Goal: Task Accomplishment & Management: Manage account settings

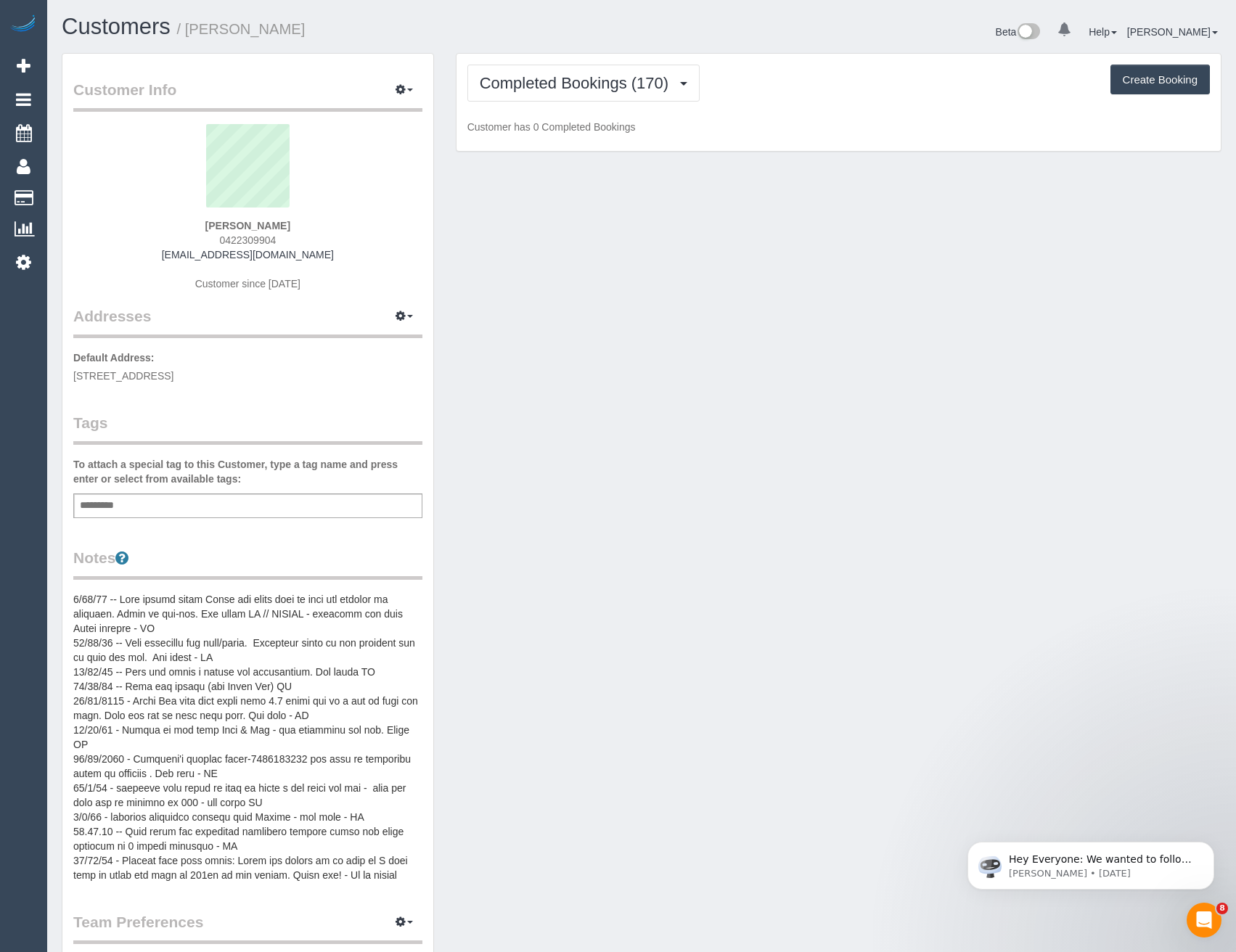
click at [640, 103] on div "Completed Bookings (170) Completed Bookings (170) Upcoming Bookings (12) Cancel…" at bounding box center [839, 102] width 765 height 98
click at [643, 86] on span "Completed Bookings (170)" at bounding box center [577, 83] width 196 height 18
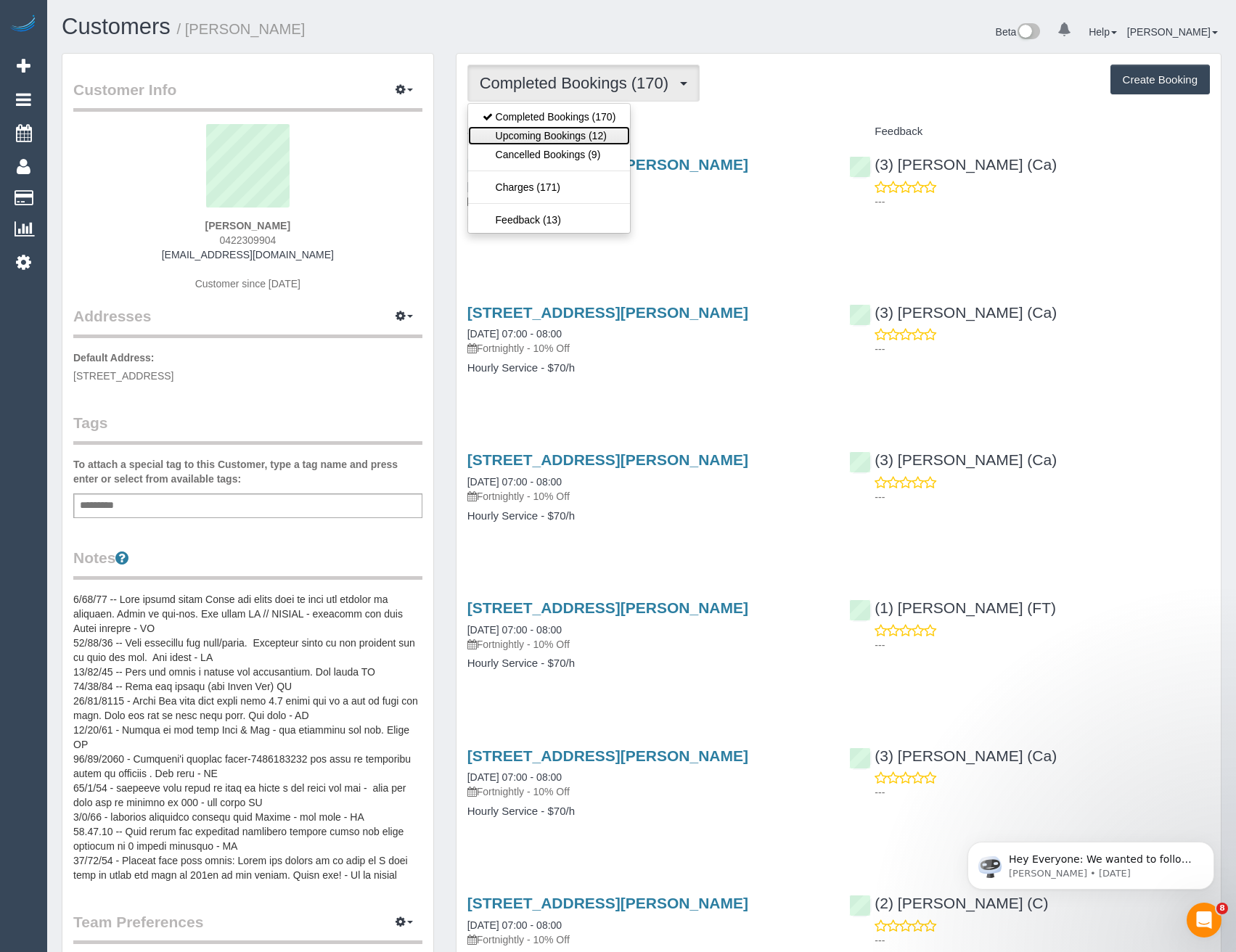
click at [584, 142] on link "Upcoming Bookings (12)" at bounding box center [550, 136] width 162 height 19
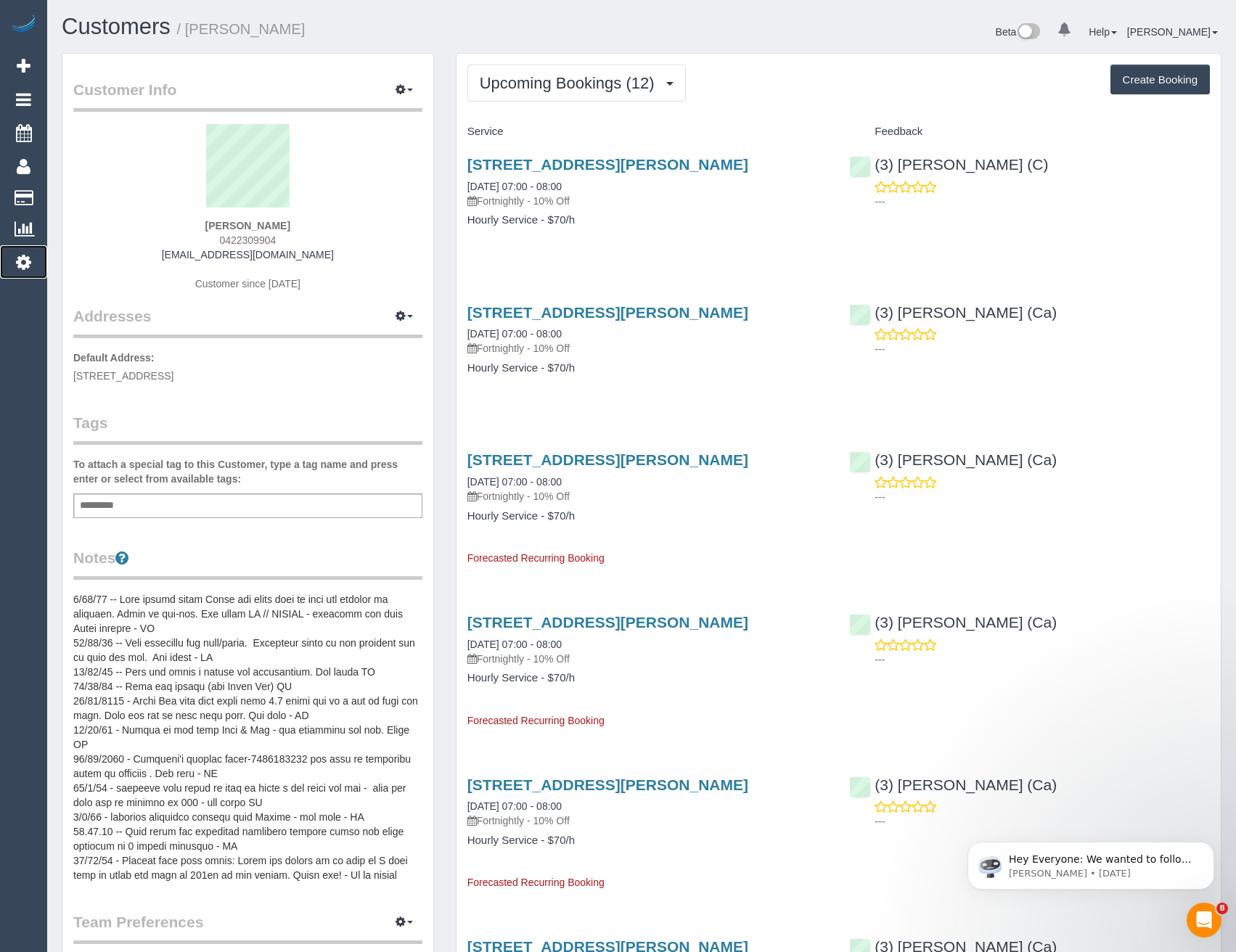
click at [31, 258] on link "Settings" at bounding box center [23, 262] width 47 height 33
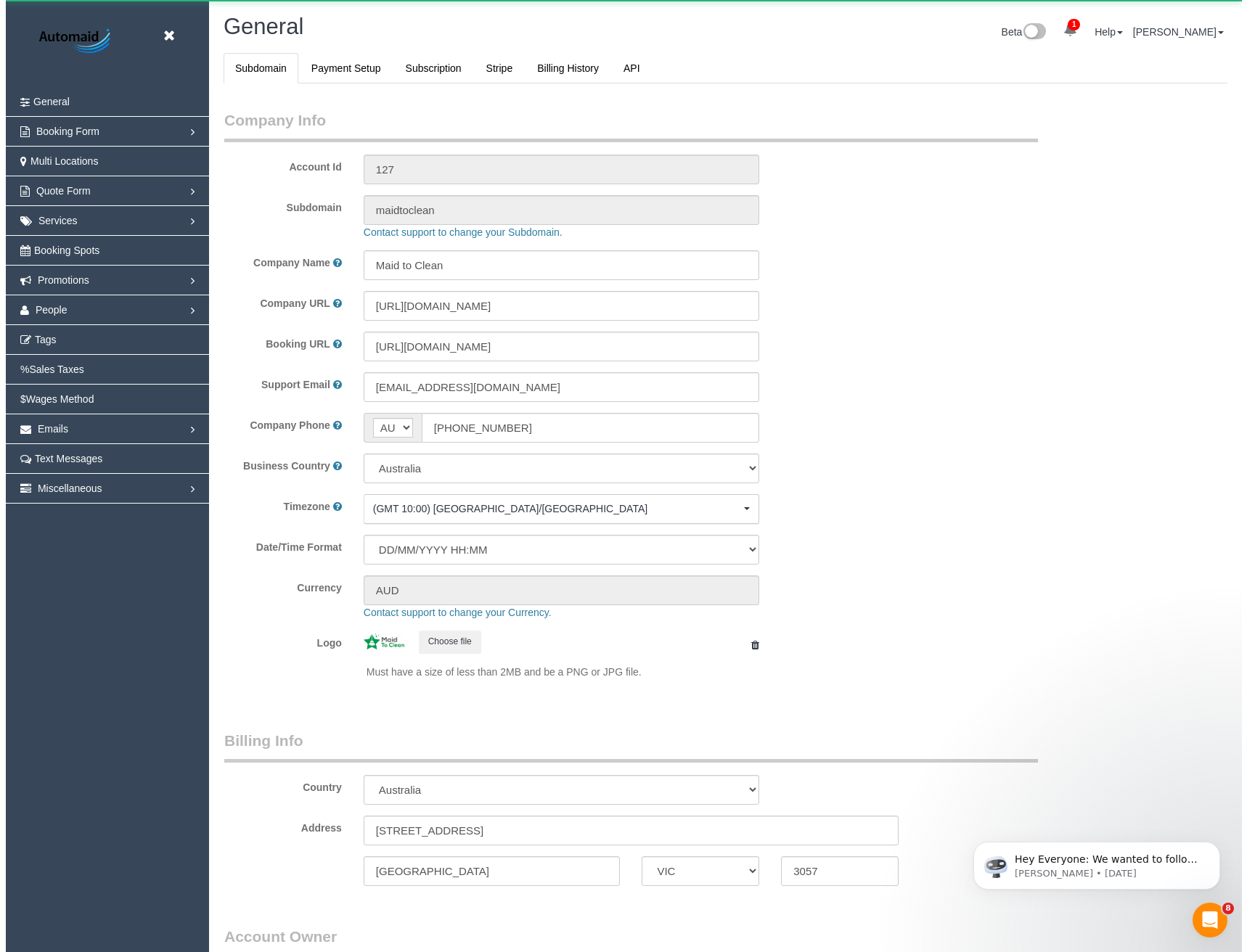
scroll to position [3316, 1236]
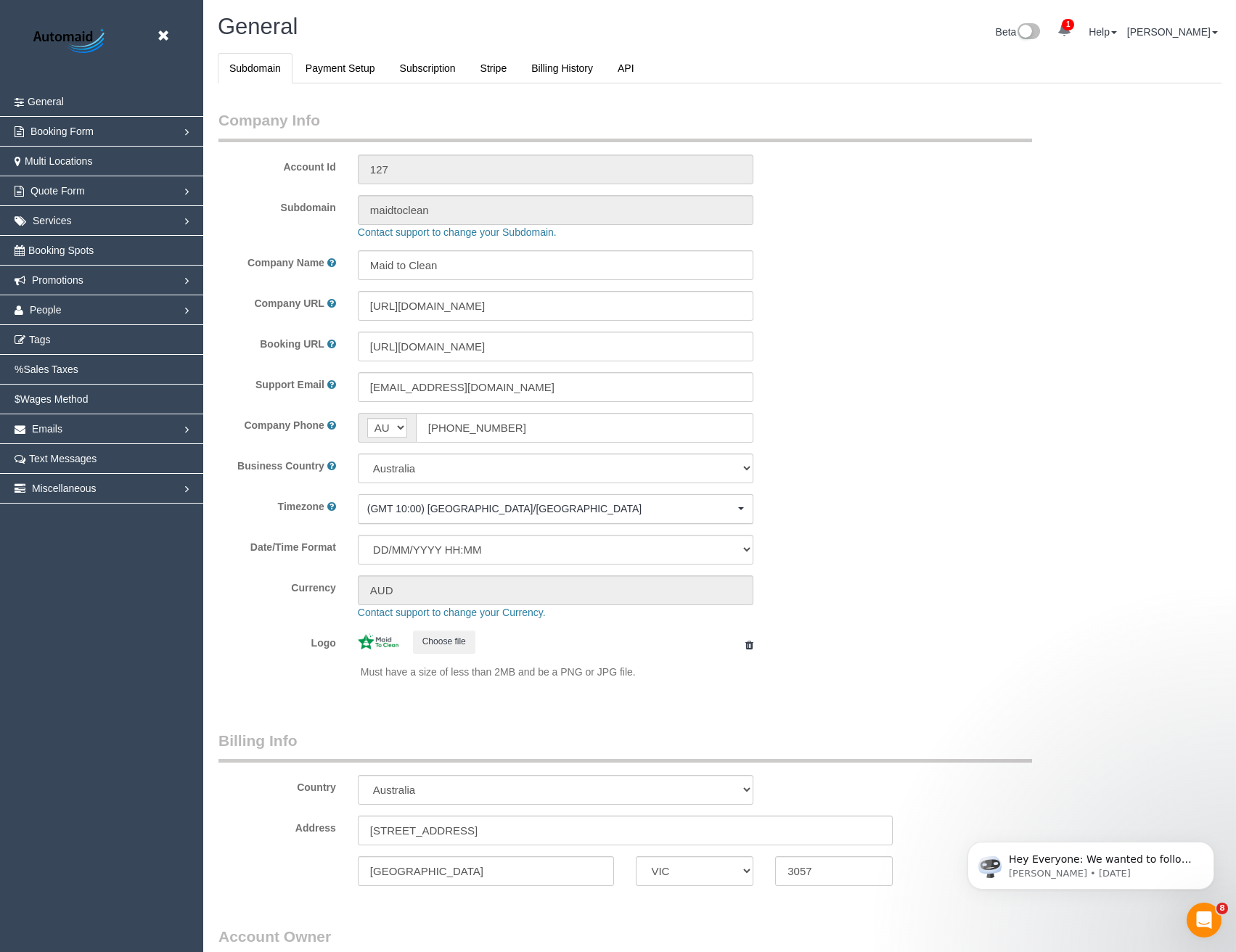
select select "1"
click at [61, 306] on link "People" at bounding box center [101, 310] width 203 height 29
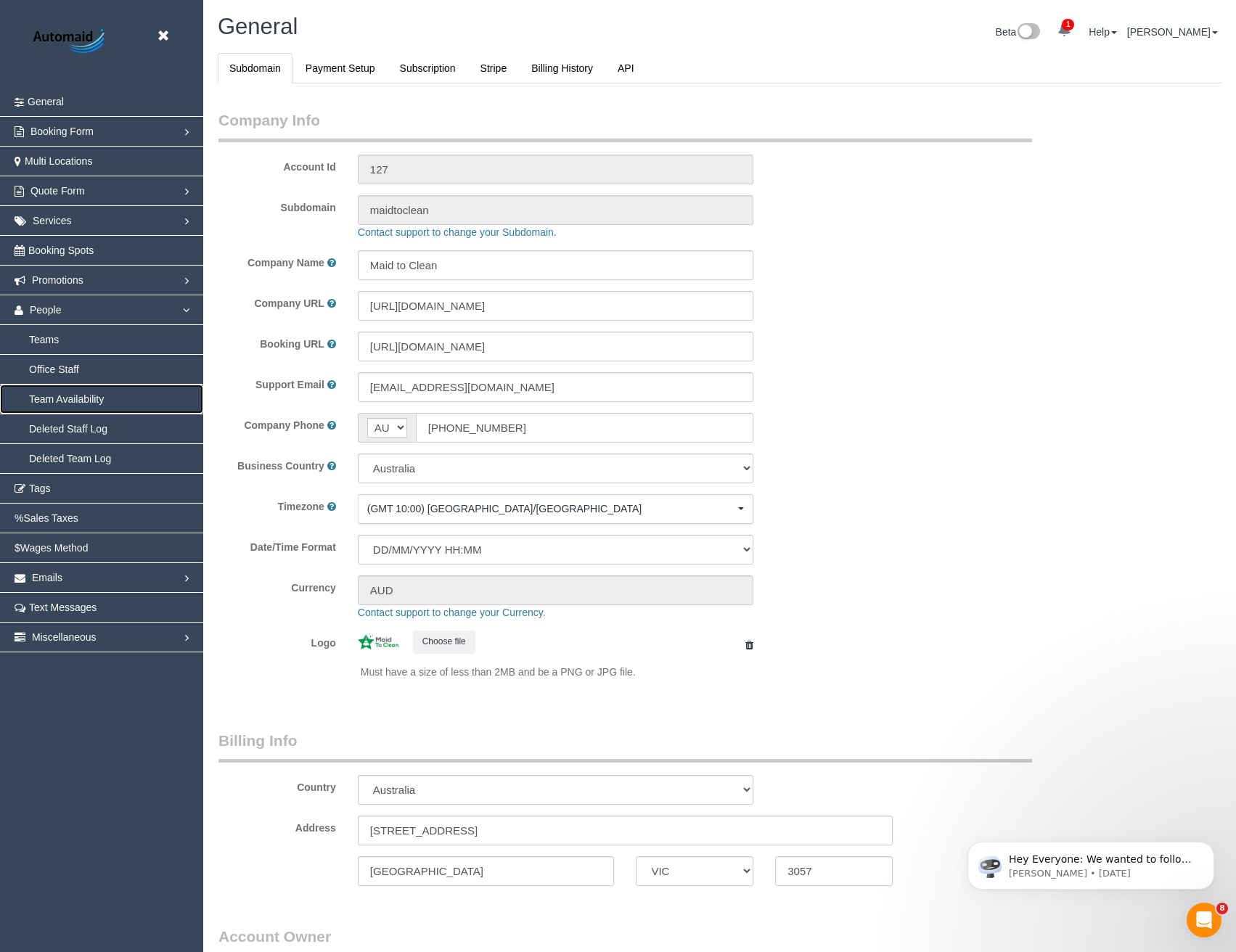
click at [84, 395] on link "Team Availability" at bounding box center [101, 399] width 203 height 29
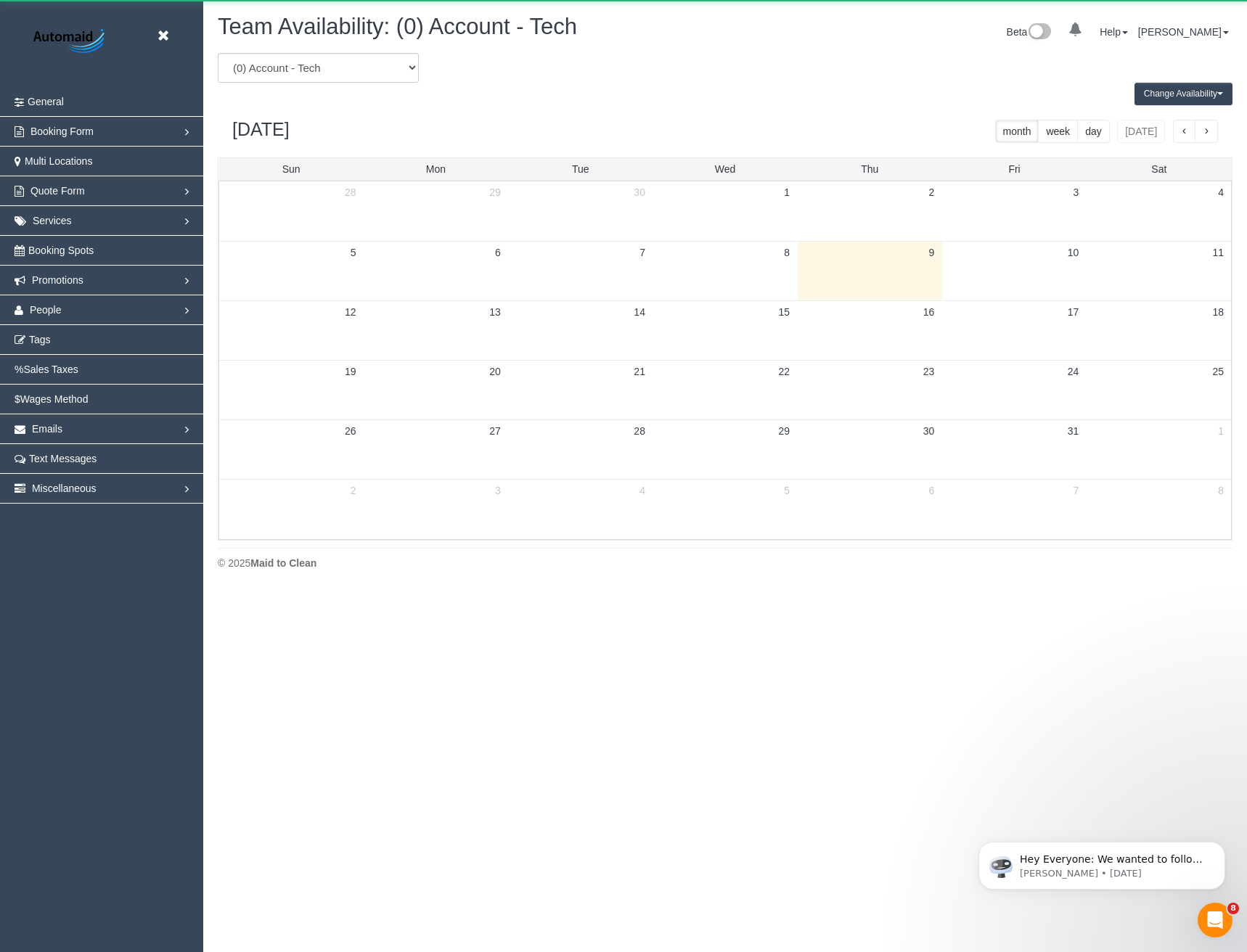
scroll to position [591, 1247]
click at [324, 73] on select "(0) Account - Tech (0) Office (0) Raunak Test Account (1) Debbie Brodjanac (FT)…" at bounding box center [318, 68] width 201 height 29
select select "number:29540"
click at [217, 53] on select "(0) Account - Tech (0) Office (0) Raunak Test Account (1) Debbie Brodjanac (FT)…" at bounding box center [318, 68] width 201 height 29
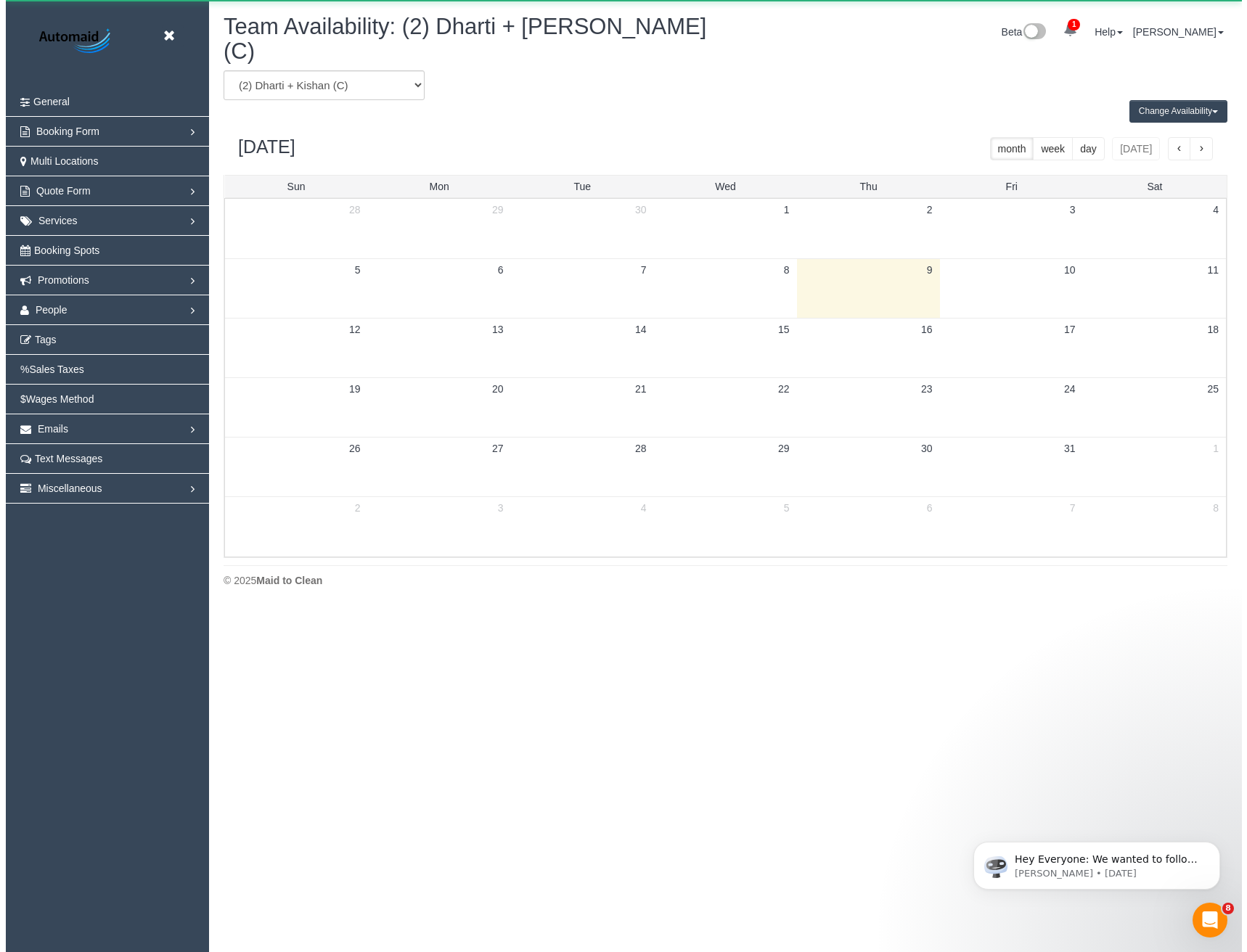
scroll to position [71959, 71331]
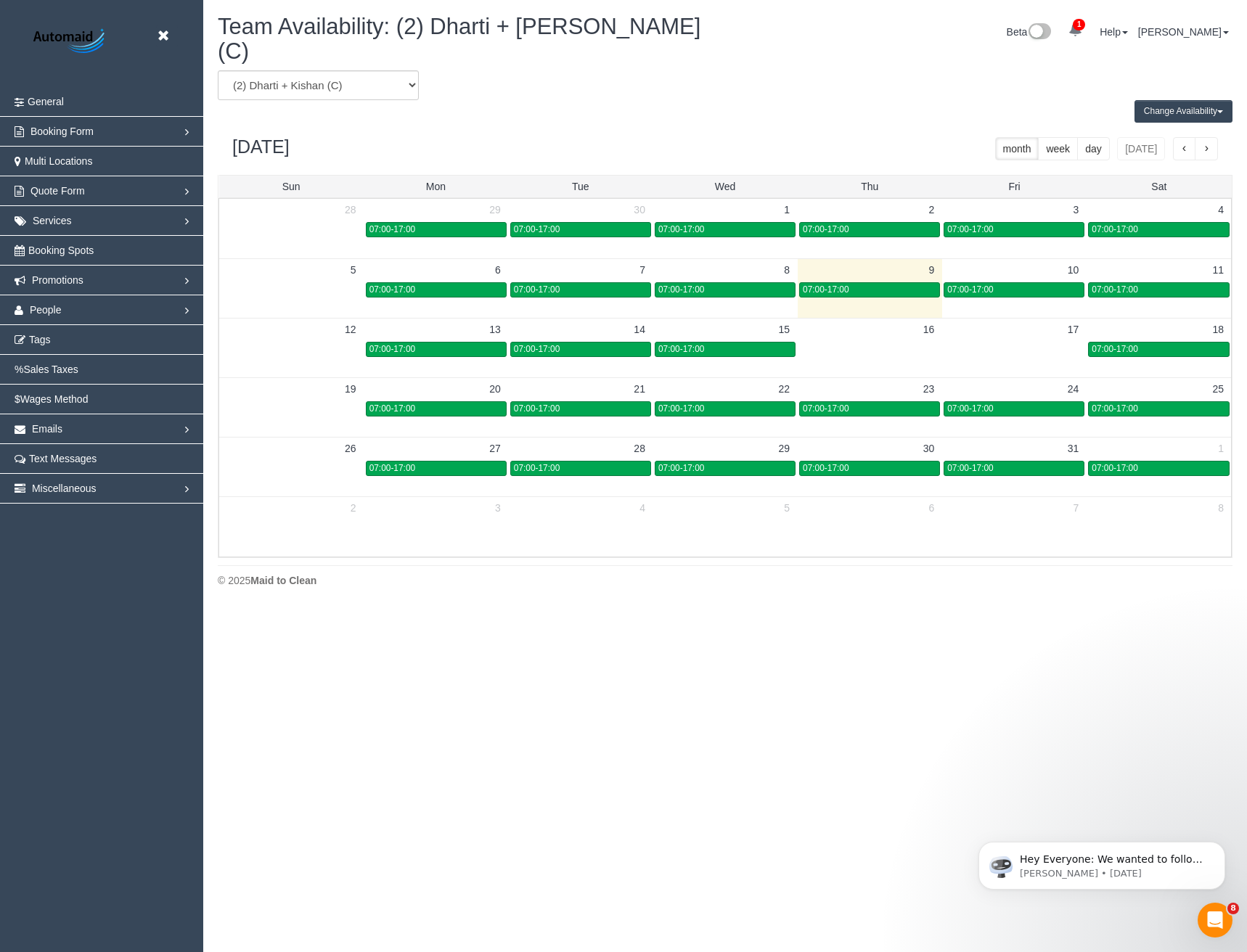
click at [1206, 144] on span "button" at bounding box center [1206, 149] width 7 height 10
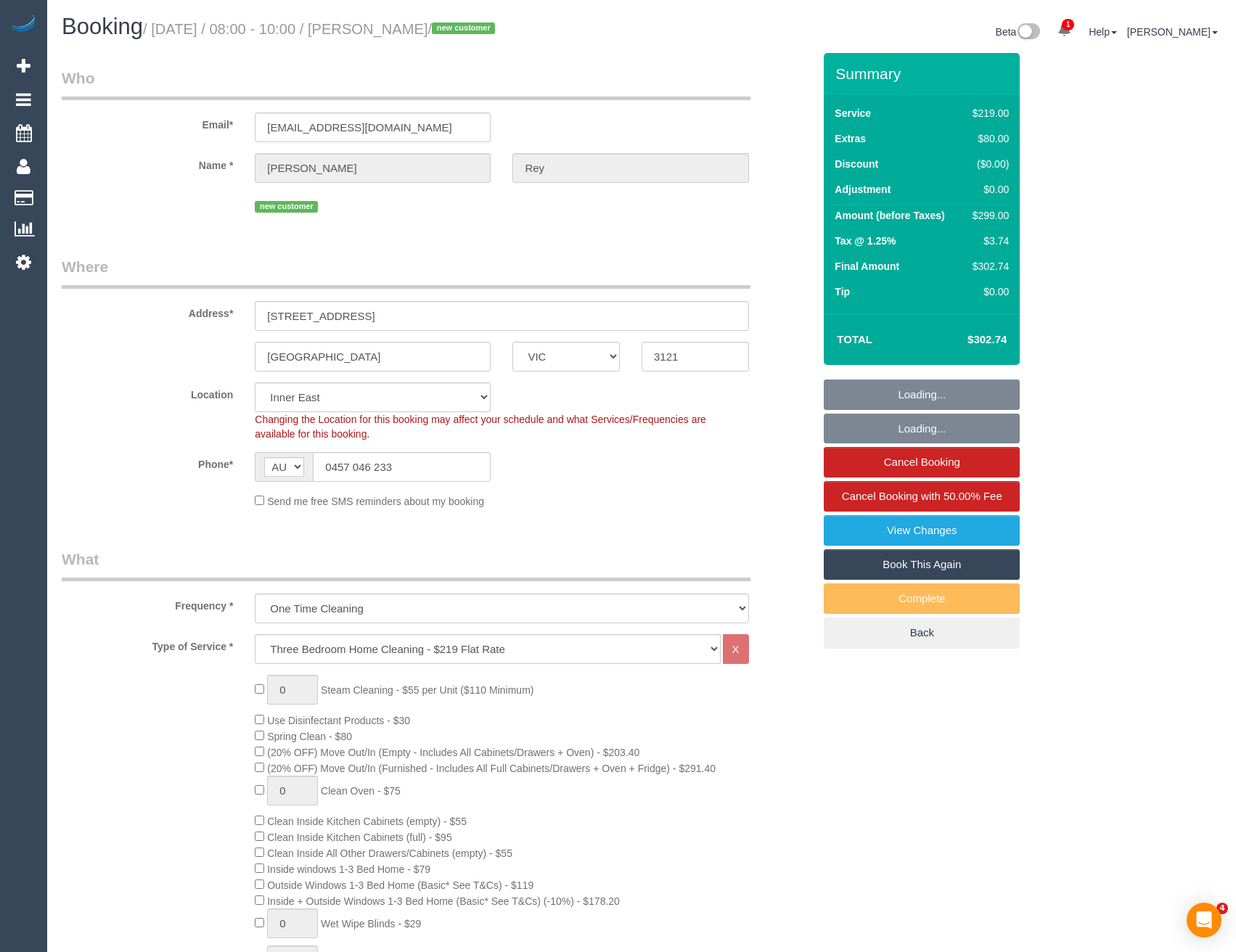
select select "VIC"
select select "number:27"
select select "number:14"
select select "number:19"
select select "number:22"
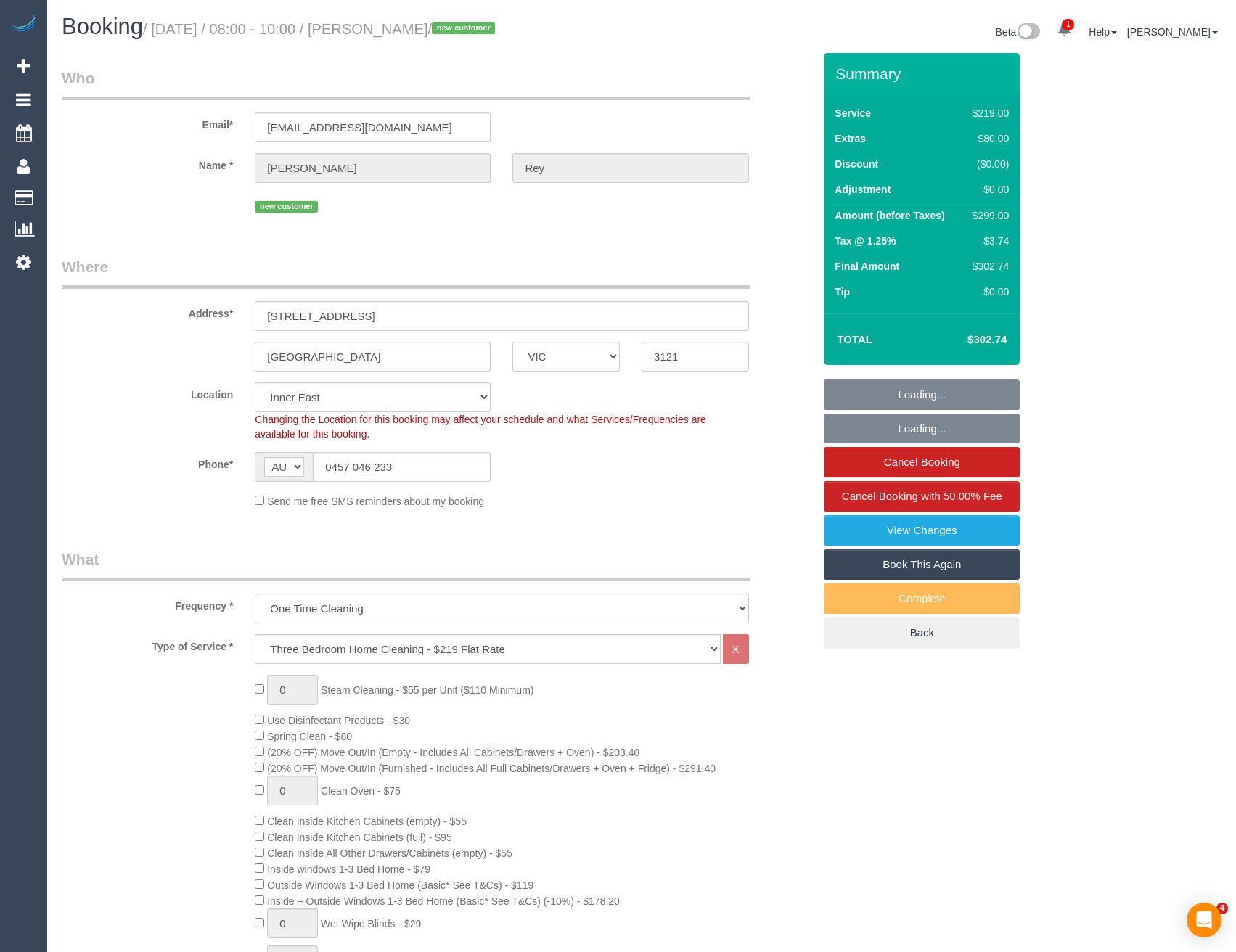
select select "number:26"
select select "object:1478"
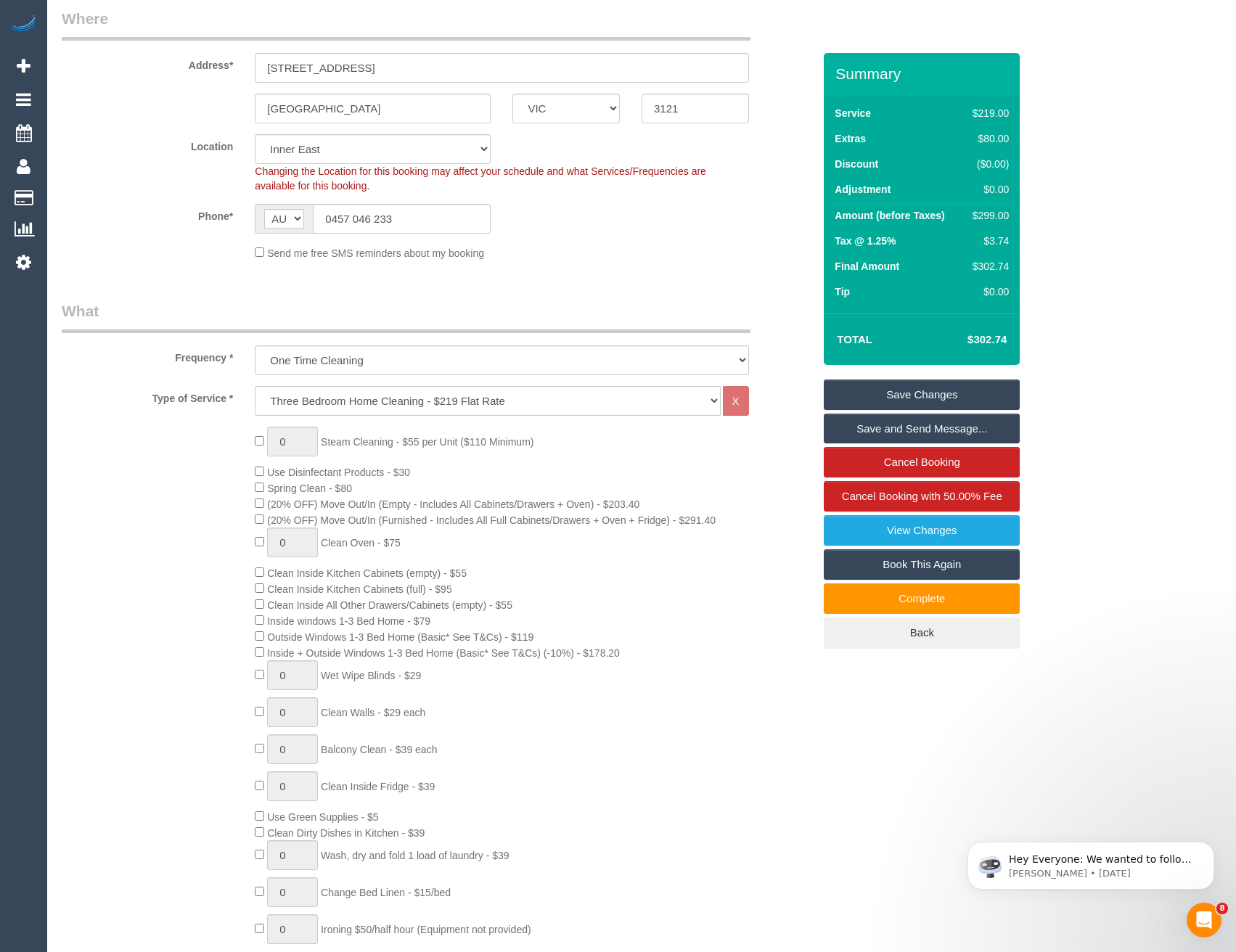
scroll to position [94, 0]
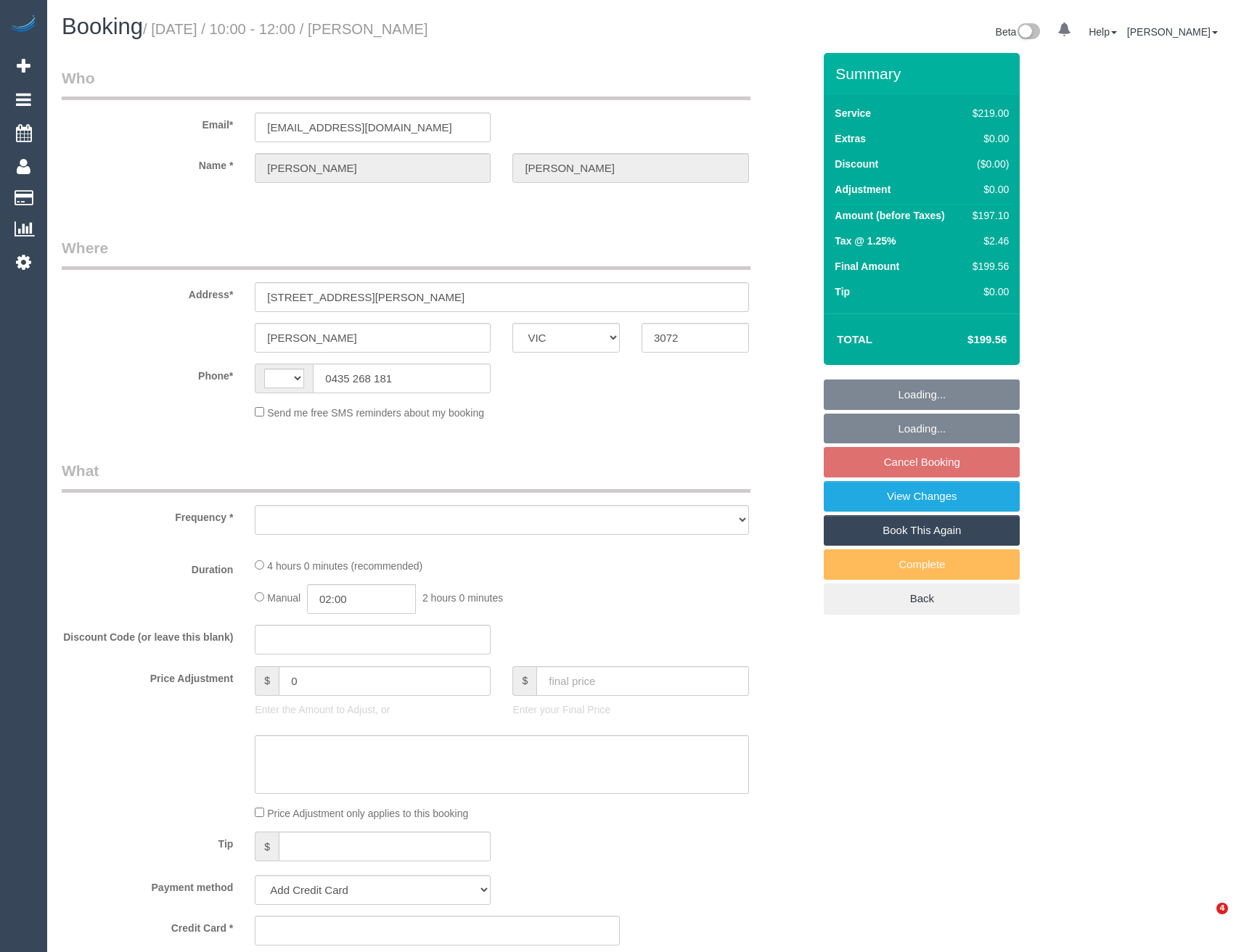
select select "VIC"
select select "number:27"
select select "number:14"
select select "number:19"
select select "number:36"
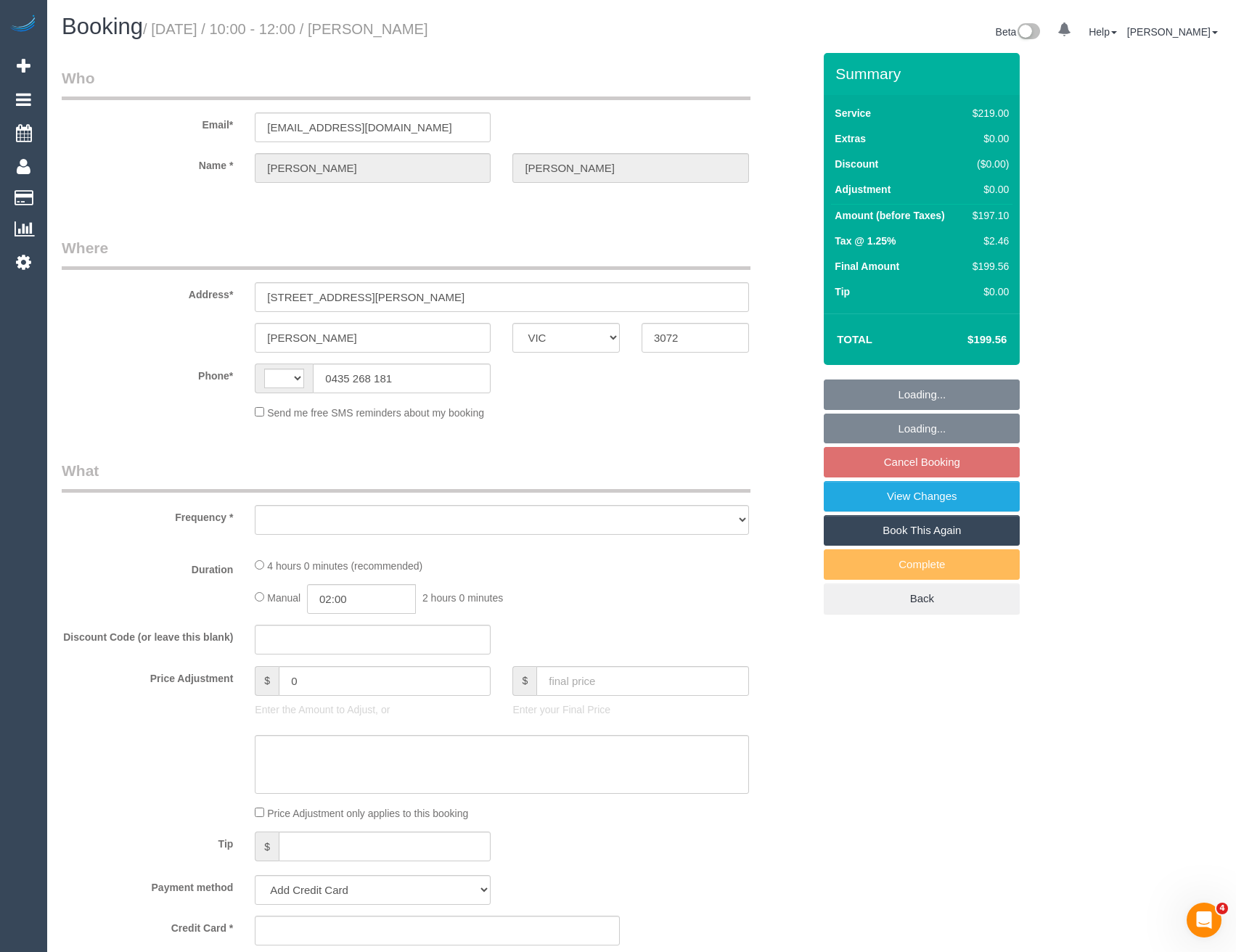
select select "number:34"
select select "number:11"
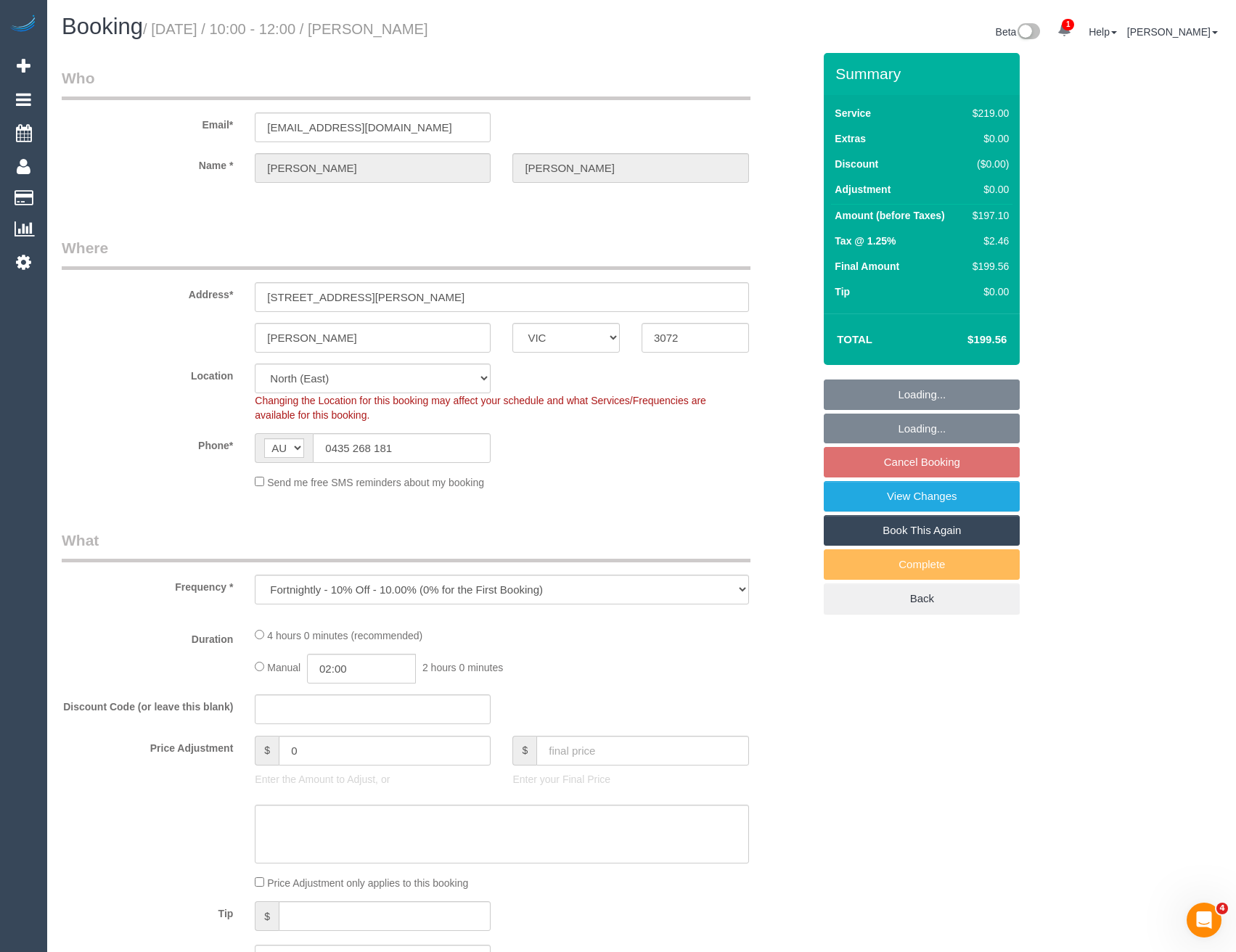
select select "string:AU"
select select "object:725"
select select "string:stripe-pm_1RLXQJ2GScqysDRVdTkU3jsz"
select select "VIC"
select select "string:stripe-pm_1L0Y122GScqysDRVxA02sPlI"
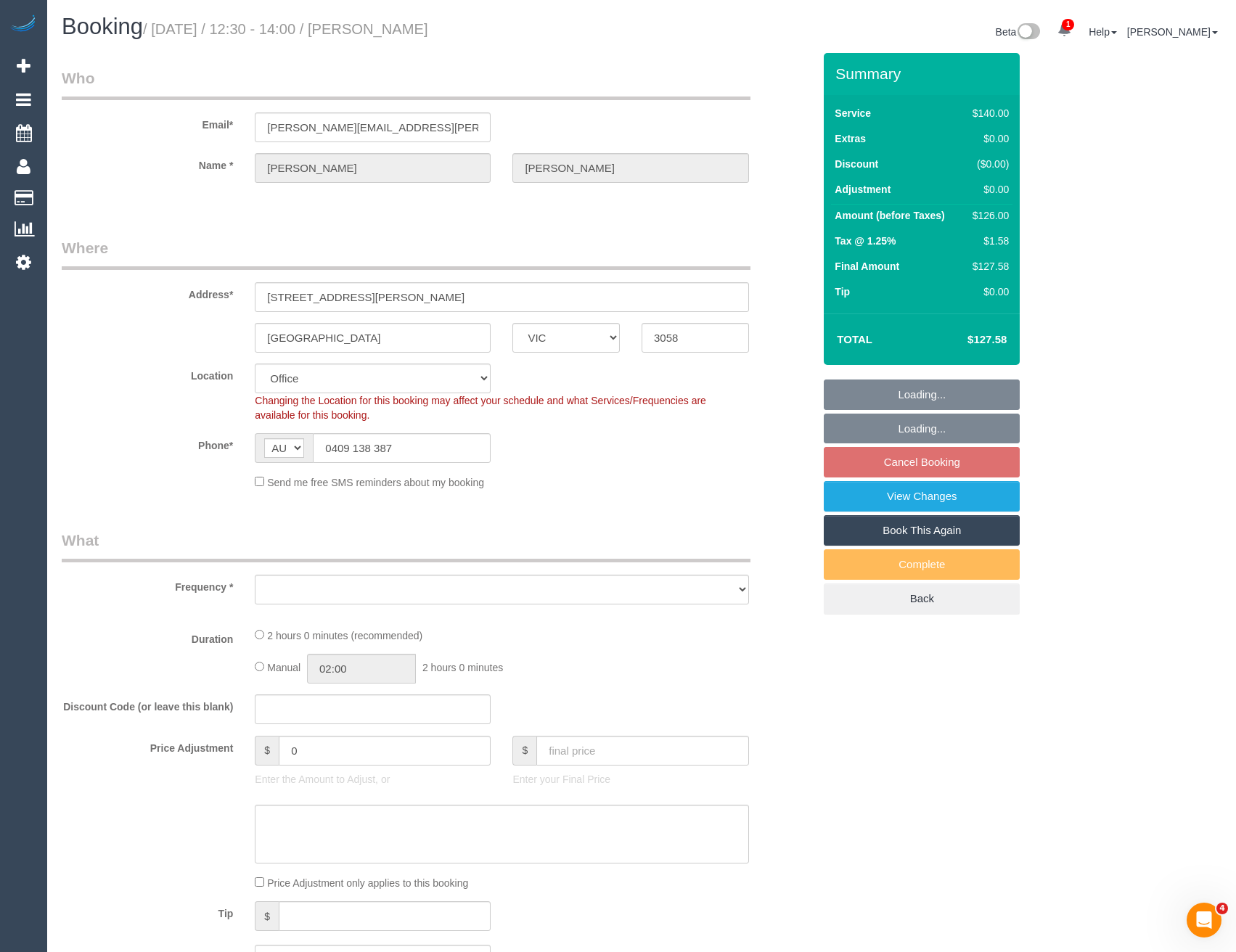
select select "number:32"
select select "number:34"
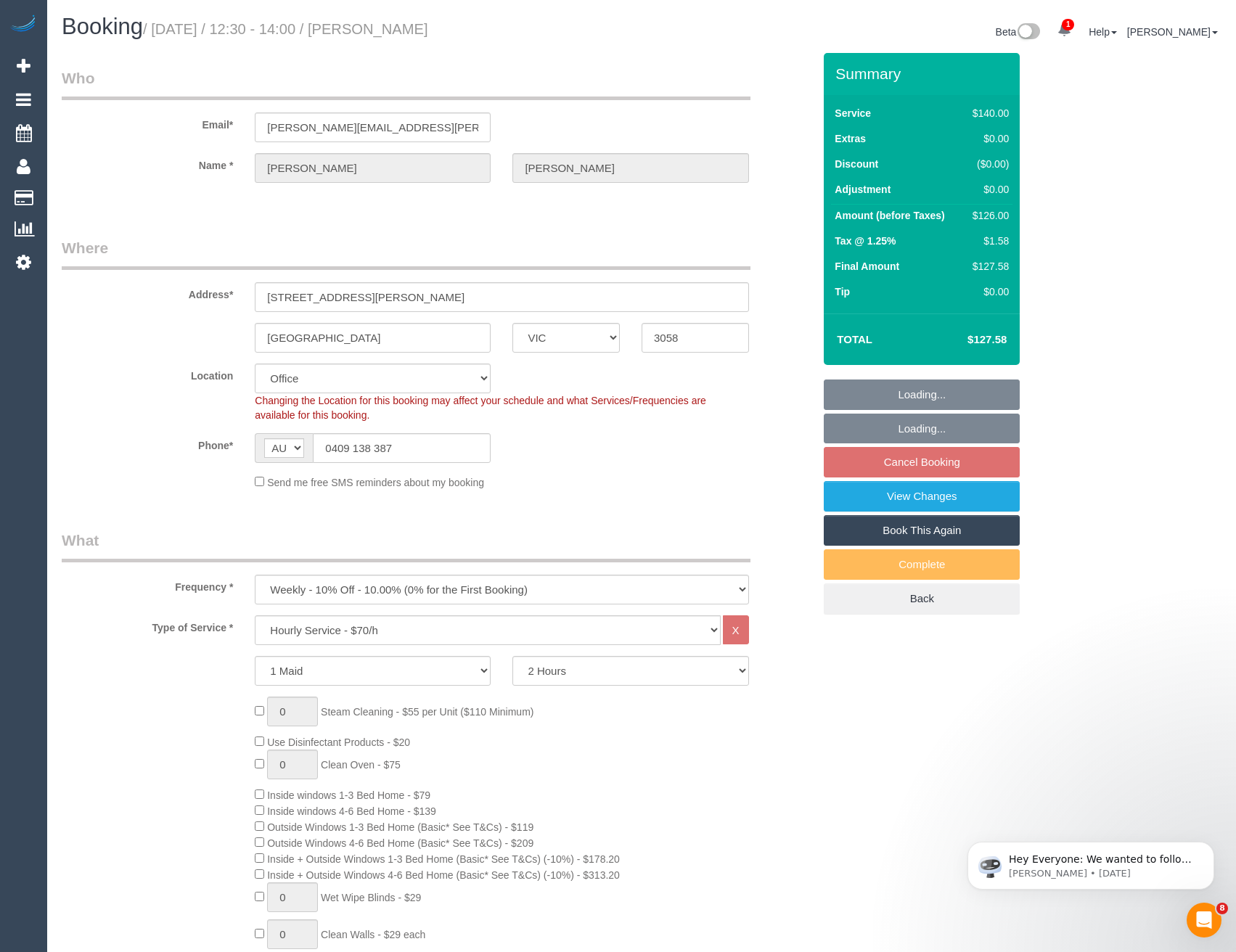
select select "object:905"
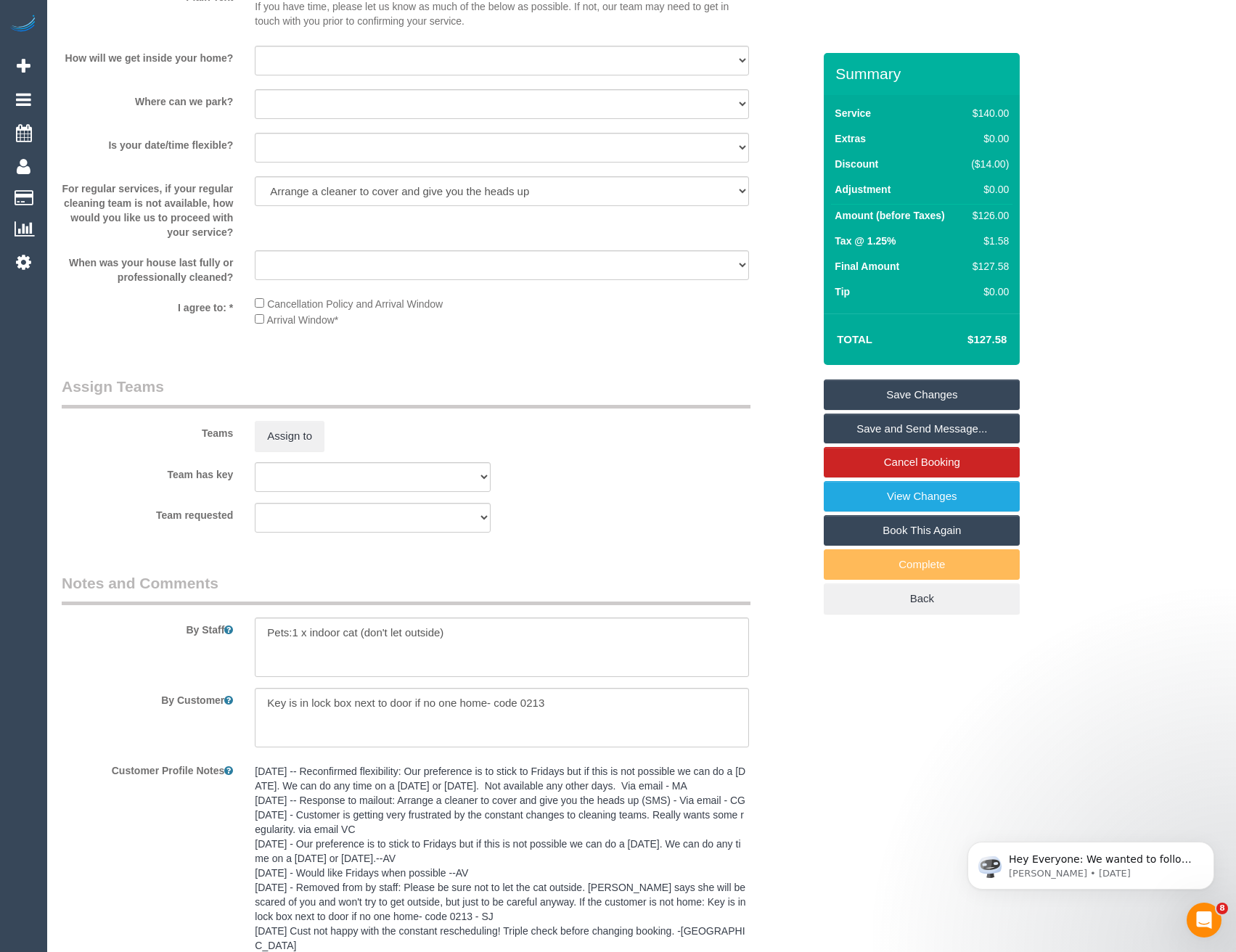
scroll to position [2176, 0]
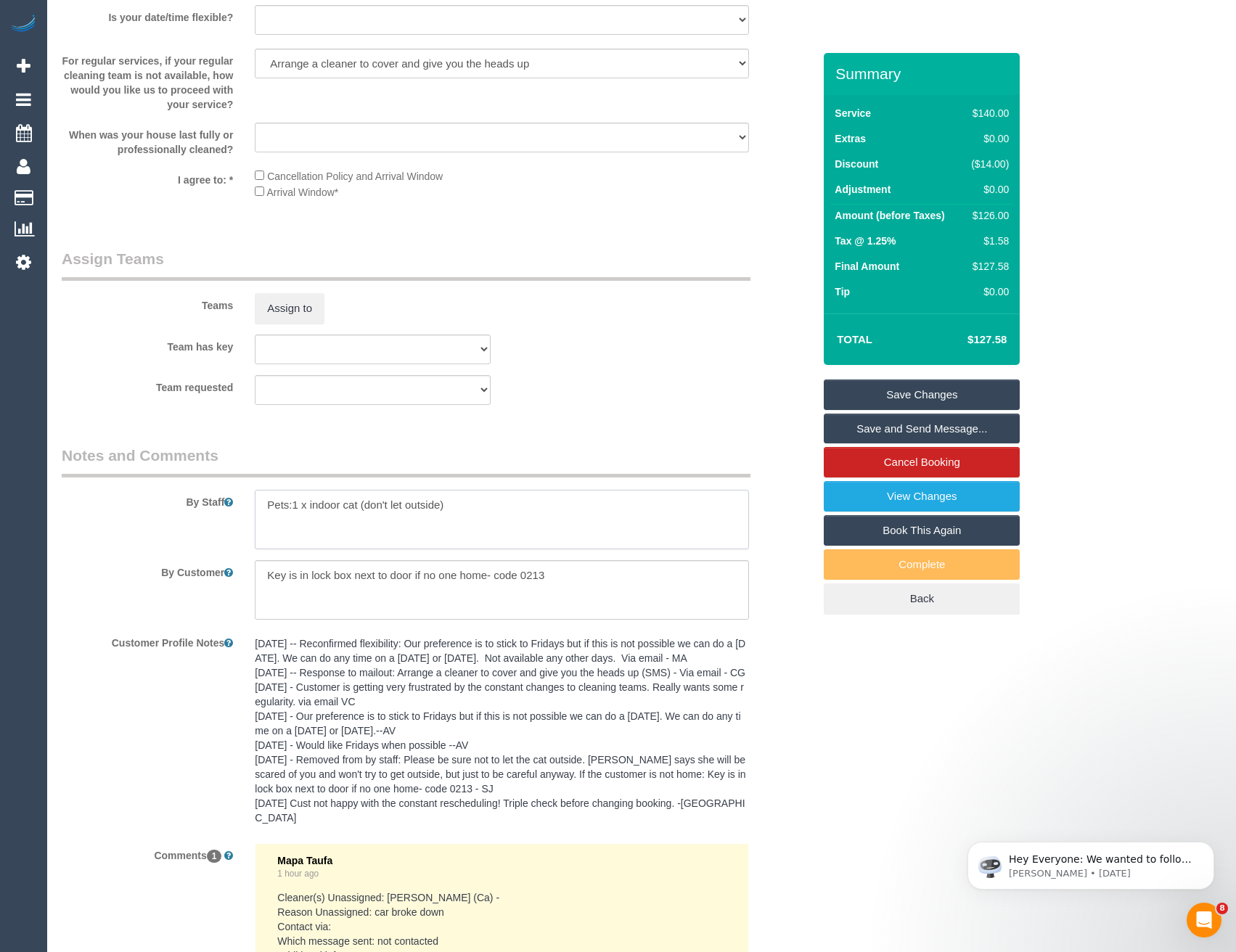
drag, startPoint x: 268, startPoint y: 506, endPoint x: 518, endPoint y: 364, distance: 287.5
click at [268, 505] on textarea at bounding box center [502, 519] width 494 height 60
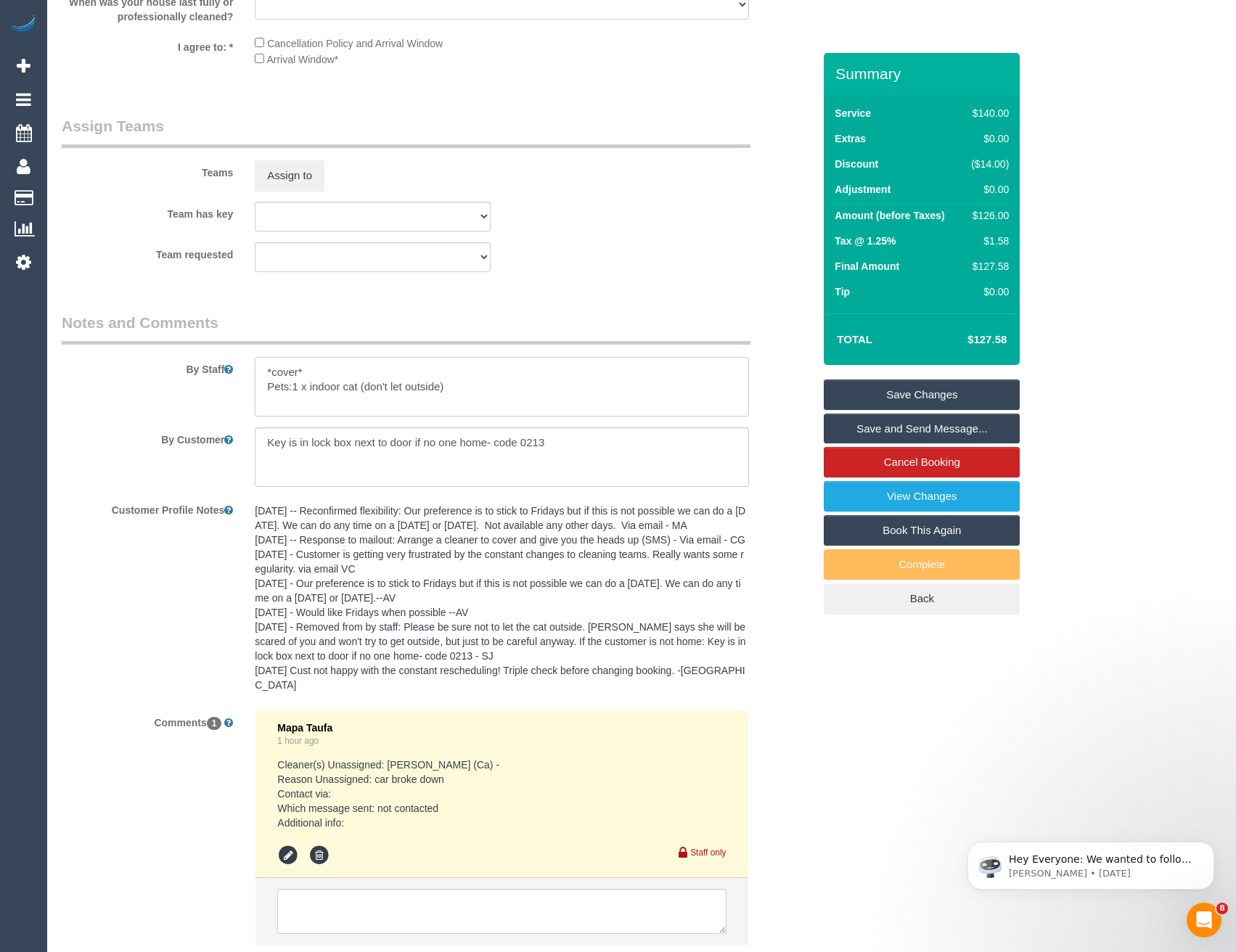
scroll to position [2408, 0]
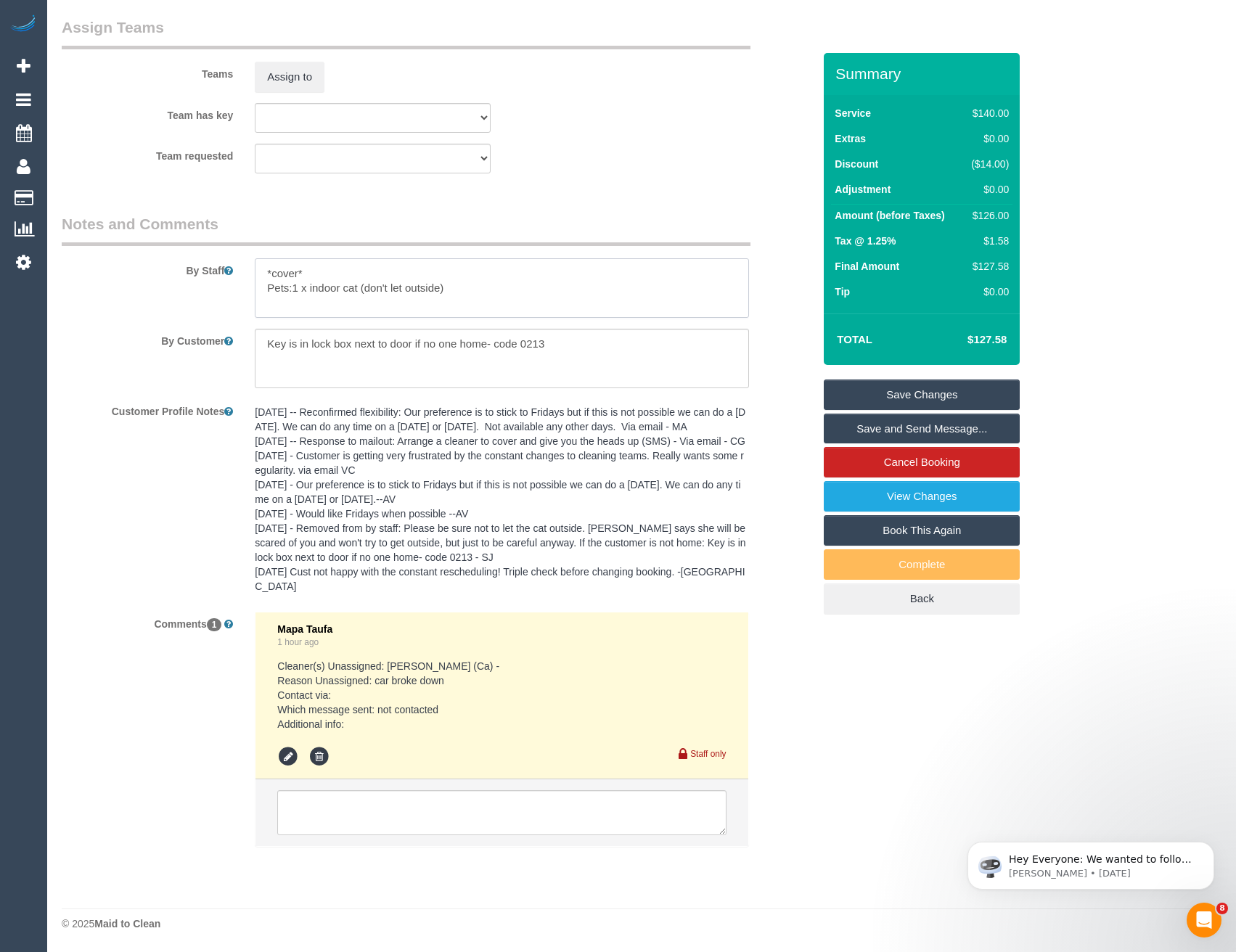
type textarea "*cover* Pets:1 x indoor cat (don't let outside)"
click at [384, 814] on textarea at bounding box center [501, 813] width 448 height 45
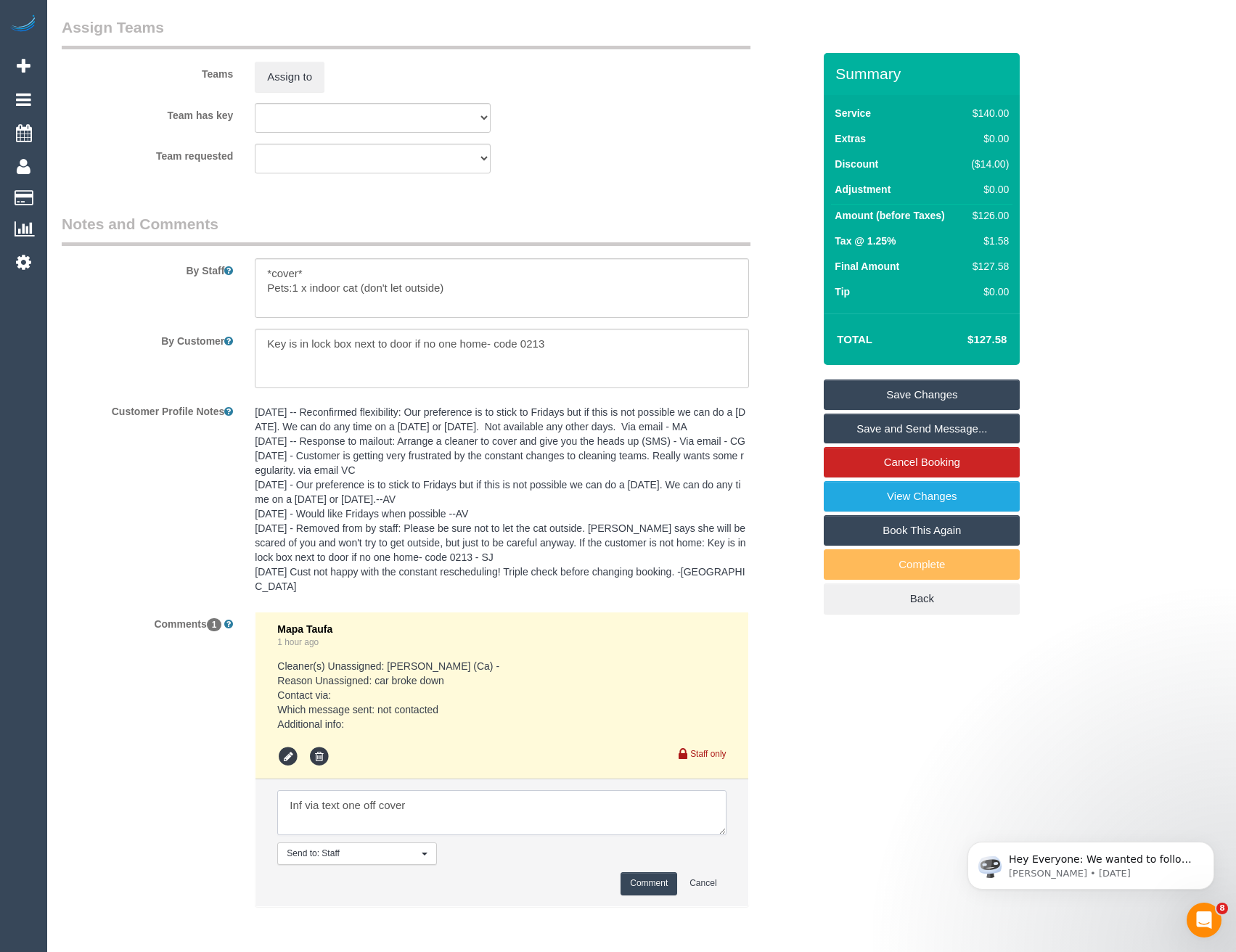
type textarea "Inf via text one off cover"
click at [640, 886] on button "Comment" at bounding box center [648, 884] width 57 height 22
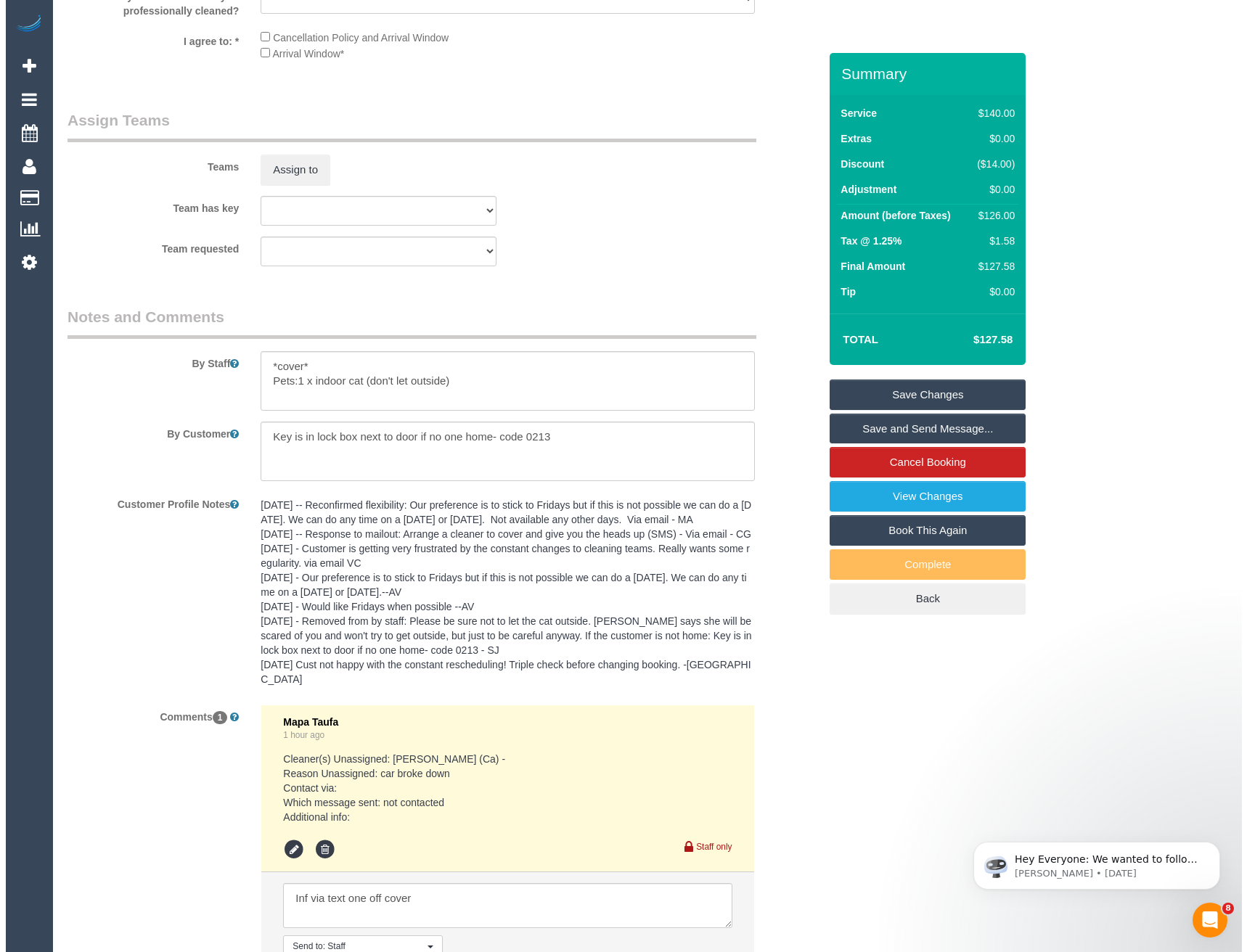
scroll to position [1972, 0]
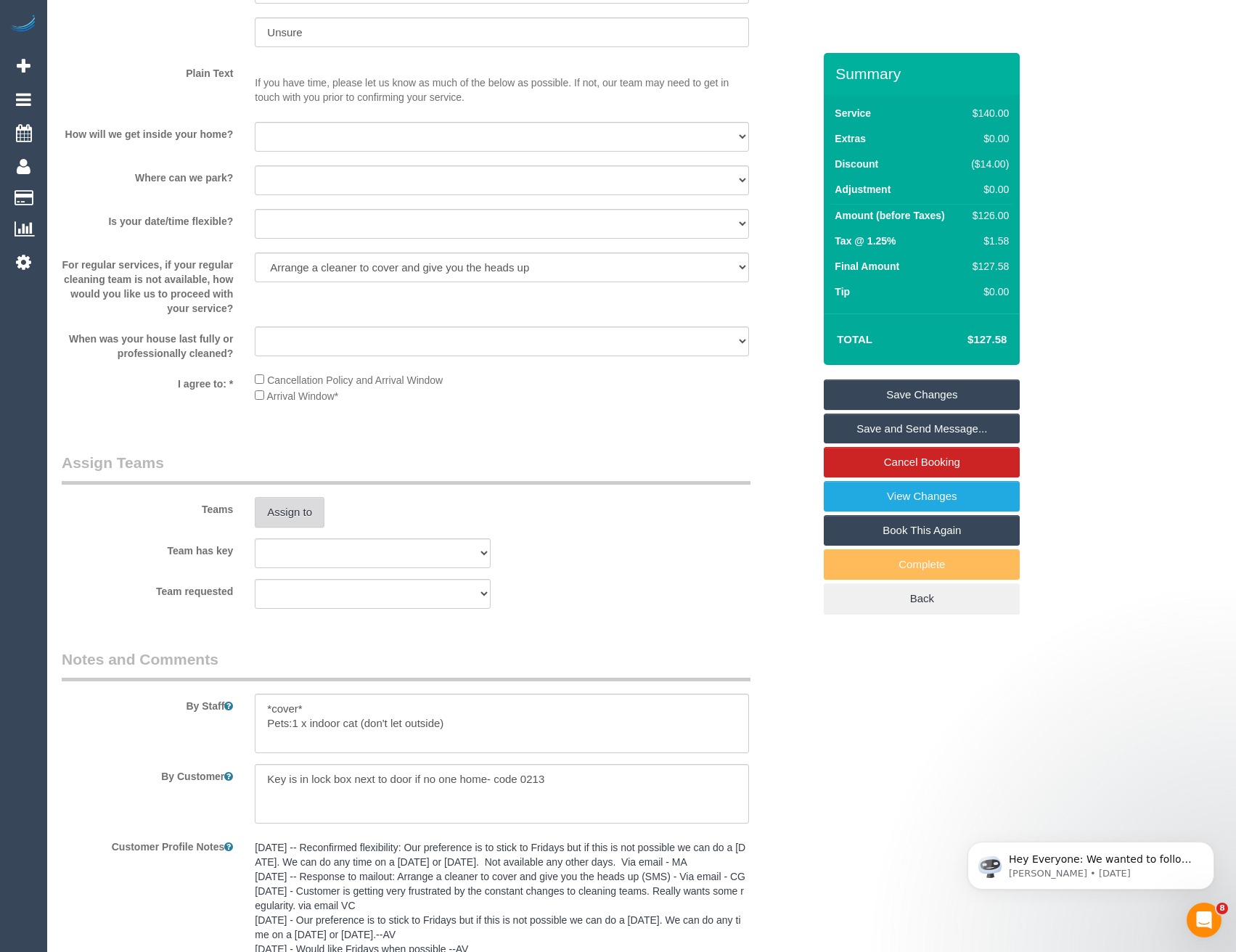
click at [318, 520] on button "Assign to" at bounding box center [289, 512] width 69 height 30
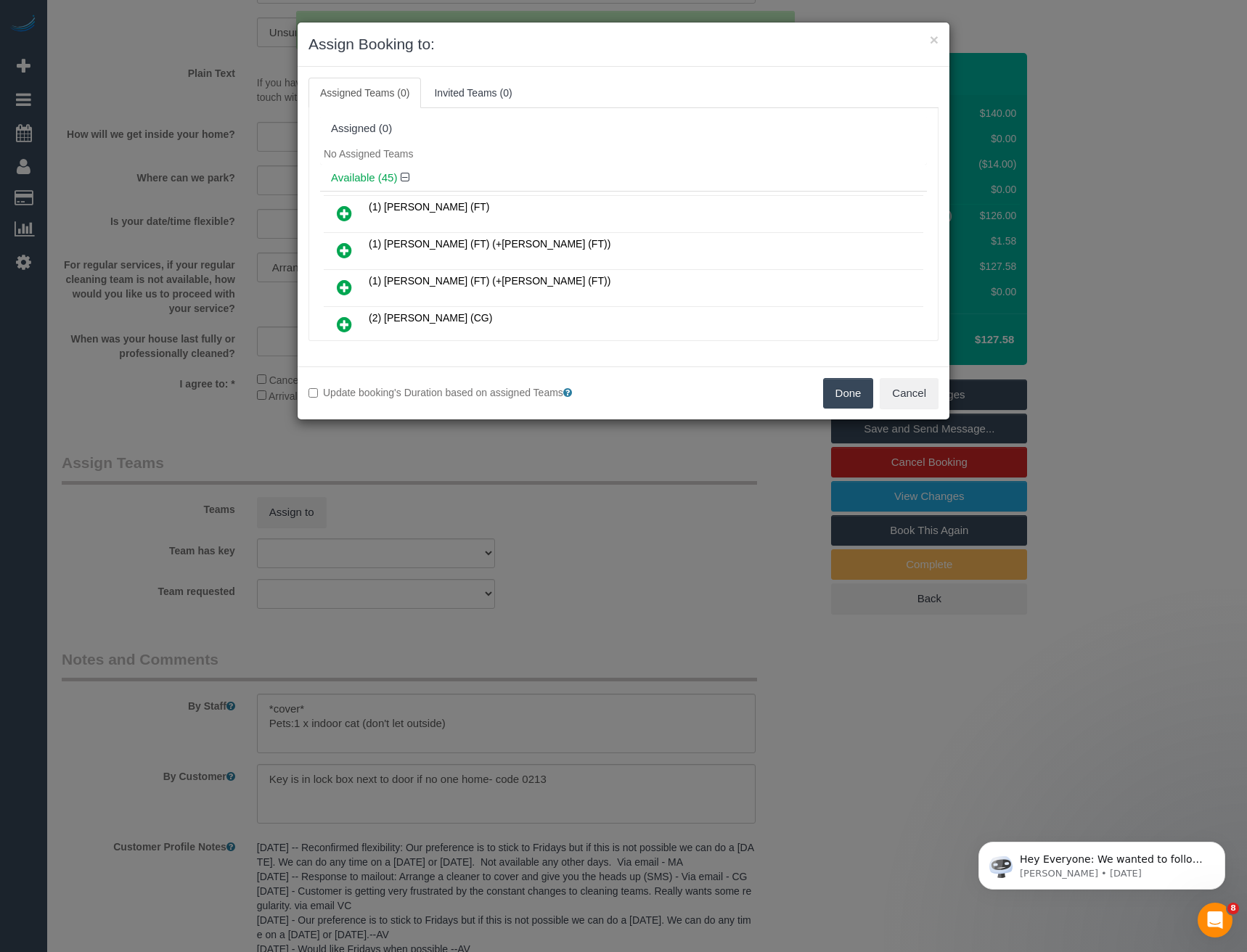
scroll to position [985, 0]
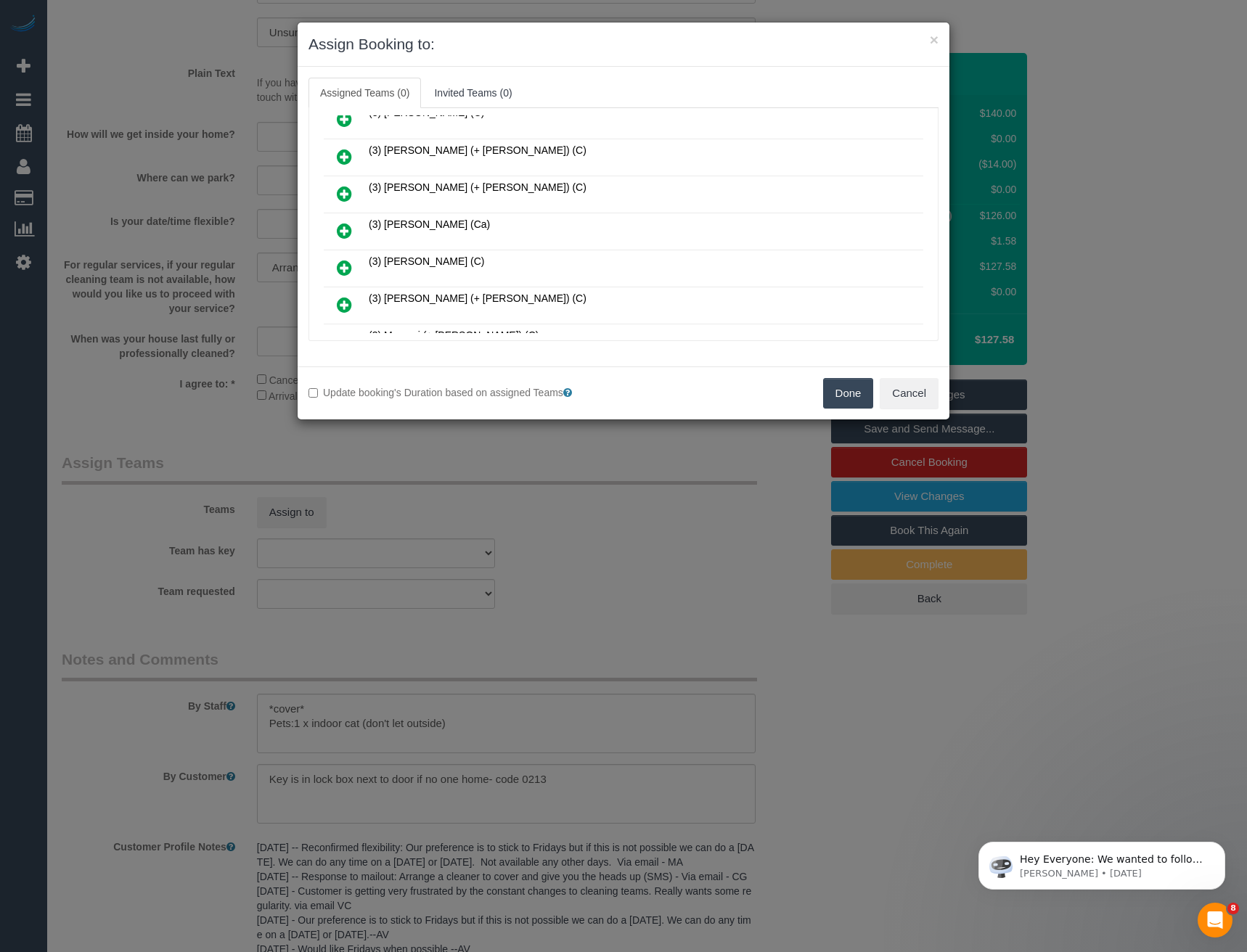
click at [342, 227] on icon at bounding box center [344, 231] width 15 height 18
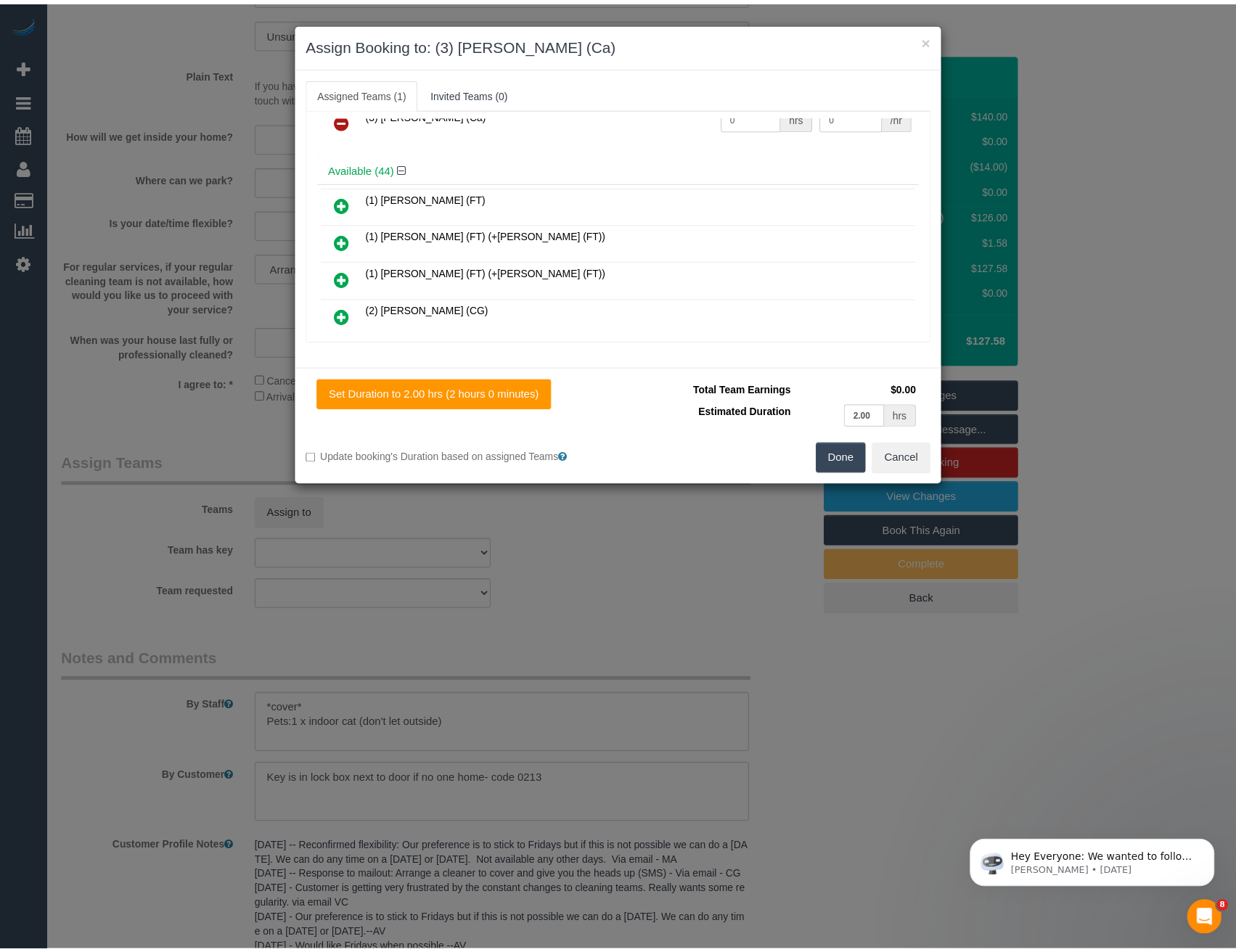
scroll to position [0, 0]
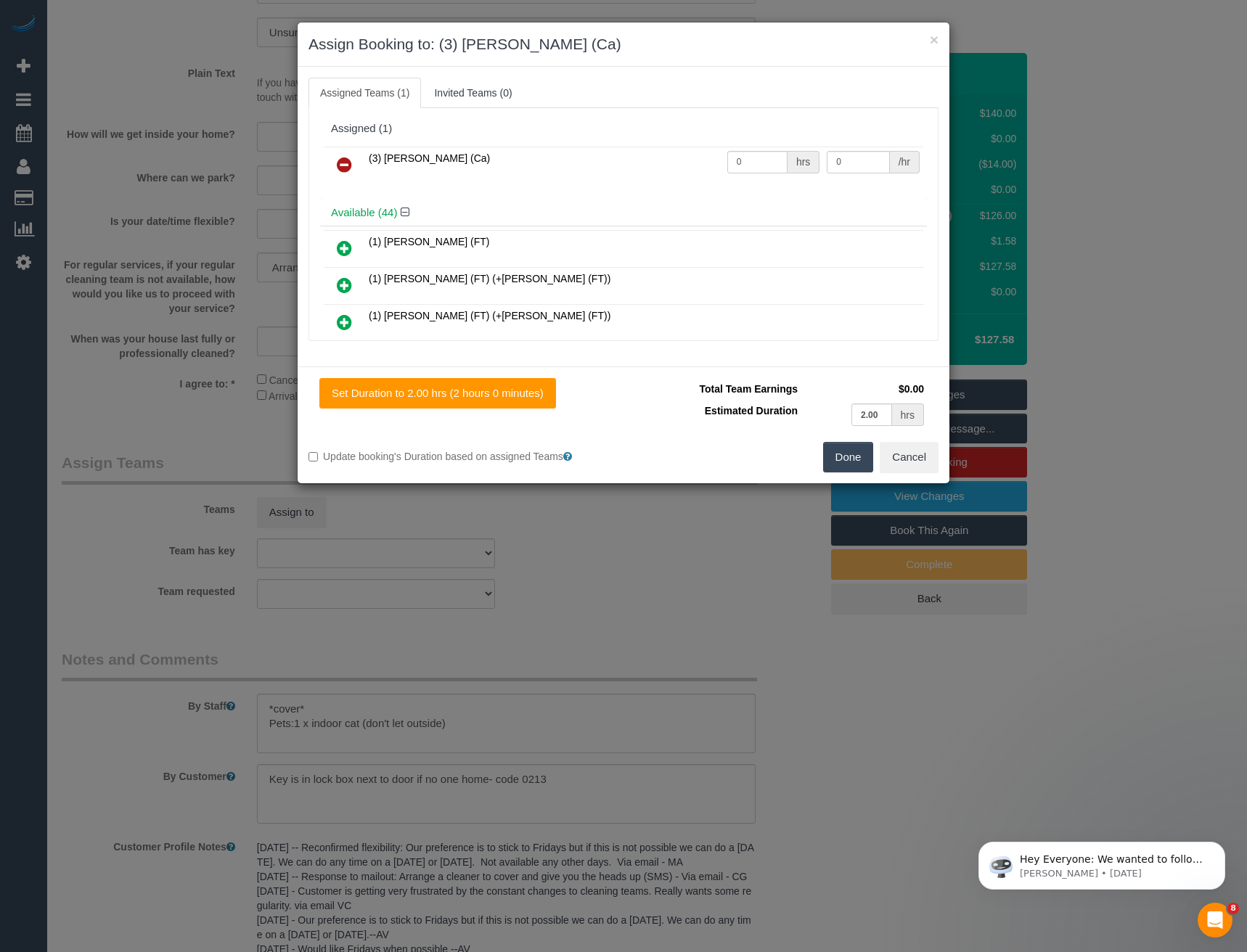
click at [836, 458] on button "Done" at bounding box center [849, 457] width 51 height 30
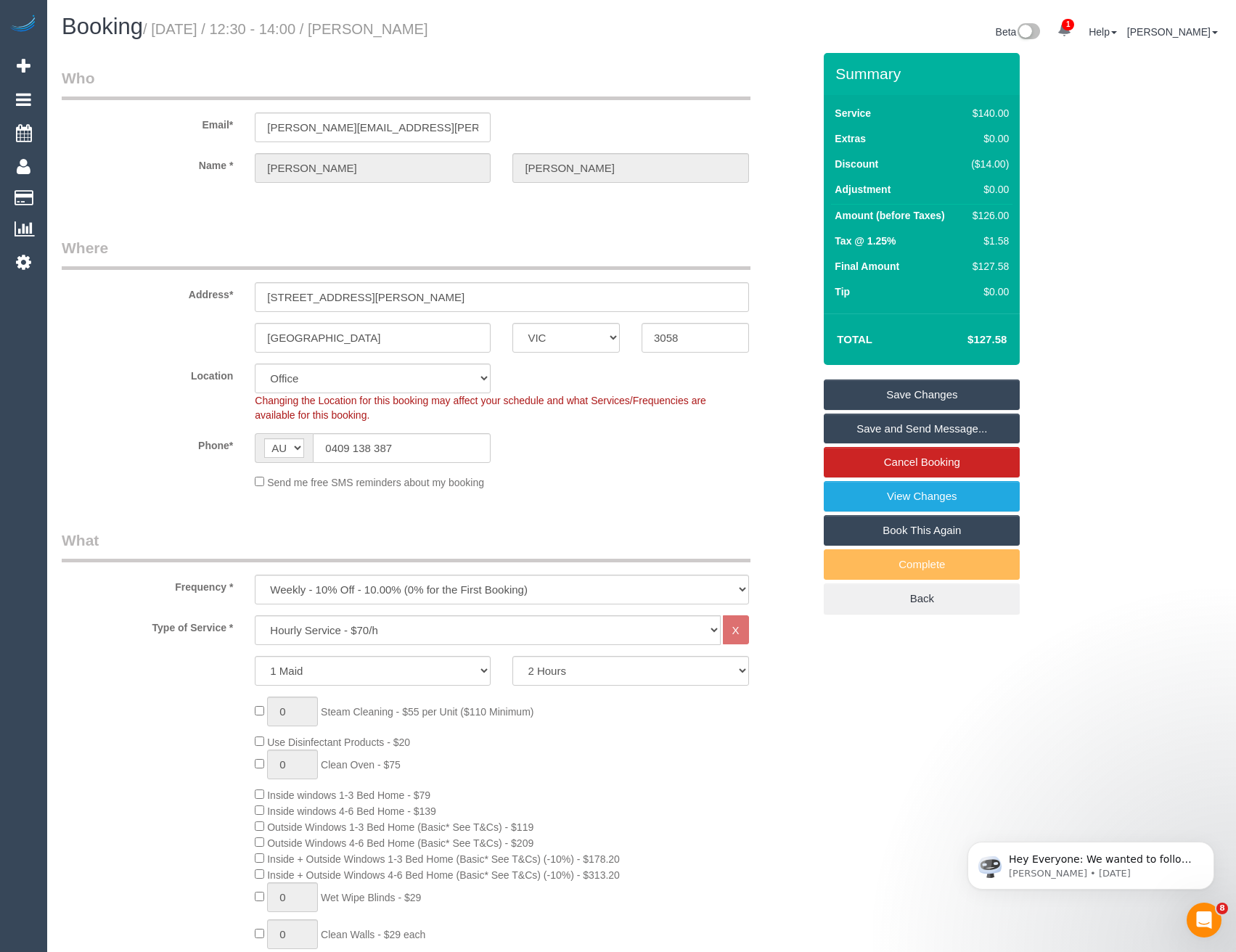
click at [878, 432] on link "Save and Send Message..." at bounding box center [921, 429] width 196 height 30
drag, startPoint x: 401, startPoint y: 451, endPoint x: 333, endPoint y: 444, distance: 68.4
click at [333, 444] on input "0409 138 387" at bounding box center [401, 447] width 178 height 29
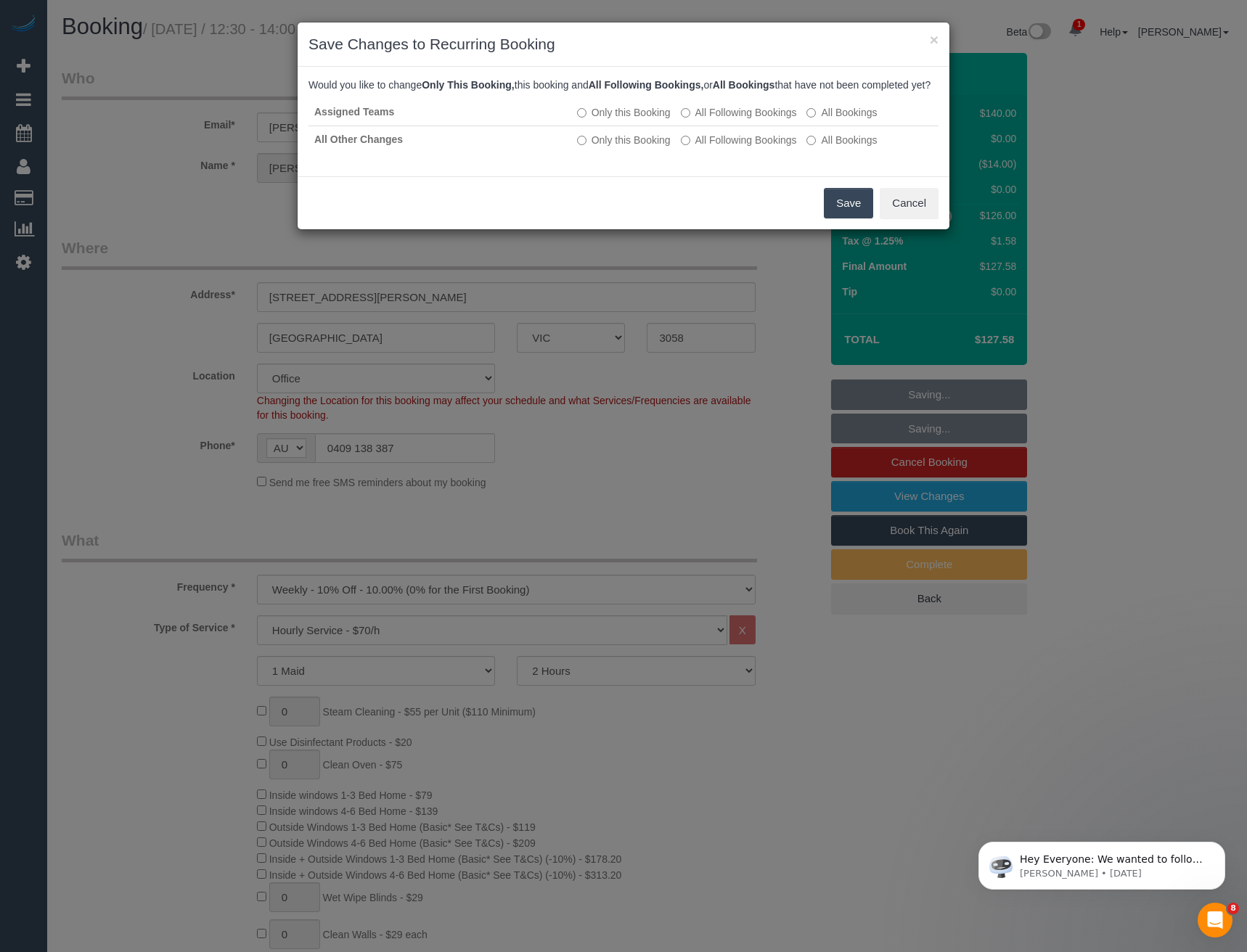
click at [832, 218] on button "Save" at bounding box center [848, 203] width 49 height 30
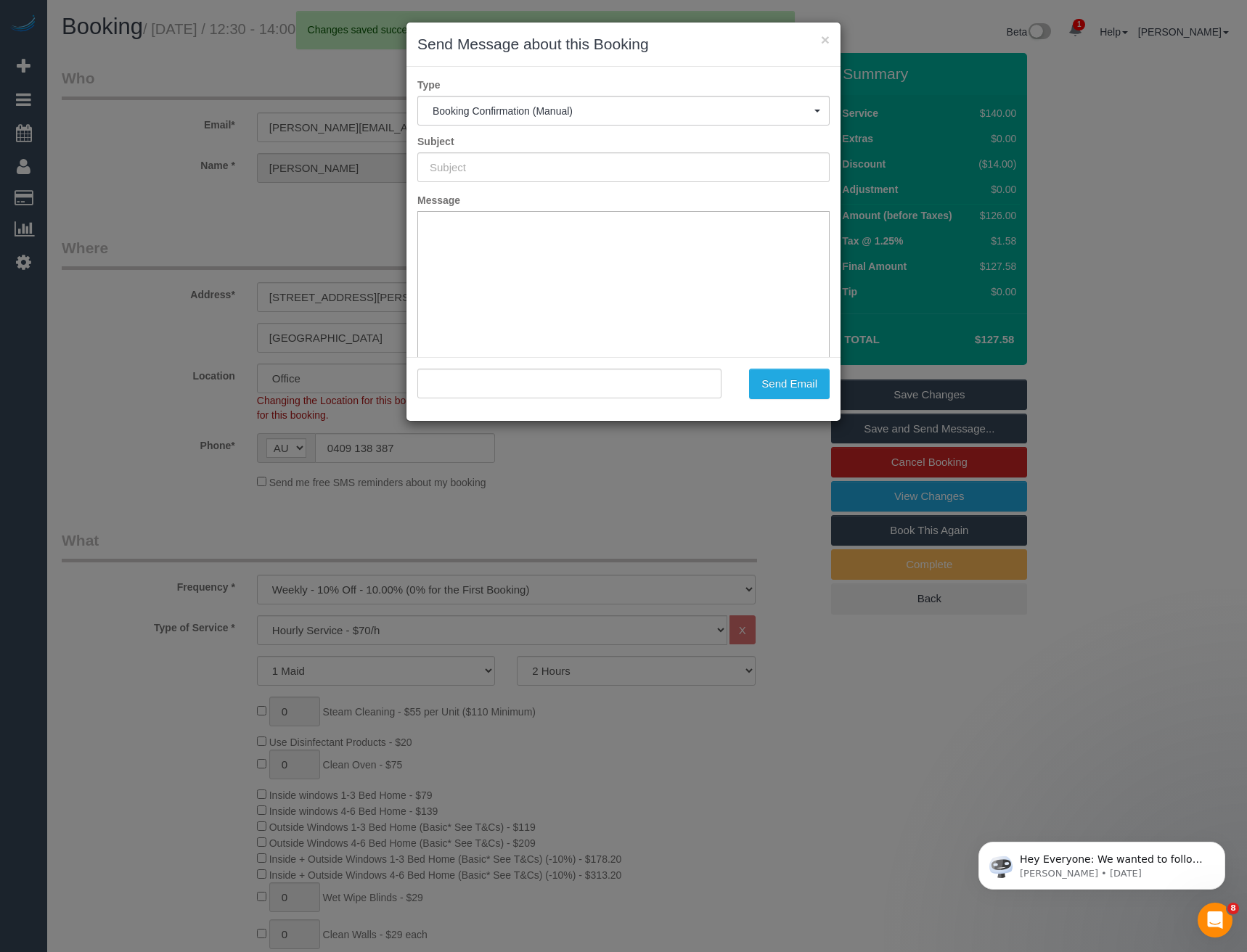
type input "Booking Confirmed"
type input ""Shea Godsil" <shea.godsil@gmail.com>"
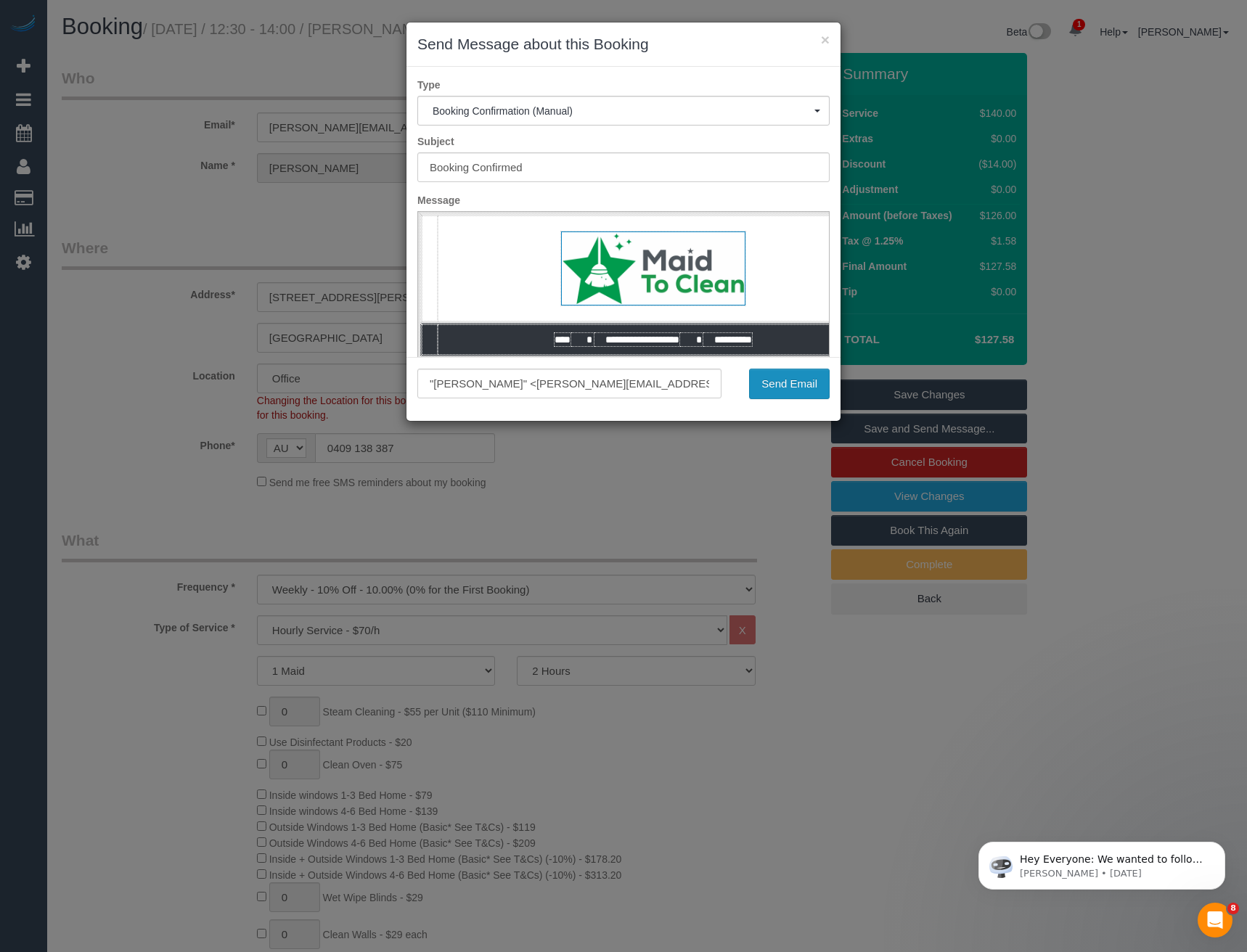
click at [777, 379] on button "Send Email" at bounding box center [789, 384] width 80 height 30
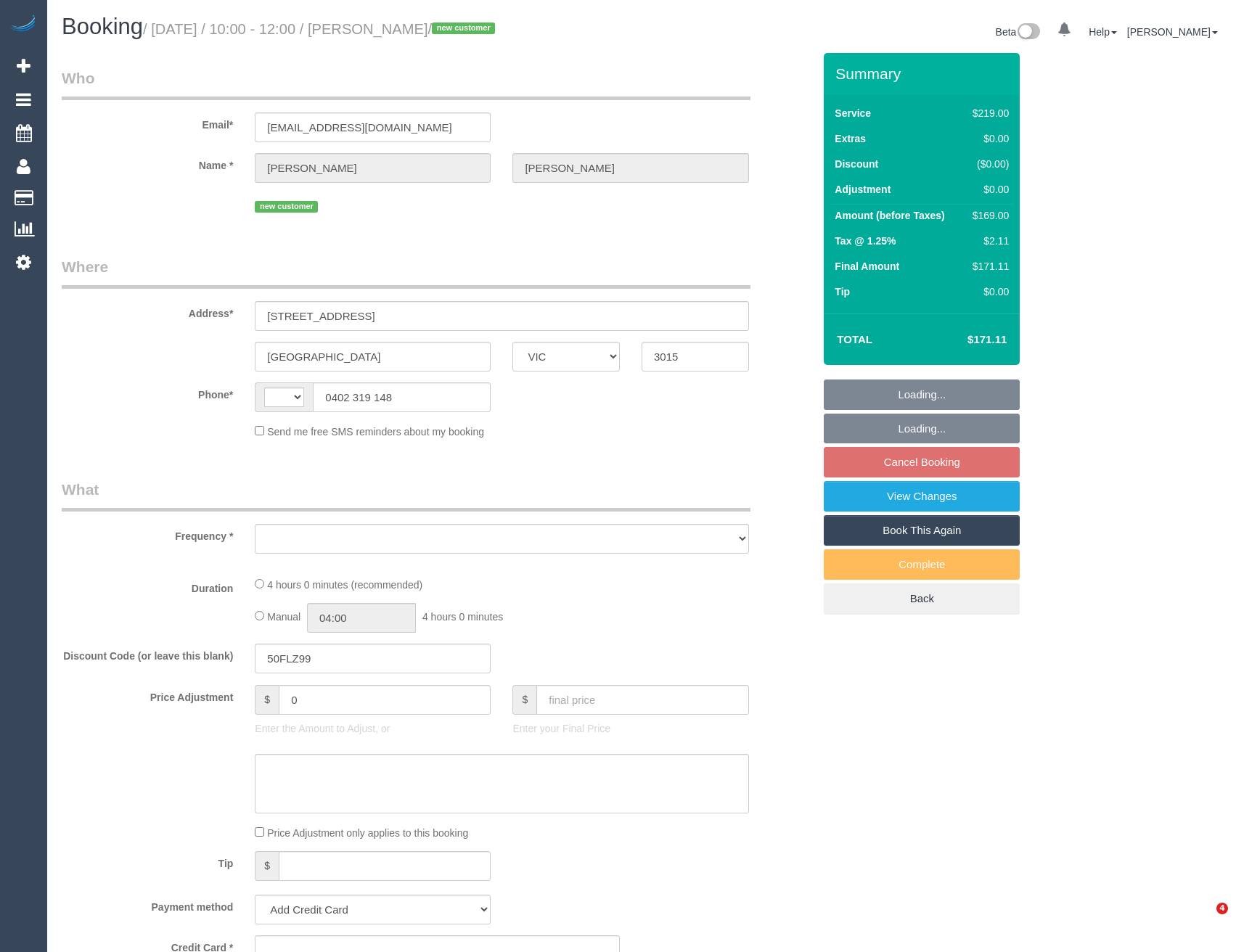
select select "VIC"
select select "string:AU"
select select "string:stripe-pm_1SFOpl2GScqysDRV6G9617VU"
select select "number:28"
select select "number:14"
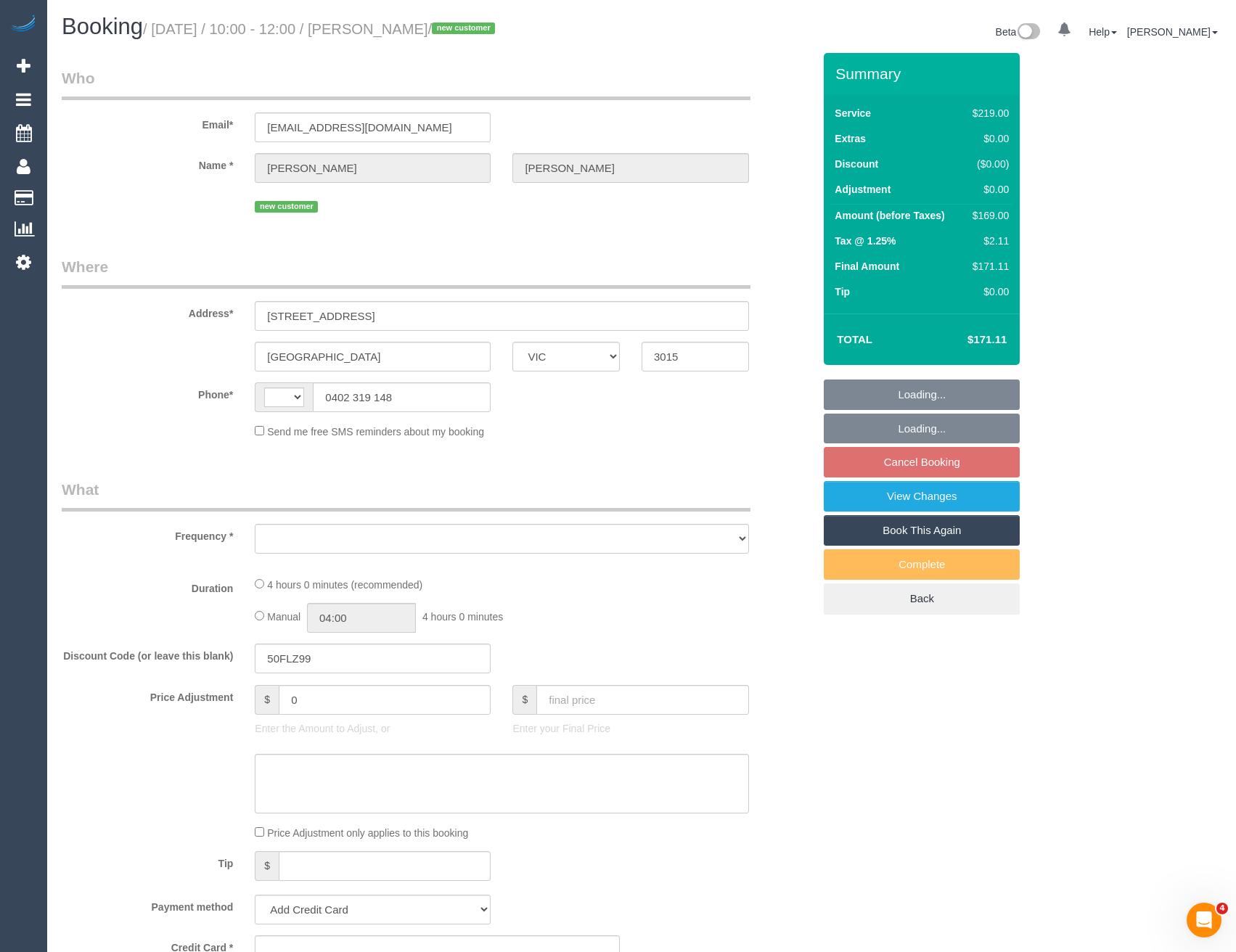
select select "number:19"
select select "number:25"
select select "number:35"
select select "number:26"
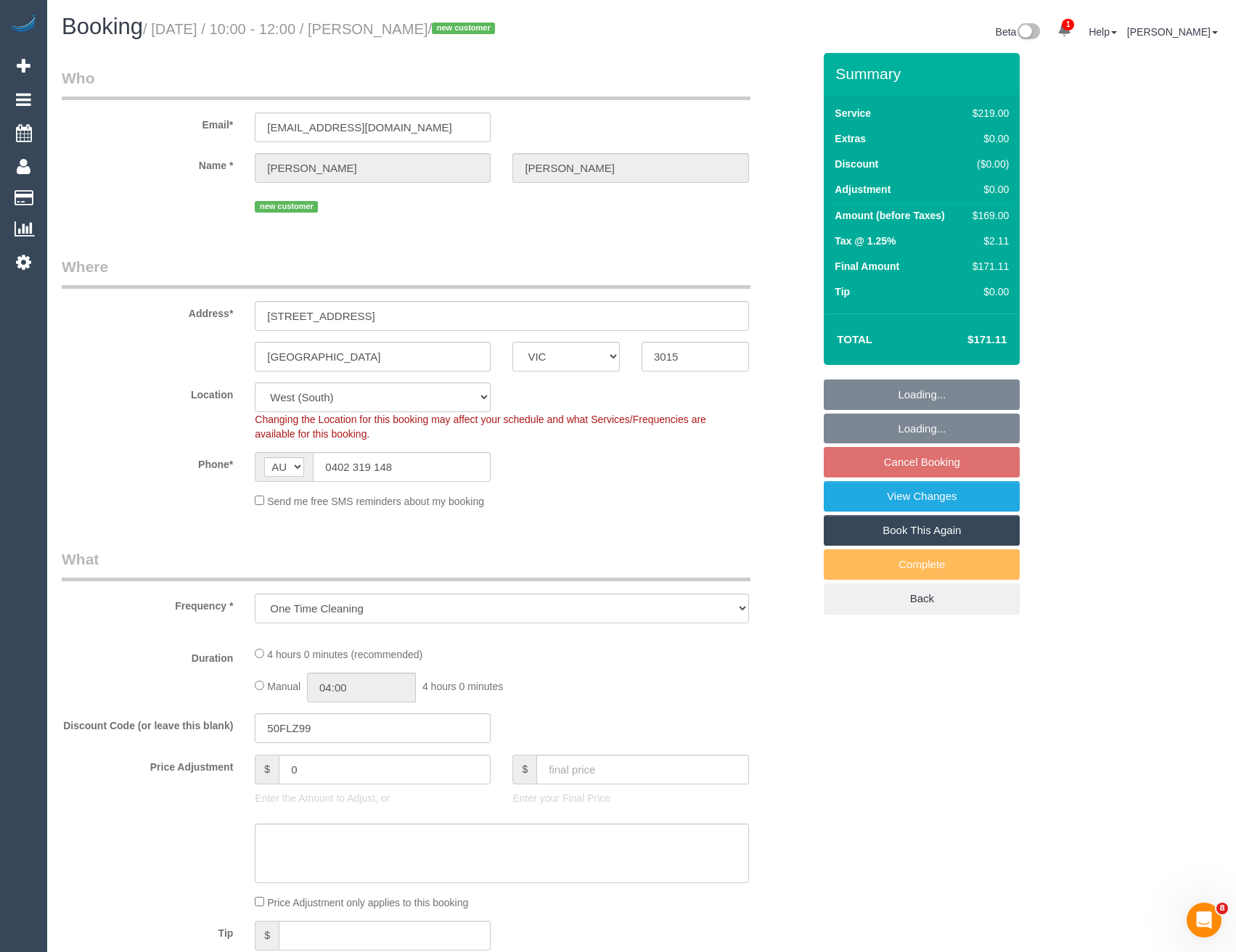
select select "object:693"
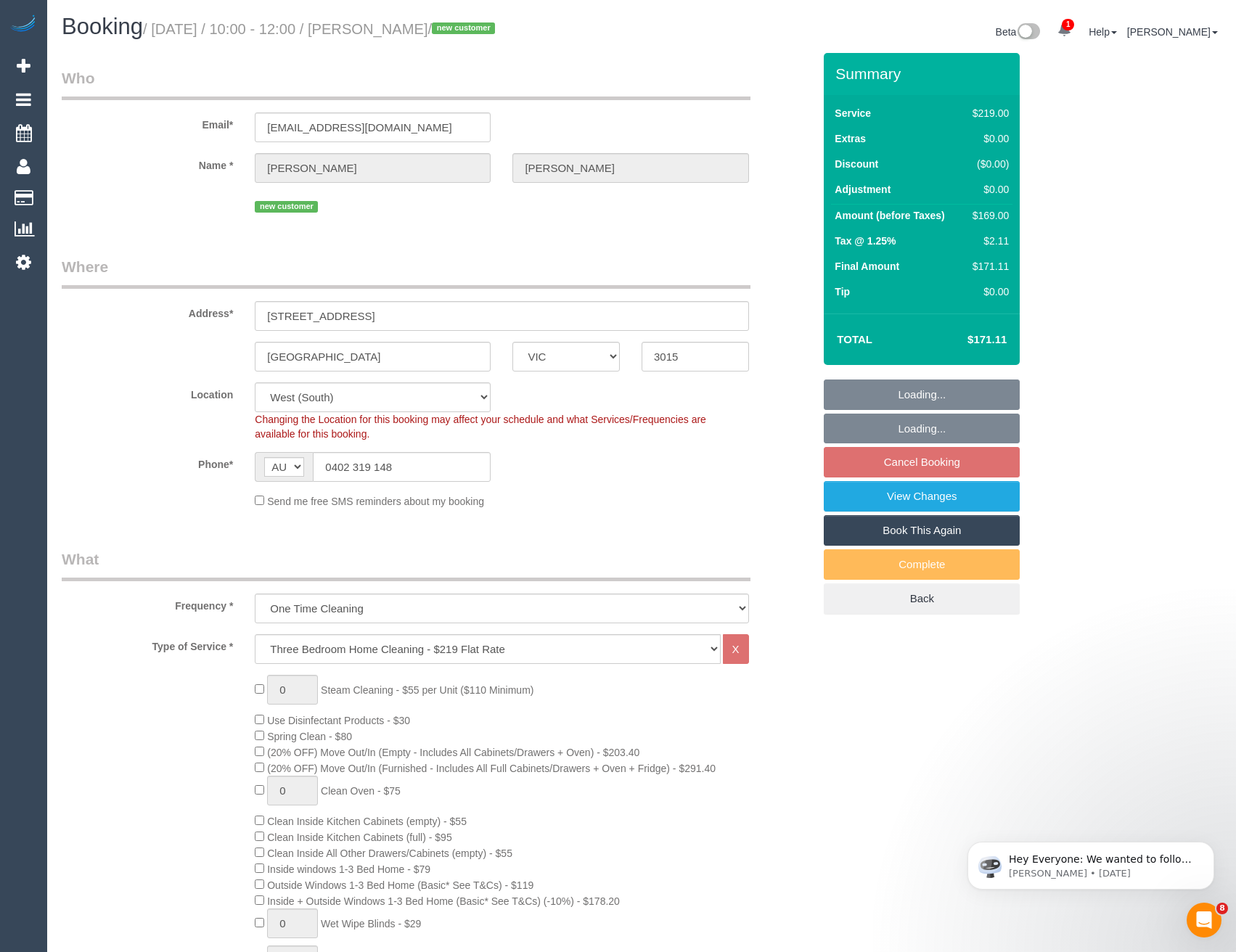
select select "spot3"
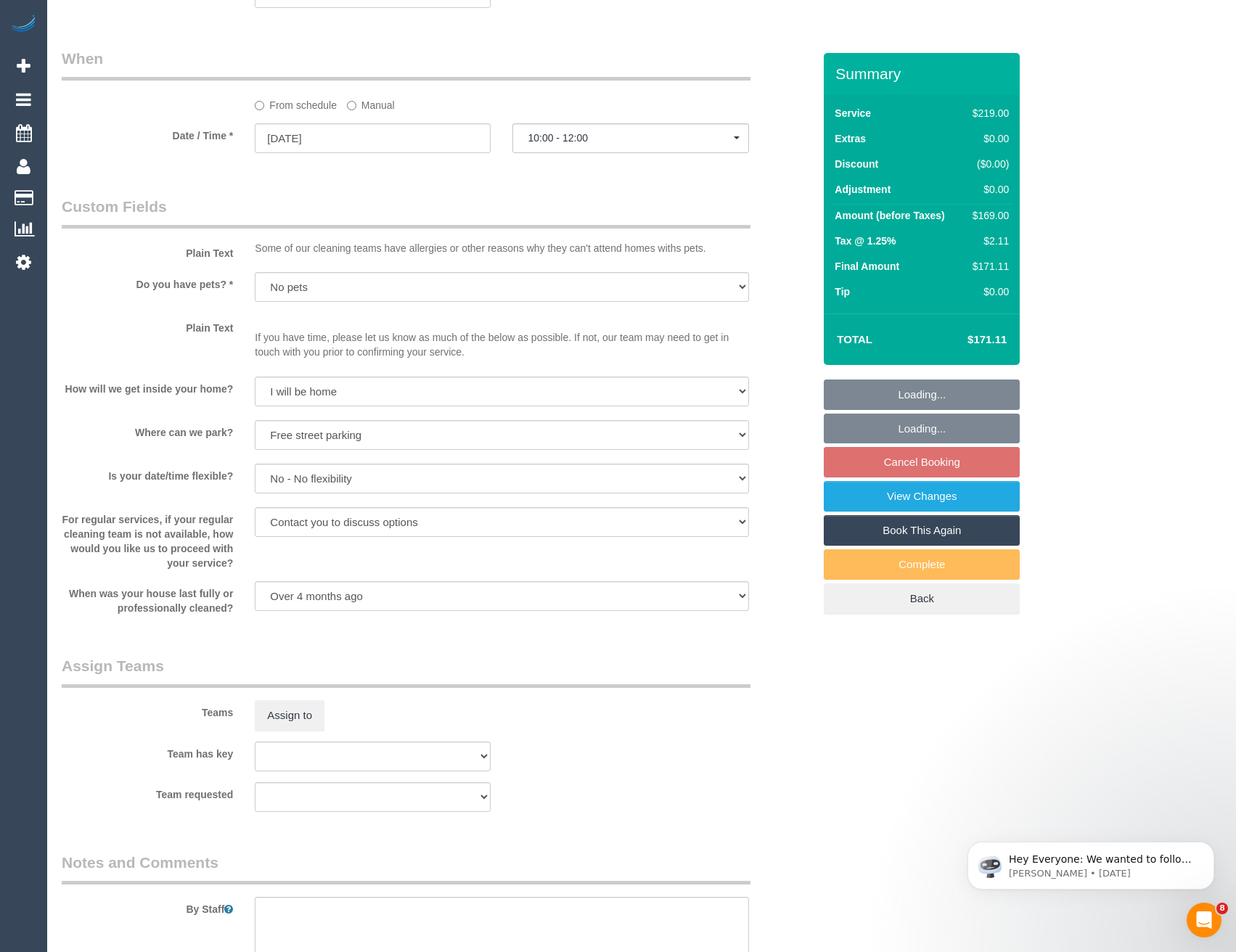
scroll to position [1886, 0]
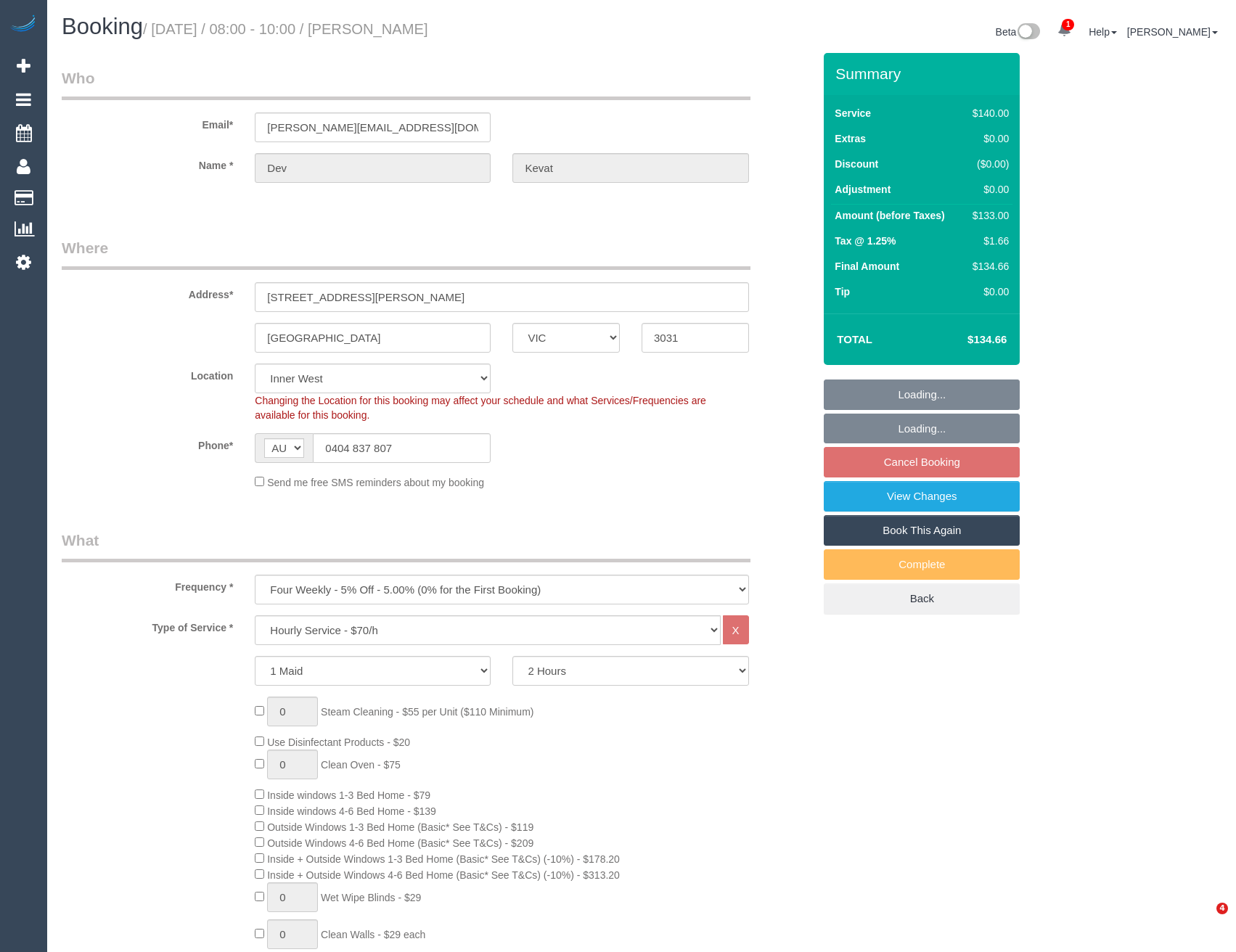
select select "VIC"
select select "number:28"
select select "number:14"
select select "number:18"
select select "number:24"
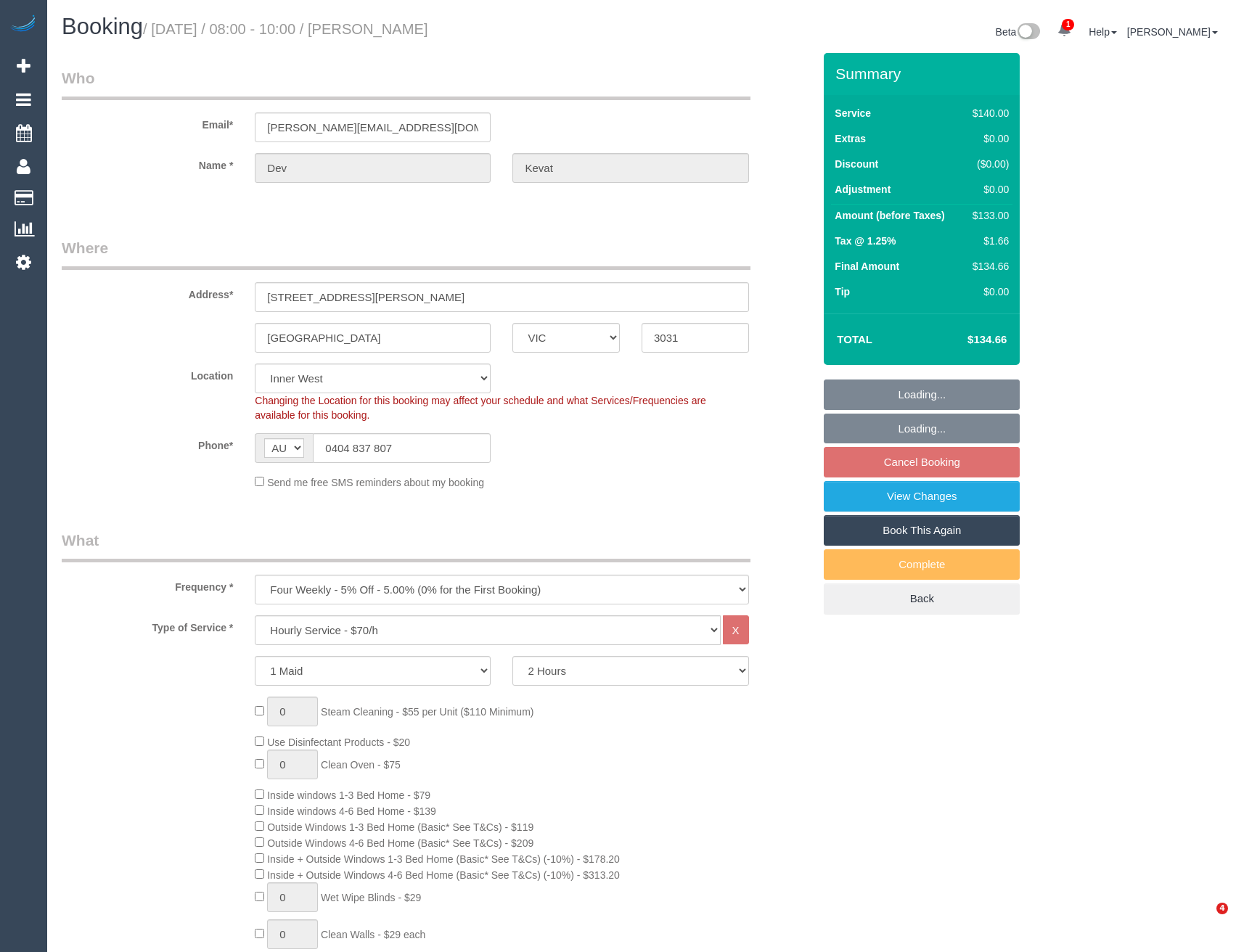
select select "number:35"
select select "number:26"
select select "object:1567"
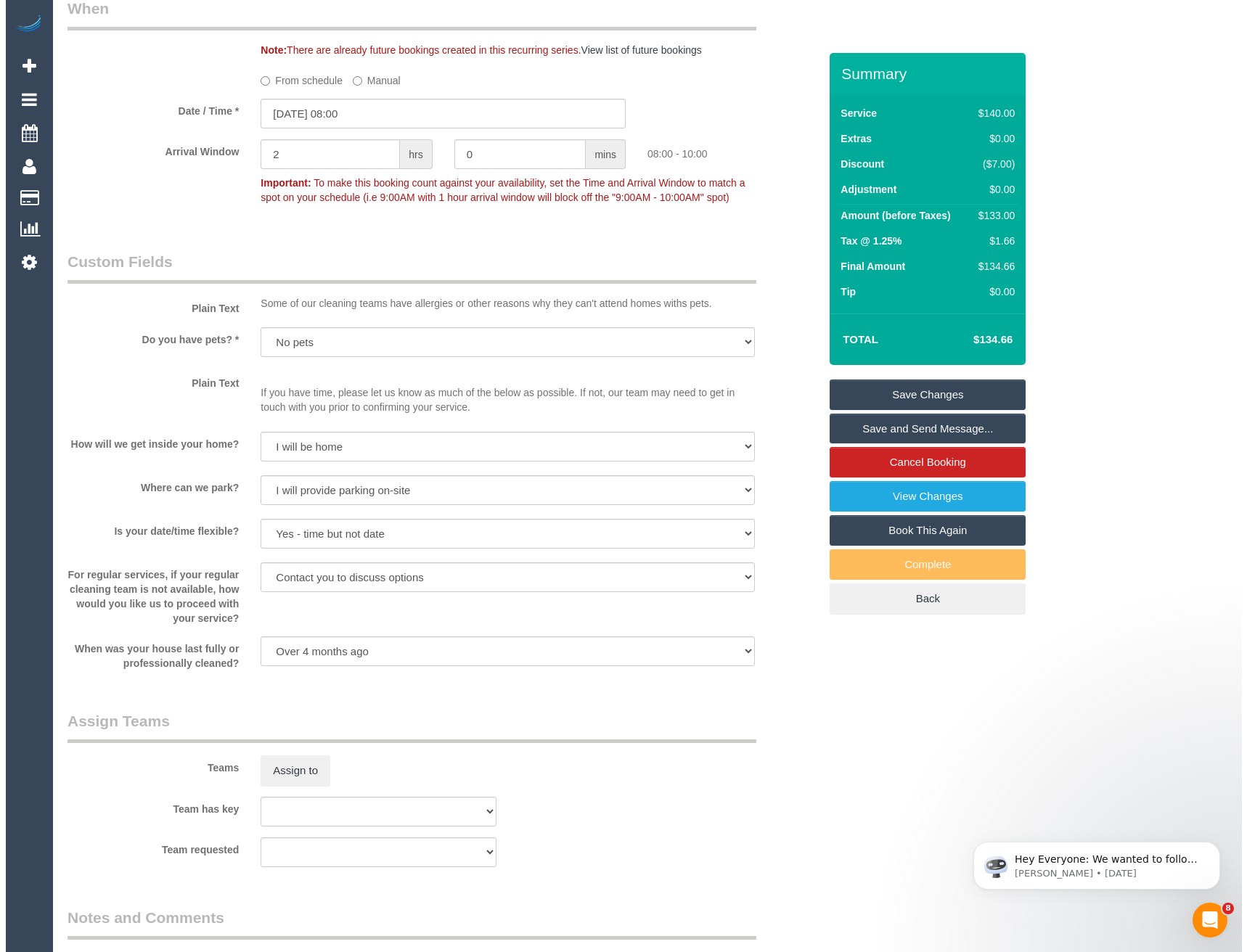
scroll to position [1741, 0]
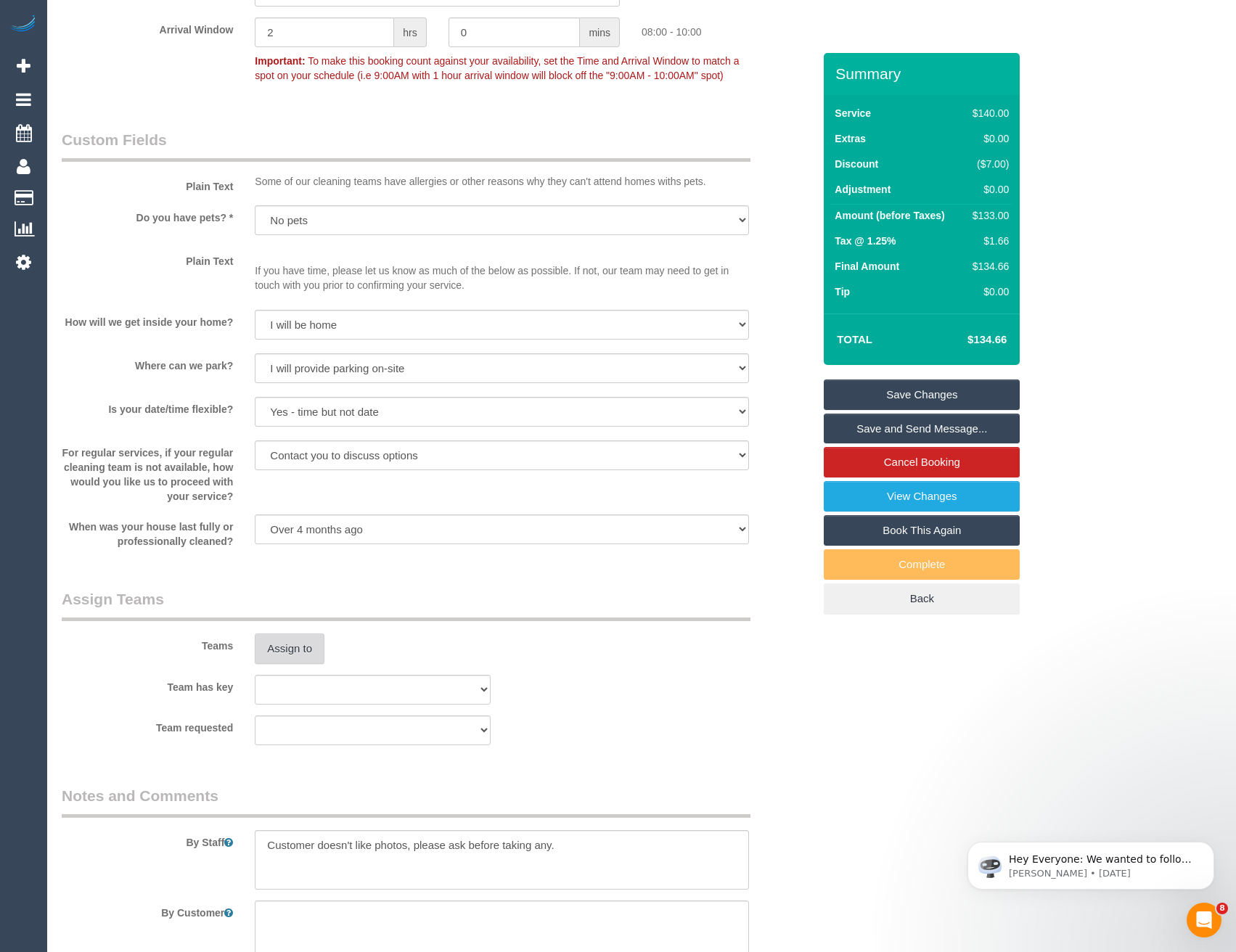
click at [283, 659] on button "Assign to" at bounding box center [289, 649] width 69 height 30
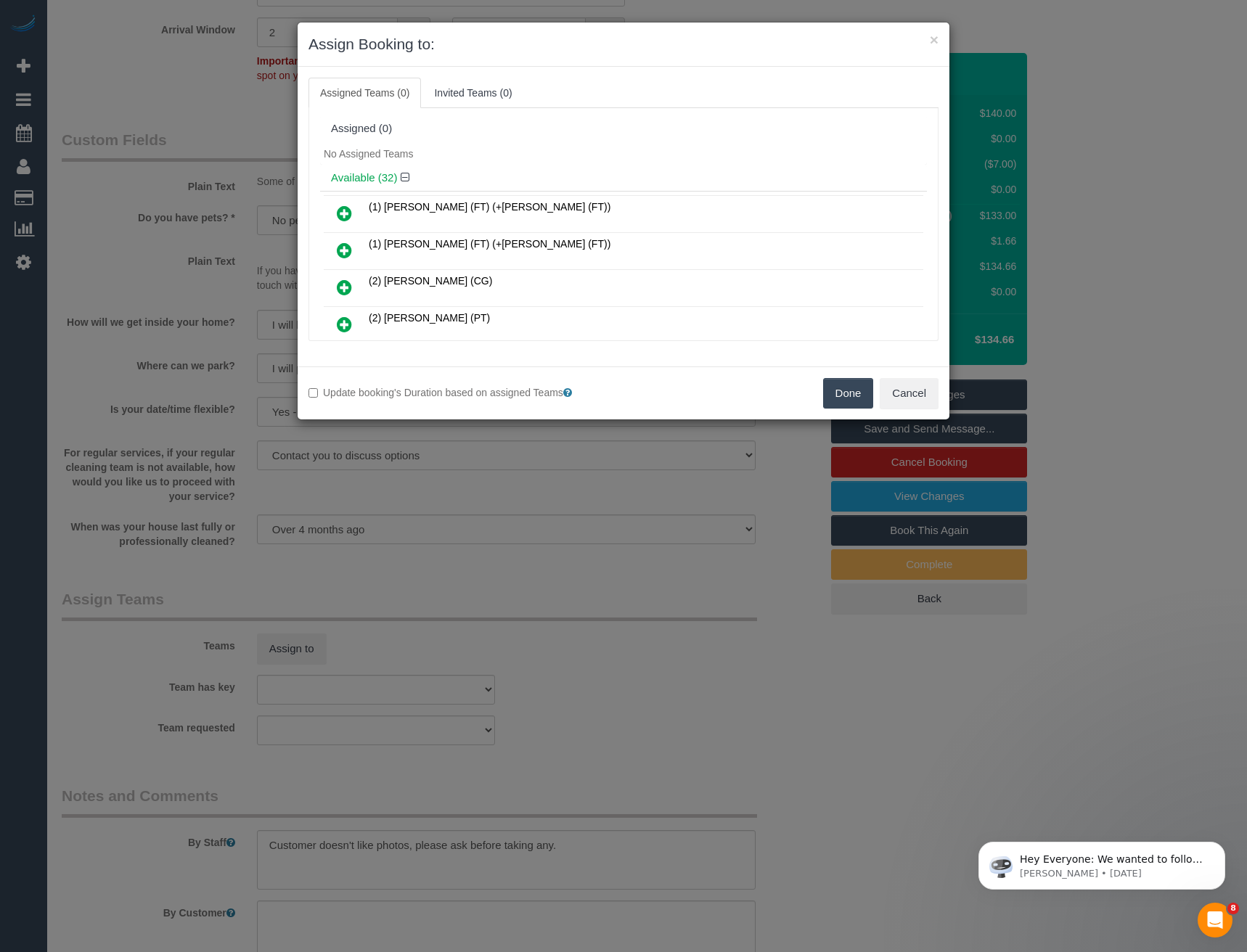
scroll to position [354, 0]
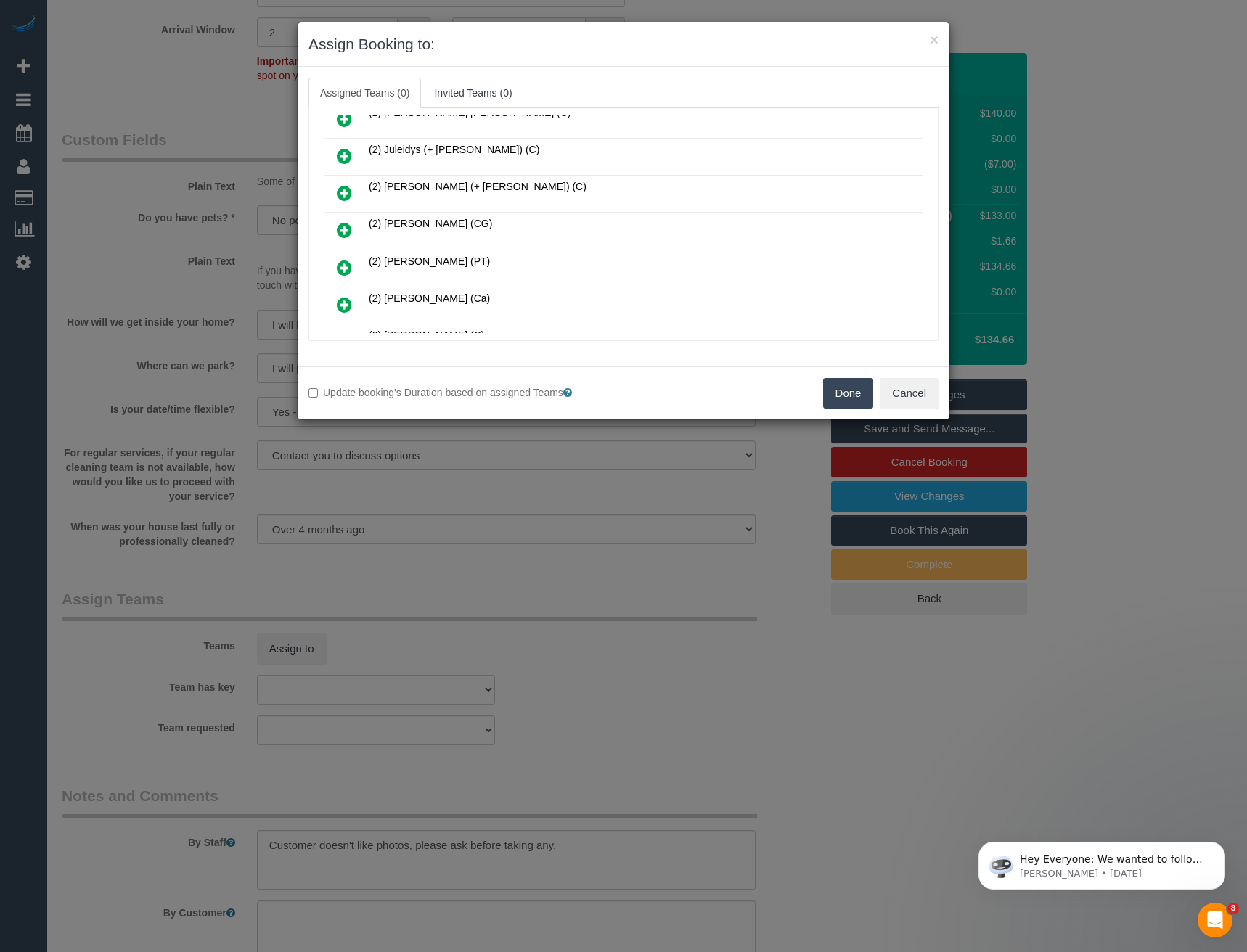
click at [347, 222] on icon at bounding box center [344, 230] width 15 height 18
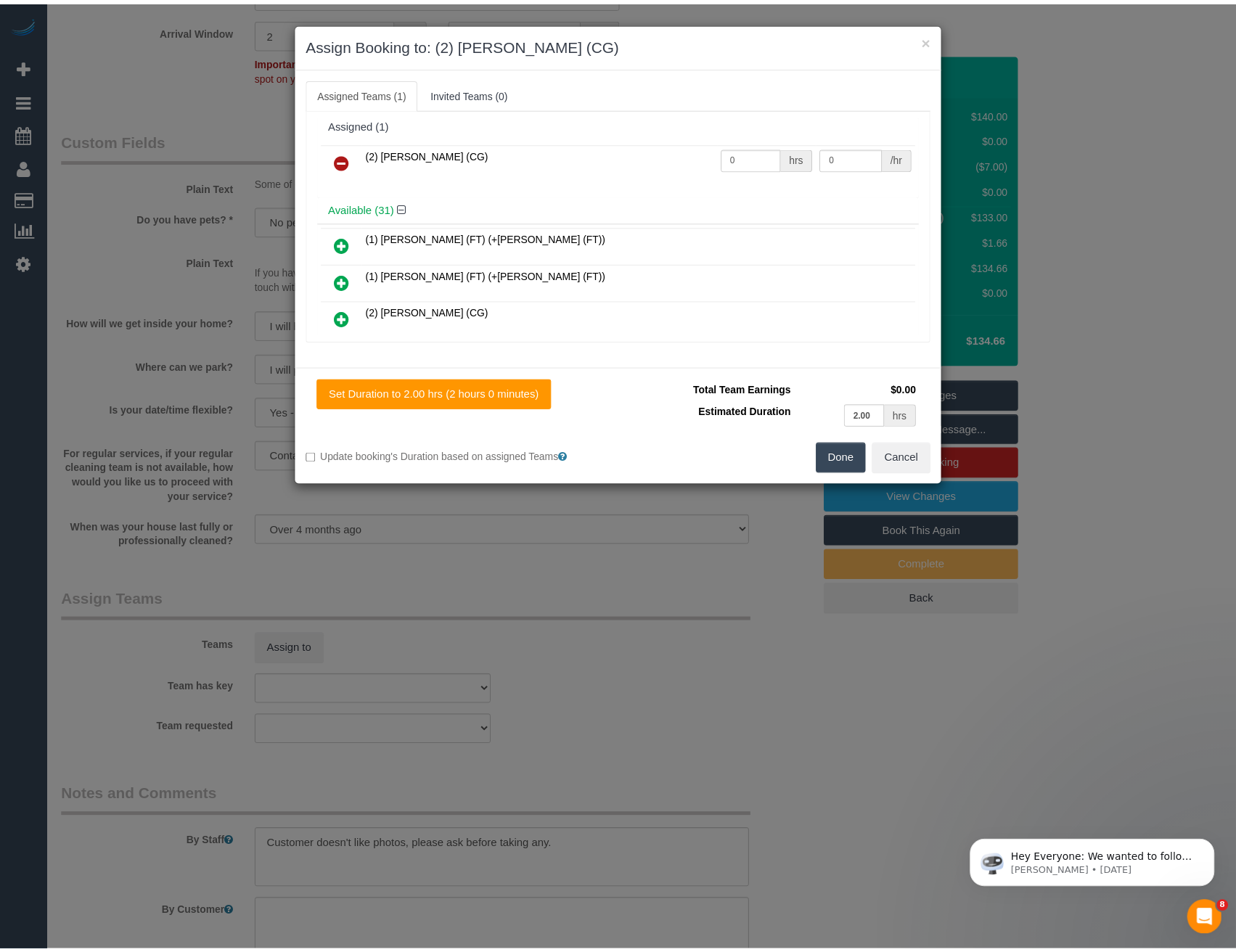
scroll to position [0, 0]
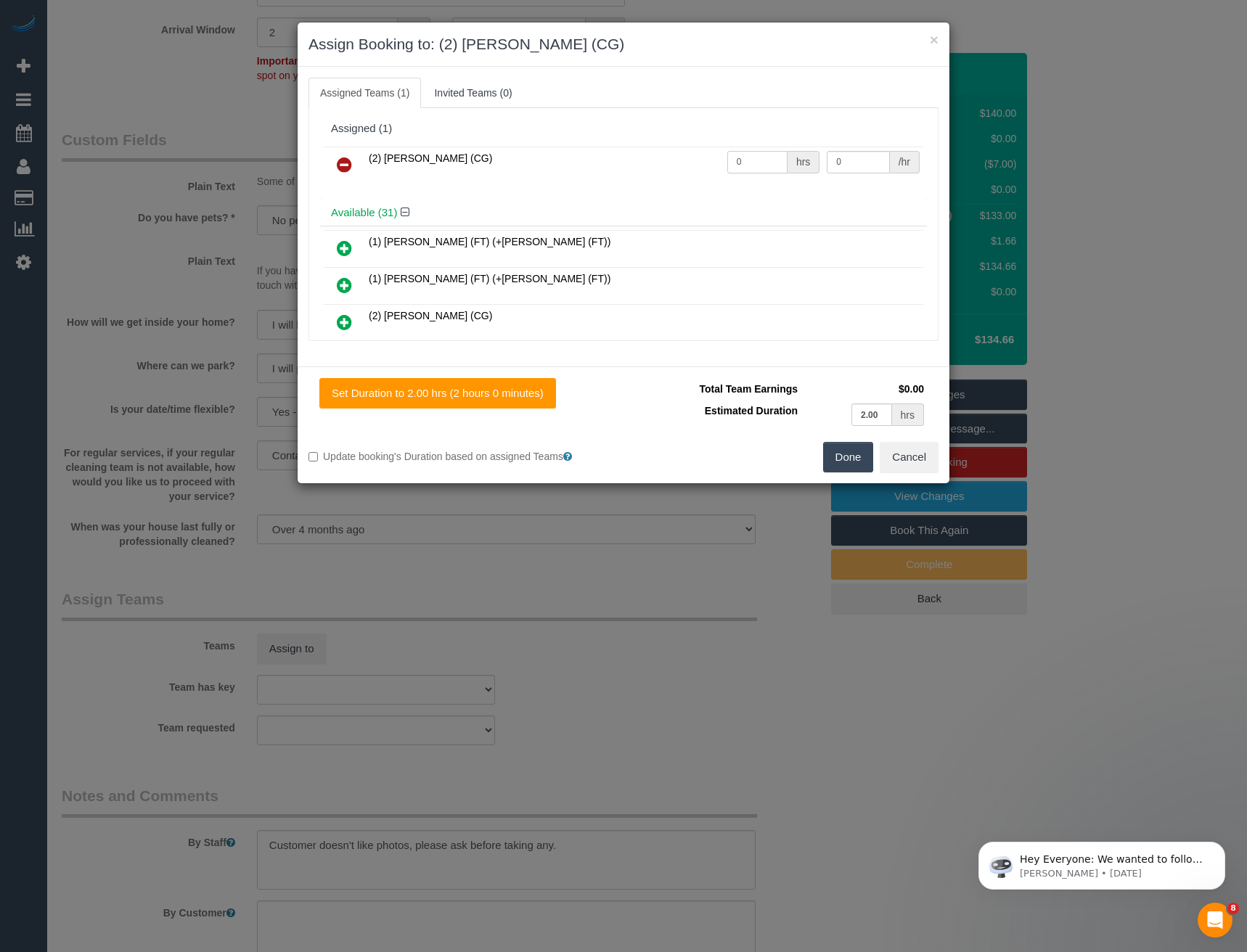
drag, startPoint x: 735, startPoint y: 162, endPoint x: 621, endPoint y: 162, distance: 114.0
click at [653, 163] on tr "(2) Paris Webb (CG) 0 hrs 0 /hr" at bounding box center [624, 165] width 600 height 37
type input "2"
type input "3"
type input "41.25"
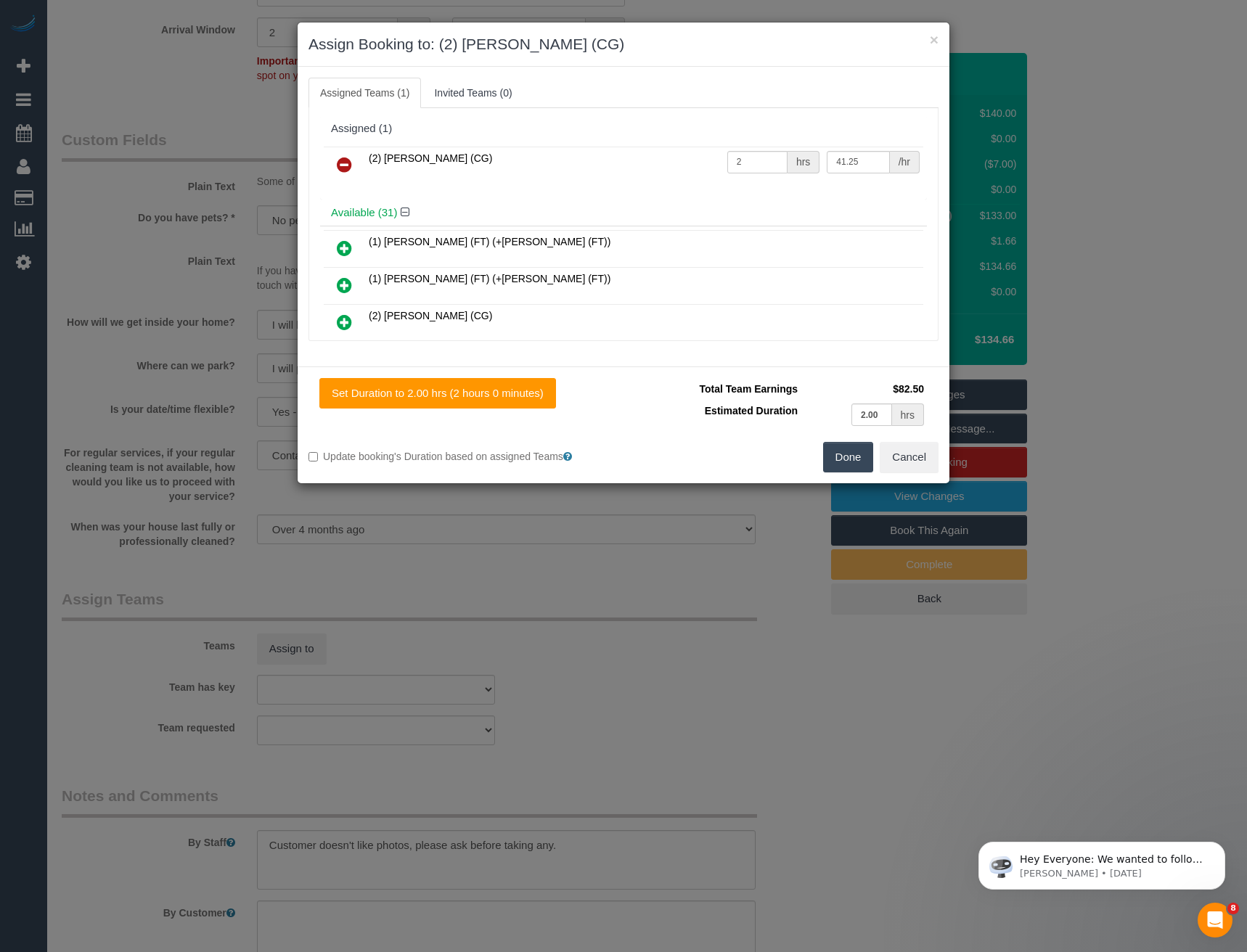
click at [832, 459] on button "Done" at bounding box center [849, 457] width 51 height 30
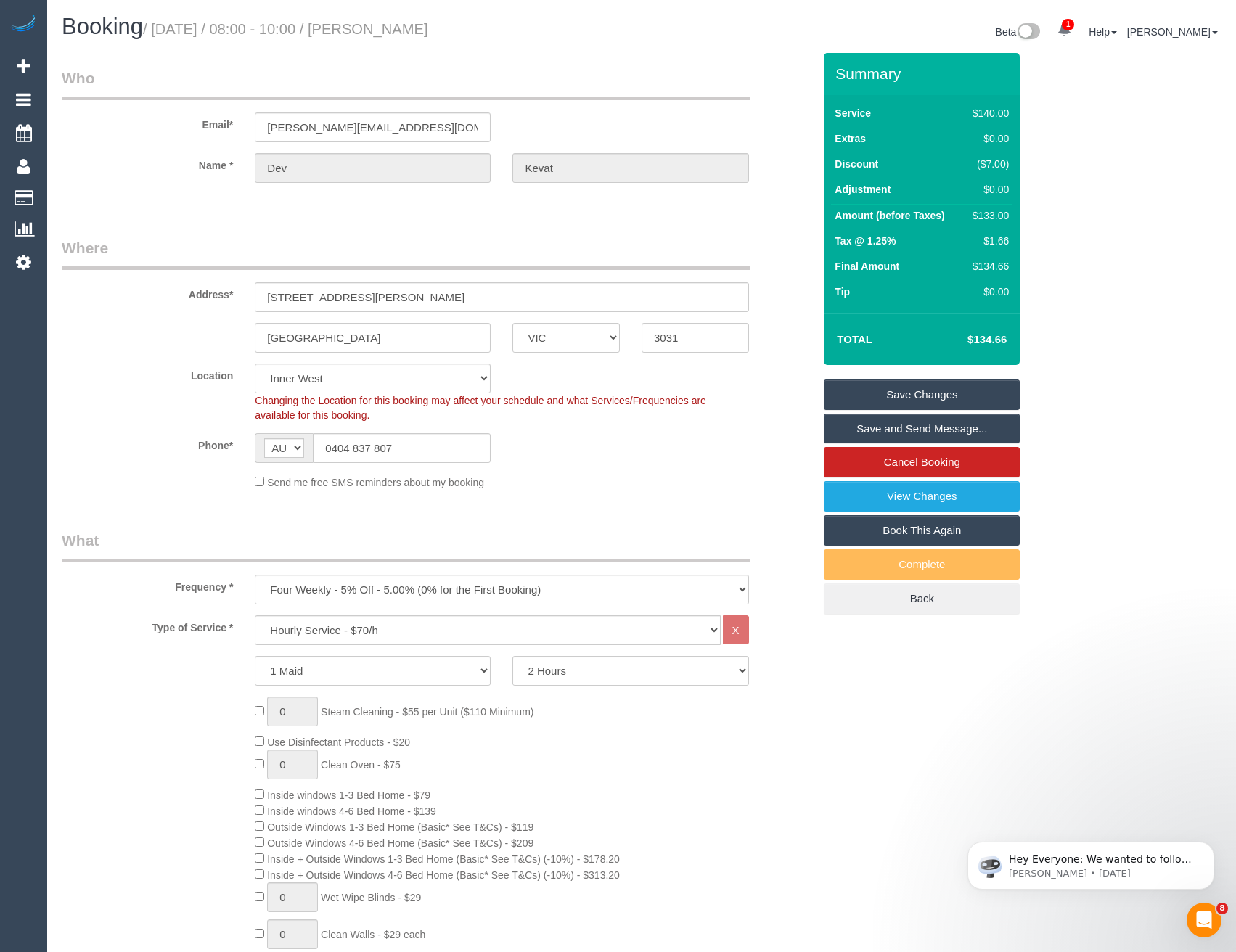
click at [874, 436] on link "Save and Send Message..." at bounding box center [921, 429] width 196 height 30
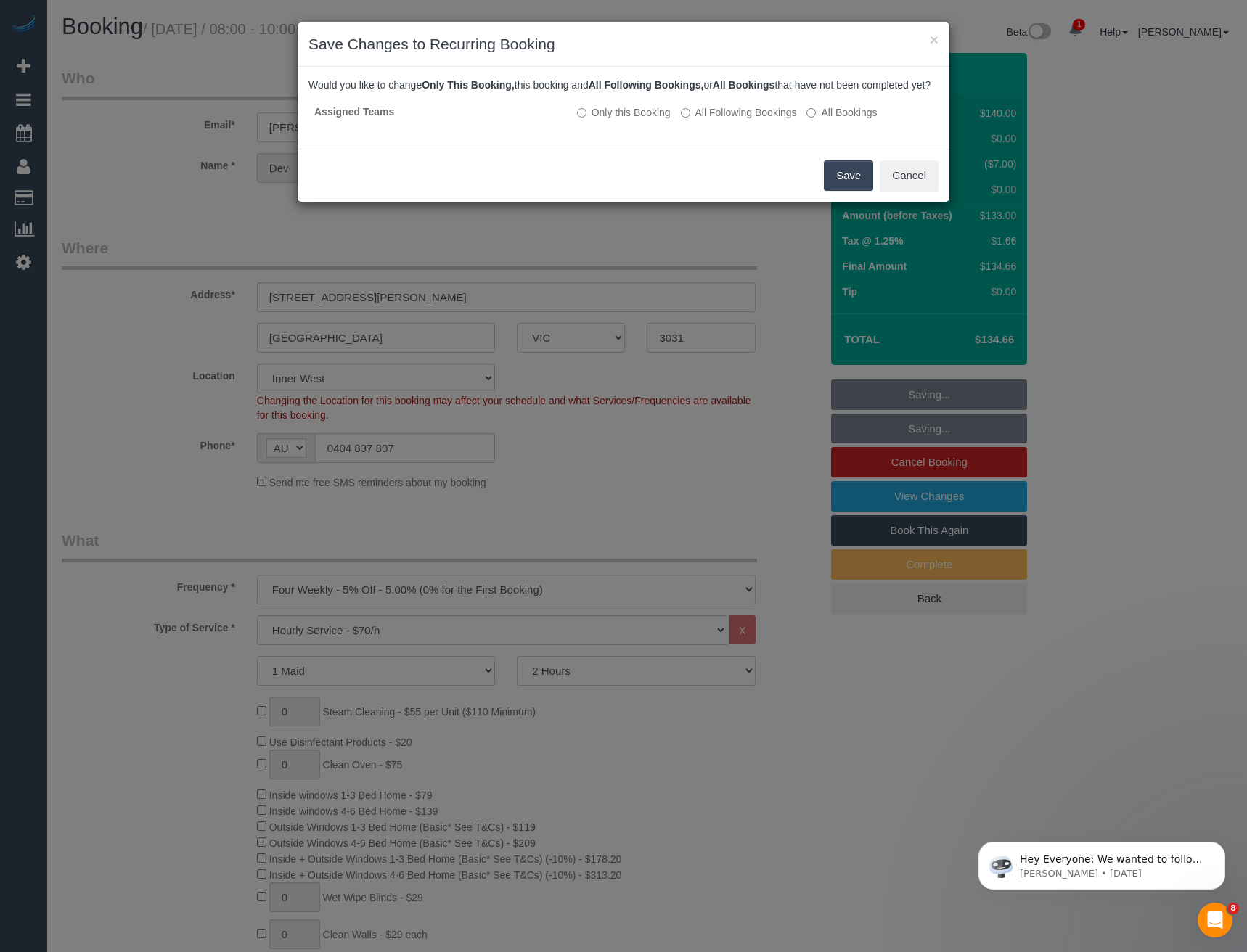
click at [834, 191] on button "Save" at bounding box center [848, 175] width 49 height 30
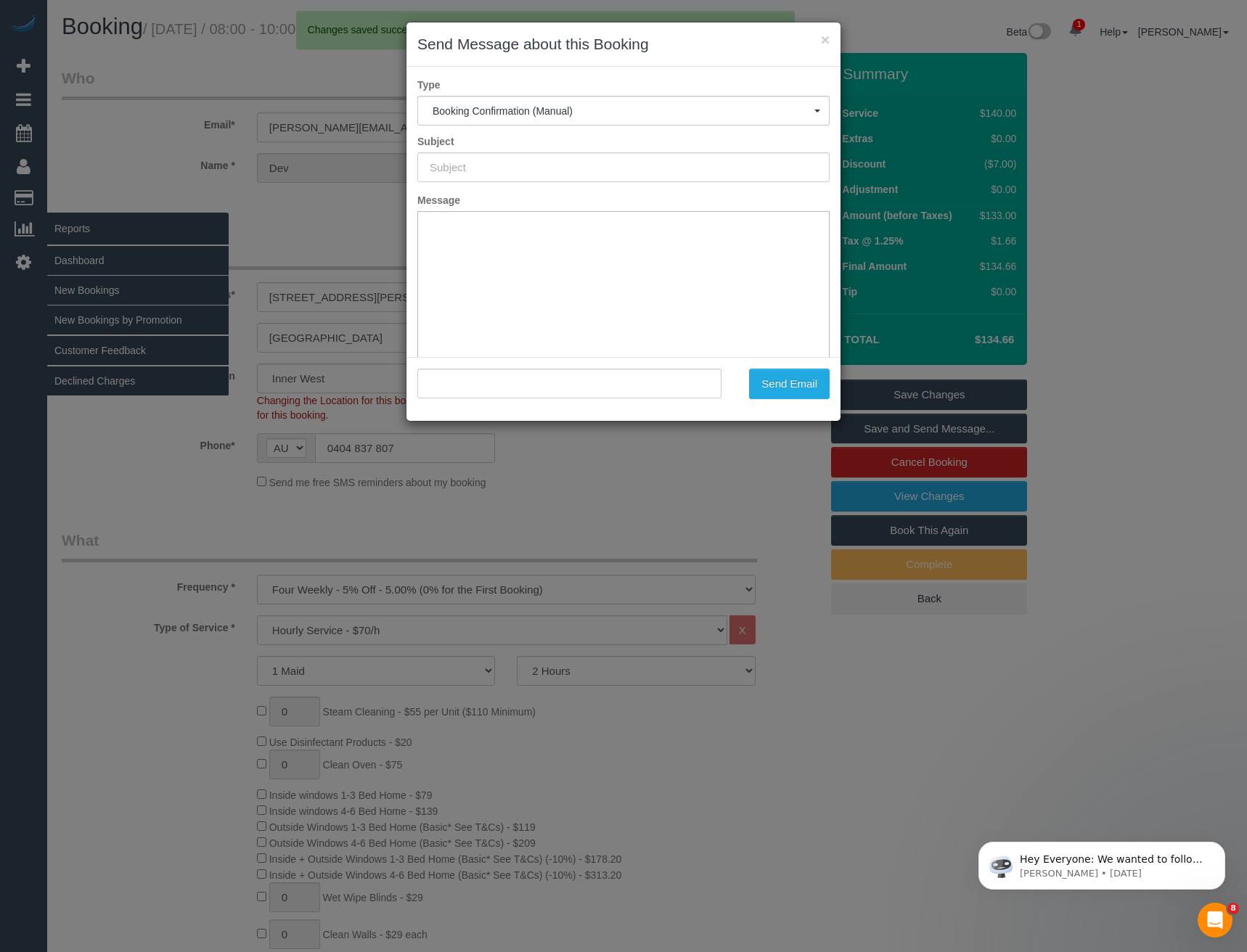
type input "Booking Confirmed"
type input ""Dev Kevat" <devaang@hotmail.com>"
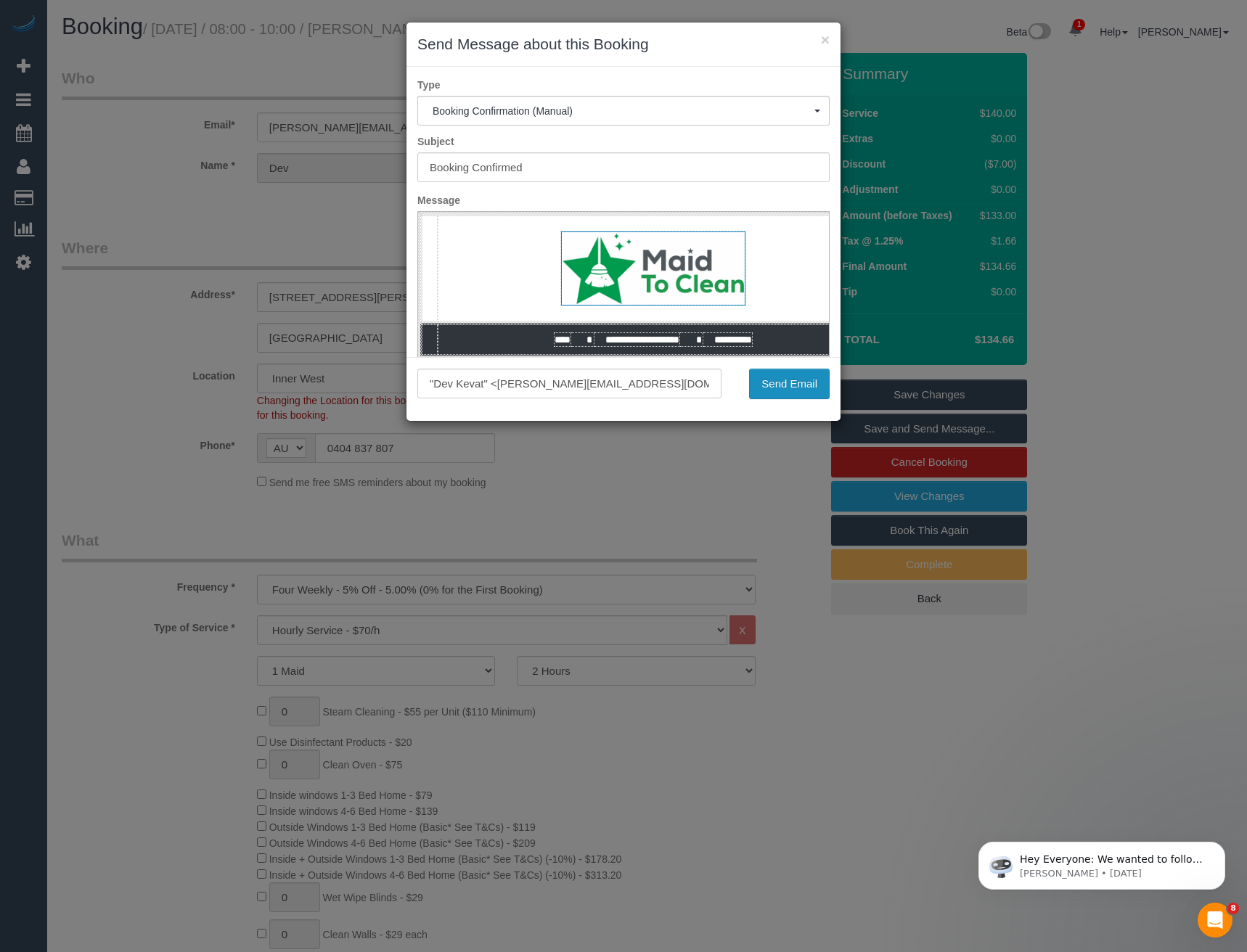
drag, startPoint x: 775, startPoint y: 389, endPoint x: 753, endPoint y: 371, distance: 28.4
click at [775, 389] on button "Send Email" at bounding box center [789, 384] width 80 height 30
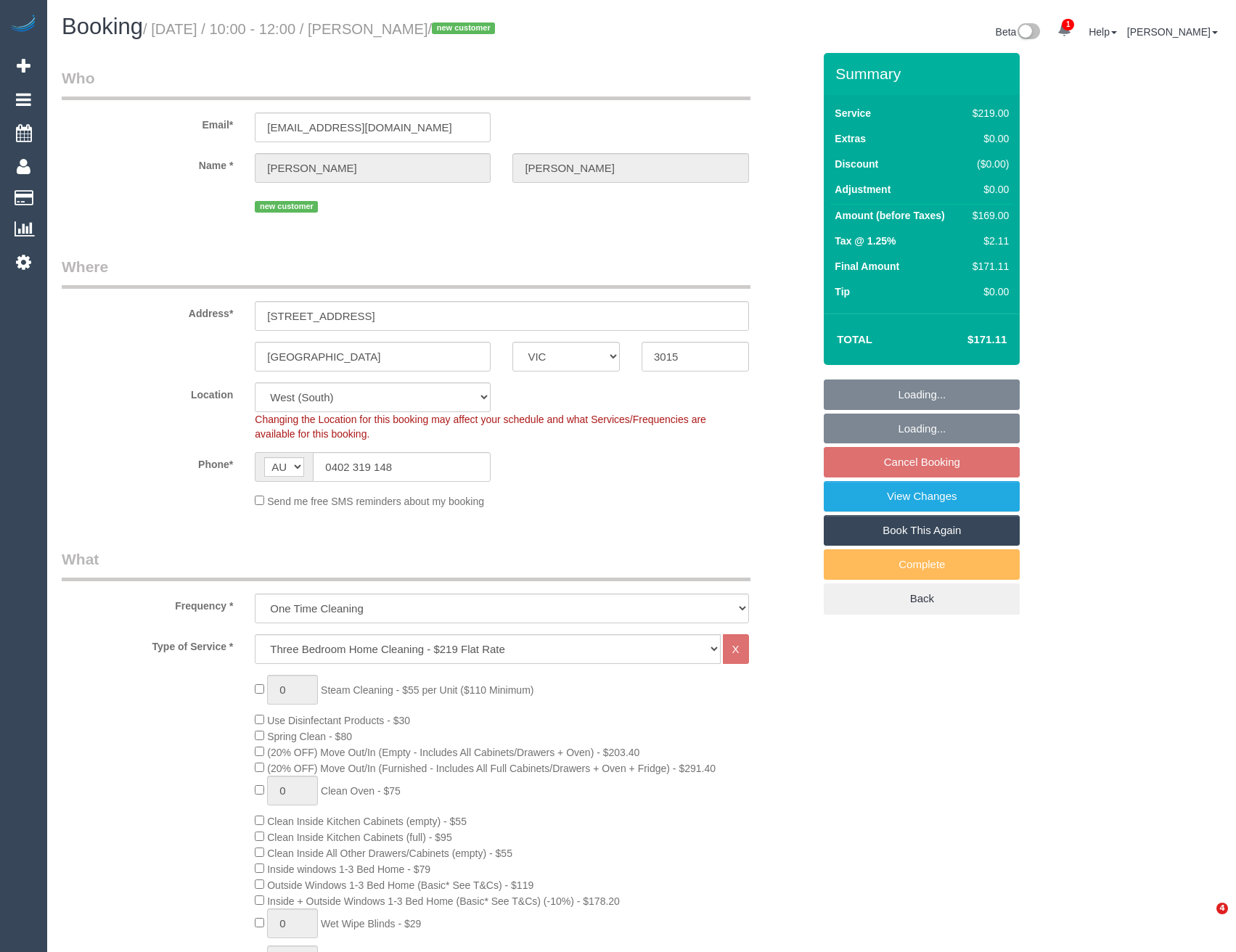
select select "VIC"
select select "object:805"
select select "string:stripe-pm_1SFOpl2GScqysDRV6G9617VU"
select select "number:28"
select select "number:14"
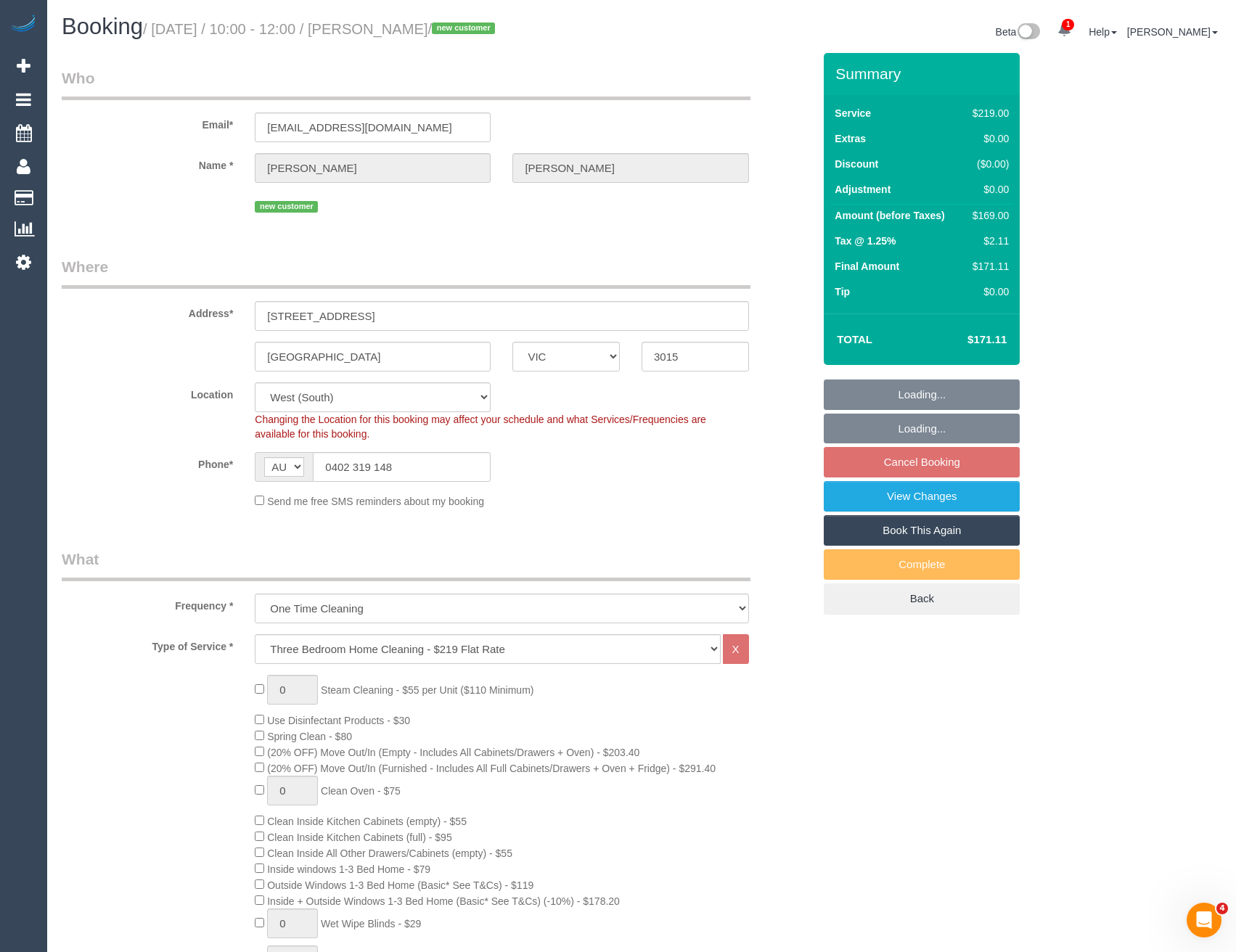
select select "number:19"
select select "number:25"
select select "number:35"
select select "number:26"
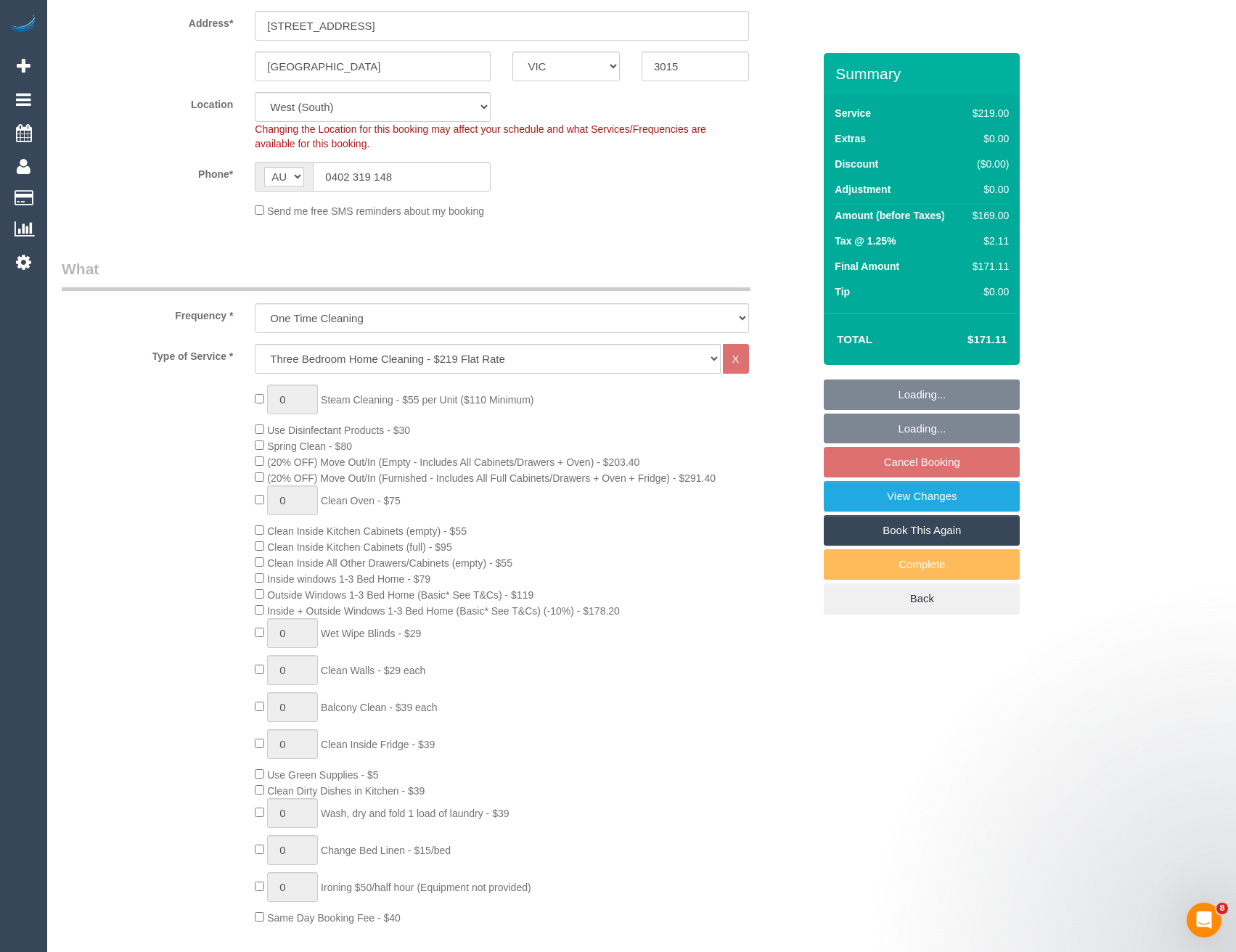
select select "spot3"
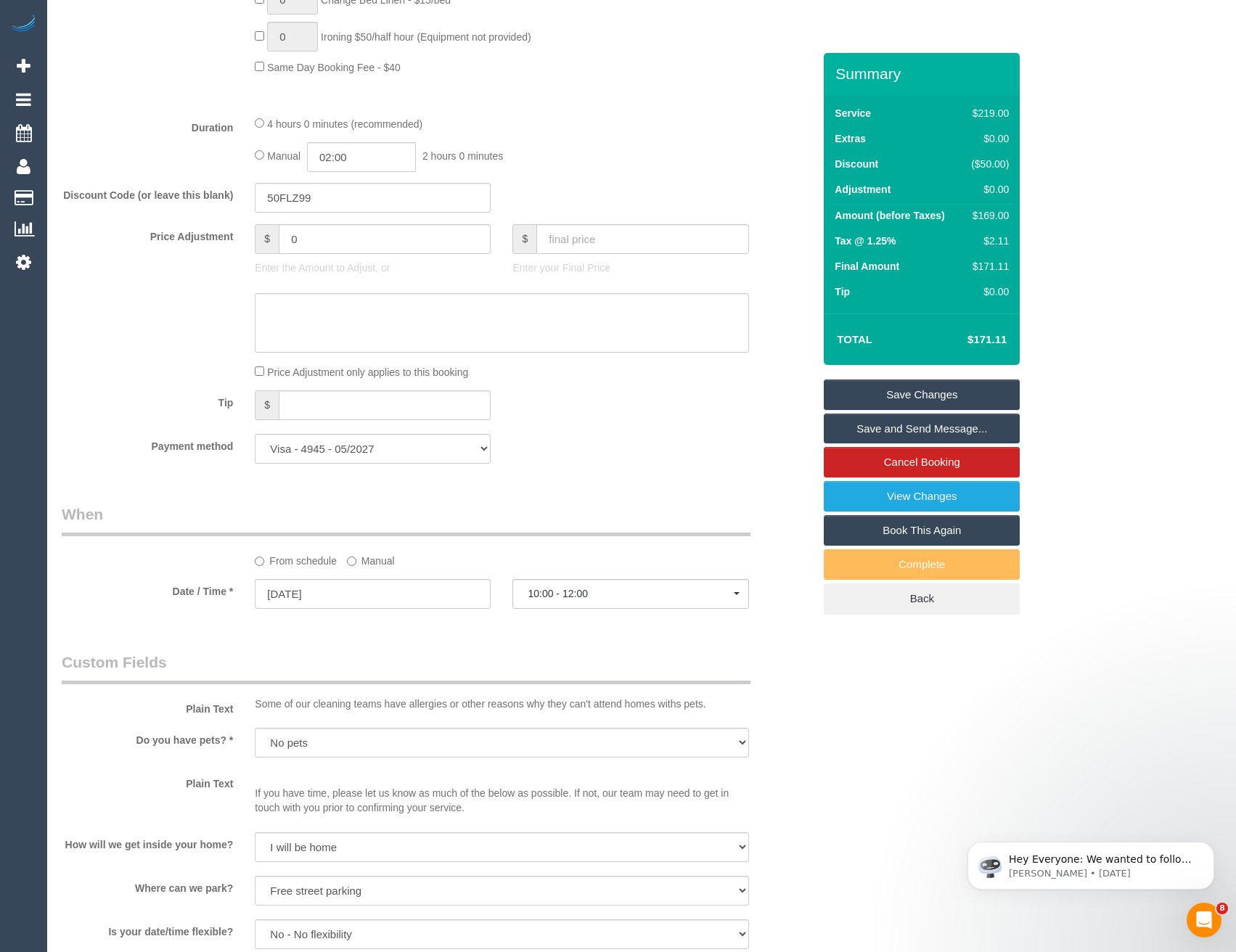
scroll to position [1087, 0]
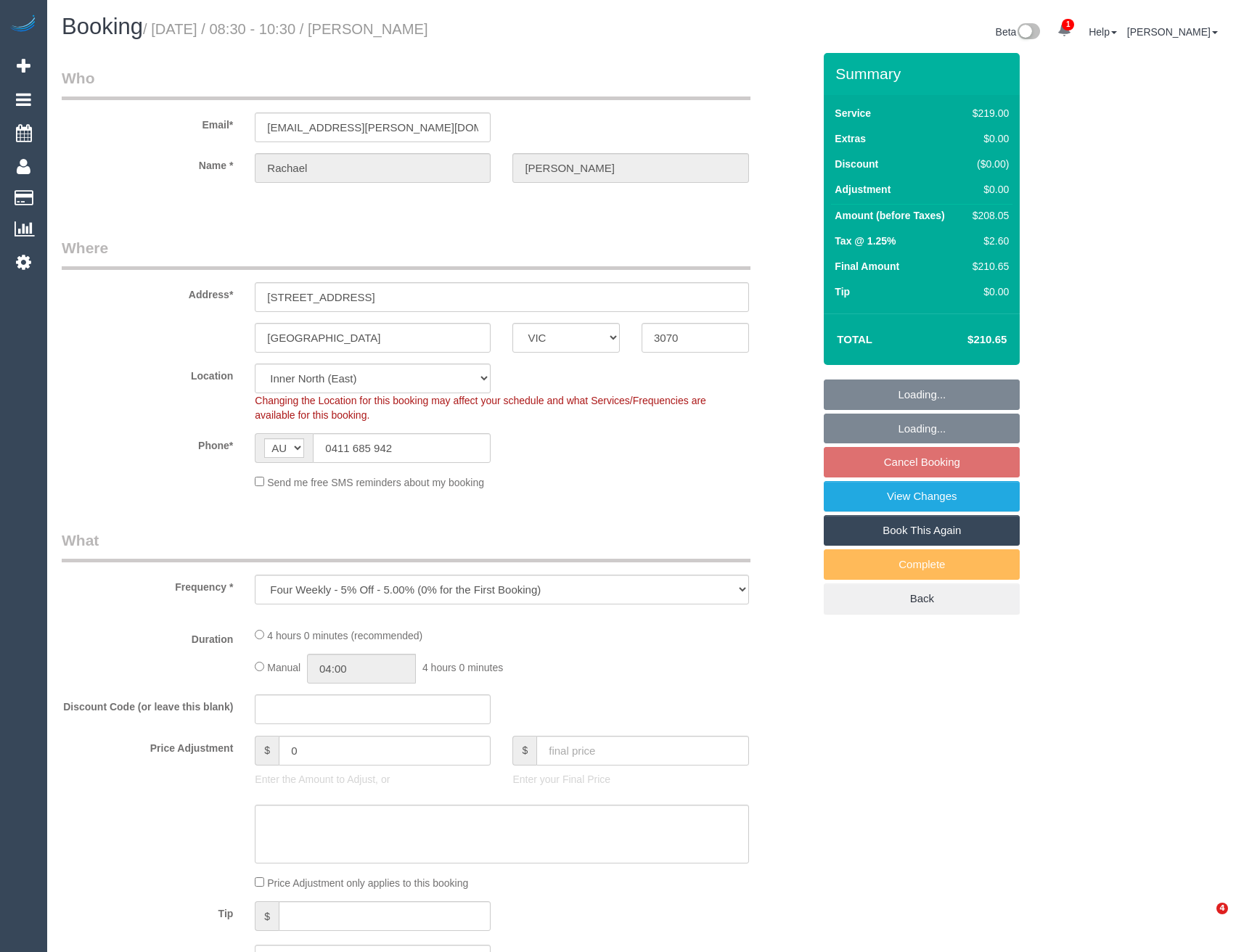
select select "VIC"
select select "object:786"
select select "number:29"
select select "number:14"
select select "number:19"
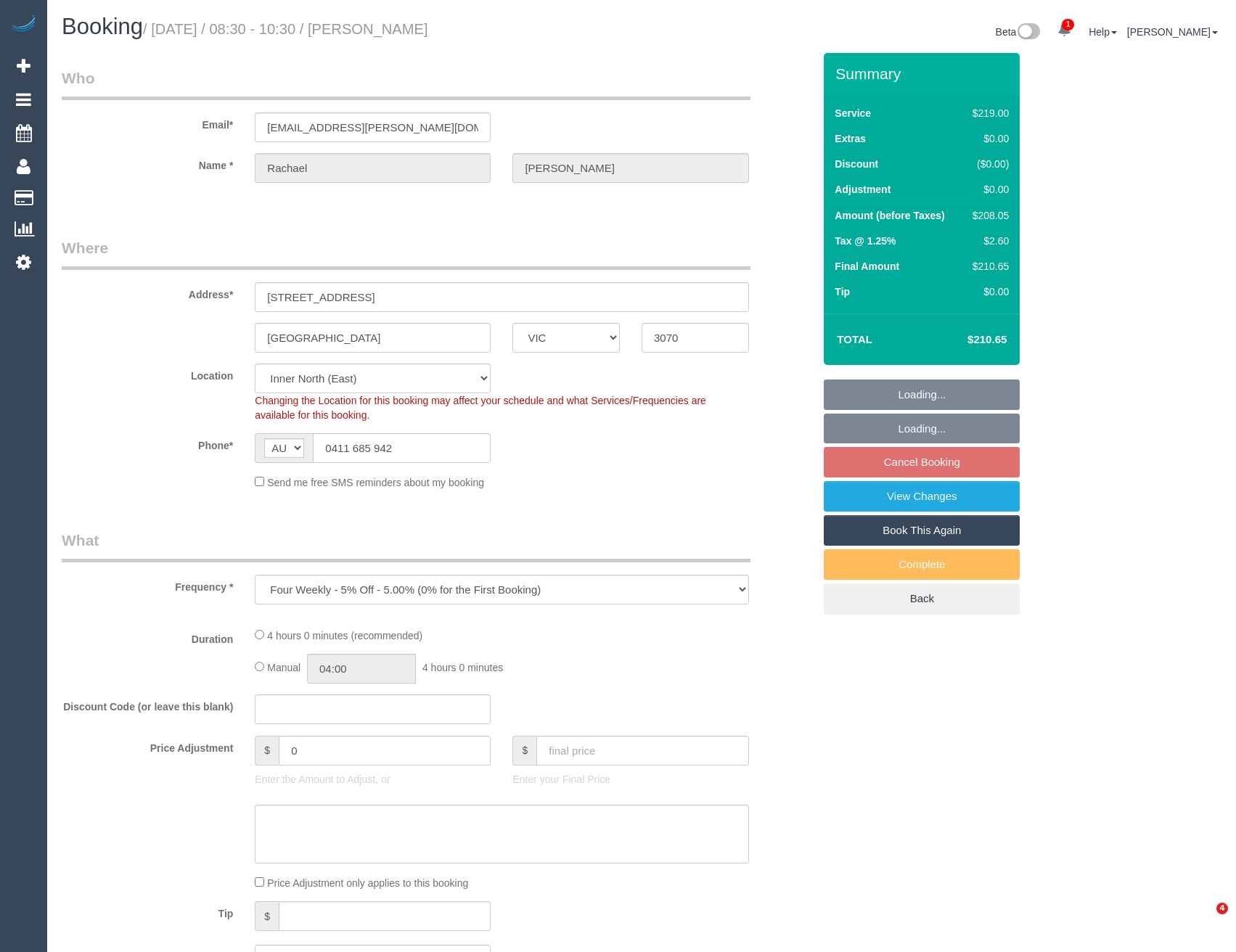
select select "number:22"
select select "number:33"
select select "number:12"
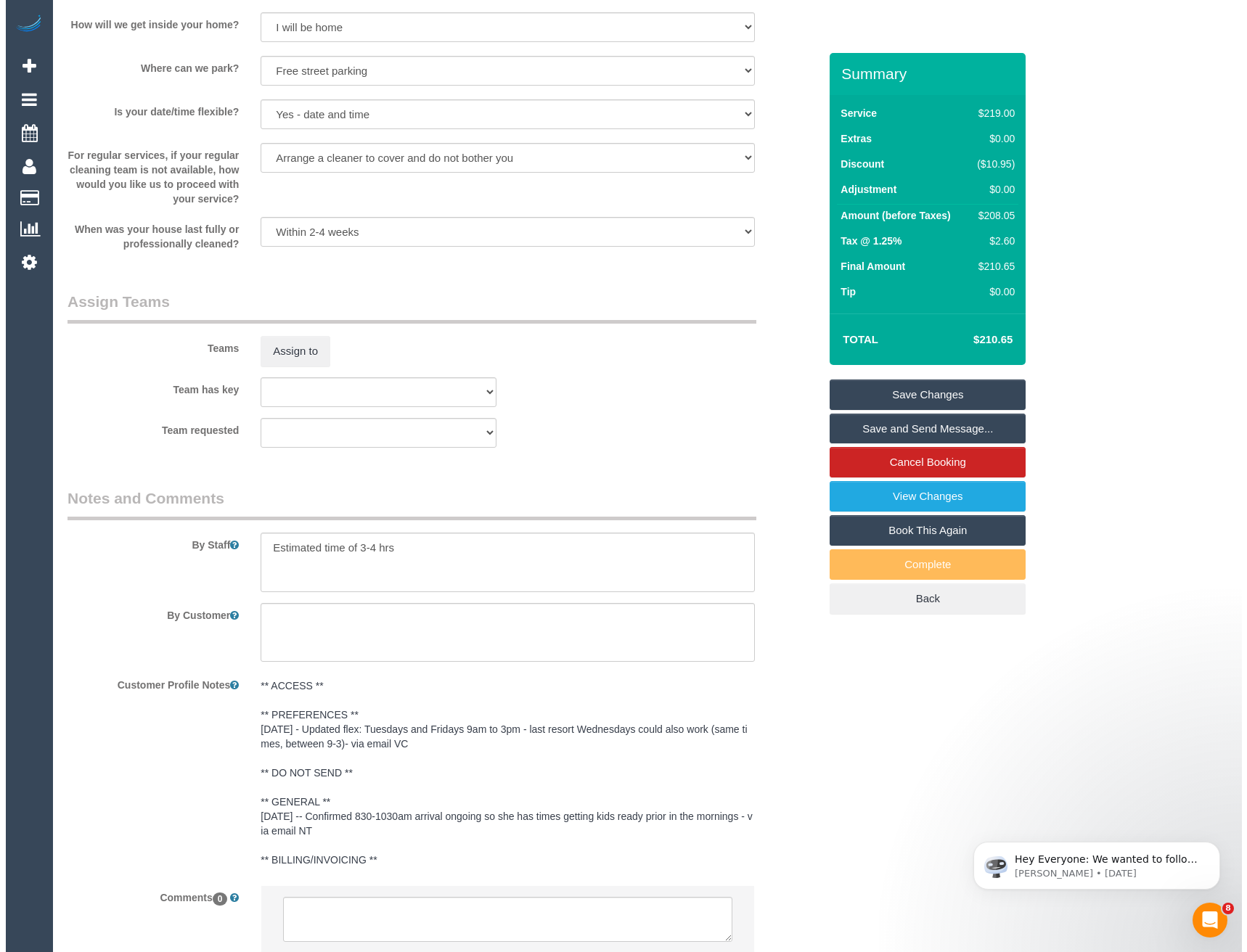
scroll to position [2127, 0]
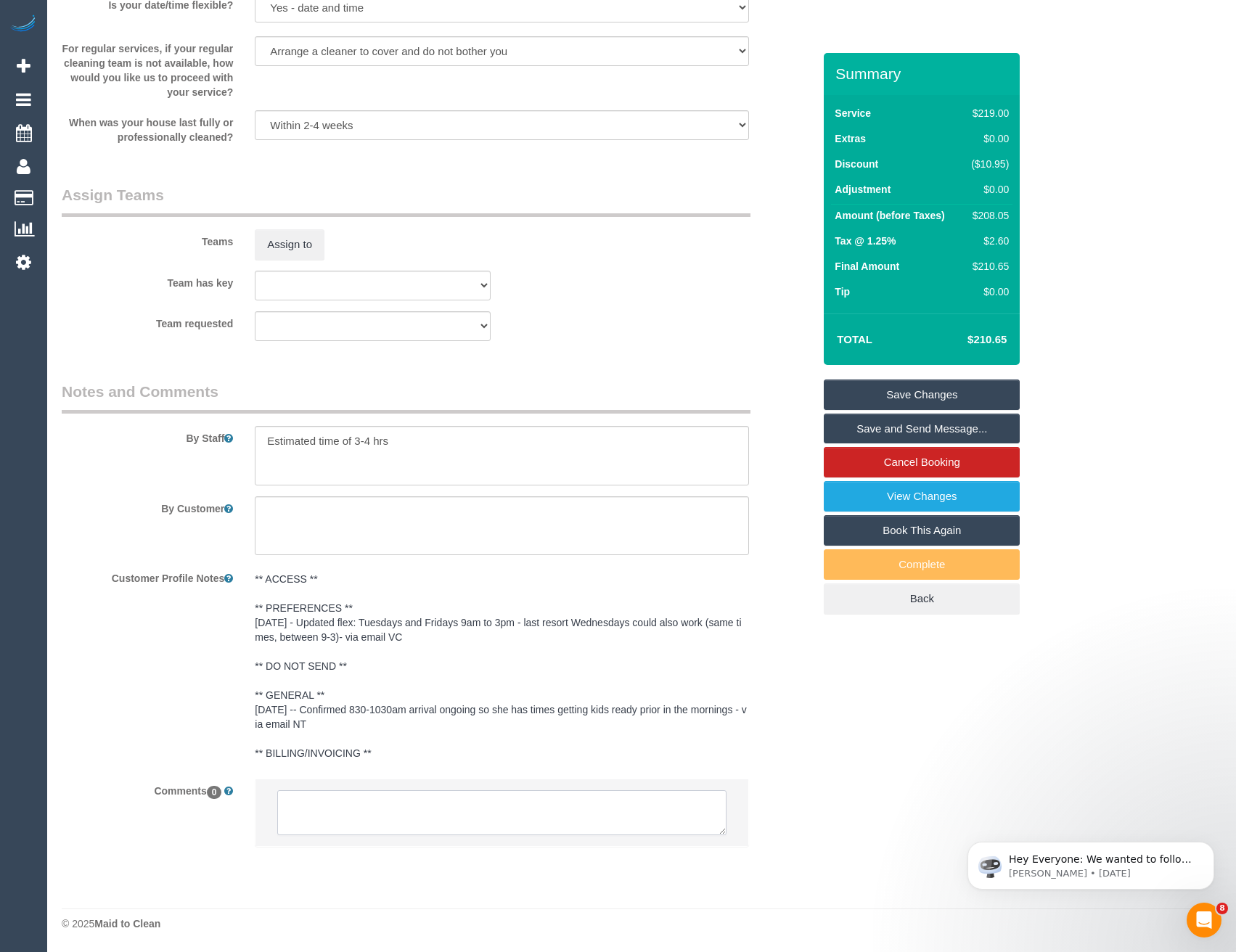
drag, startPoint x: 327, startPoint y: 817, endPoint x: 350, endPoint y: 774, distance: 48.8
click at [327, 817] on textarea at bounding box center [501, 813] width 448 height 45
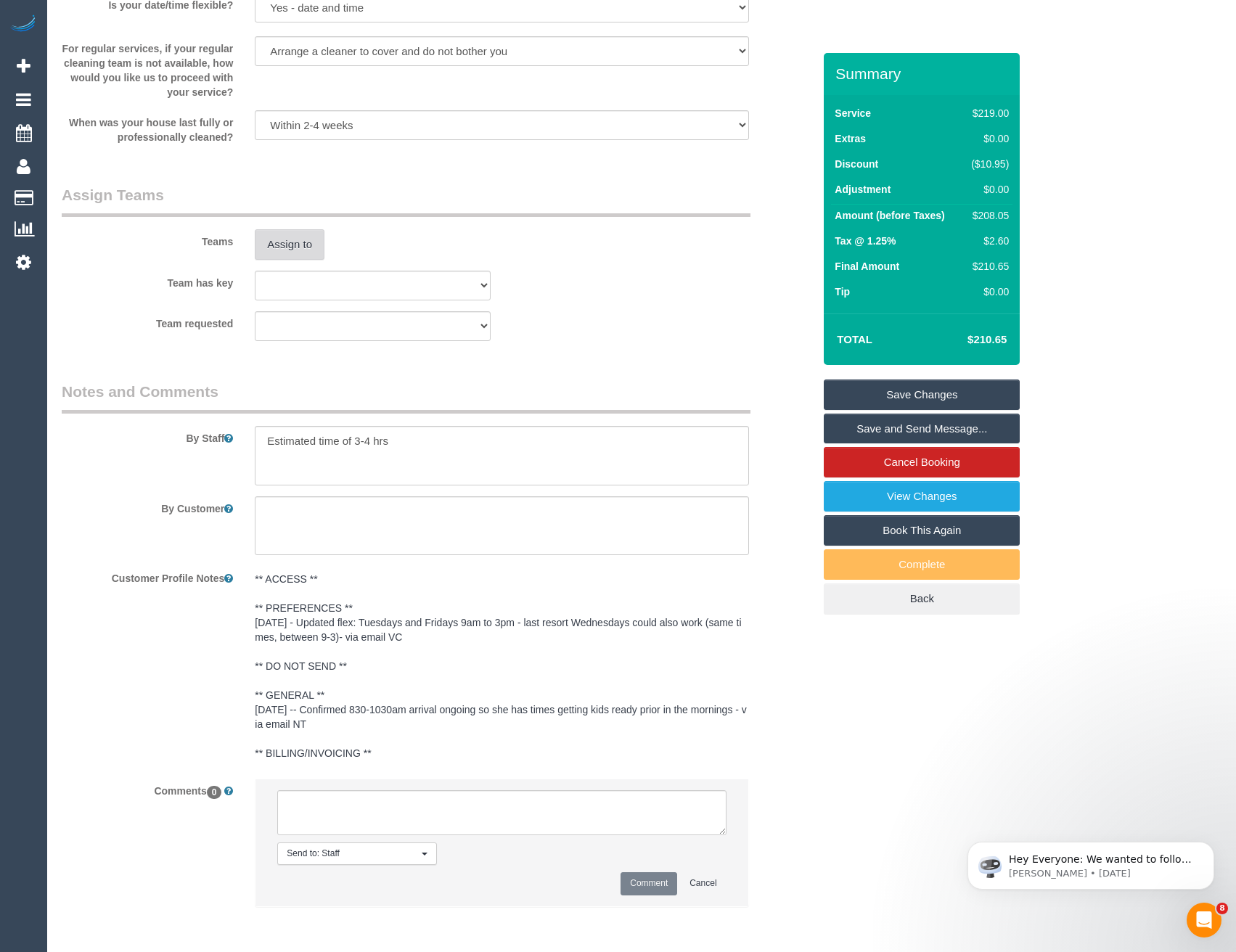
click at [291, 242] on button "Assign to" at bounding box center [289, 244] width 69 height 30
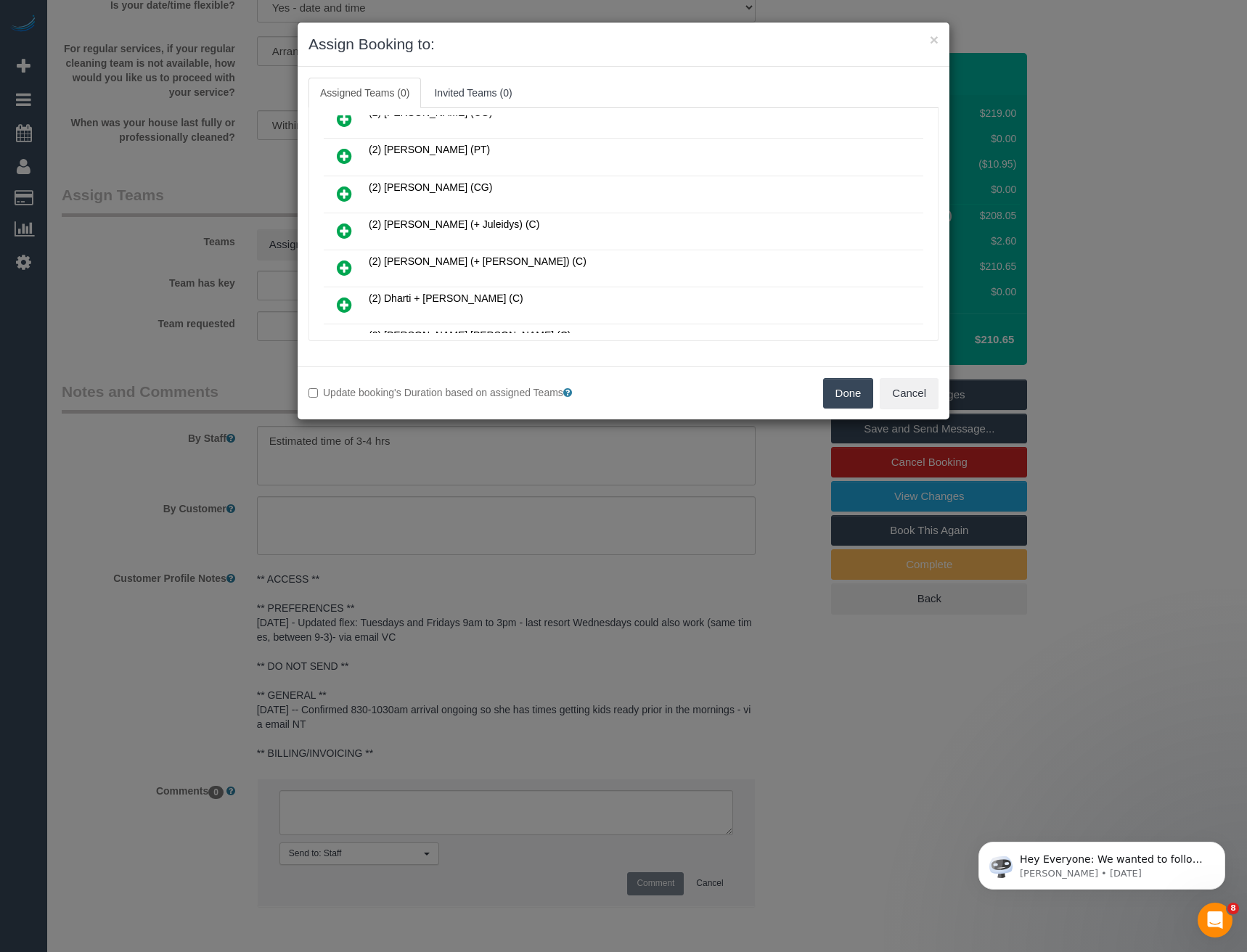
scroll to position [688, 0]
click at [342, 231] on icon at bounding box center [344, 231] width 15 height 18
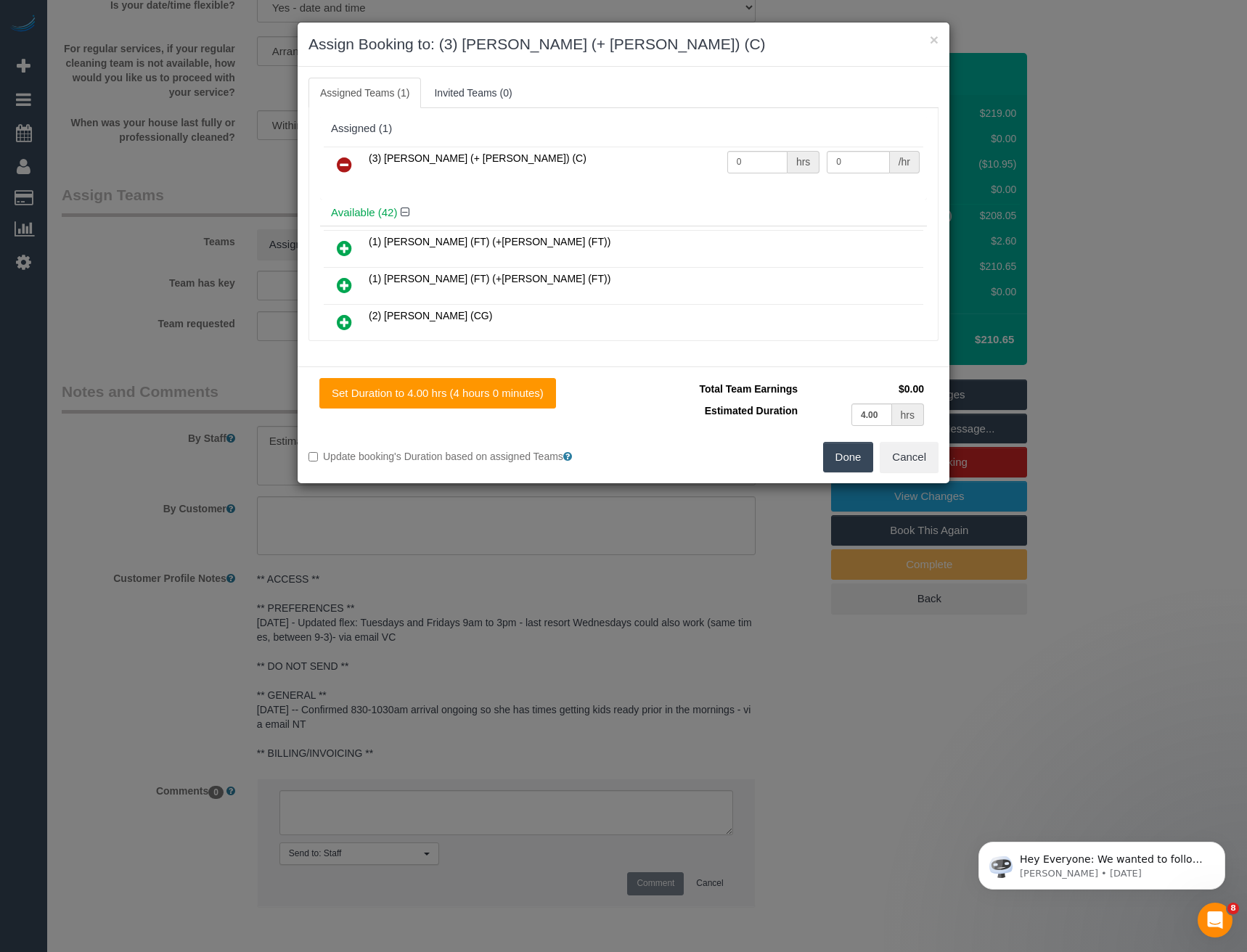
scroll to position [1428, 0]
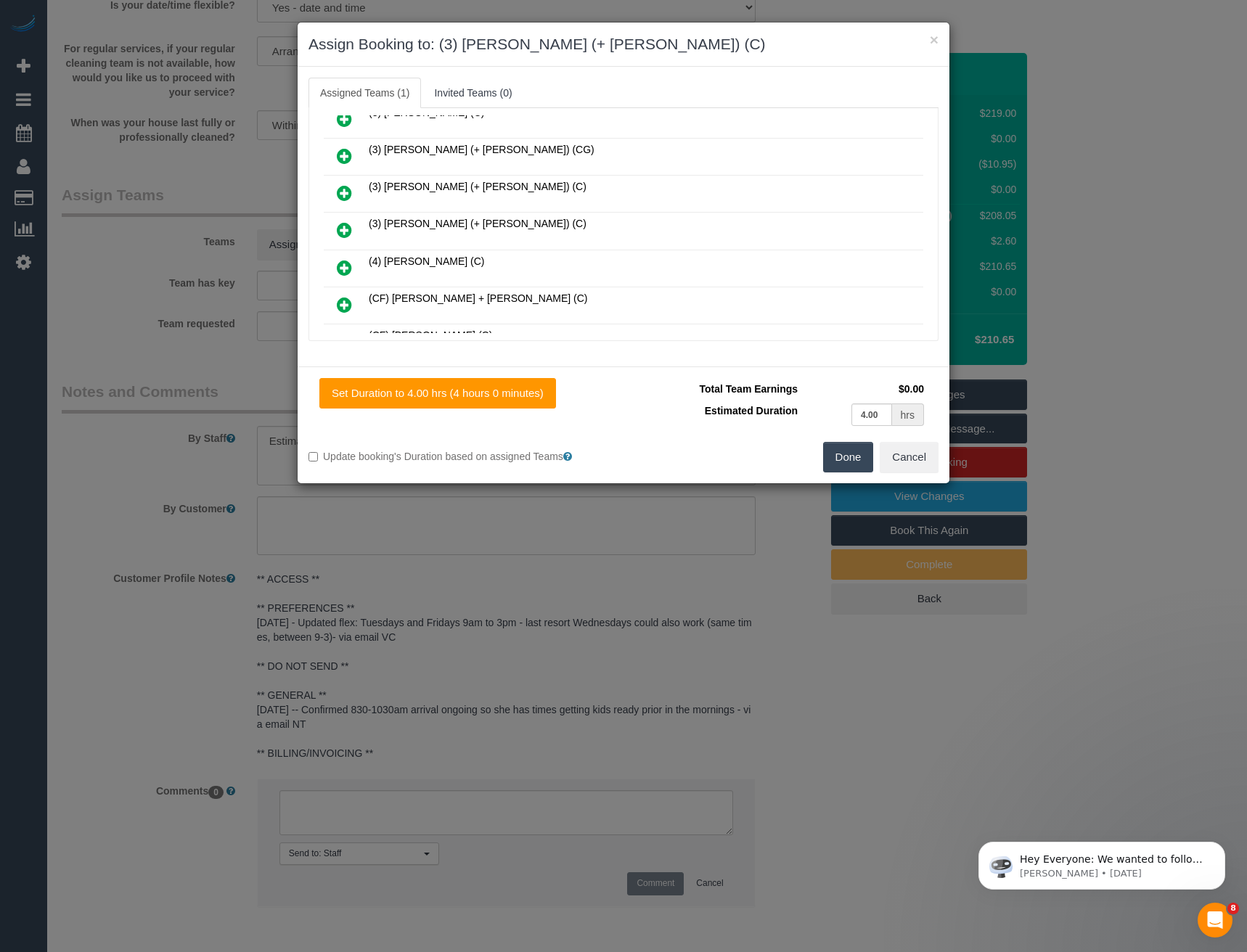
click at [336, 228] on link at bounding box center [344, 231] width 34 height 29
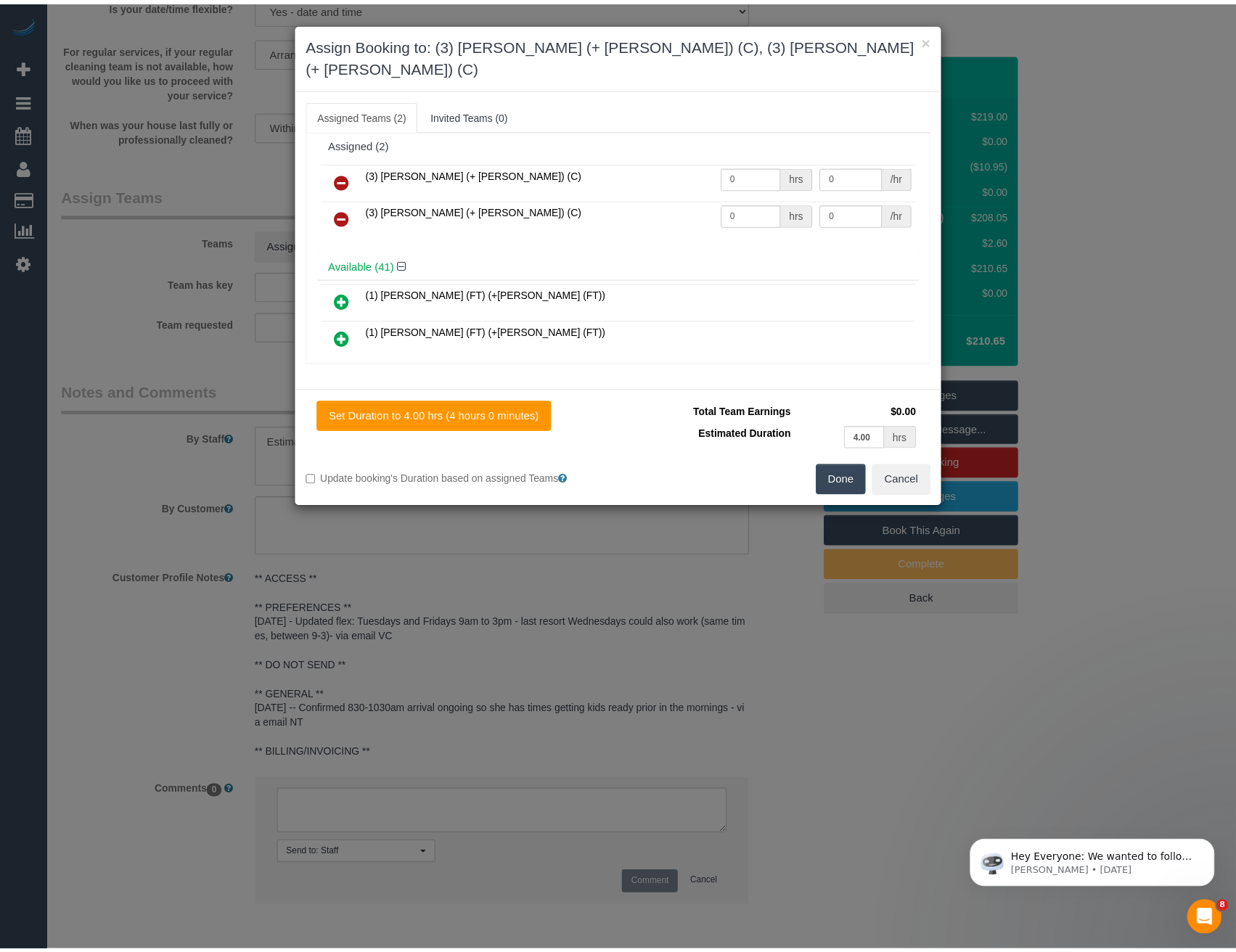
scroll to position [0, 0]
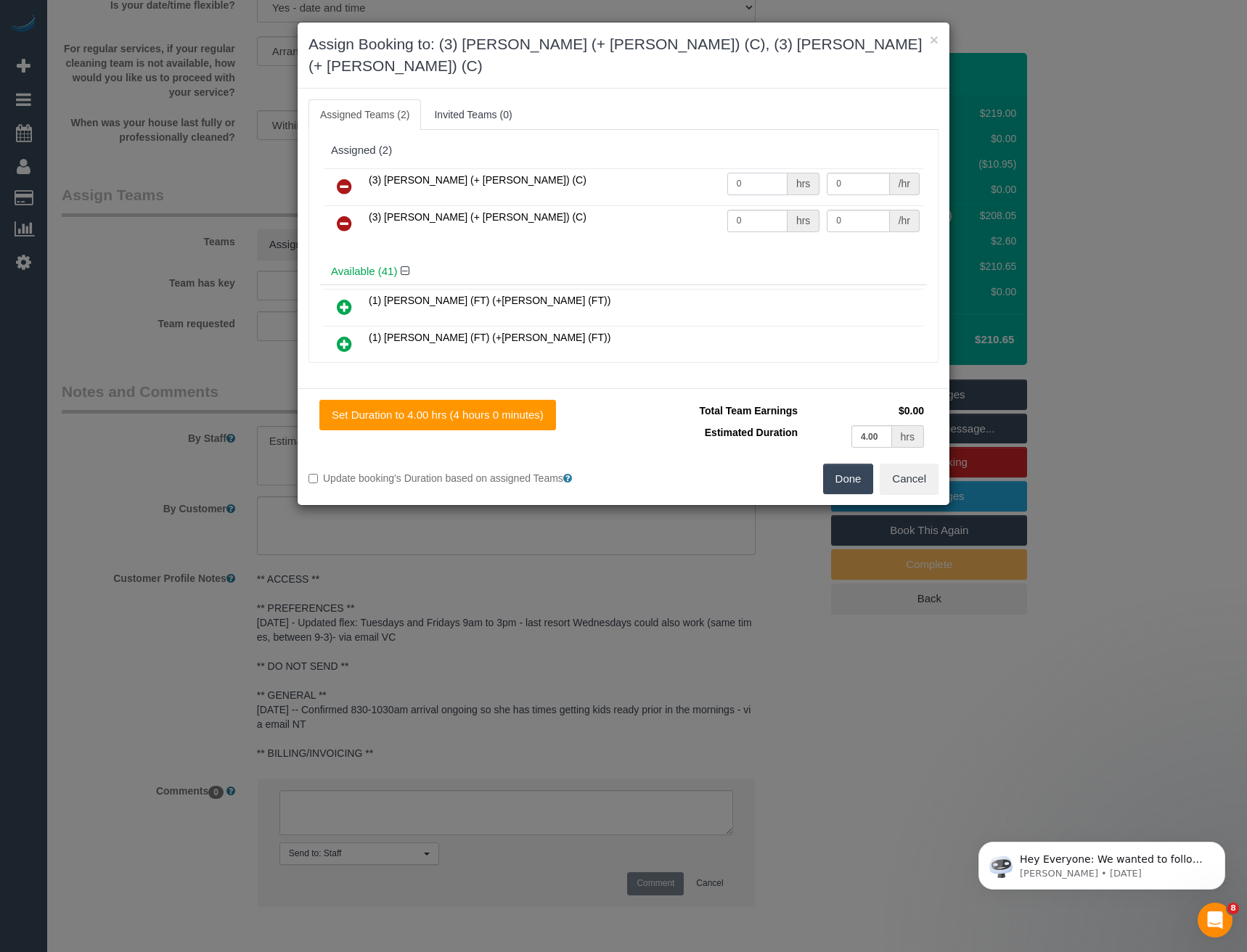
drag, startPoint x: 749, startPoint y: 170, endPoint x: 691, endPoint y: 162, distance: 58.5
click at [696, 173] on tr "(3) Cristian (+ Tania) (C) 0 hrs 0 /hr" at bounding box center [624, 186] width 600 height 37
type input "1"
type input "65"
click at [774, 209] on input "0" at bounding box center [757, 220] width 61 height 22
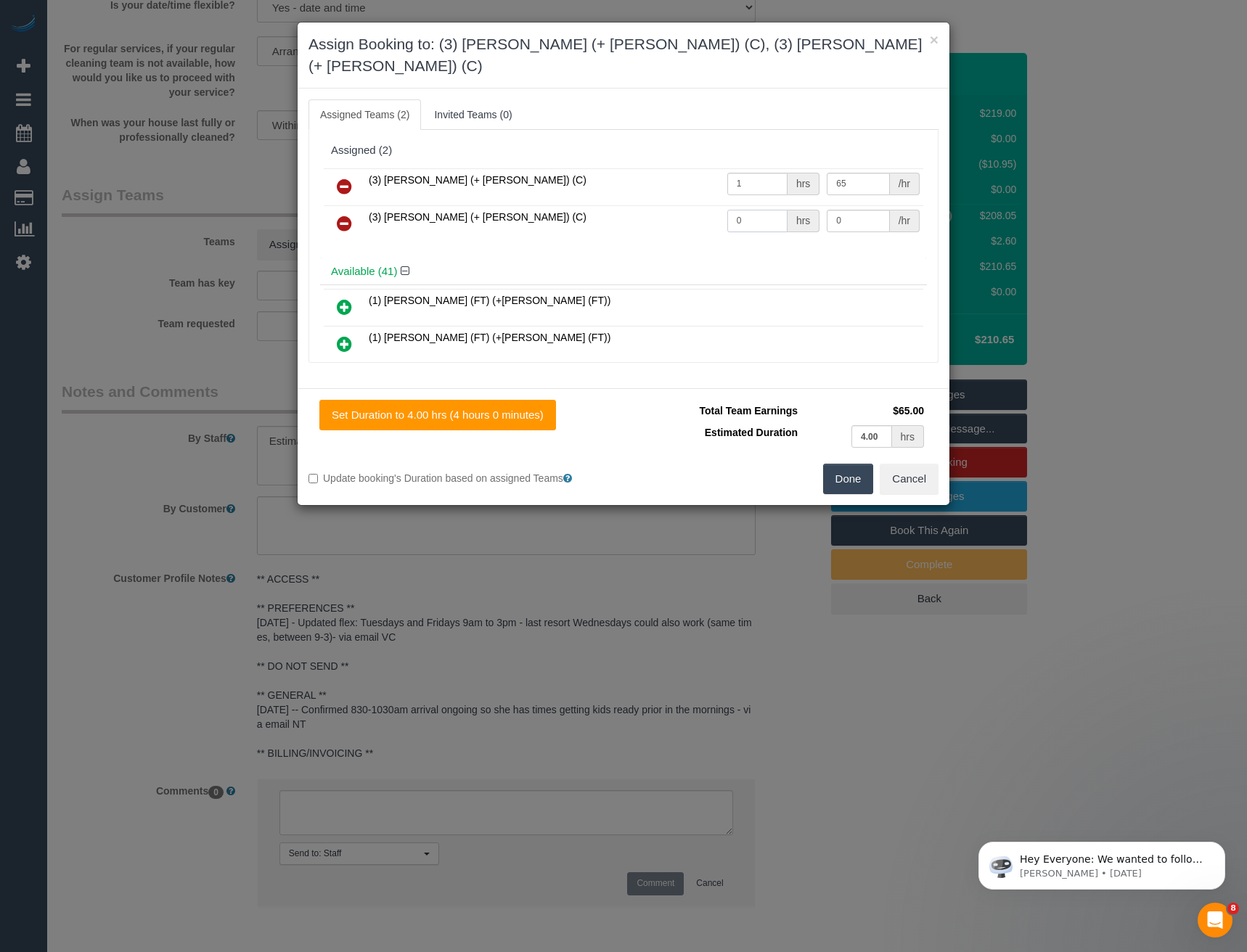
drag, startPoint x: 753, startPoint y: 197, endPoint x: 678, endPoint y: 201, distance: 75.1
click at [679, 205] on tr "(3) Tania (+ Cristian) (C) 0 hrs 0 /hr" at bounding box center [624, 224] width 600 height 37
type input "1"
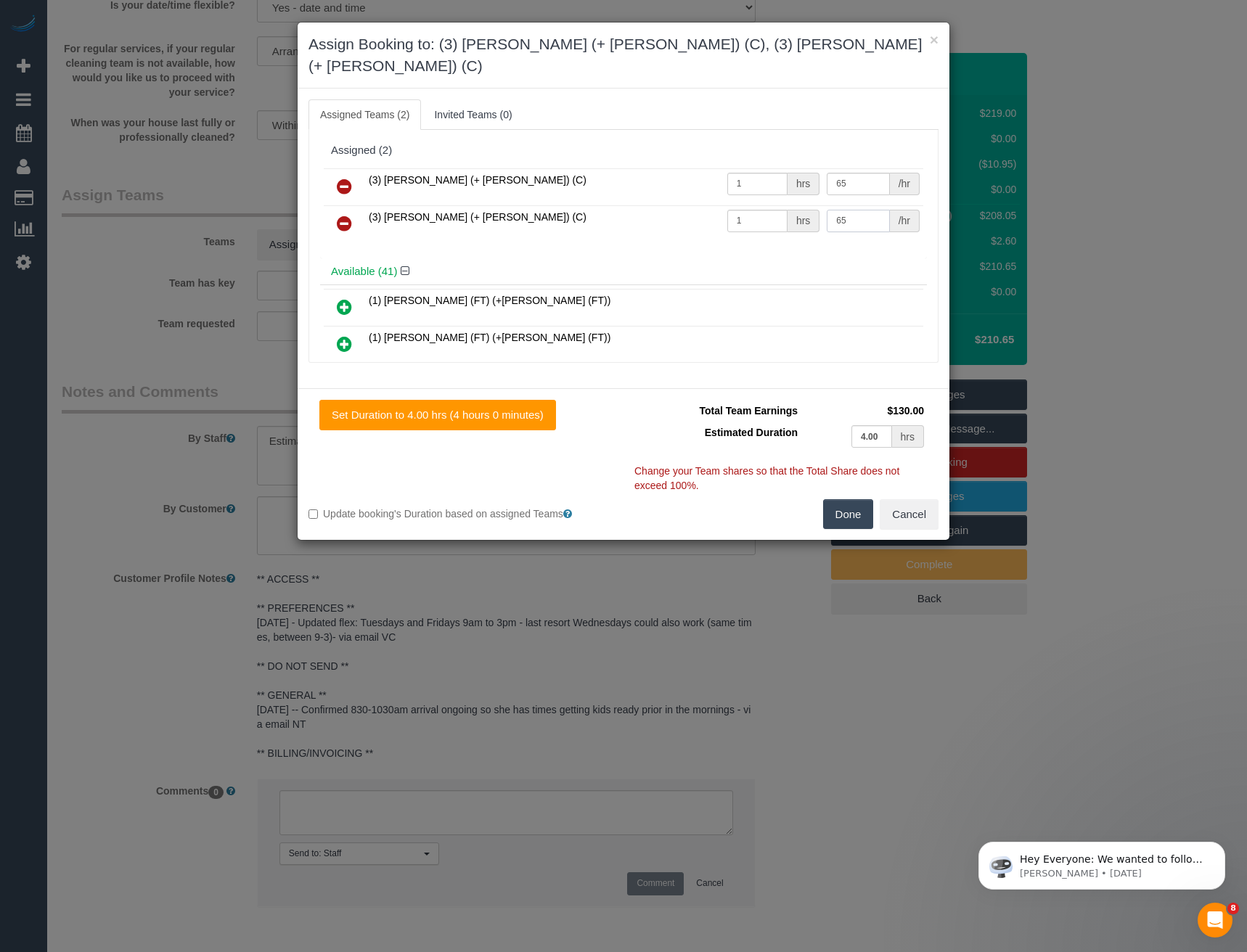
type input "65"
click at [840, 499] on button "Done" at bounding box center [849, 514] width 51 height 30
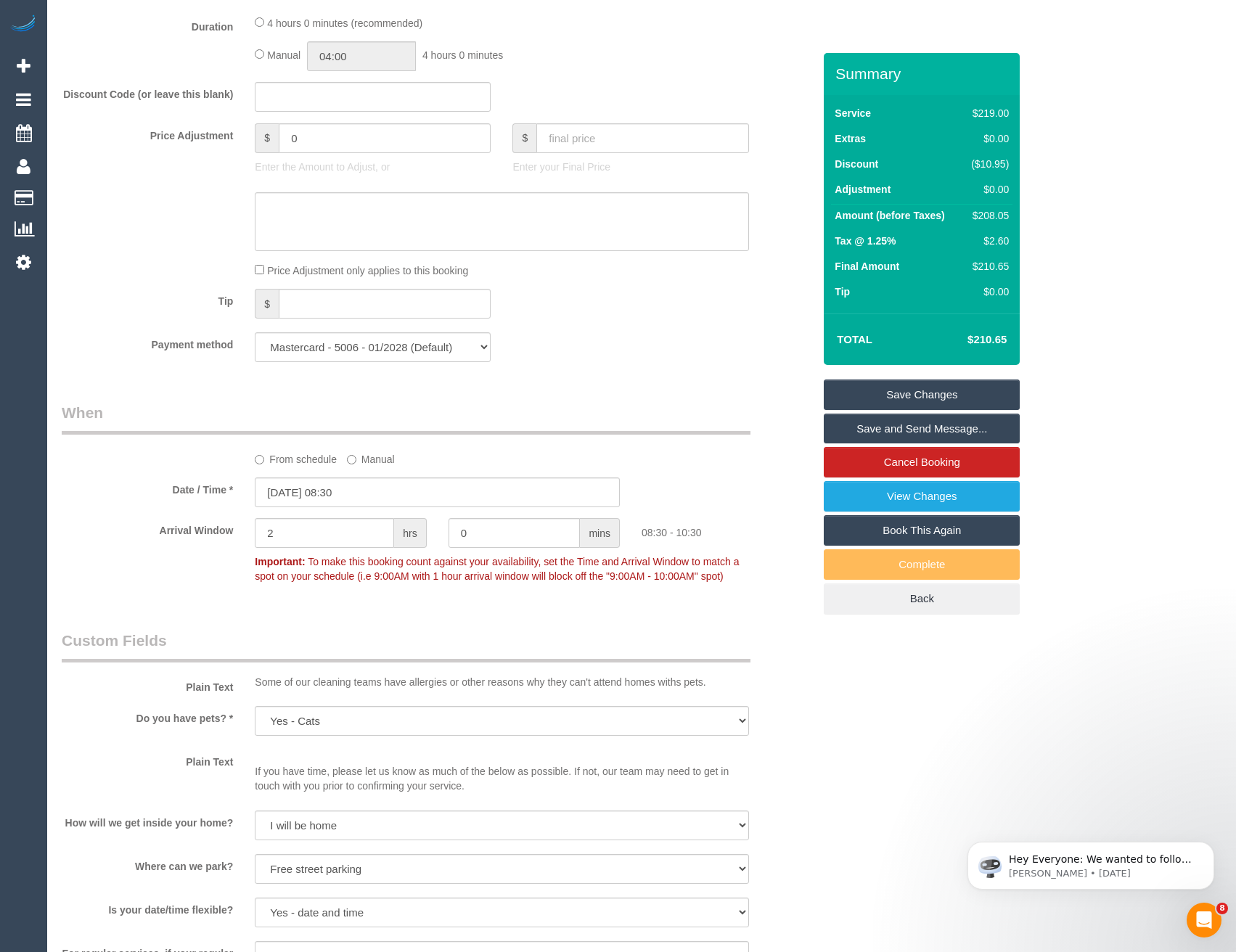
scroll to position [1172, 0]
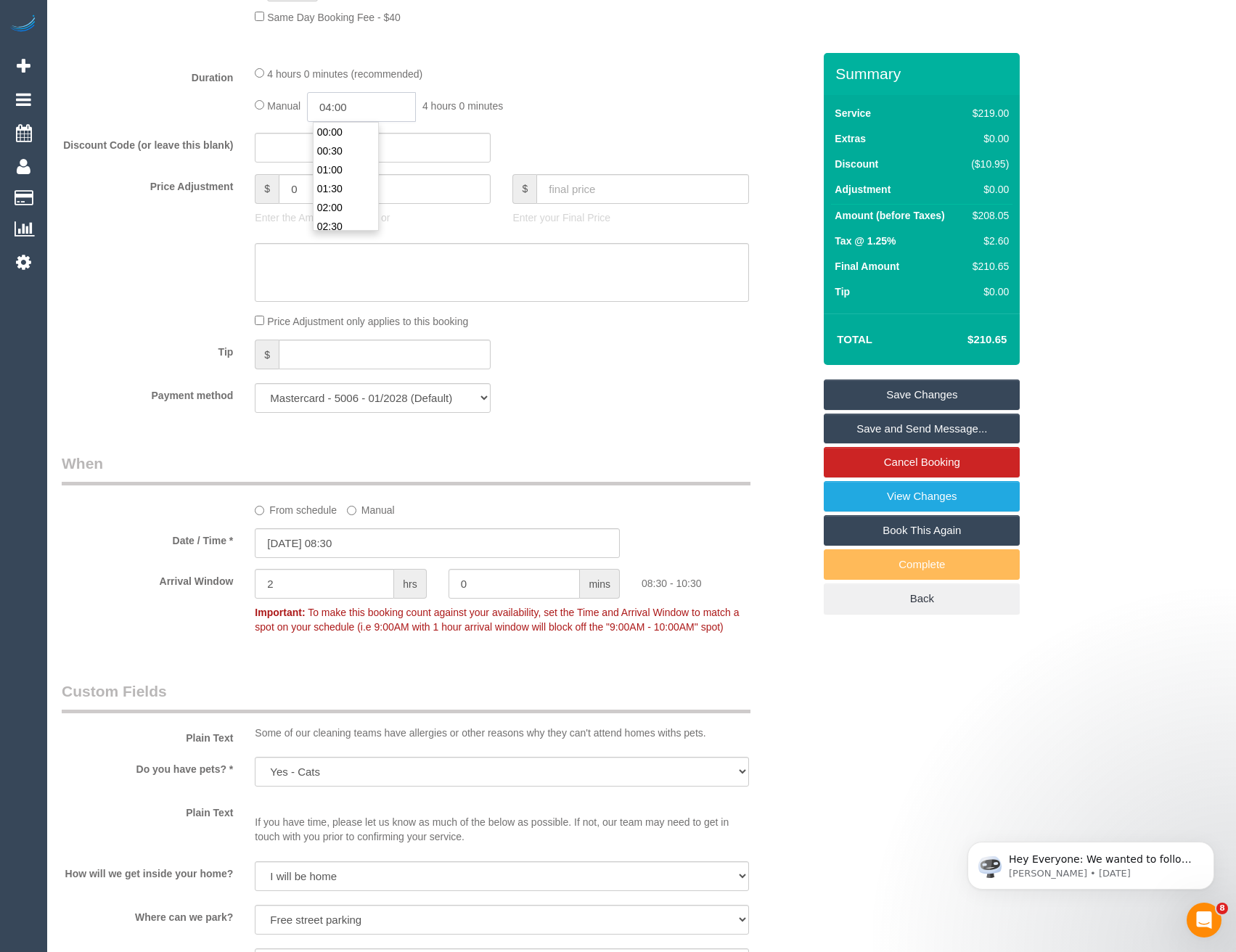
click at [380, 102] on input "04:00" at bounding box center [362, 107] width 109 height 29
type input "02:00"
click at [352, 160] on li "02:00" at bounding box center [346, 162] width 65 height 19
click at [538, 118] on div "Manual 02:00 2 hours 0 minutes" at bounding box center [502, 107] width 494 height 29
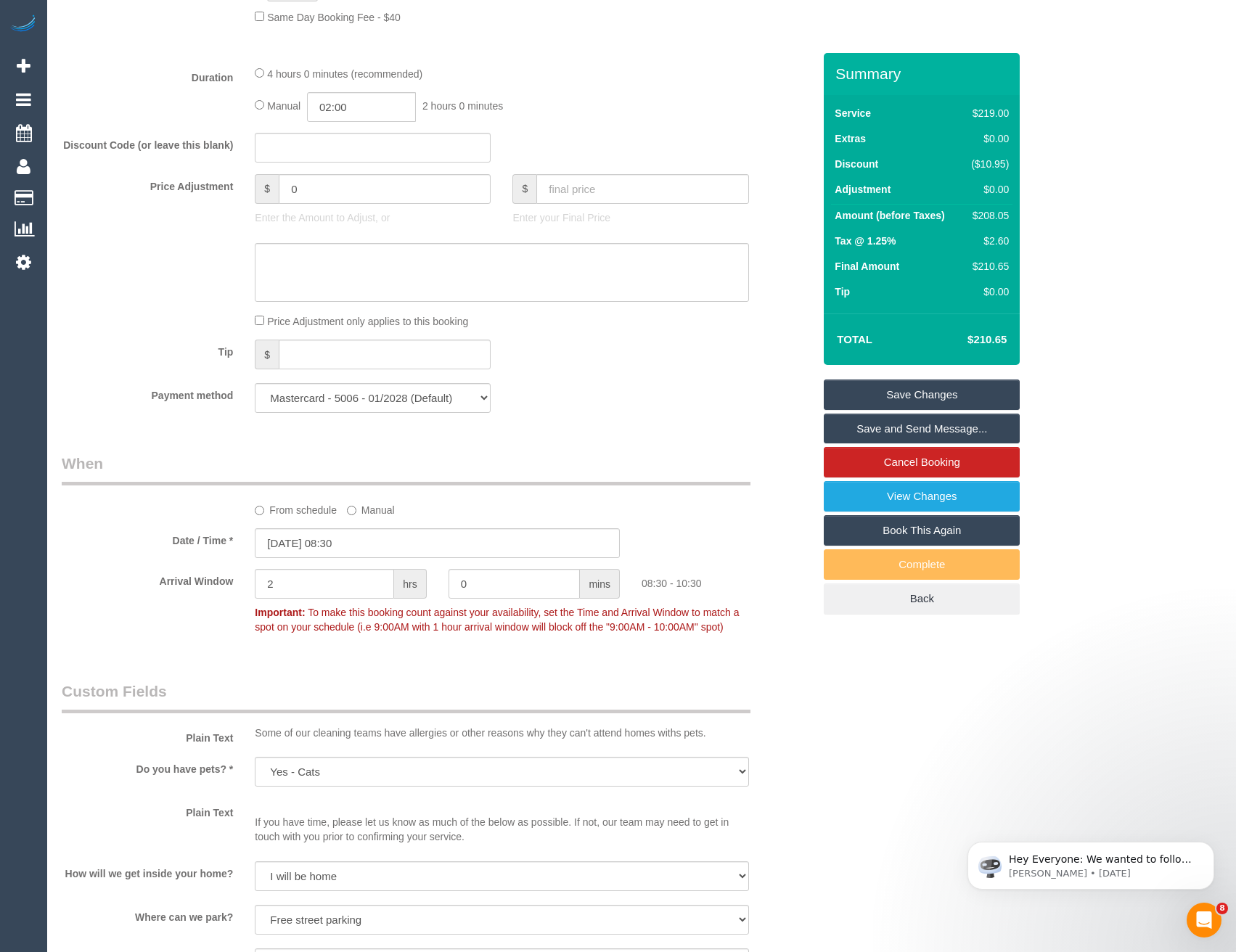
drag, startPoint x: 546, startPoint y: 123, endPoint x: 550, endPoint y: 135, distance: 12.6
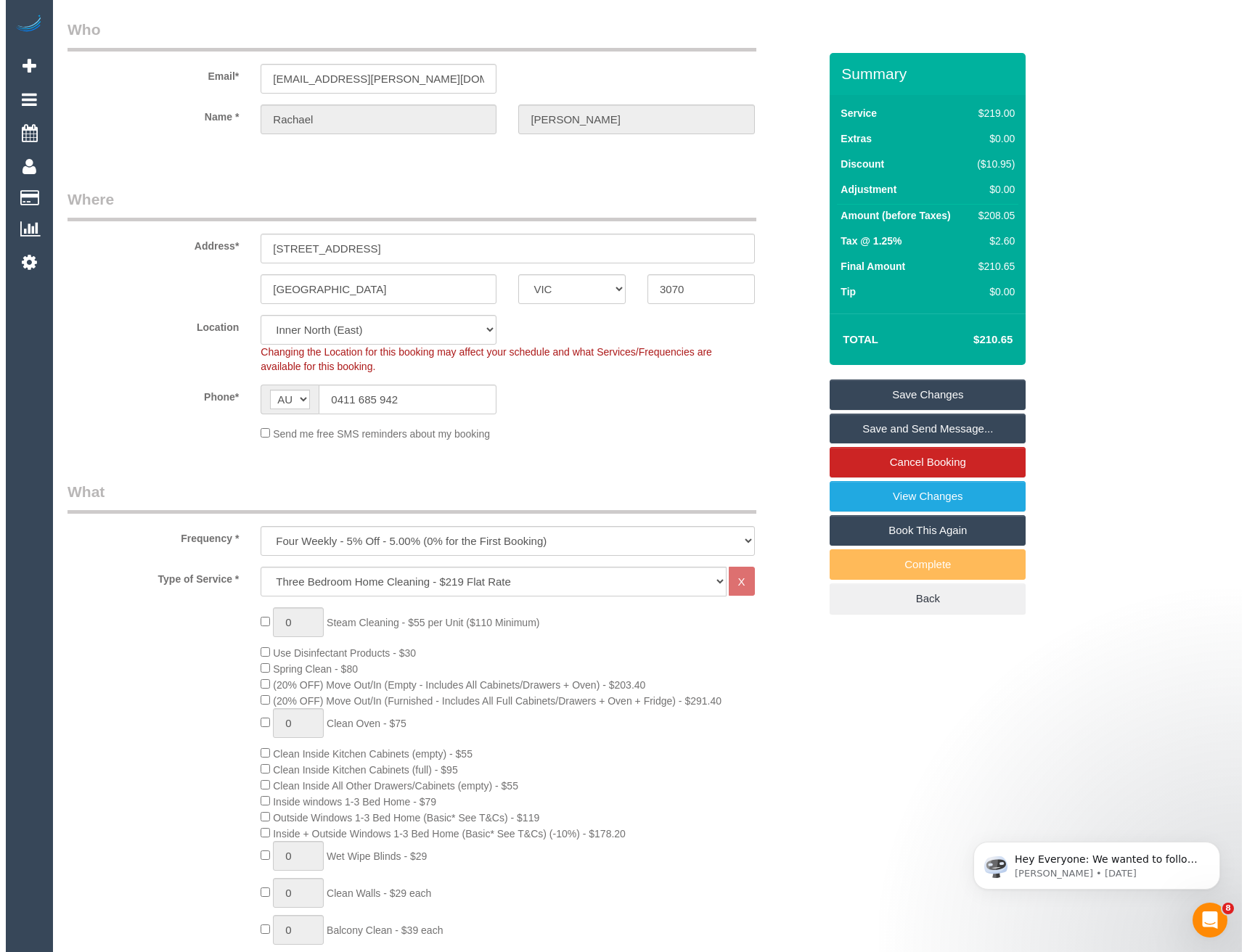
scroll to position [72, 0]
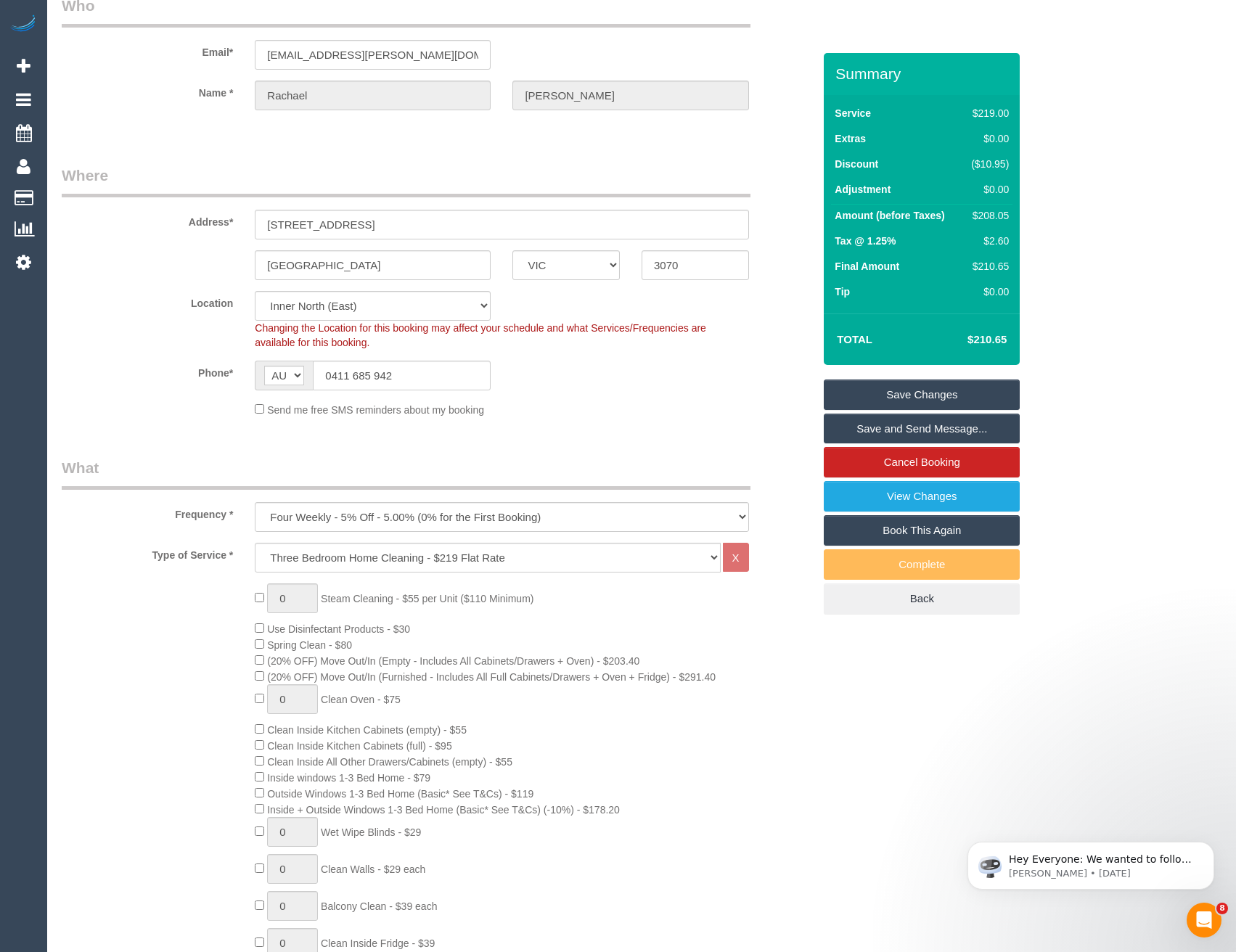
click at [904, 429] on link "Save and Send Message..." at bounding box center [921, 429] width 196 height 30
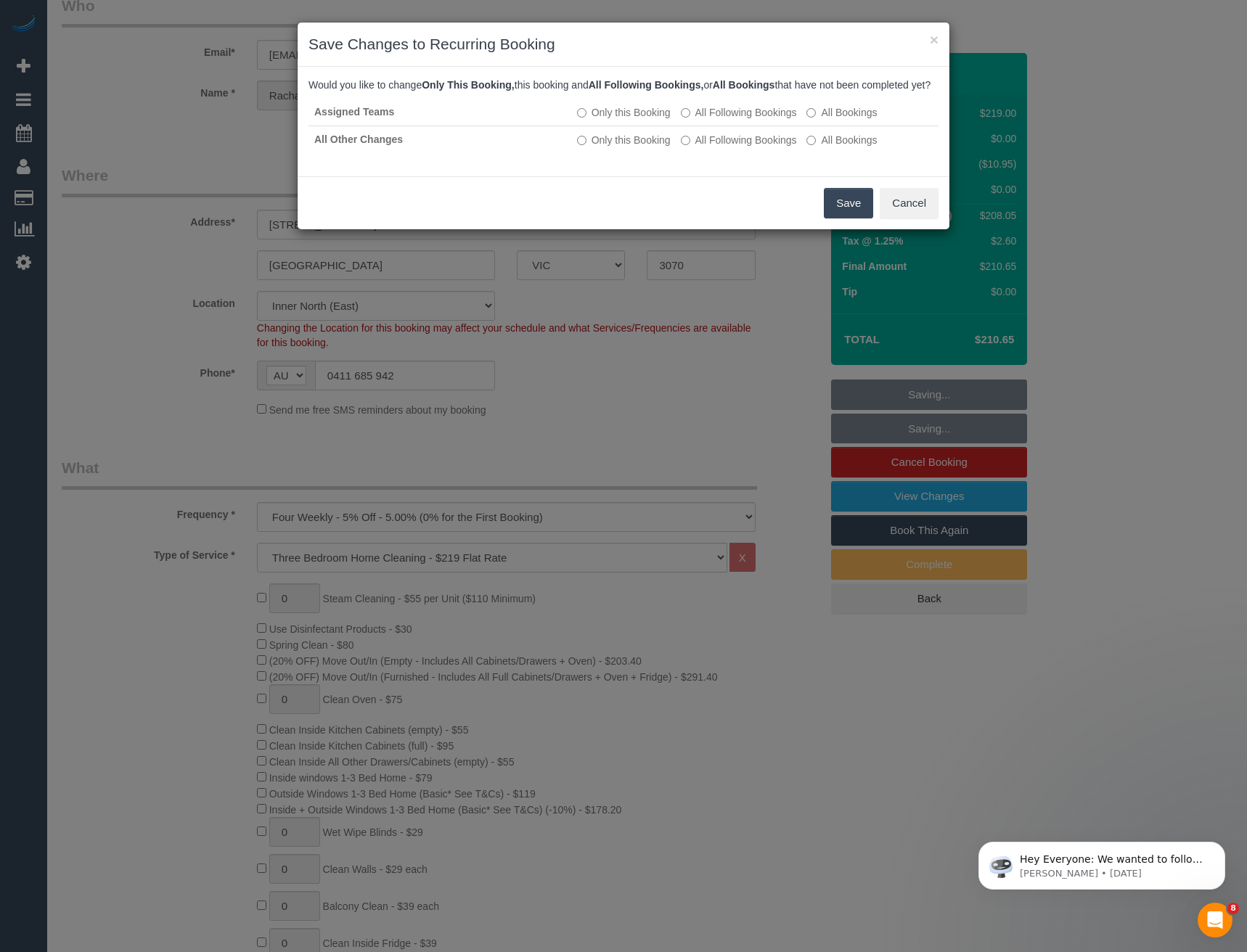
click at [858, 218] on button "Save" at bounding box center [848, 203] width 49 height 30
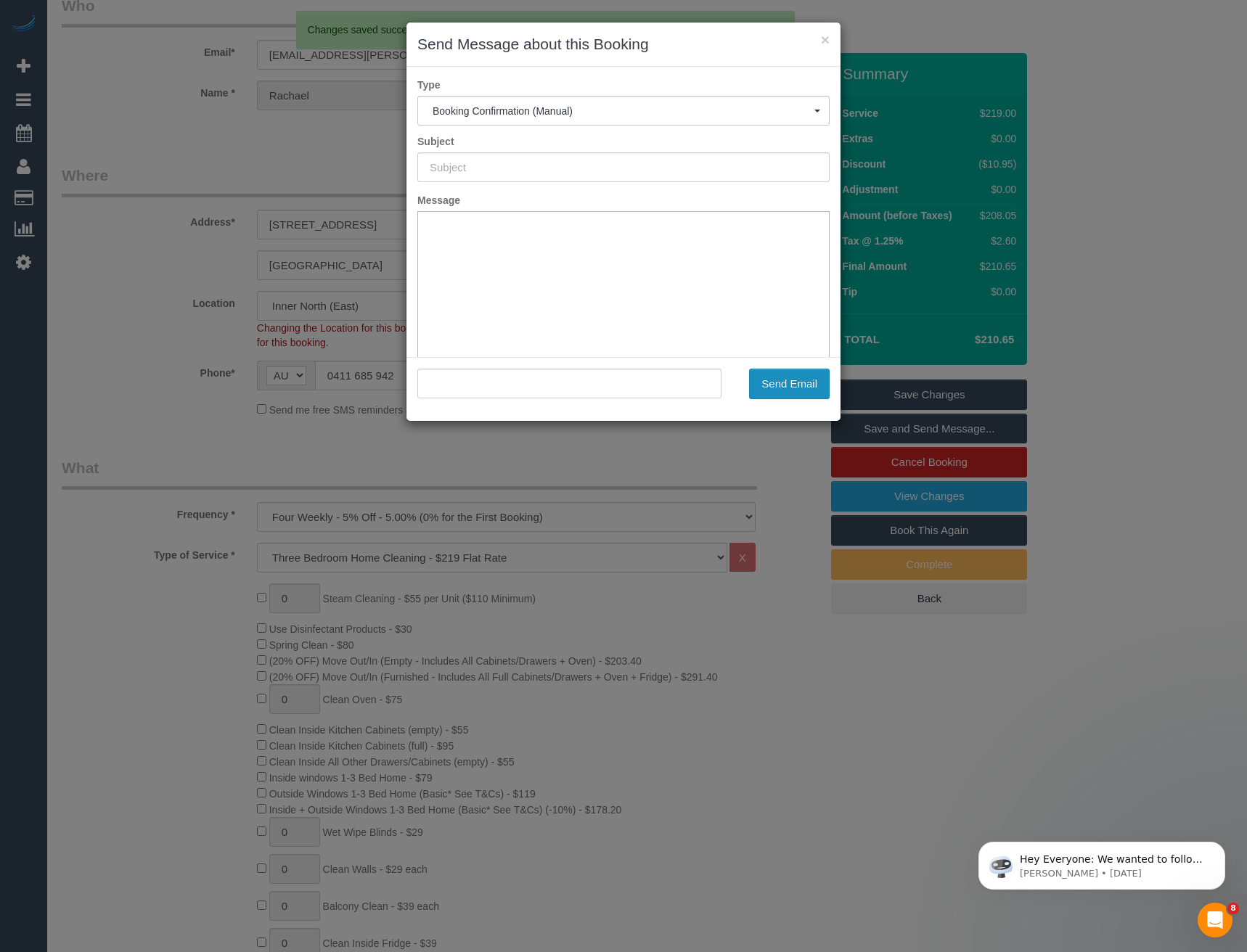
scroll to position [0, 0]
type input "Booking Confirmed"
type input ""Rachael Purcell" <rach.purcell@gmail.com>"
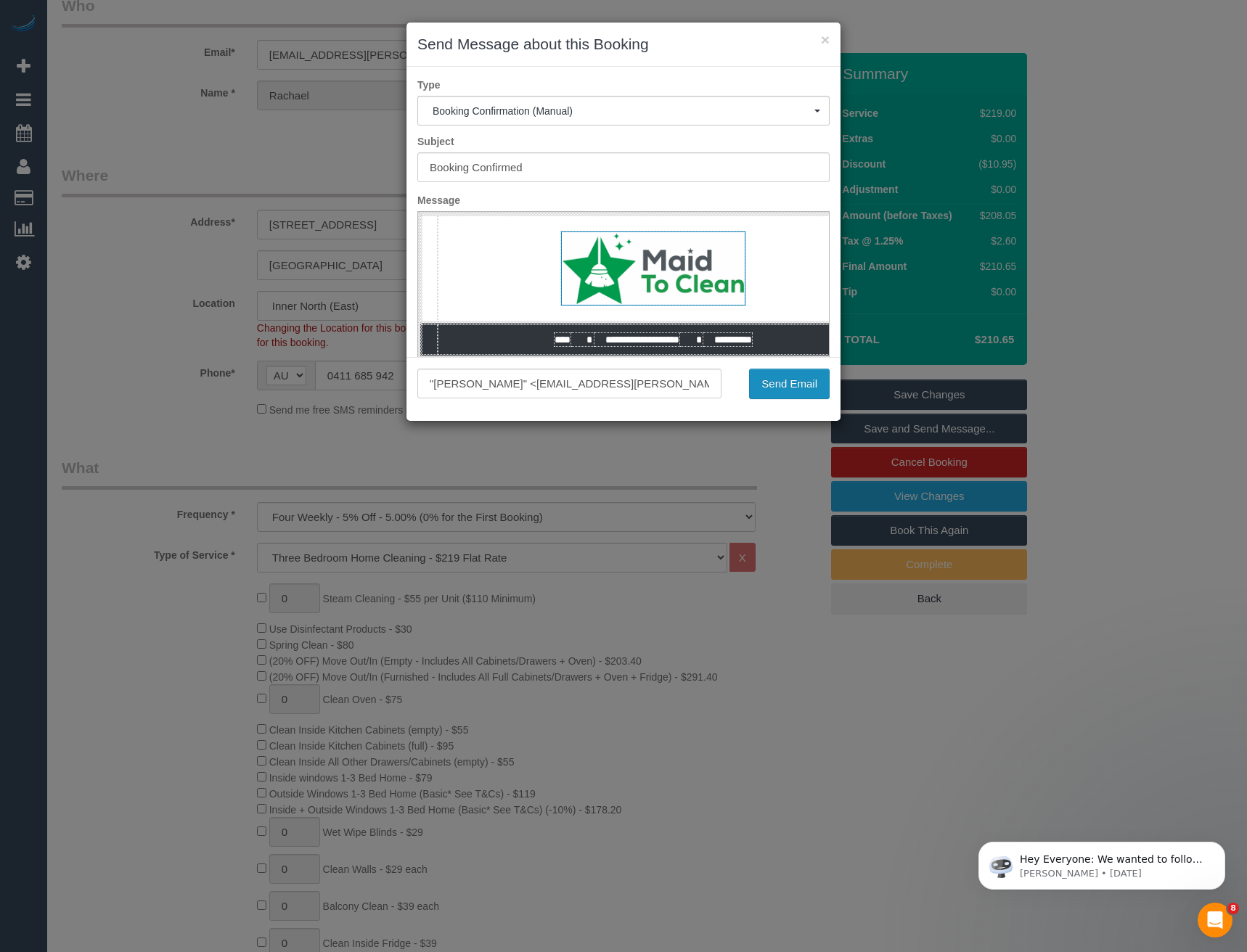
click at [798, 391] on button "Send Email" at bounding box center [789, 384] width 80 height 30
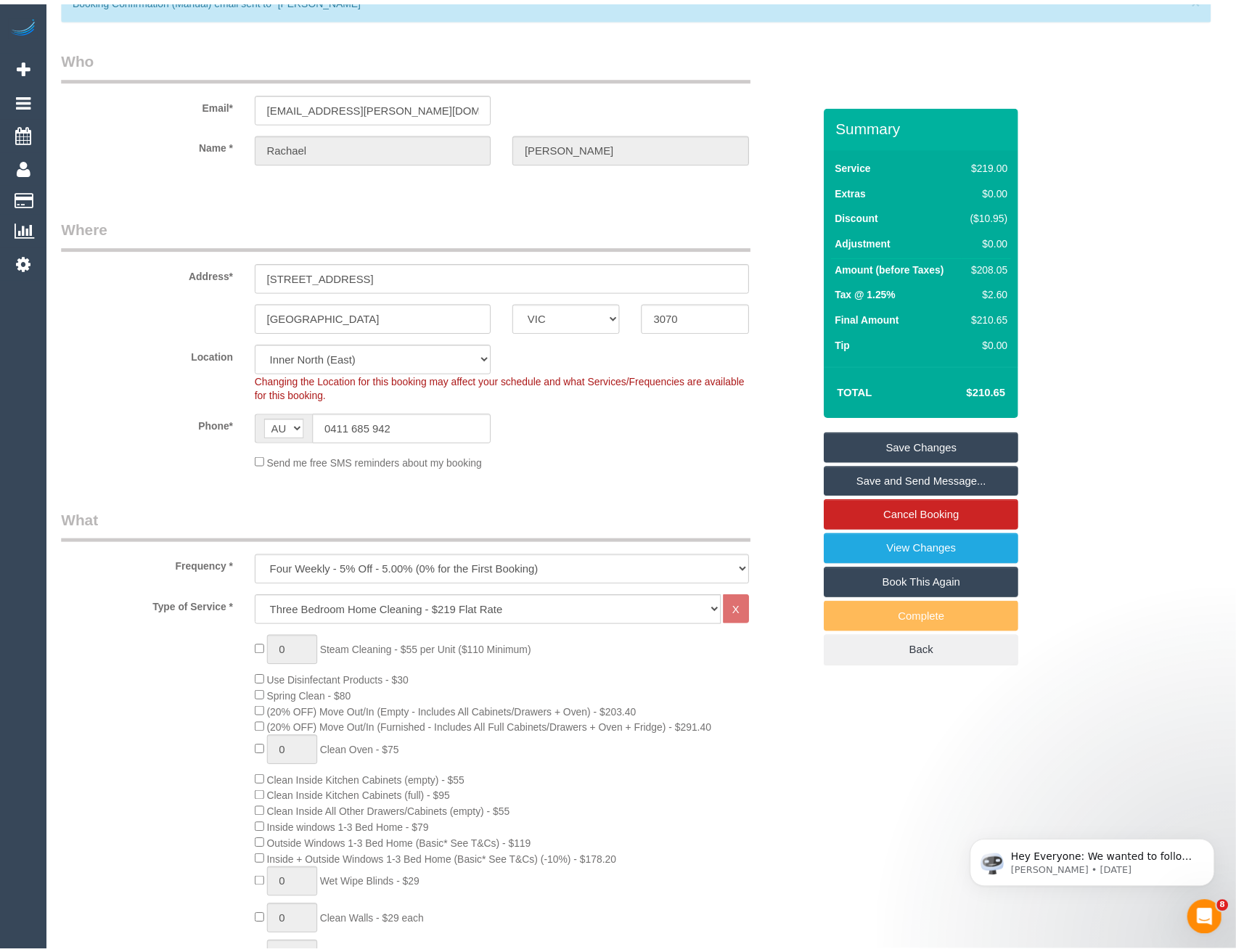
scroll to position [125, 0]
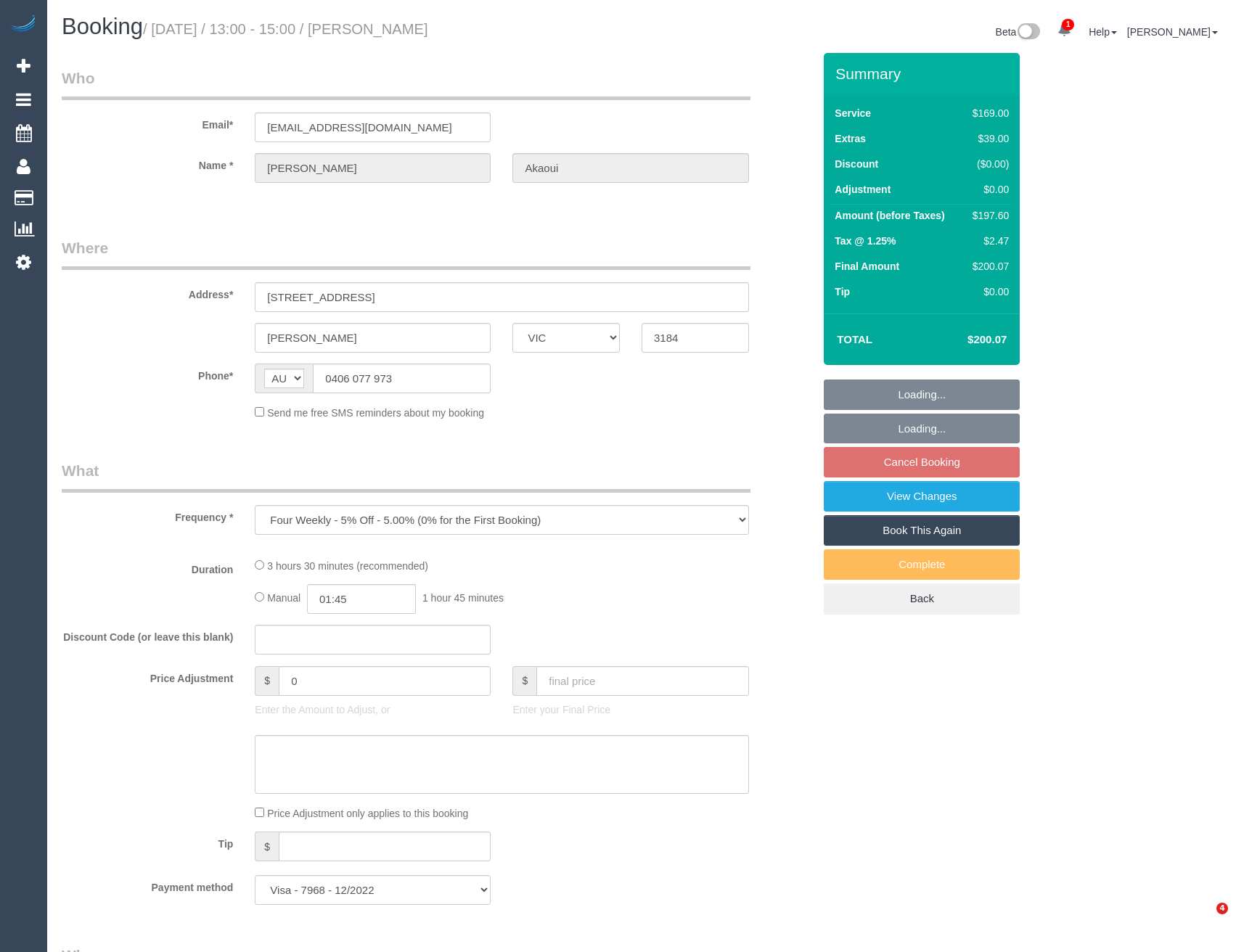
select select "VIC"
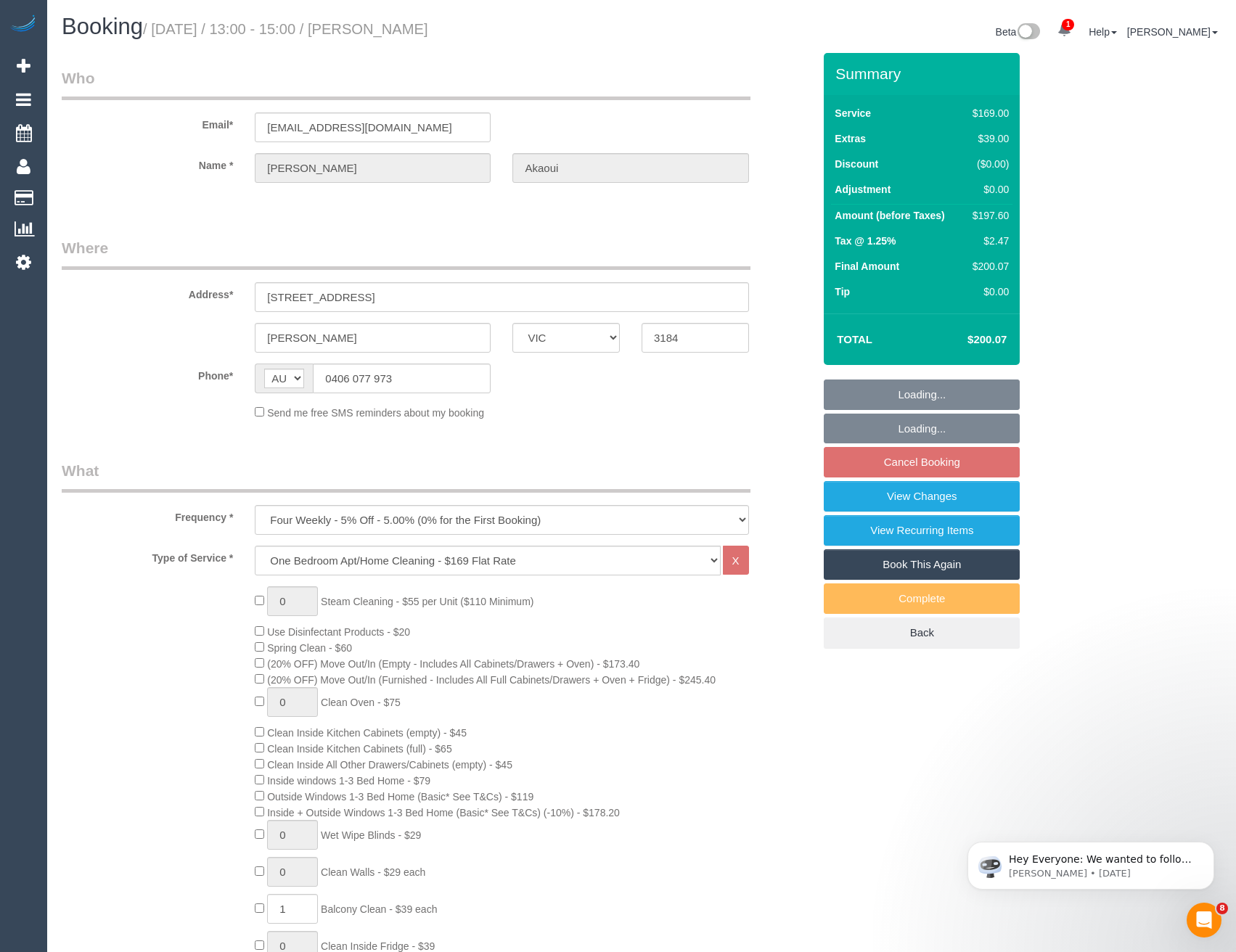
select select "number:29"
select select "number:16"
select select "number:19"
select select "number:24"
select select "number:12"
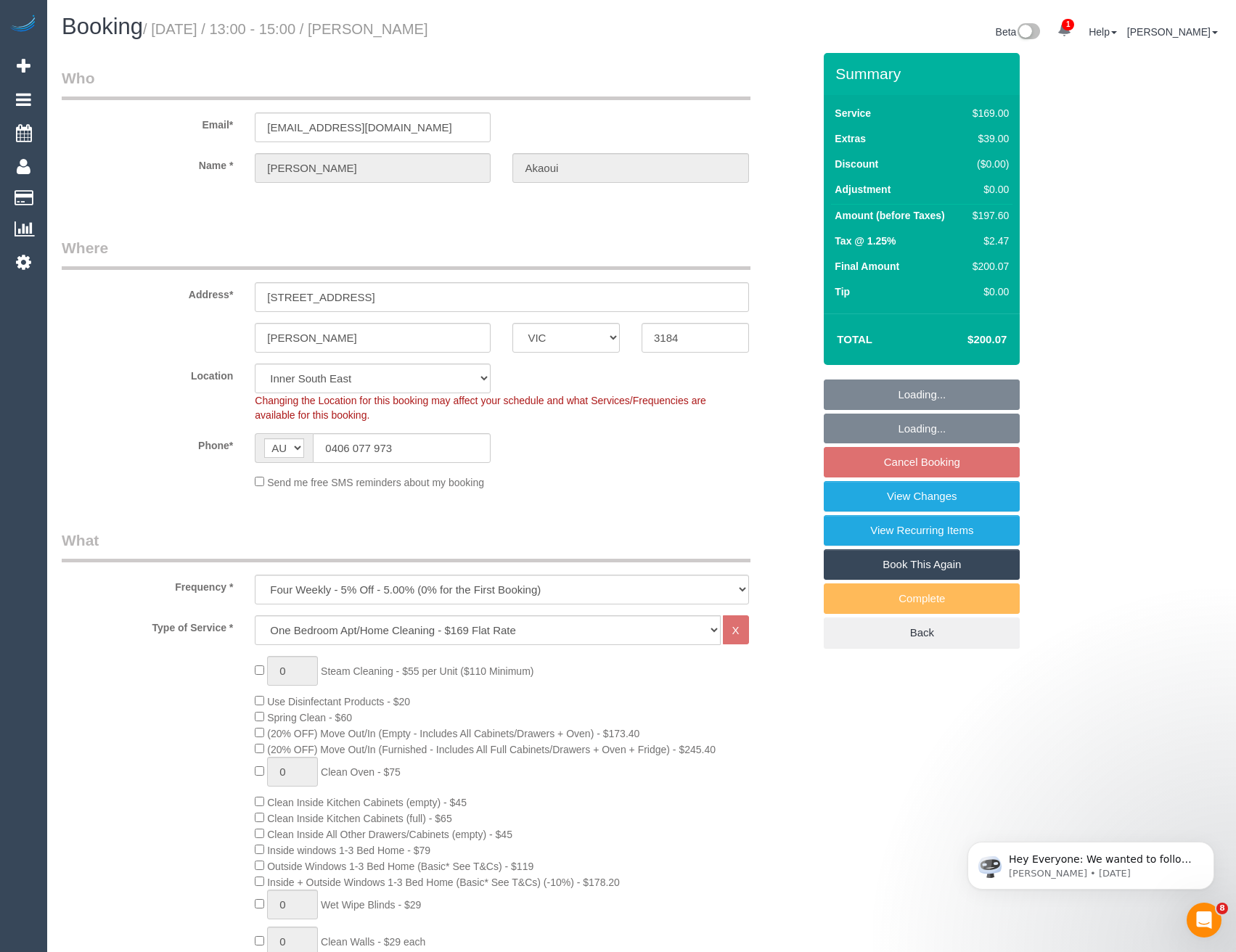
select select "object:1408"
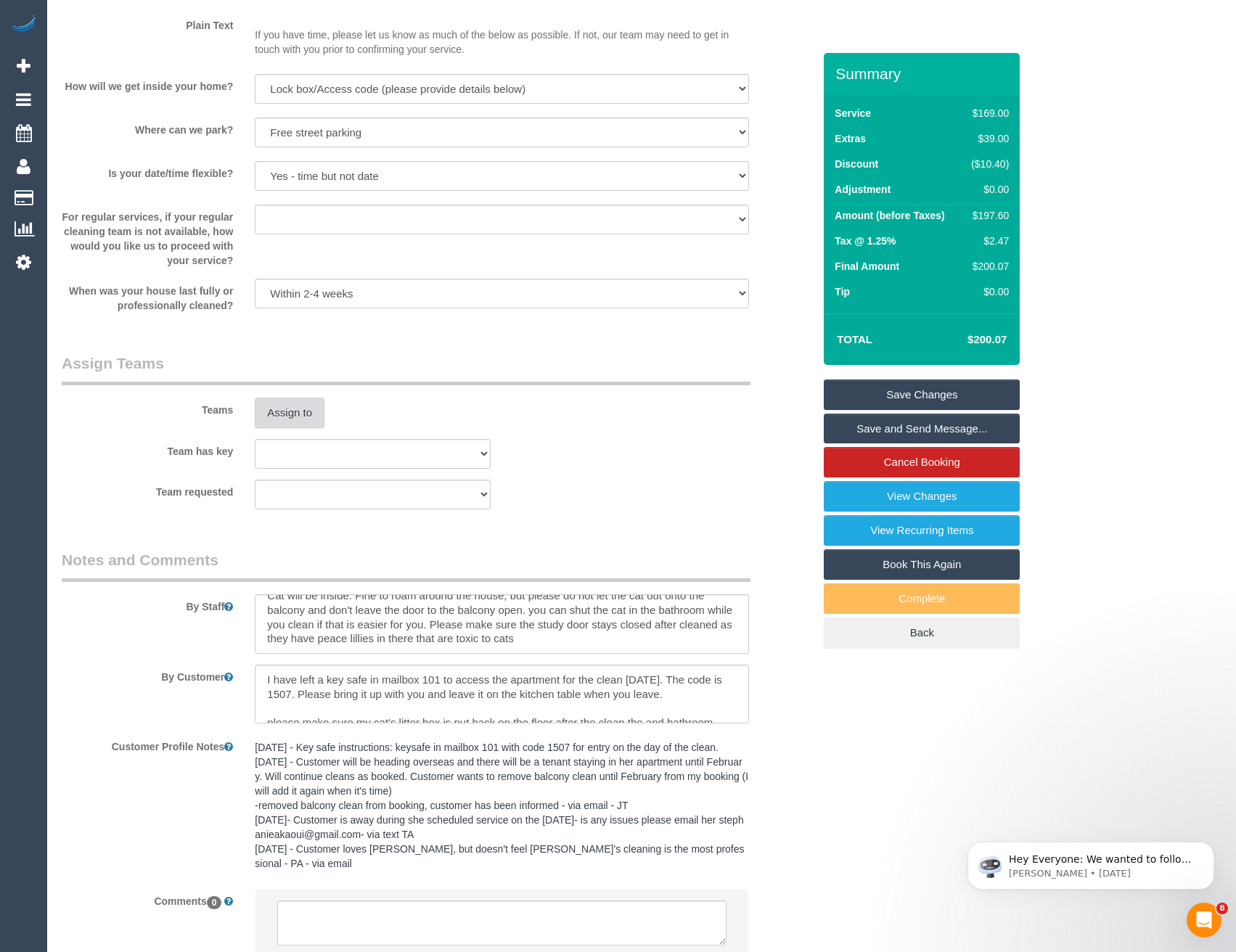
click at [294, 422] on button "Assign to" at bounding box center [289, 412] width 69 height 30
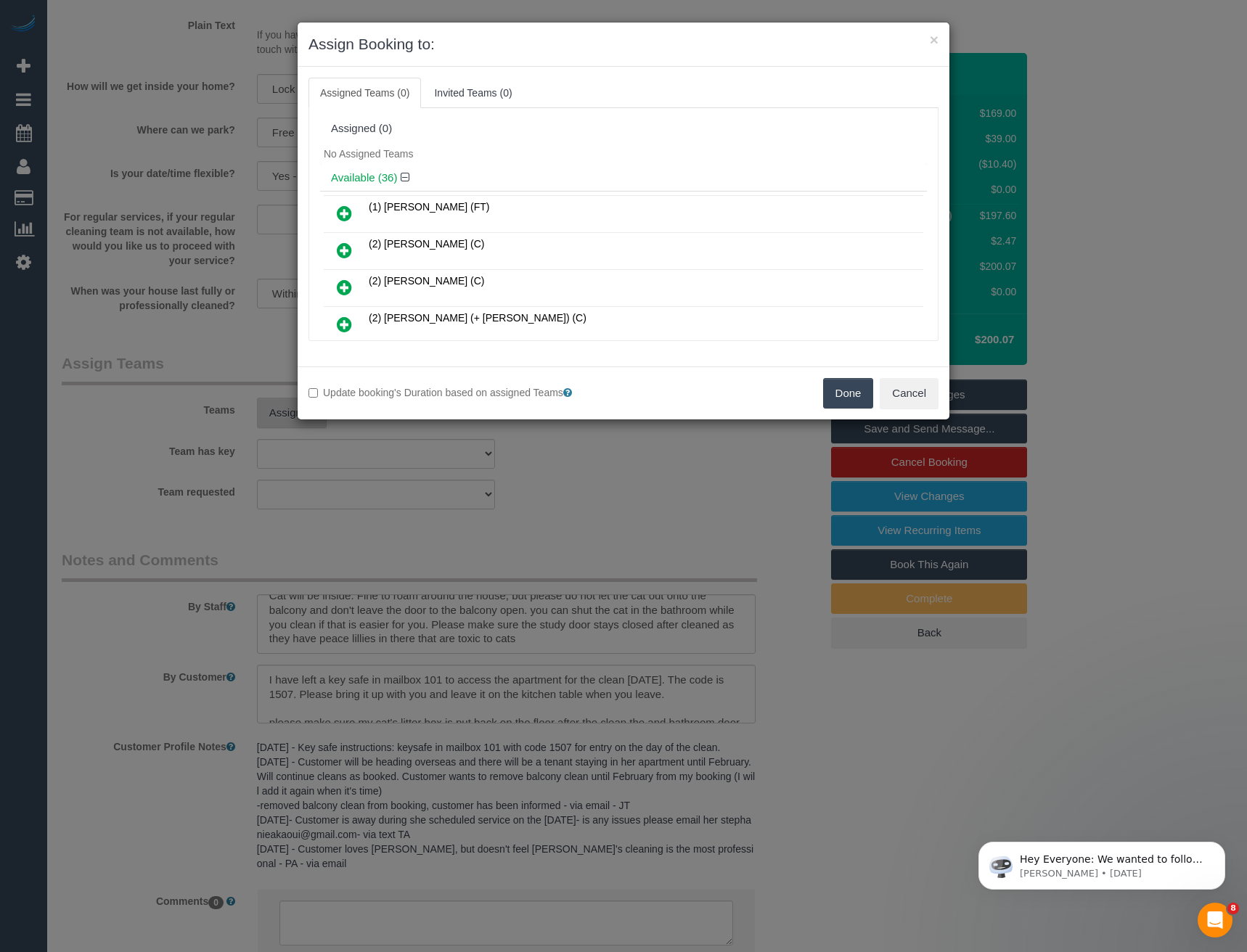
scroll to position [1096, 0]
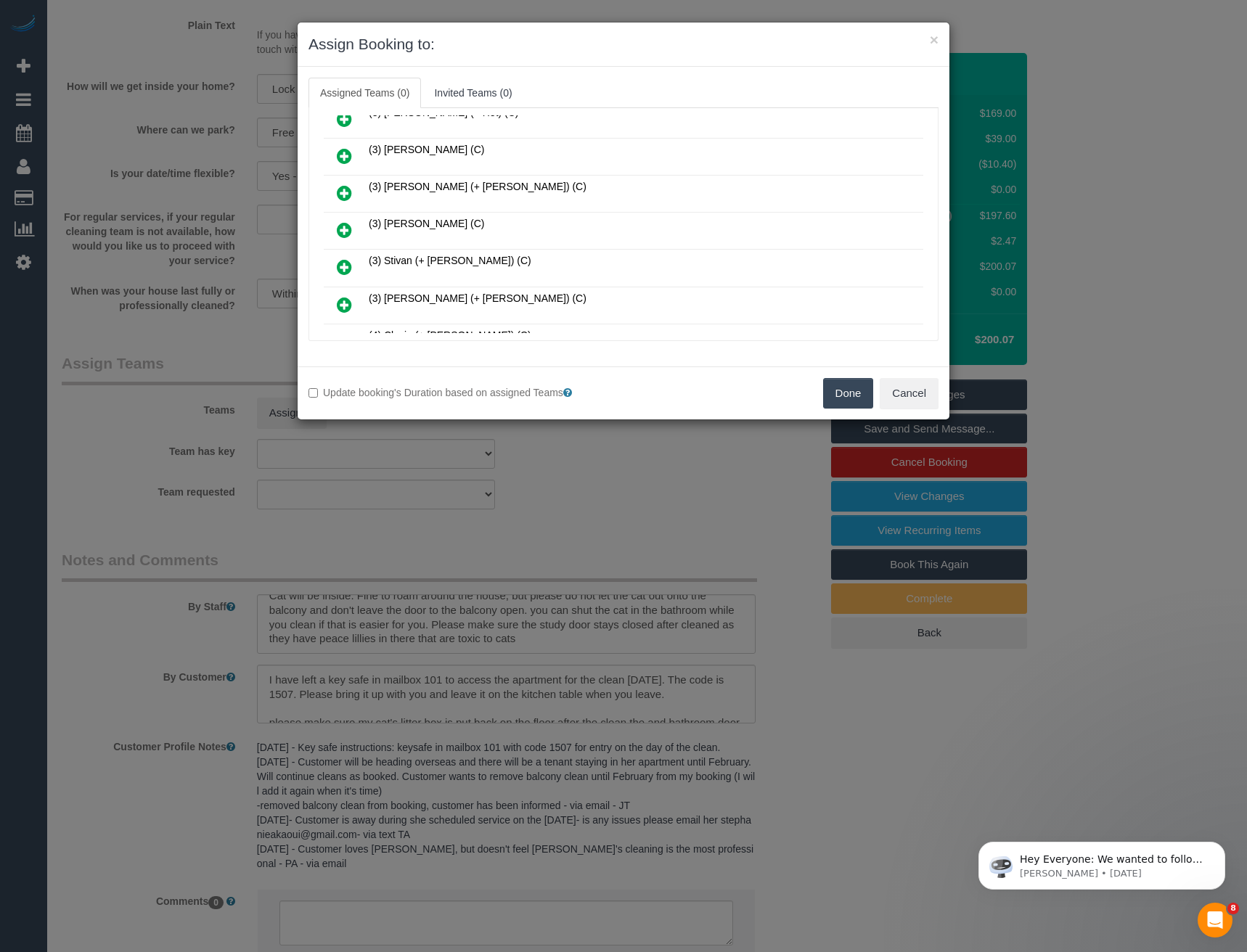
click at [339, 225] on icon at bounding box center [344, 230] width 15 height 18
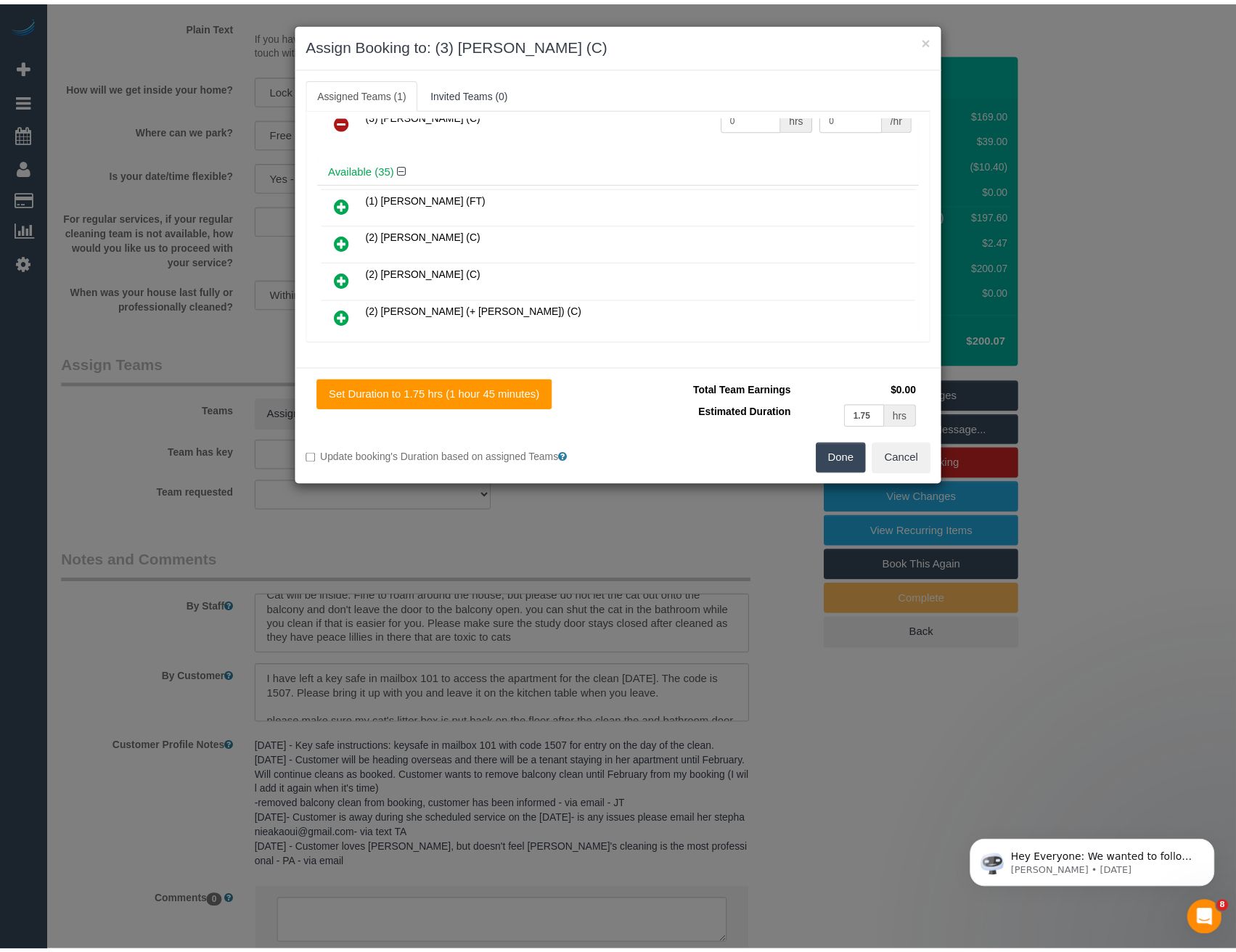
scroll to position [0, 0]
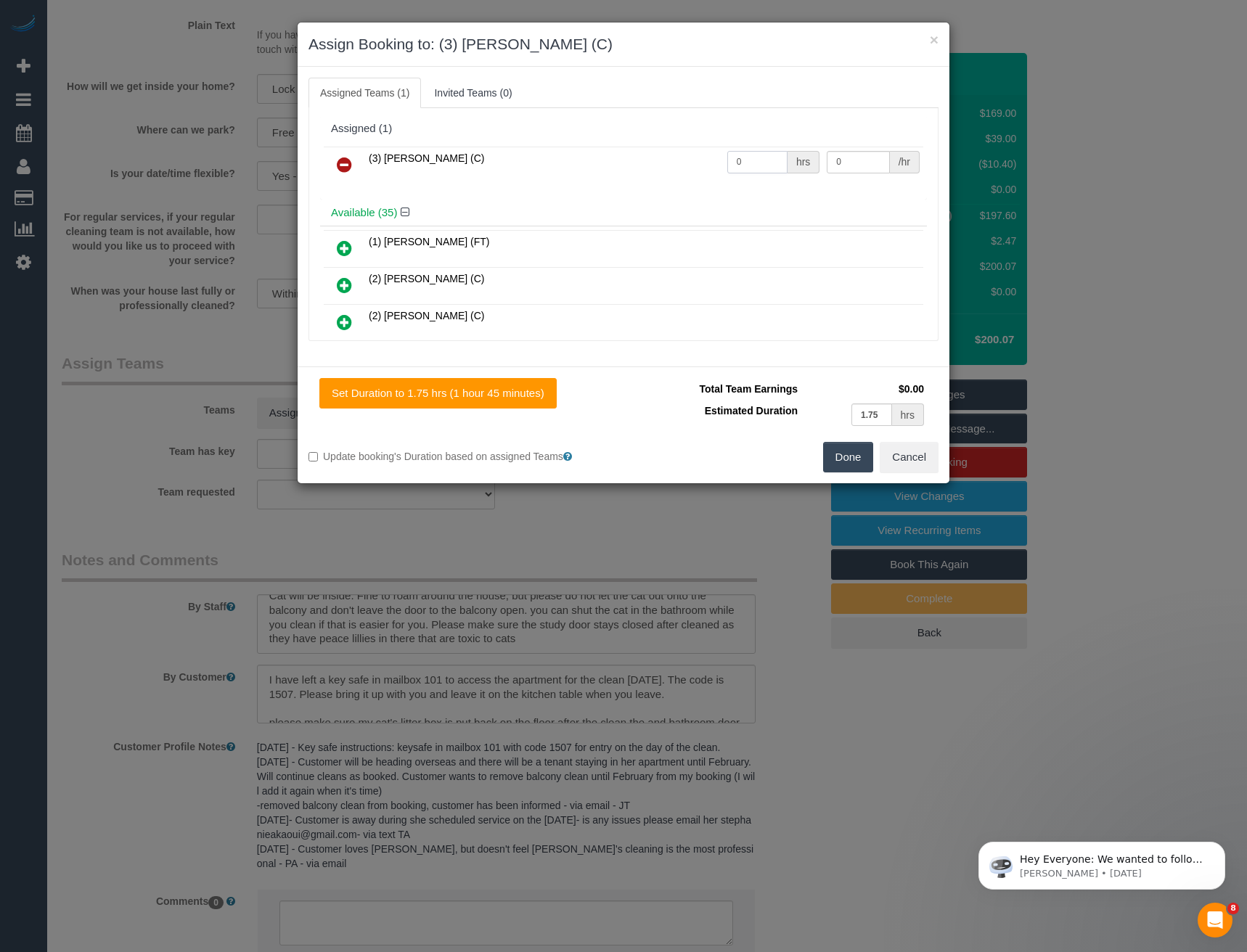
drag, startPoint x: 756, startPoint y: 168, endPoint x: 635, endPoint y: 145, distance: 123.2
click at [668, 161] on tr "(3) [PERSON_NAME] (C) 0 hrs 0 /hr" at bounding box center [624, 165] width 600 height 37
type input "1"
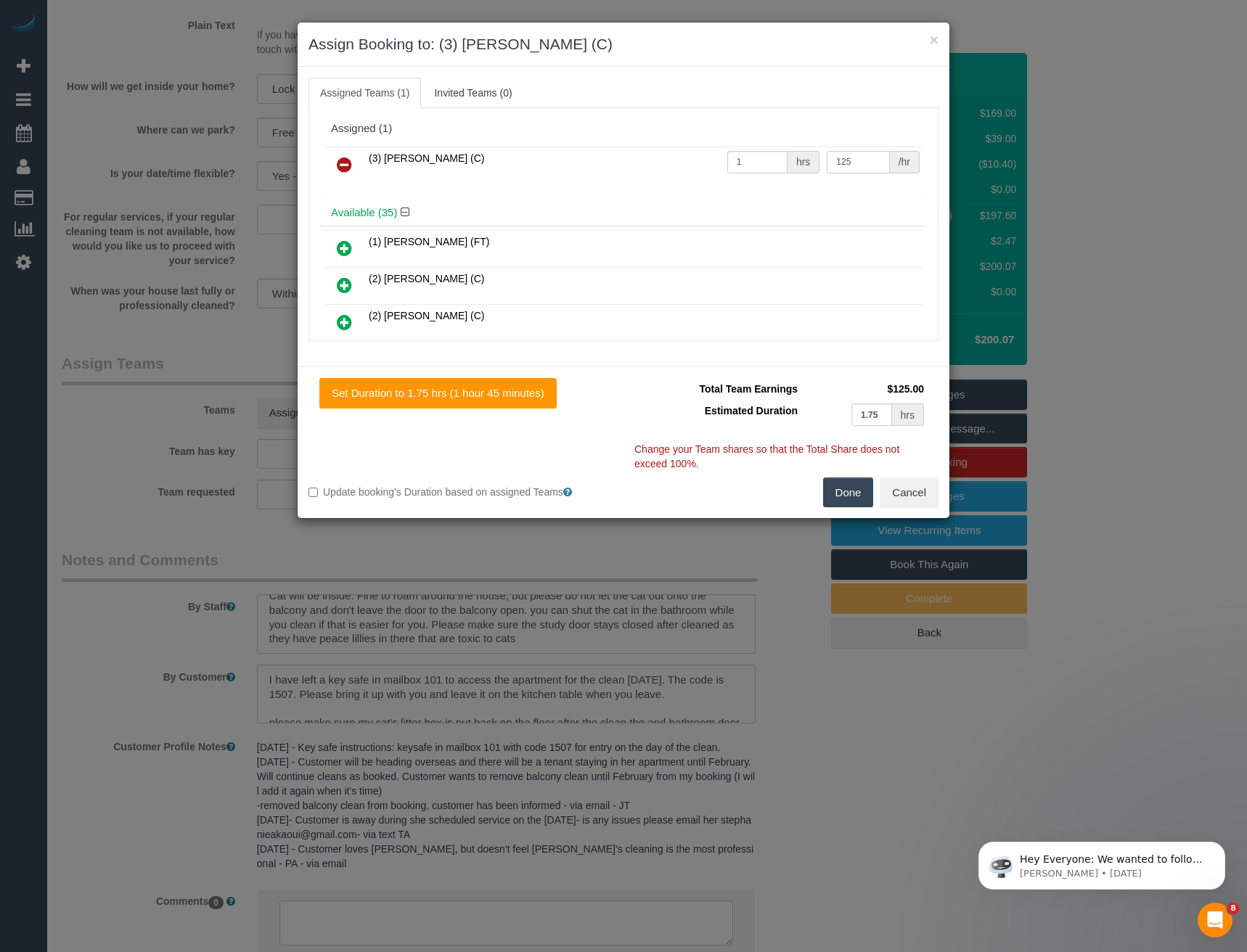
type input "125"
click at [850, 491] on button "Done" at bounding box center [849, 493] width 51 height 30
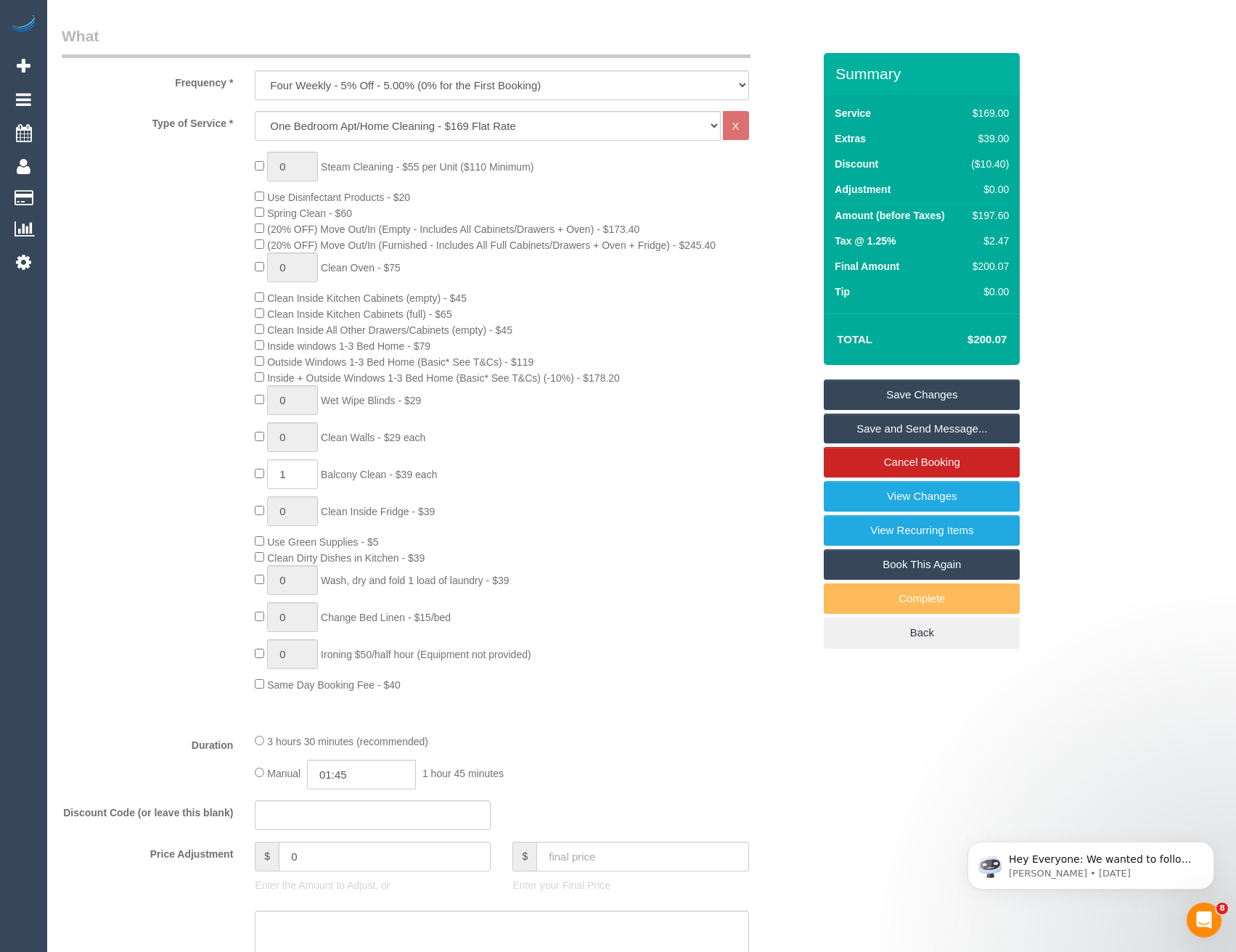
scroll to position [653, 0]
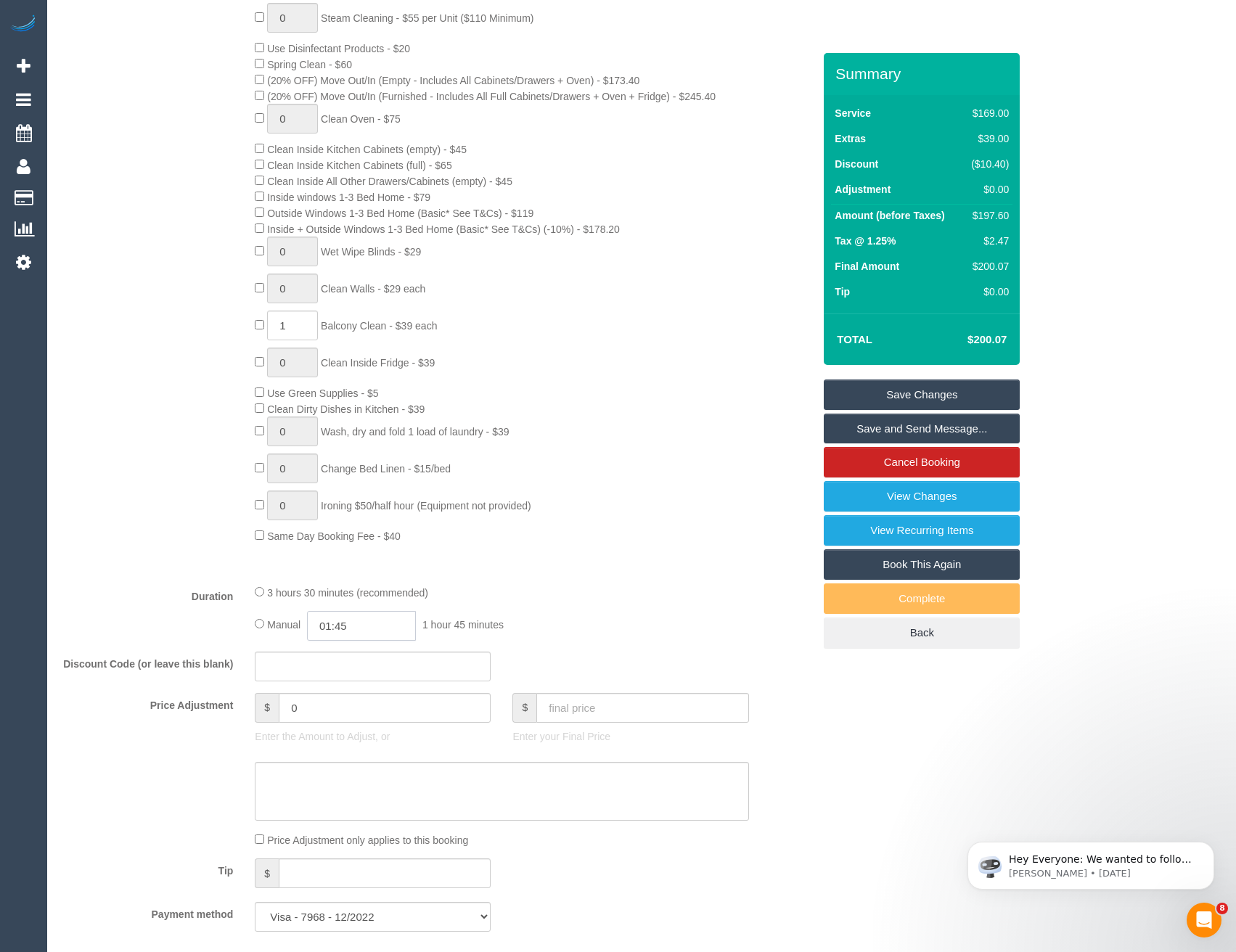
drag, startPoint x: 342, startPoint y: 635, endPoint x: 368, endPoint y: 628, distance: 26.9
click at [346, 635] on input "01:45" at bounding box center [362, 625] width 109 height 29
click at [368, 628] on input "01:45" at bounding box center [362, 625] width 109 height 29
type input "03:30"
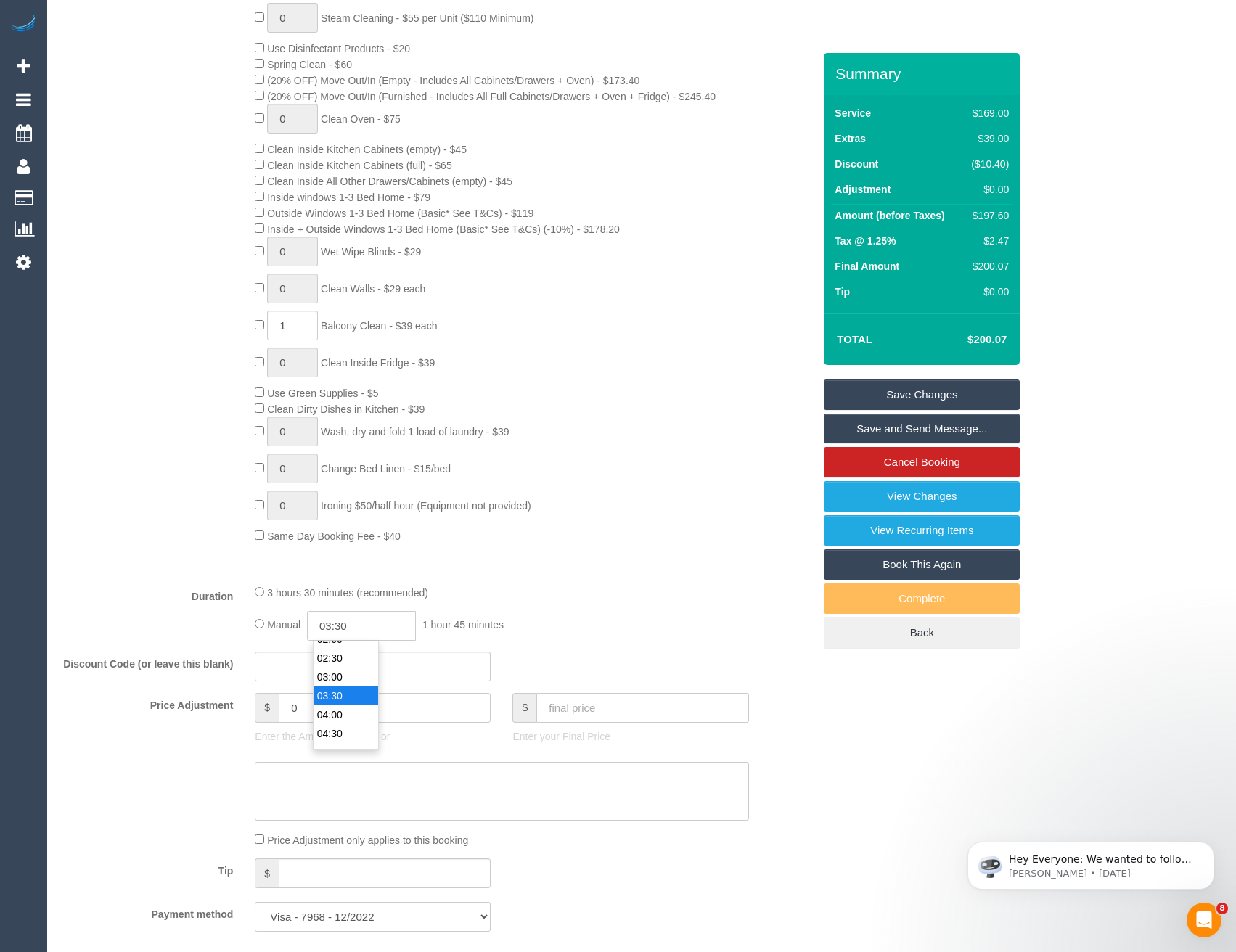
click at [351, 703] on li "03:30" at bounding box center [346, 696] width 65 height 19
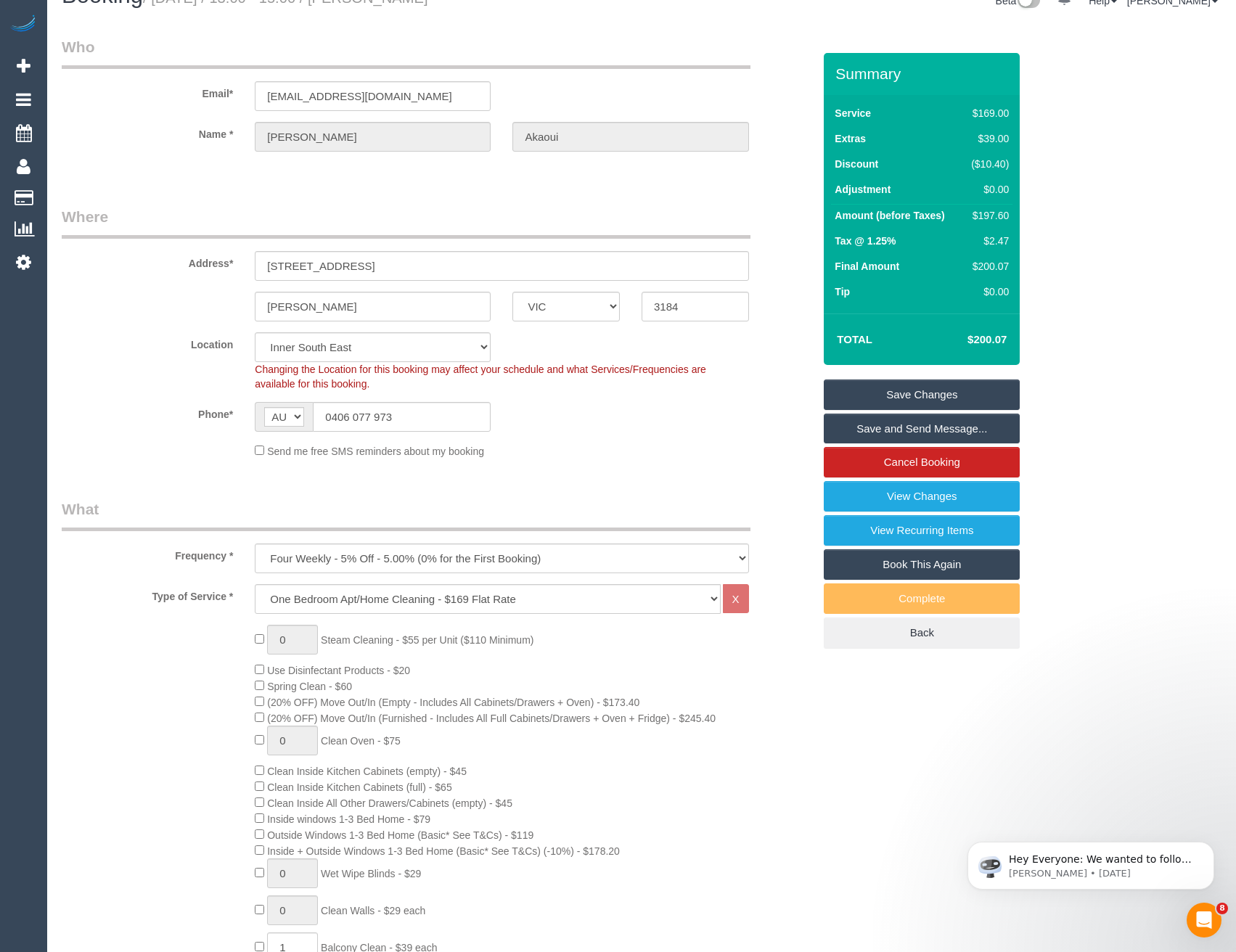
scroll to position [0, 0]
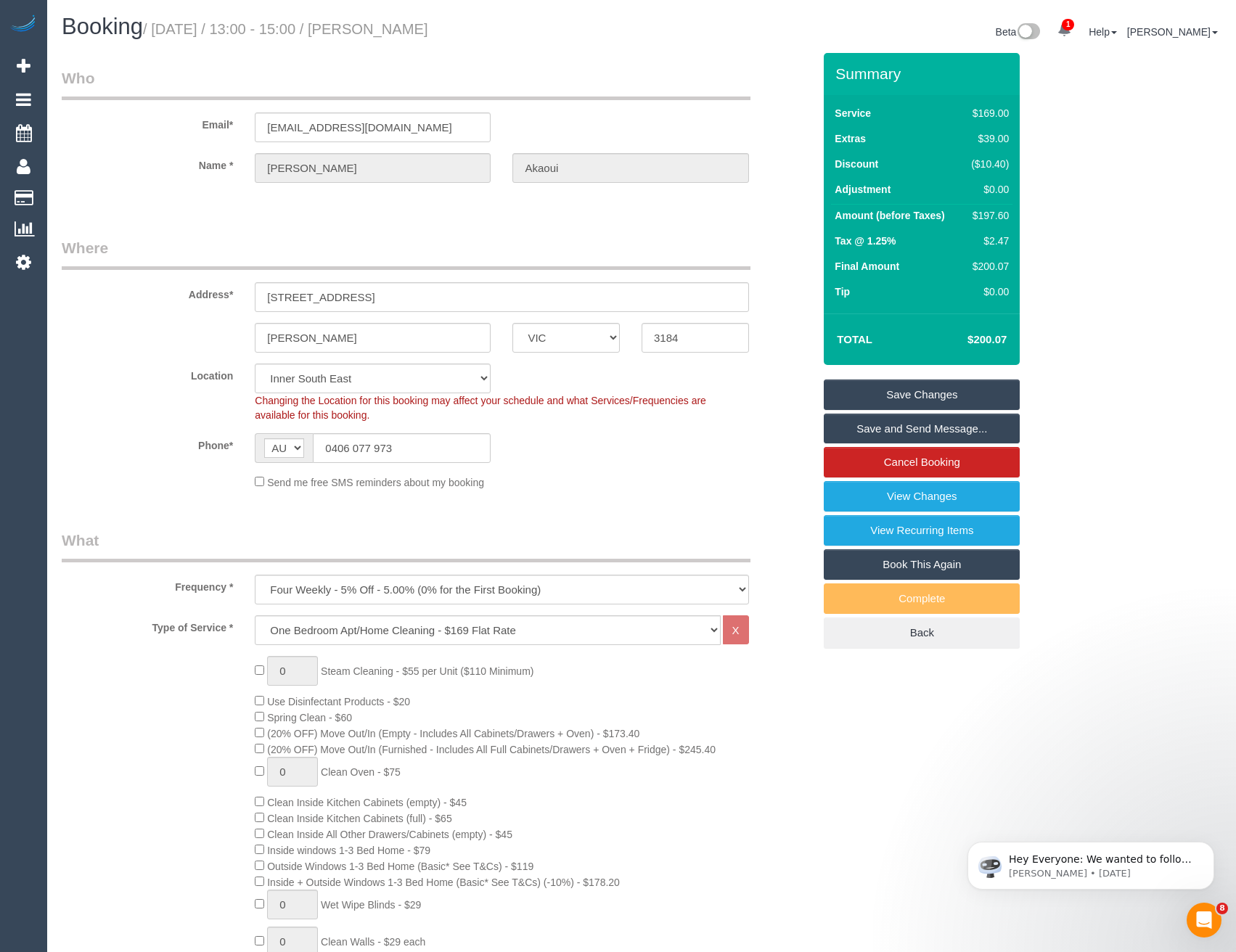
click at [895, 426] on link "Save and Send Message..." at bounding box center [921, 429] width 196 height 30
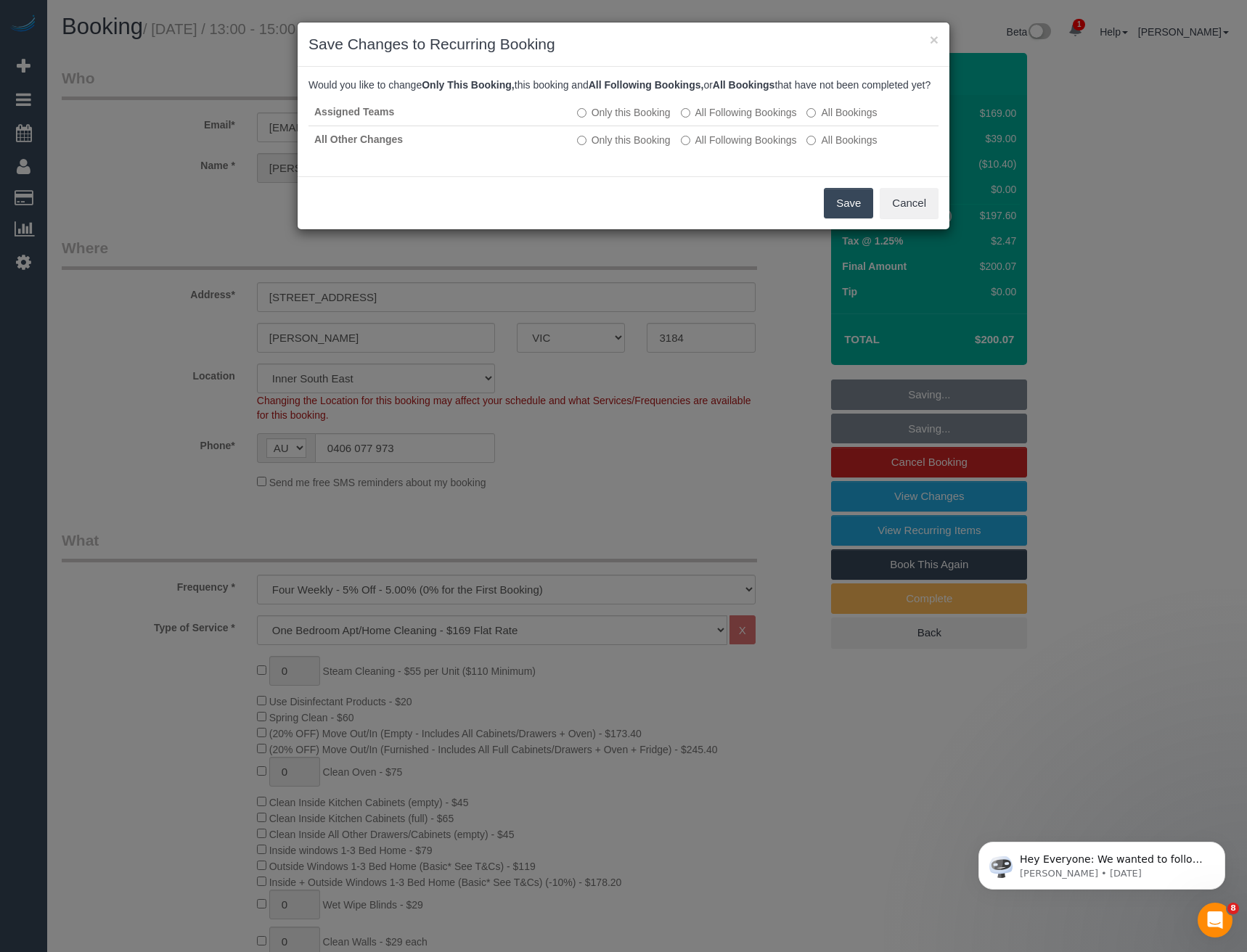
drag, startPoint x: 861, startPoint y: 223, endPoint x: 776, endPoint y: 176, distance: 97.1
click at [861, 218] on button "Save" at bounding box center [848, 203] width 49 height 30
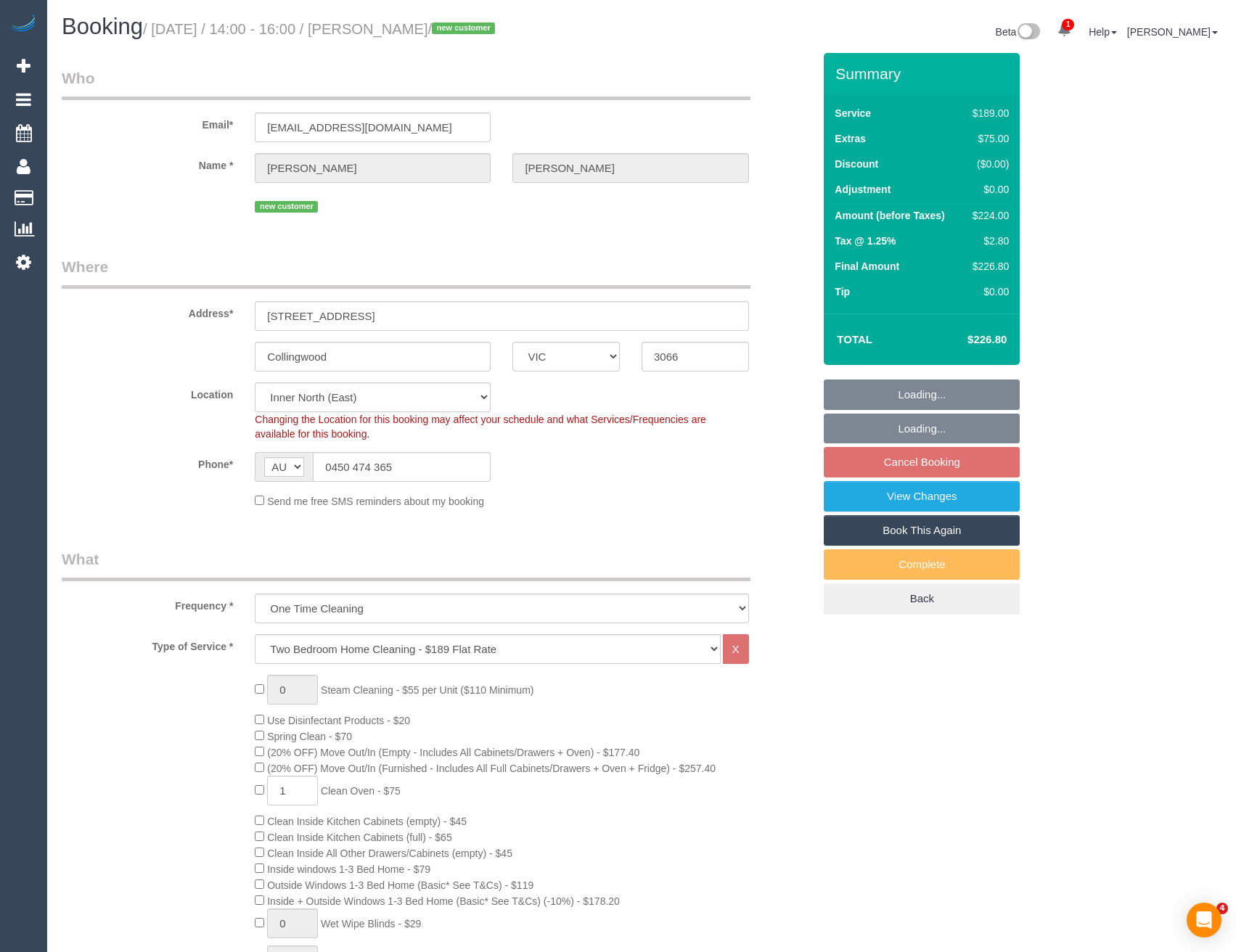
select select "VIC"
select select "number:28"
select select "number:14"
select select "number:19"
select select "number:25"
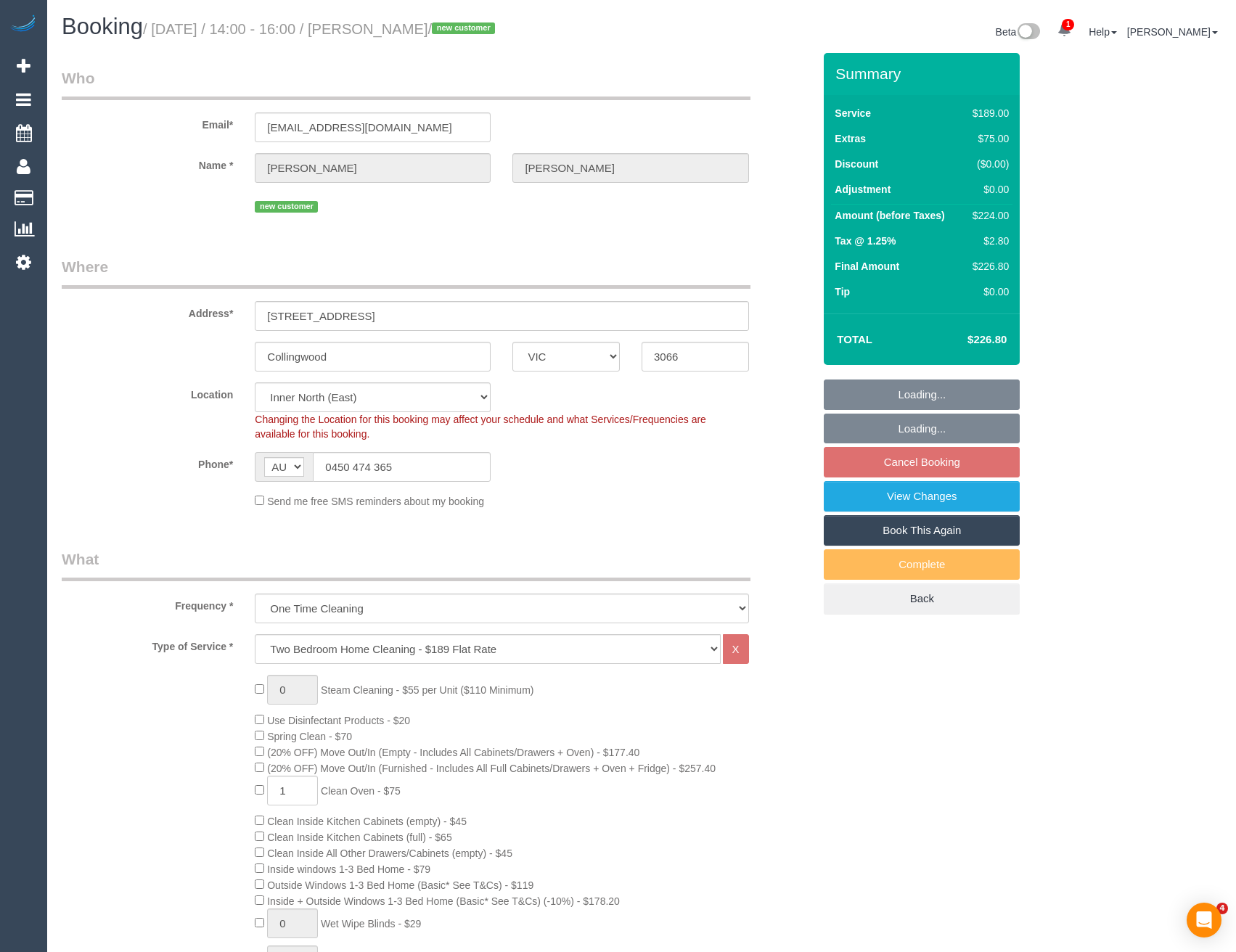
select select "number:26"
select select "object:1555"
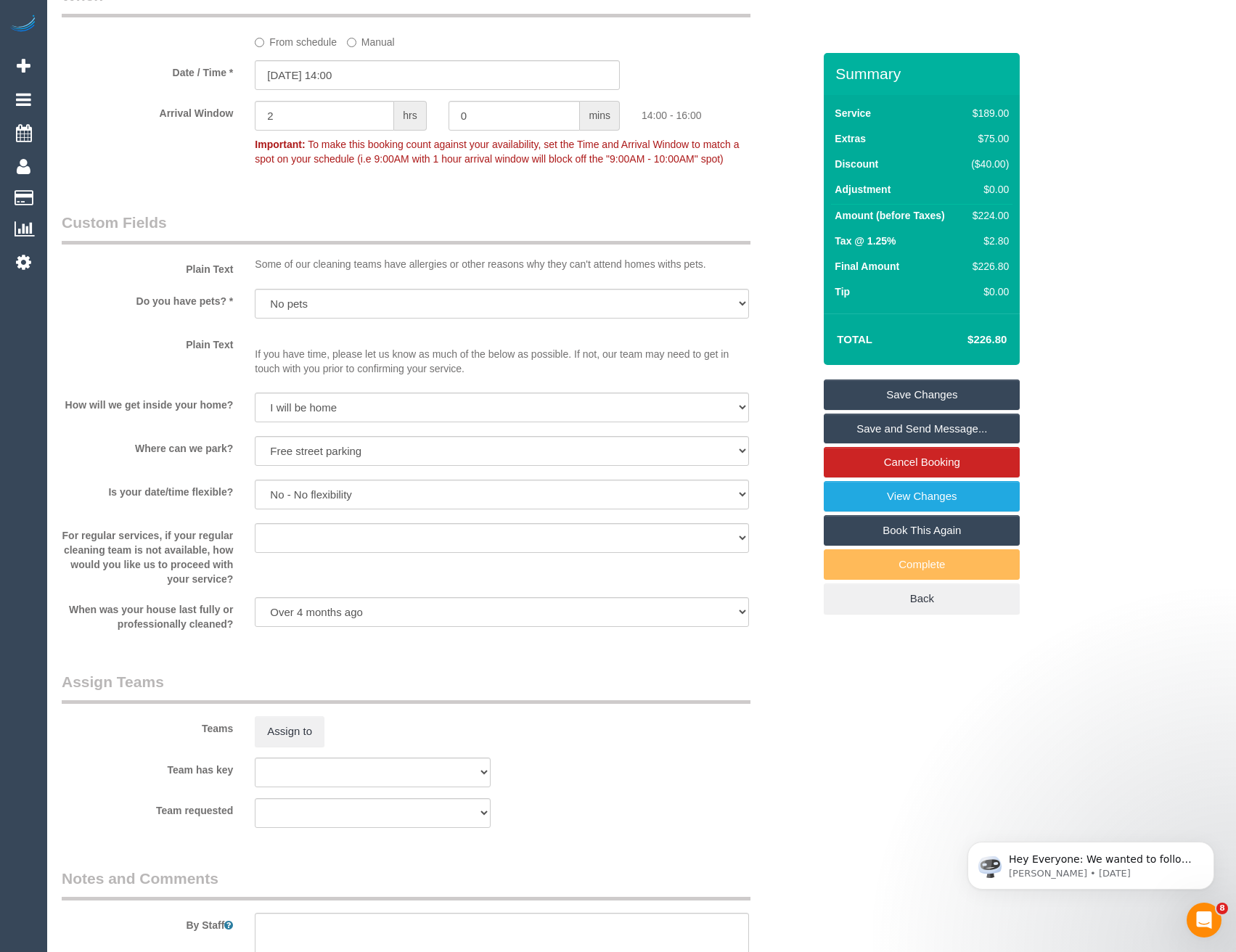
scroll to position [1814, 0]
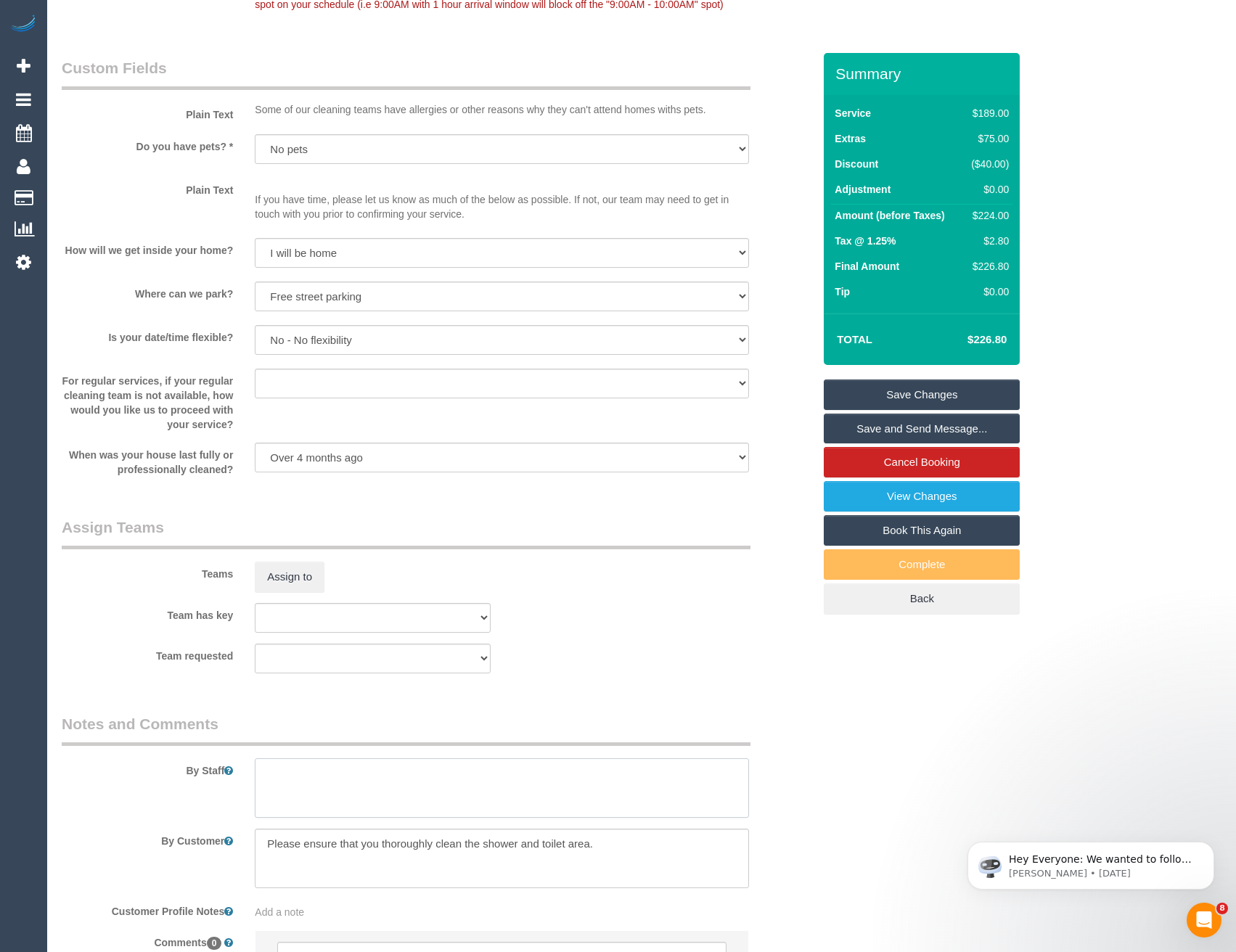
click at [309, 798] on textarea at bounding box center [502, 787] width 494 height 60
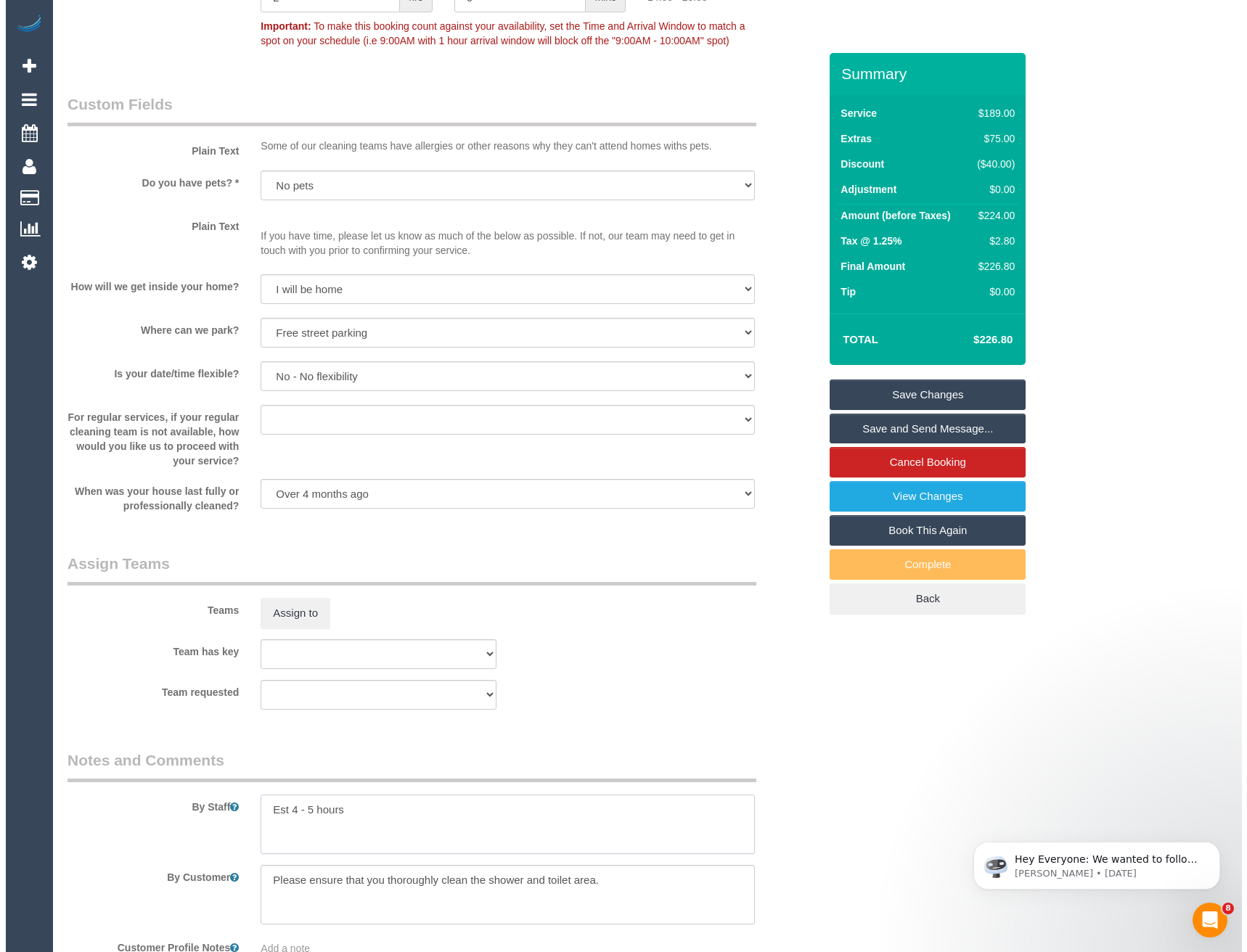
scroll to position [1741, 0]
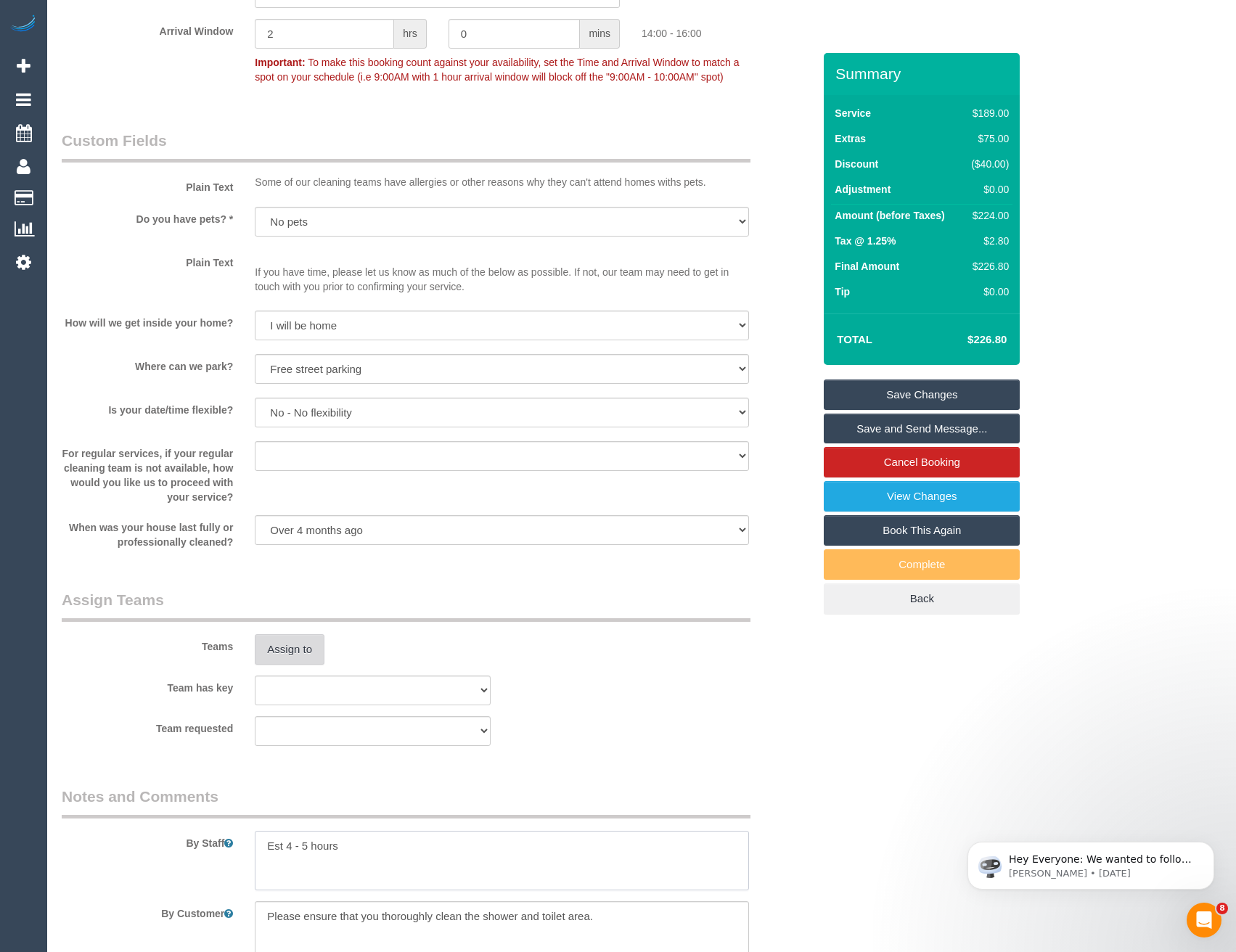
type textarea "Est 4 - 5 hours"
click at [283, 655] on button "Assign to" at bounding box center [289, 650] width 69 height 30
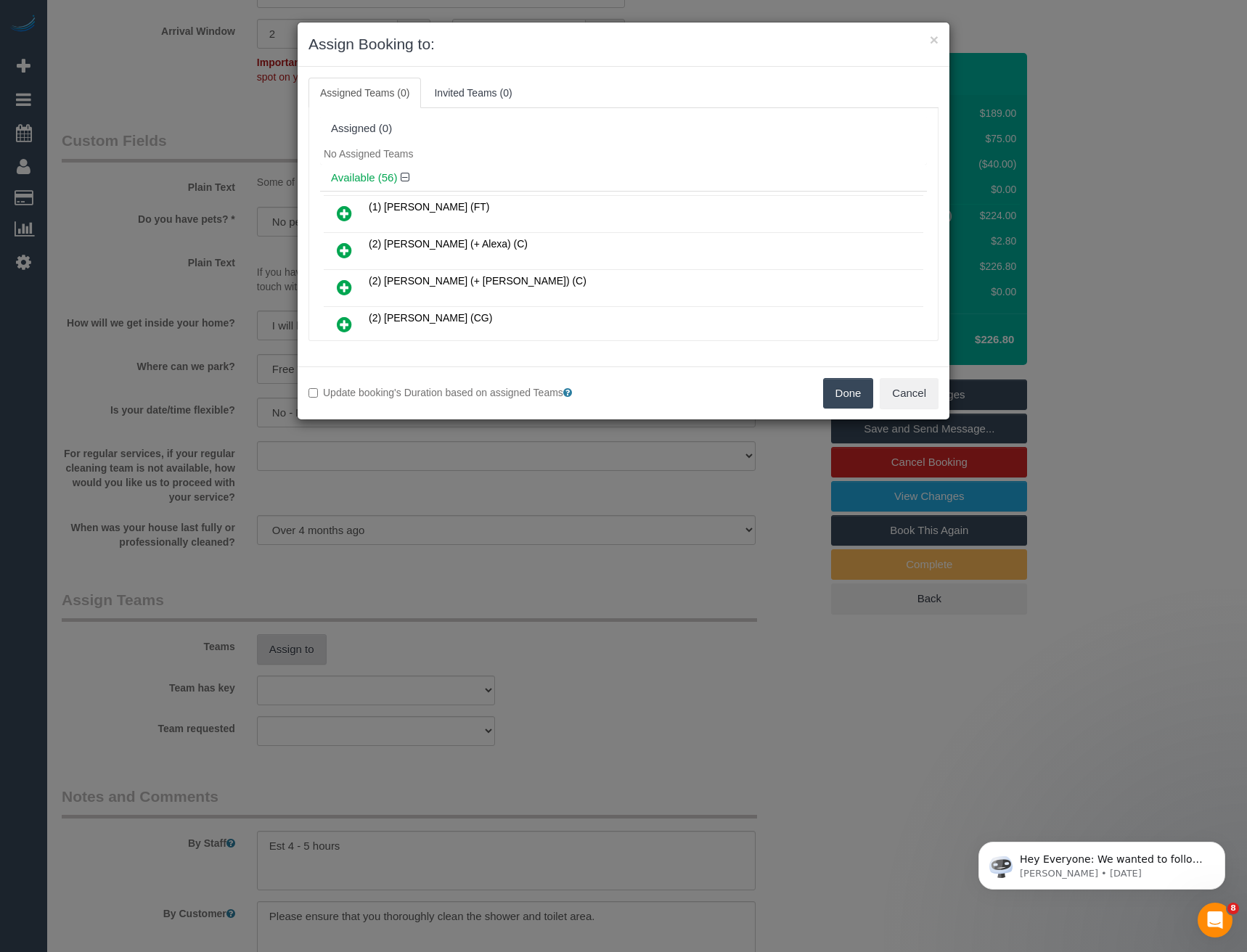
scroll to position [1170, 0]
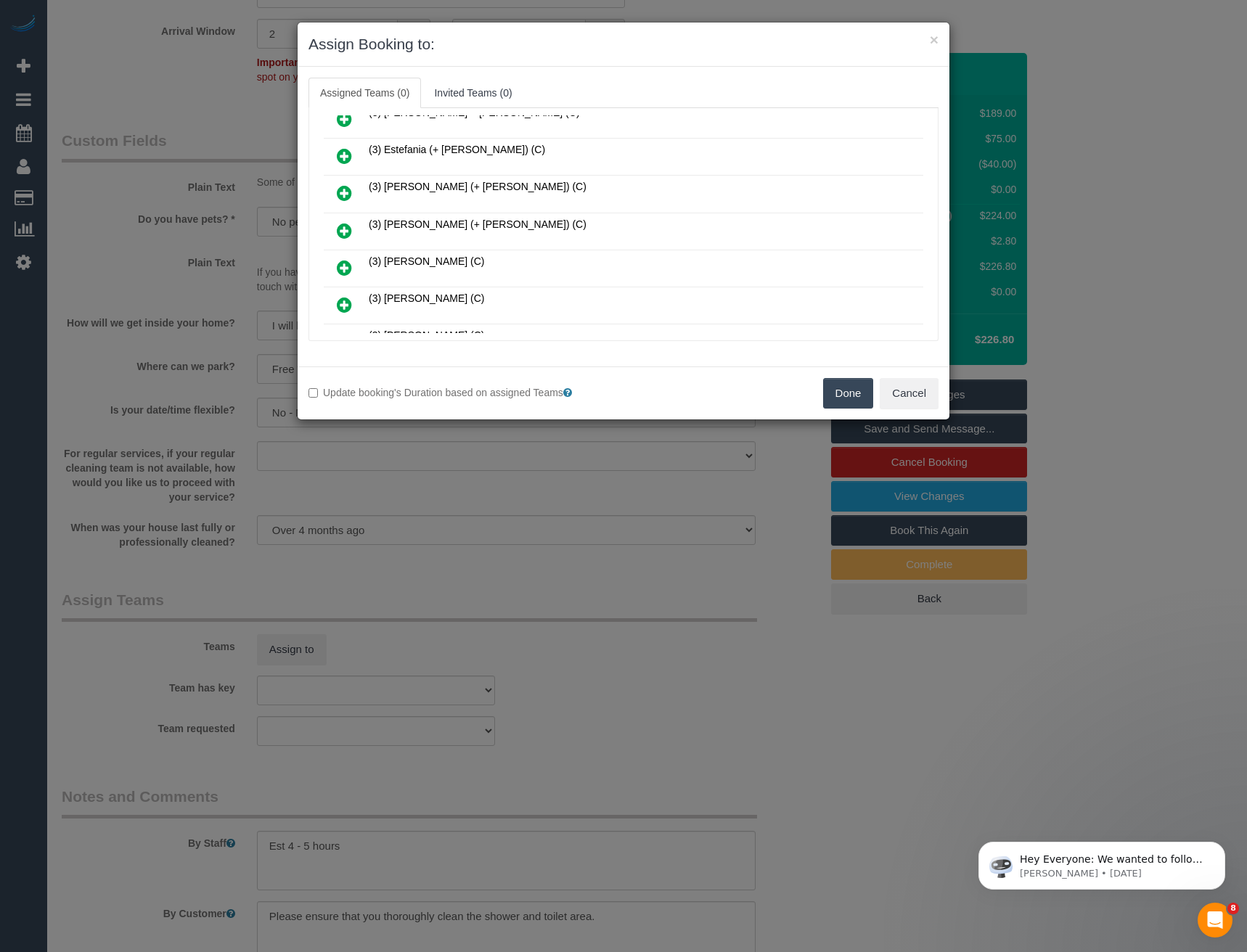
click at [342, 232] on icon at bounding box center [344, 231] width 15 height 18
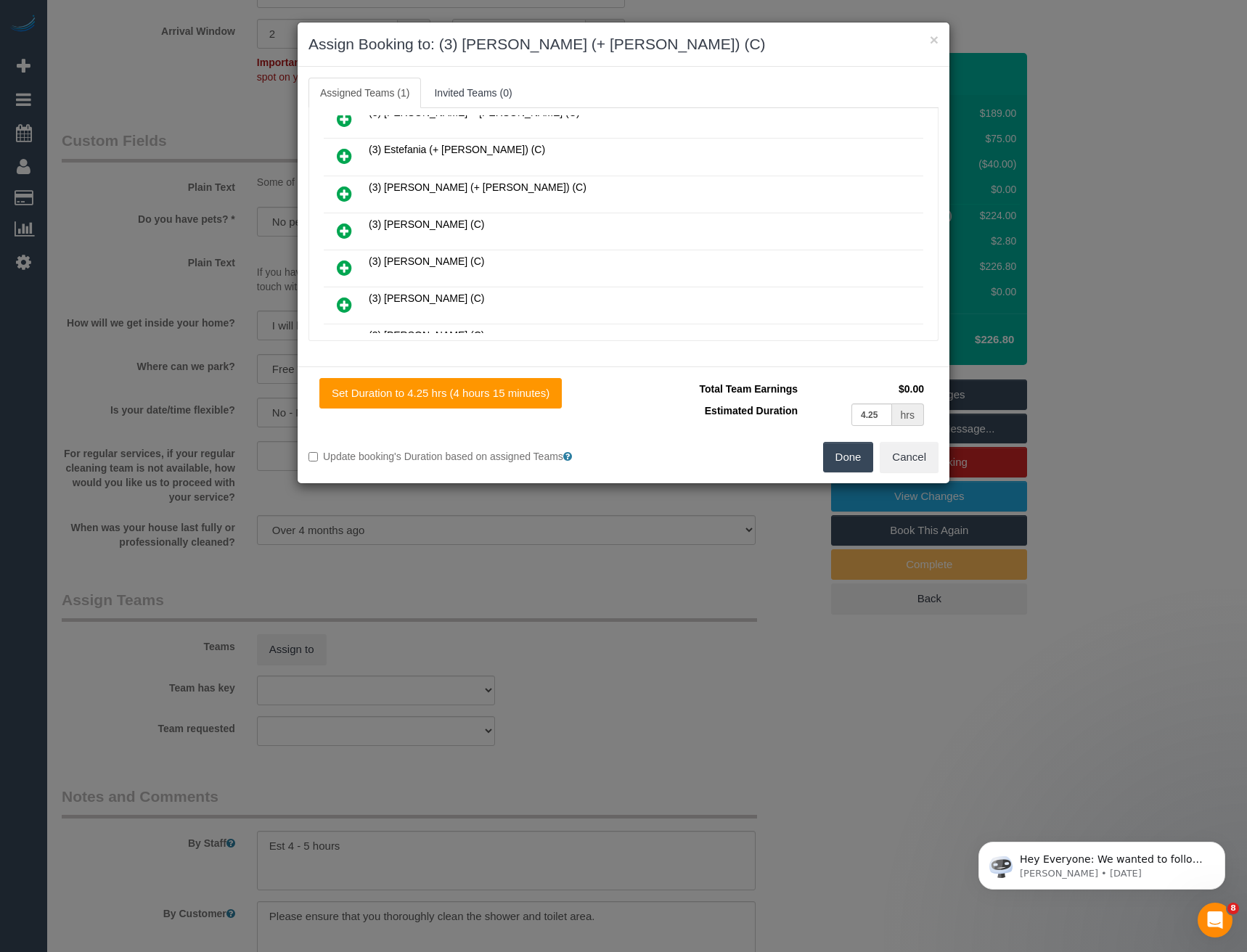
scroll to position [1984, 0]
click at [341, 228] on icon at bounding box center [344, 231] width 15 height 18
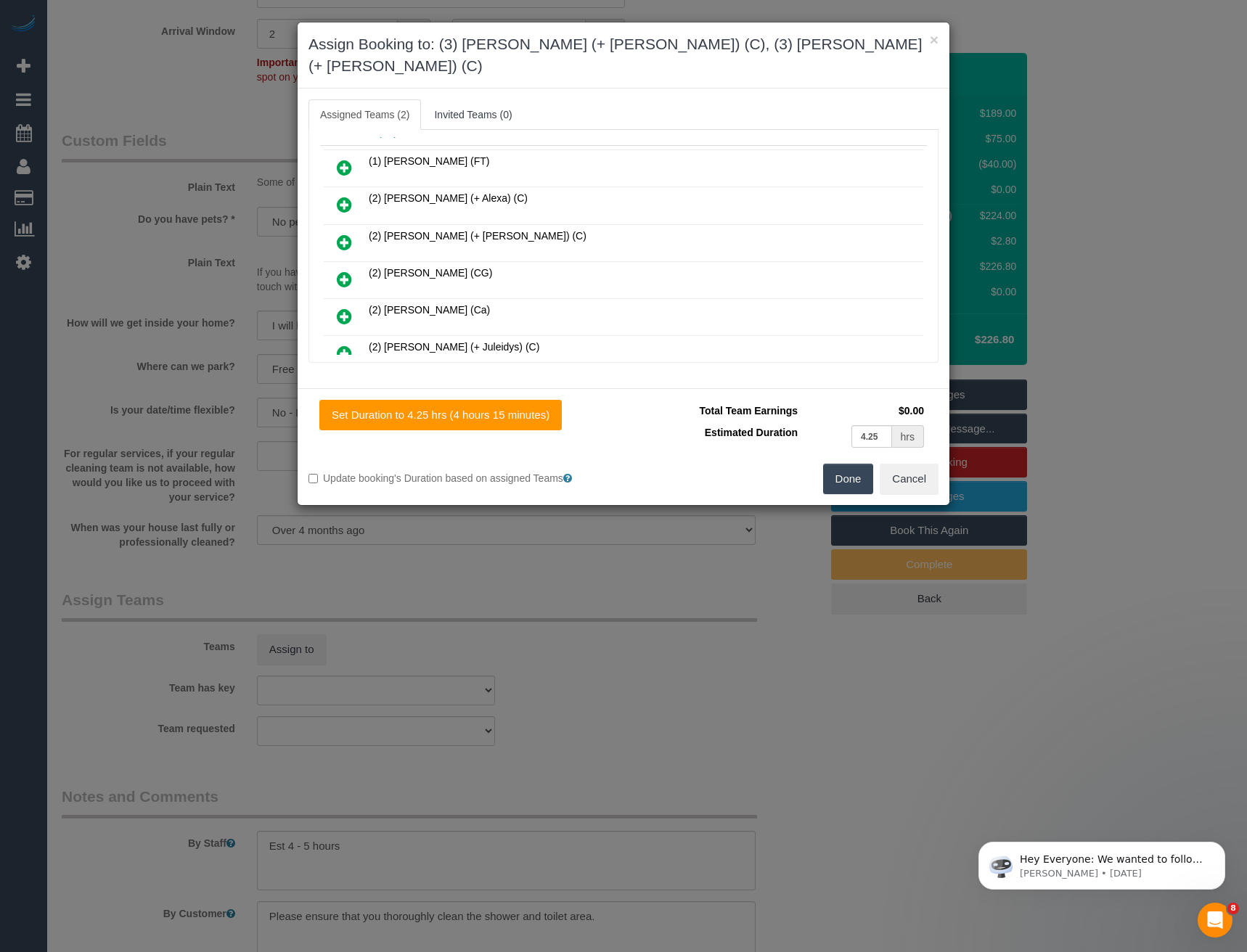
scroll to position [0, 0]
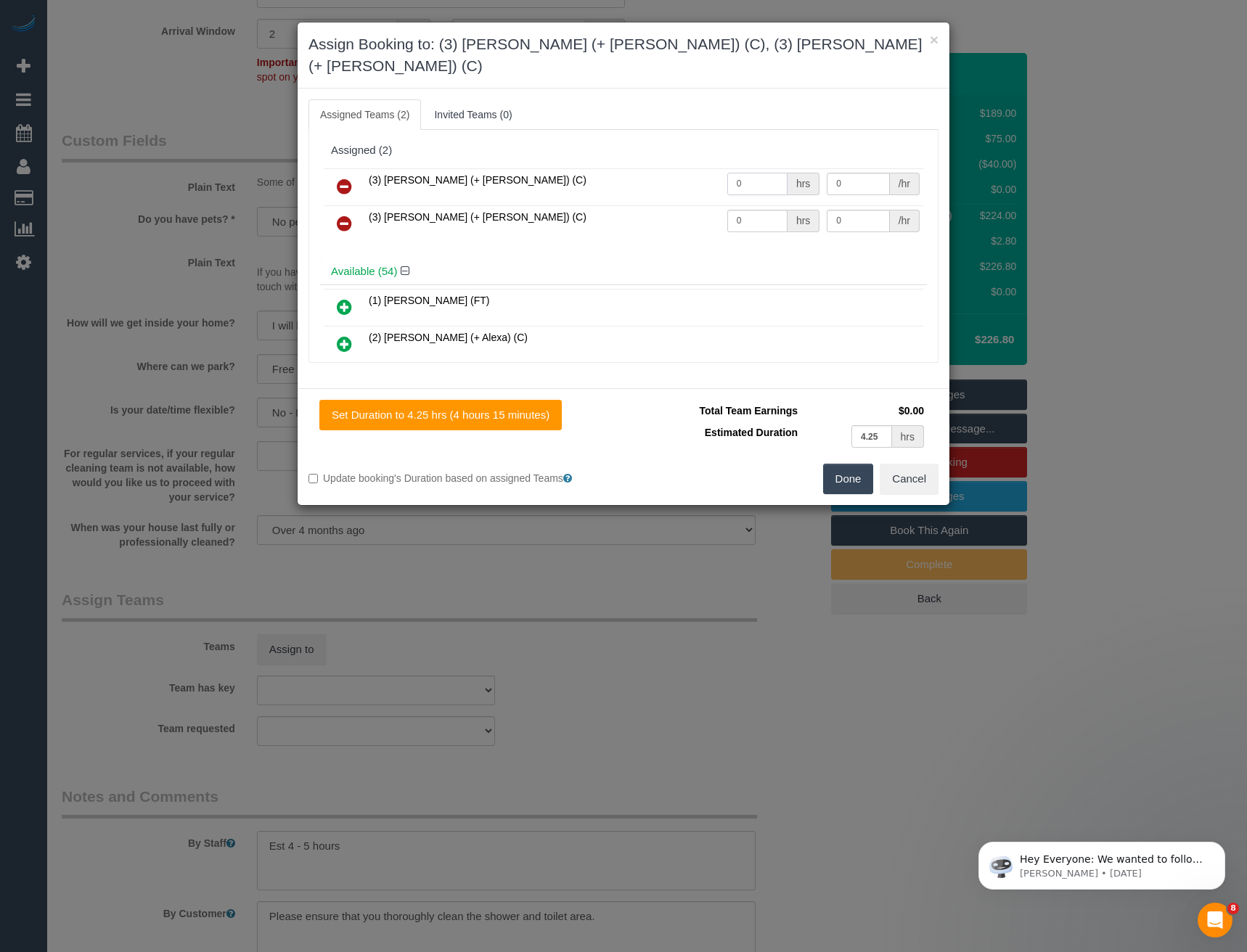
drag, startPoint x: 761, startPoint y: 168, endPoint x: 674, endPoint y: 169, distance: 87.0
click at [686, 174] on tr "(3) Felipe (+ Tatiana) (C) 0 hrs 0 /hr" at bounding box center [624, 186] width 600 height 37
type input "1"
type input "85"
drag, startPoint x: 762, startPoint y: 197, endPoint x: 661, endPoint y: 197, distance: 101.0
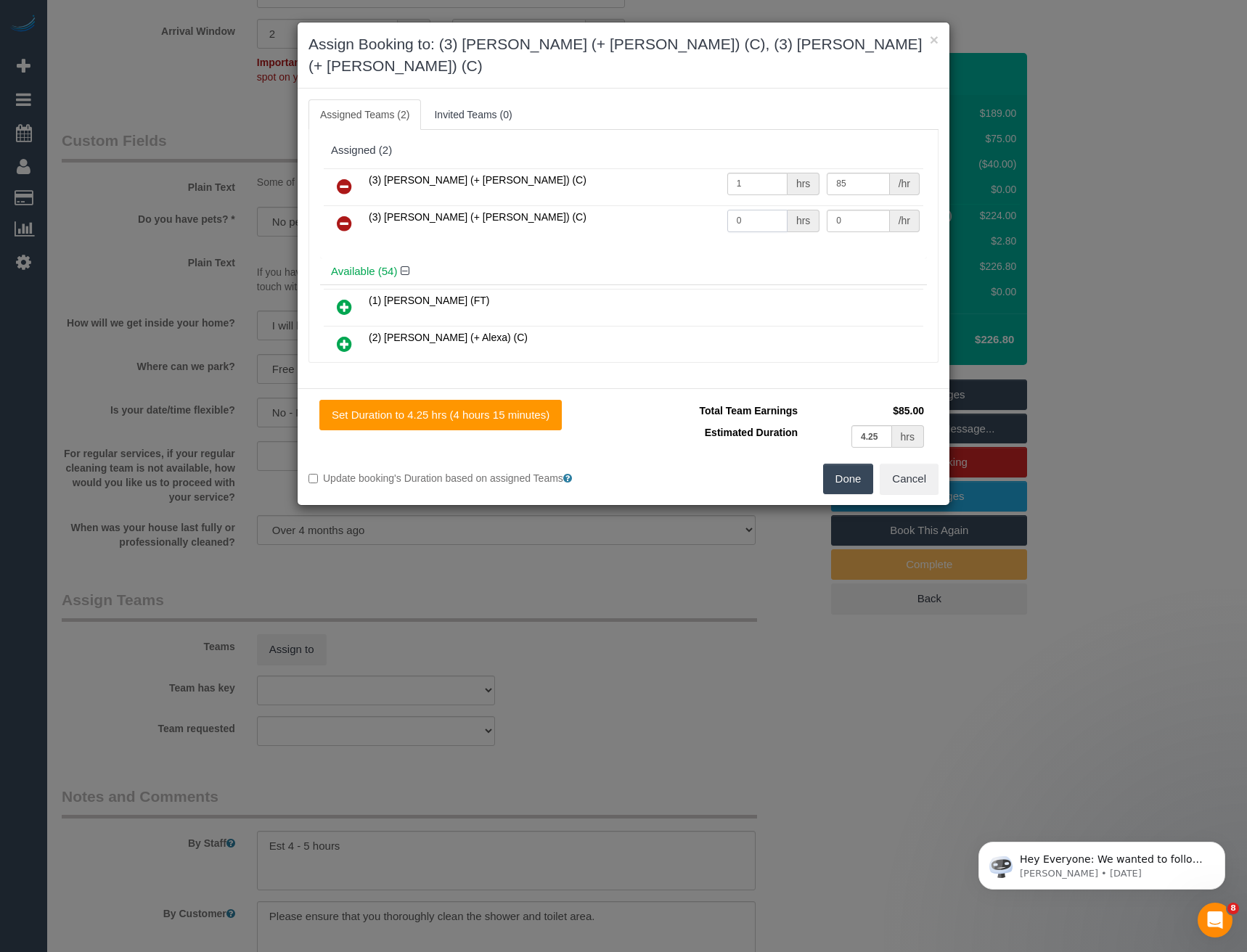
click at [666, 205] on tr "(3) Tatiana (+ Felipe) (C) 0 hrs 0 /hr" at bounding box center [624, 224] width 600 height 37
type input "1"
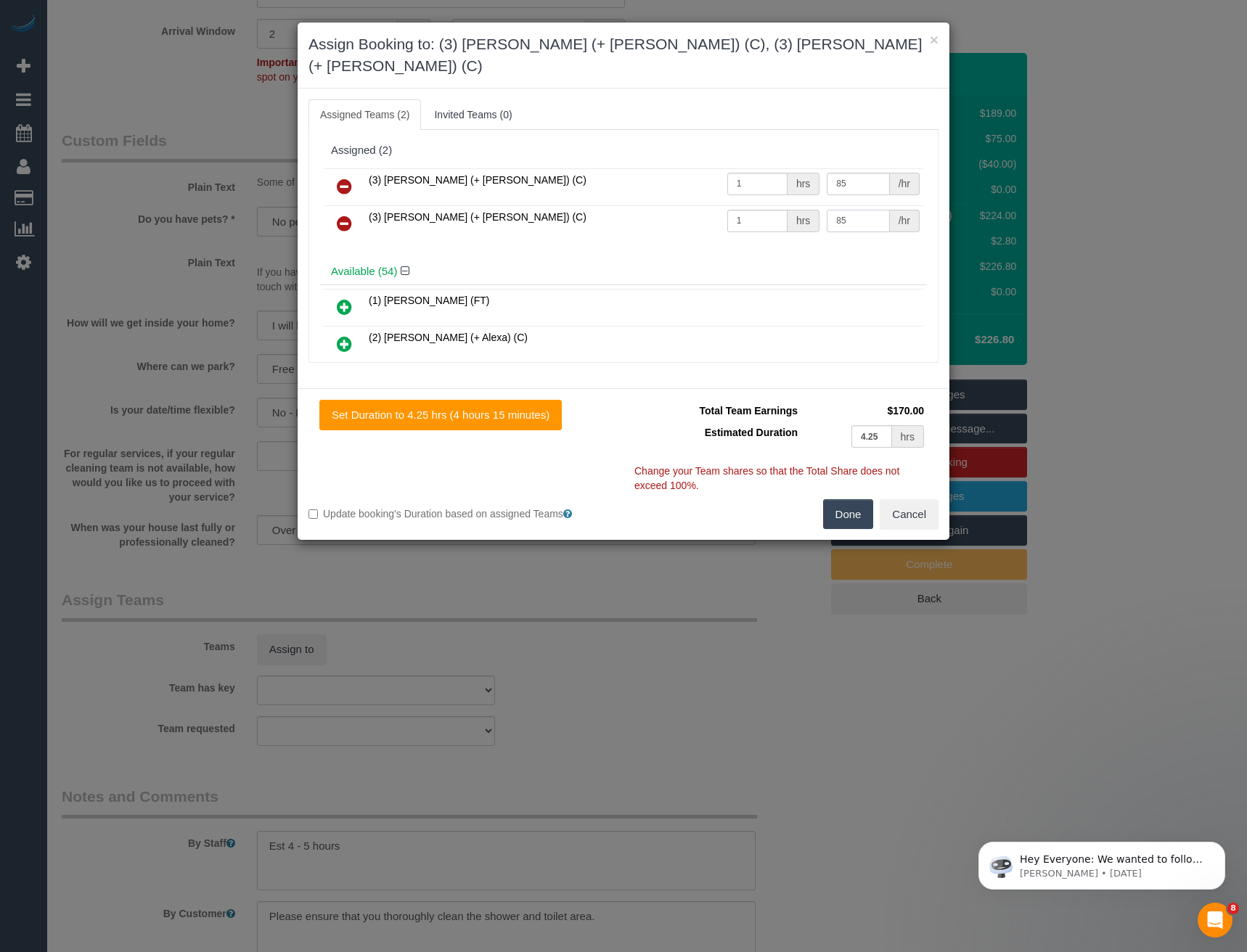
type input "85"
click at [858, 499] on button "Done" at bounding box center [849, 514] width 51 height 30
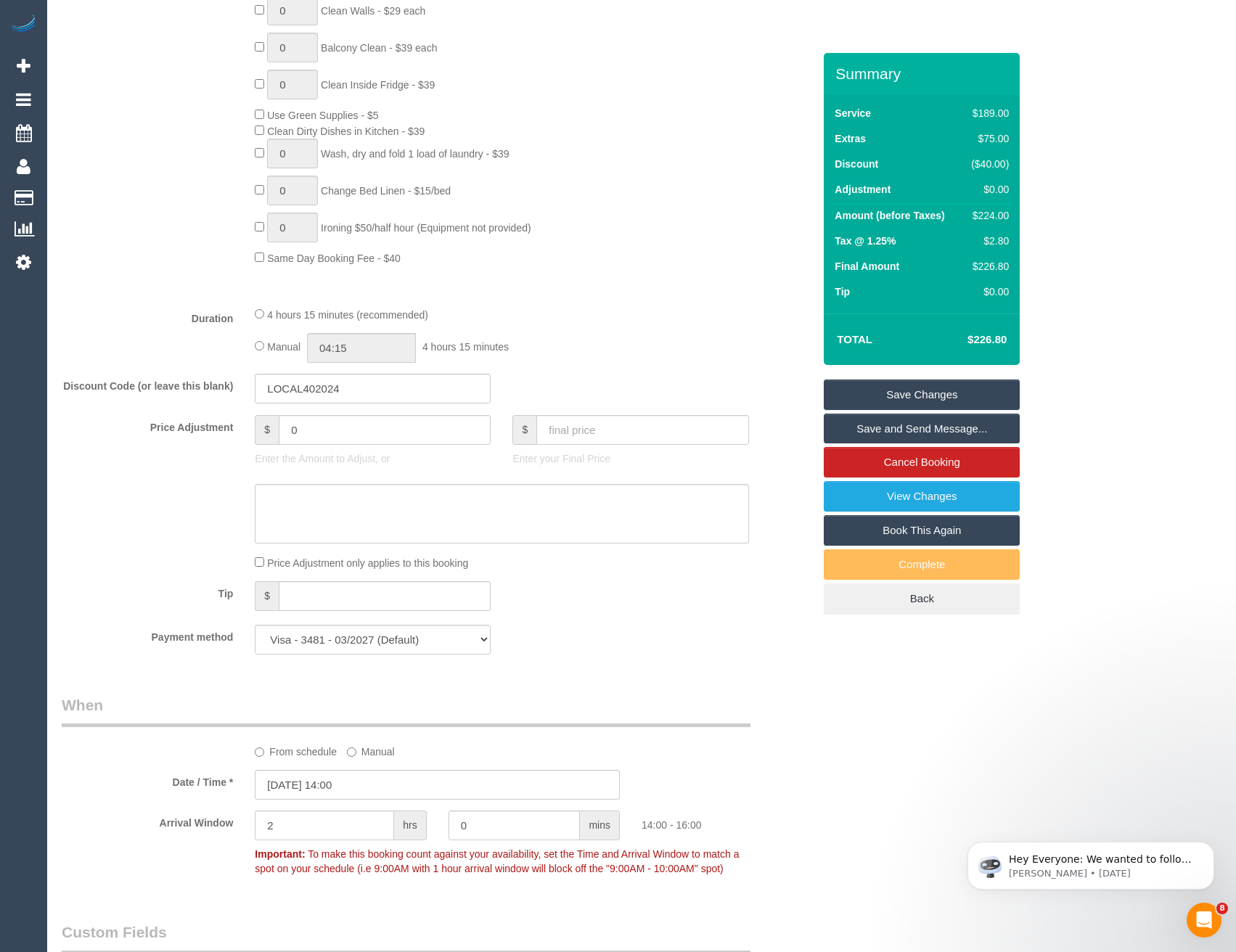
scroll to position [514, 0]
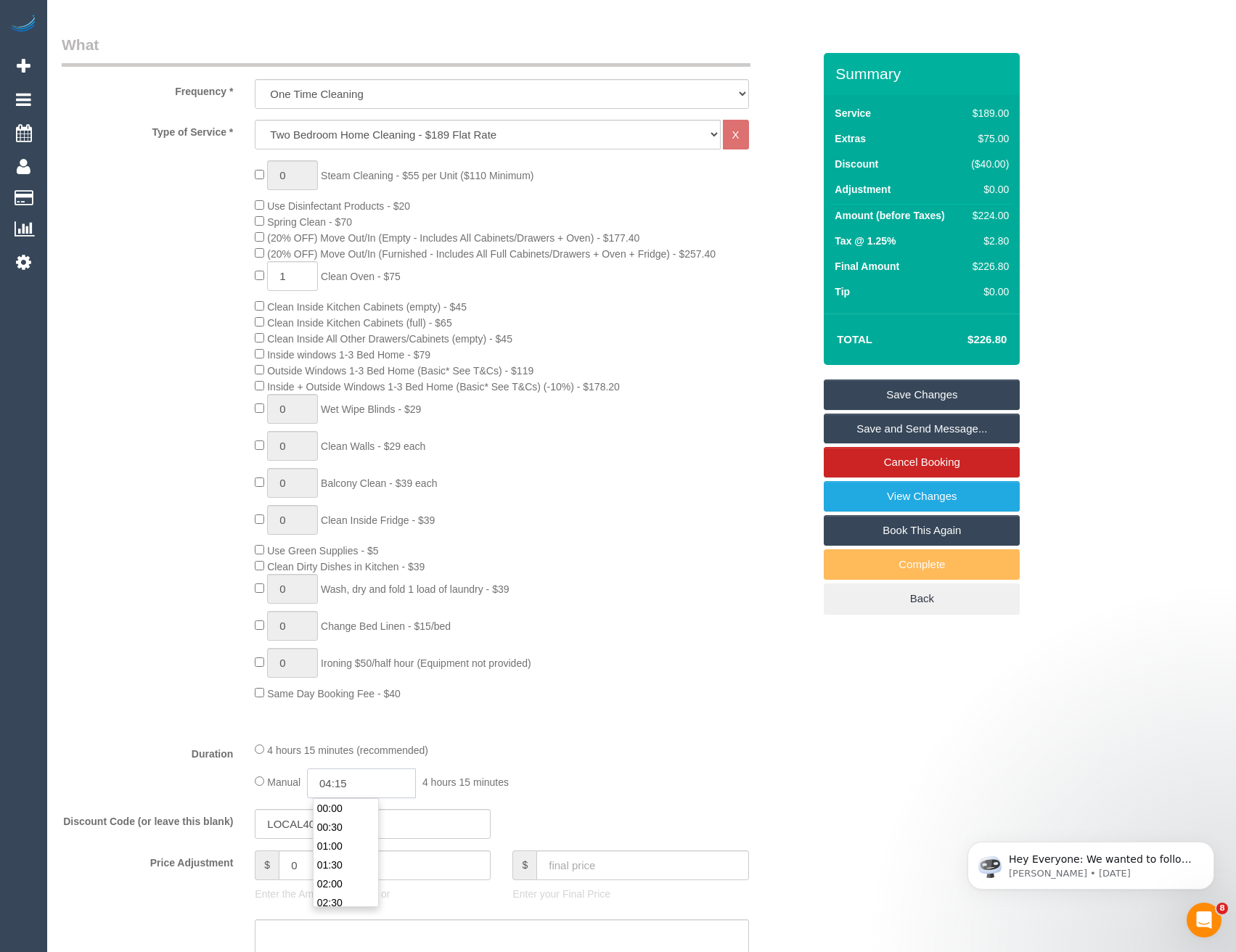
click at [385, 782] on input "04:15" at bounding box center [362, 782] width 109 height 29
type input "02:30"
click at [357, 903] on li "02:30" at bounding box center [346, 903] width 65 height 19
click at [526, 778] on div "Manual 02:30 2 hours 30 minutes" at bounding box center [502, 782] width 494 height 29
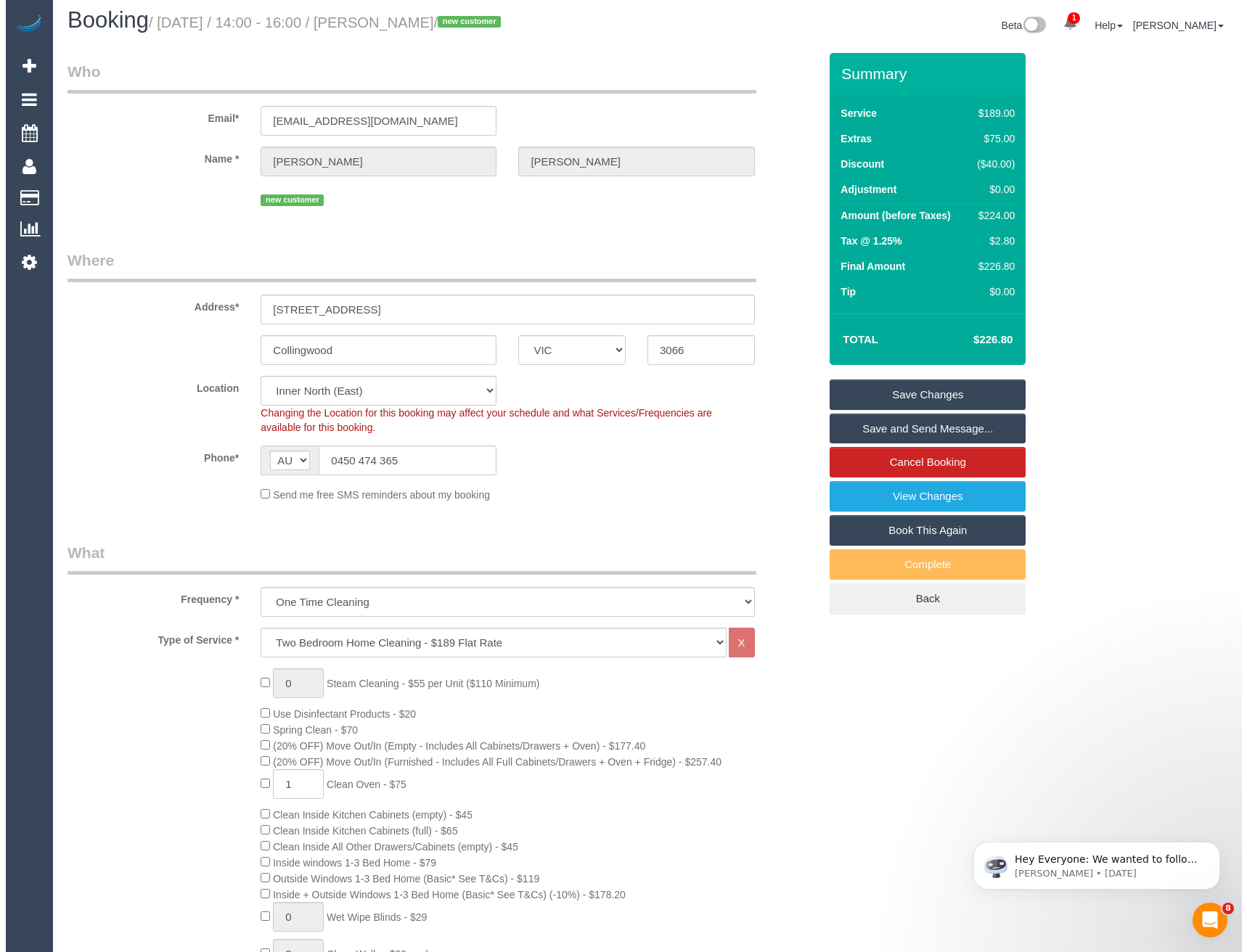
scroll to position [0, 0]
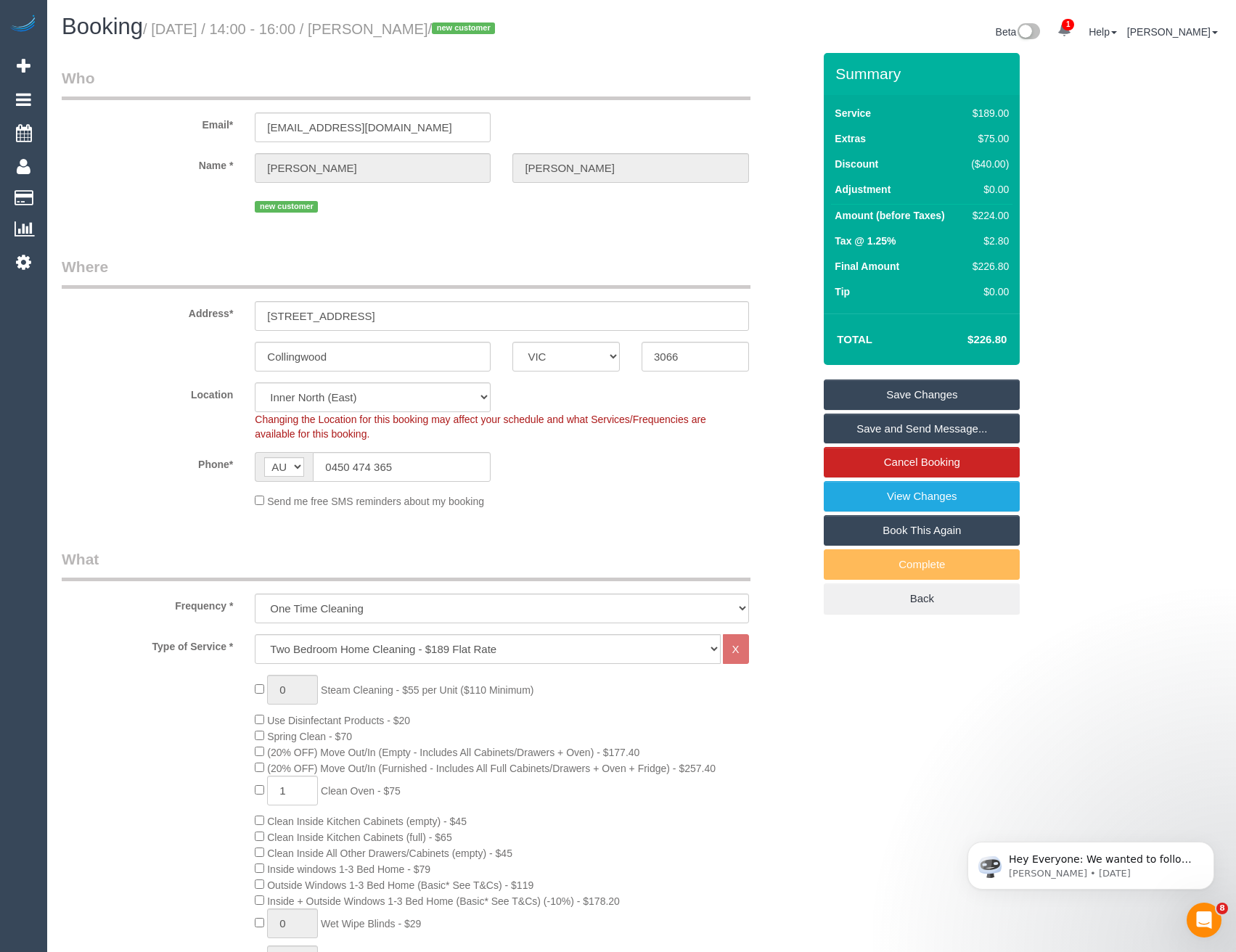
click at [905, 435] on link "Save and Send Message..." at bounding box center [921, 429] width 196 height 30
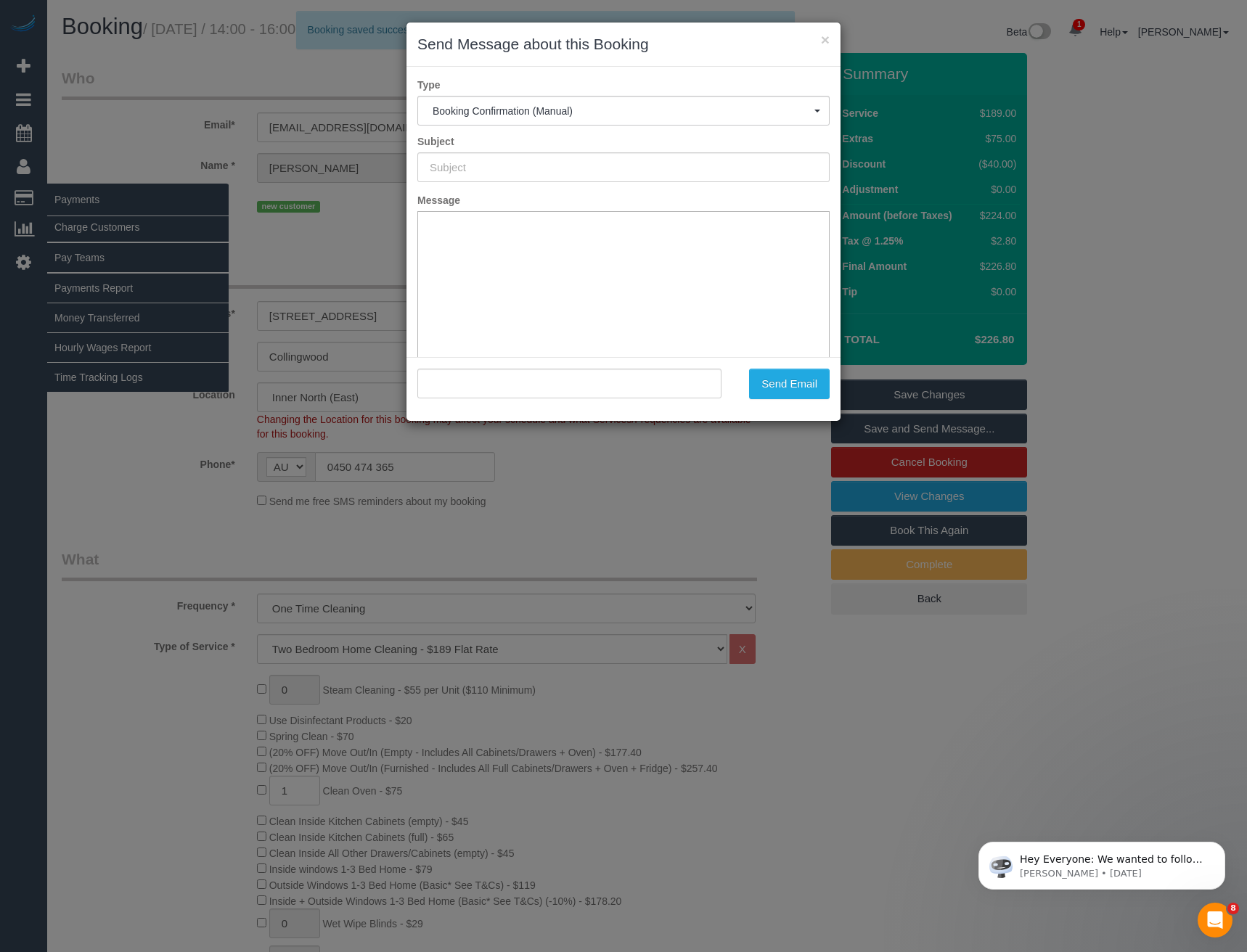
type input "Booking Confirmed"
type input ""Alexander Bogaty" <ajbogaty@gmail.com>"
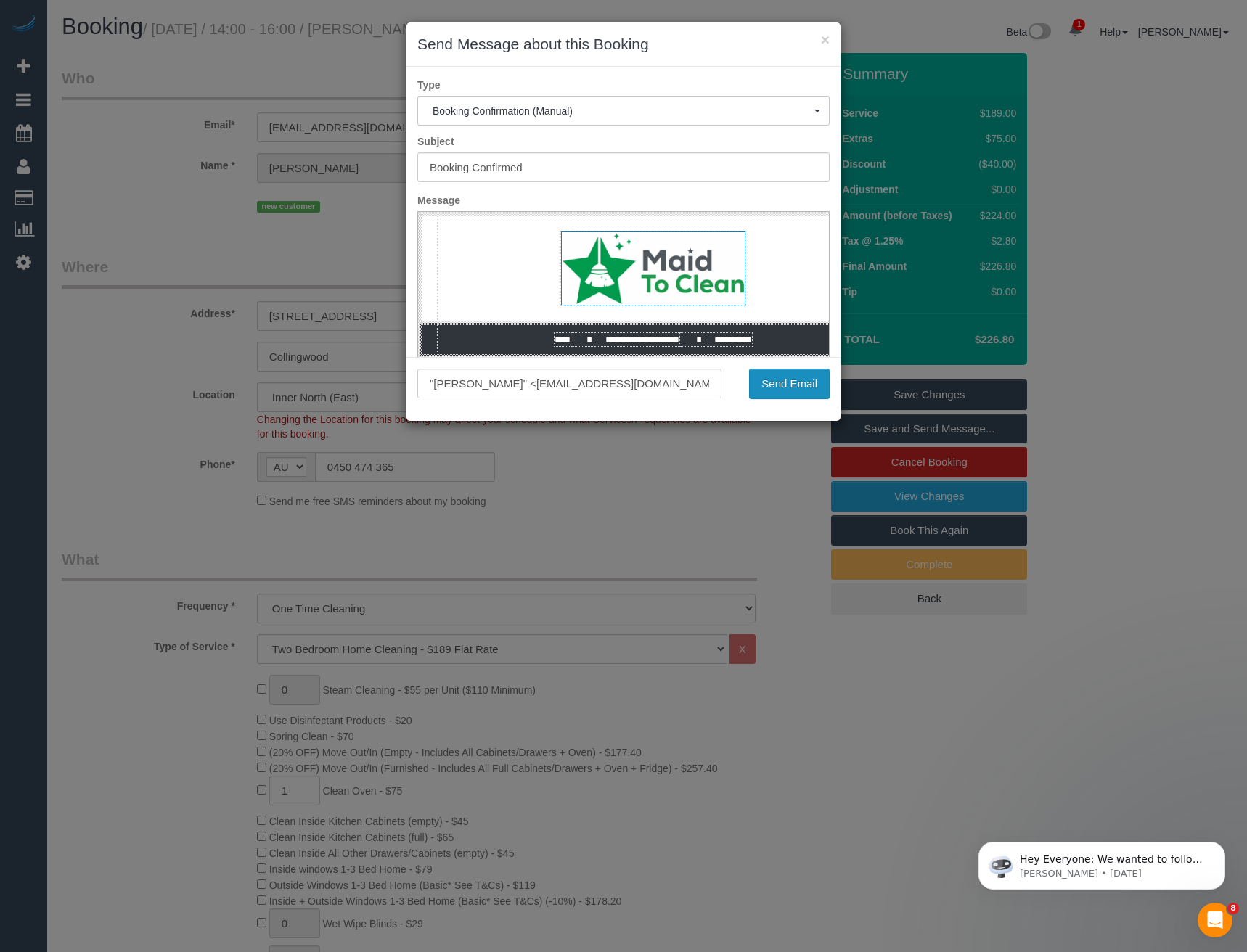
click at [789, 384] on button "Send Email" at bounding box center [789, 384] width 80 height 30
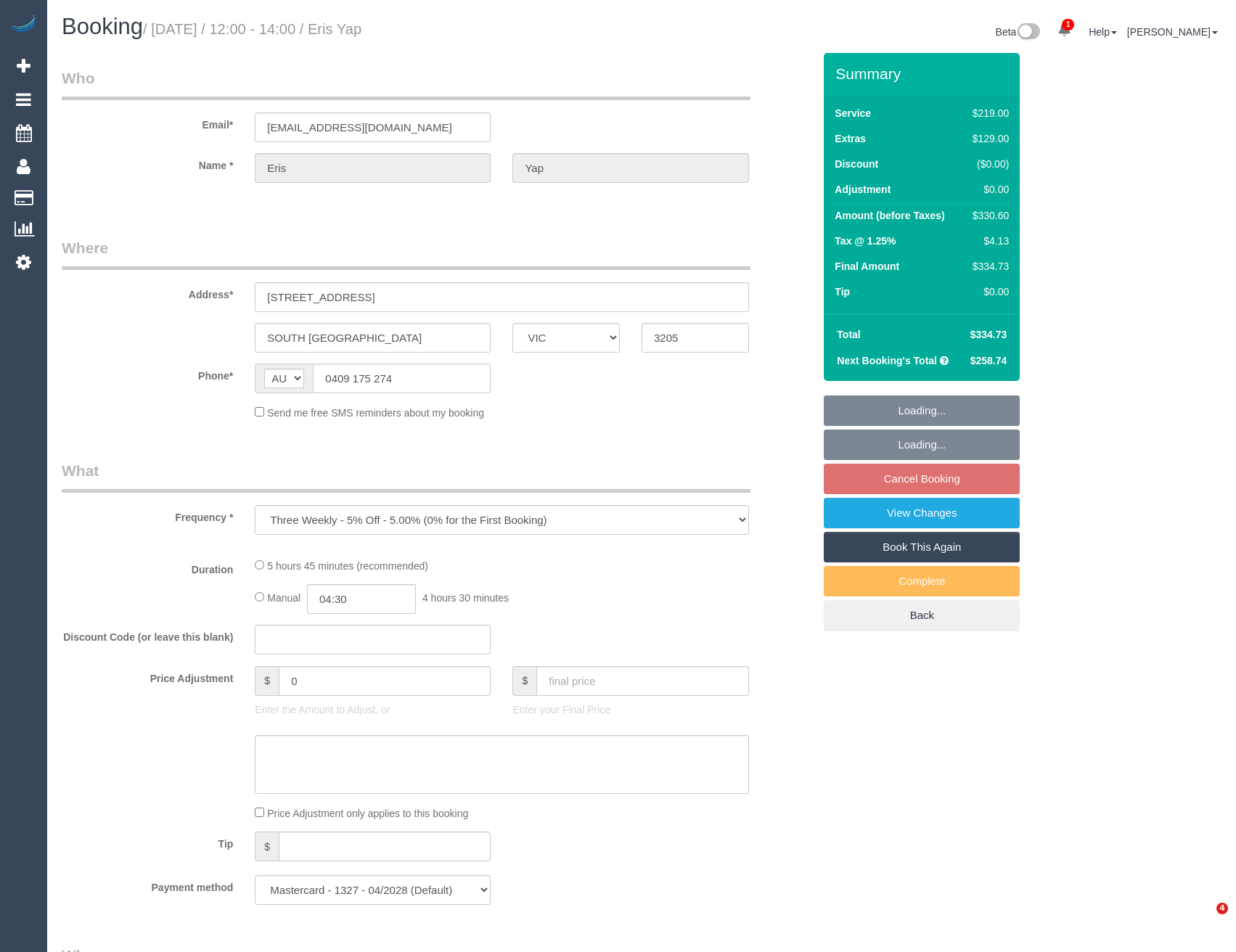
select select "VIC"
select select "string:stripe-pm_1Pgfug2GScqysDRVwaFYspZa"
select select "number:28"
select select "number:14"
select select "number:19"
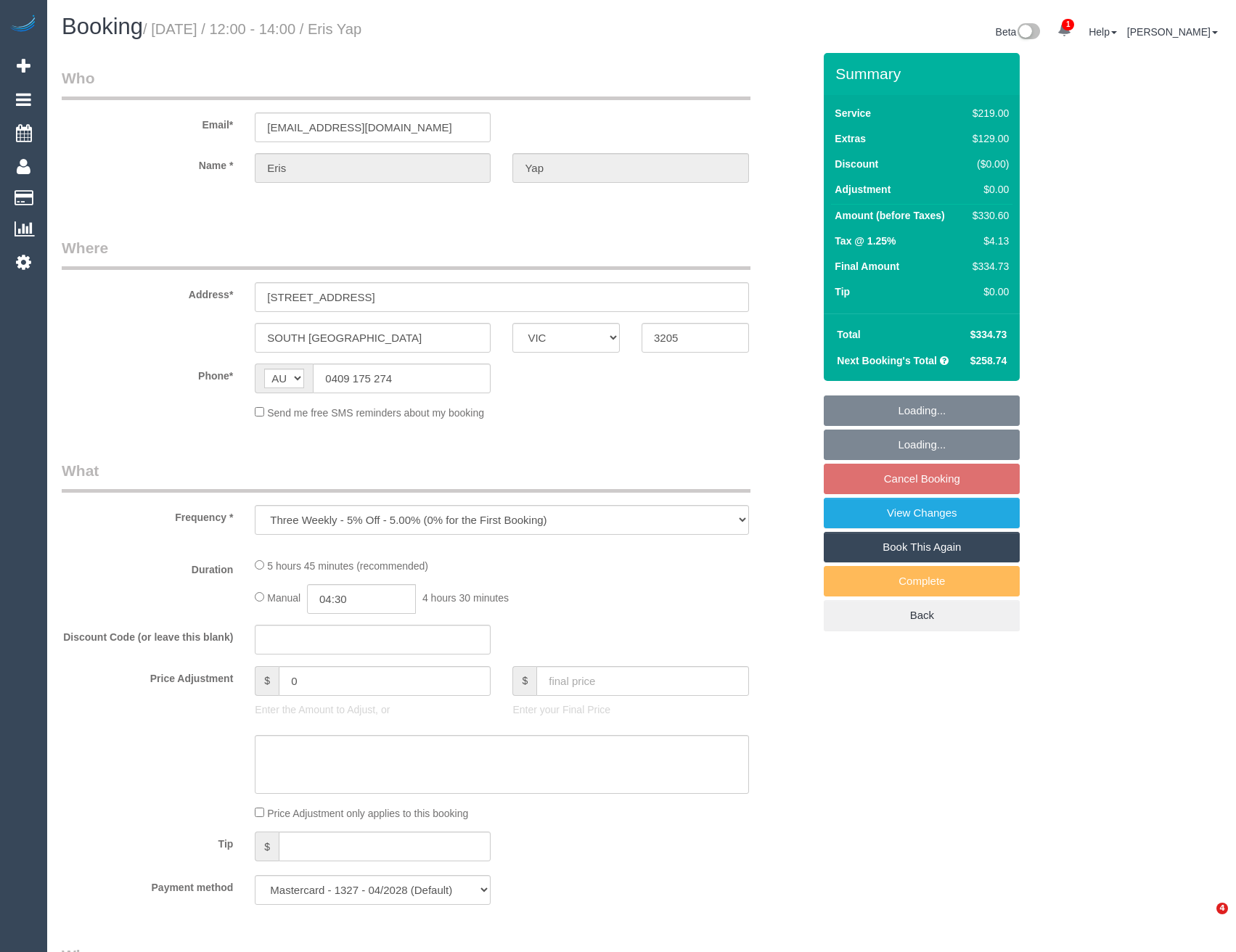
select select "number:22"
select select "number:12"
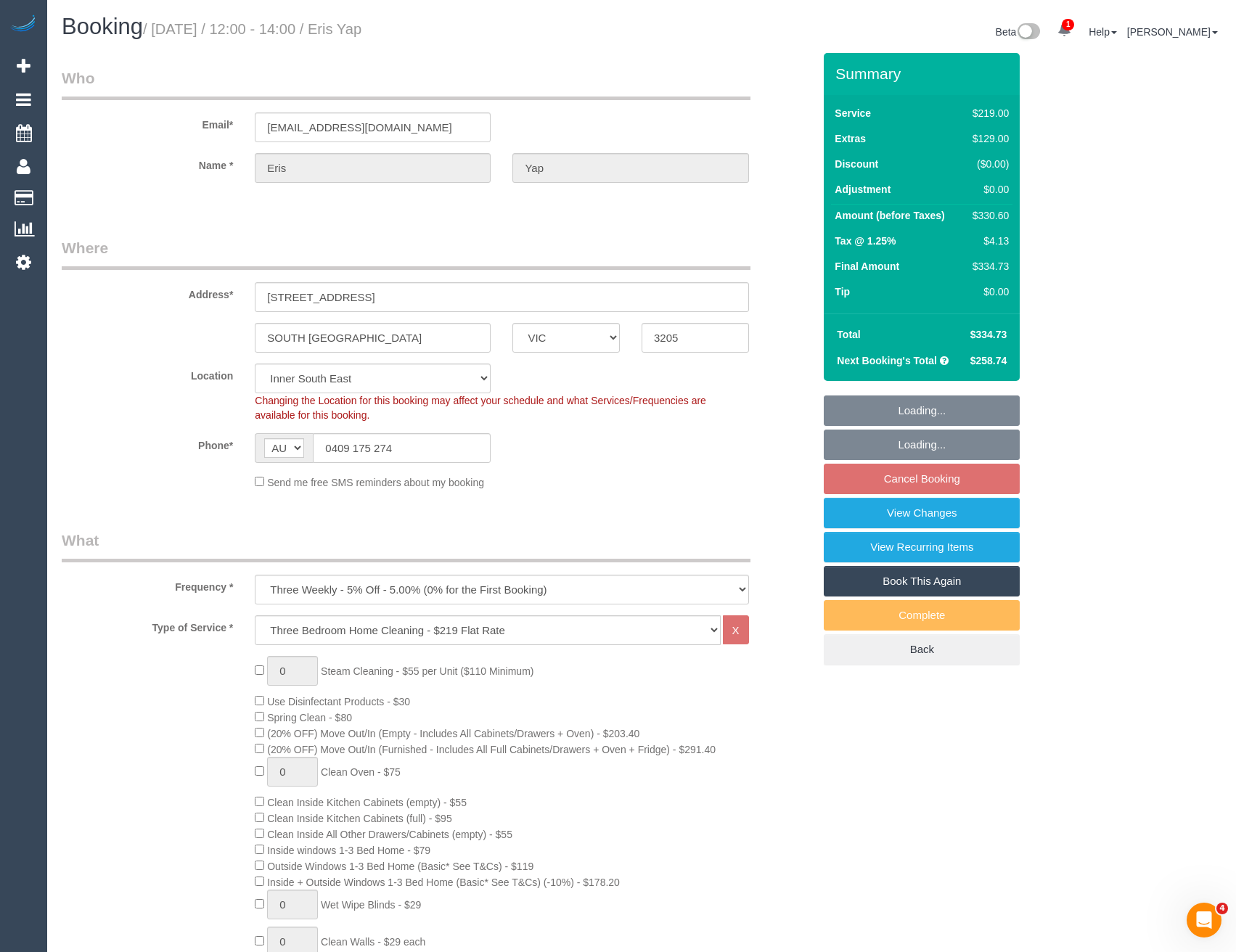
select select "object:1435"
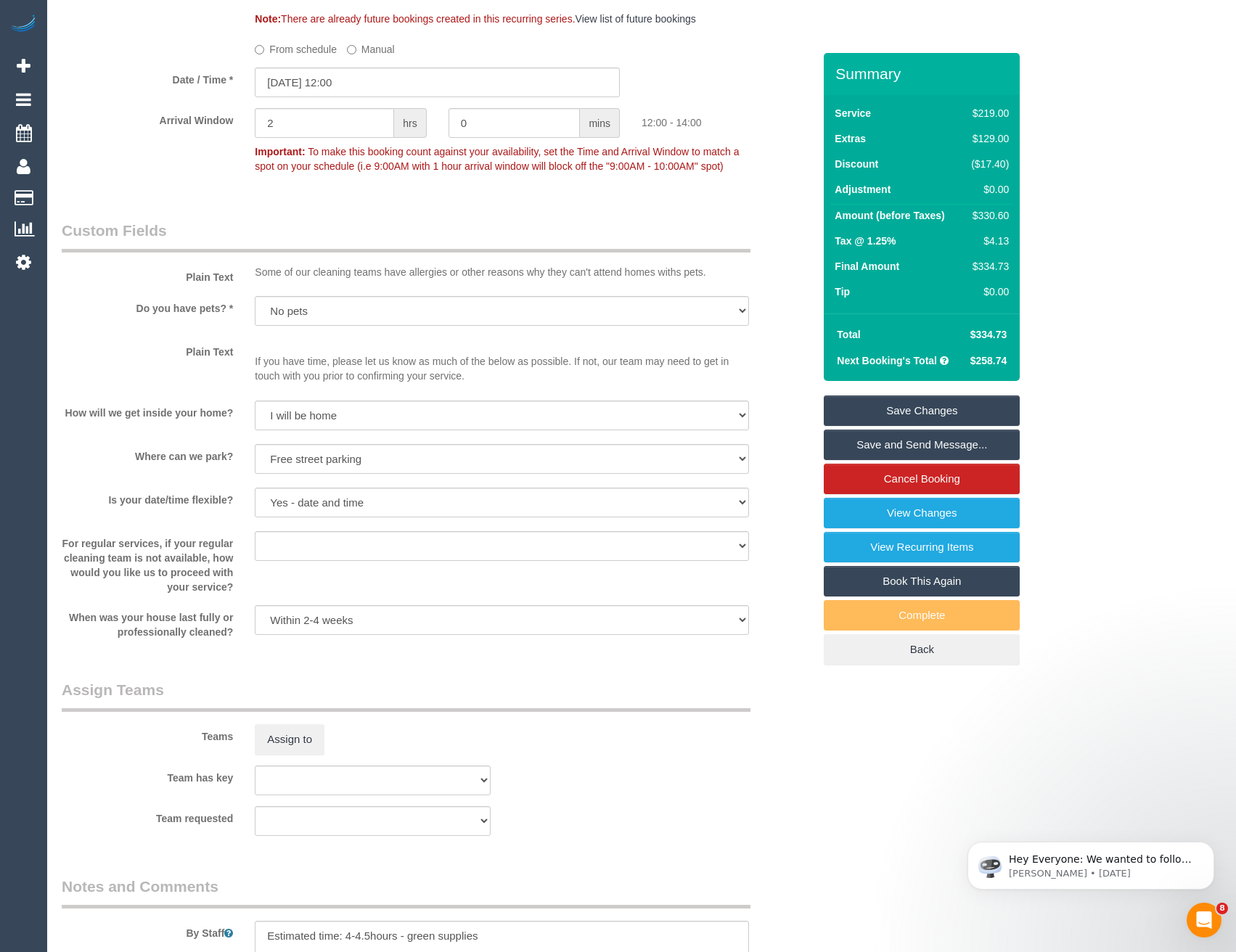
scroll to position [1886, 0]
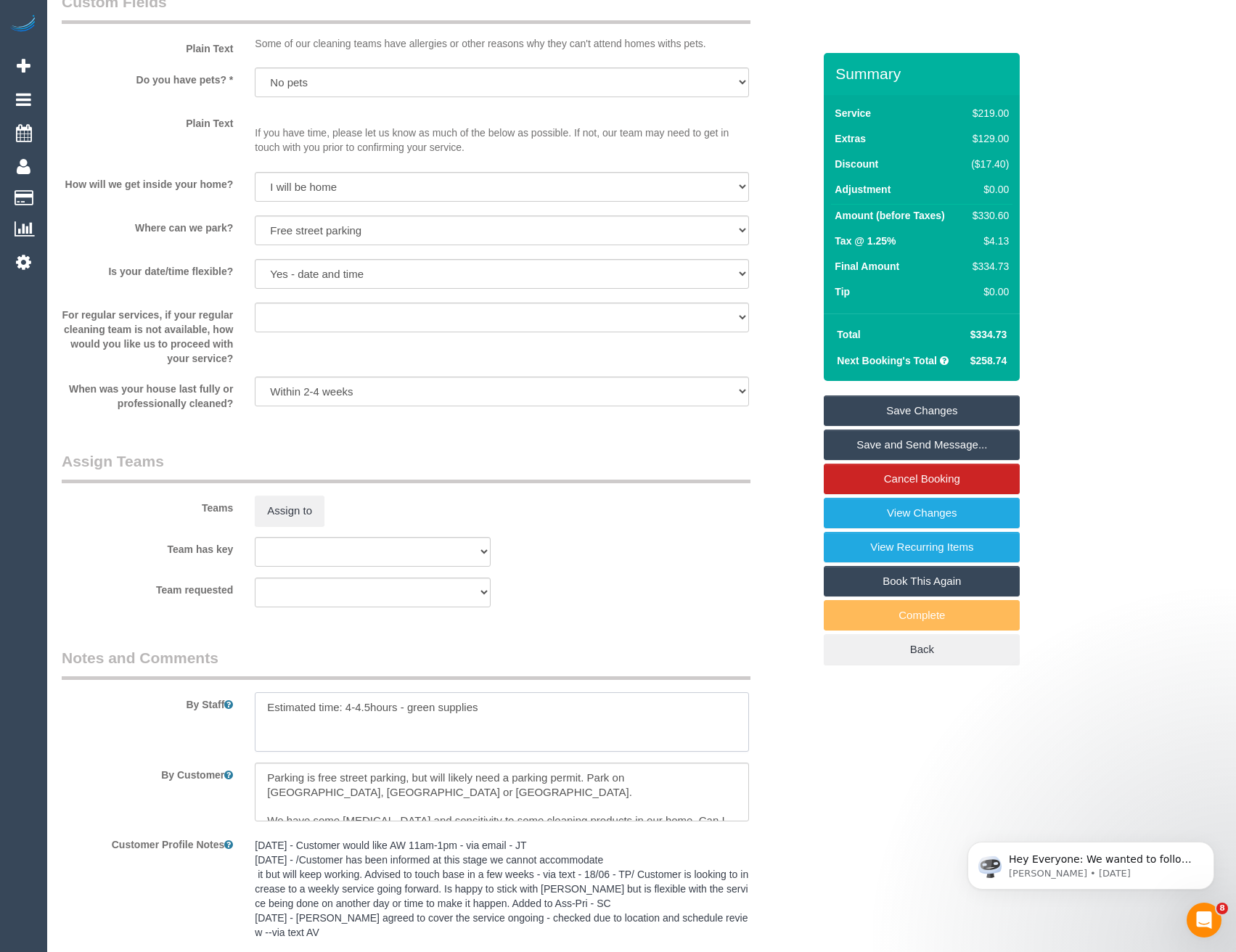
drag, startPoint x: 483, startPoint y: 707, endPoint x: 346, endPoint y: 708, distance: 137.0
click at [346, 708] on textarea at bounding box center [502, 722] width 494 height 60
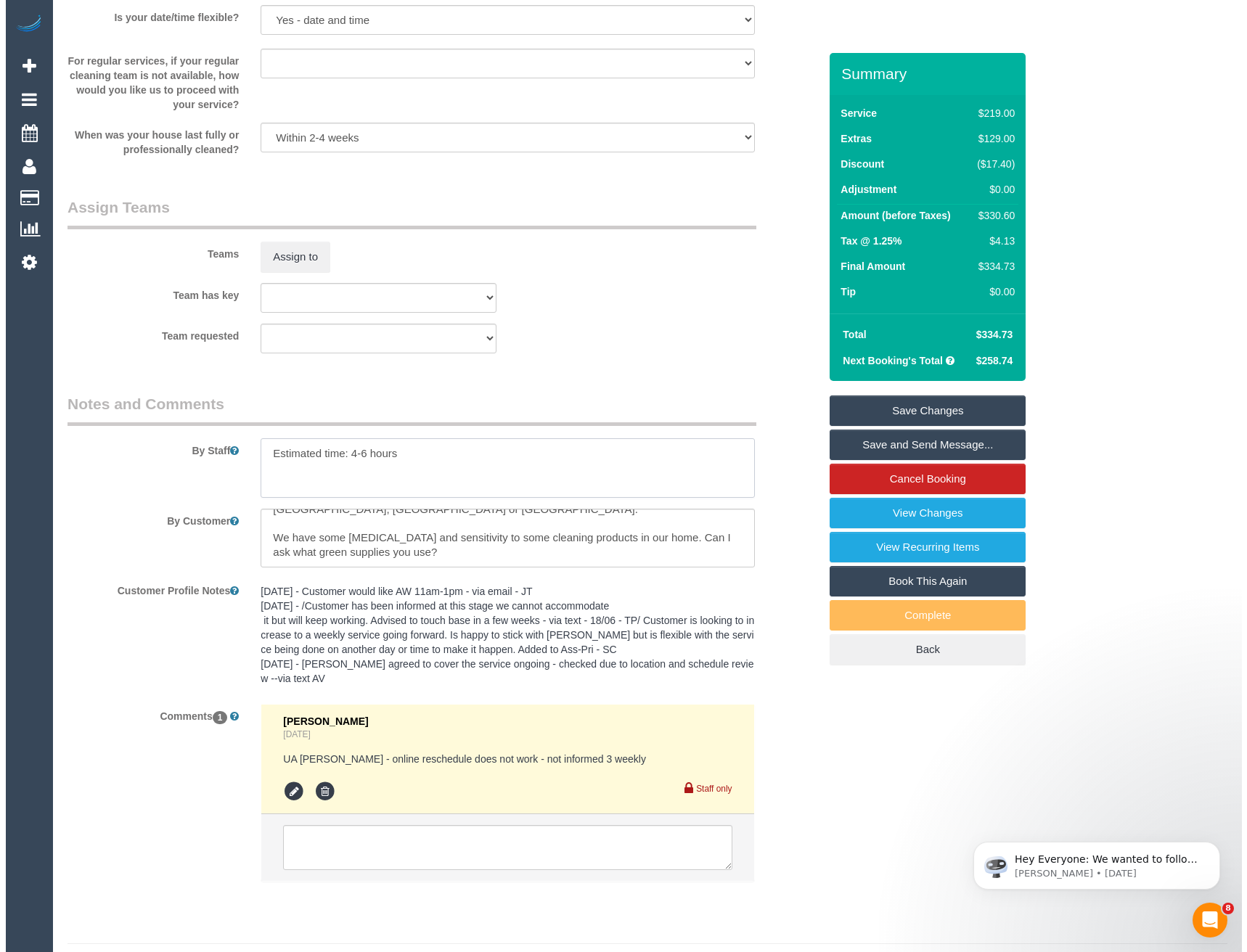
scroll to position [2175, 0]
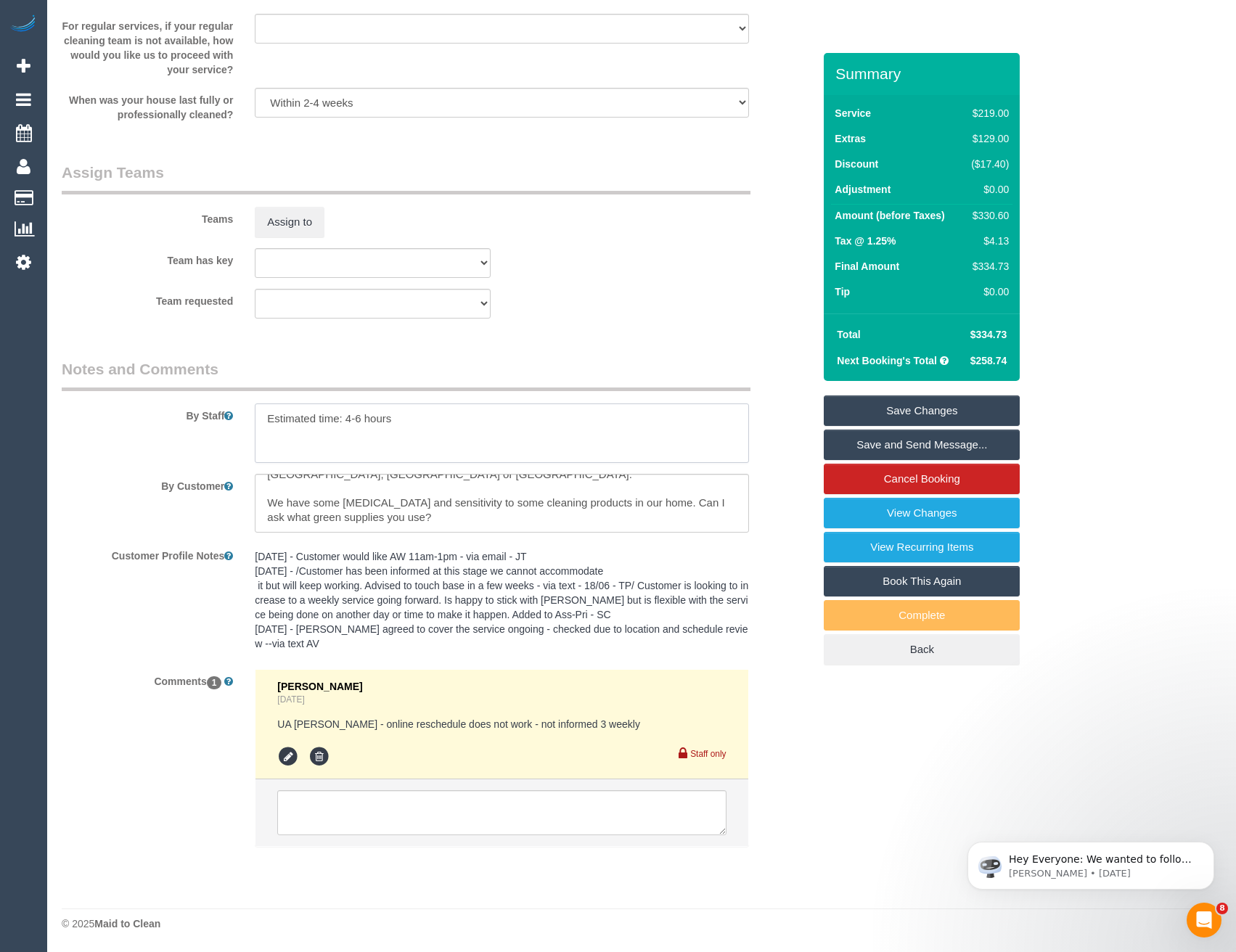
type textarea "Estimated time: 4-6 hours"
drag, startPoint x: 397, startPoint y: 524, endPoint x: 250, endPoint y: 496, distance: 149.6
click at [250, 496] on div at bounding box center [501, 503] width 515 height 60
click at [898, 512] on link "View Changes" at bounding box center [921, 513] width 196 height 30
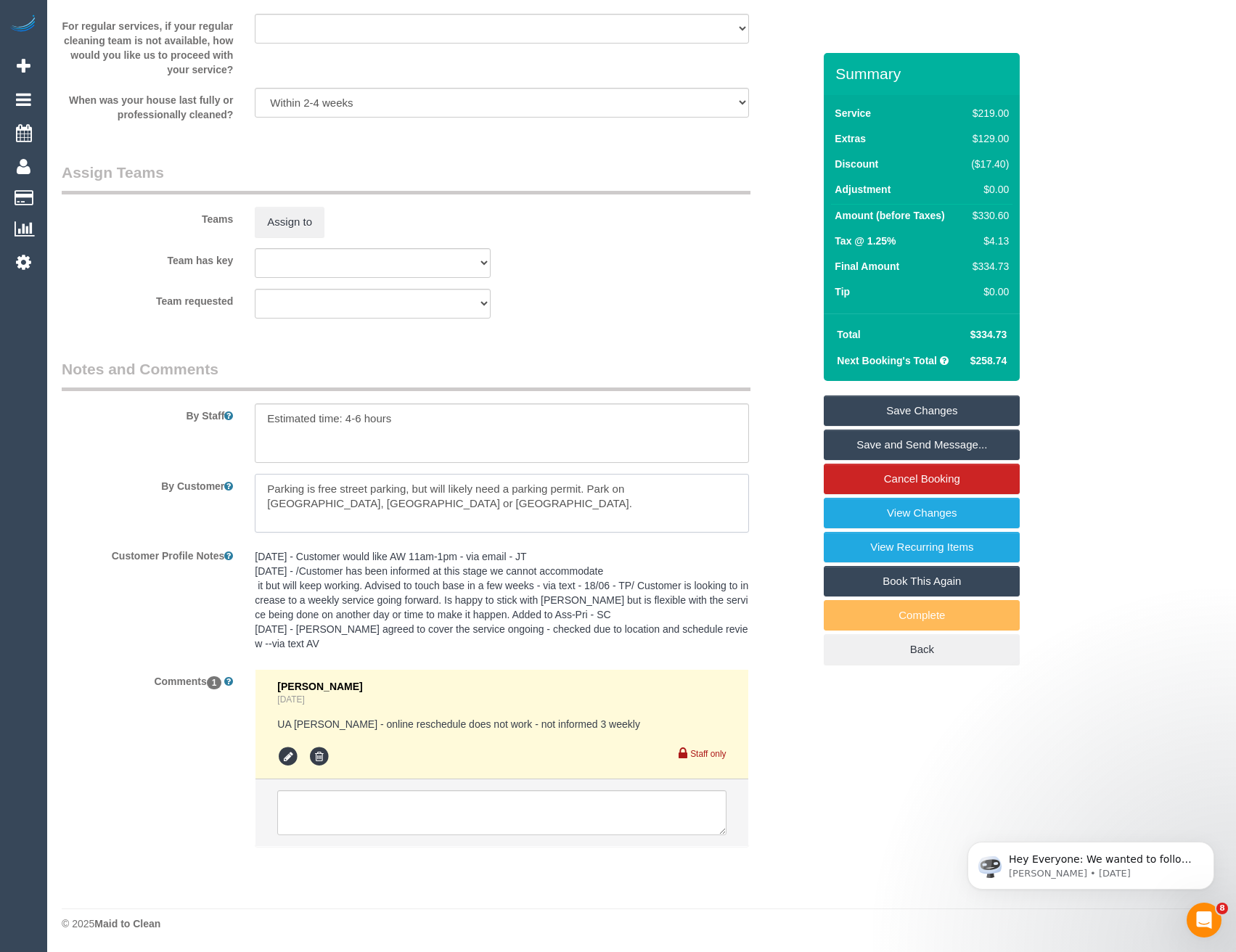
type textarea "Parking is free street parking, but will likely need a parking permit. Park on …"
click at [409, 414] on textarea at bounding box center [502, 433] width 494 height 60
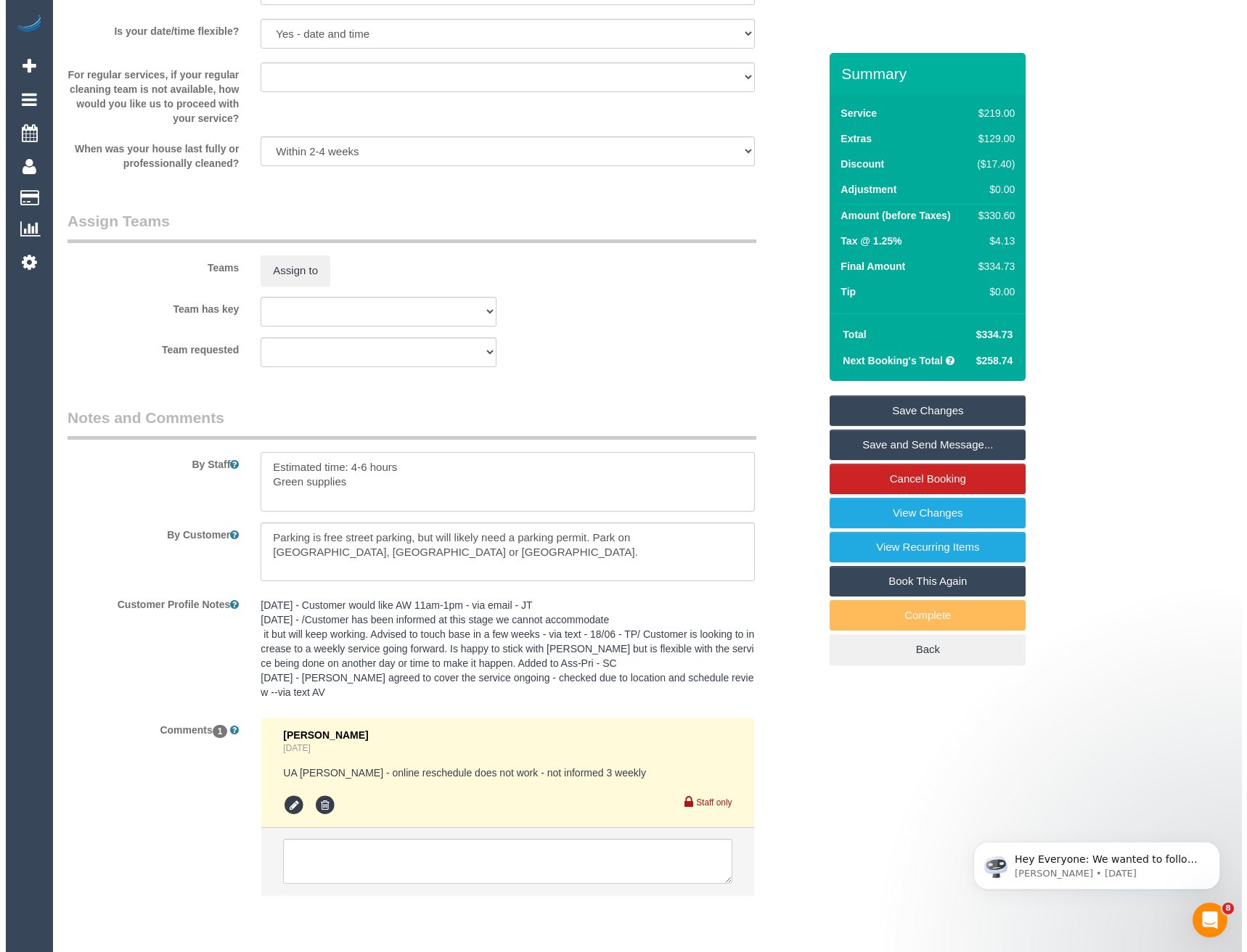
scroll to position [2102, 0]
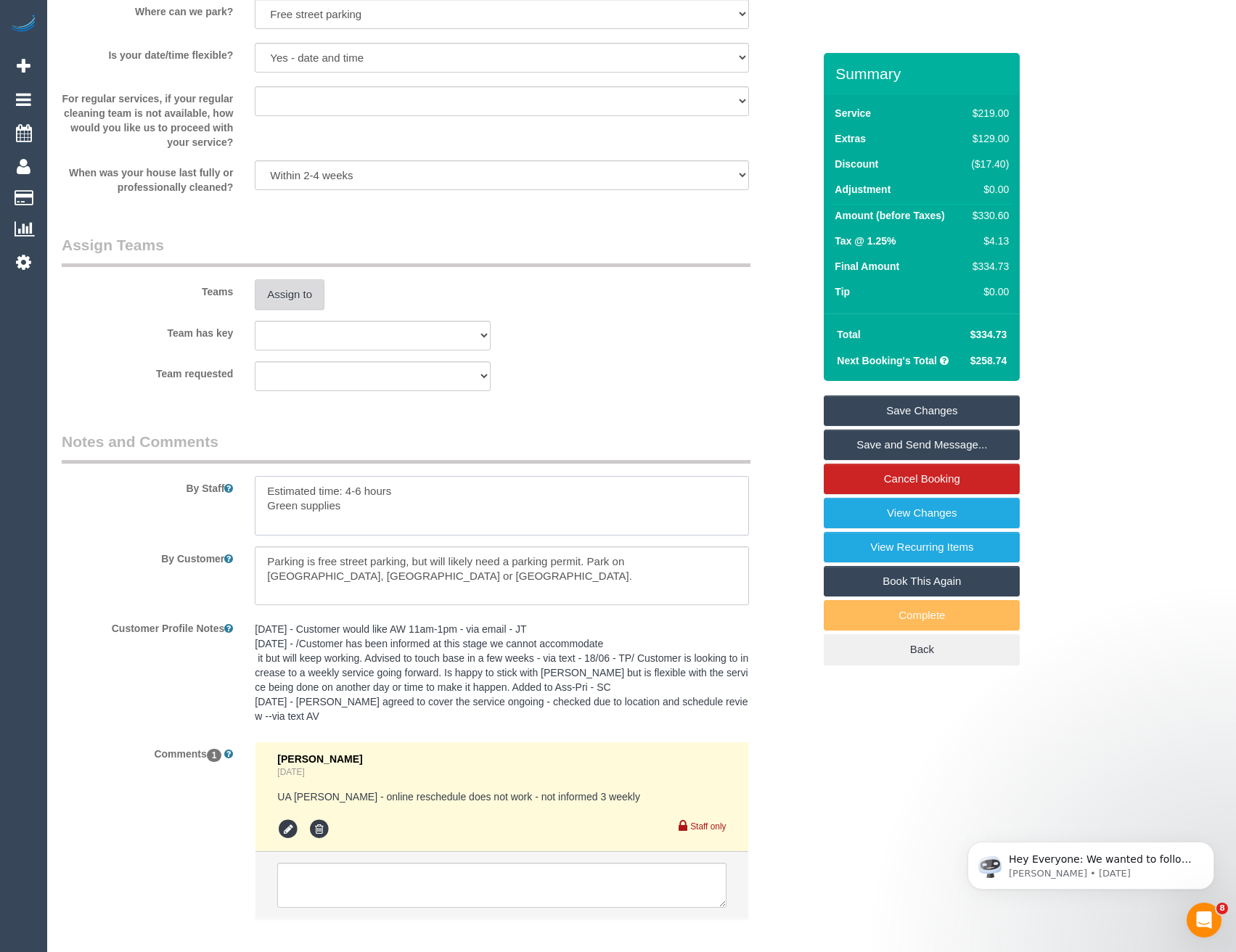
type textarea "Estimated time: 4-6 hours Green supplies"
click at [302, 295] on button "Assign to" at bounding box center [289, 295] width 69 height 30
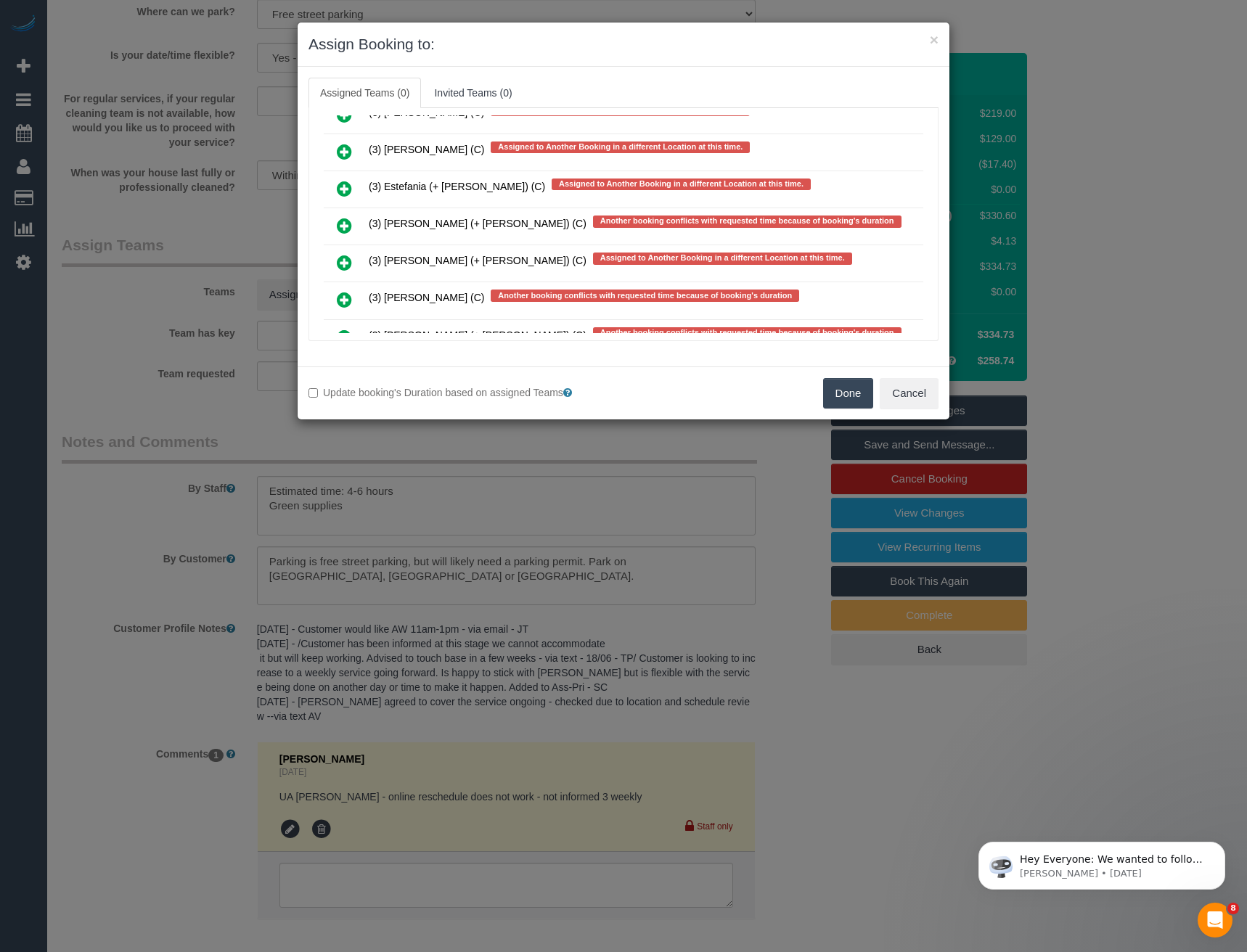
scroll to position [4340, 0]
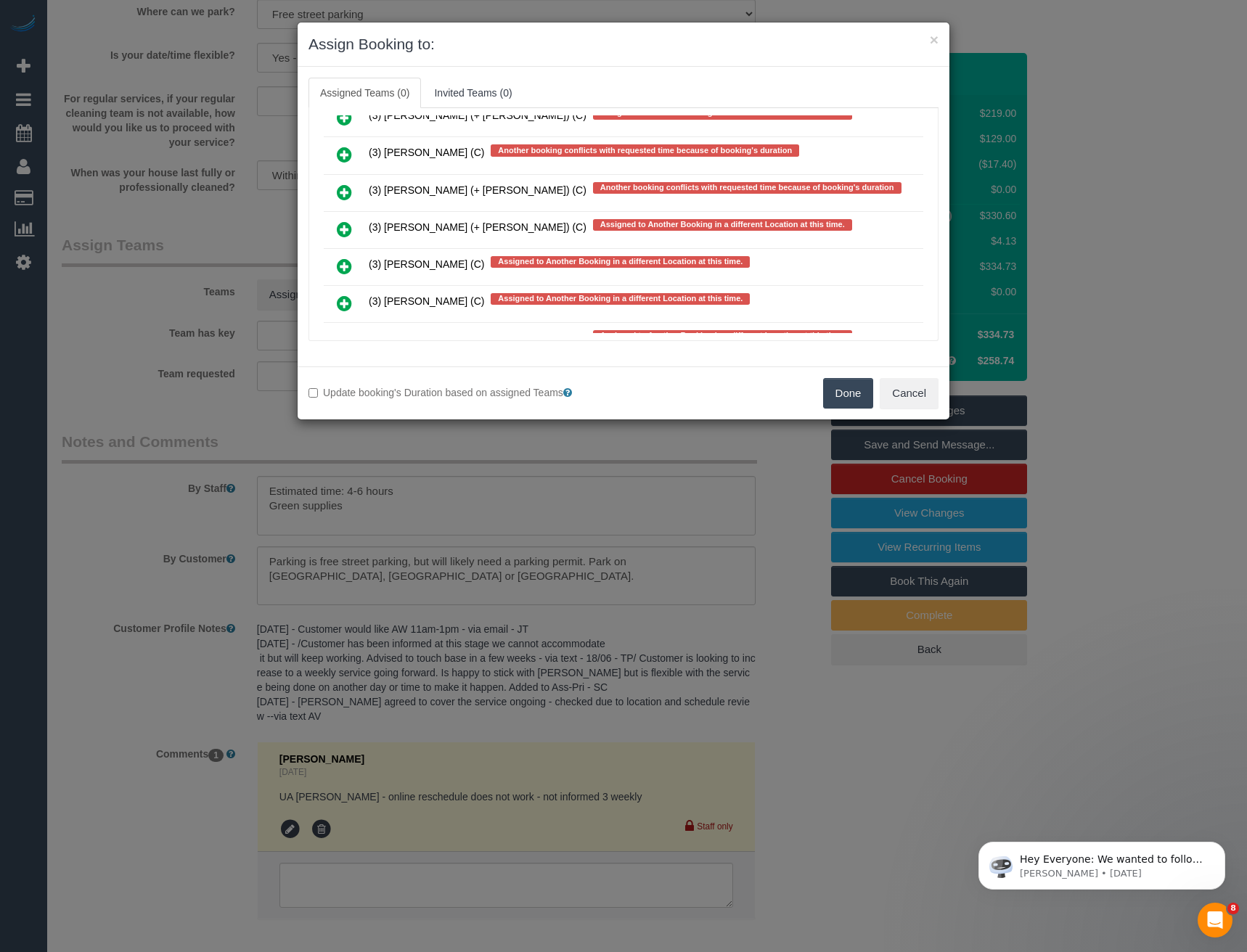
click at [342, 192] on icon at bounding box center [344, 193] width 15 height 18
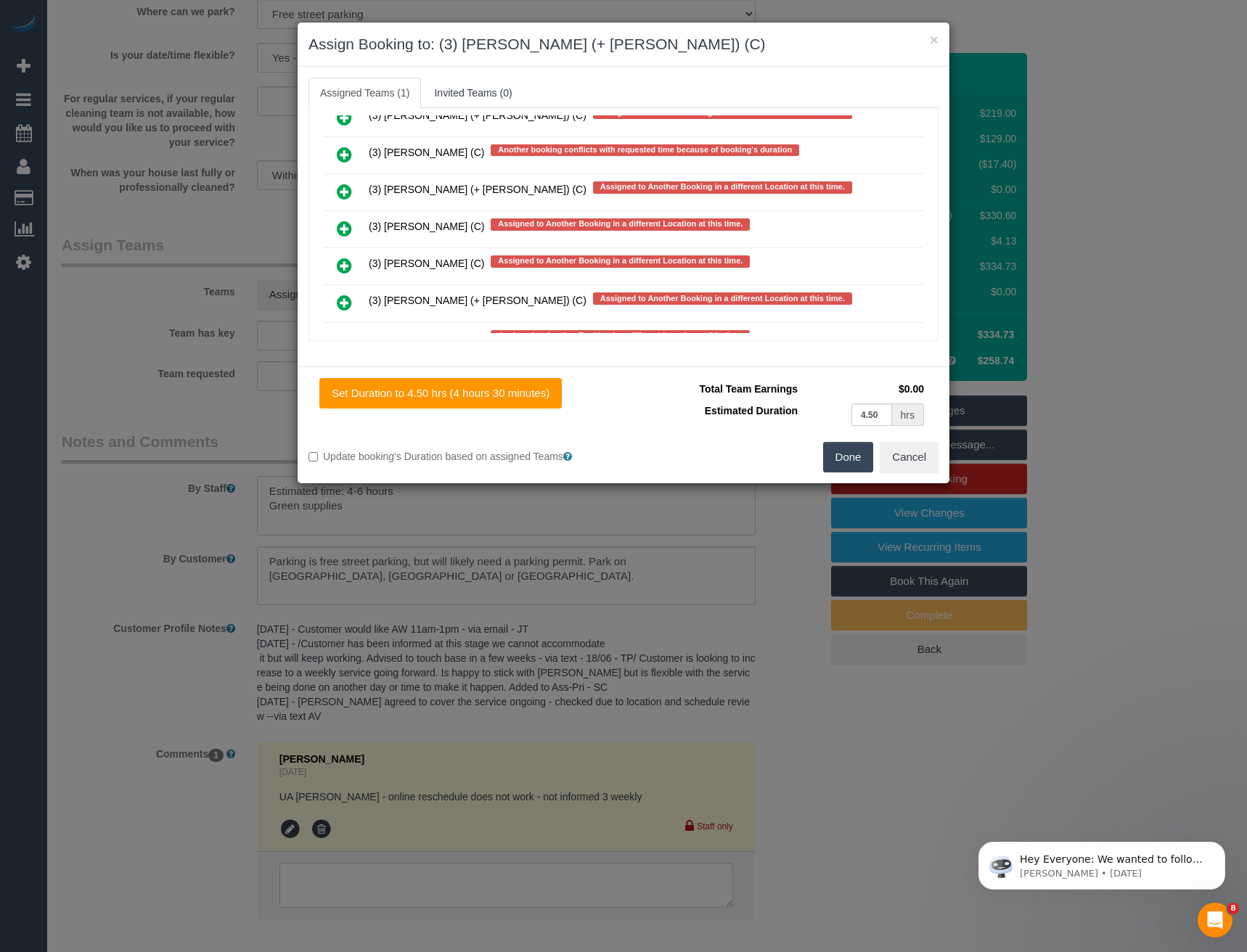
scroll to position [4307, 0]
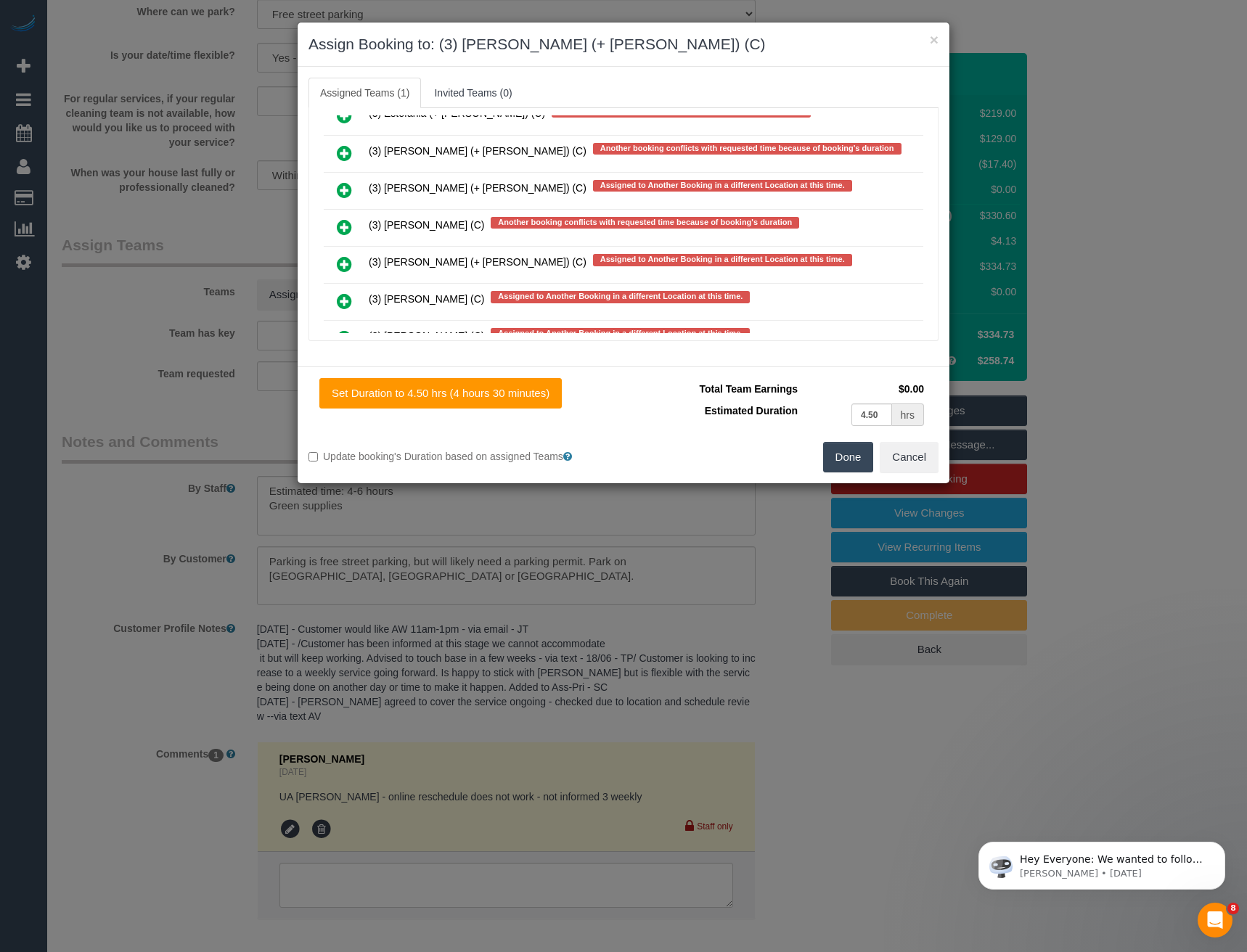
click at [345, 153] on icon at bounding box center [344, 153] width 15 height 18
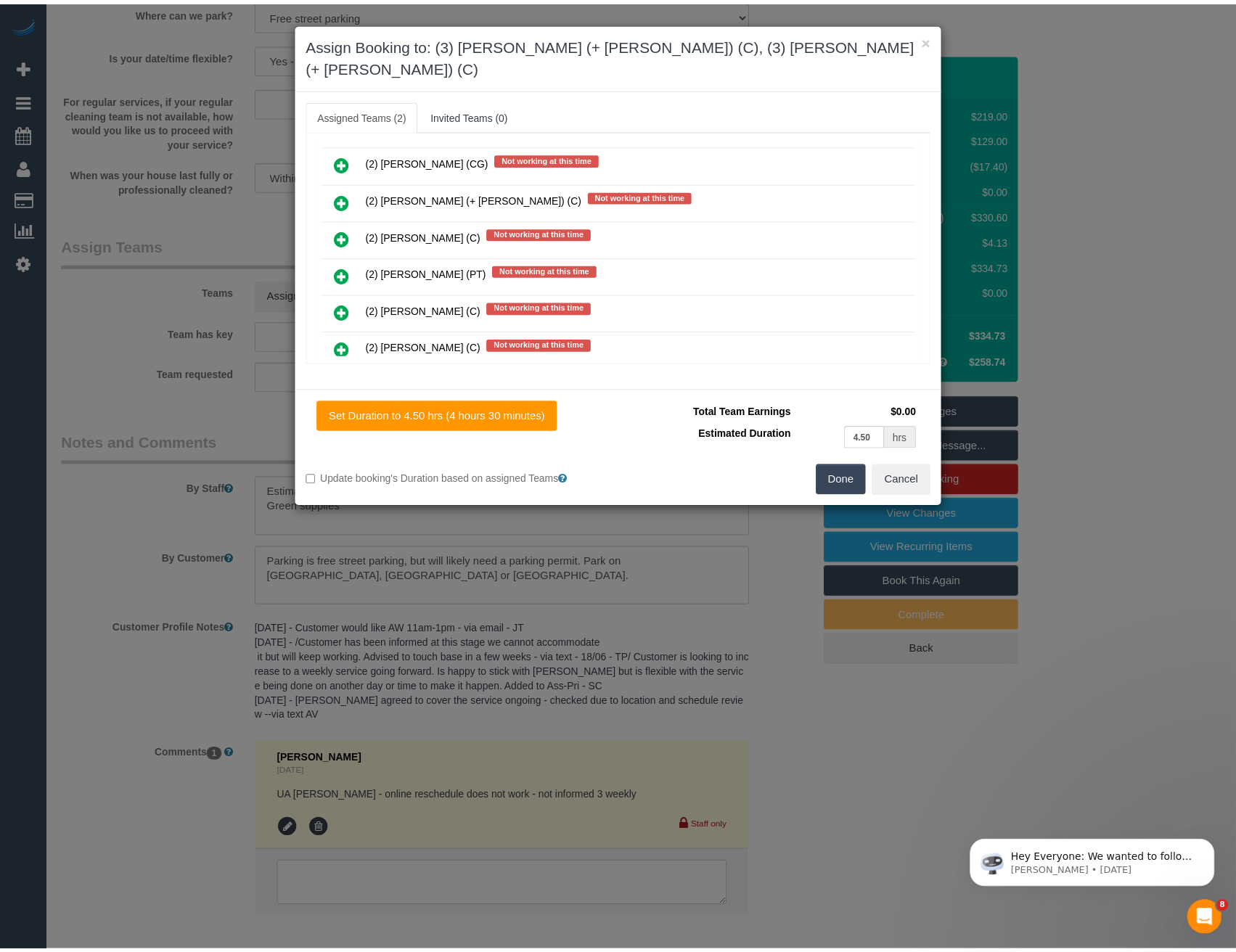
scroll to position [0, 0]
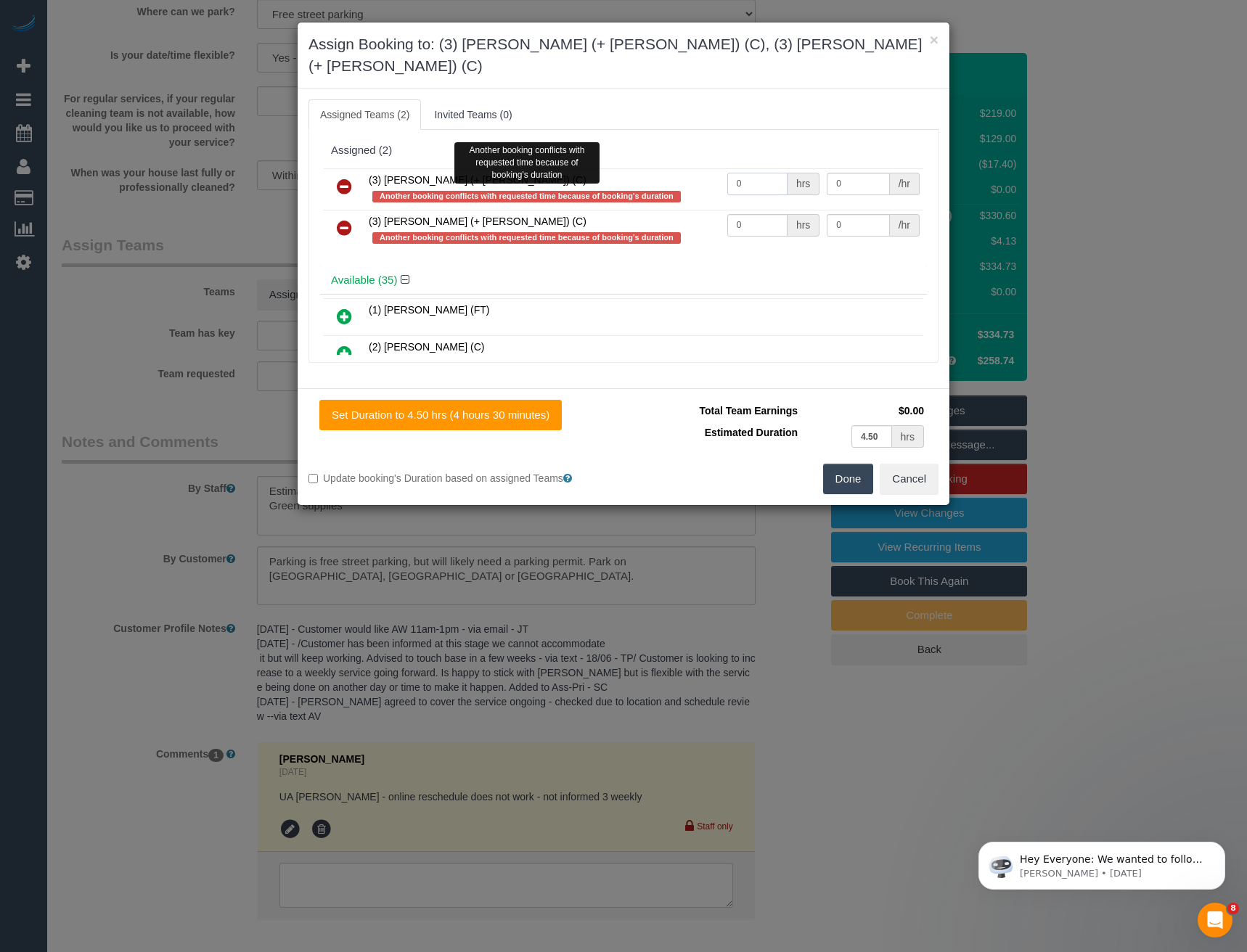
drag, startPoint x: 679, startPoint y: 172, endPoint x: 635, endPoint y: 174, distance: 44.0
click at [636, 174] on tr "(3) Farhan (+ Intisar) (C) Another booking conflicts with requested time becaus…" at bounding box center [624, 189] width 600 height 41
type input "1"
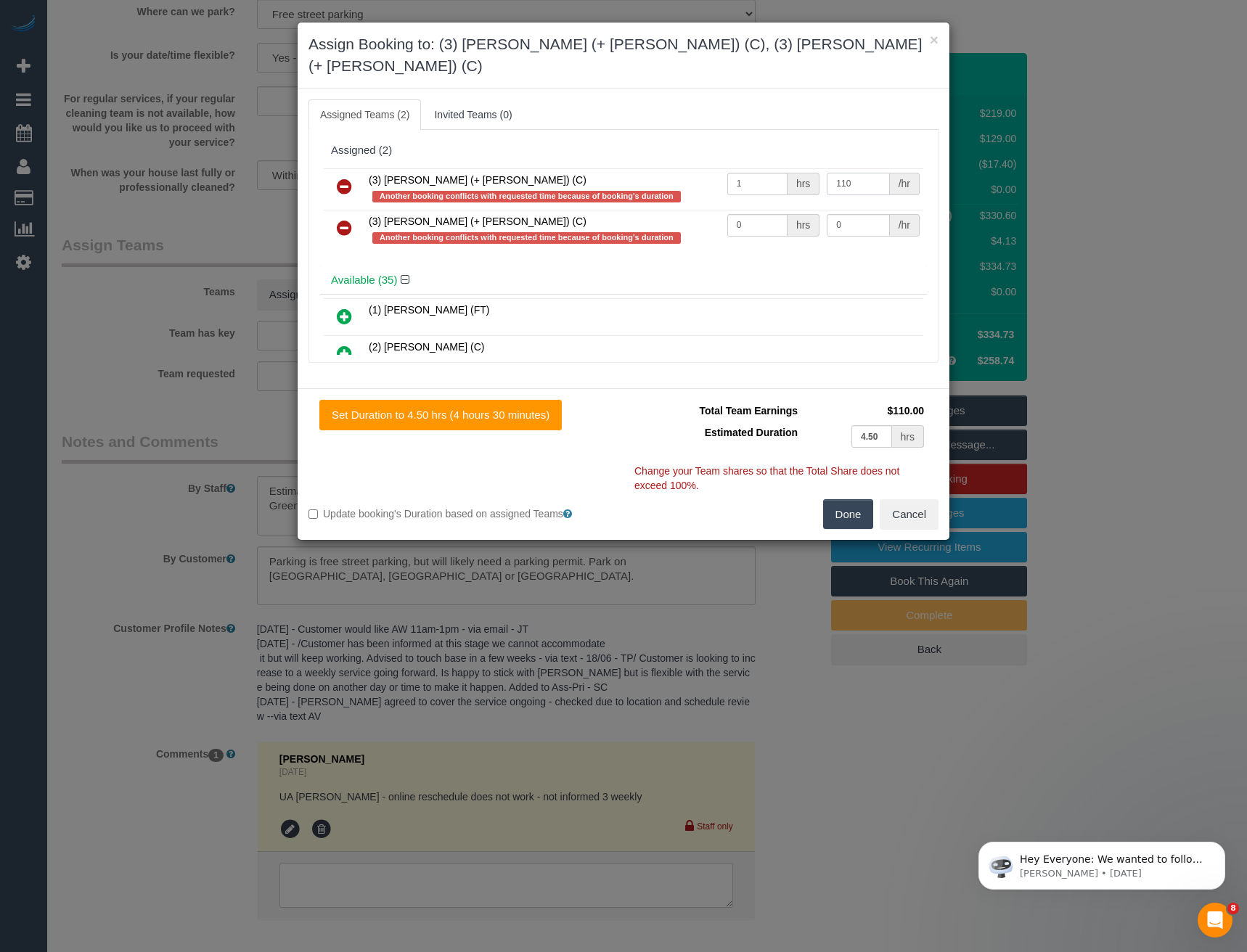
type input "110"
drag, startPoint x: 746, startPoint y: 209, endPoint x: 685, endPoint y: 212, distance: 61.1
click at [686, 213] on tr "(3) Intisar (+ Farhan) (C) Another booking conflicts with requested time becaus…" at bounding box center [624, 230] width 600 height 41
type input "1"
type input "110"
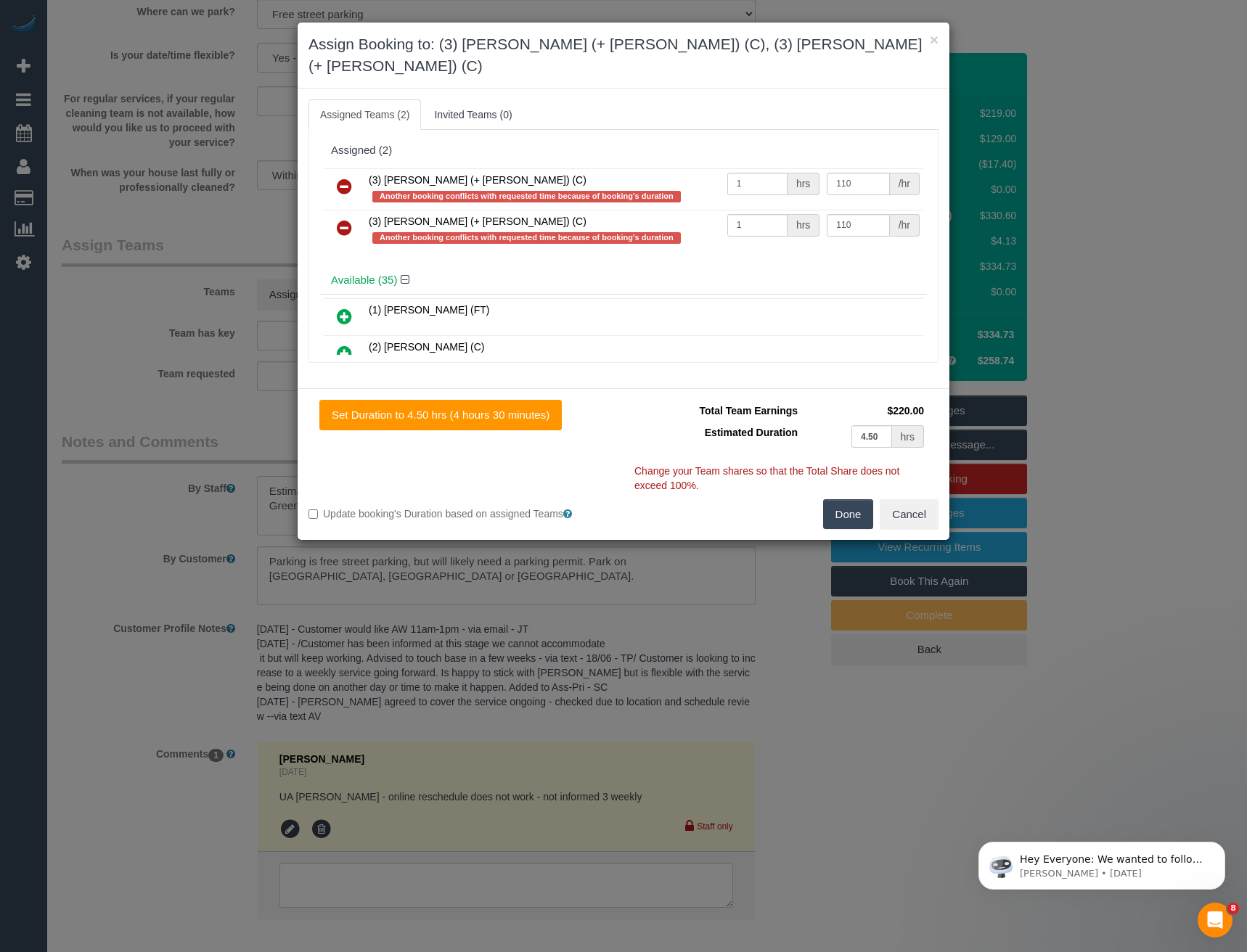
click at [850, 499] on button "Done" at bounding box center [849, 514] width 51 height 30
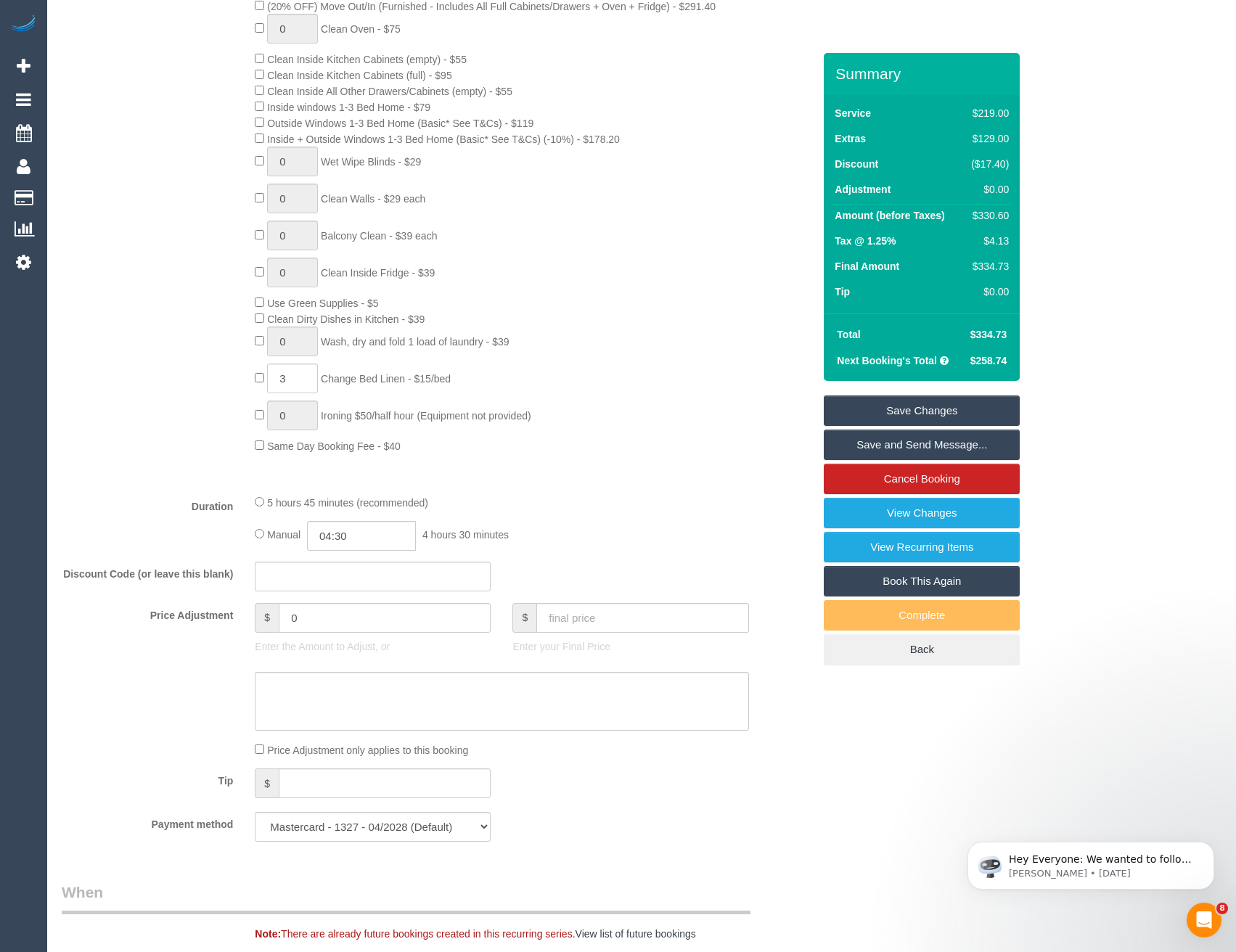
scroll to position [651, 0]
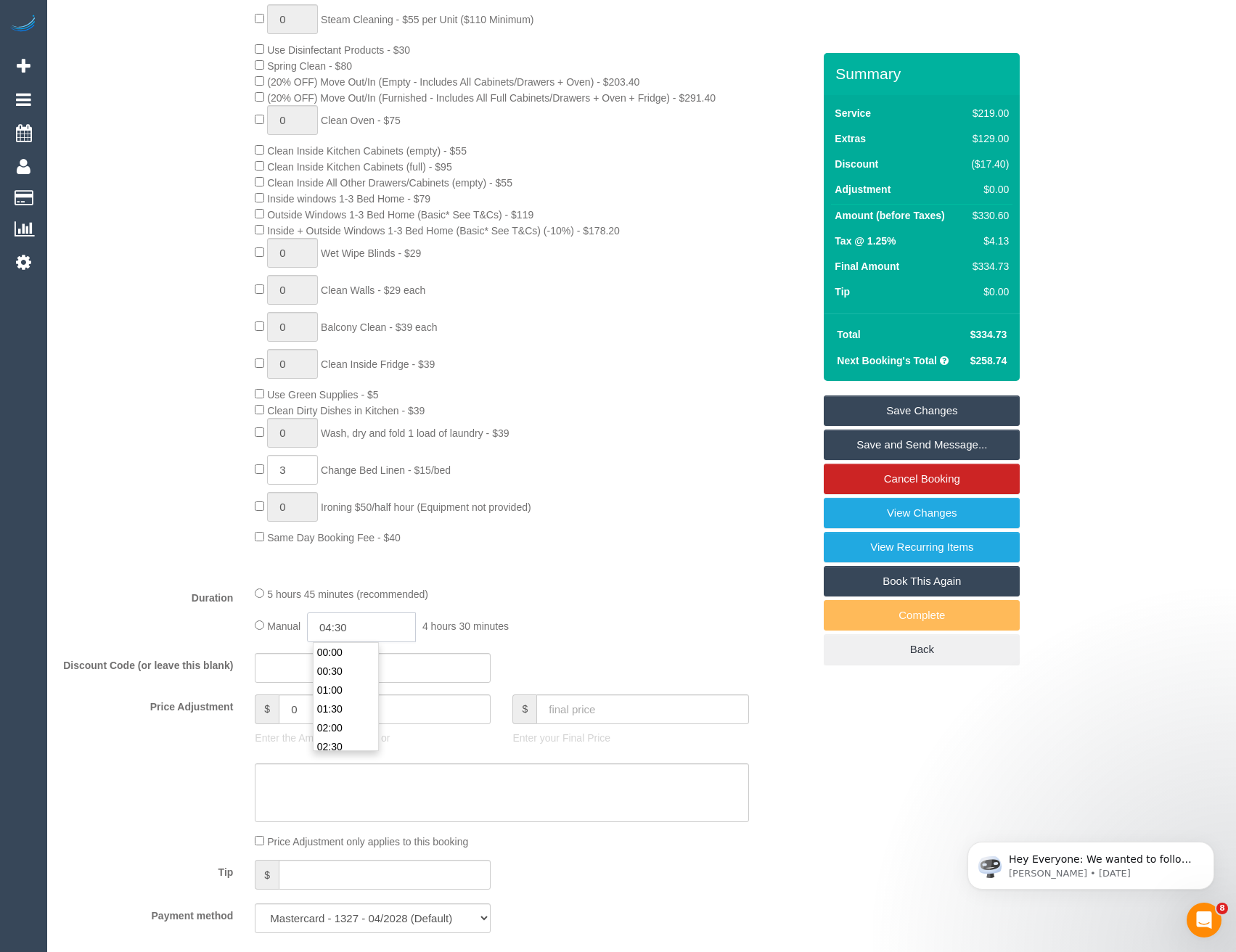
click at [373, 627] on input "04:30" at bounding box center [362, 626] width 109 height 29
type input "03:00"
click at [350, 680] on li "03:00" at bounding box center [346, 678] width 65 height 19
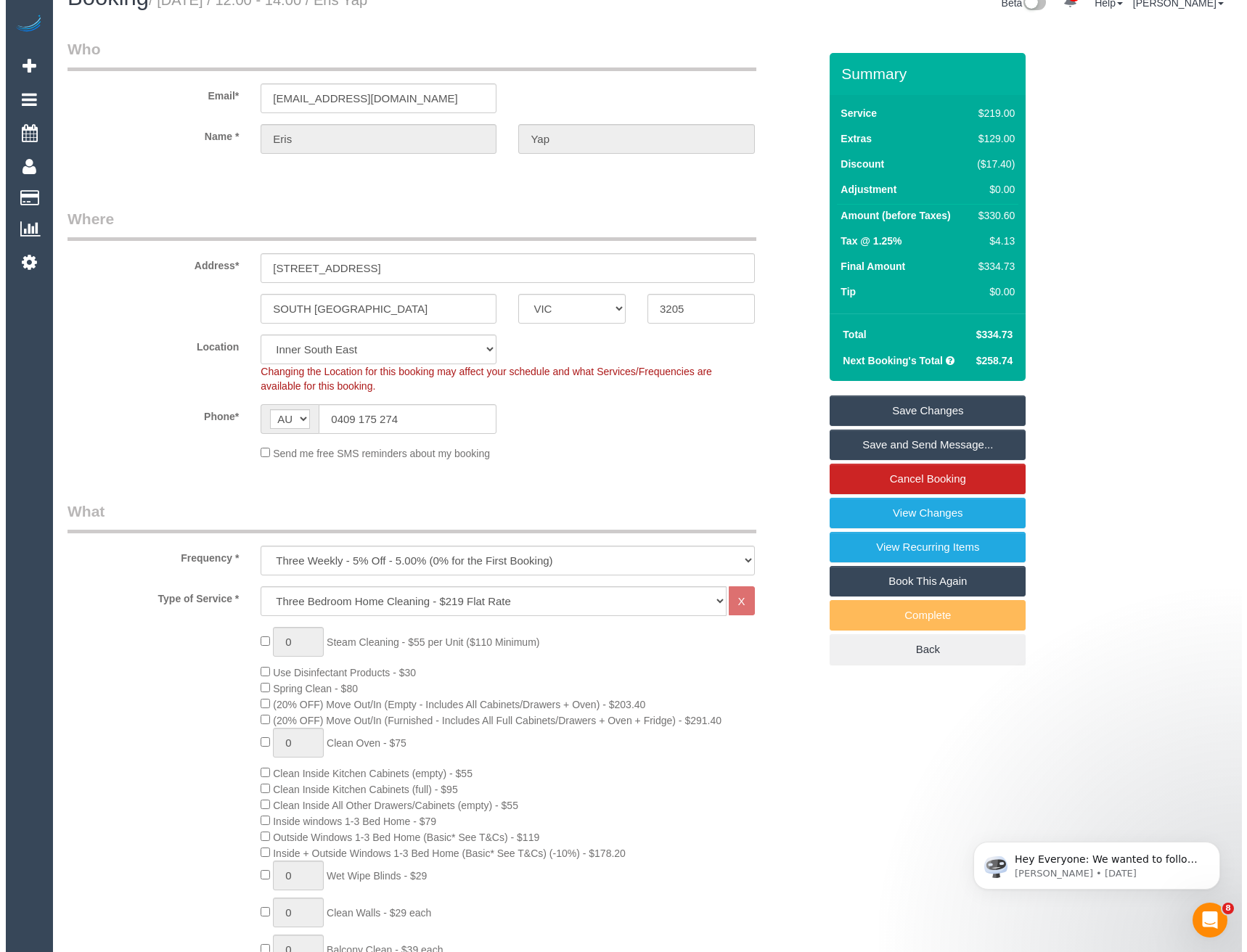
scroll to position [0, 0]
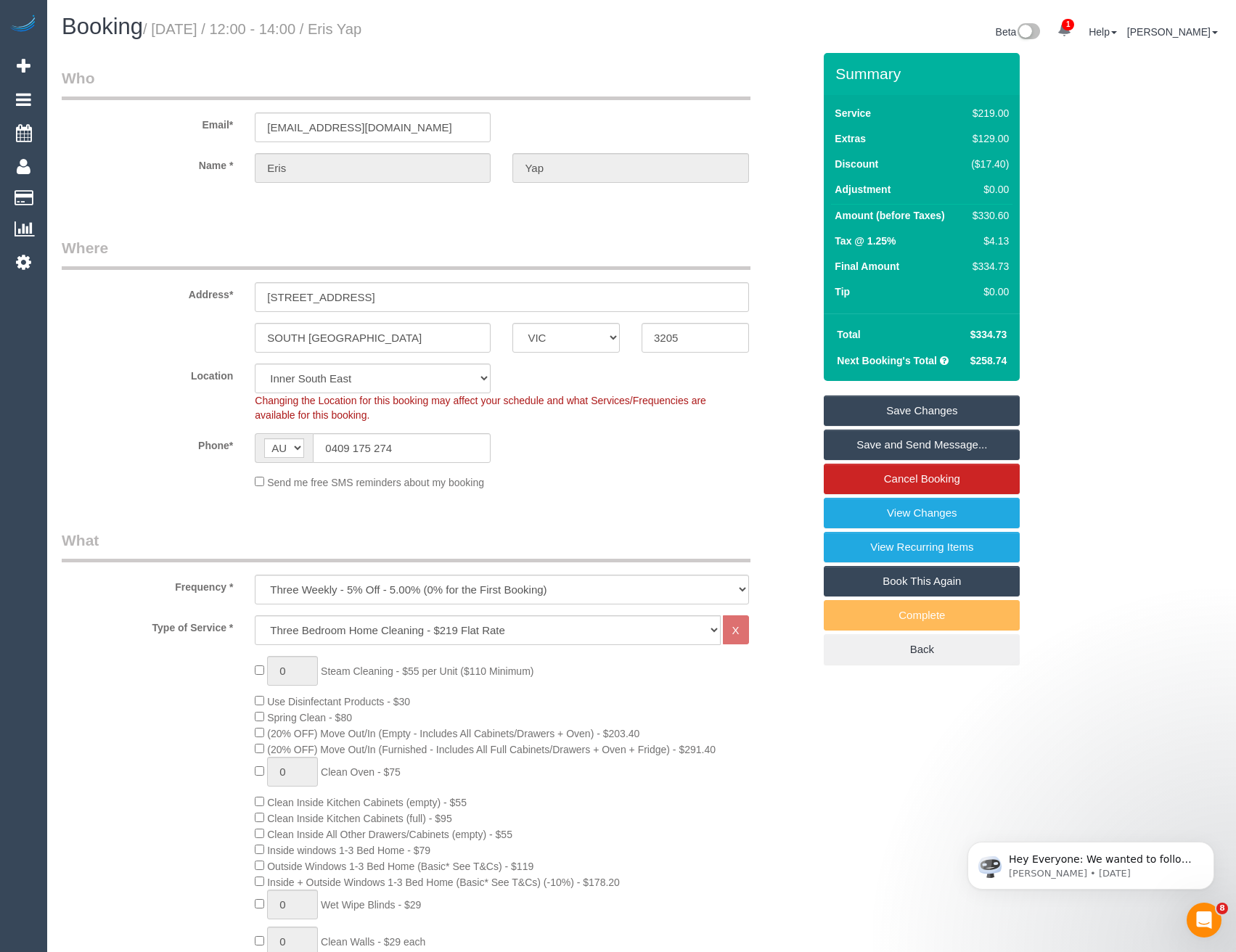
click at [917, 450] on link "Save and Send Message..." at bounding box center [921, 445] width 196 height 30
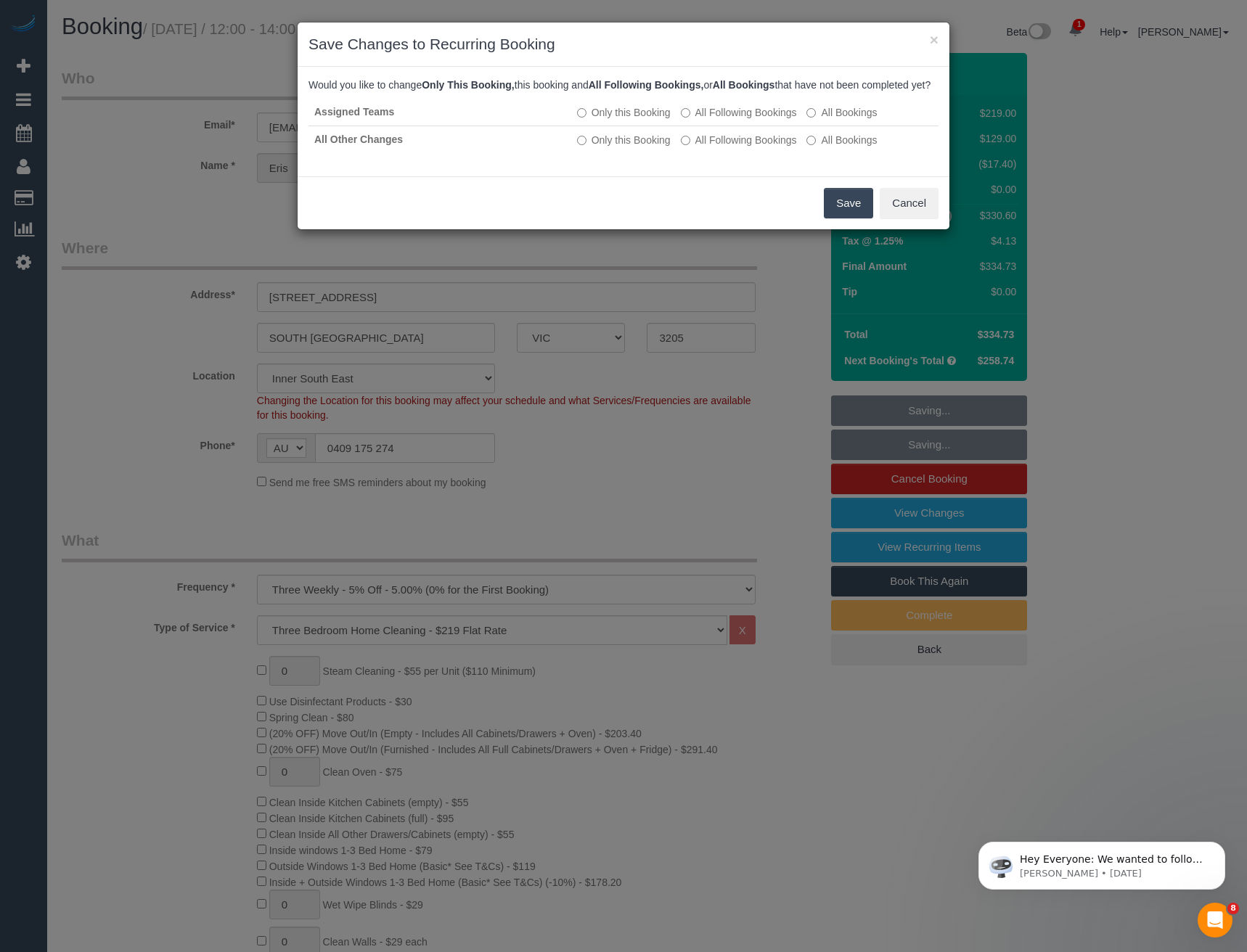
click at [858, 214] on button "Save" at bounding box center [848, 203] width 49 height 30
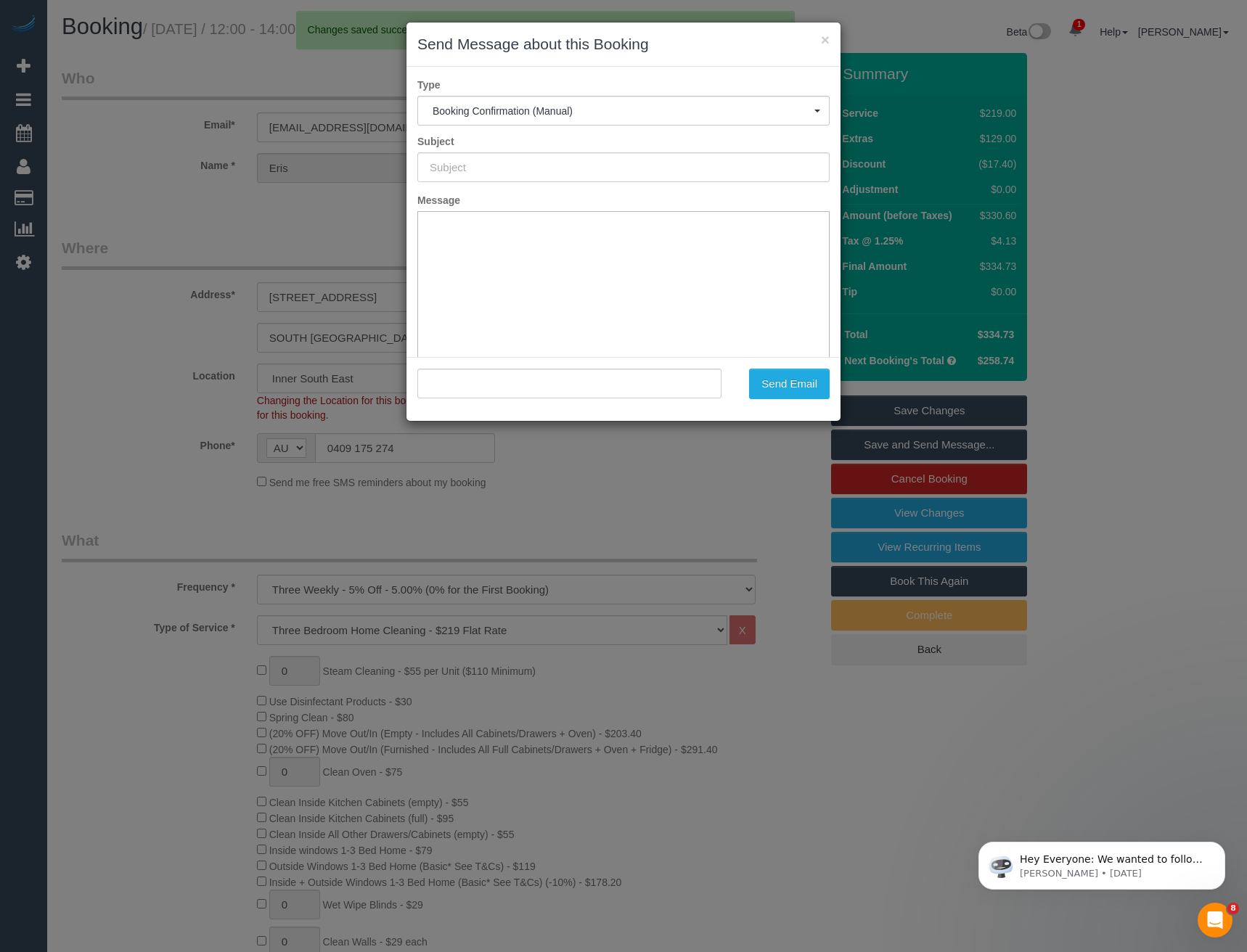
type input "Booking Confirmed"
type input ""Eris Yap" <erisr.yap@gmail.com>"
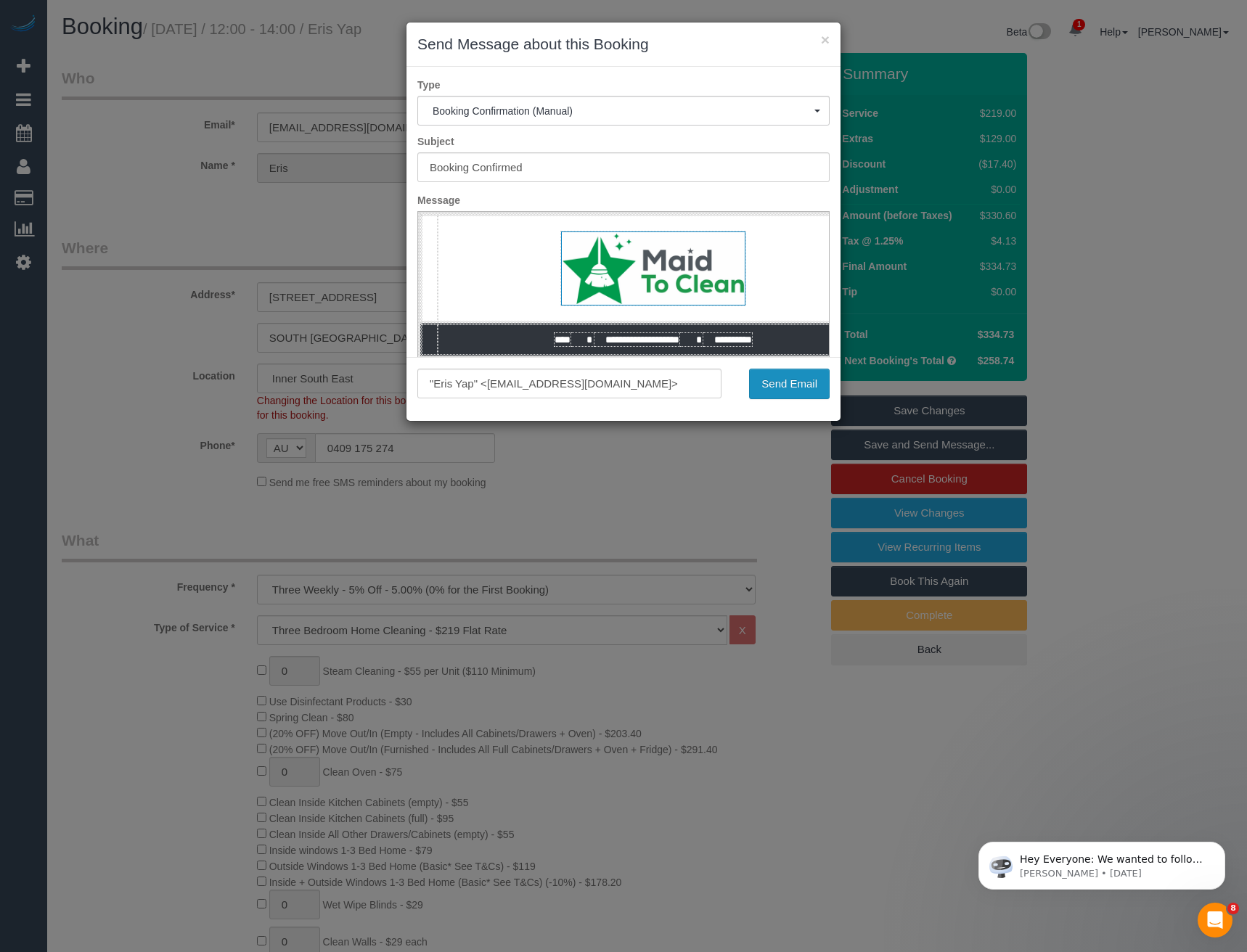
click at [788, 384] on button "Send Email" at bounding box center [789, 384] width 80 height 30
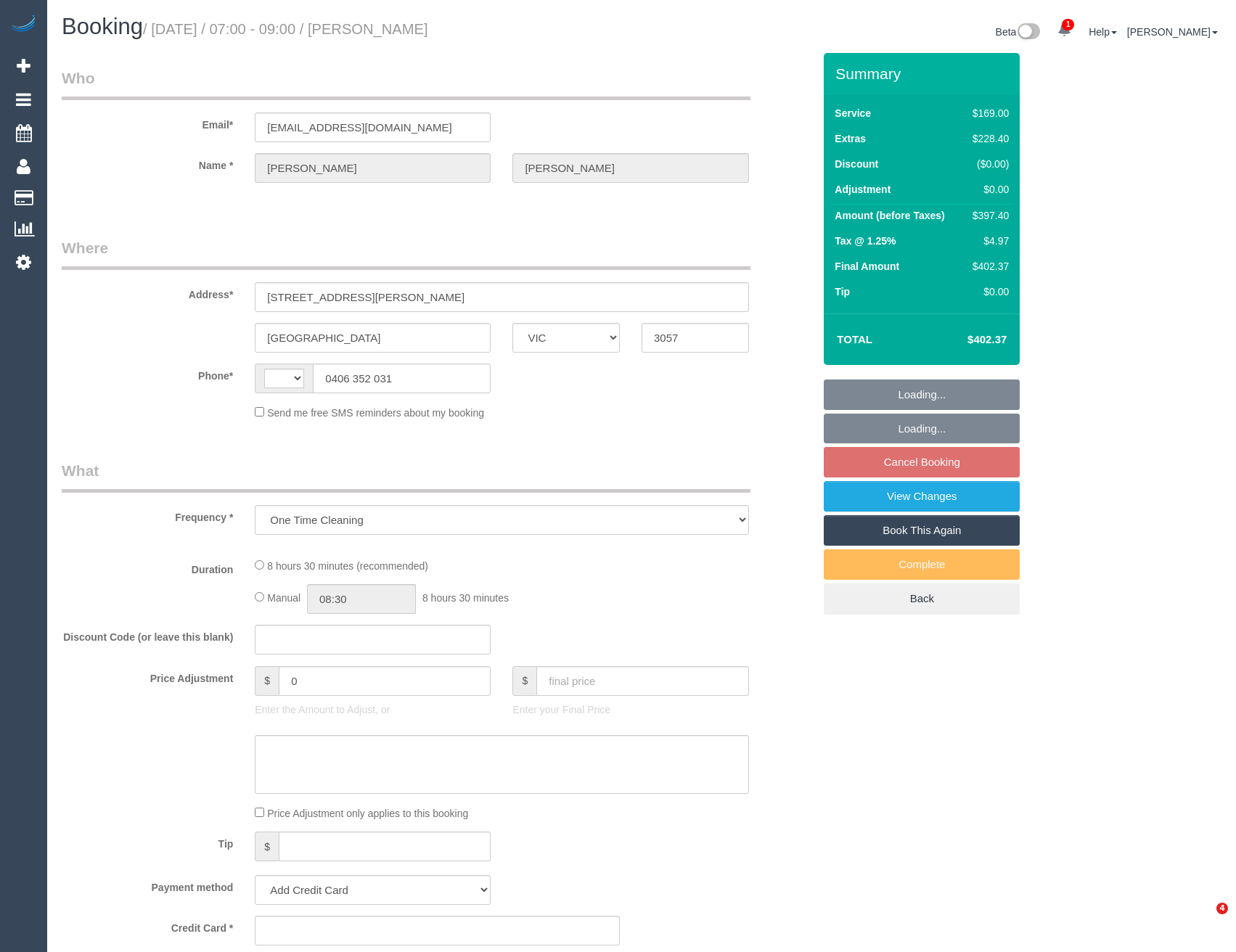
select select "VIC"
select select "string:AU"
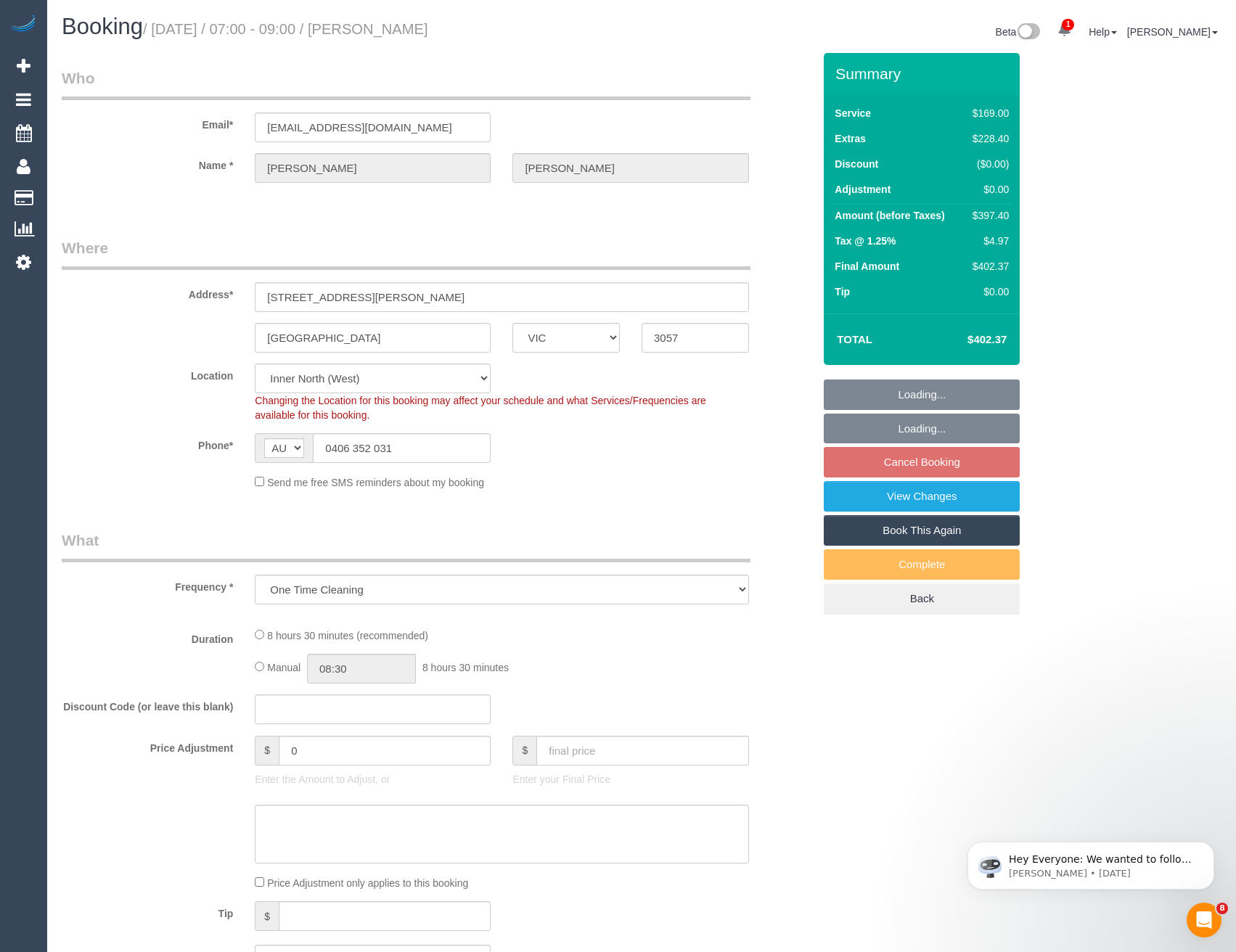
select select "string:stripe-pm_1SFSQK2GScqysDRVY7wRRFR1"
select select "number:28"
select select "number:14"
select select "number:19"
select select "number:25"
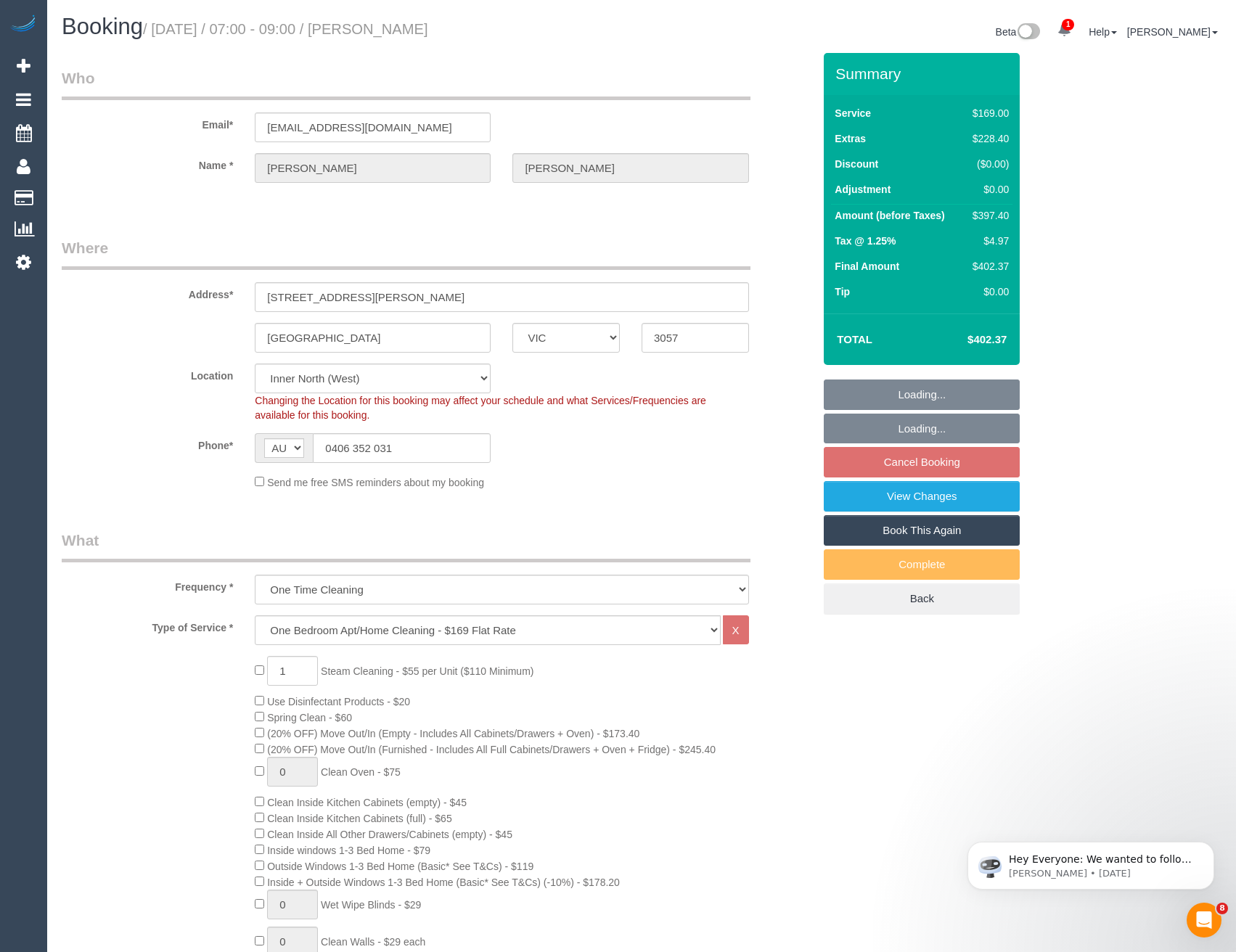
select select "object:1607"
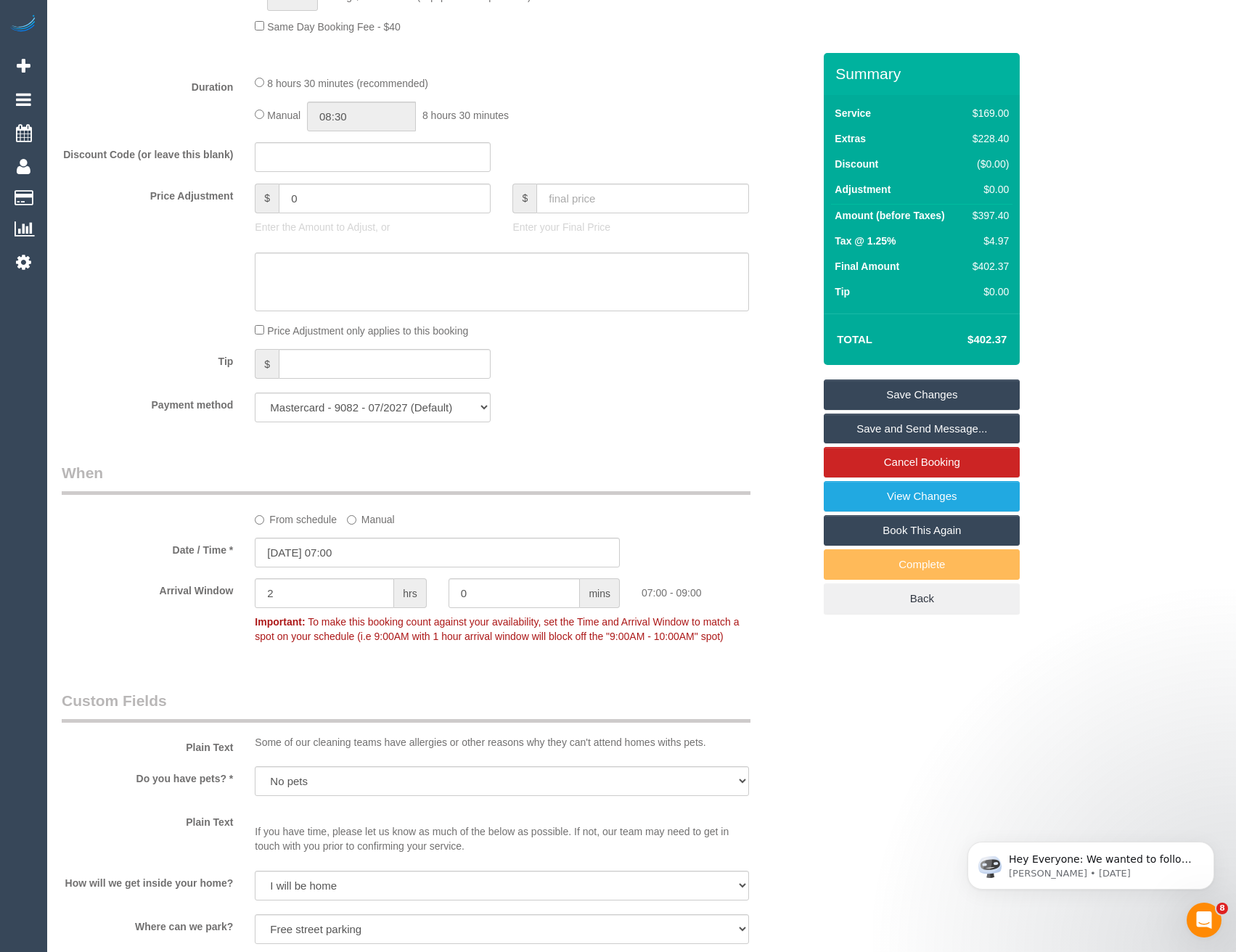
scroll to position [1945, 0]
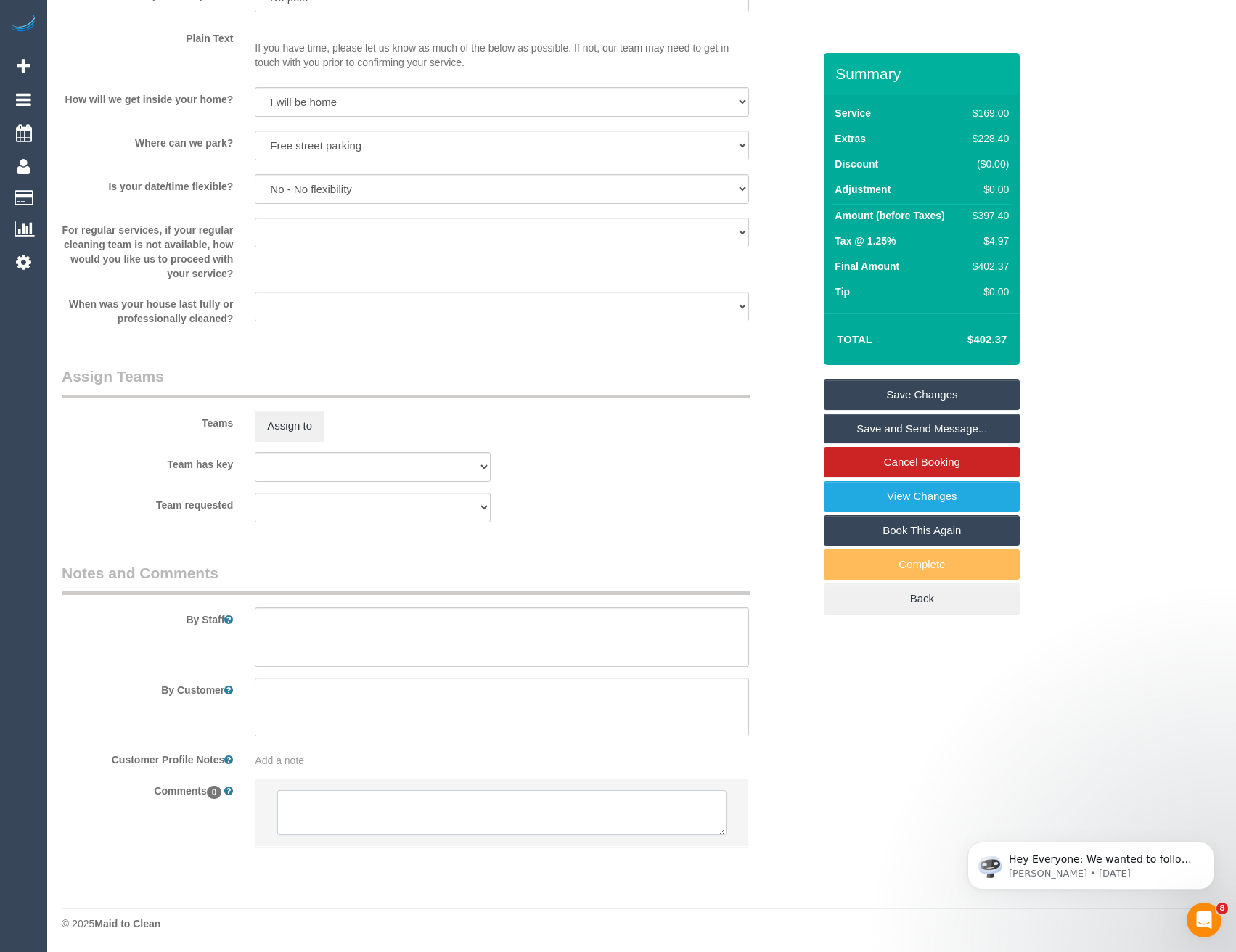
drag, startPoint x: 395, startPoint y: 815, endPoint x: 419, endPoint y: 812, distance: 24.2
click at [395, 818] on textarea at bounding box center [501, 813] width 448 height 45
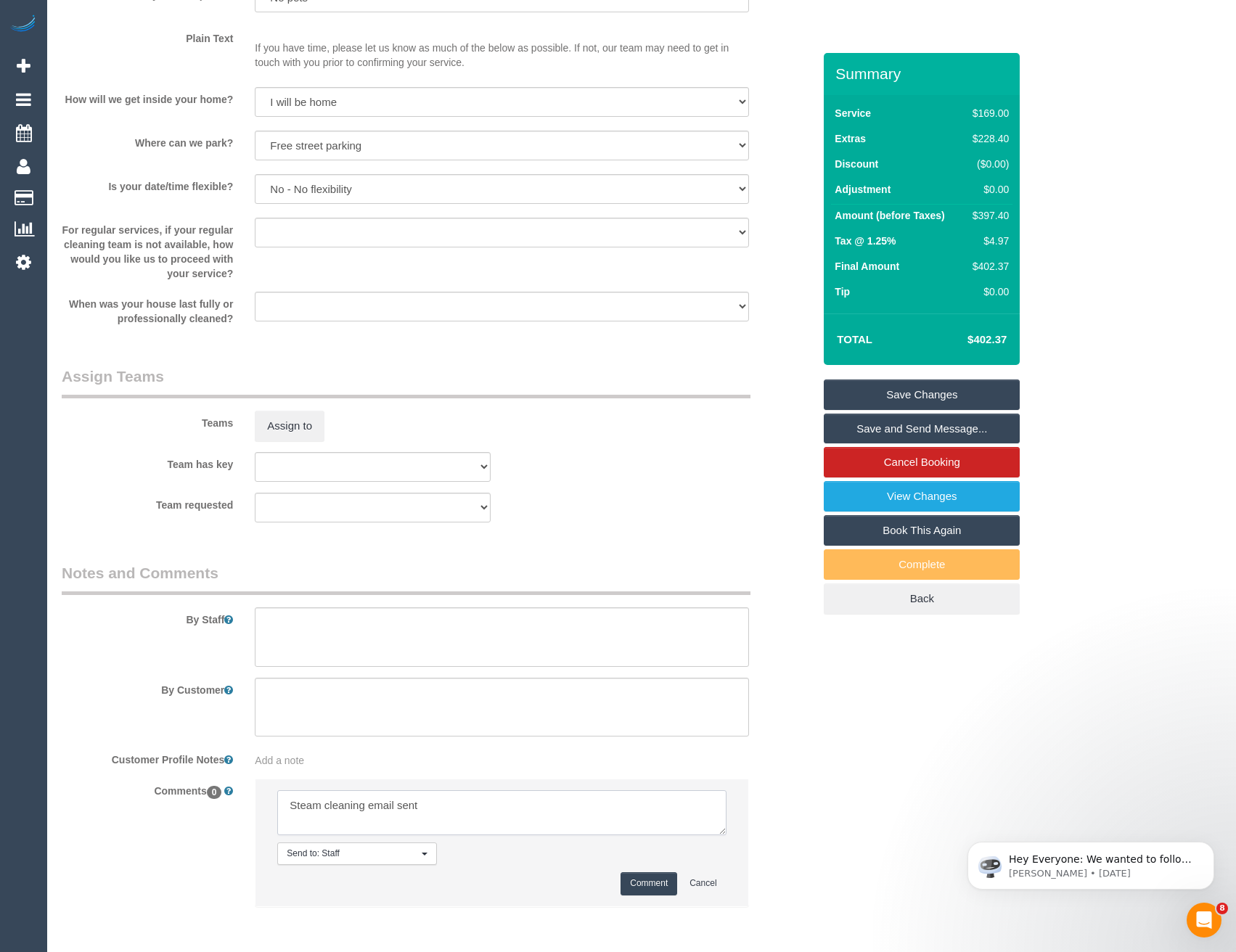
type textarea "Steam cleaning email sent"
click at [667, 885] on button "Comment" at bounding box center [648, 884] width 57 height 22
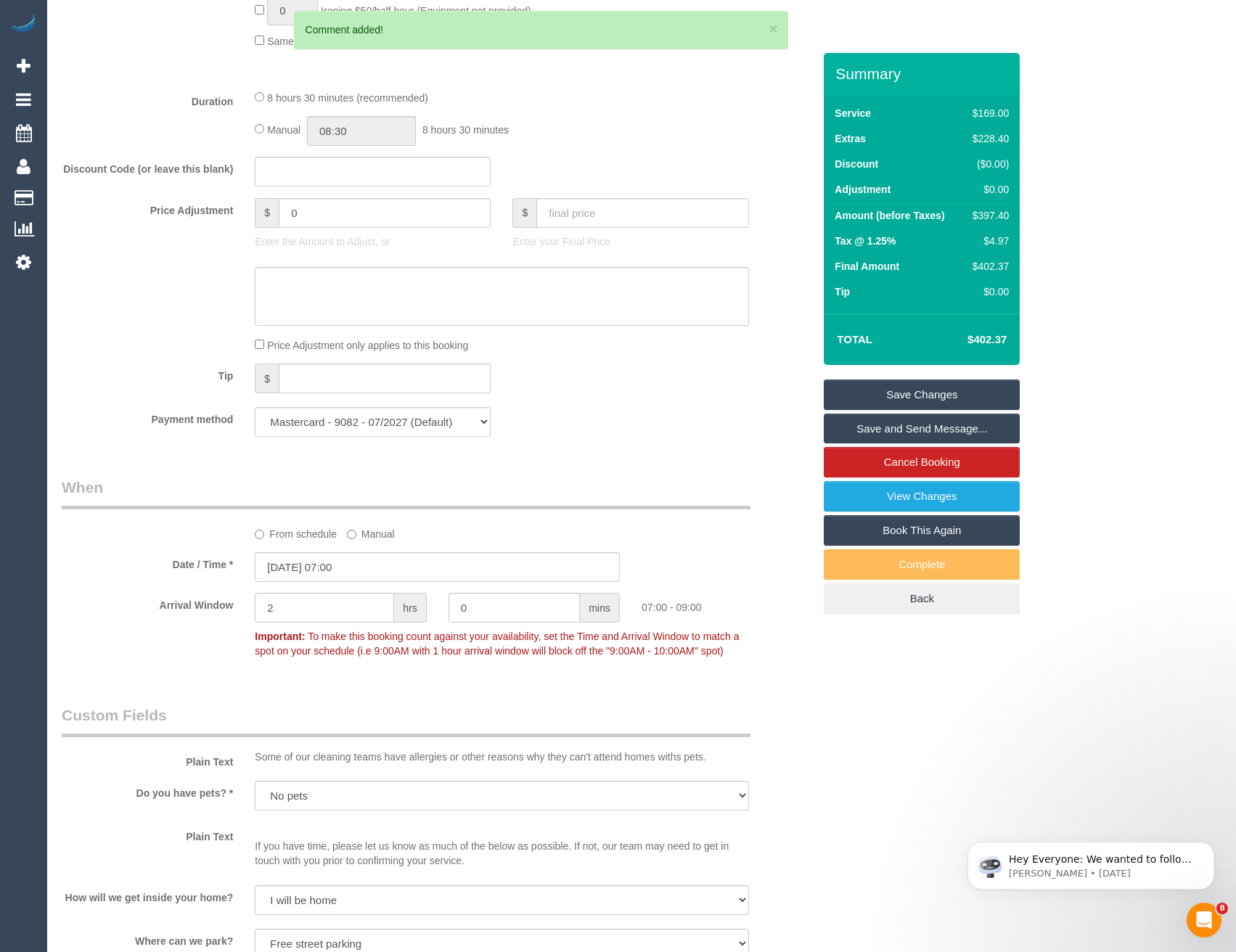
scroll to position [1003, 0]
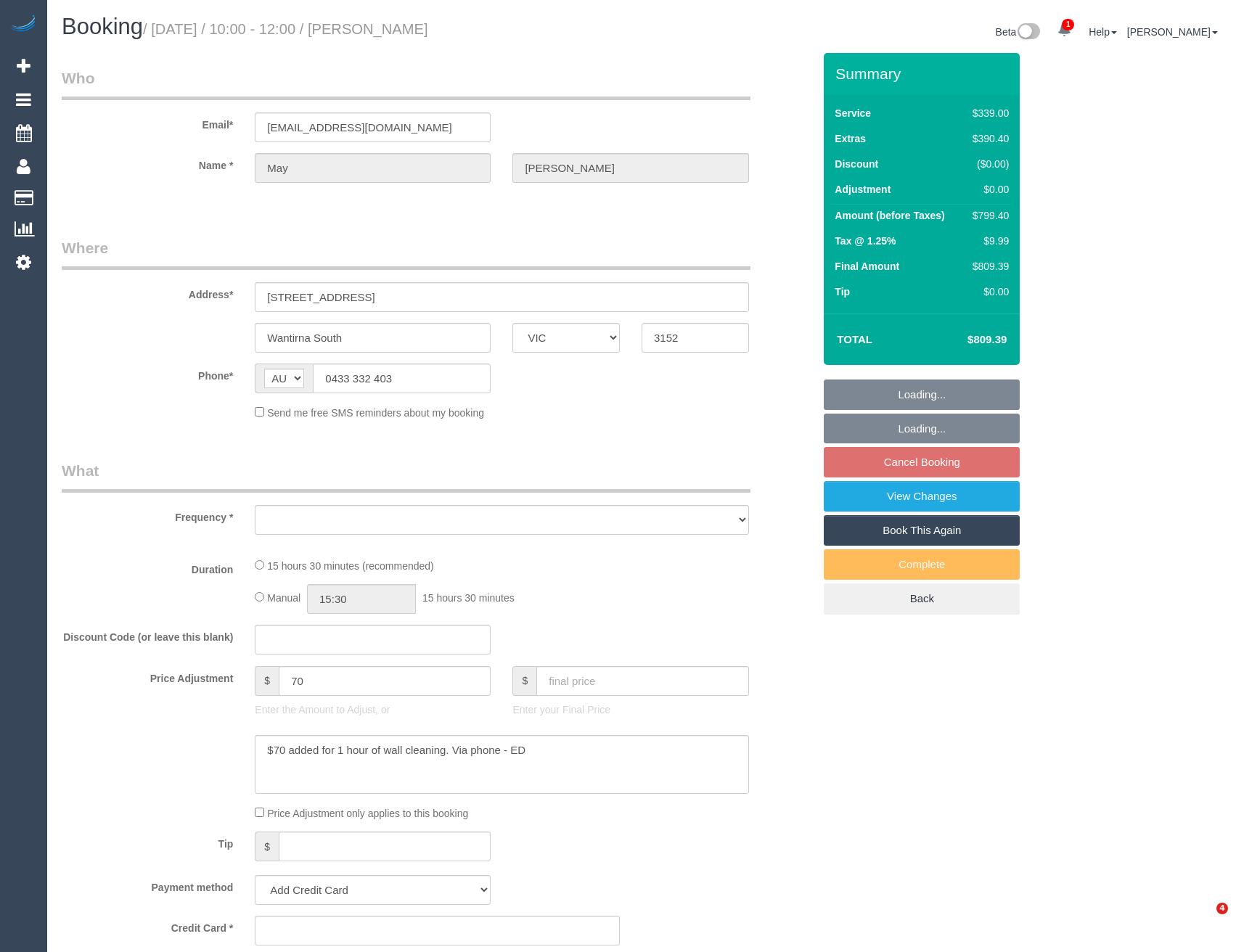
select select "VIC"
select select "string:stripe-pm_1Qmk482GScqysDRVscokgpYV"
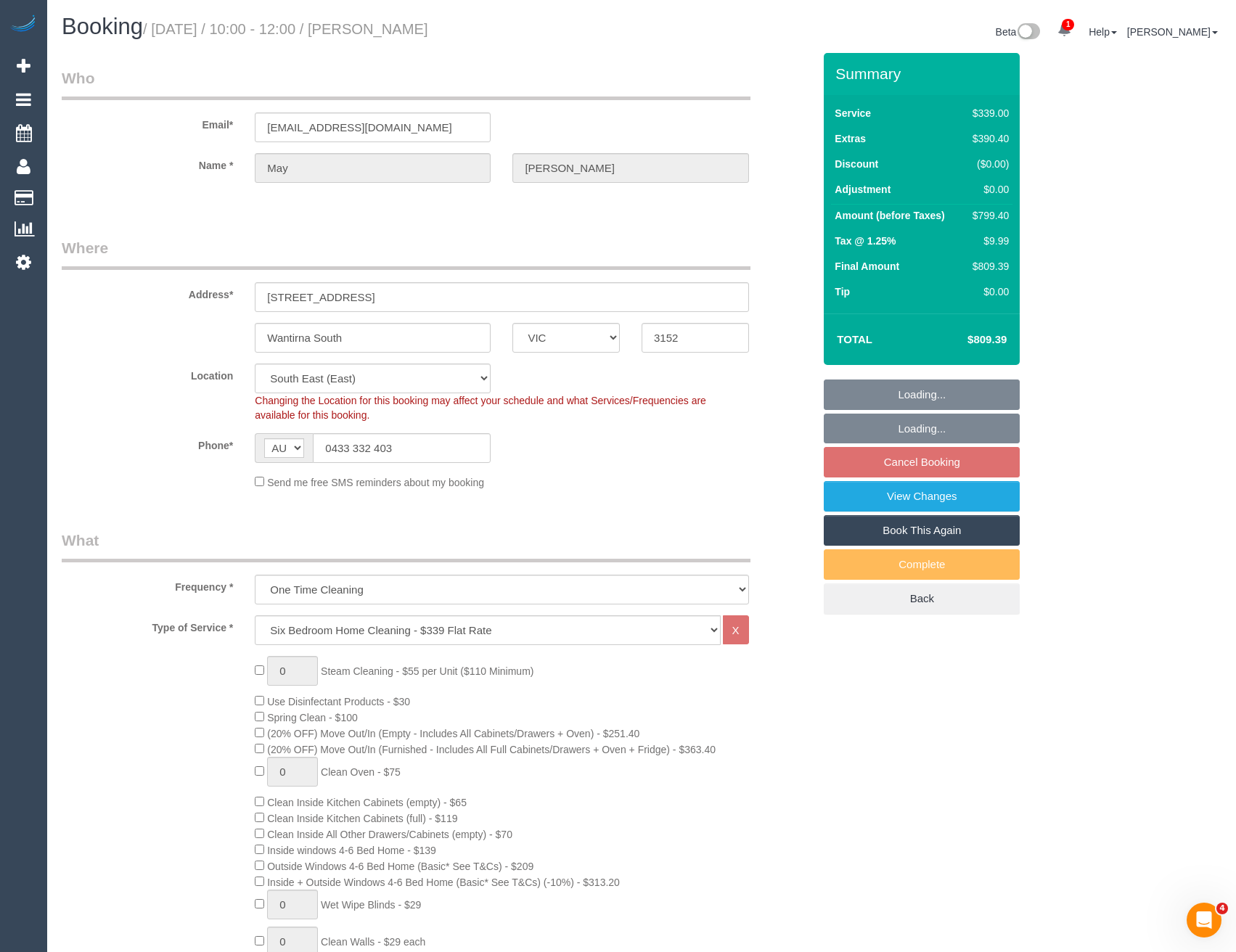
select select "object:1211"
select select "number:27"
select select "number:14"
select select "number:19"
select select "number:23"
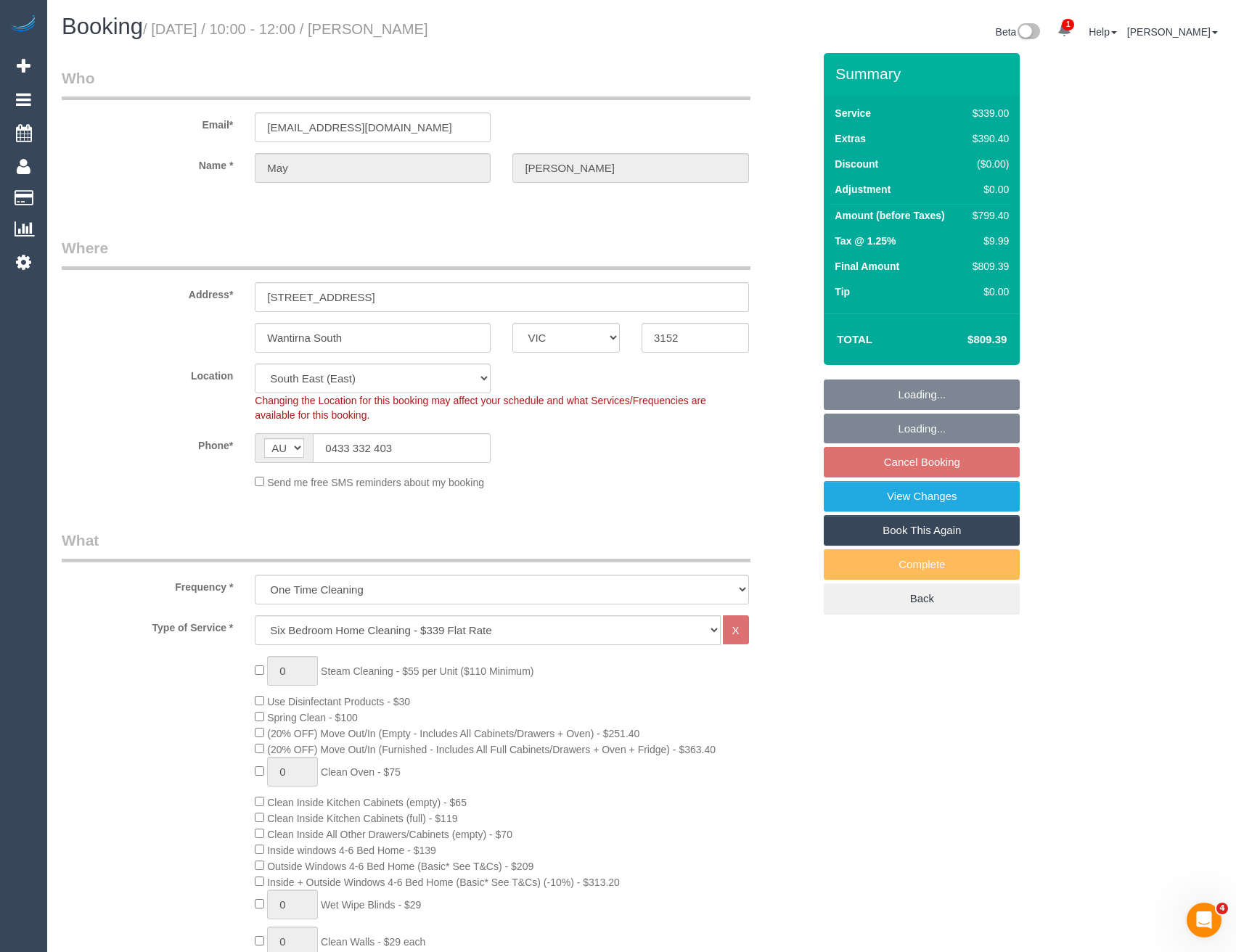
select select "number:34"
select select "number:13"
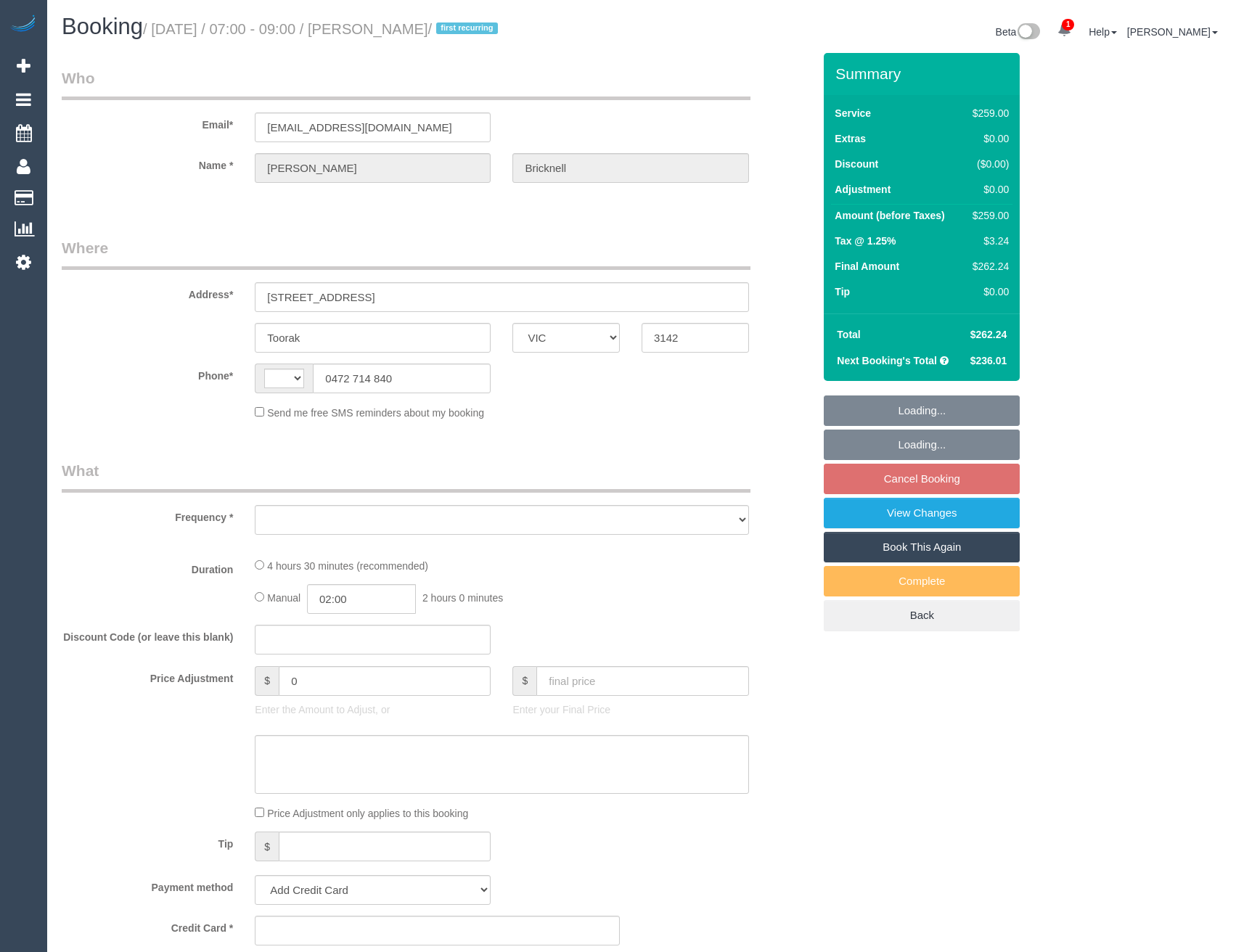
select select "VIC"
select select "string:AU"
select select "object:538"
select select "string:stripe-pm_1SDDsV2GScqysDRVo57TEwuy"
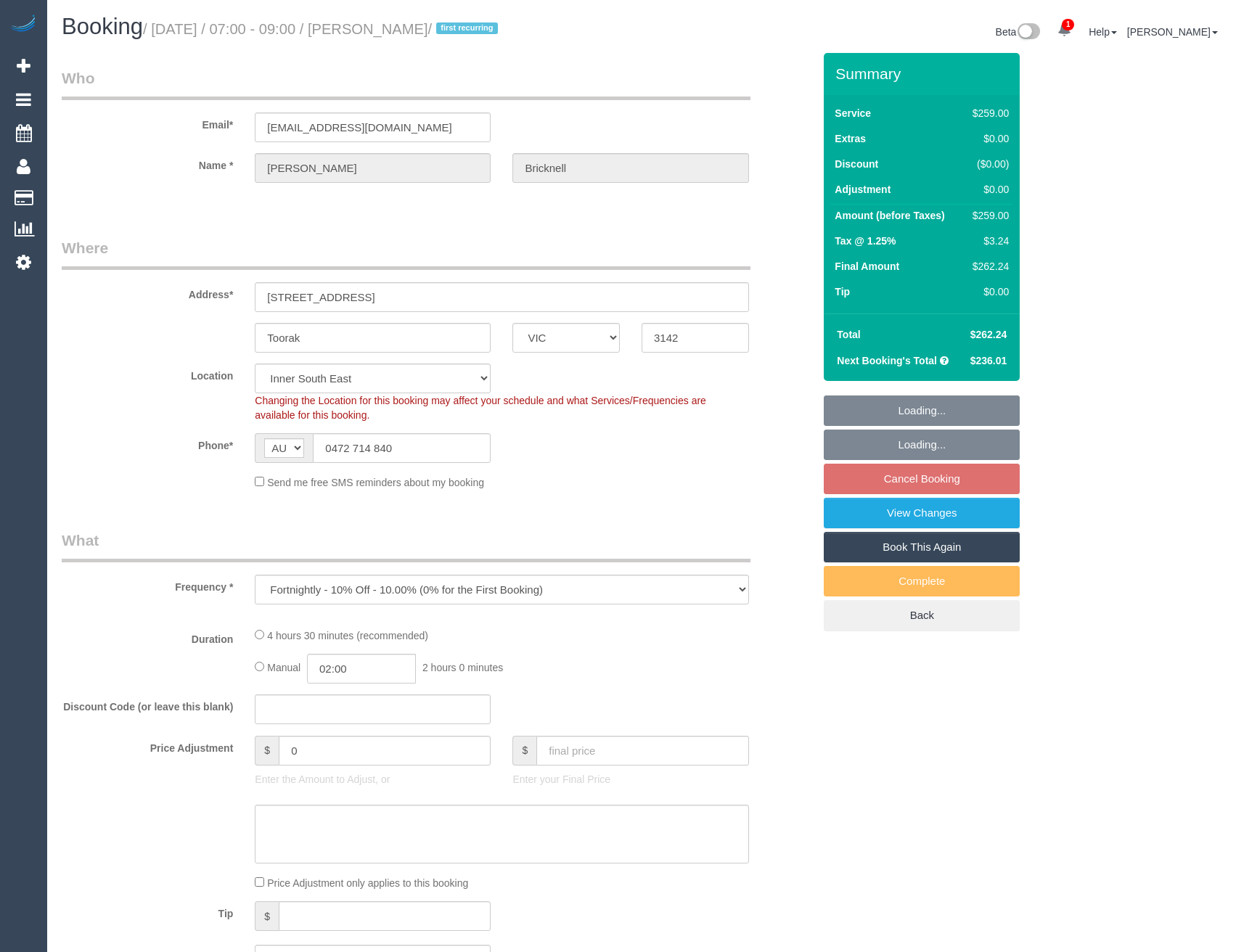
select select "number:28"
select select "number:14"
select select "number:19"
select select "number:23"
select select "number:34"
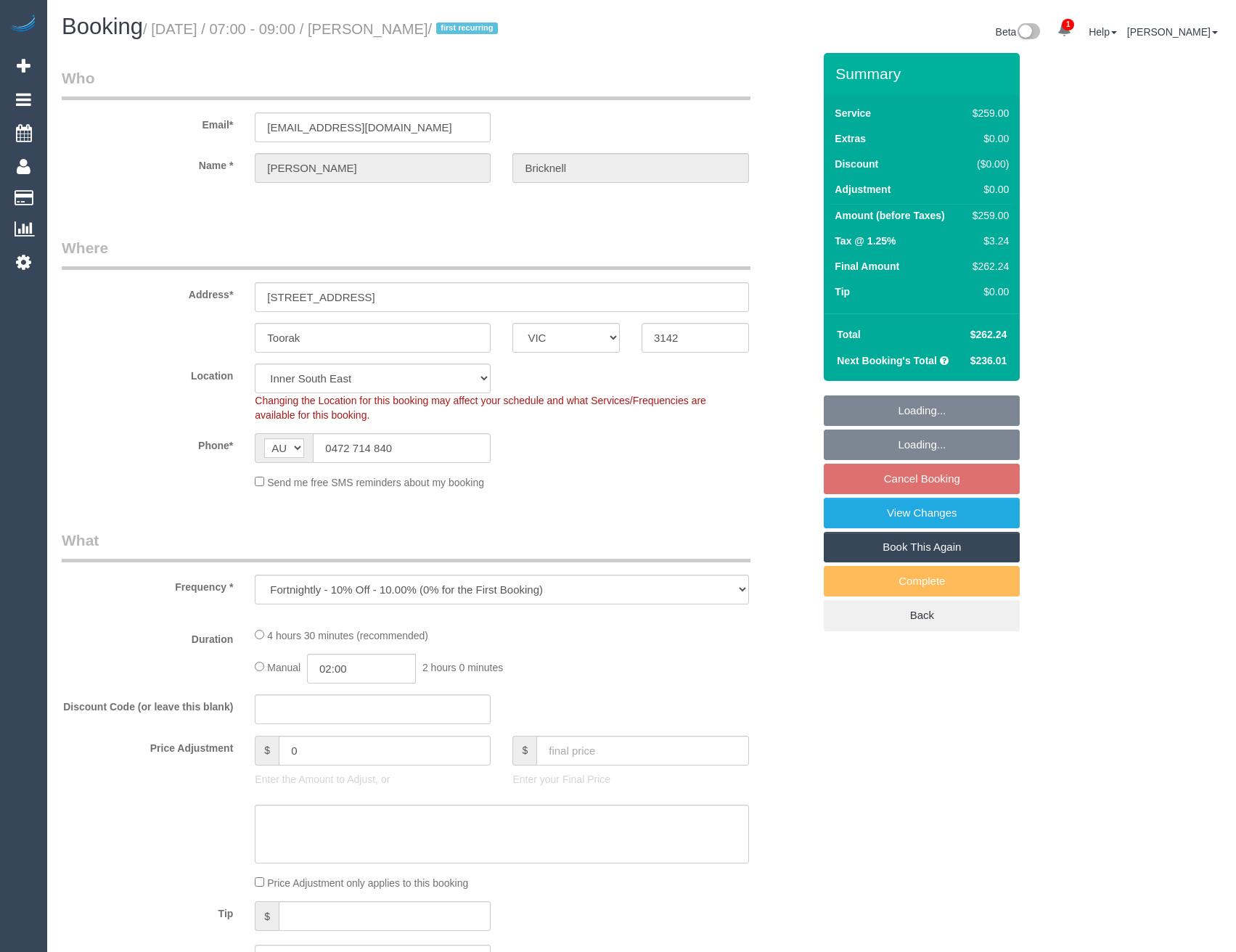
select select "number:13"
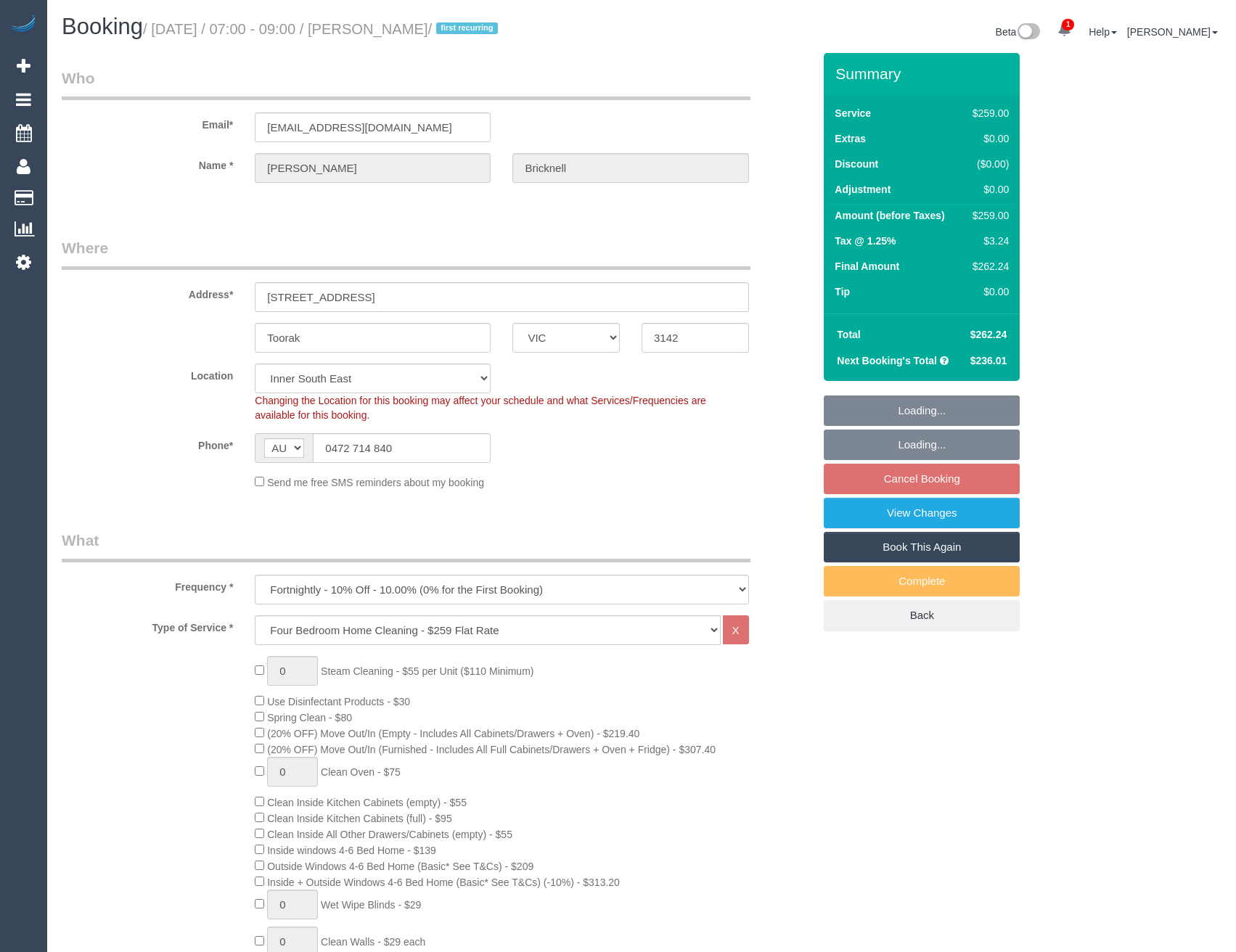
select select "object:1413"
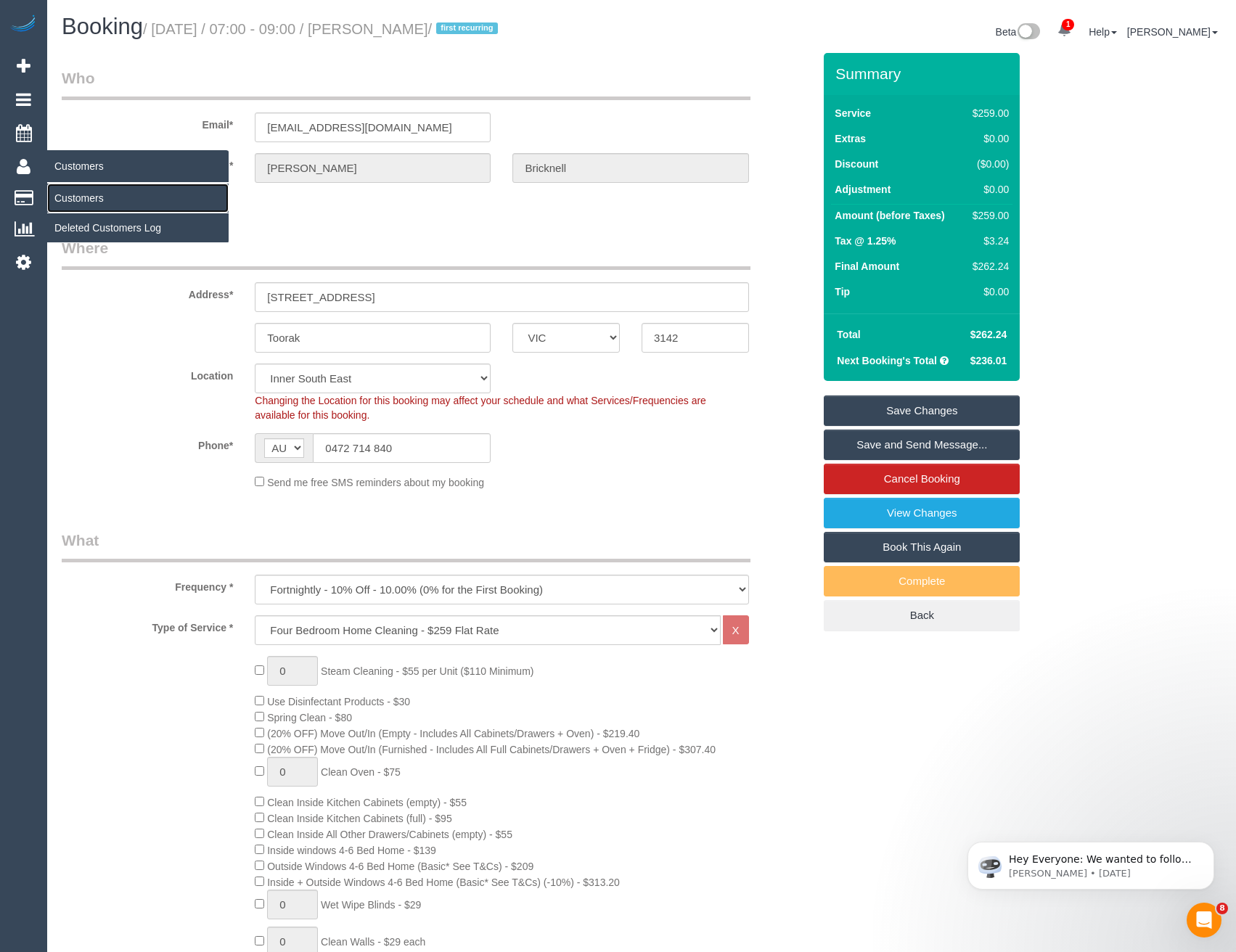
click at [79, 199] on link "Customers" at bounding box center [138, 198] width 182 height 29
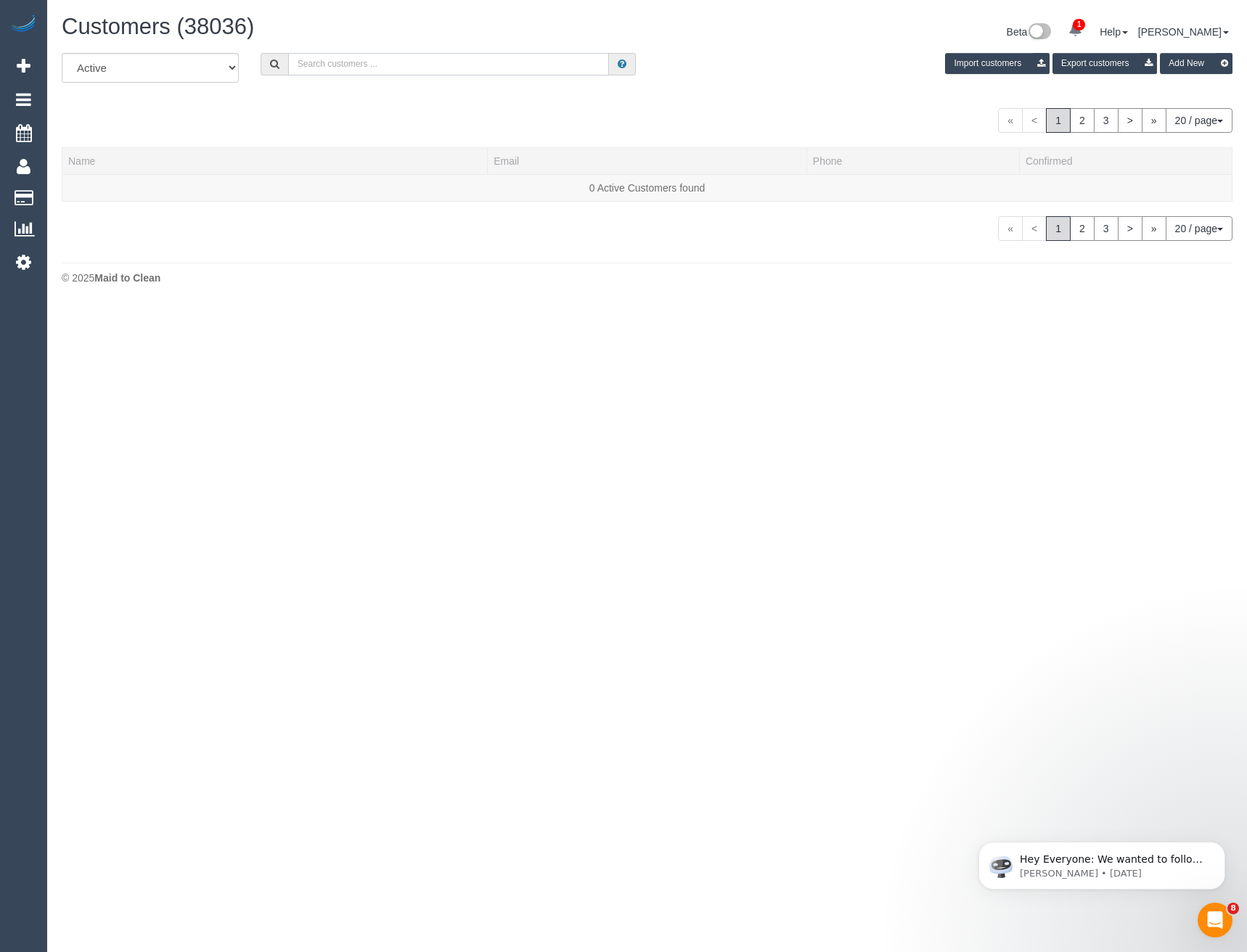
click at [332, 62] on input "text" at bounding box center [449, 64] width 322 height 22
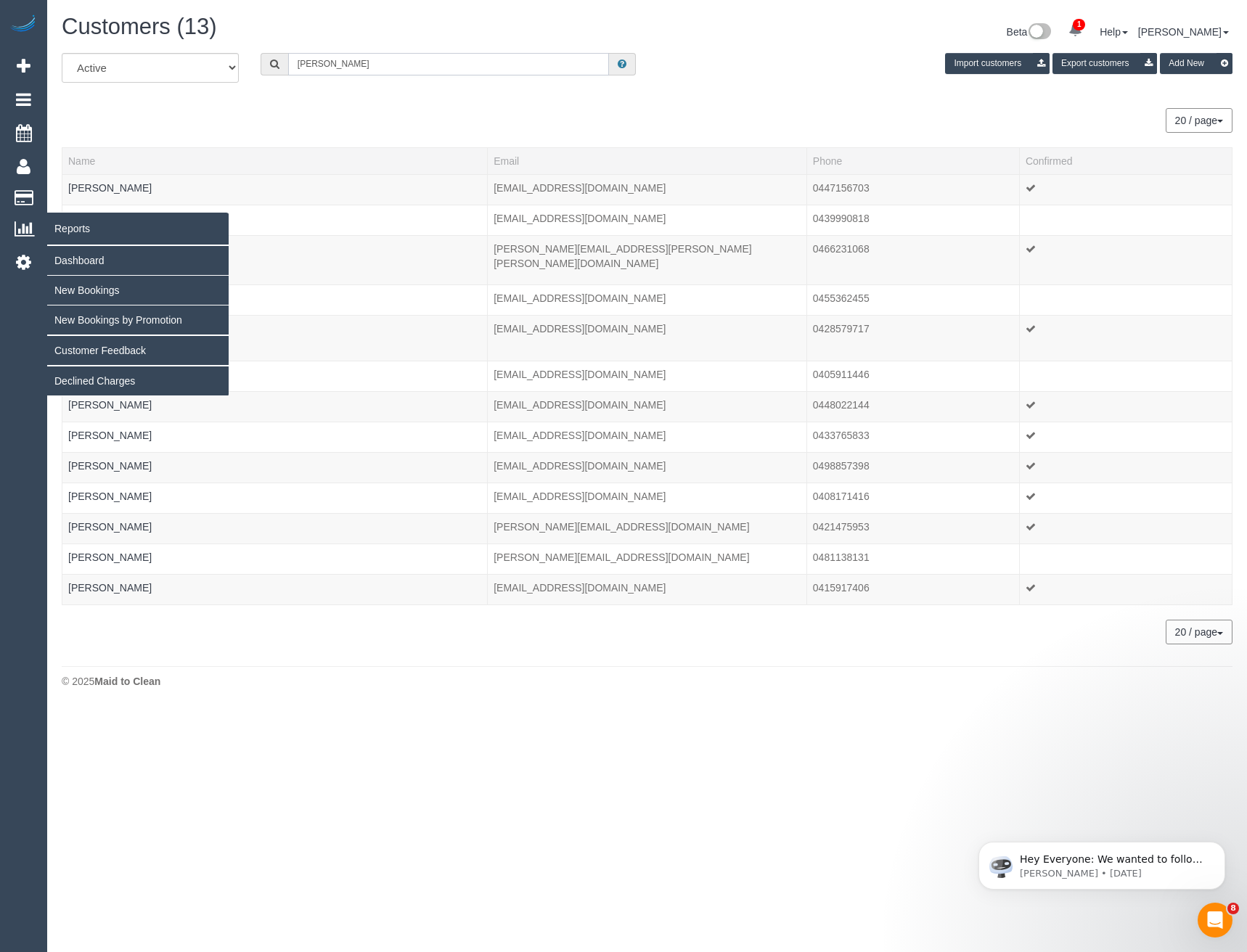
type input "[PERSON_NAME]"
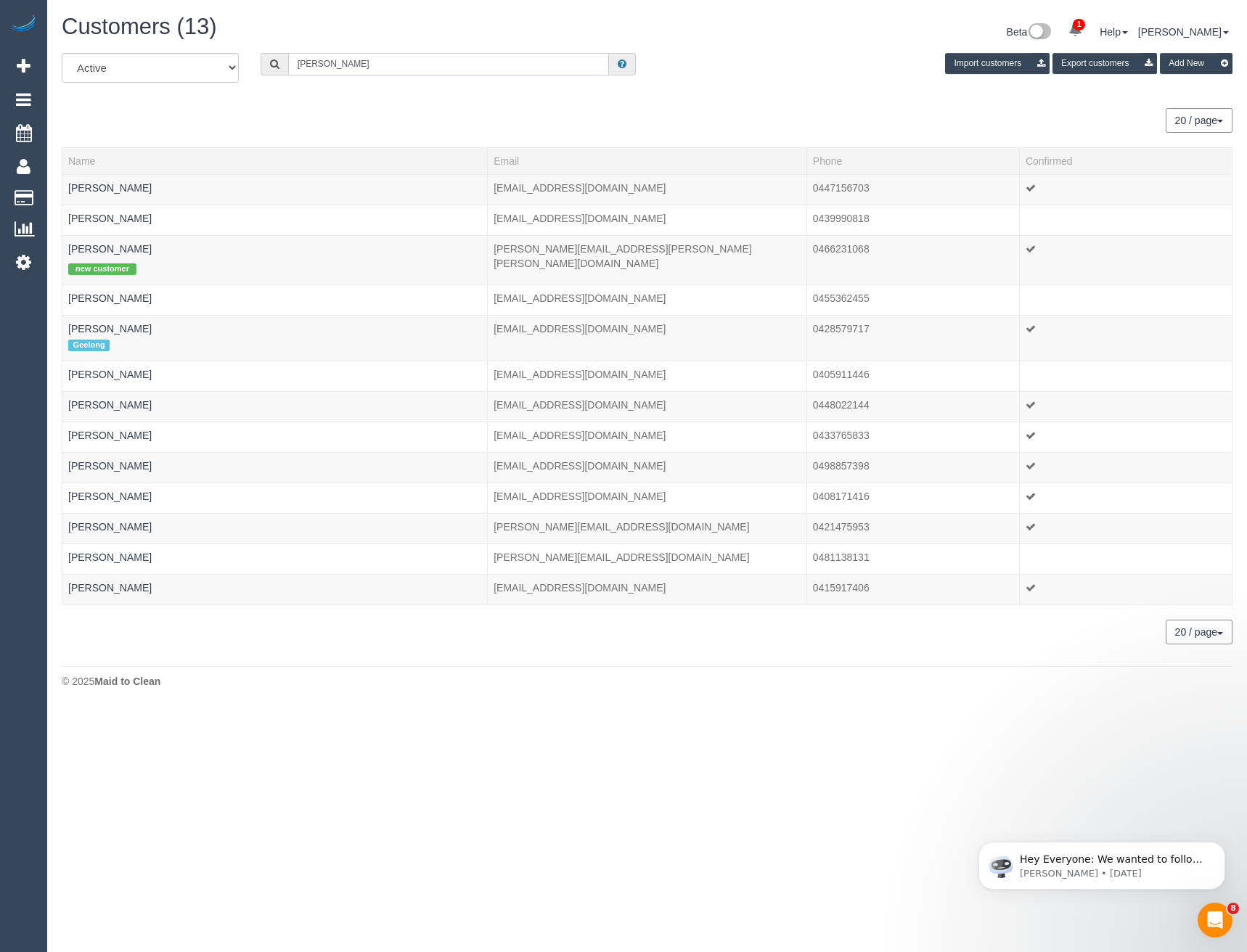
drag, startPoint x: 348, startPoint y: 61, endPoint x: 277, endPoint y: 59, distance: 71.0
click at [277, 59] on div "[PERSON_NAME]" at bounding box center [448, 64] width 376 height 22
click at [385, 69] on input "text" at bounding box center [449, 64] width 322 height 22
paste input "[EMAIL_ADDRESS][DOMAIN_NAME]"
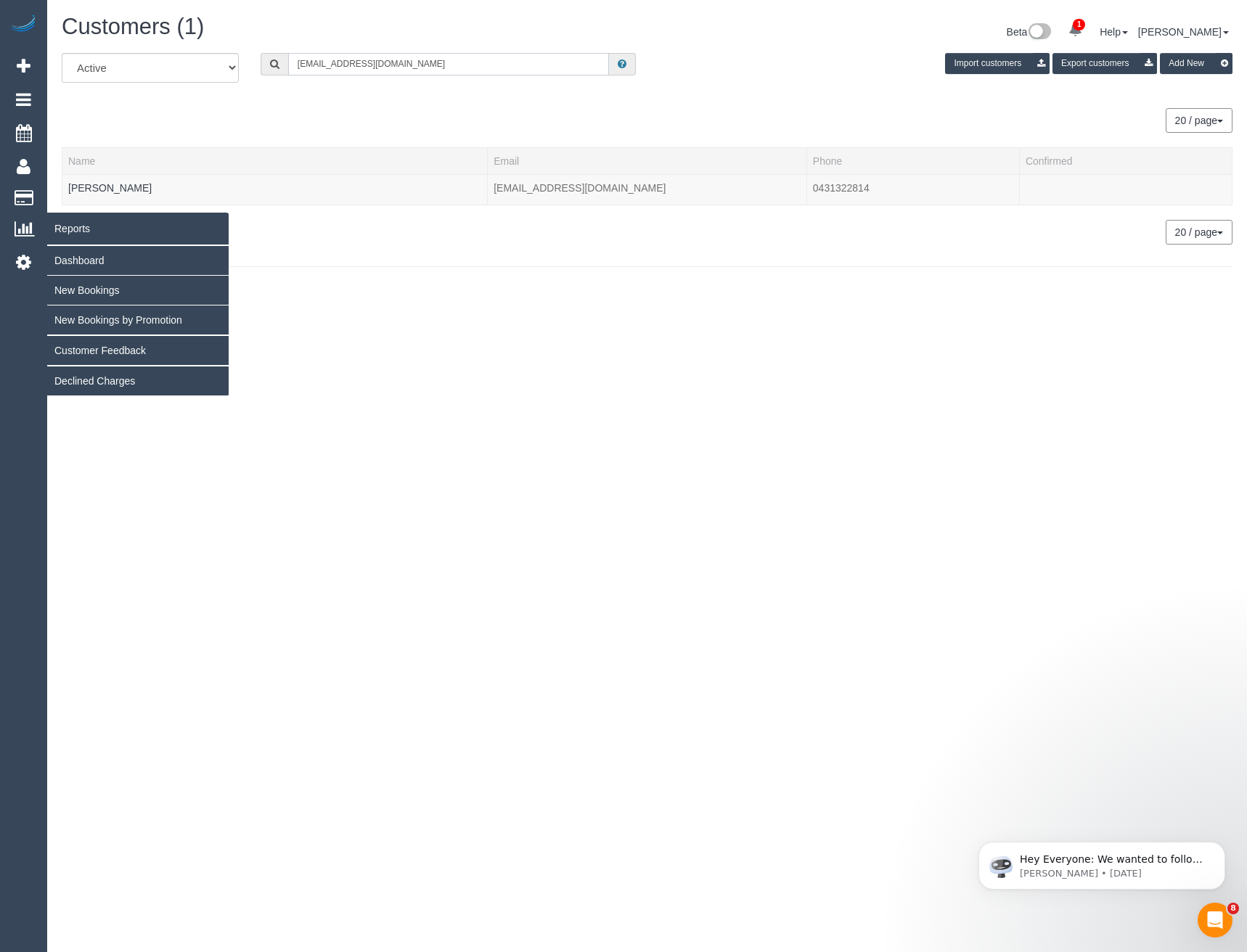
type input "[EMAIL_ADDRESS][DOMAIN_NAME]"
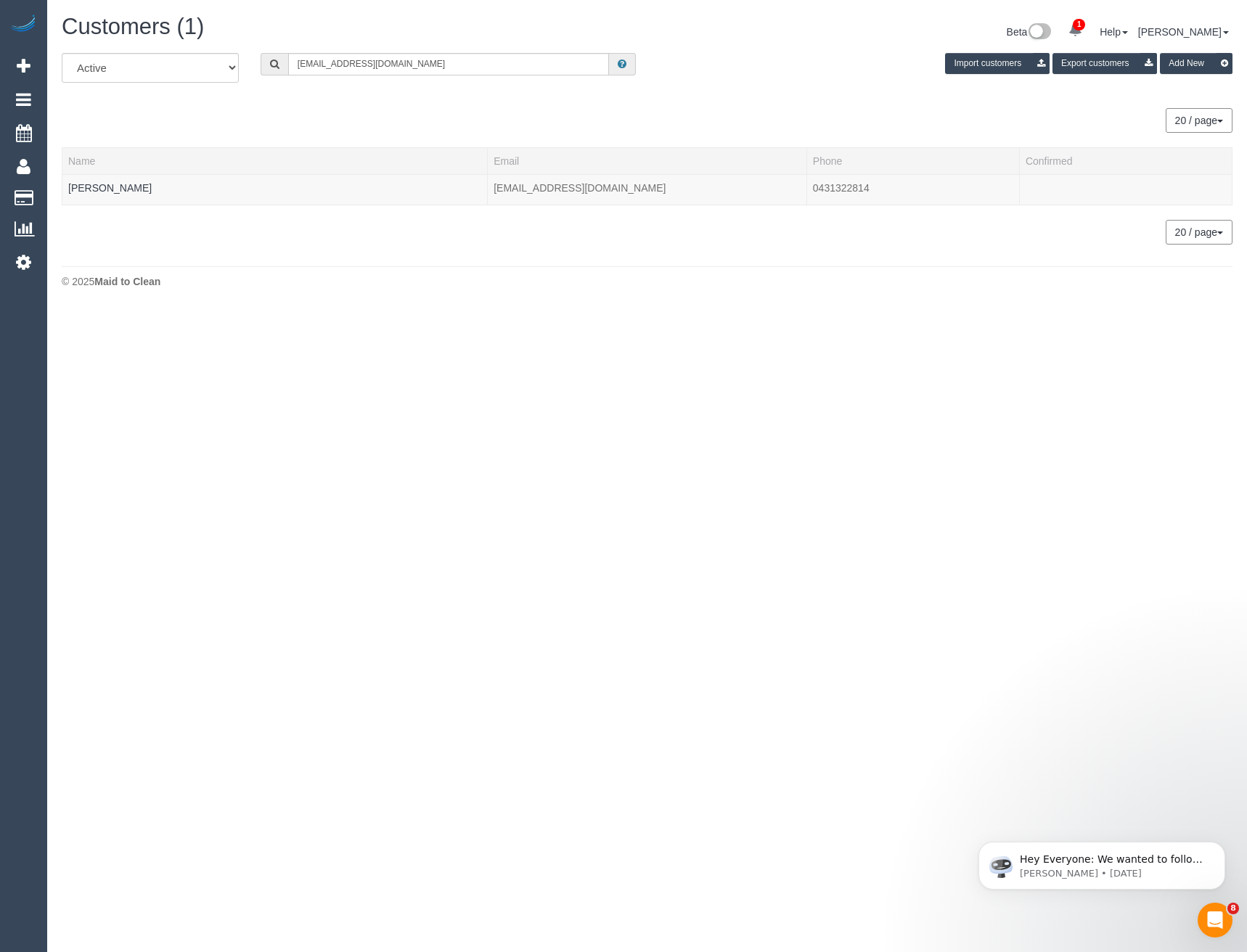
drag, startPoint x: 108, startPoint y: 195, endPoint x: 118, endPoint y: 213, distance: 20.6
click at [108, 195] on div at bounding box center [275, 197] width 413 height 4
click at [115, 181] on td "[PERSON_NAME]" at bounding box center [275, 189] width 425 height 30
click at [115, 185] on link "[PERSON_NAME]" at bounding box center [110, 188] width 84 height 12
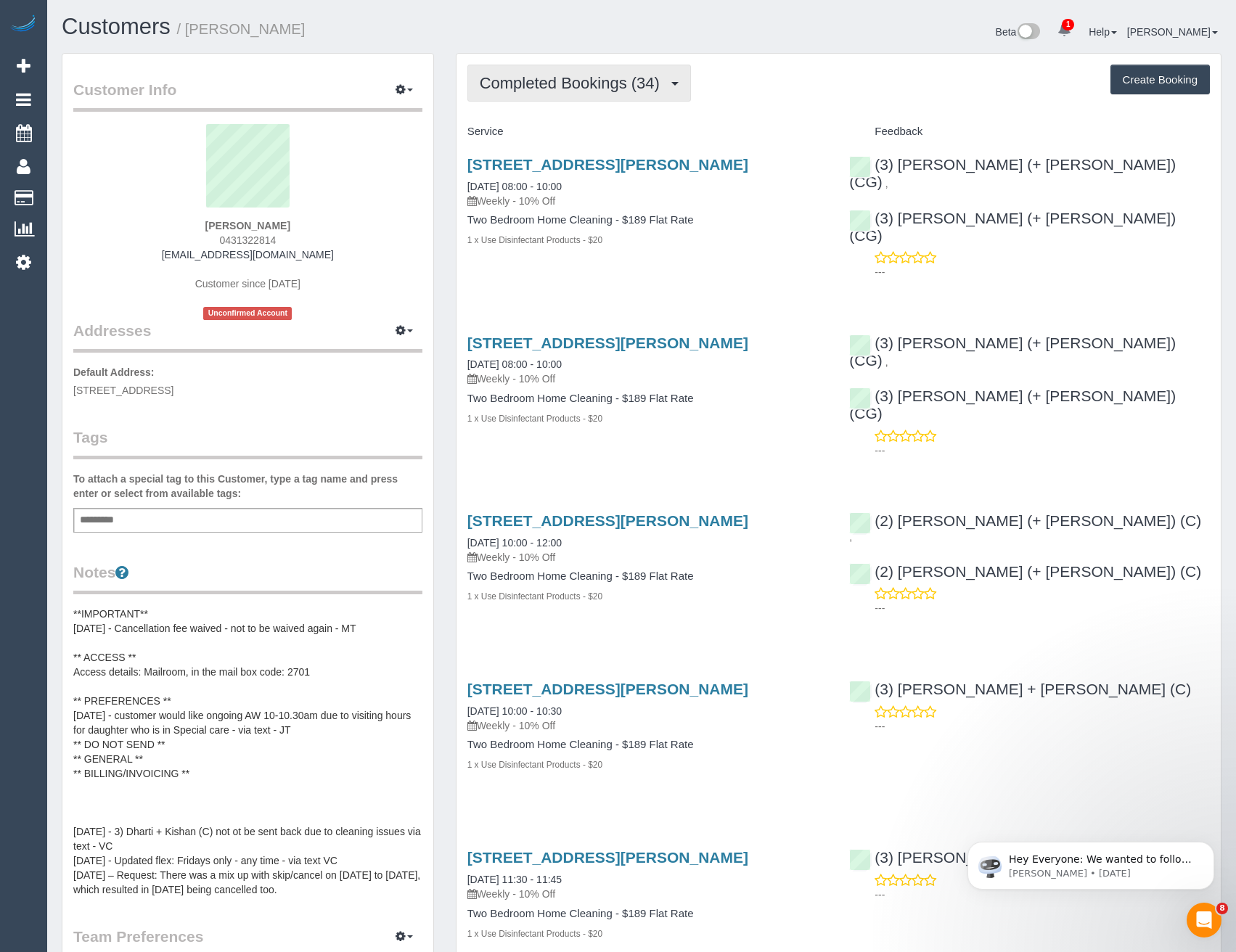
click at [661, 88] on span "Completed Bookings (34)" at bounding box center [573, 83] width 187 height 18
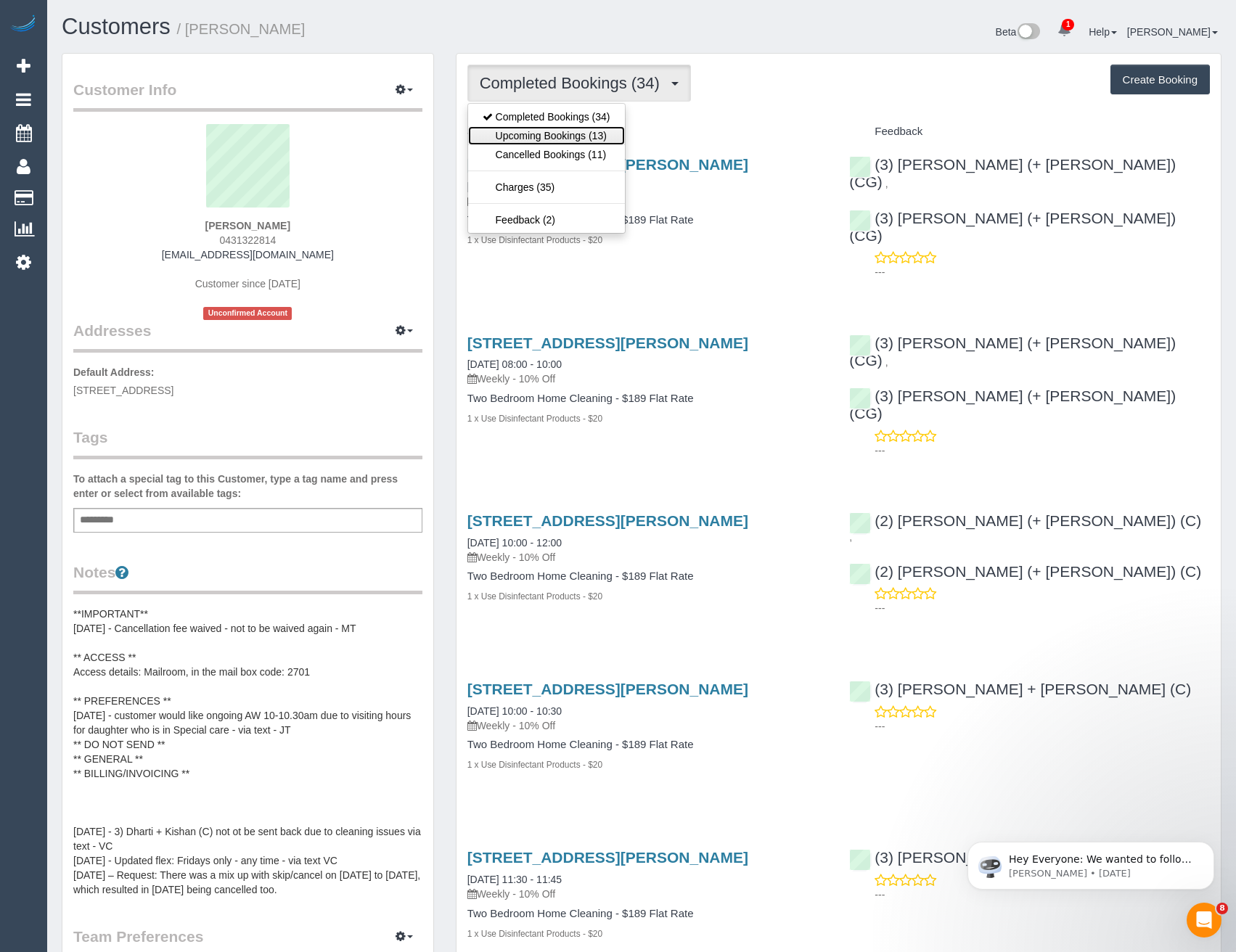
click at [612, 129] on link "Upcoming Bookings (13)" at bounding box center [546, 136] width 157 height 19
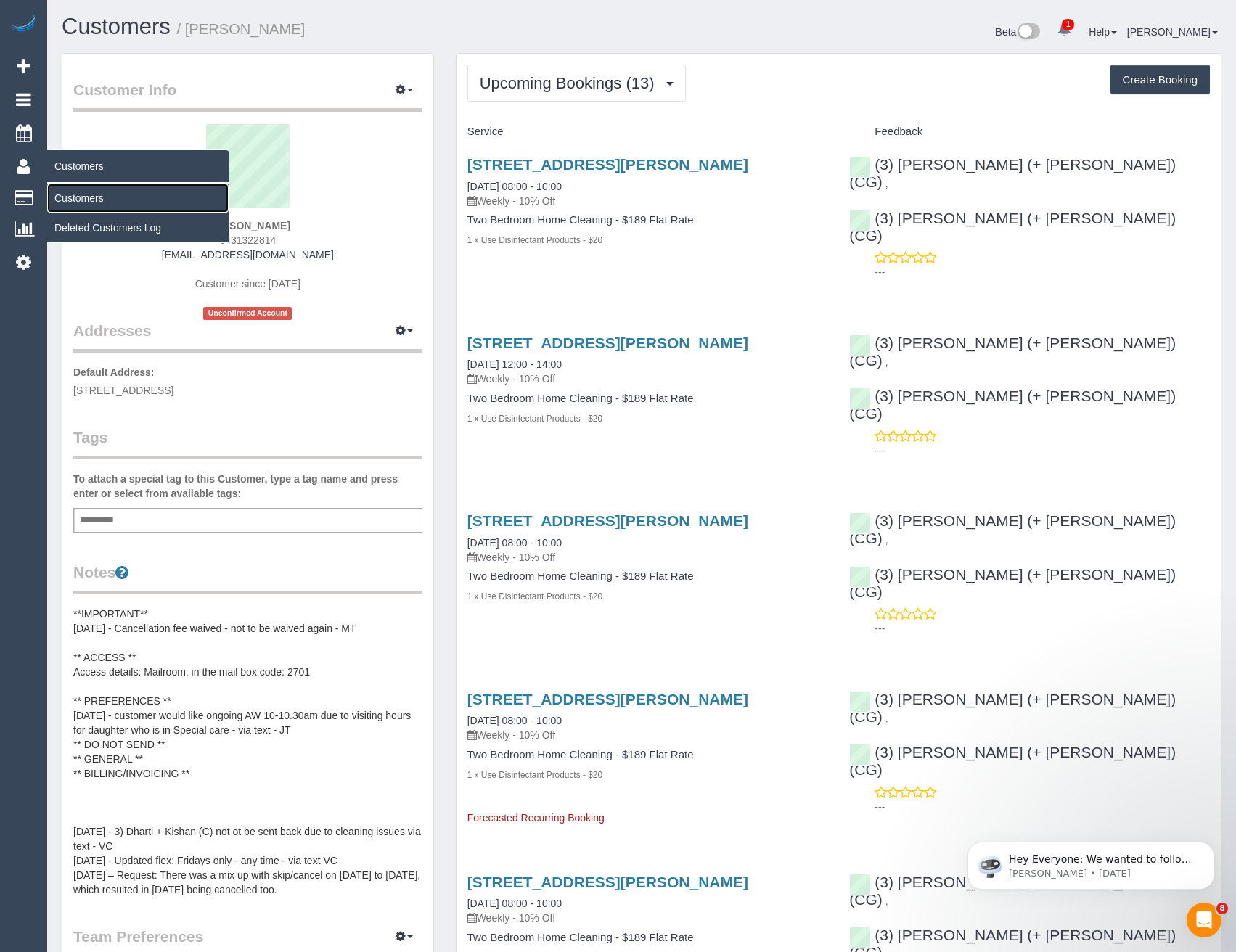
click at [80, 192] on link "Customers" at bounding box center [138, 198] width 182 height 29
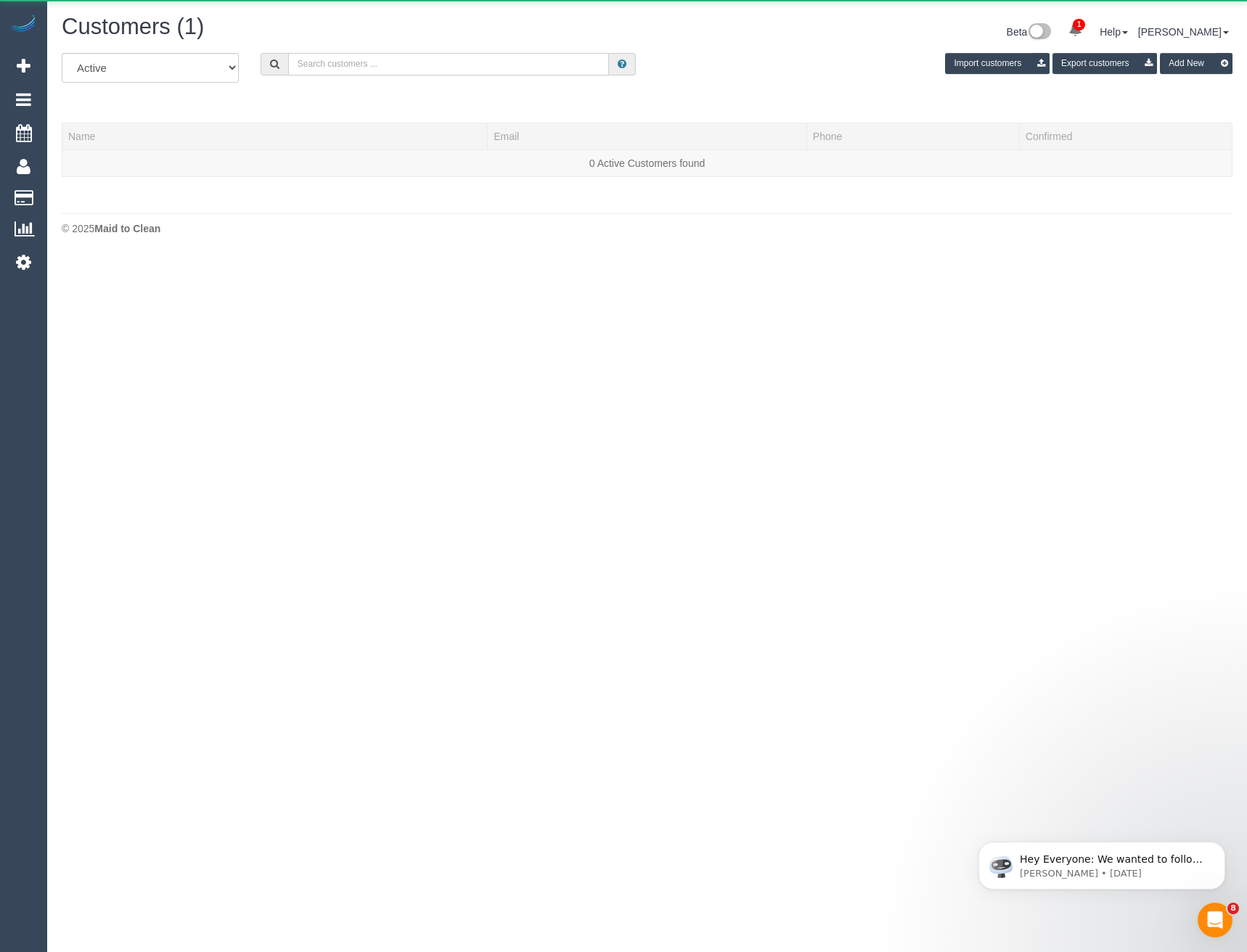
drag, startPoint x: 401, startPoint y: 57, endPoint x: 397, endPoint y: 36, distance: 21.4
click at [401, 57] on input "text" at bounding box center [449, 64] width 322 height 22
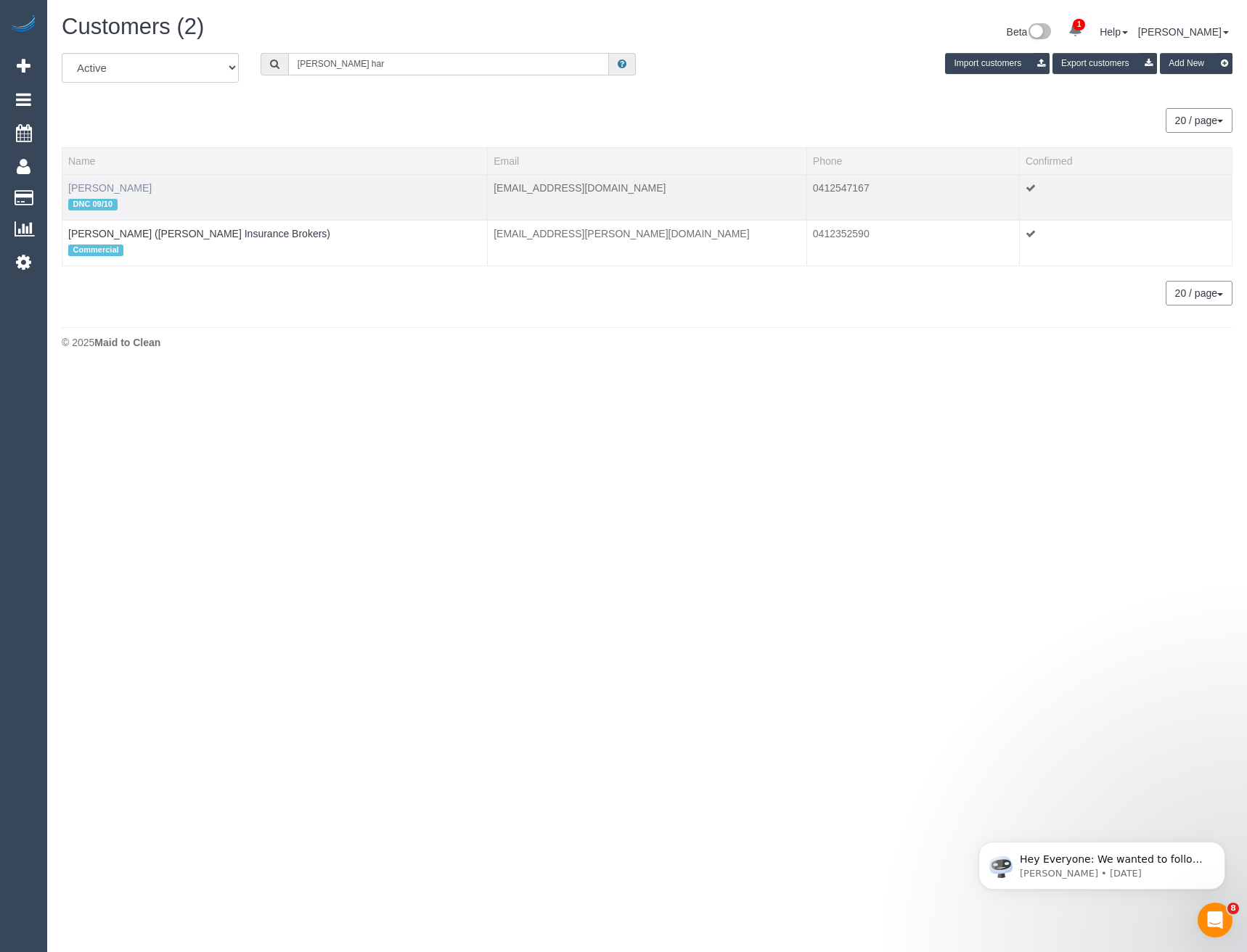
type input "[PERSON_NAME] har"
click at [111, 185] on link "[PERSON_NAME]" at bounding box center [110, 188] width 84 height 12
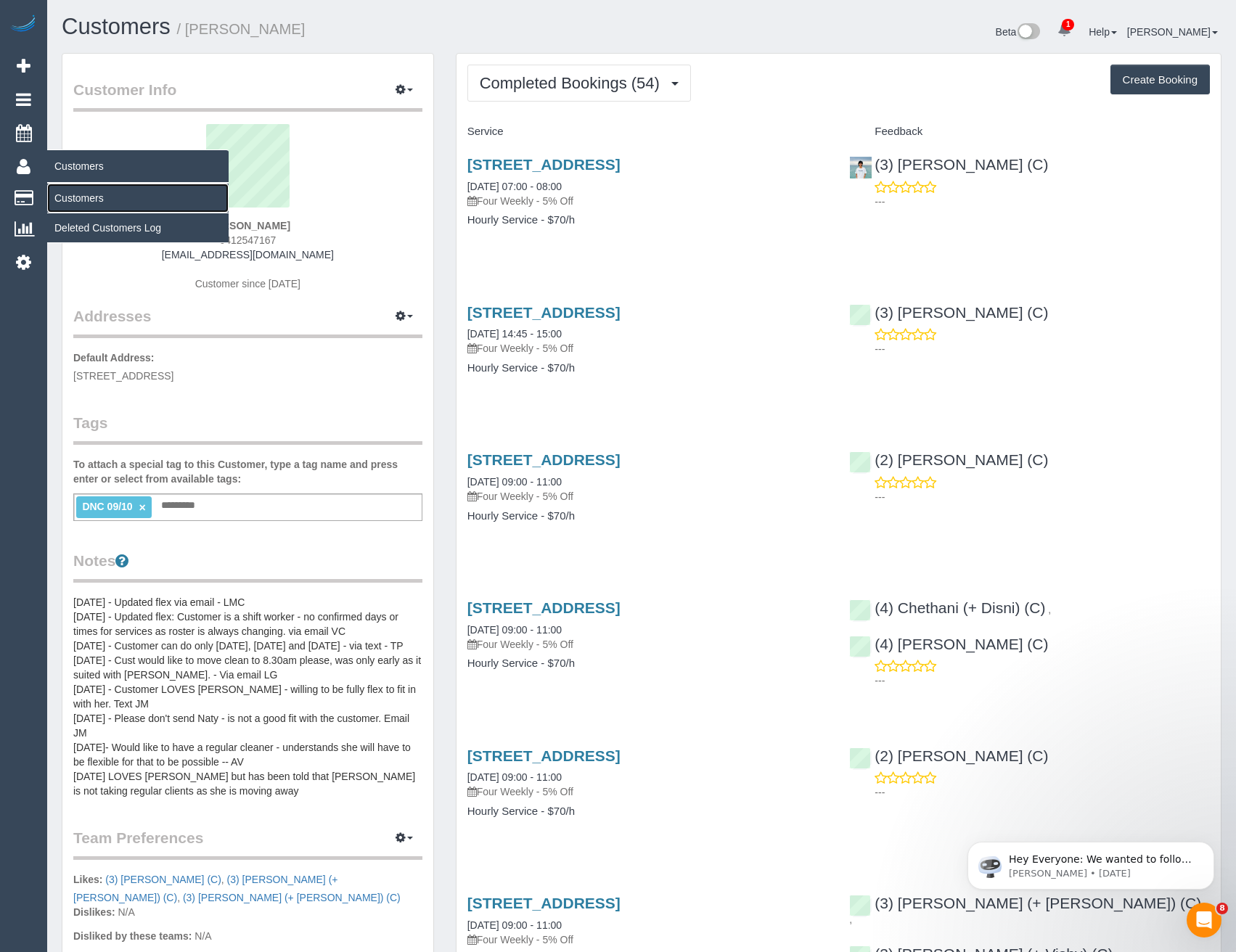
drag, startPoint x: 80, startPoint y: 202, endPoint x: 92, endPoint y: 201, distance: 12.0
click at [80, 202] on link "Customers" at bounding box center [138, 198] width 182 height 29
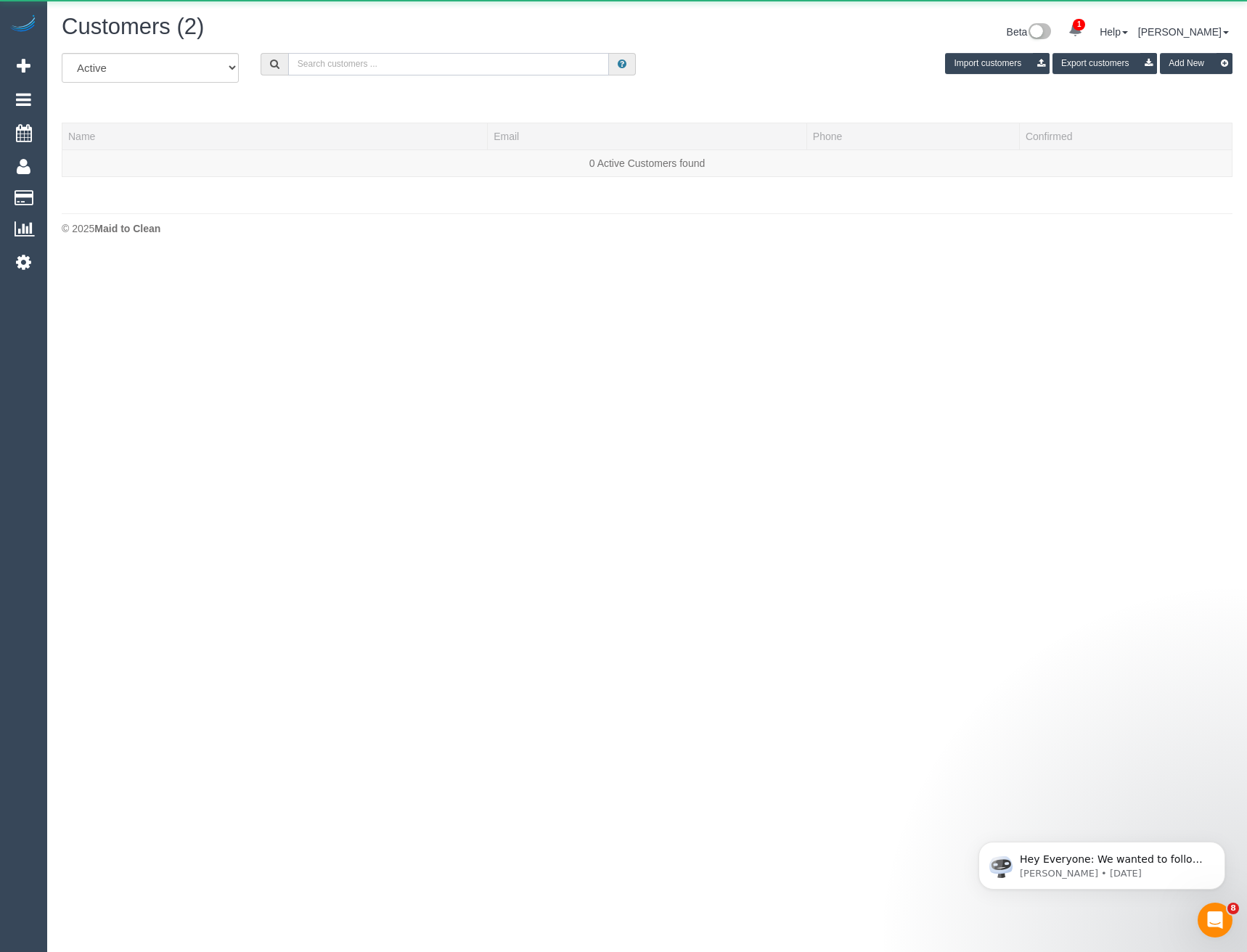
click at [335, 70] on input "text" at bounding box center [449, 64] width 322 height 22
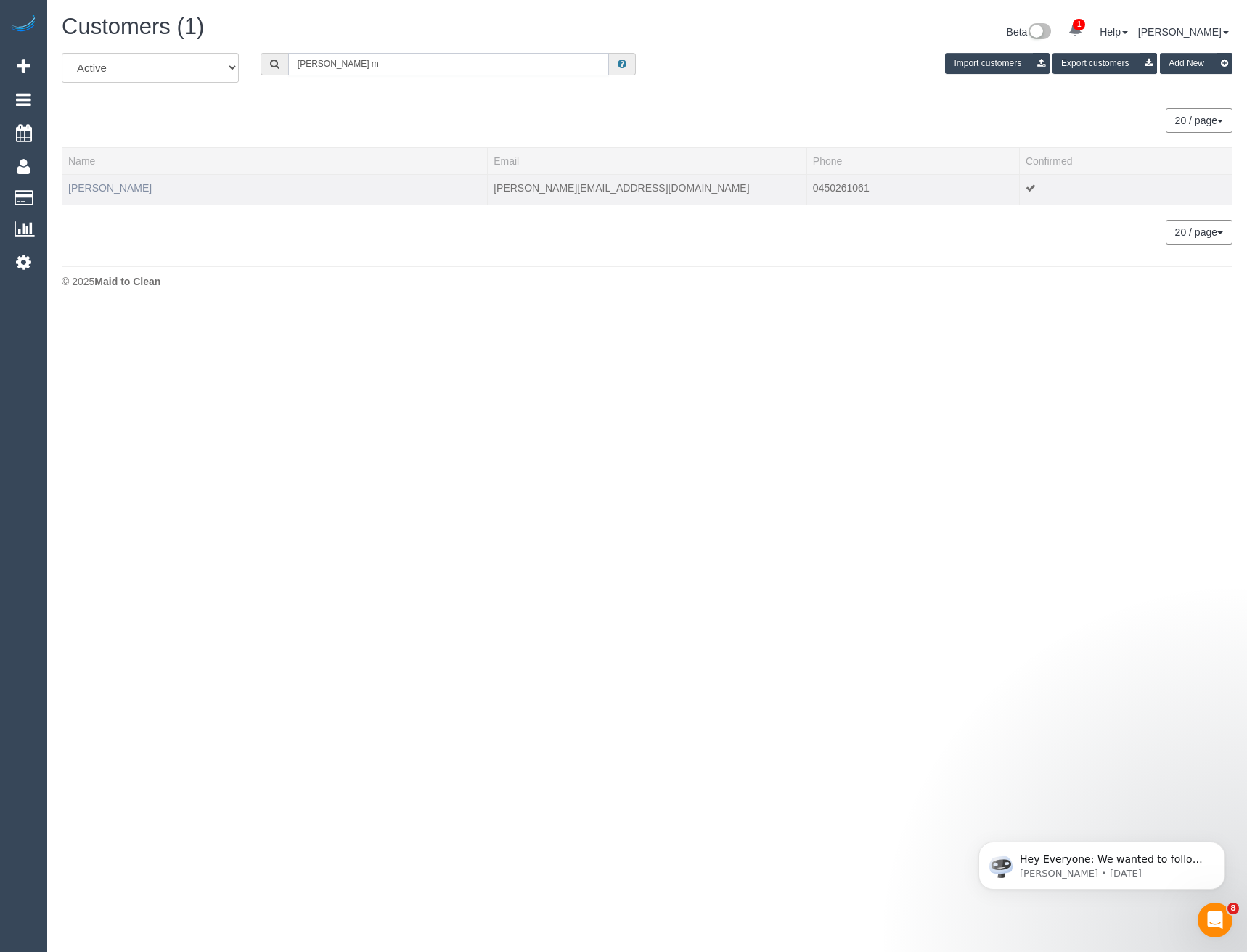
type input "Daryl m"
click at [104, 189] on link "Daryl Mumford" at bounding box center [110, 188] width 84 height 12
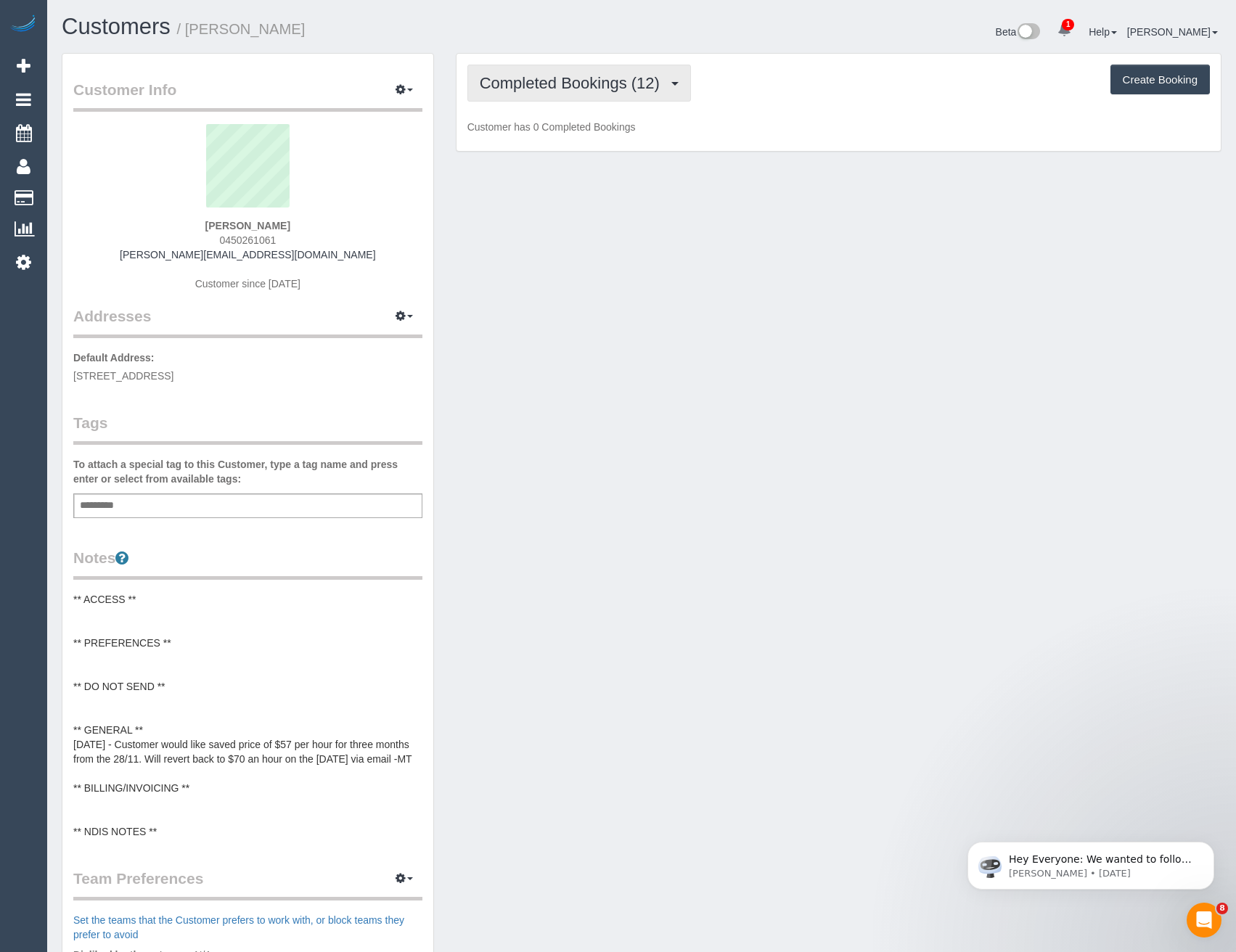
click at [605, 82] on span "Completed Bookings (12)" at bounding box center [573, 83] width 187 height 18
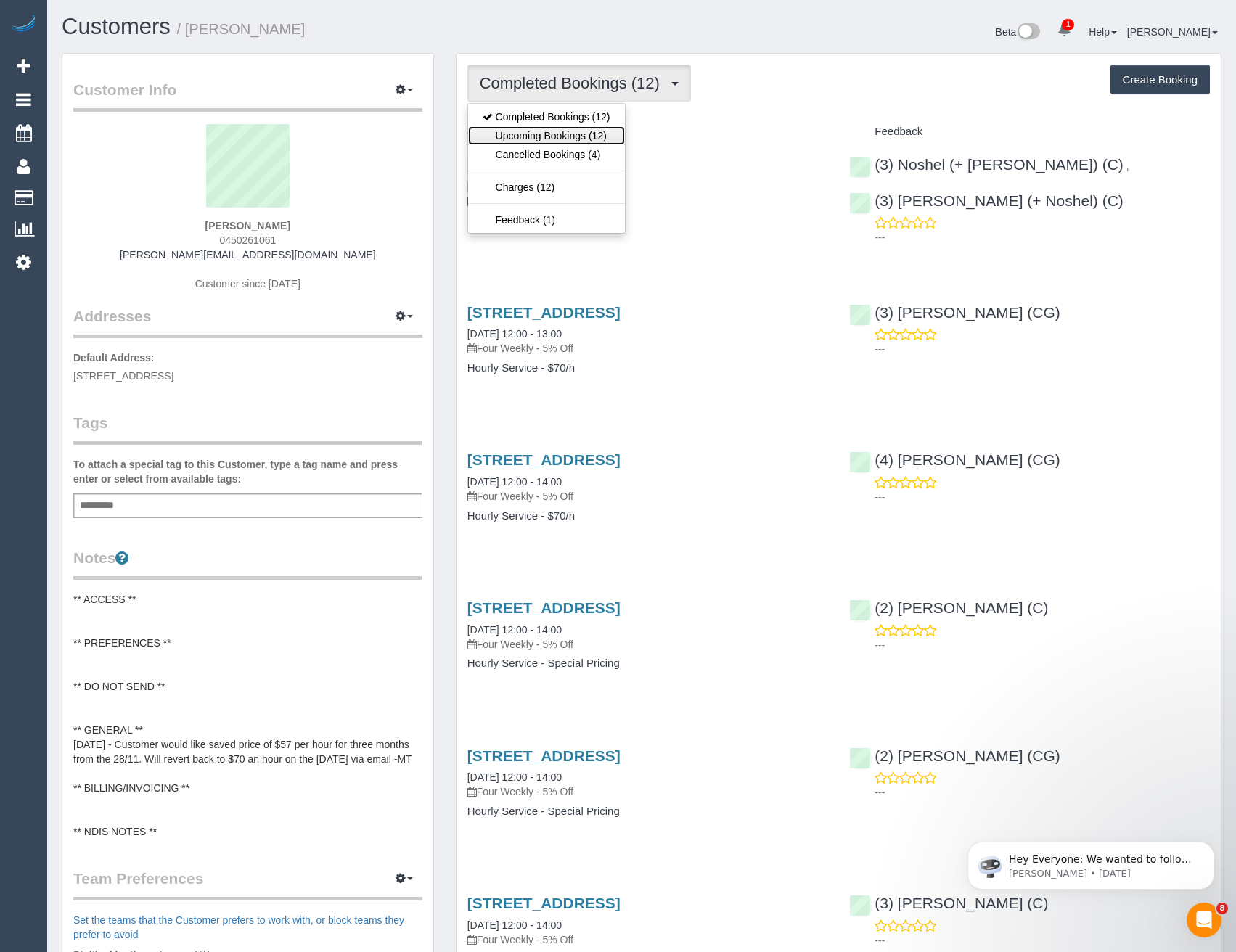
click at [584, 134] on link "Upcoming Bookings (12)" at bounding box center [546, 136] width 157 height 19
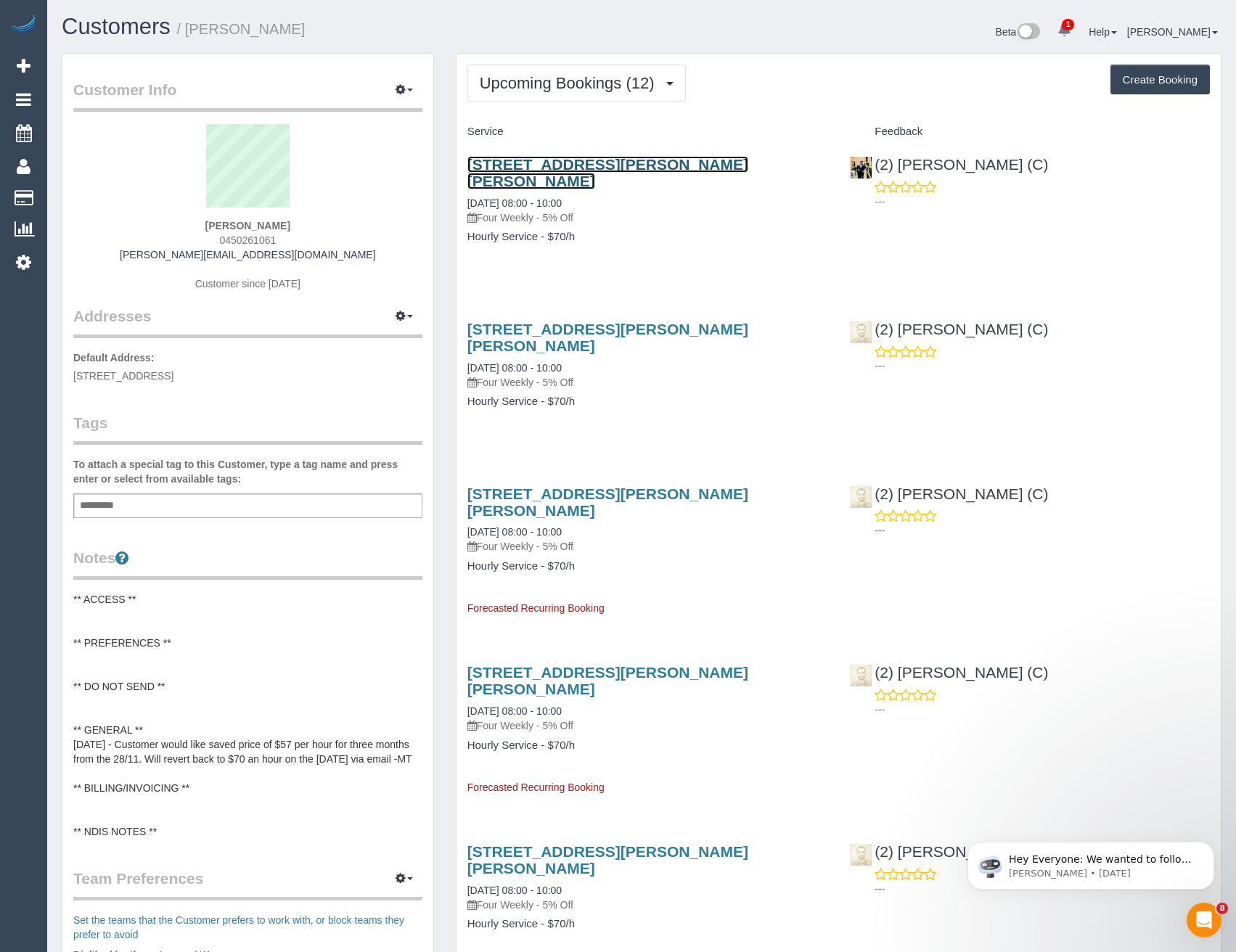
click at [627, 166] on link "3/70 Hubert Ave, Glenroy, VIC 3046" at bounding box center [608, 173] width 281 height 33
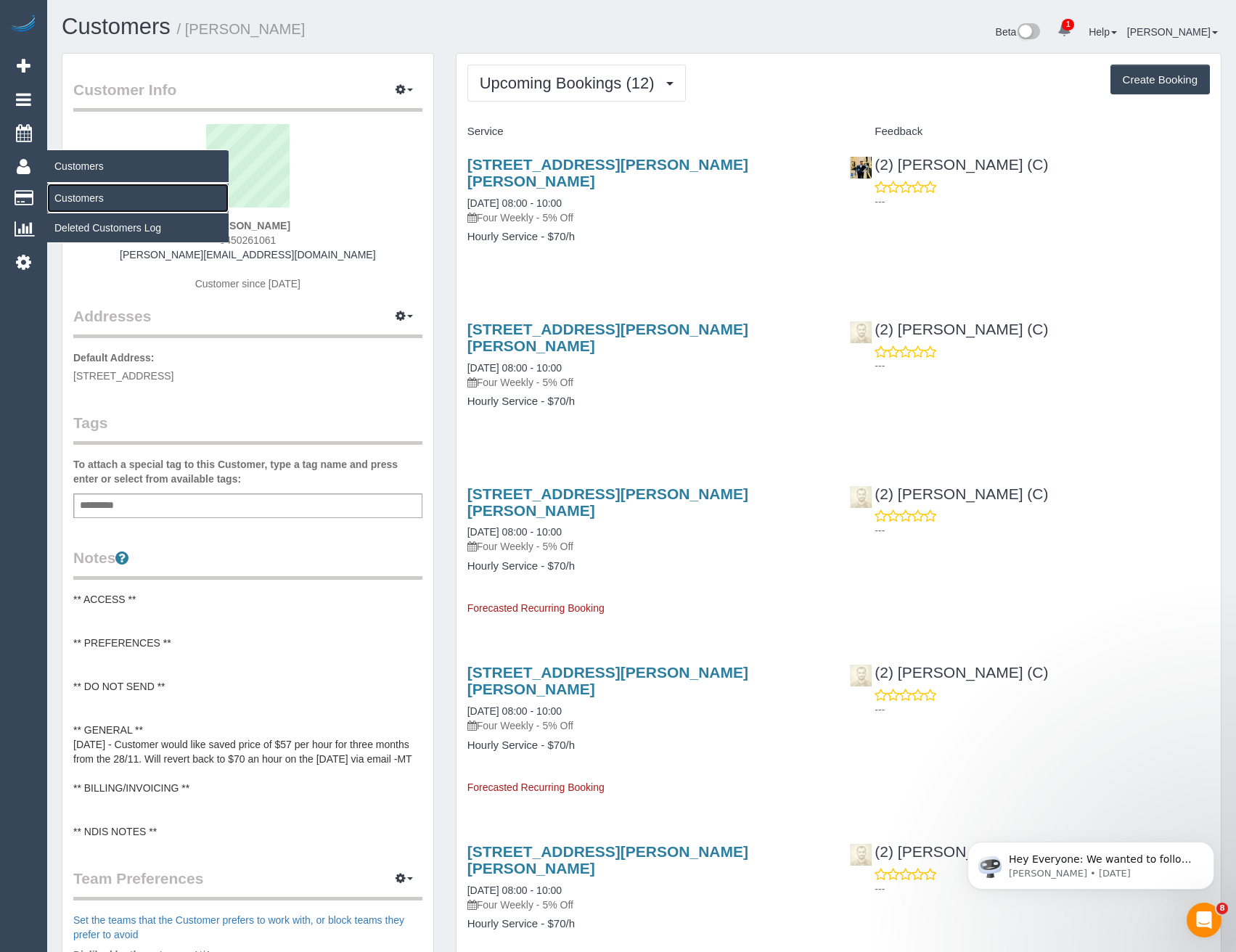
click at [67, 199] on link "Customers" at bounding box center [138, 198] width 182 height 29
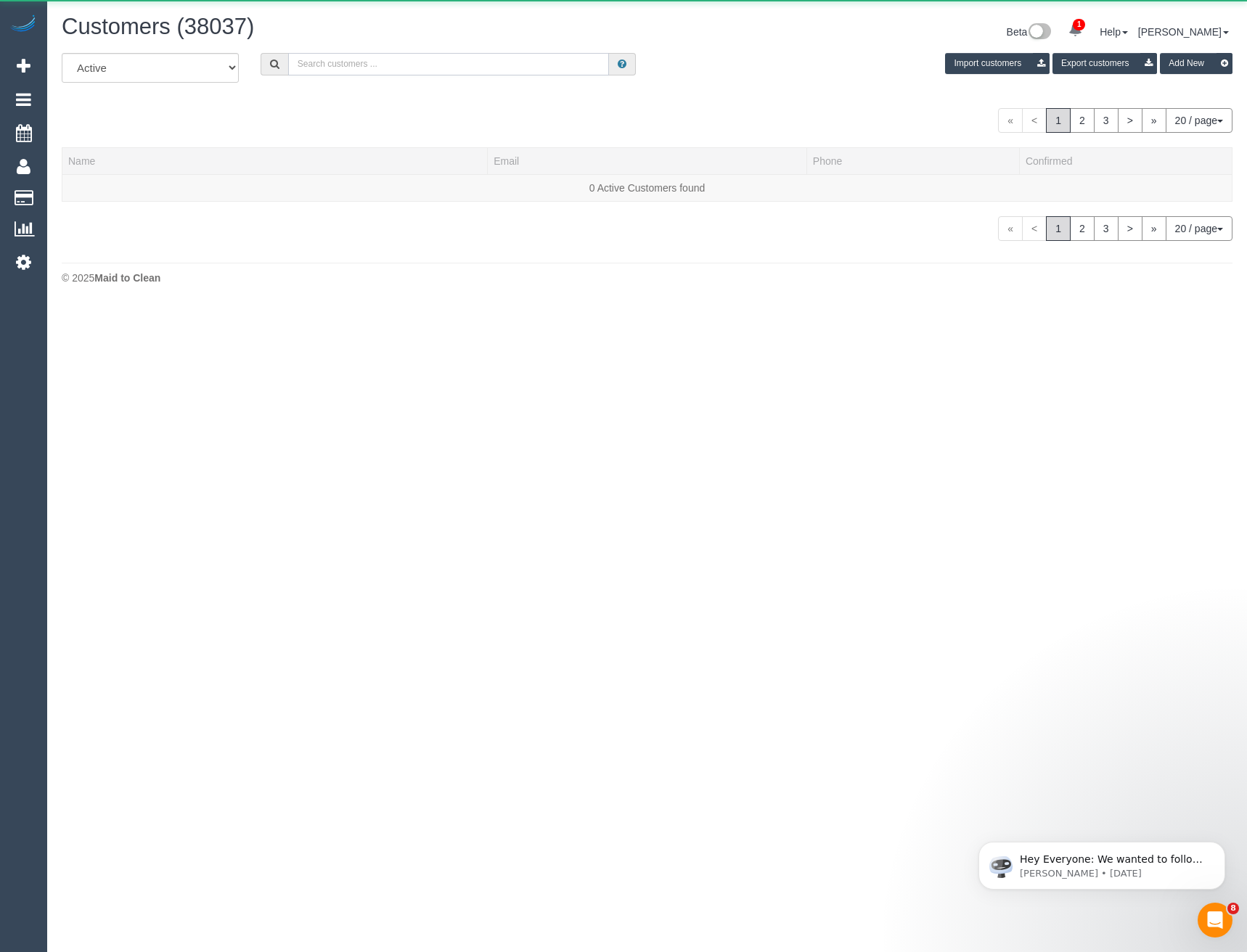
click at [313, 73] on input "text" at bounding box center [449, 64] width 322 height 22
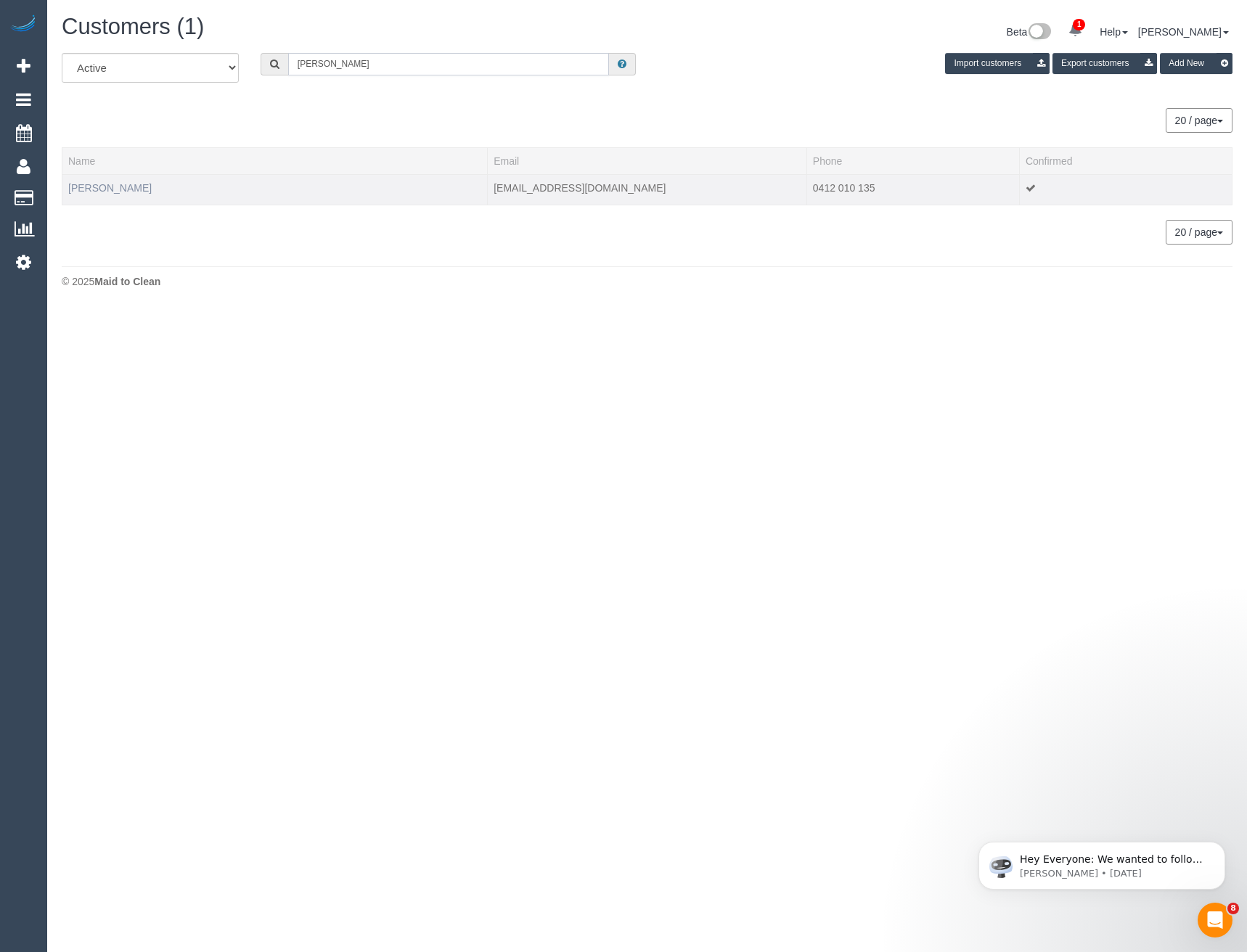
type input "Rebecca Park"
click at [121, 187] on link "Rebecca Parker" at bounding box center [110, 188] width 84 height 12
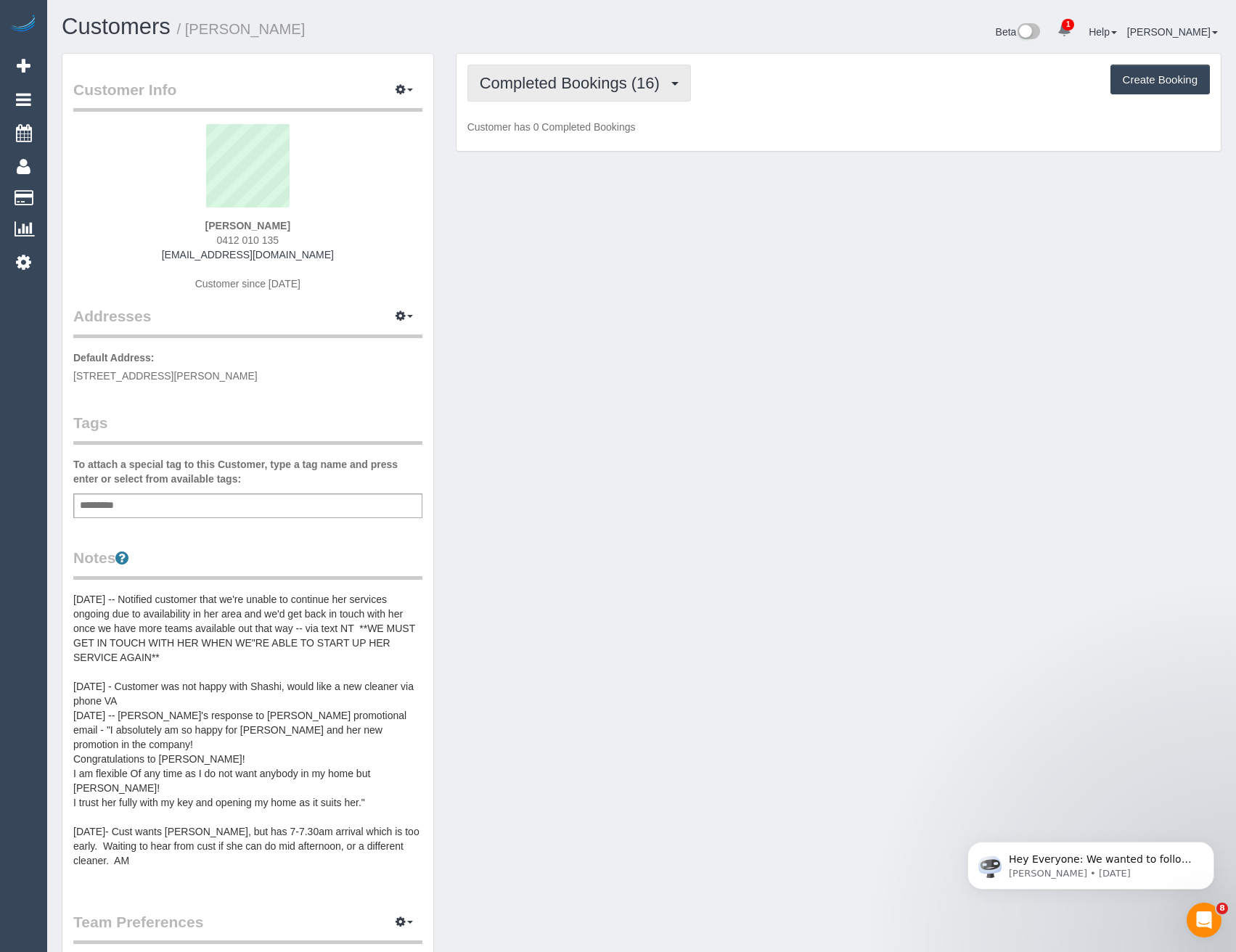
click at [580, 86] on span "Completed Bookings (16)" at bounding box center [573, 83] width 187 height 18
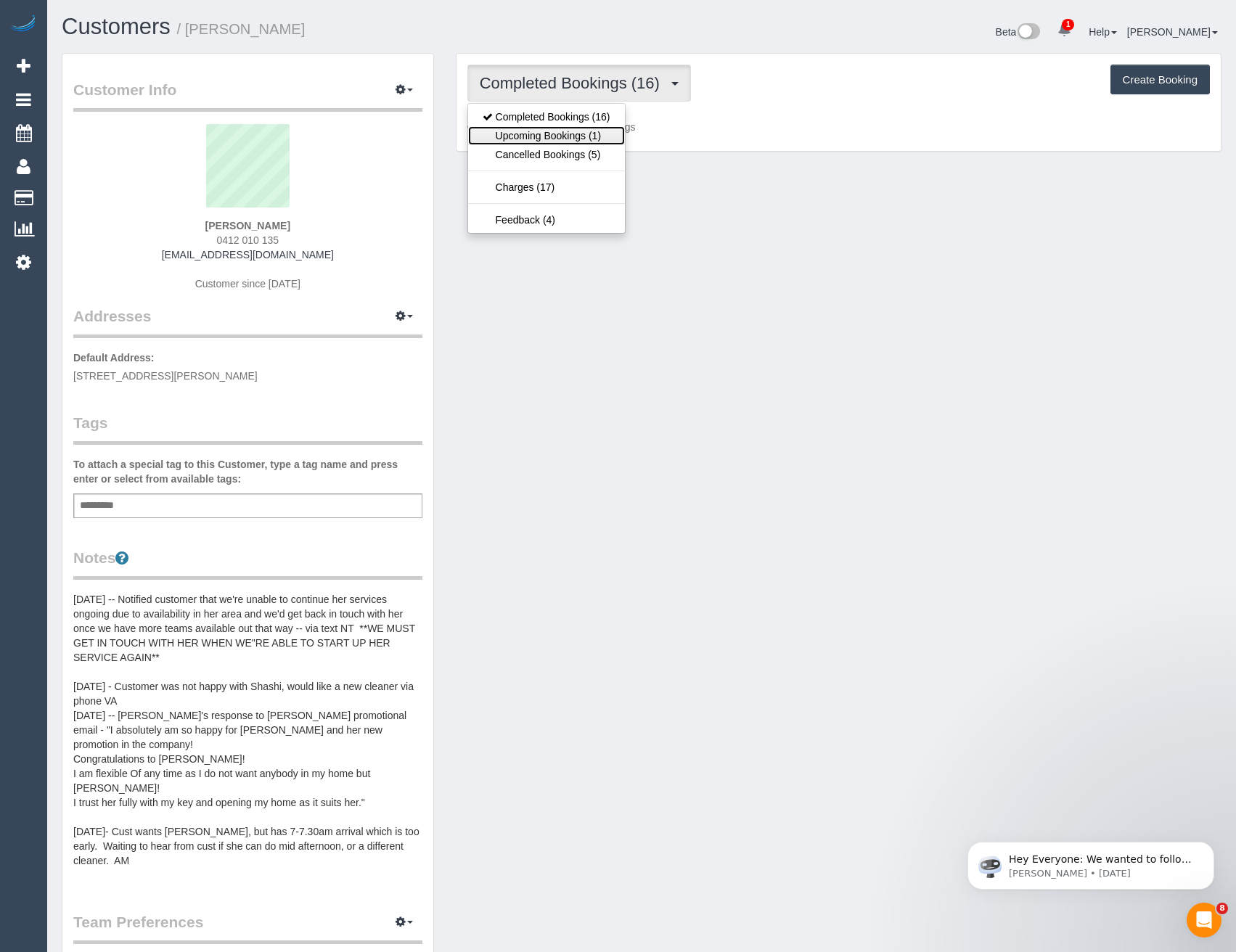
click at [589, 141] on link "Upcoming Bookings (1)" at bounding box center [546, 136] width 157 height 19
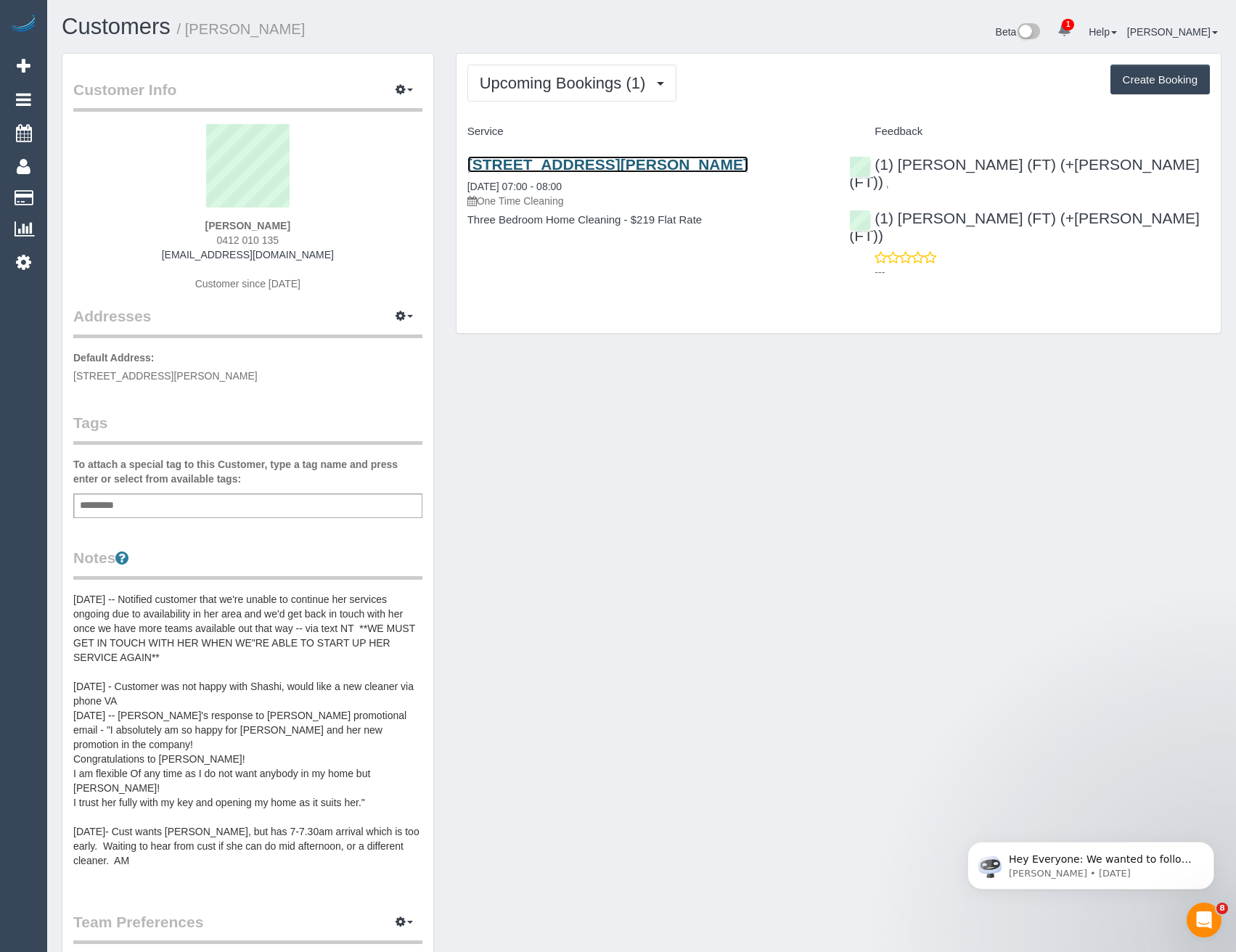
click at [661, 161] on link "42 John St, Werribee, VIC 3030" at bounding box center [608, 164] width 281 height 17
click at [569, 78] on span "Upcoming Bookings (1)" at bounding box center [566, 83] width 174 height 18
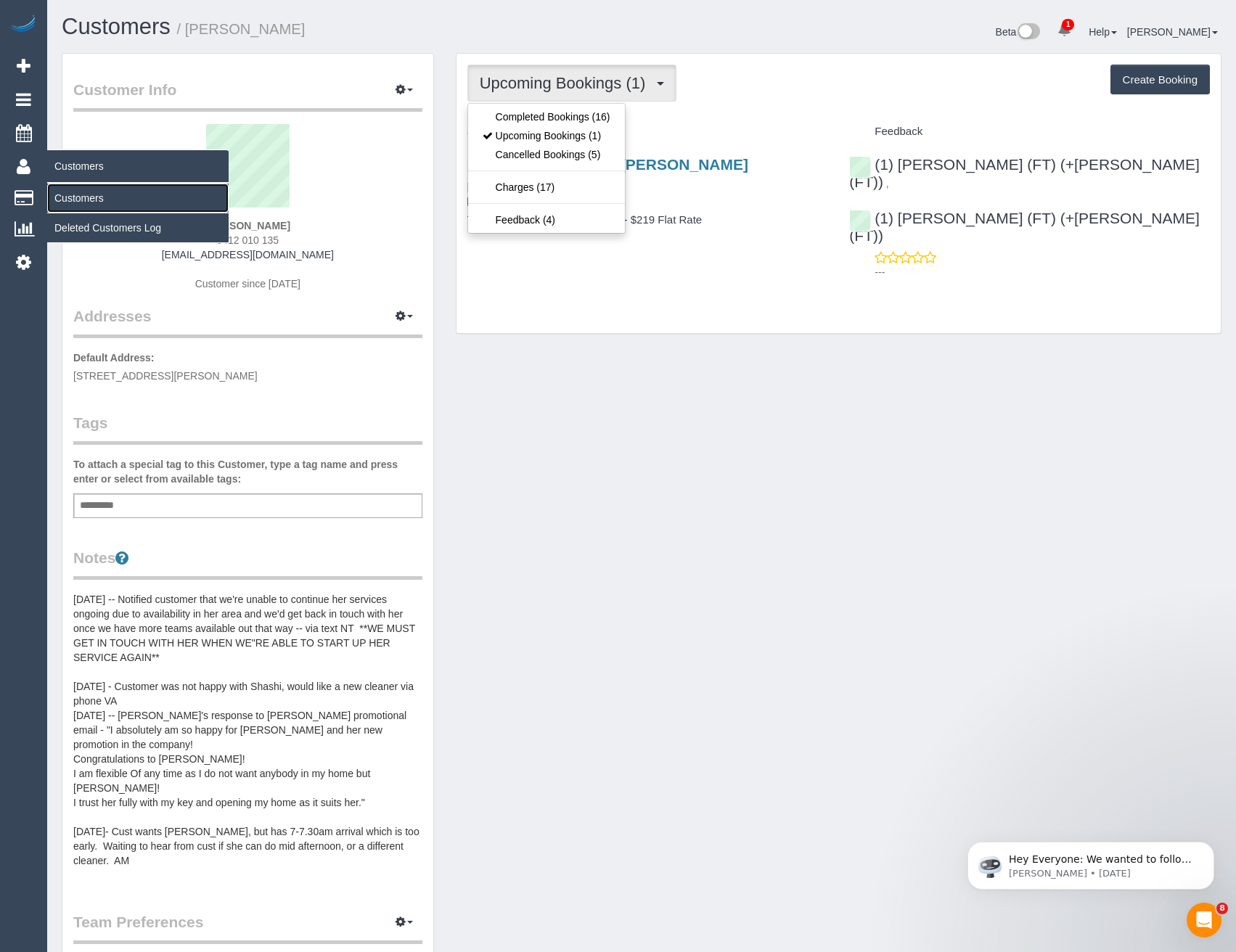
click at [74, 197] on link "Customers" at bounding box center [138, 198] width 182 height 29
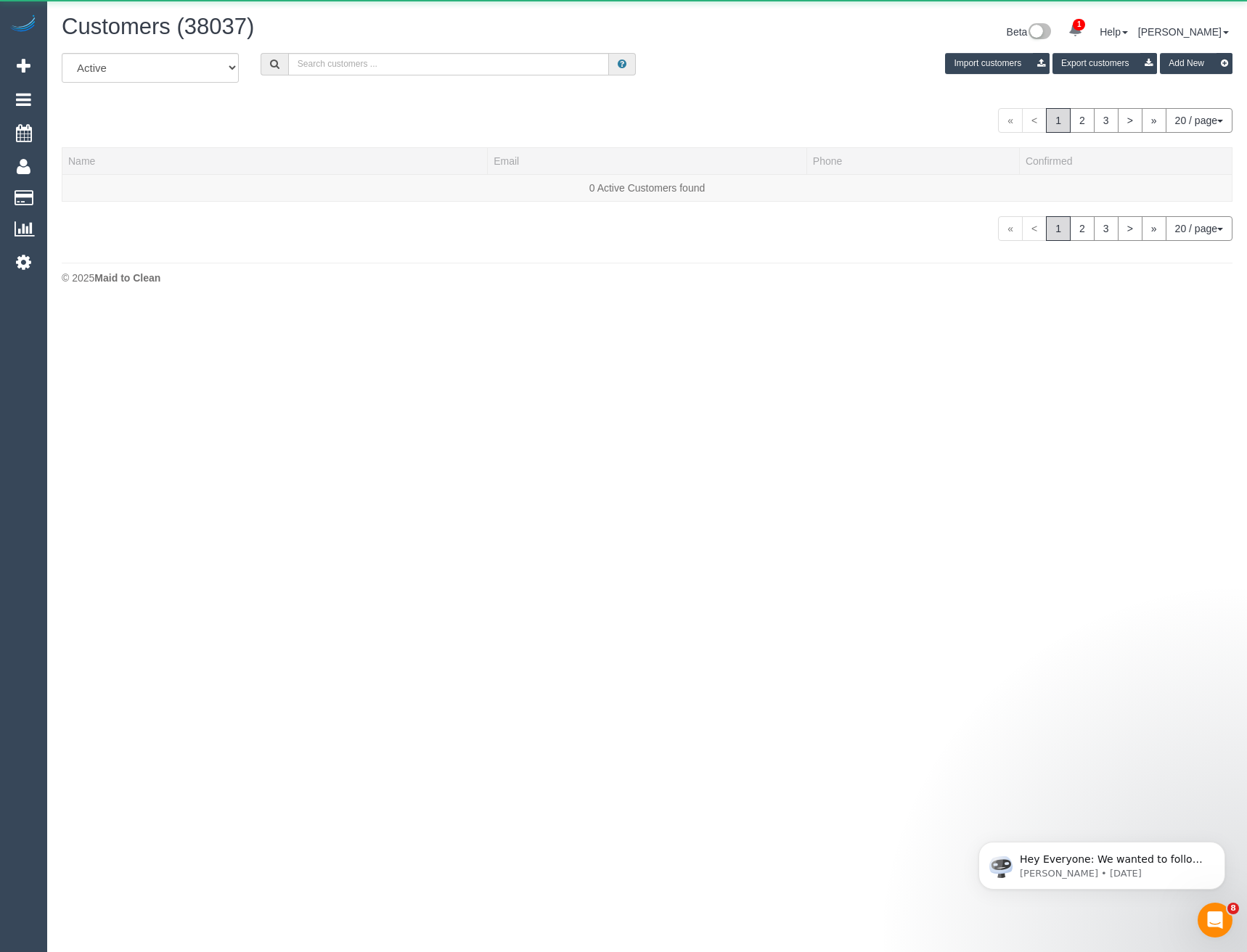
click at [383, 80] on div "All Active Archived Import customers Export customers Add New" at bounding box center [647, 73] width 1193 height 41
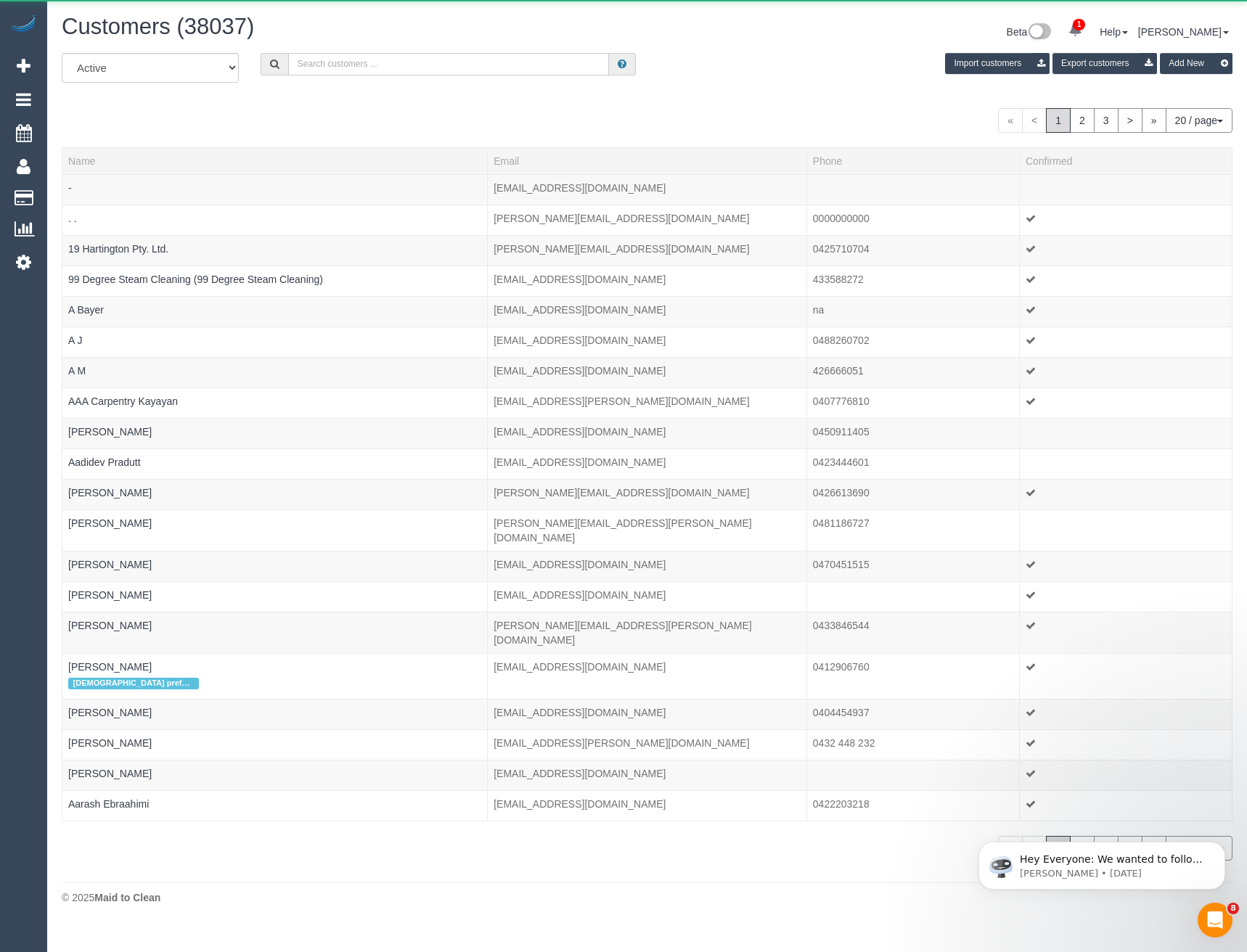
drag, startPoint x: 381, startPoint y: 69, endPoint x: 384, endPoint y: 59, distance: 10.4
click at [381, 69] on input "text" at bounding box center [449, 64] width 322 height 22
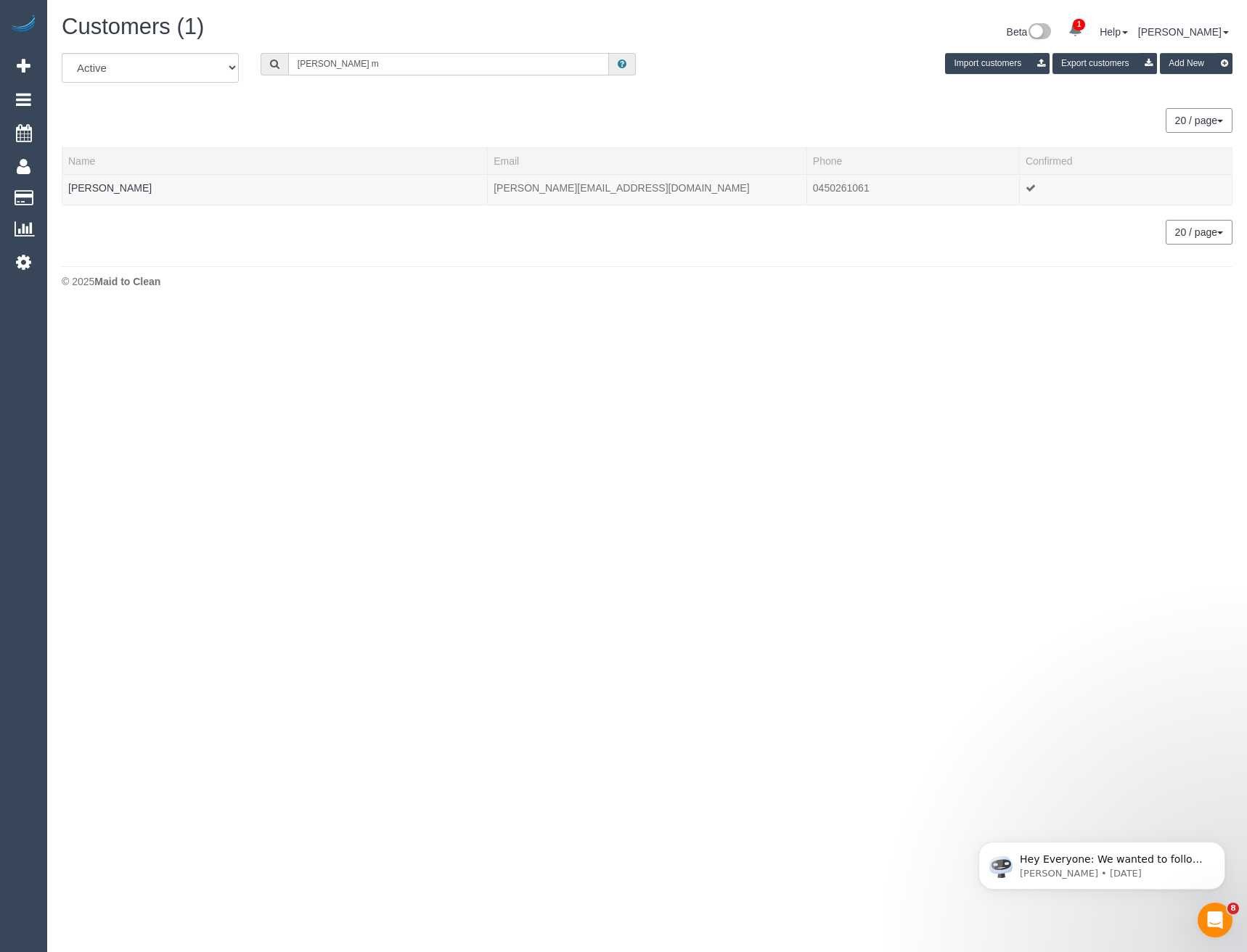
type input "Daryl m"
click at [100, 185] on link "Daryl Mumford" at bounding box center [110, 188] width 84 height 12
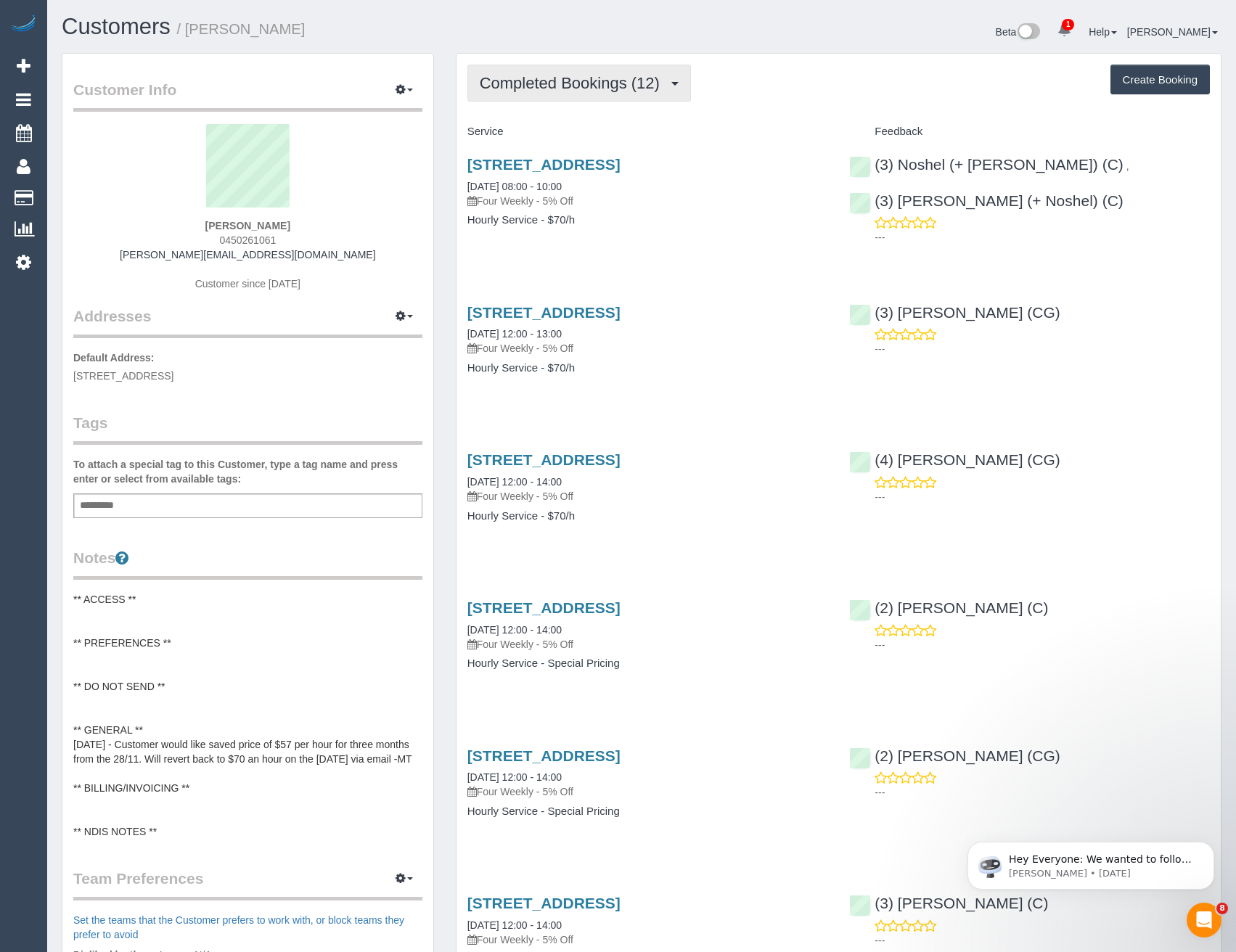
click at [605, 87] on span "Completed Bookings (12)" at bounding box center [573, 83] width 187 height 18
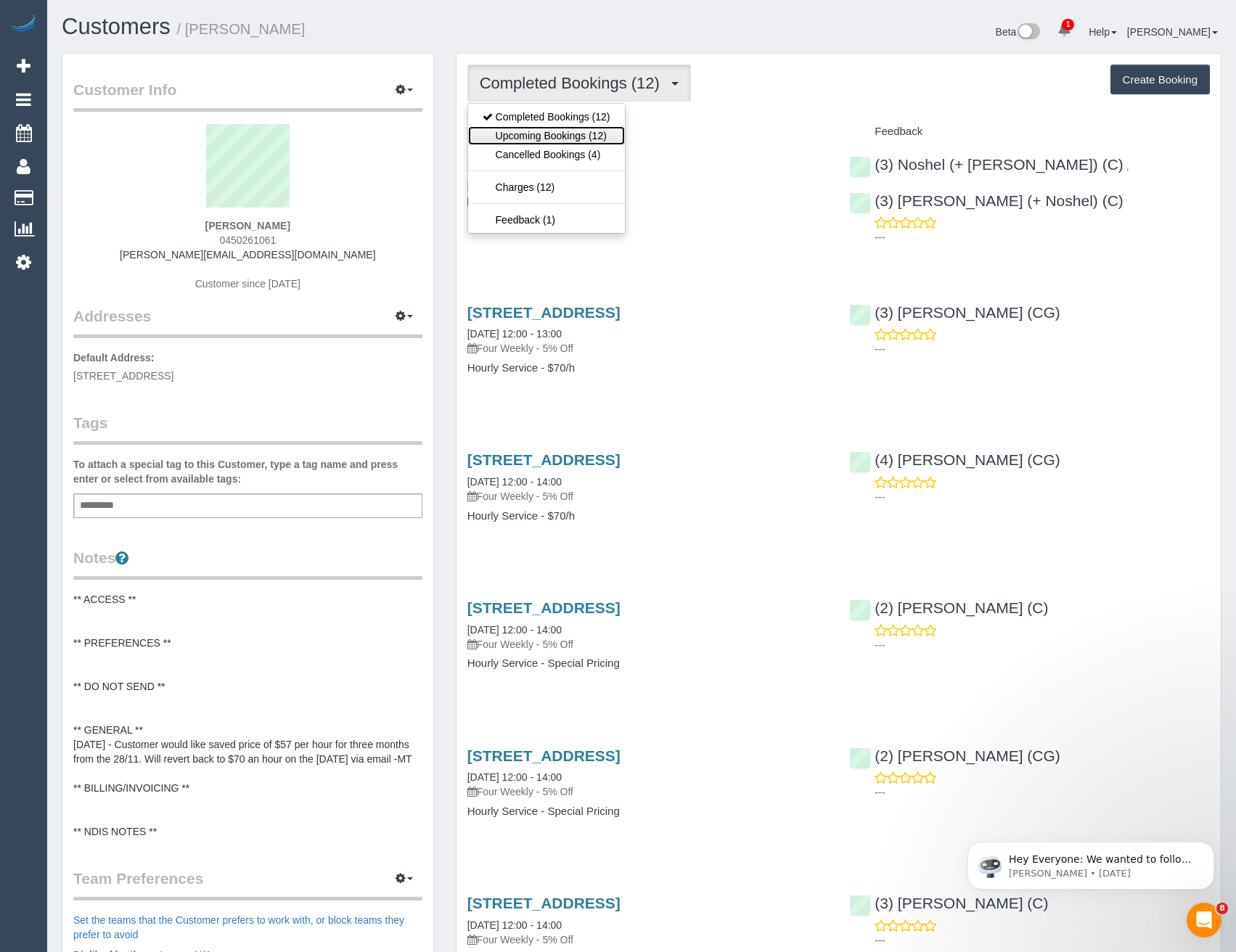
click at [589, 139] on link "Upcoming Bookings (12)" at bounding box center [546, 136] width 157 height 19
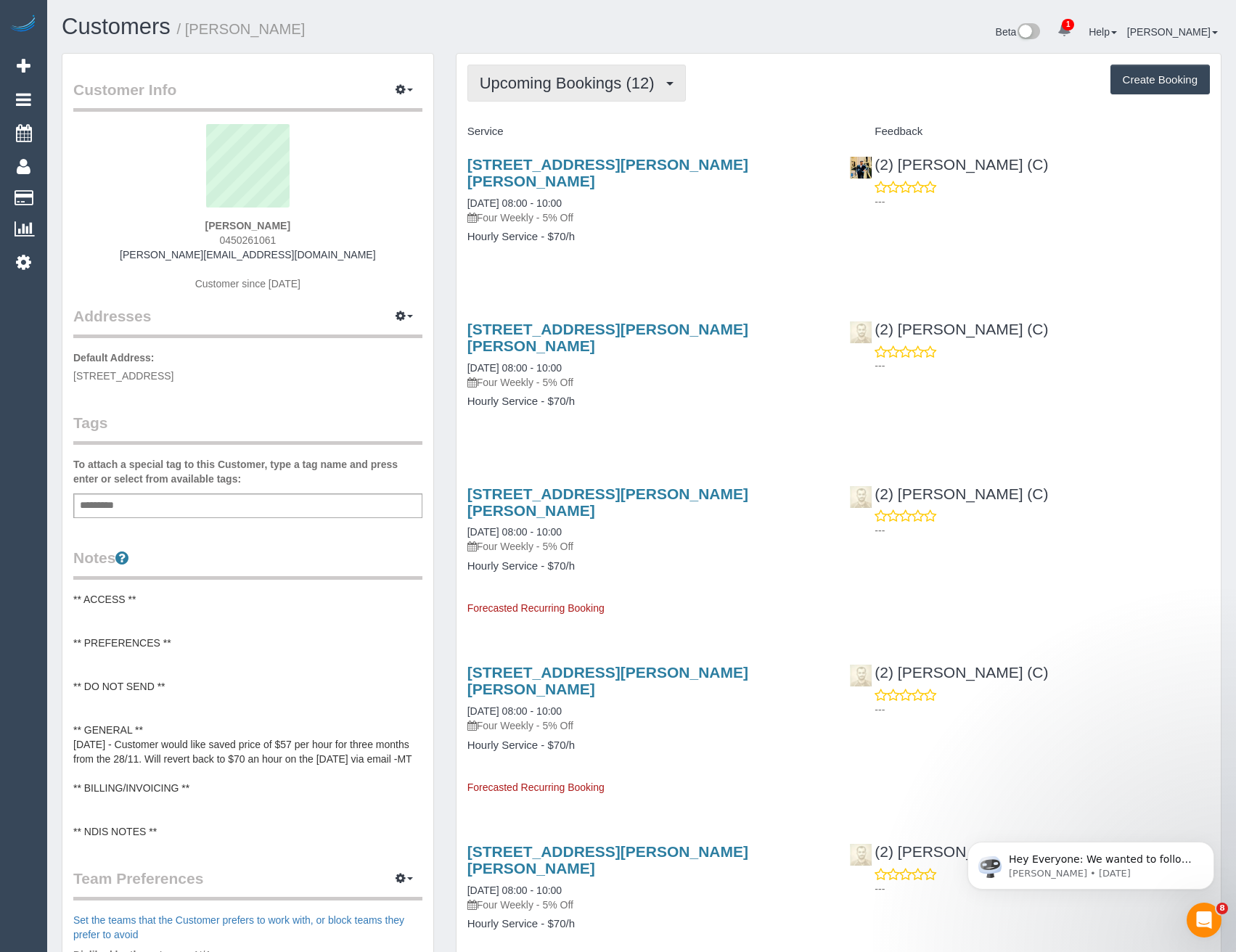
click at [579, 80] on span "Upcoming Bookings (12)" at bounding box center [570, 83] width 182 height 18
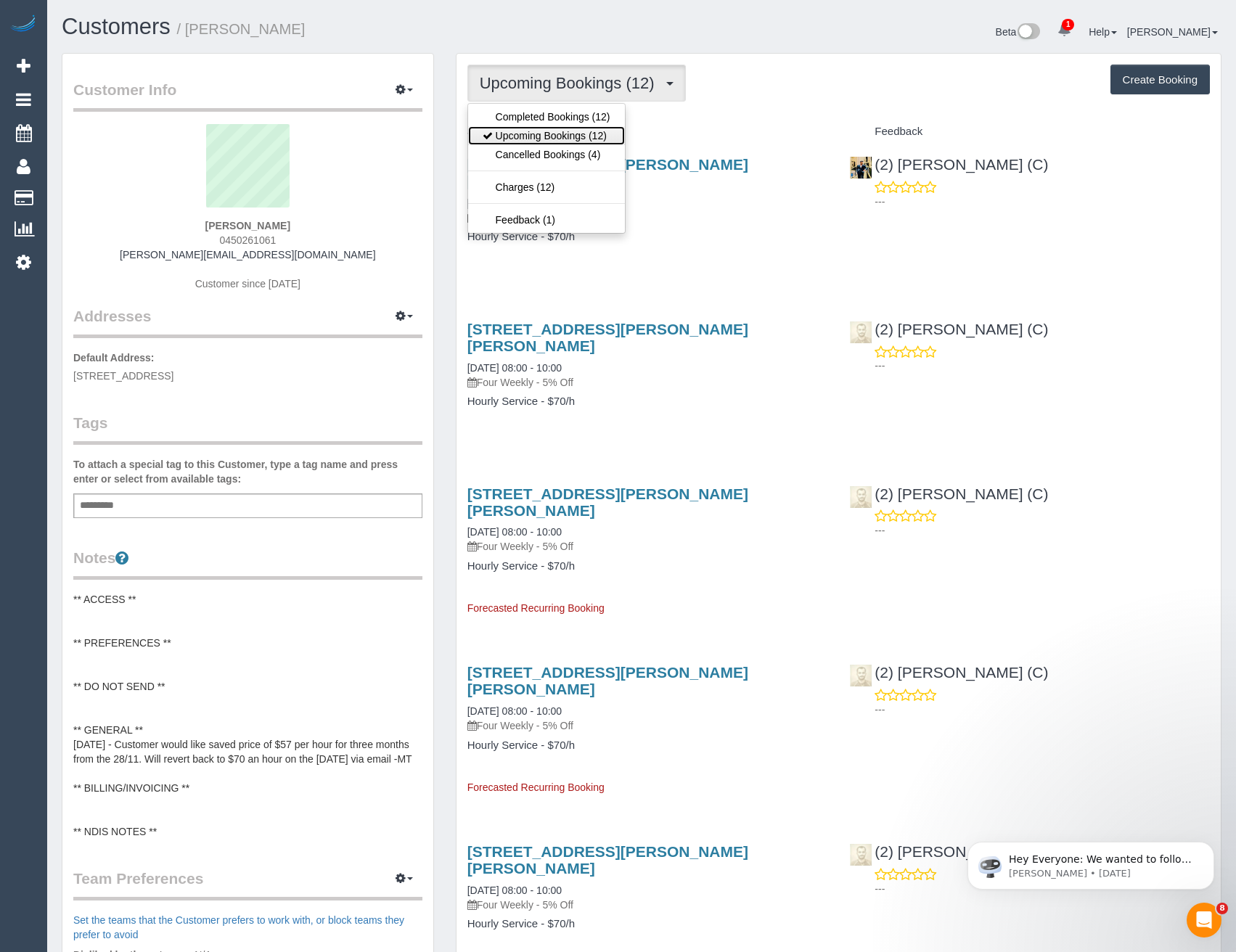
click at [571, 138] on link "Upcoming Bookings (12)" at bounding box center [546, 136] width 157 height 19
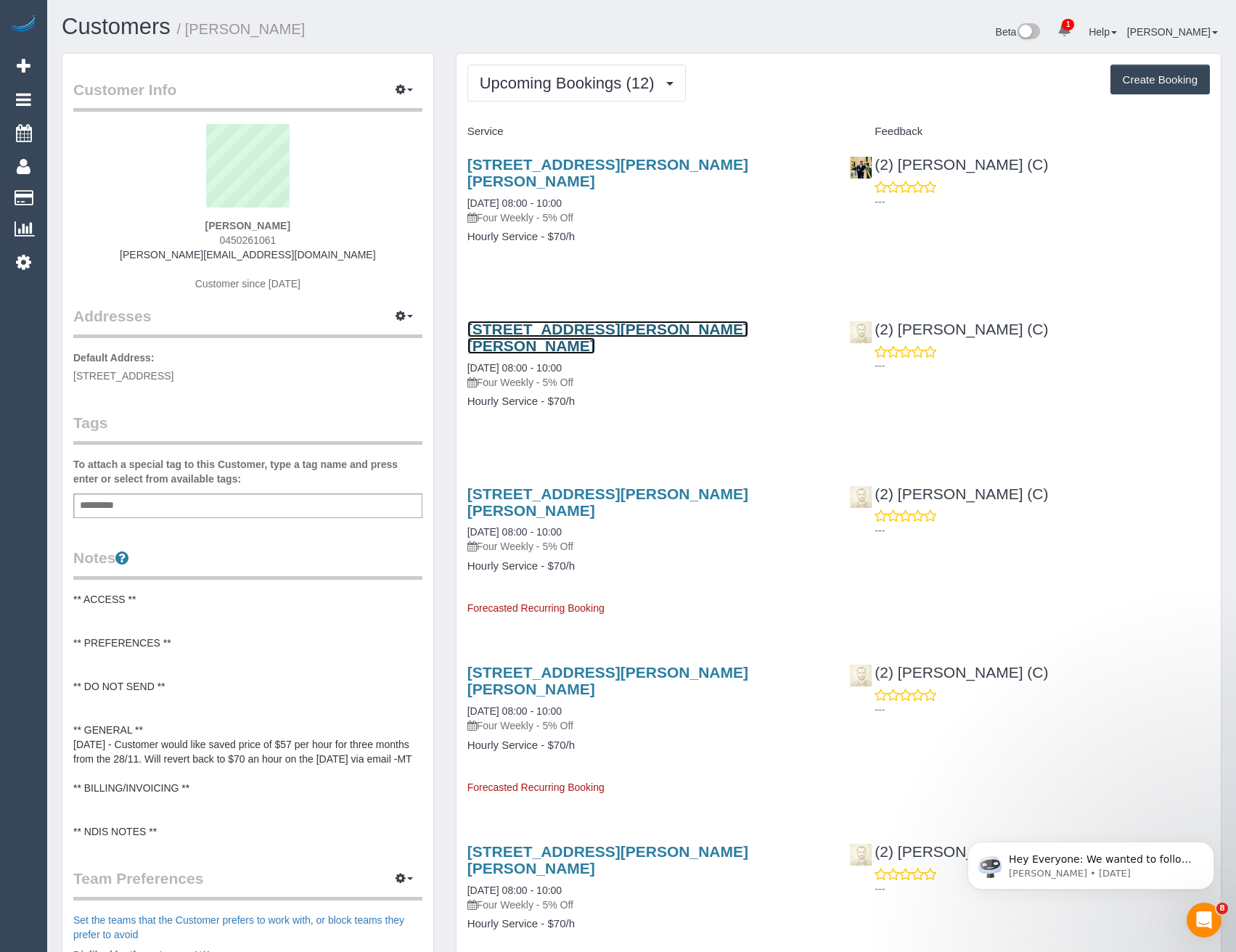
click at [622, 321] on link "3/70 Hubert Ave, Glenroy, VIC 3046" at bounding box center [608, 337] width 281 height 33
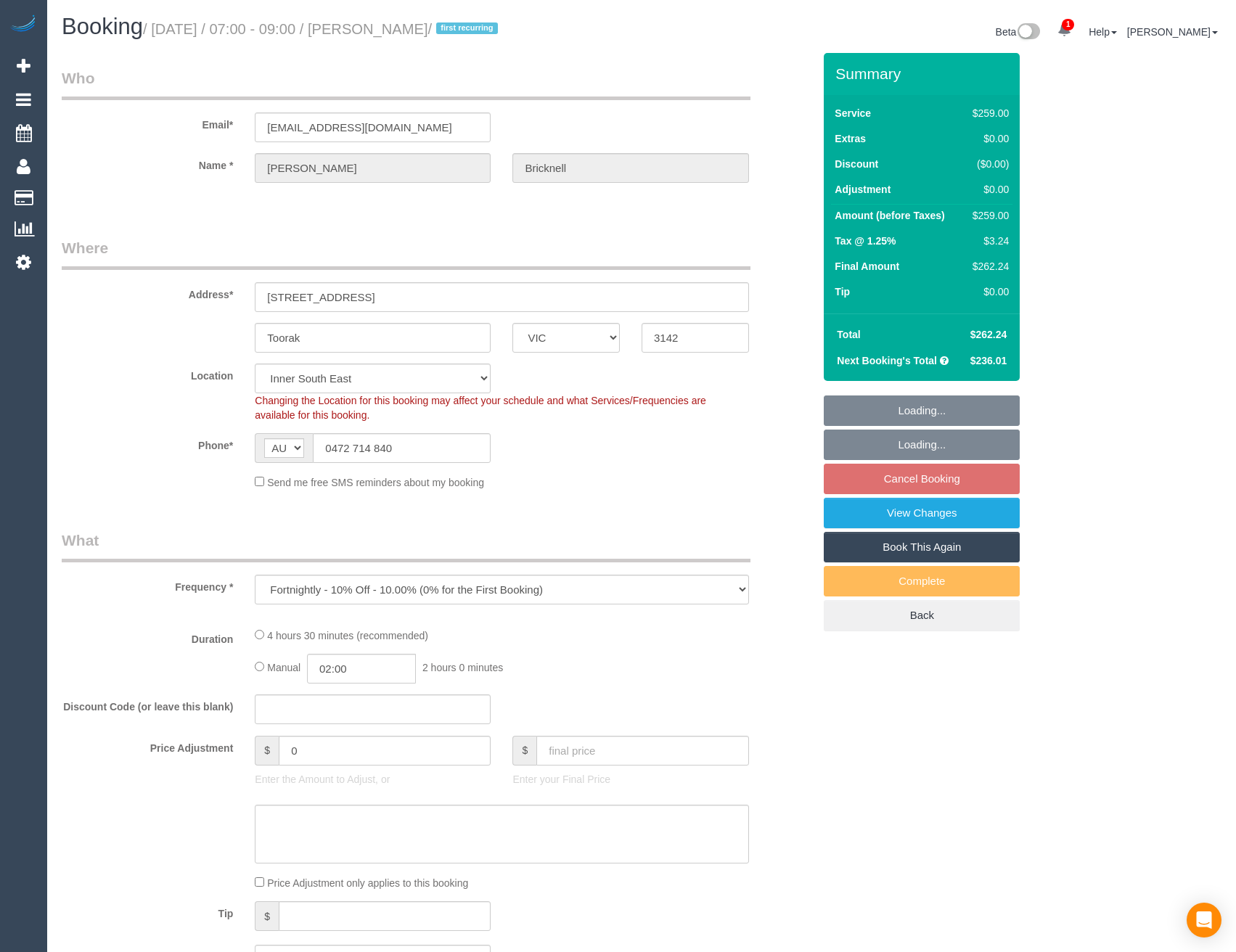
select select "VIC"
select select "string:stripe-pm_1SDDsV2GScqysDRVo57TEwuy"
select select "number:28"
select select "number:14"
select select "number:19"
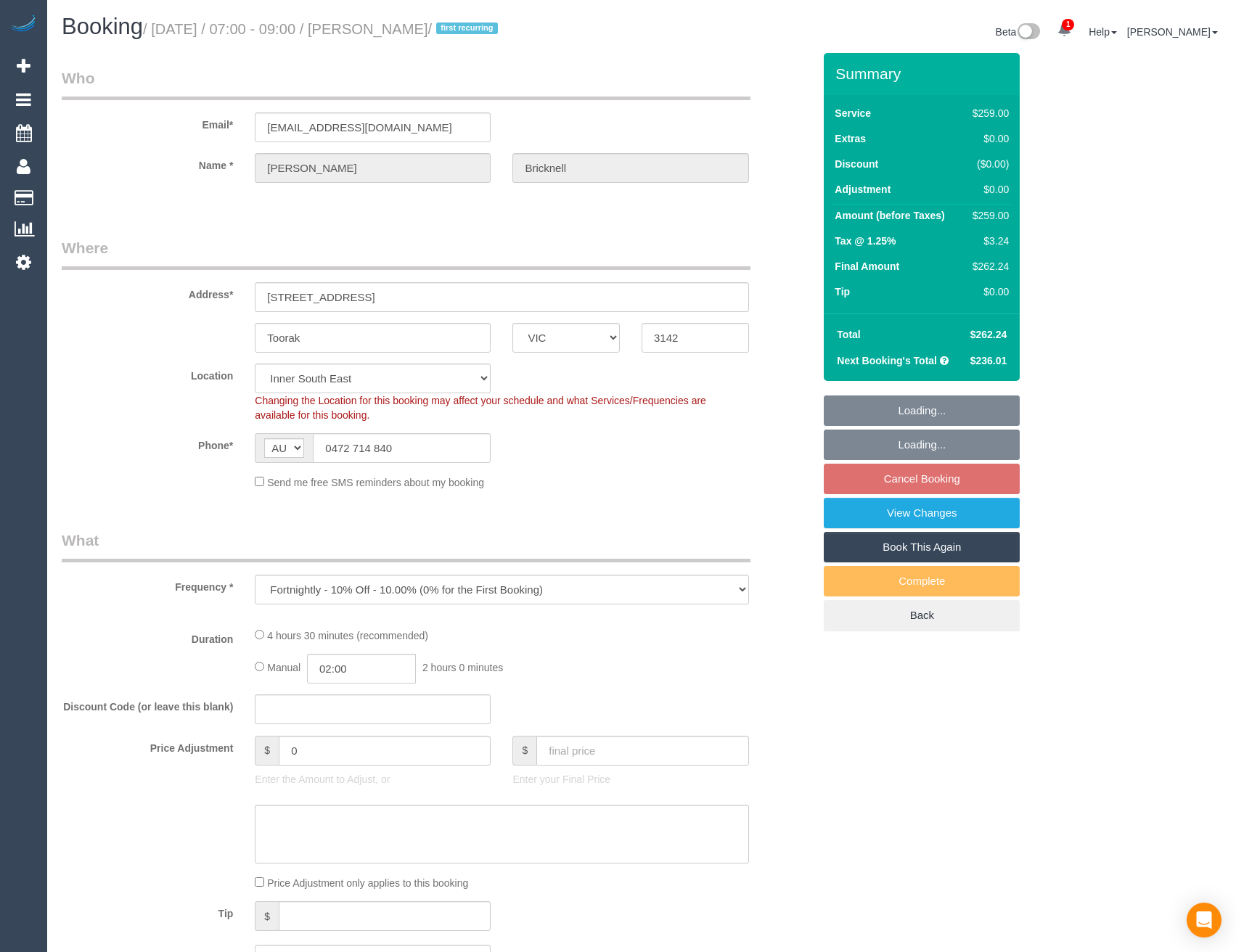
select select "number:23"
select select "number:34"
select select "number:13"
select select "object:793"
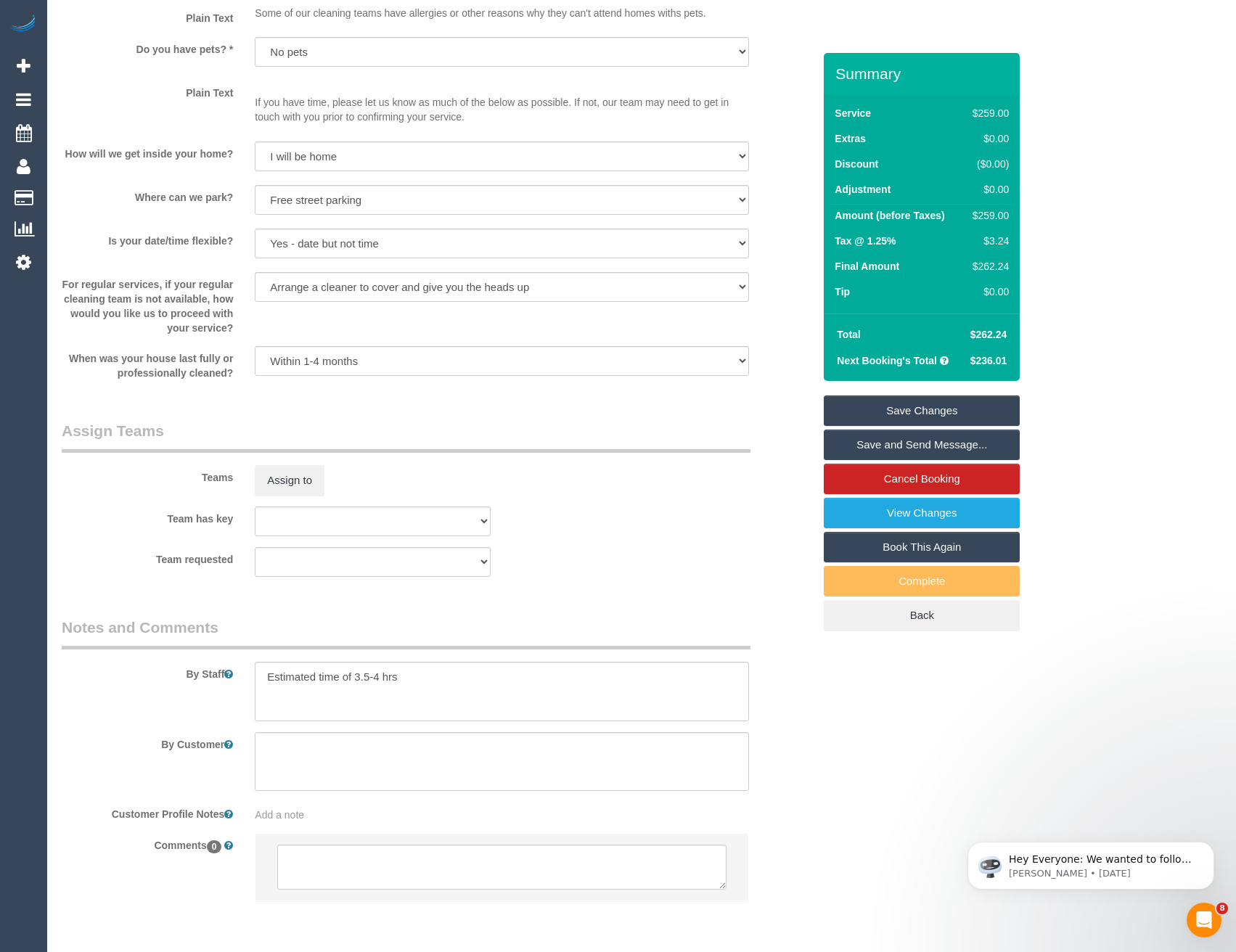
scroll to position [1945, 0]
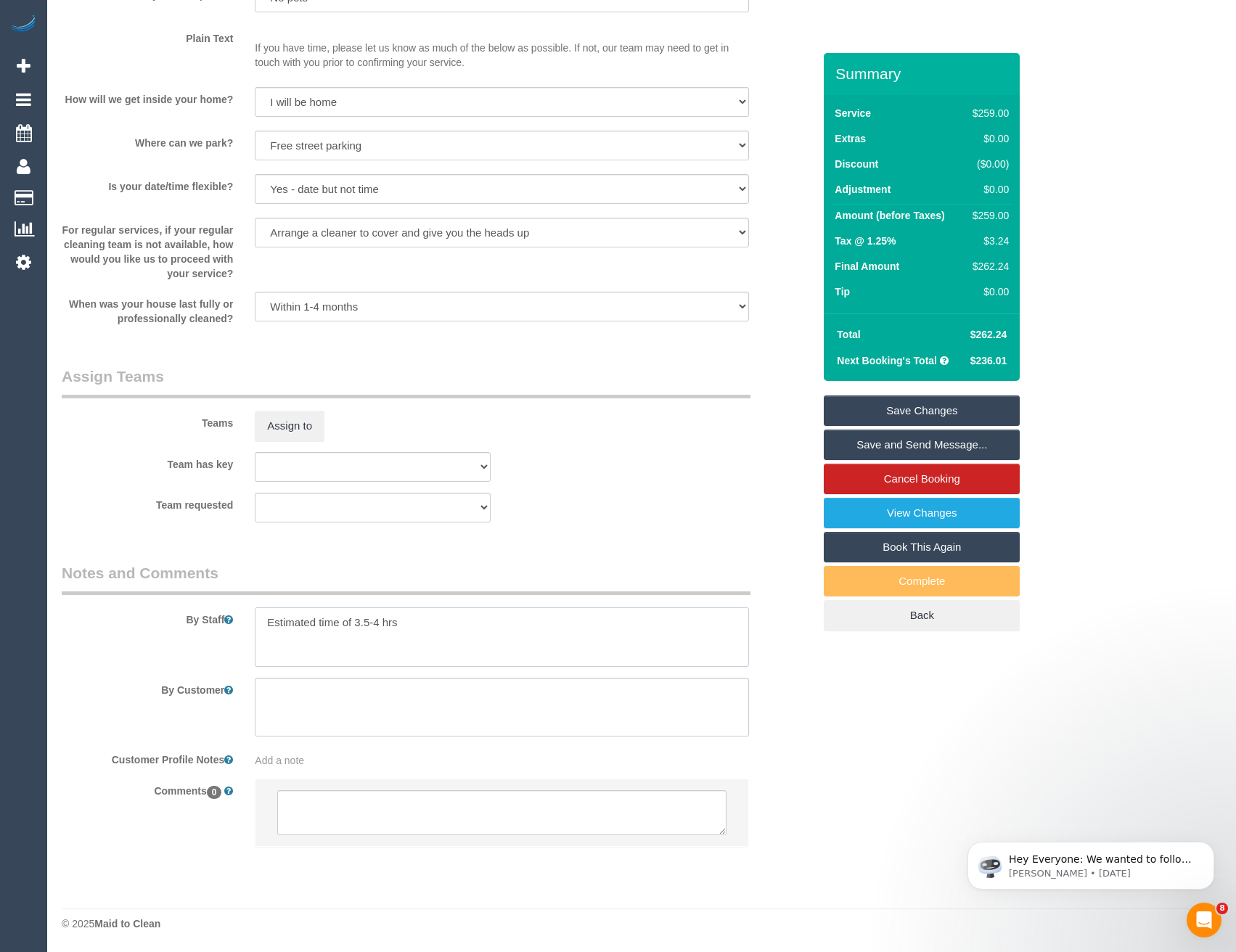
drag, startPoint x: 261, startPoint y: 618, endPoint x: 258, endPoint y: 600, distance: 18.2
click at [261, 618] on textarea at bounding box center [502, 637] width 494 height 60
drag, startPoint x: 380, startPoint y: 635, endPoint x: 352, endPoint y: 634, distance: 28.0
click at [352, 634] on textarea at bounding box center [502, 637] width 494 height 60
type textarea "*cover* Estimated time of4-5 hrs"
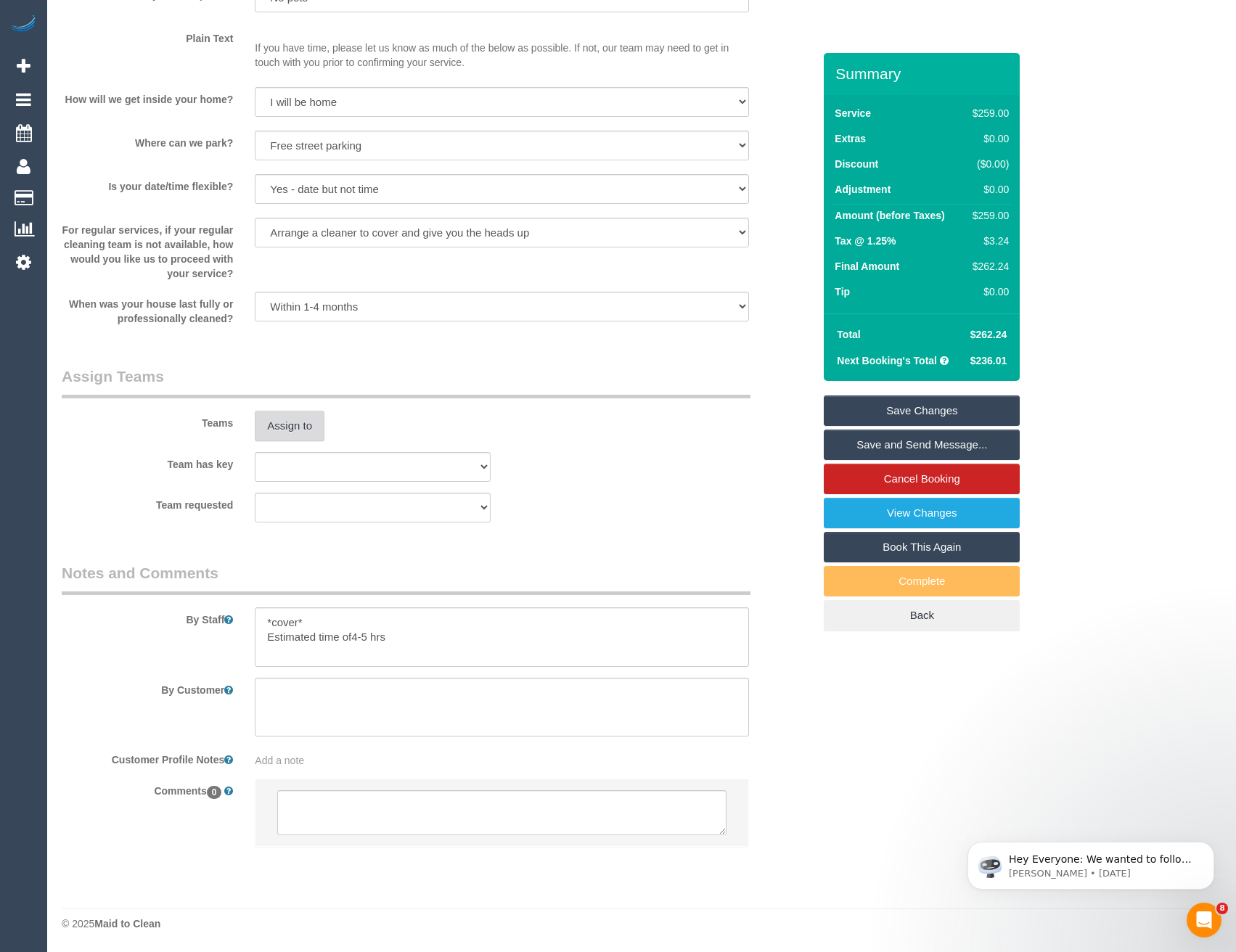
click at [291, 412] on button "Assign to" at bounding box center [289, 426] width 69 height 30
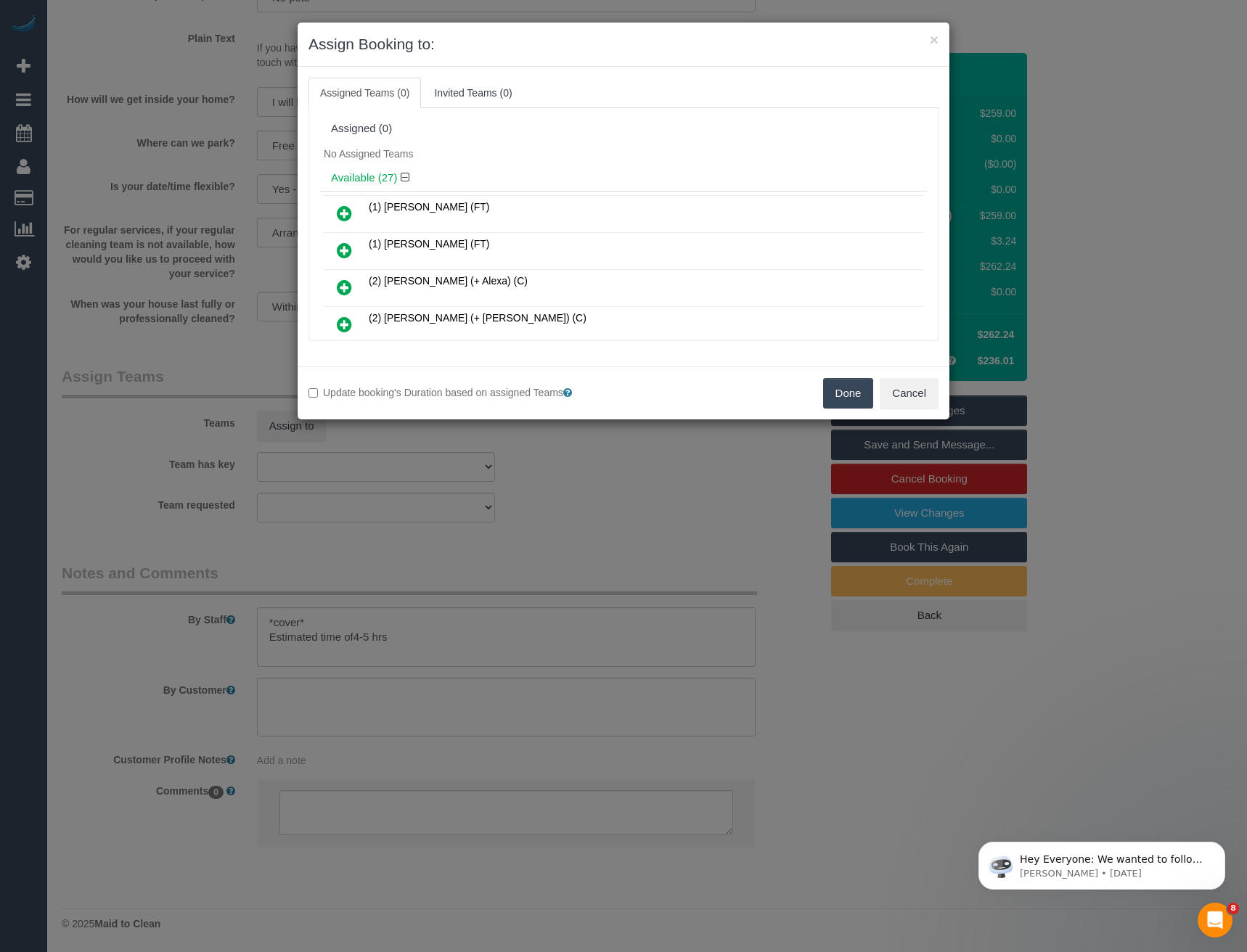
click at [713, 509] on div "× Assign Booking to: Assigned Teams (0) Invited Teams (0) Assigned (0) No Assig…" at bounding box center [624, 476] width 1247 height 952
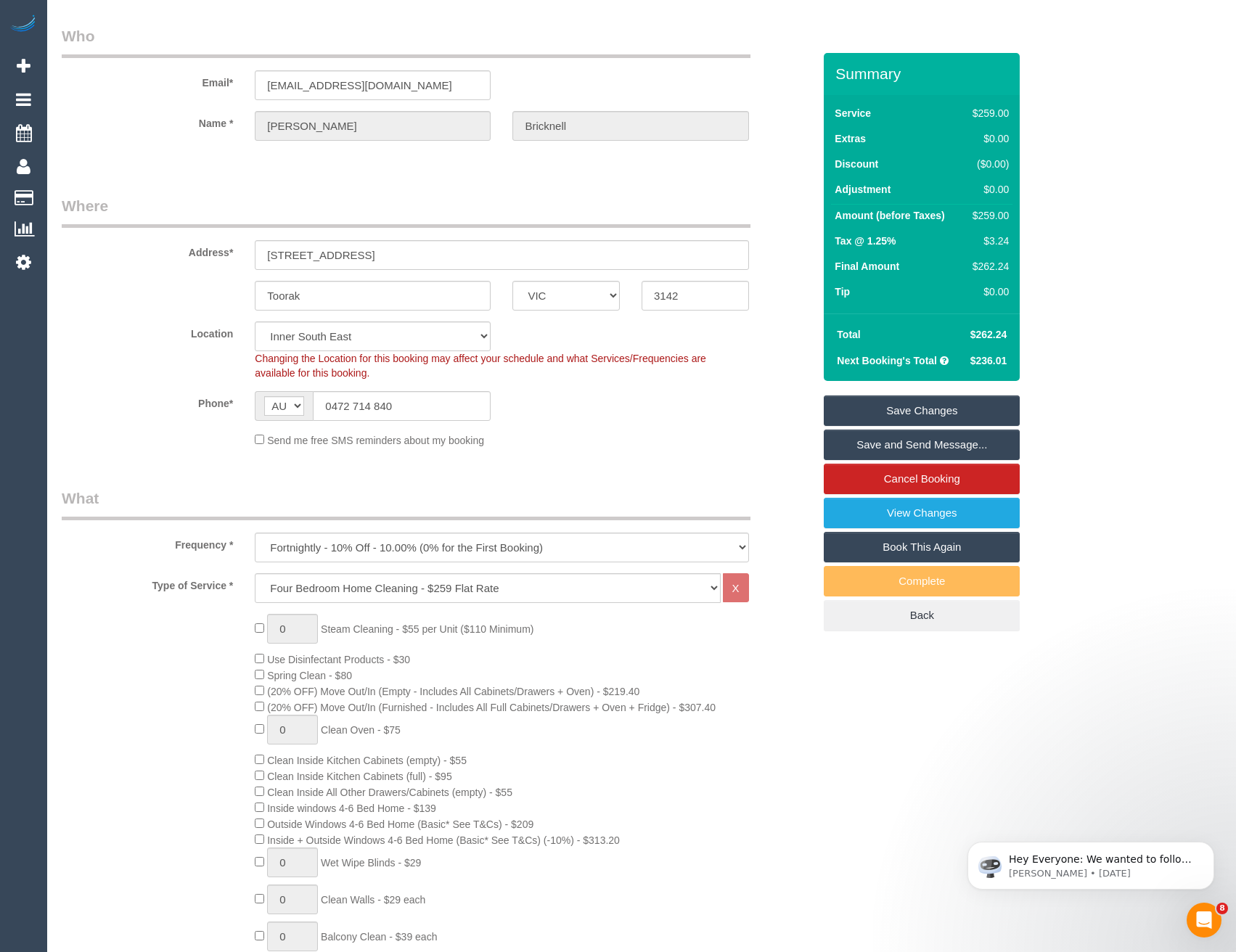
scroll to position [0, 0]
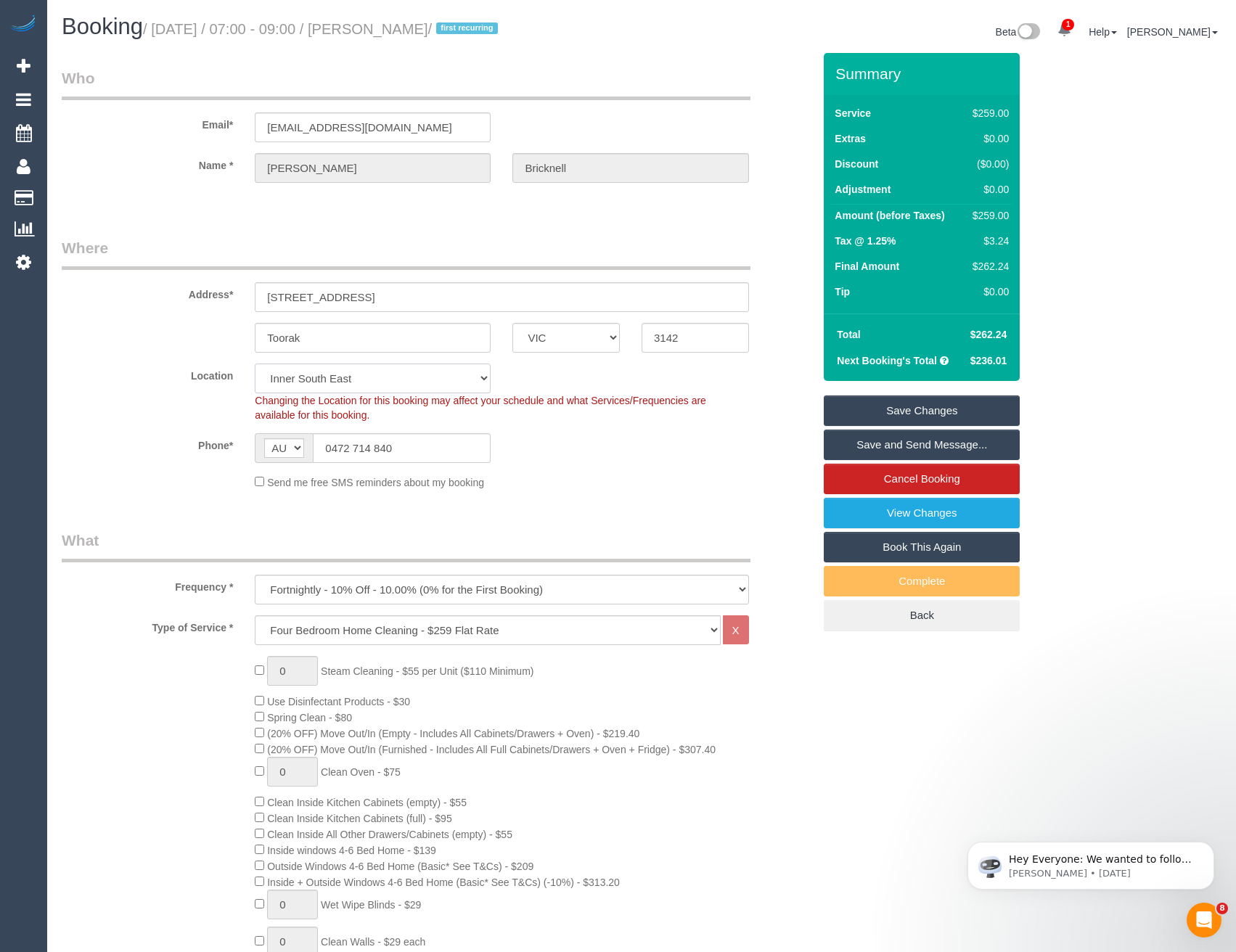
click at [358, 385] on select "Office City East (North) East (South) Inner East Inner North (East) Inner North…" at bounding box center [373, 378] width 236 height 29
select select "50"
click at [255, 364] on select "Office City East (North) East (South) Inner East Inner North (East) Inner North…" at bounding box center [373, 378] width 236 height 29
select select "object:4124"
click at [602, 444] on div "Phone* AF AL DZ AD AO AI AQ AG AR AM AW AU AT AZ BS BH BD BB BY BE BZ BJ BM BT …" at bounding box center [437, 447] width 773 height 29
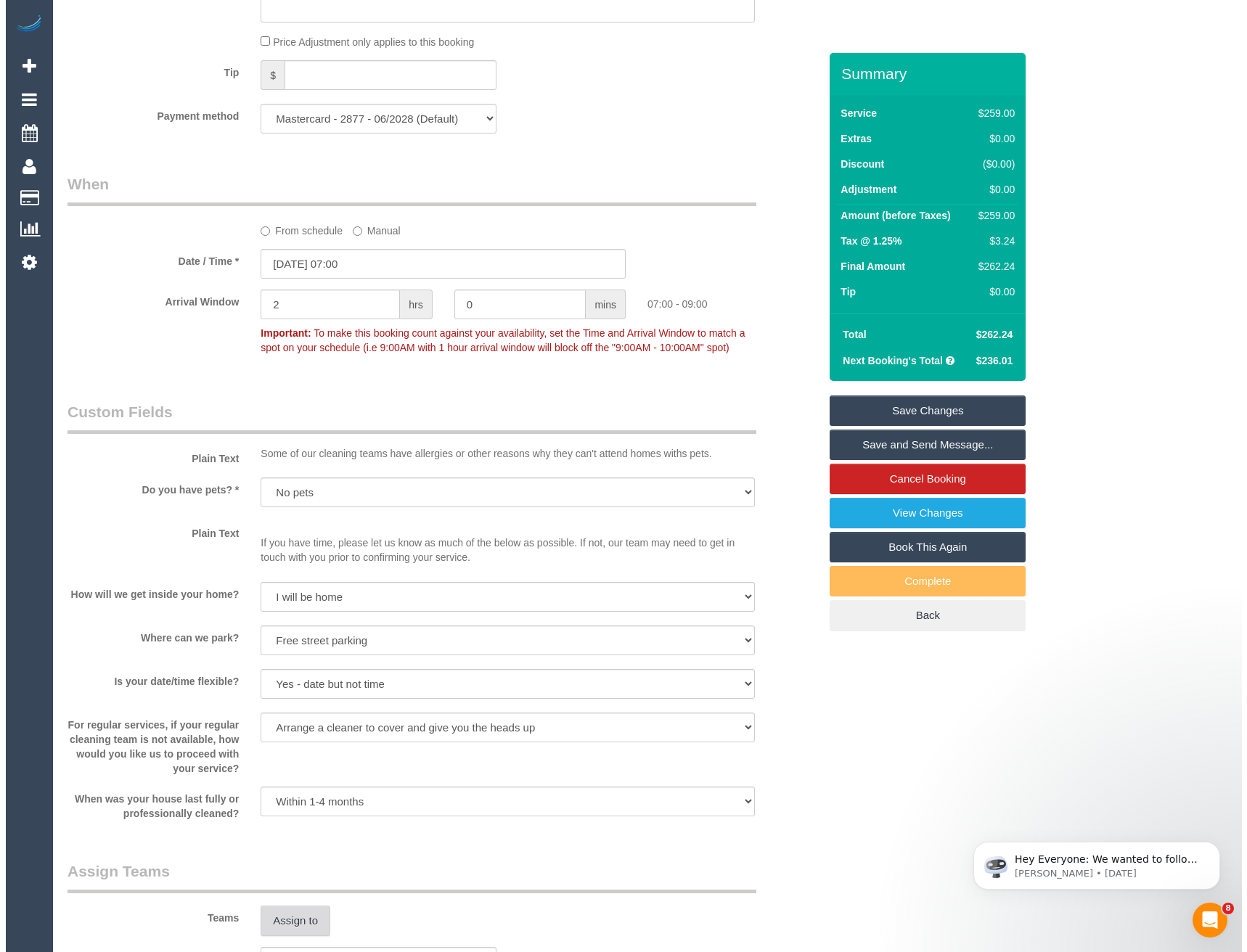
scroll to position [1741, 0]
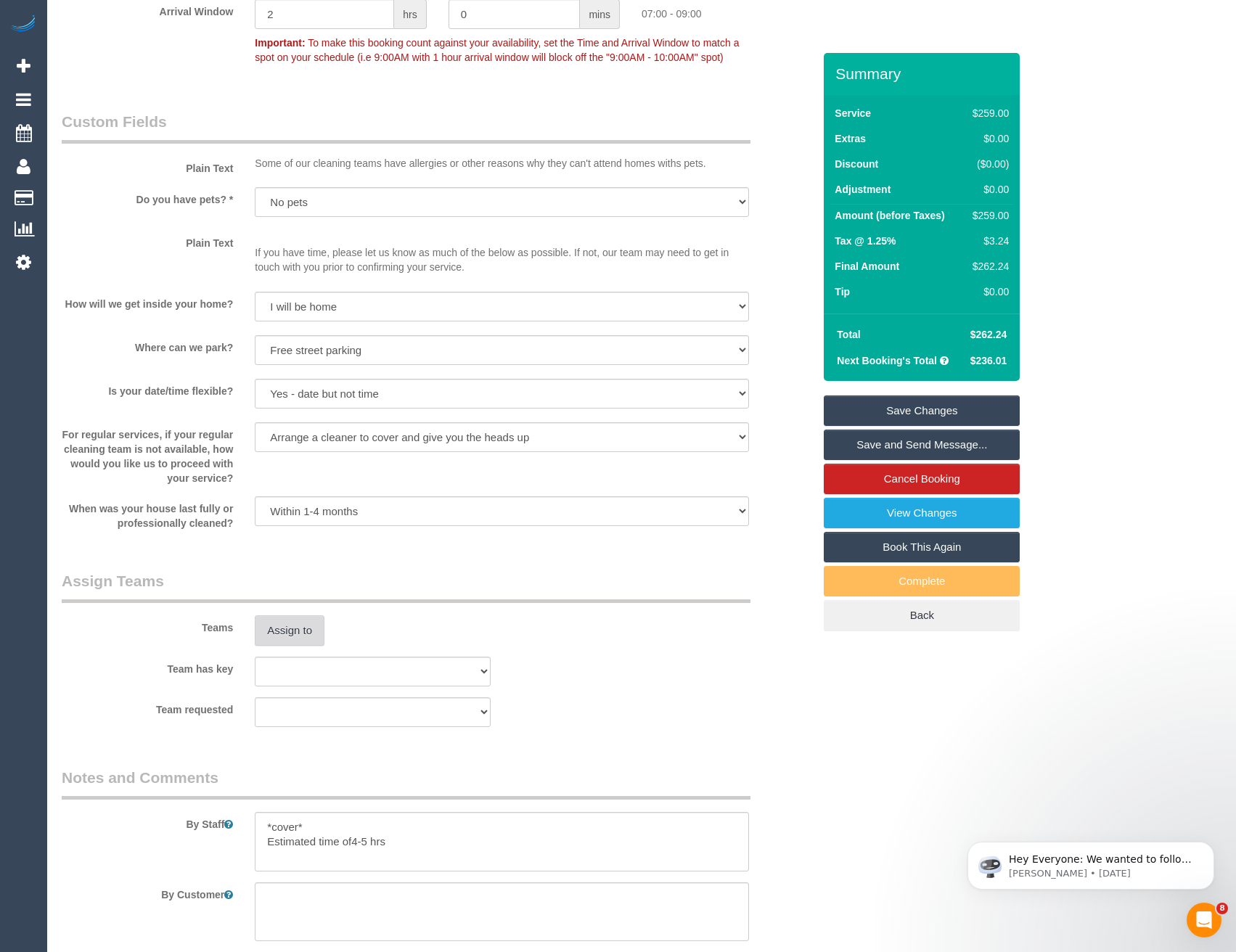
click at [295, 644] on button "Assign to" at bounding box center [289, 630] width 69 height 30
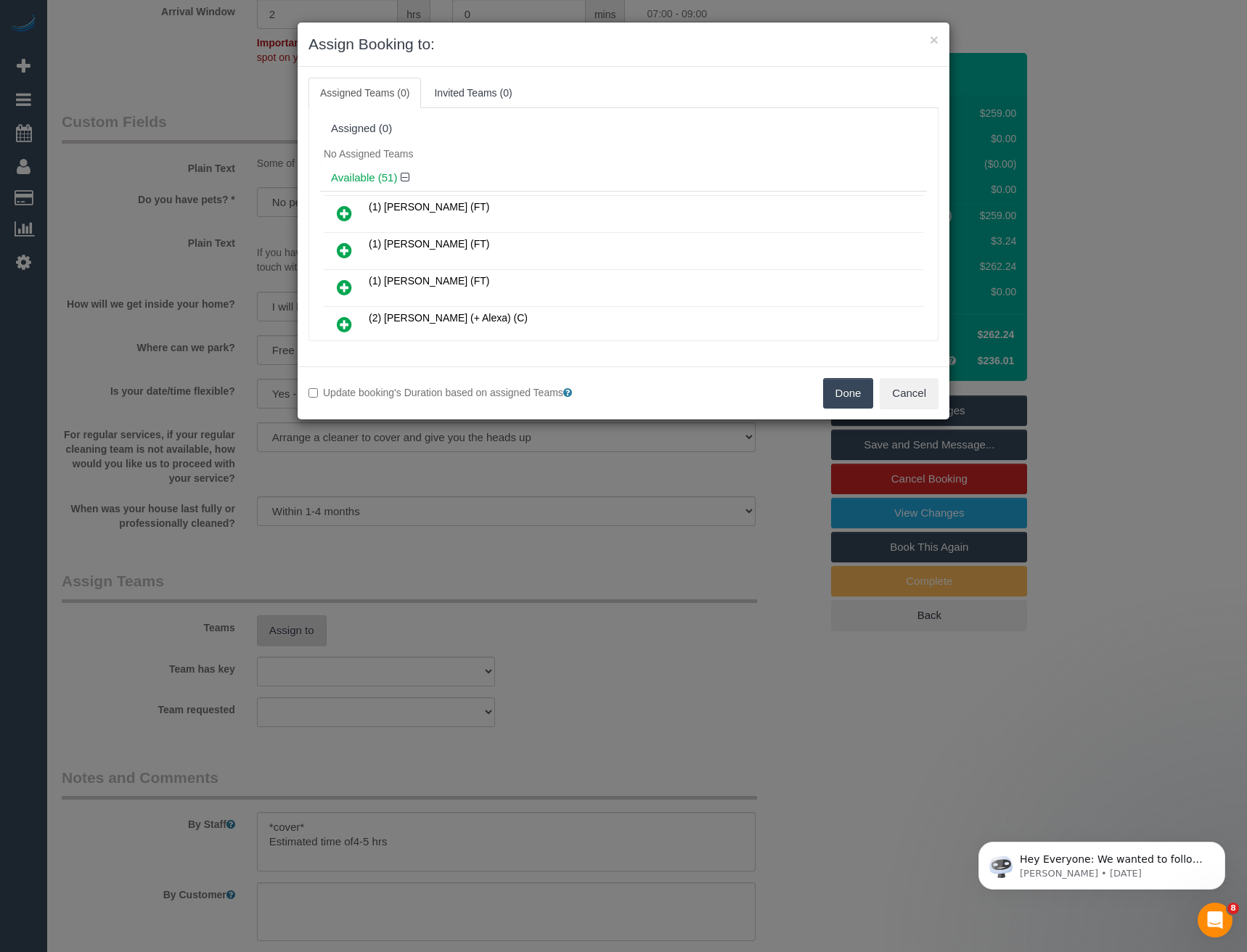
scroll to position [688, 0]
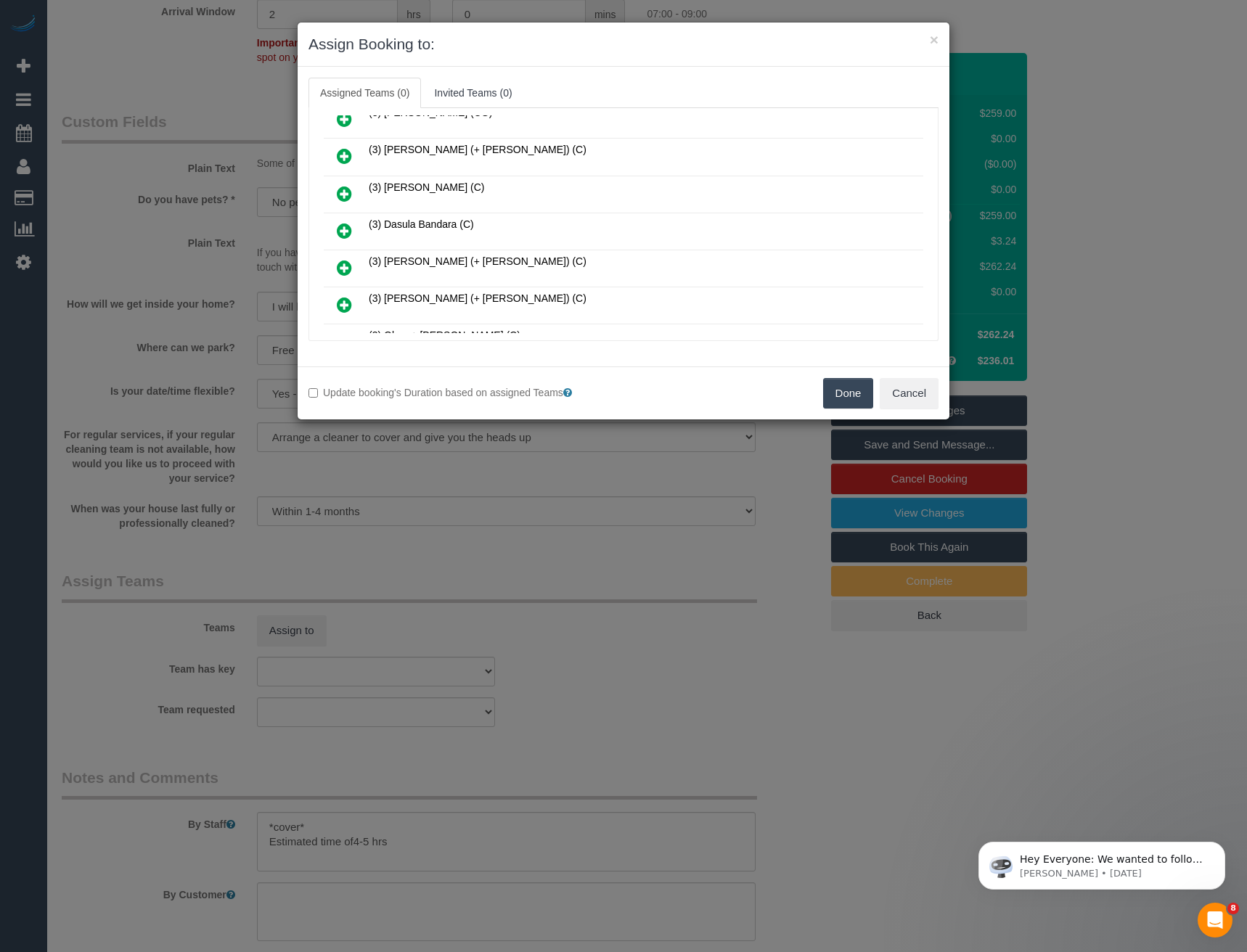
click at [344, 232] on icon at bounding box center [344, 231] width 15 height 18
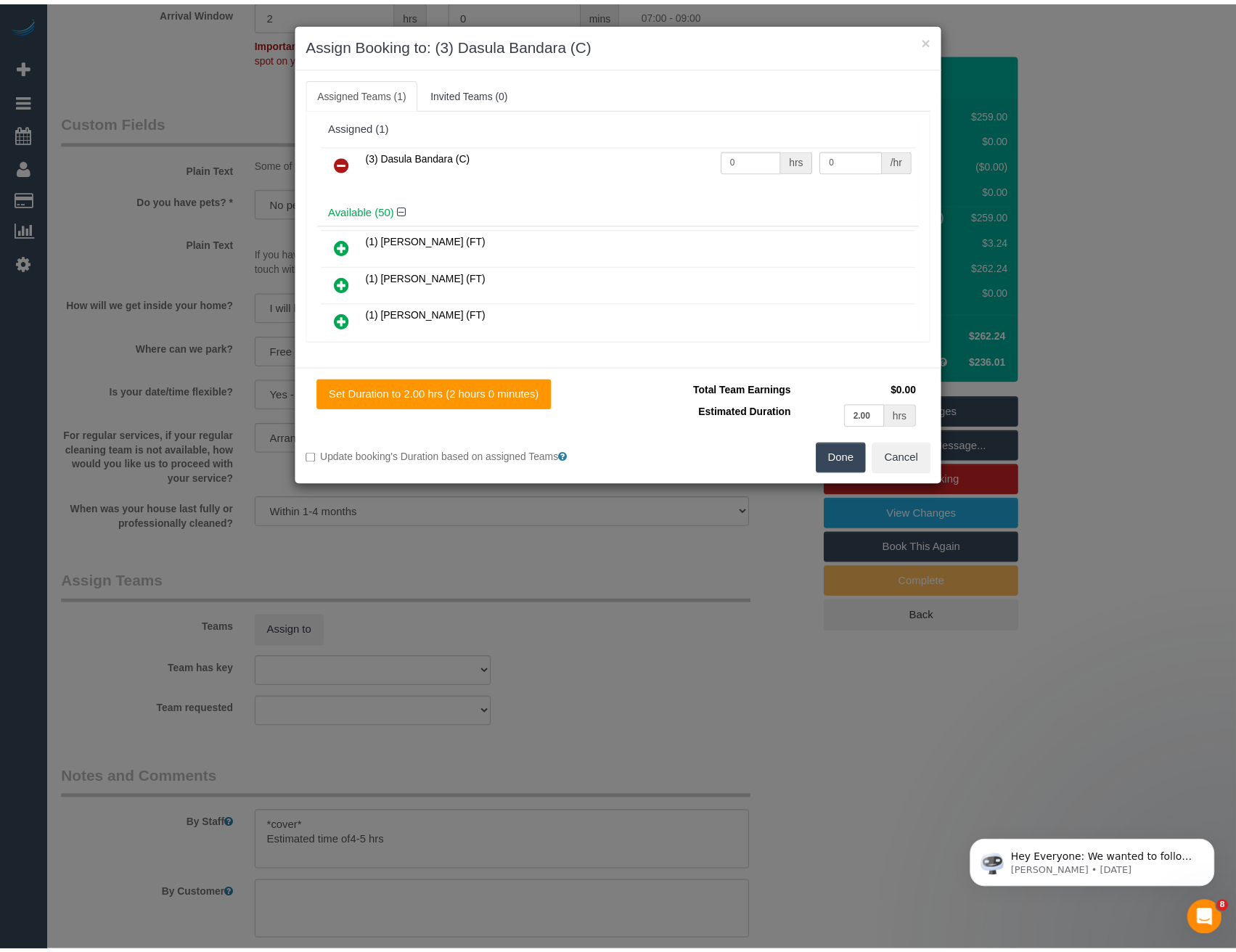
scroll to position [0, 0]
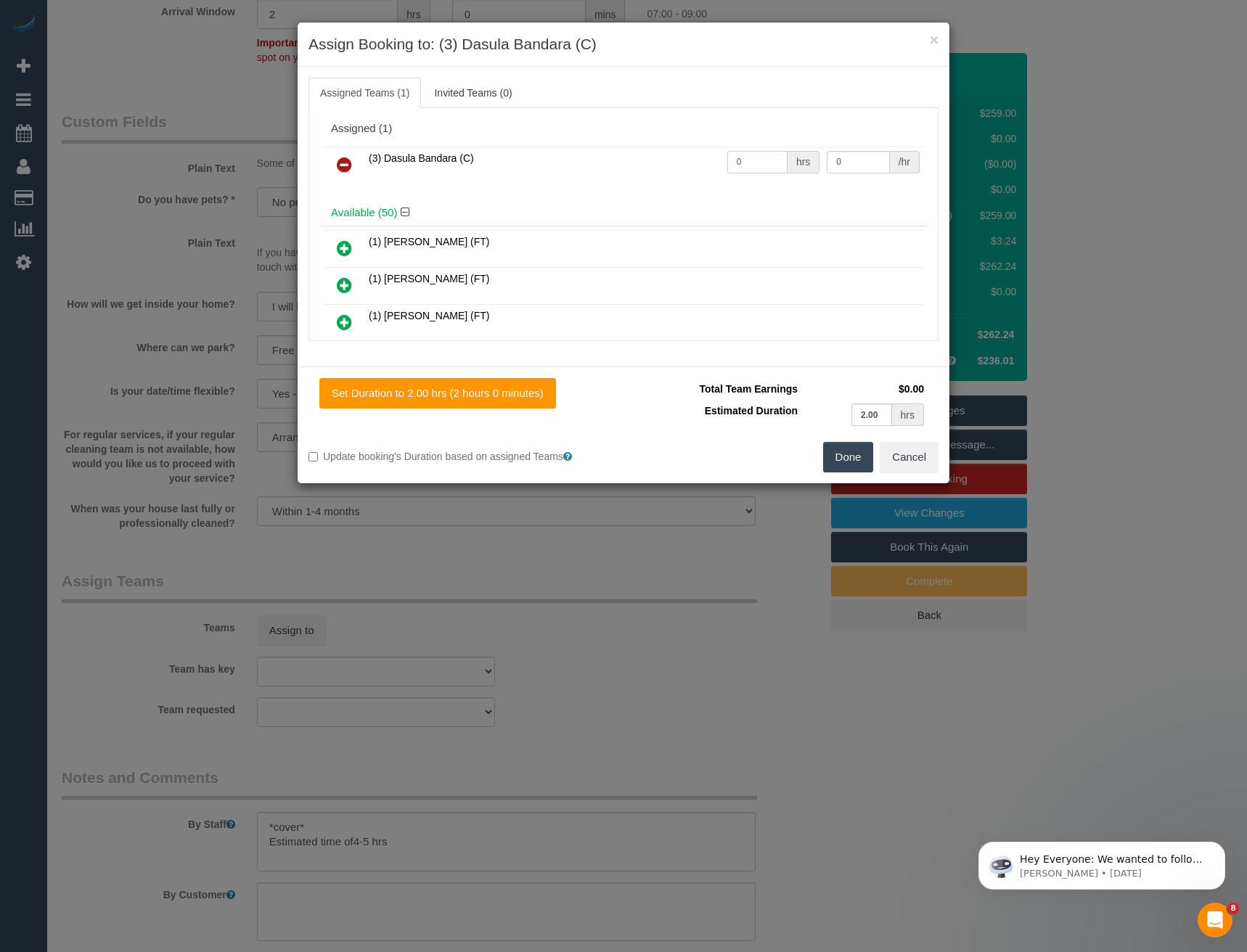
drag, startPoint x: 753, startPoint y: 154, endPoint x: 606, endPoint y: 139, distance: 147.8
click at [636, 157] on tr "(3) Dasula Bandara (C) 0 hrs 0 /hr" at bounding box center [624, 165] width 600 height 37
type input "1"
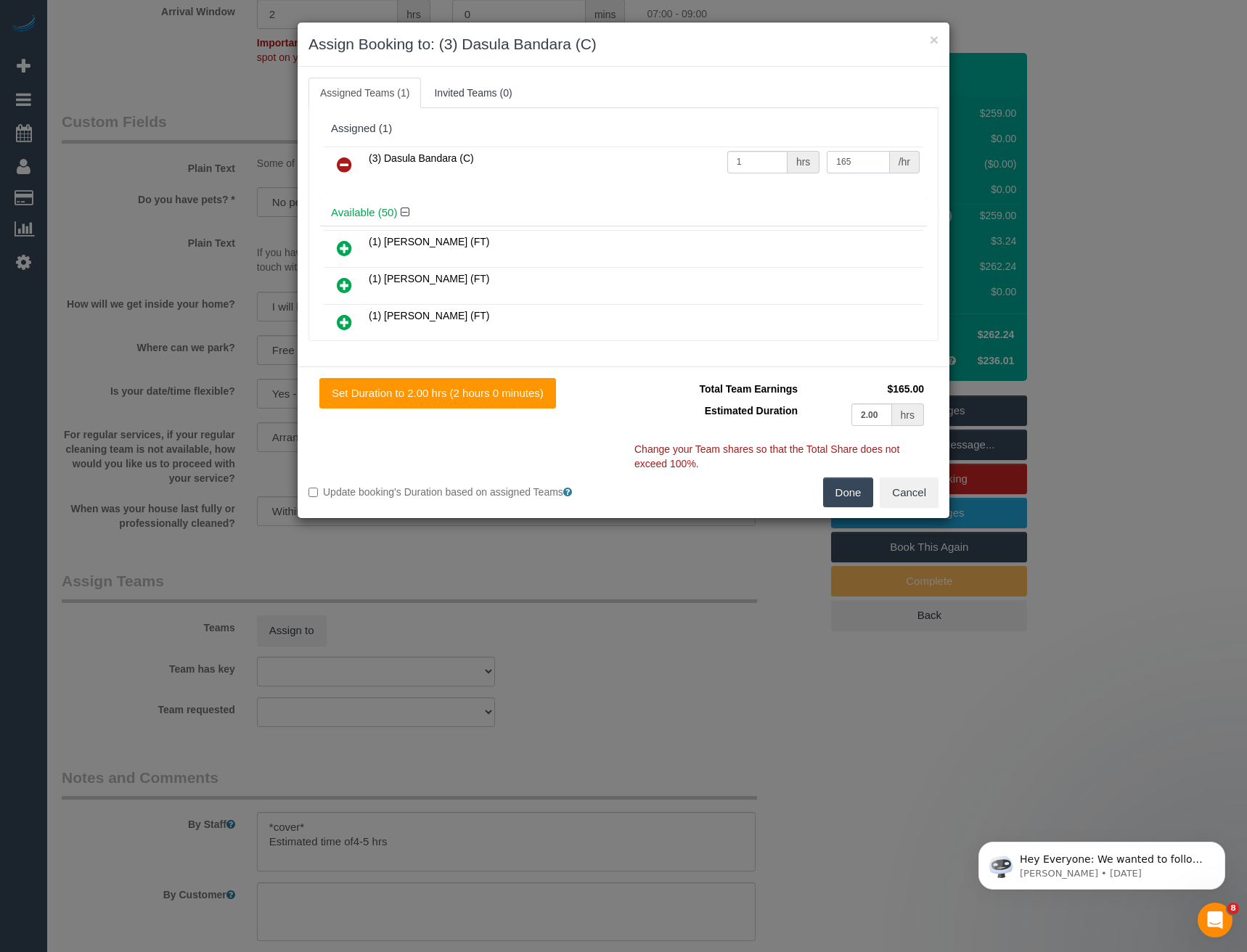
type input "165"
click at [836, 498] on button "Done" at bounding box center [849, 493] width 51 height 30
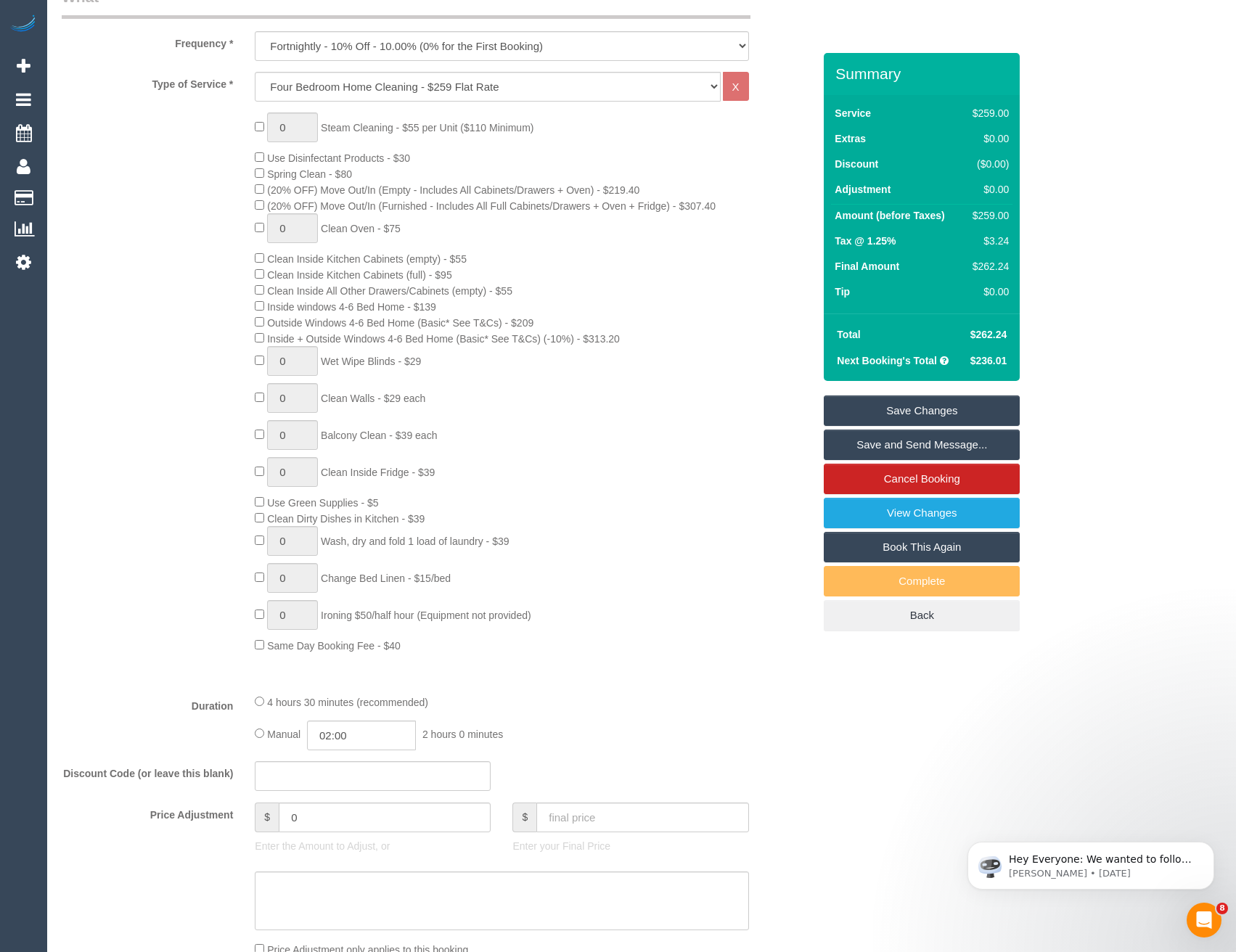
scroll to position [495, 0]
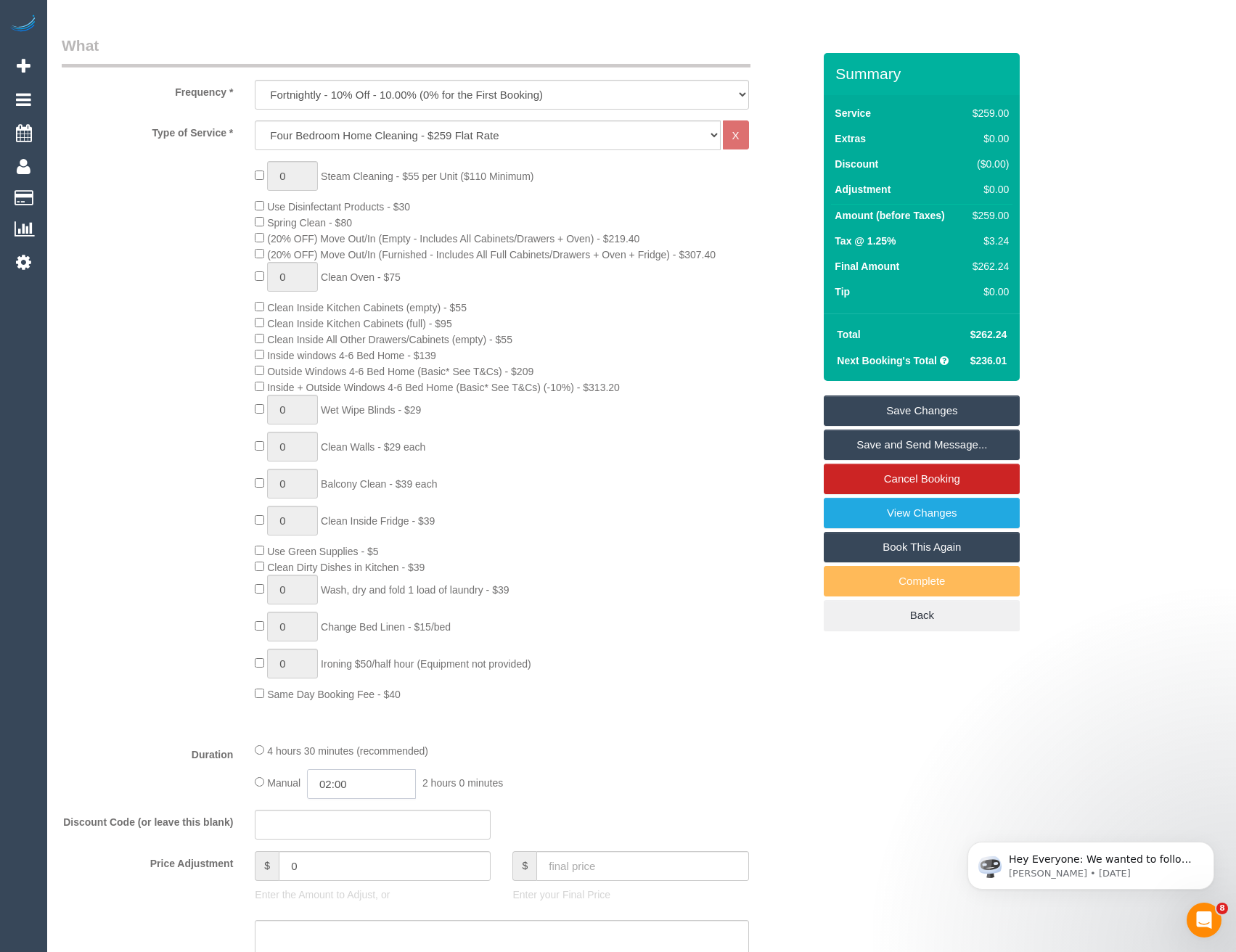
click at [377, 782] on input "02:00" at bounding box center [362, 783] width 109 height 29
type input "05:00"
click at [356, 878] on li "05:00" at bounding box center [346, 883] width 65 height 19
click at [614, 712] on div "Type of Service * Hourly Service - $70/h Hourly Service - $65/h Hourly Service …" at bounding box center [436, 425] width 751 height 611
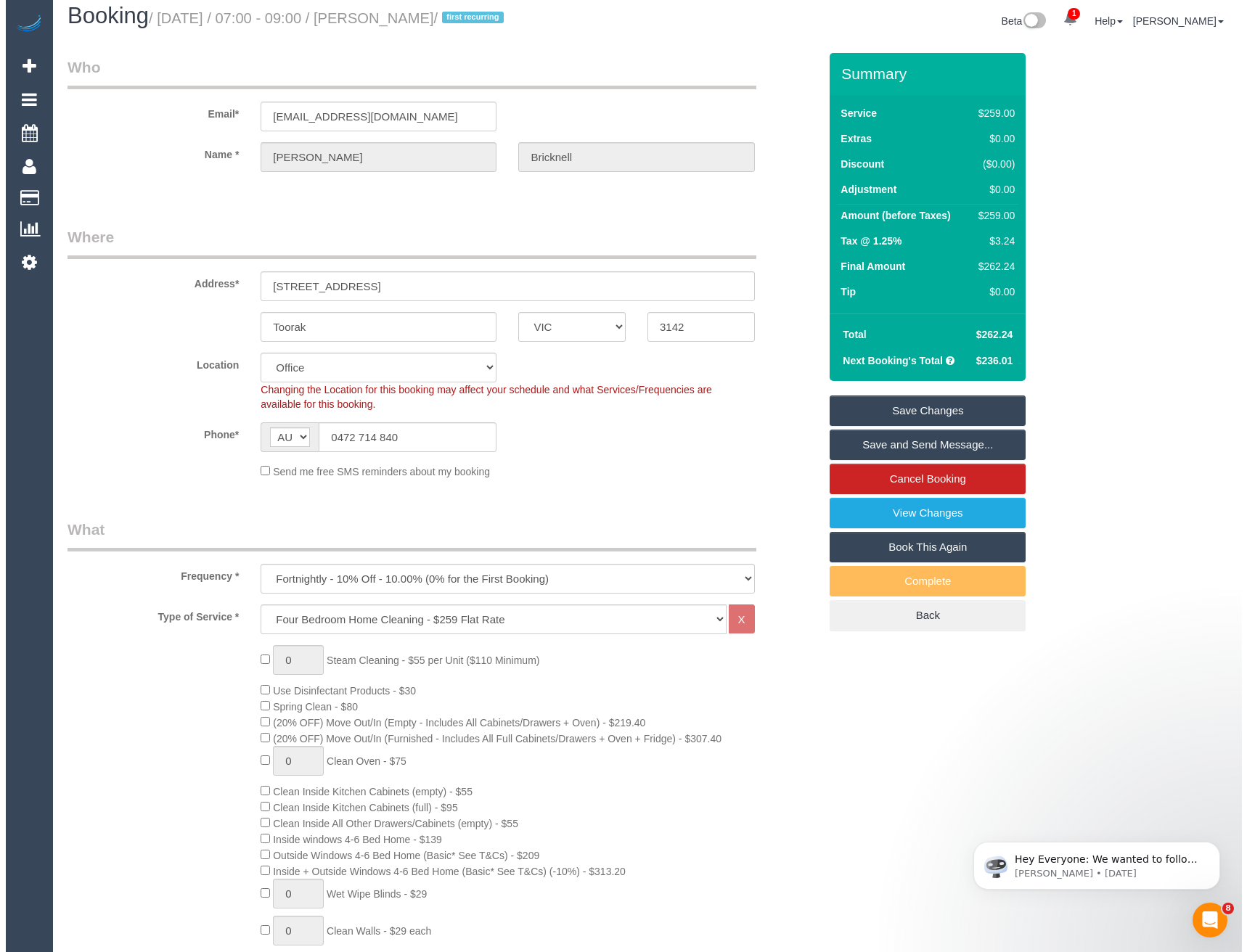
scroll to position [0, 0]
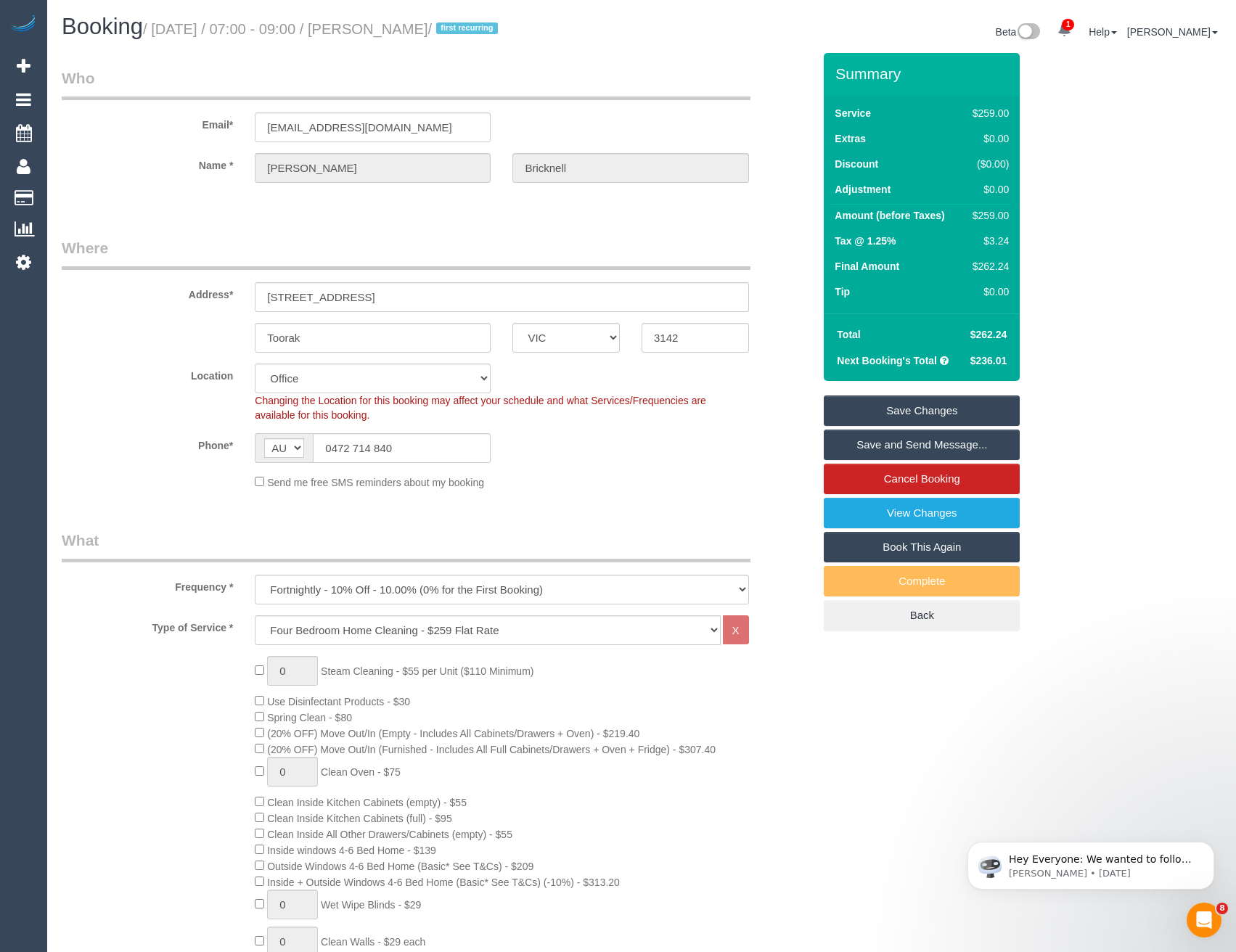
click at [890, 444] on link "Save and Send Message..." at bounding box center [921, 445] width 196 height 30
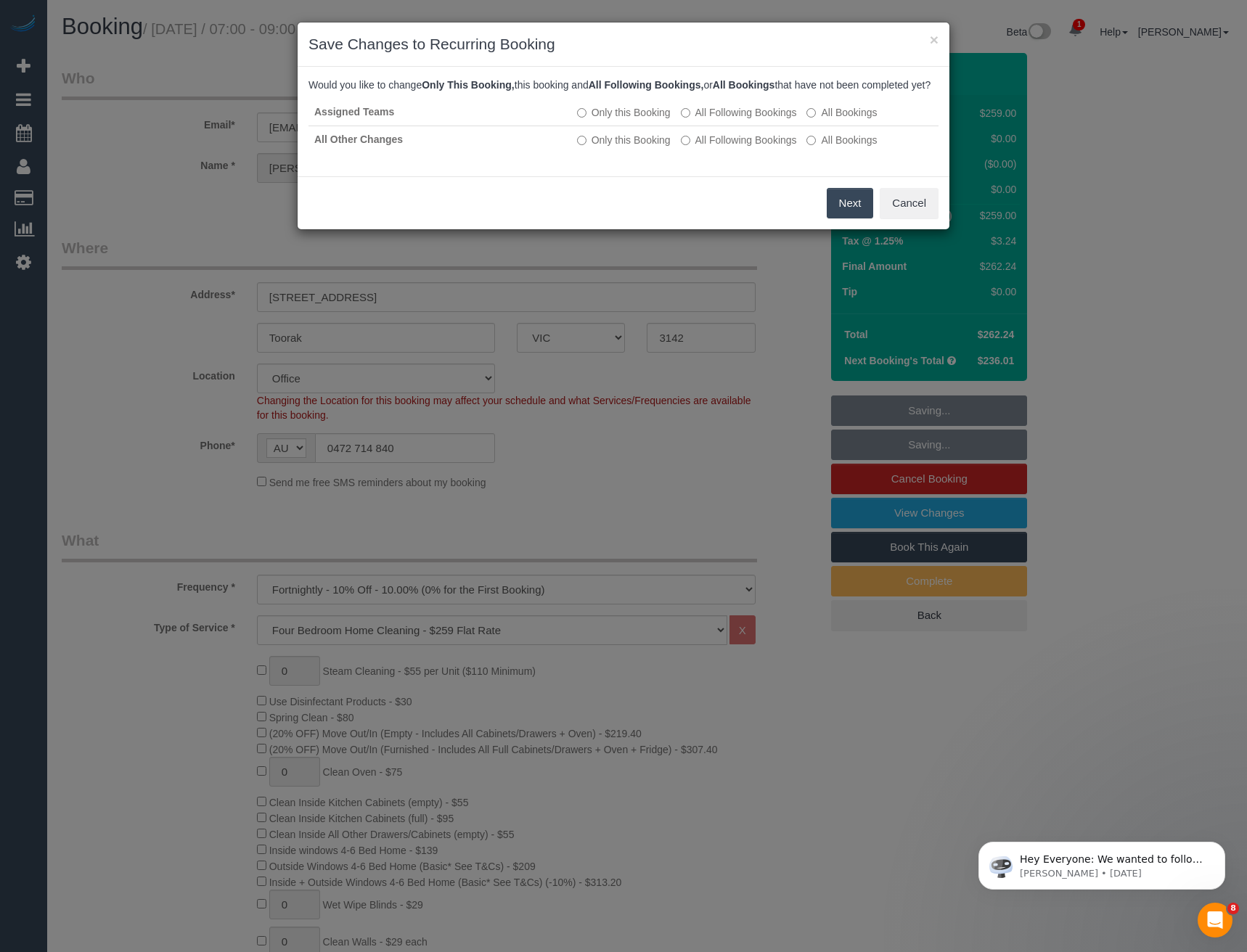
drag, startPoint x: 840, startPoint y: 220, endPoint x: 807, endPoint y: 217, distance: 33.1
click at [840, 218] on button "Next" at bounding box center [850, 203] width 47 height 30
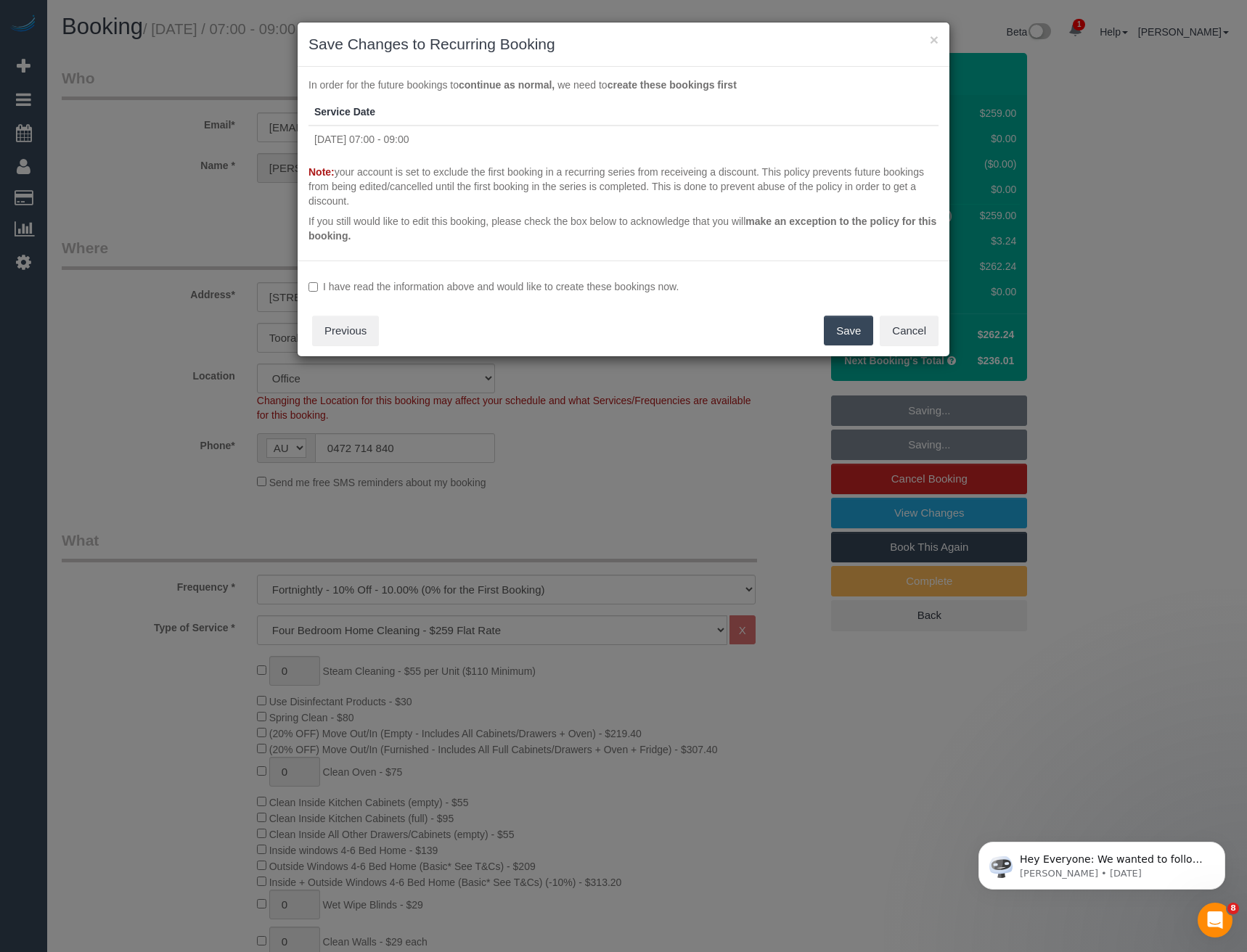
click at [403, 288] on label "I have read the information above and would like to create these bookings now." at bounding box center [623, 287] width 630 height 14
click at [846, 326] on button "Save" at bounding box center [848, 330] width 49 height 30
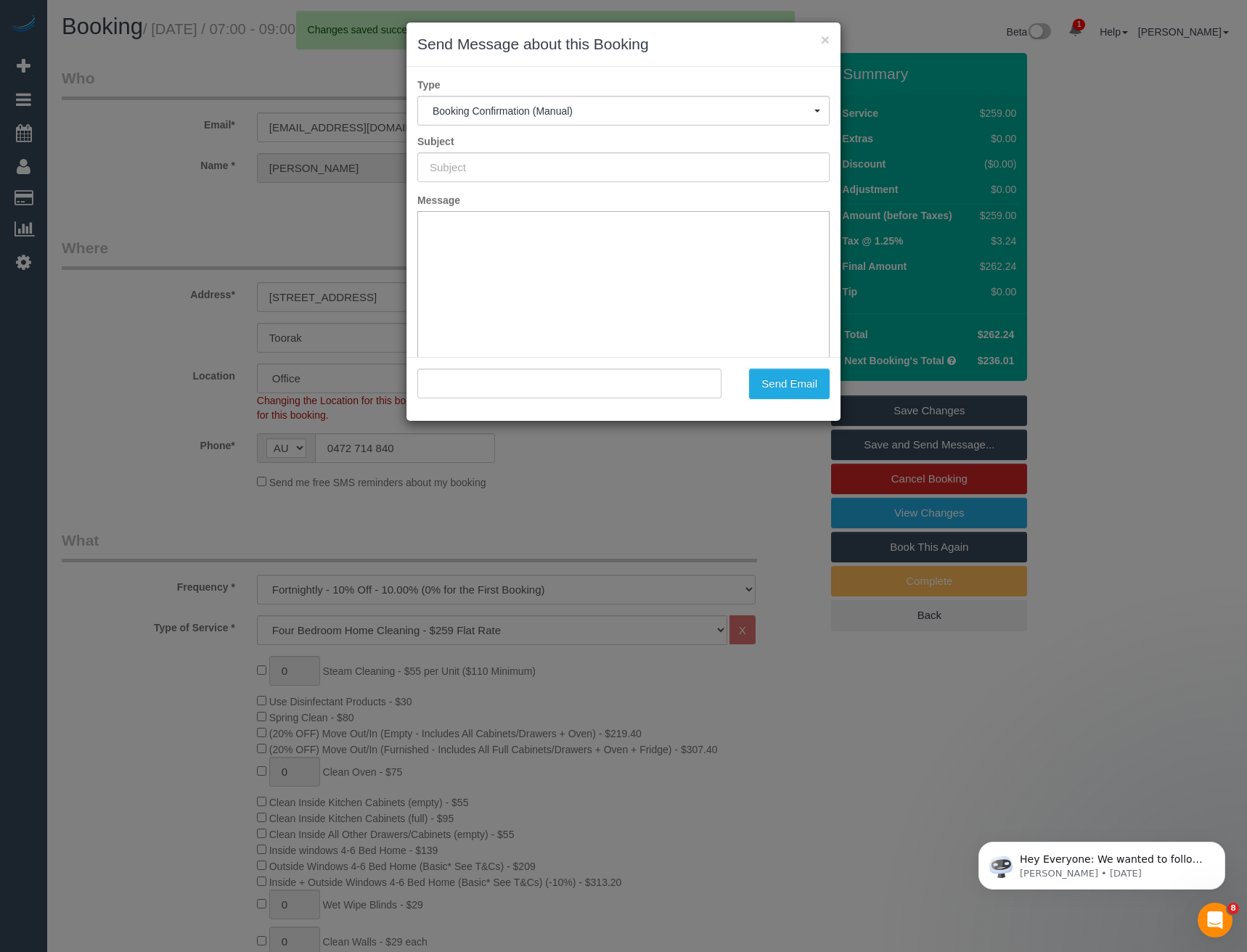
type input "Booking Confirmed"
type input ""Fiona Bricknell" <fbricknell@ecms.org.au>"
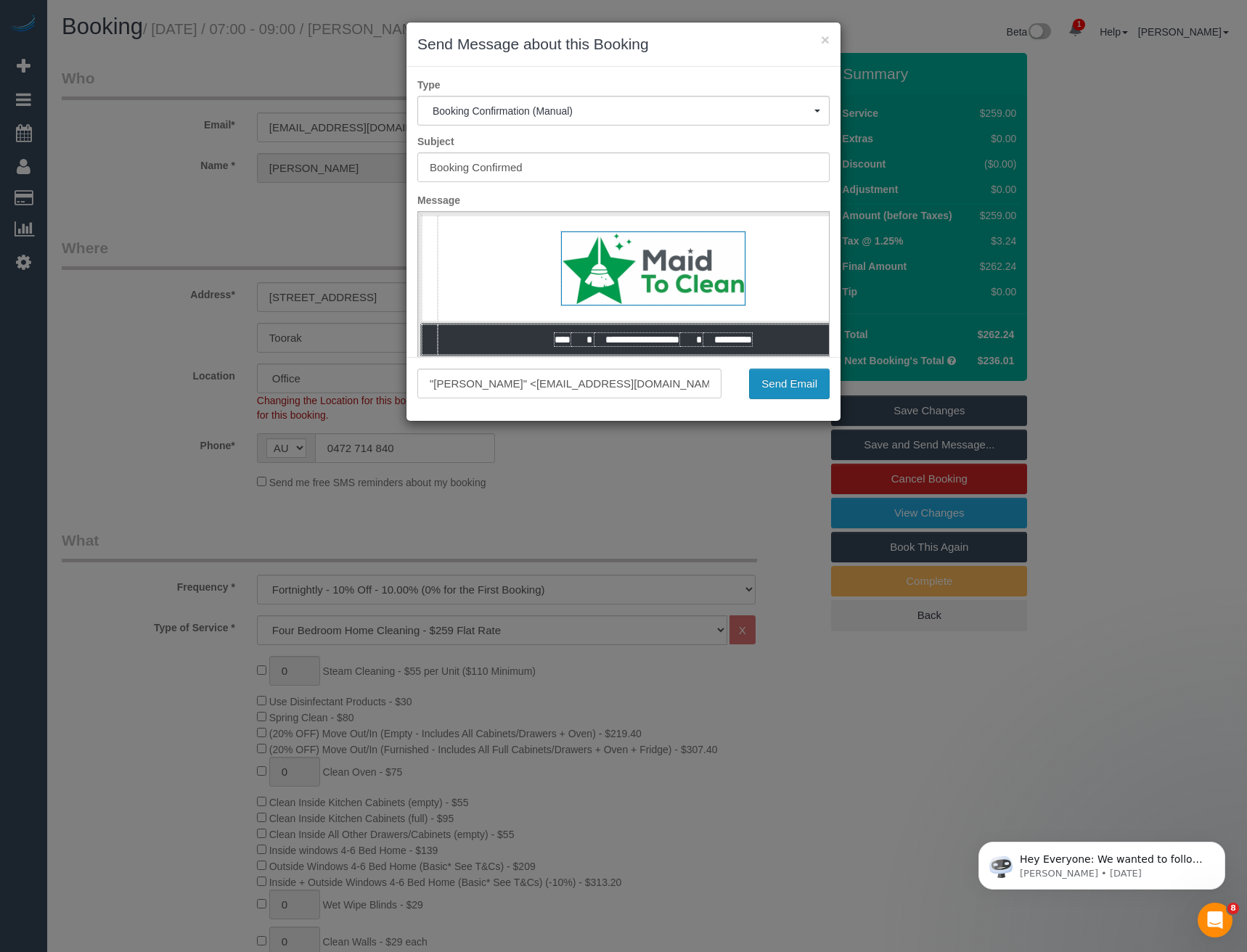
click at [781, 381] on button "Send Email" at bounding box center [789, 384] width 80 height 30
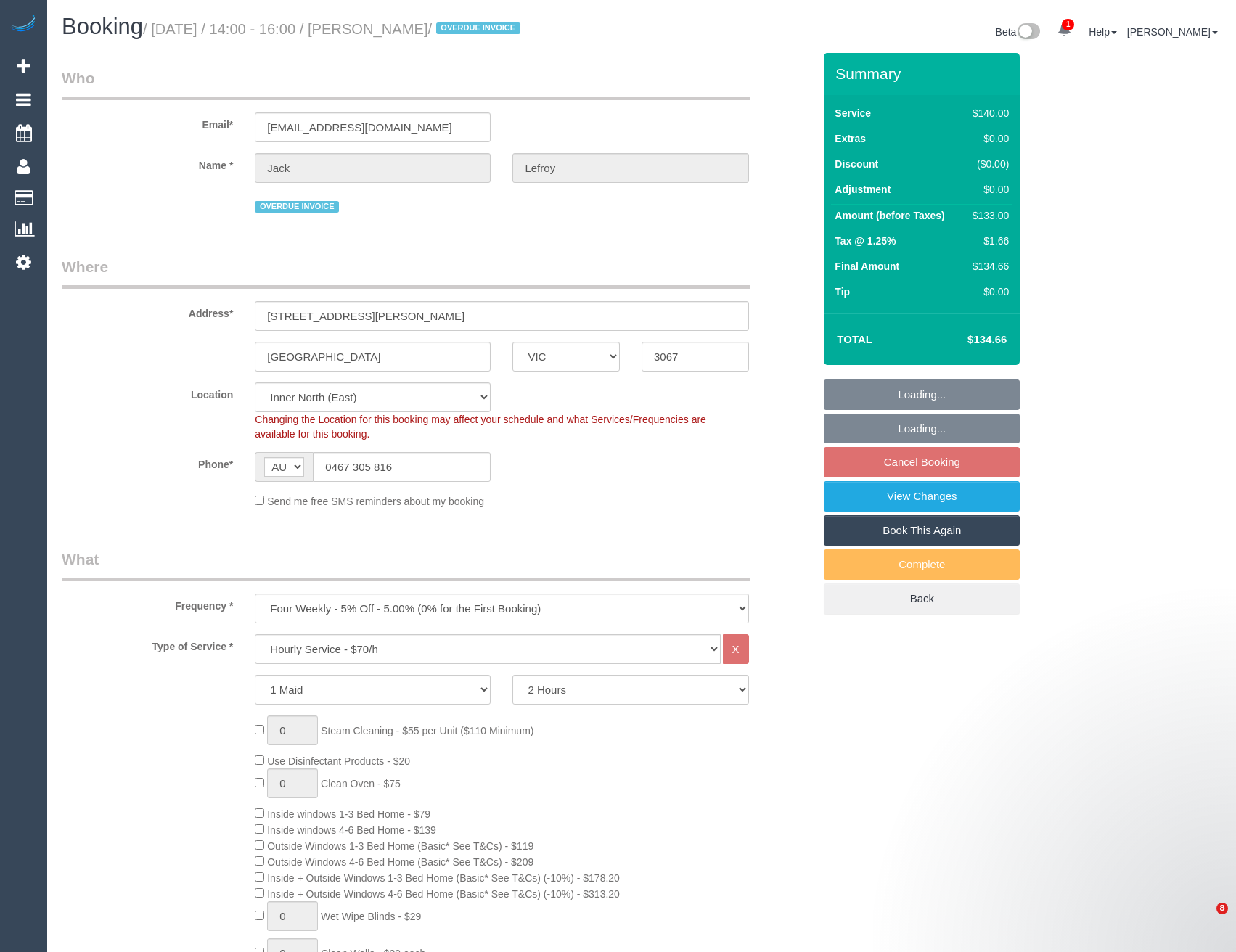
select select "VIC"
select select "number:28"
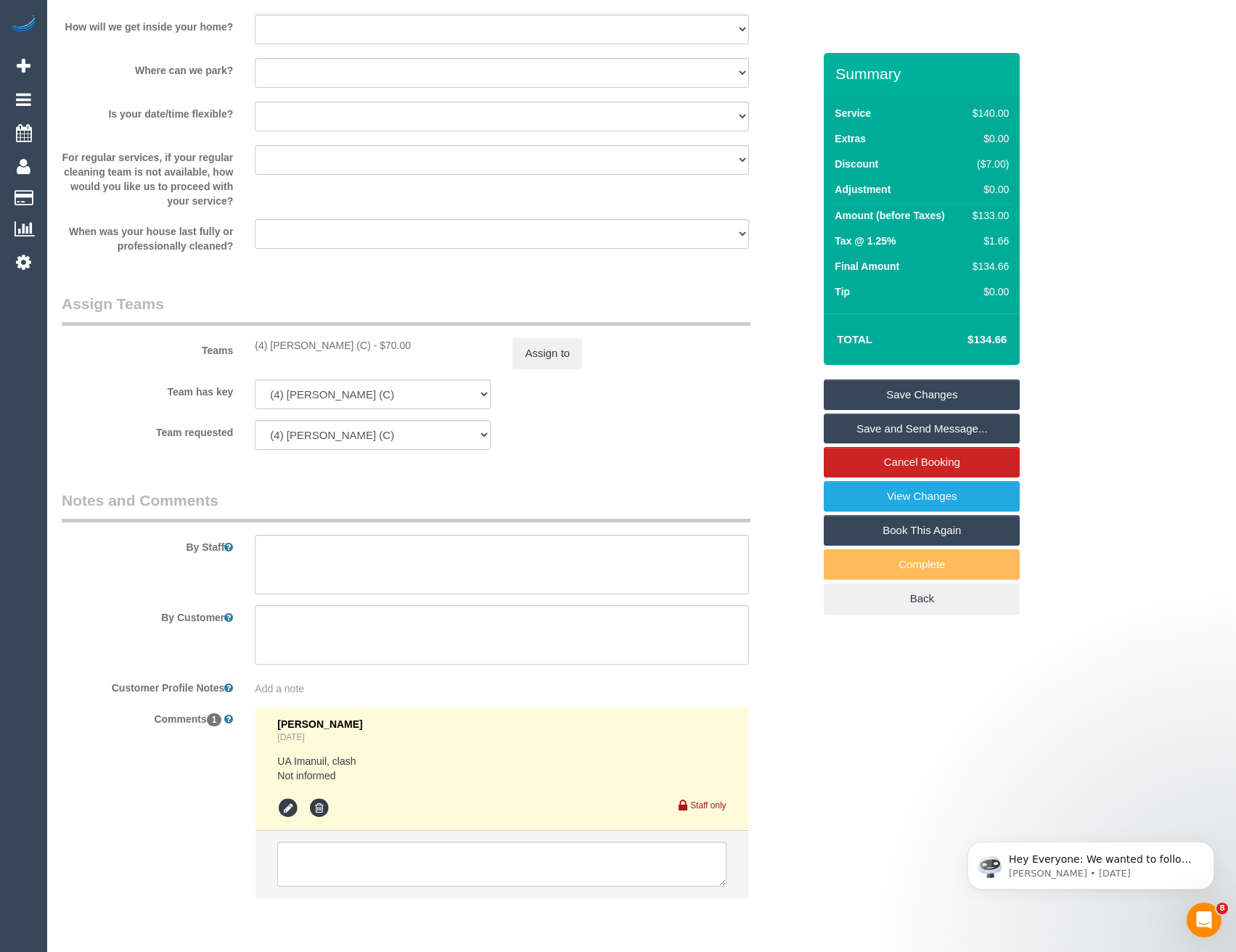
scroll to position [2082, 0]
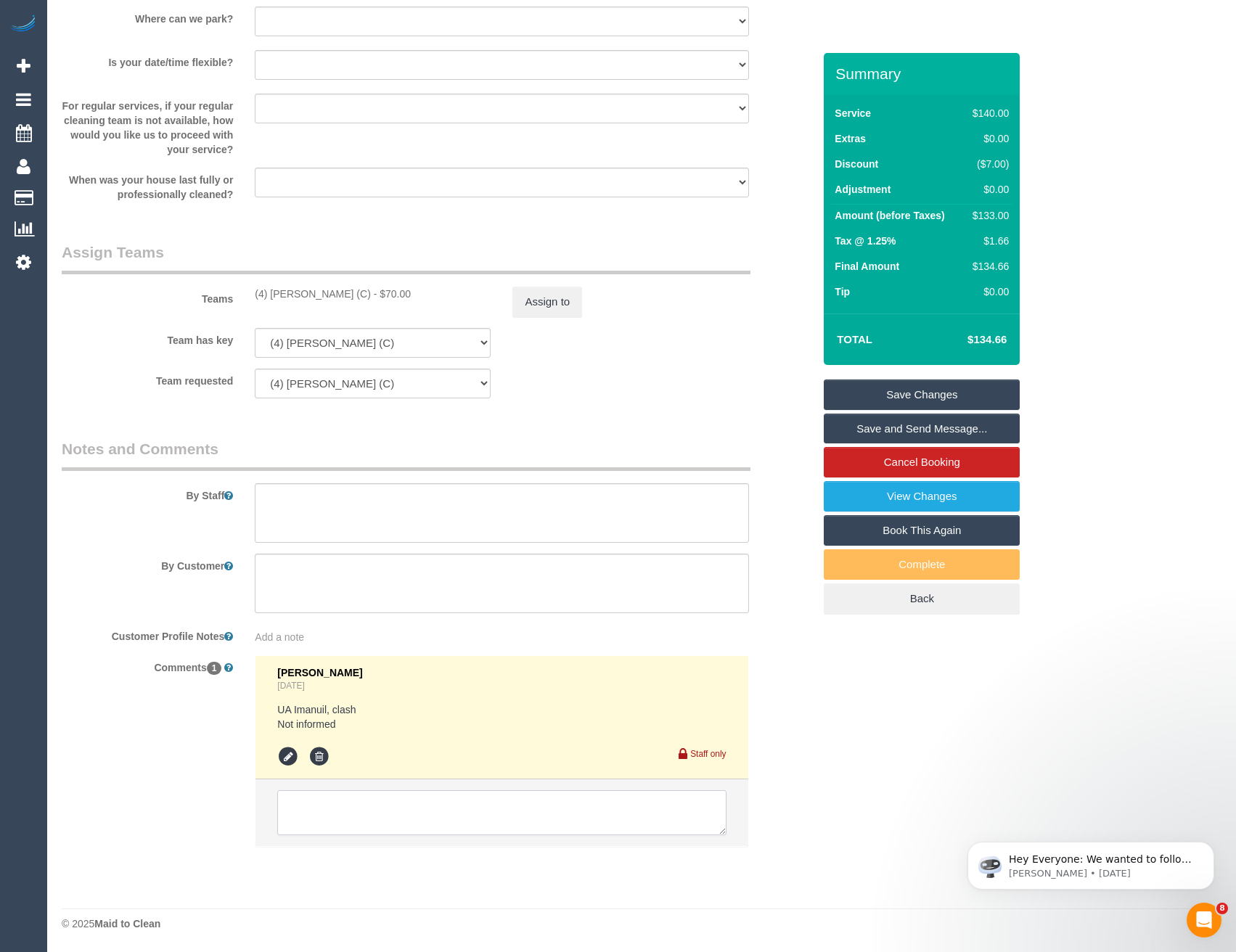
click at [405, 817] on textarea at bounding box center [501, 813] width 448 height 45
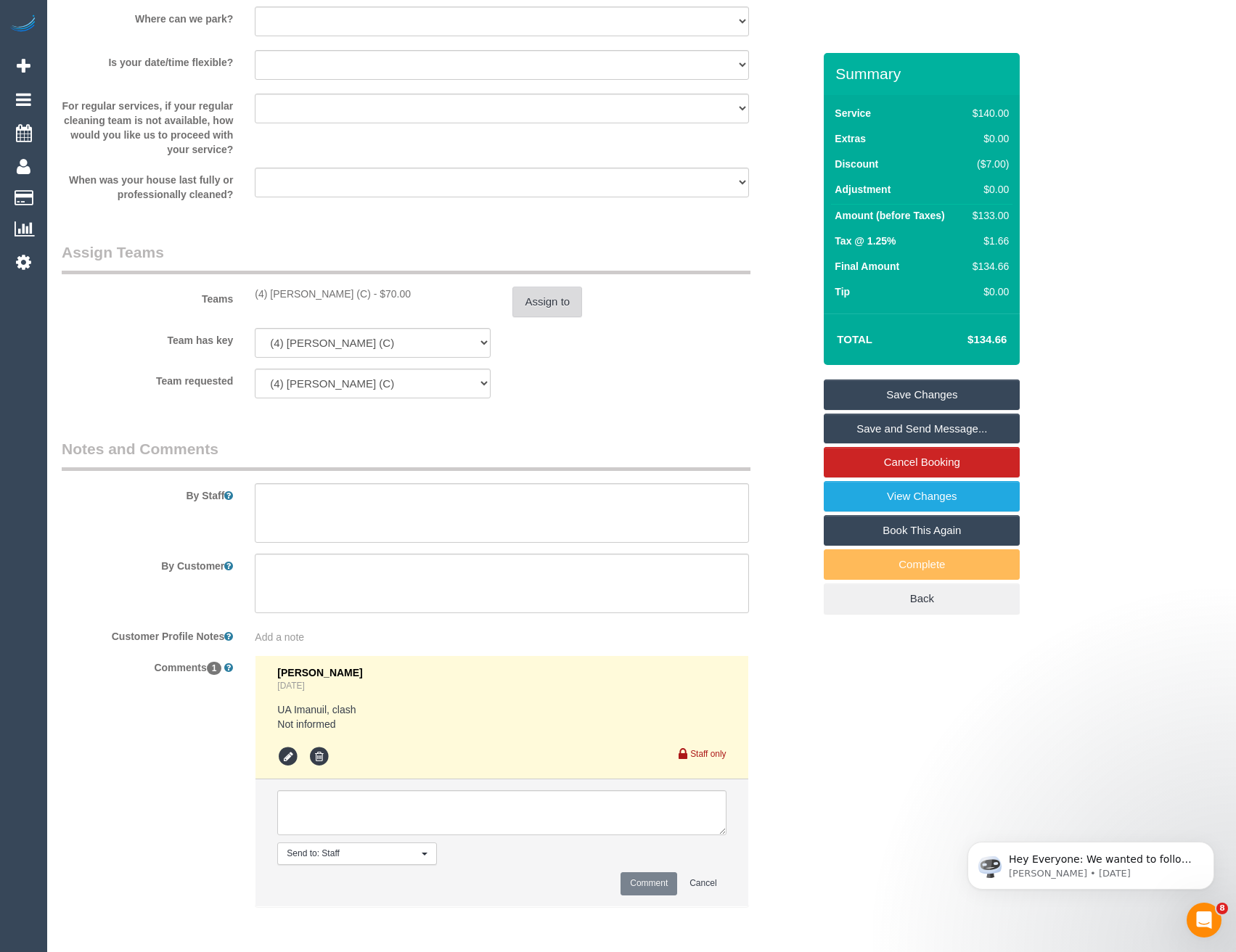
click at [567, 302] on button "Assign to" at bounding box center [546, 302] width 69 height 30
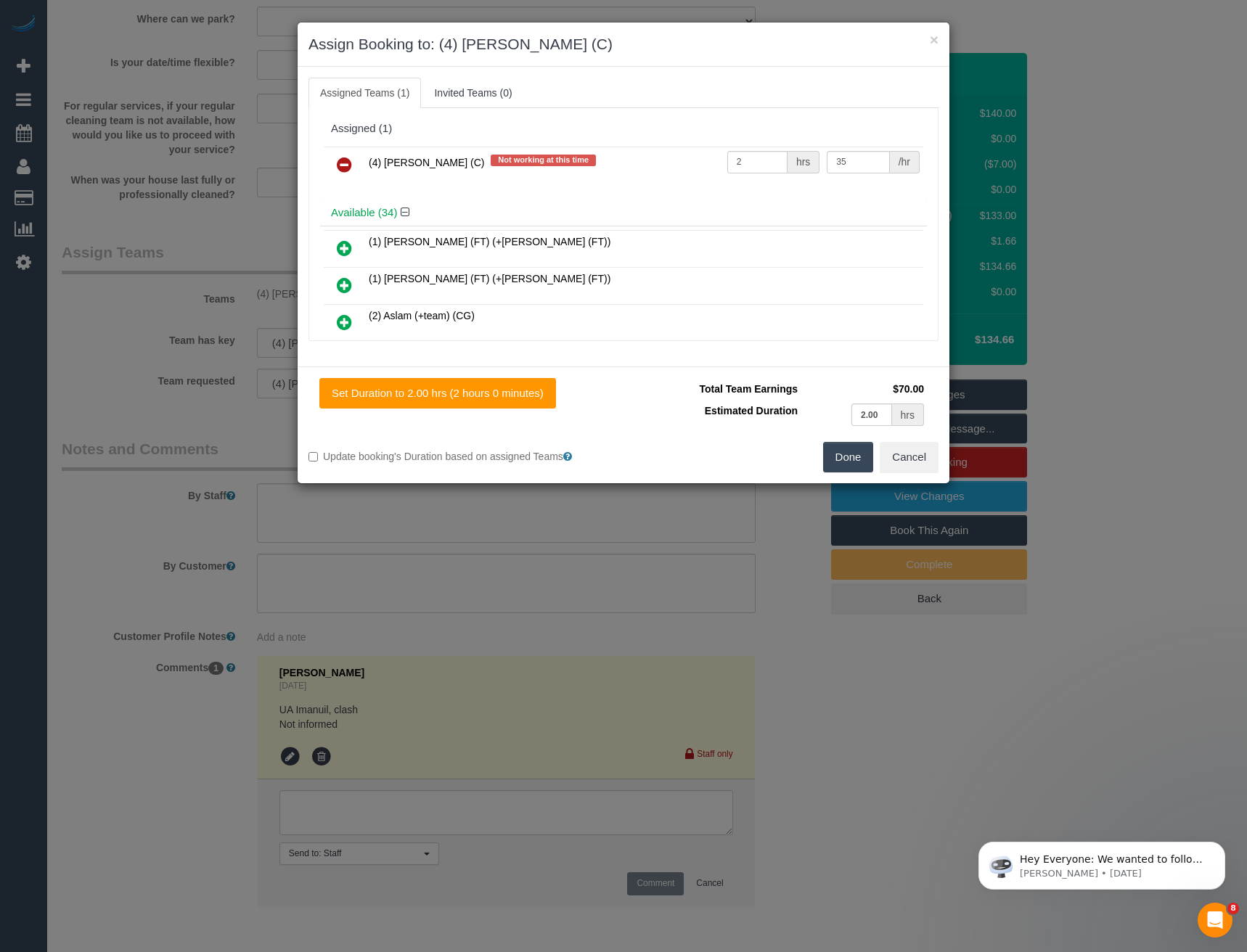
click at [342, 167] on icon at bounding box center [344, 165] width 15 height 18
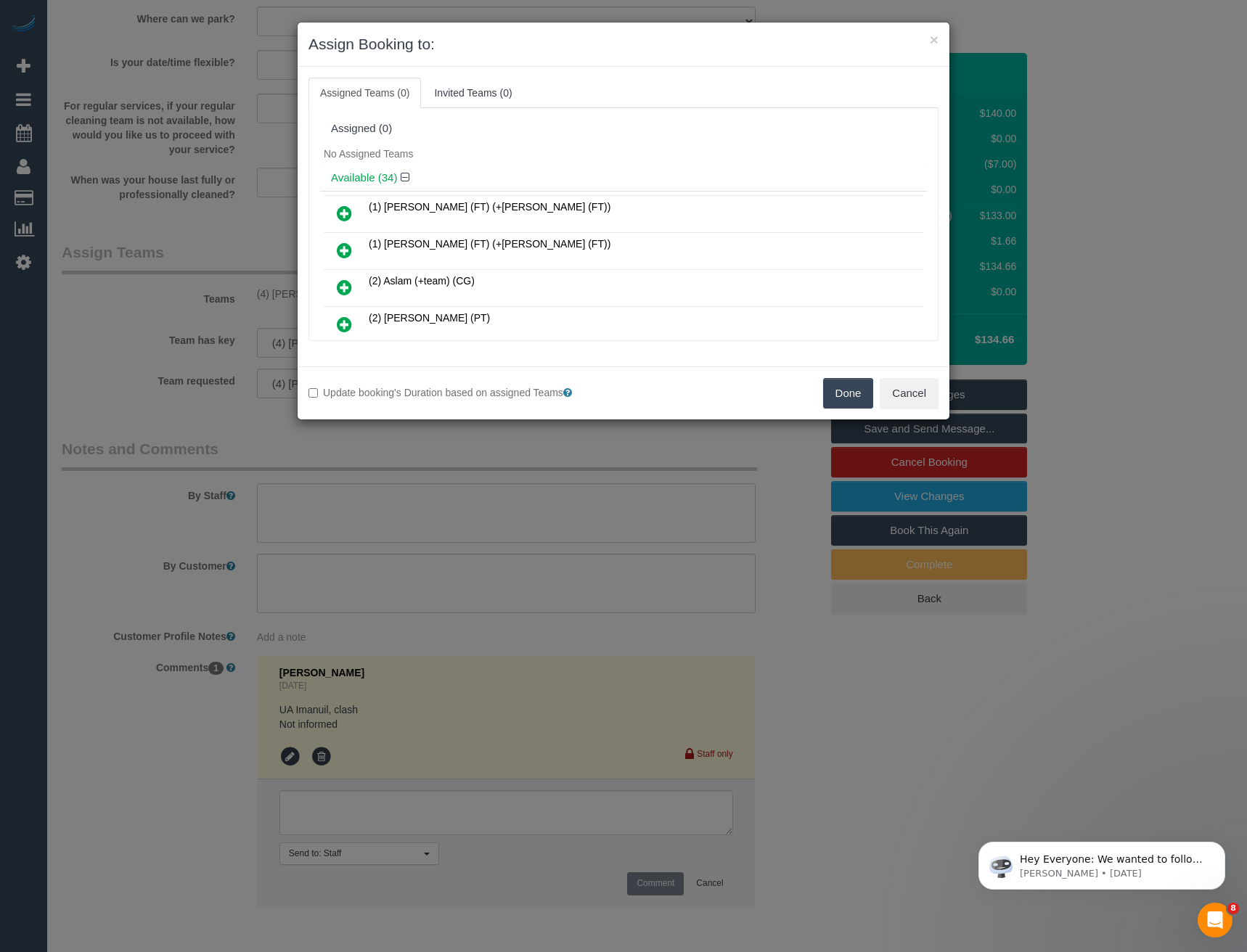
click at [848, 388] on button "Done" at bounding box center [849, 393] width 51 height 30
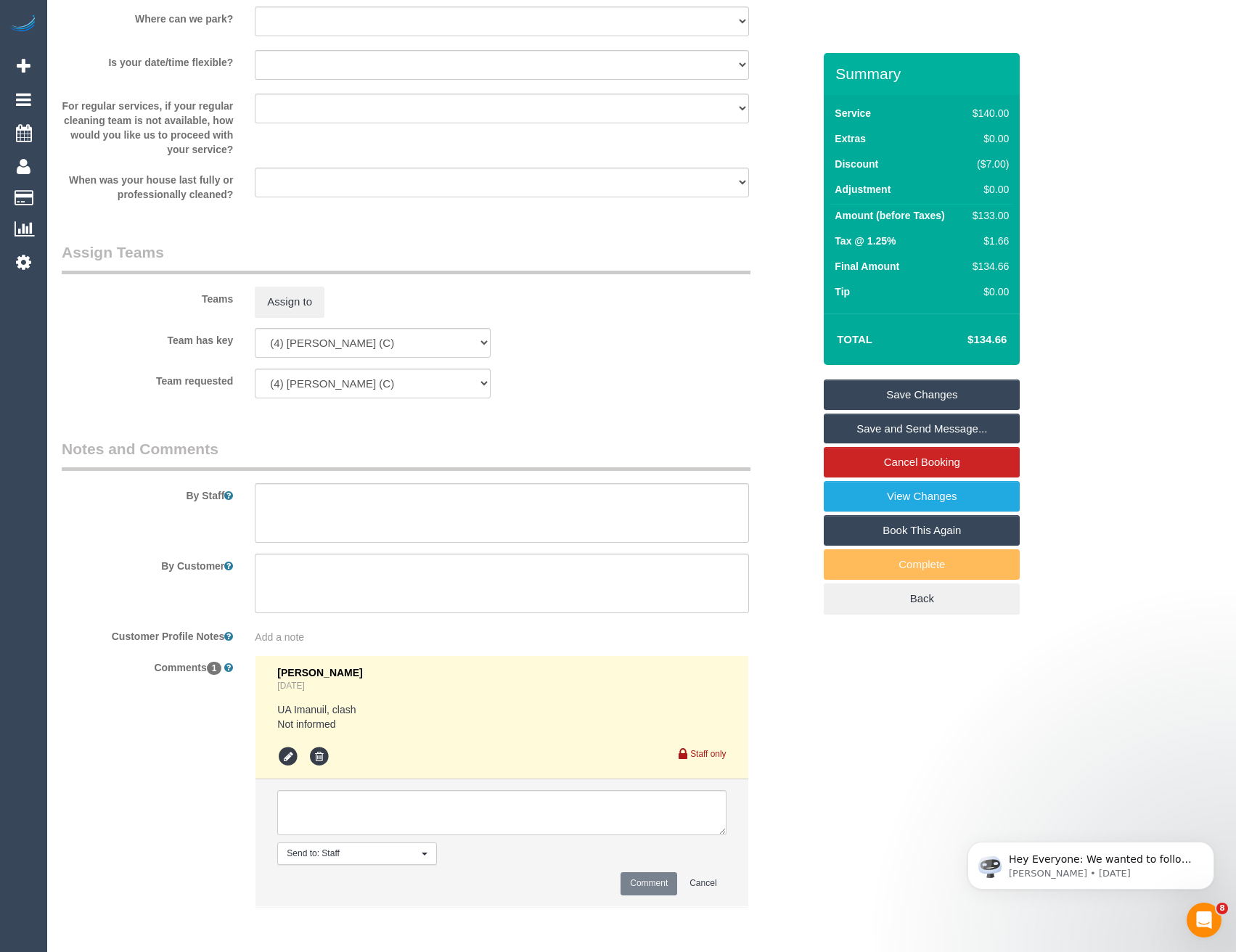
click at [924, 389] on link "Save Changes" at bounding box center [921, 395] width 196 height 30
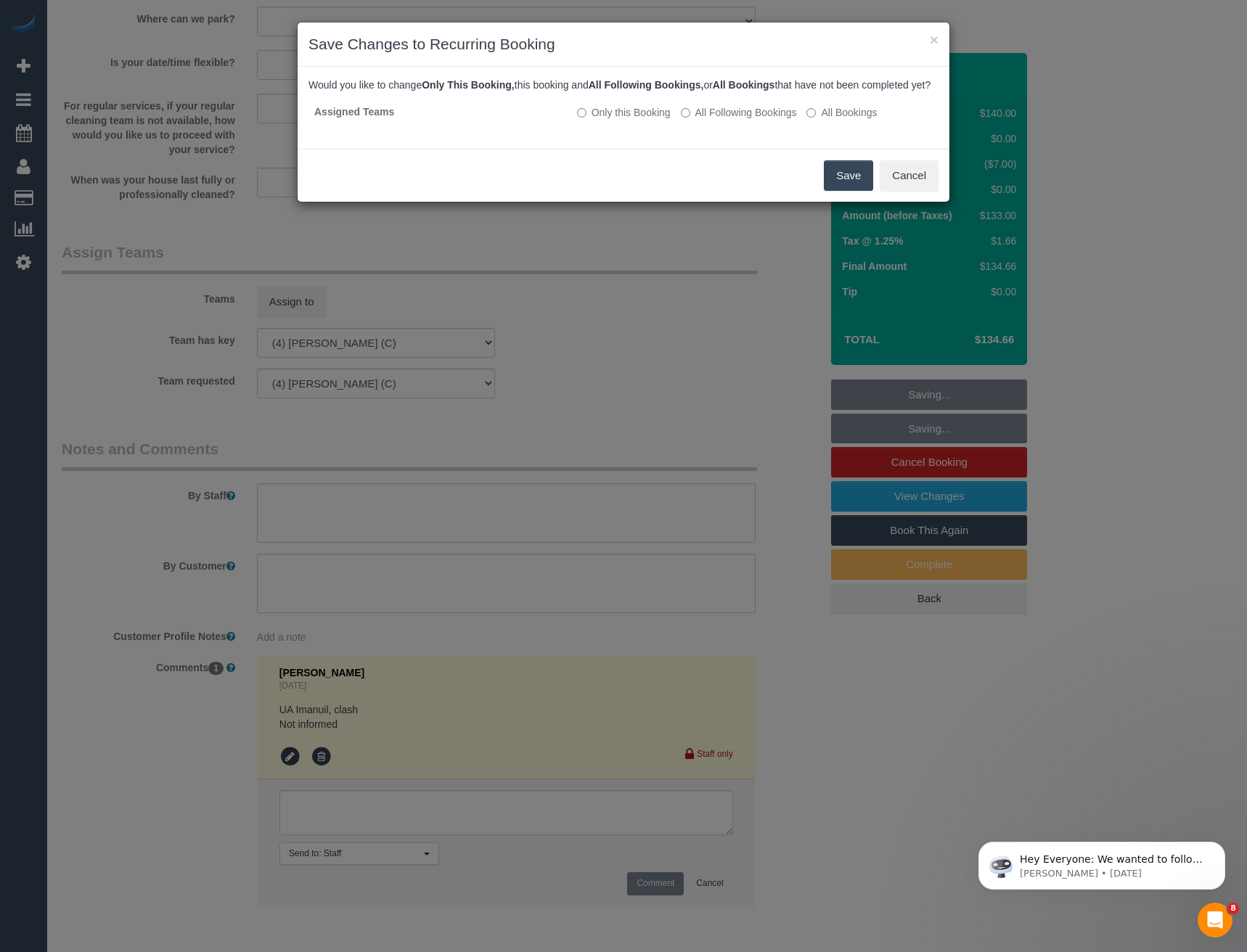
click at [852, 185] on button "Save" at bounding box center [848, 175] width 49 height 30
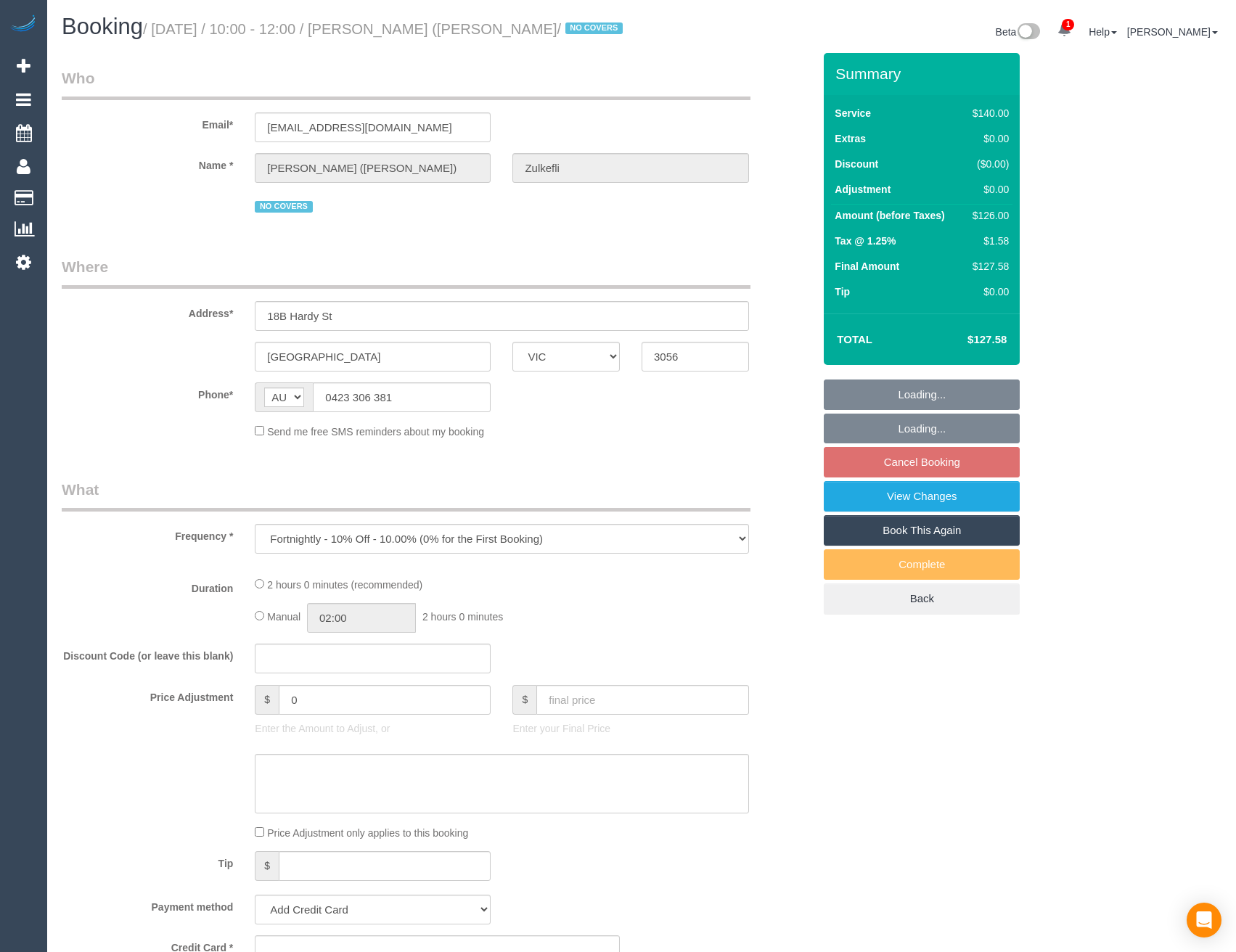
select select "VIC"
select select "string:stripe-pm_1Qyh3L2GScqysDRVIB5J5VSY"
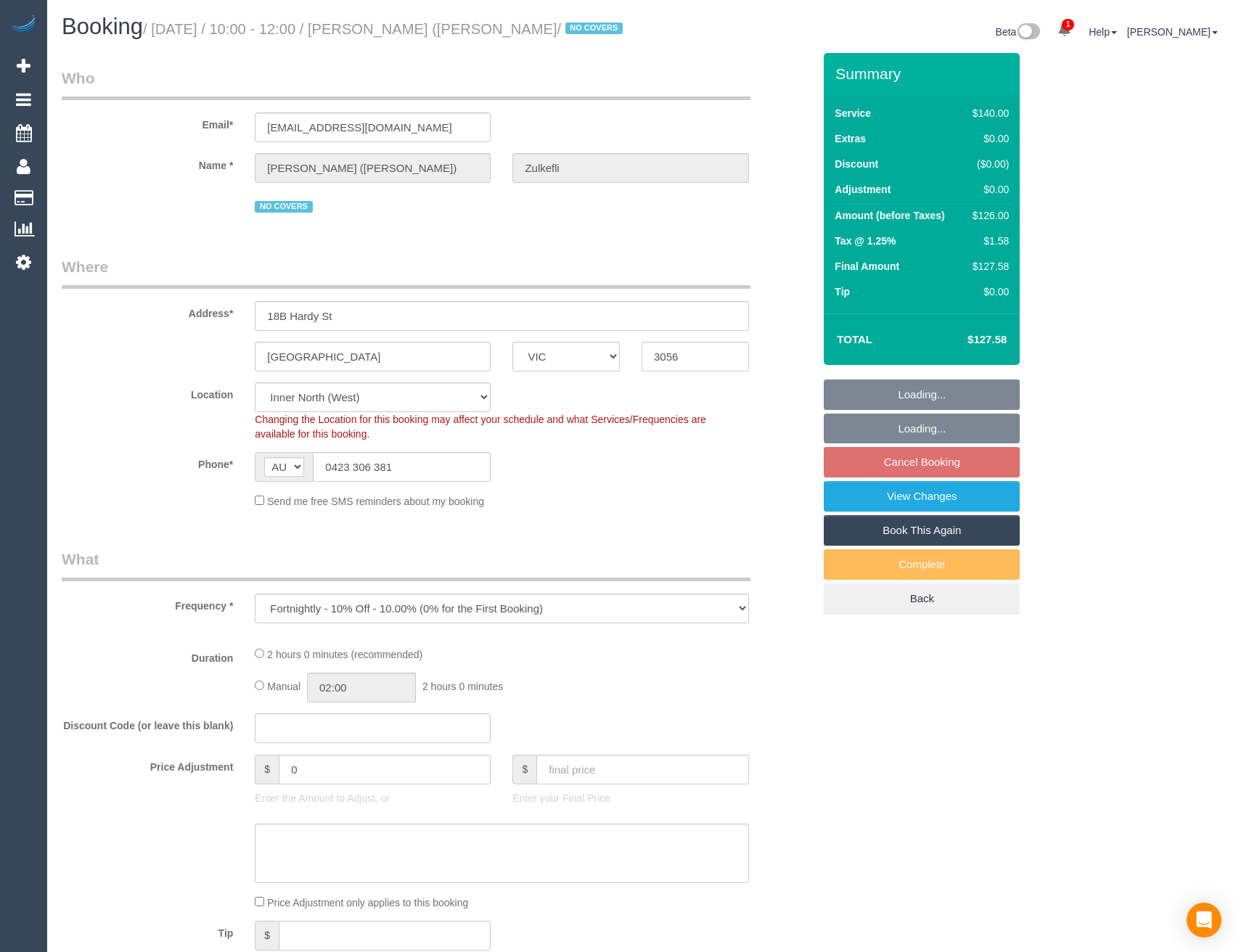
select select "number:28"
select select "number:14"
select select "number:18"
select select "number:22"
select select "number:35"
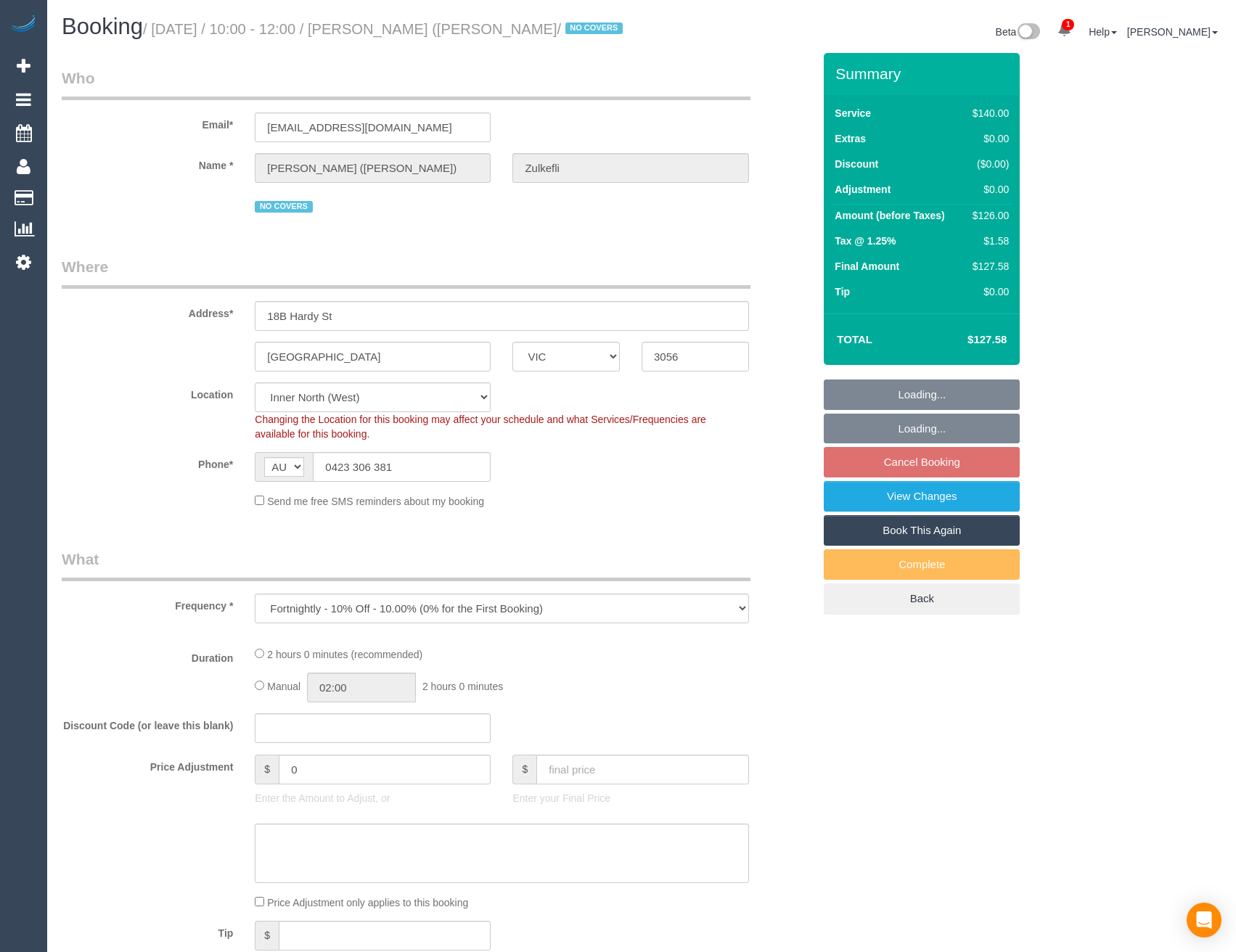
select select "number:26"
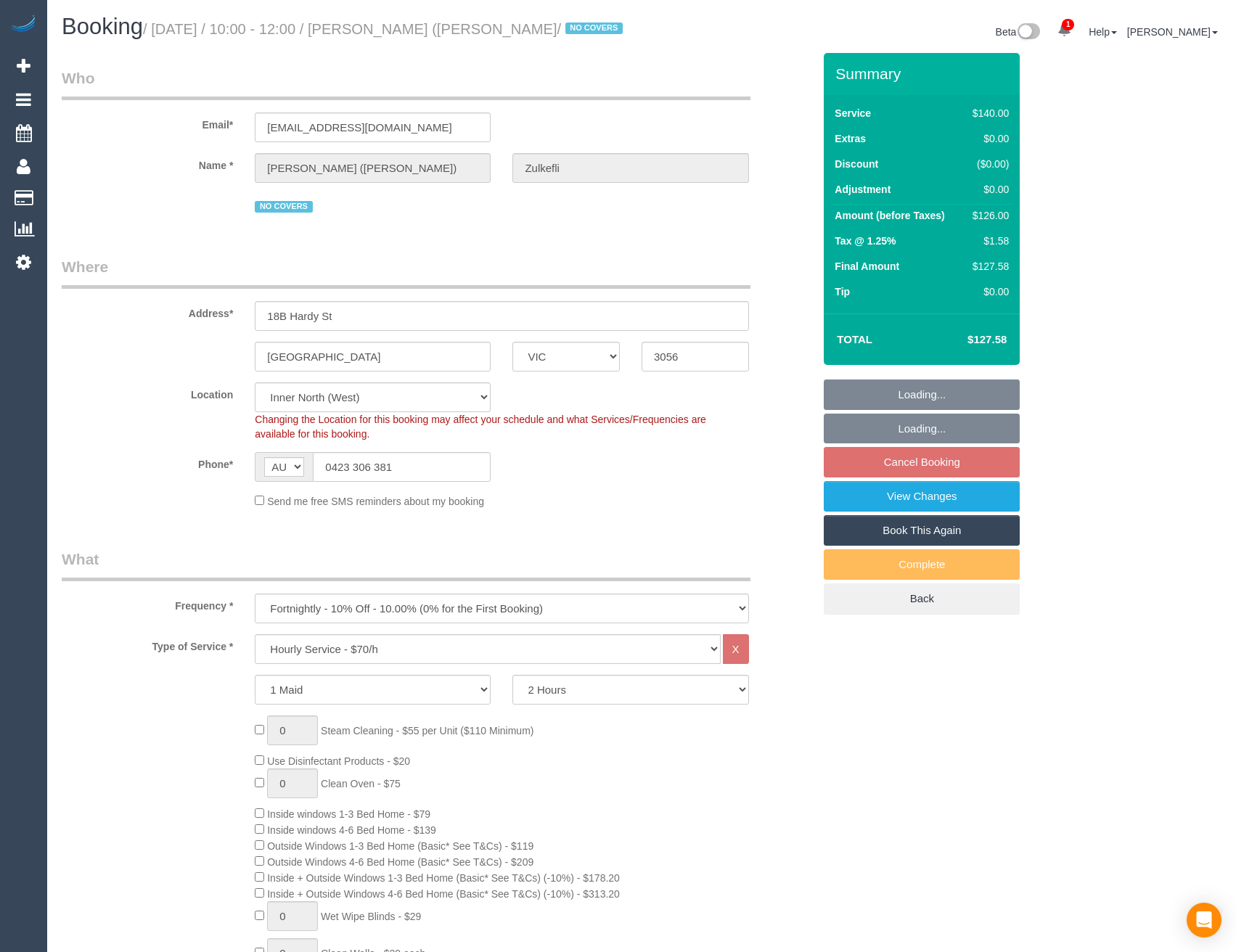
select select "object:904"
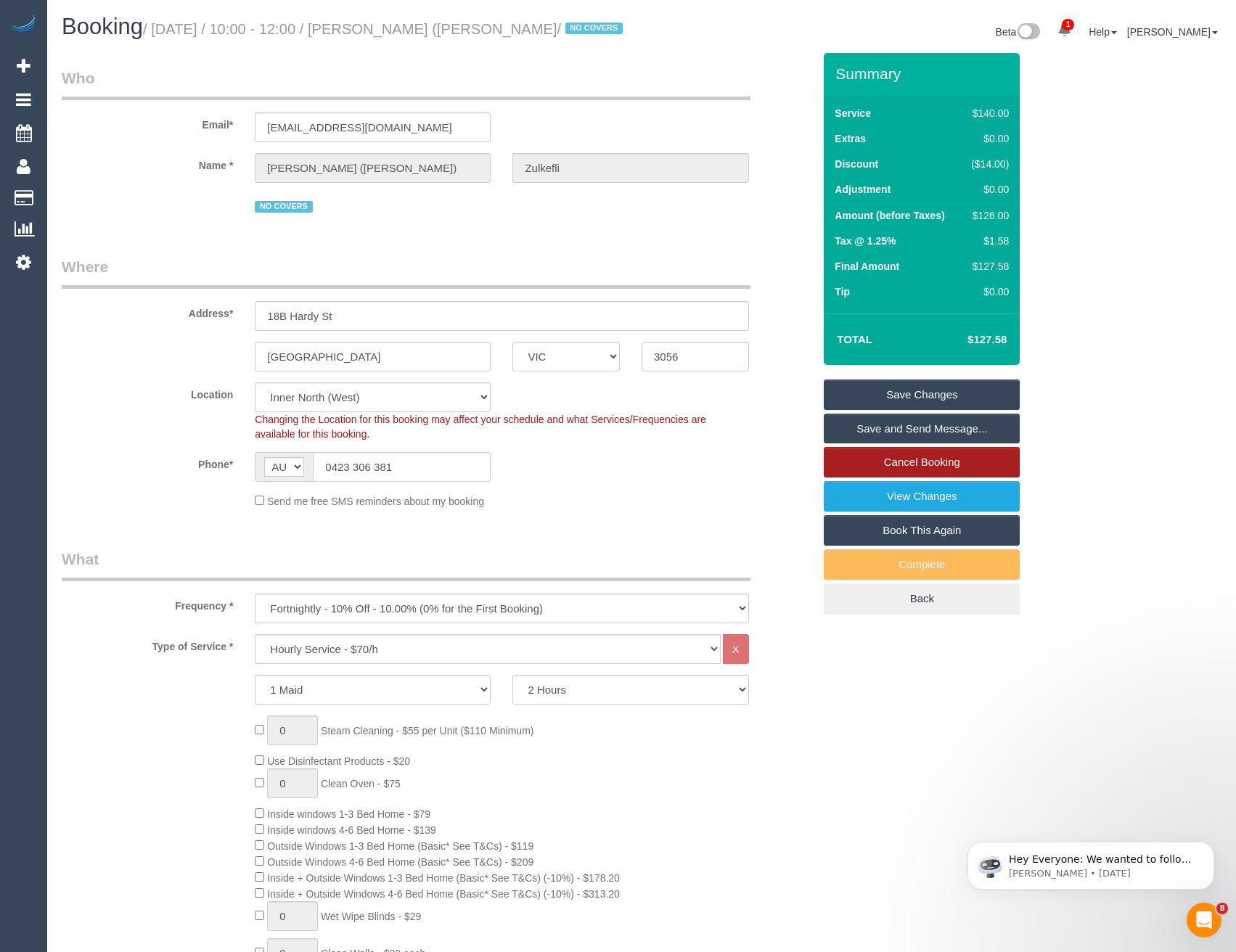
click at [887, 451] on link "Cancel Booking" at bounding box center [921, 462] width 196 height 30
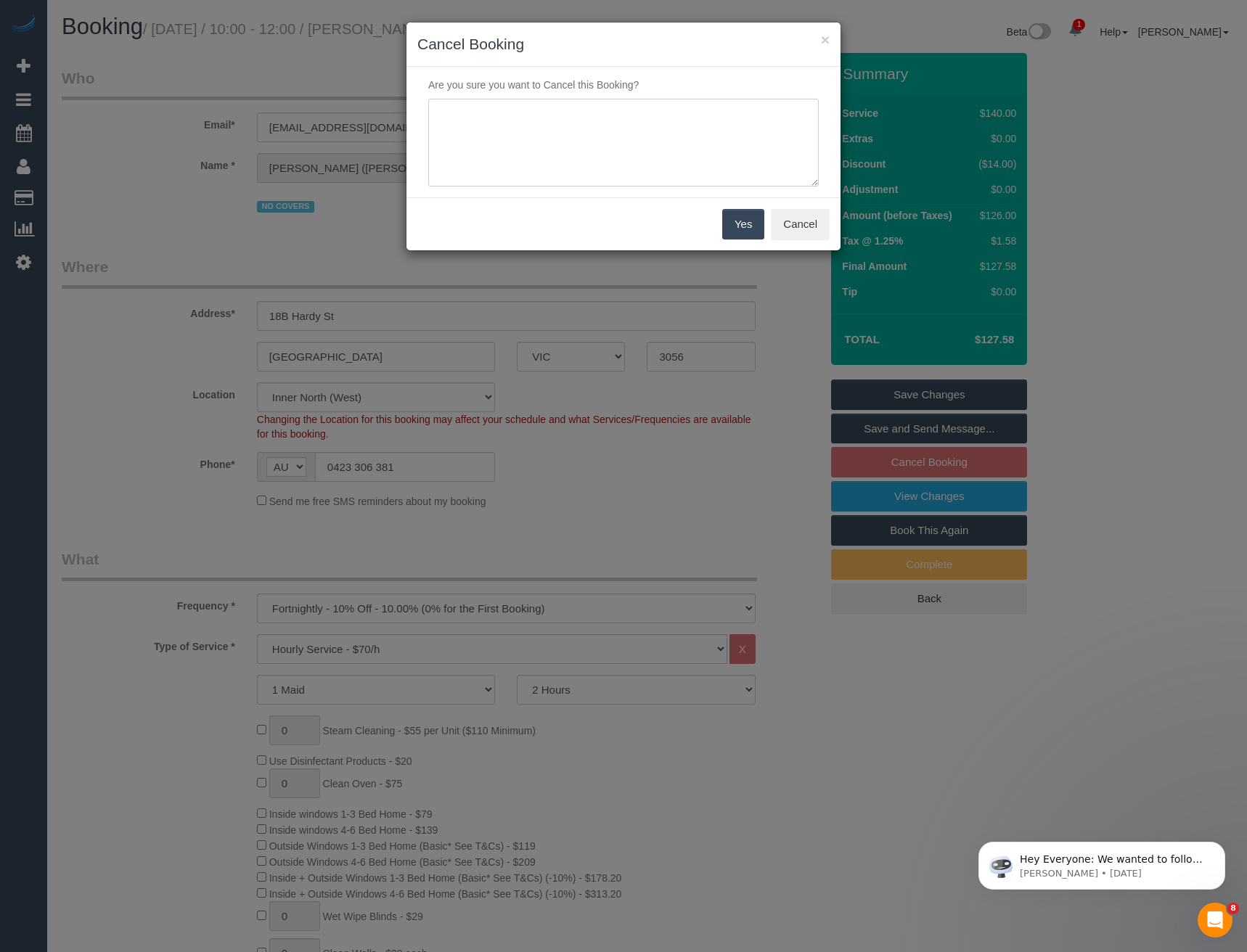
click at [548, 131] on textarea at bounding box center [624, 142] width 390 height 88
type textarea "Cust requested to skip - via SMS - BB"
click at [757, 233] on button "Yes" at bounding box center [743, 224] width 42 height 30
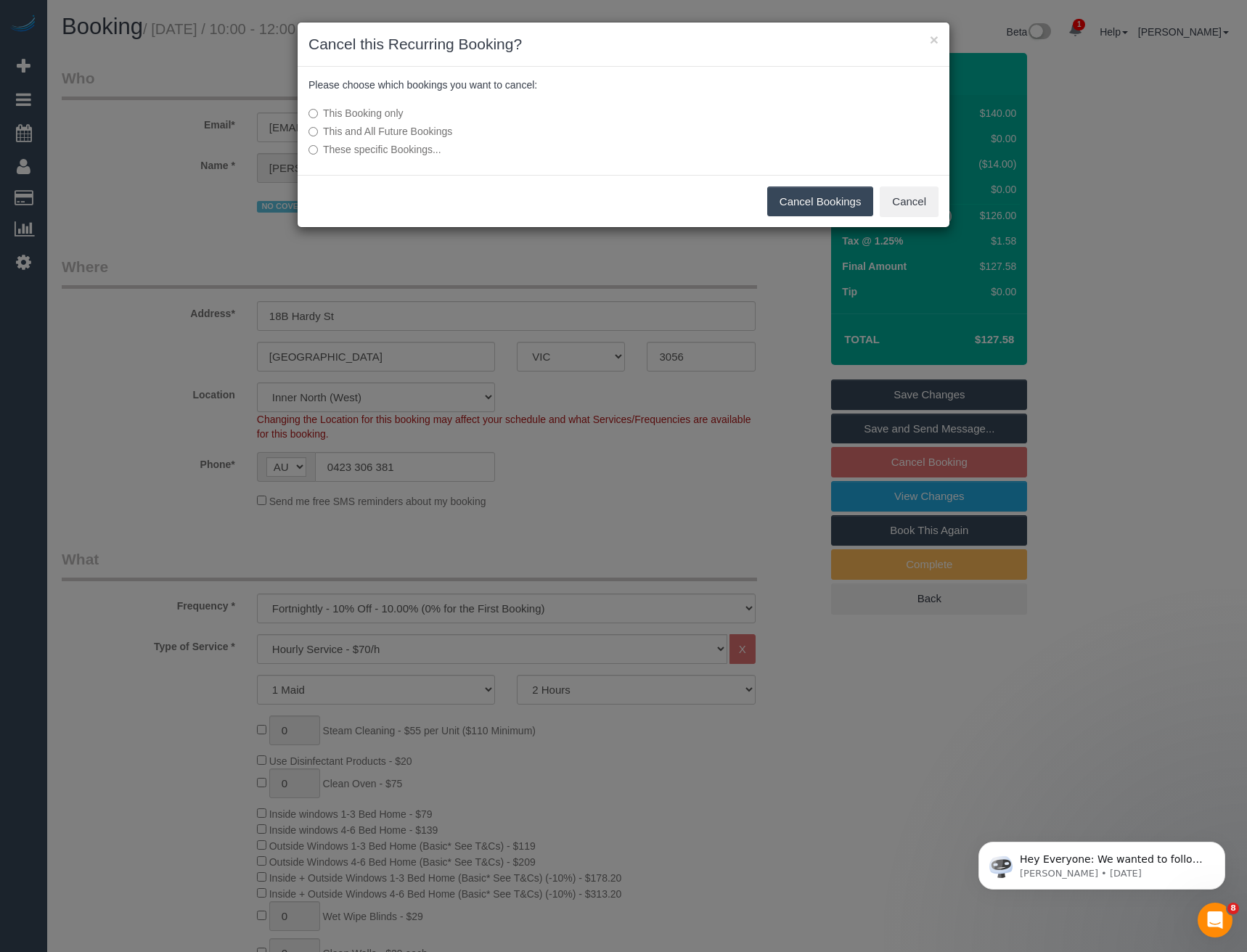
click at [788, 204] on button "Cancel Bookings" at bounding box center [820, 201] width 107 height 30
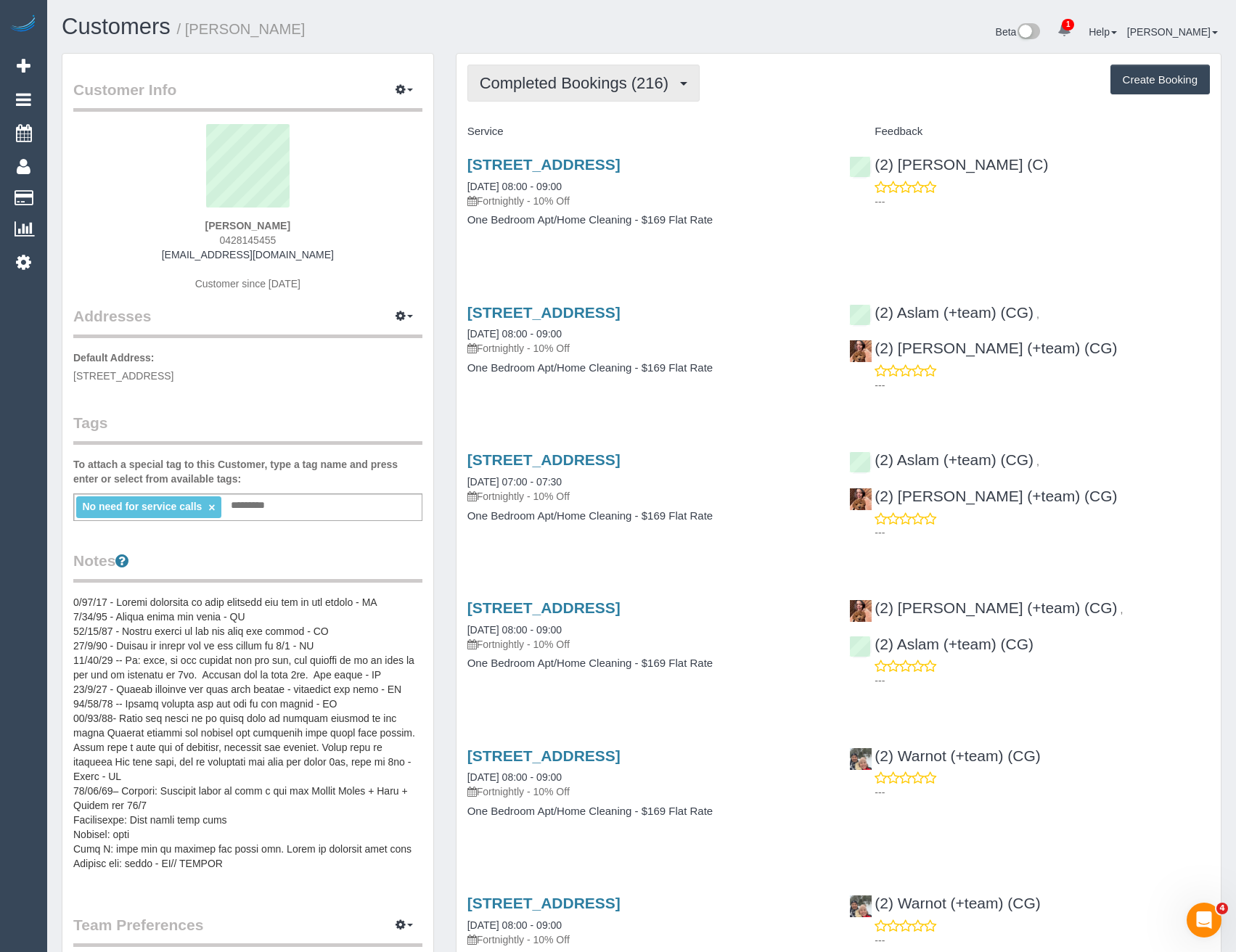
click at [647, 96] on button "Completed Bookings (216)" at bounding box center [584, 83] width 233 height 37
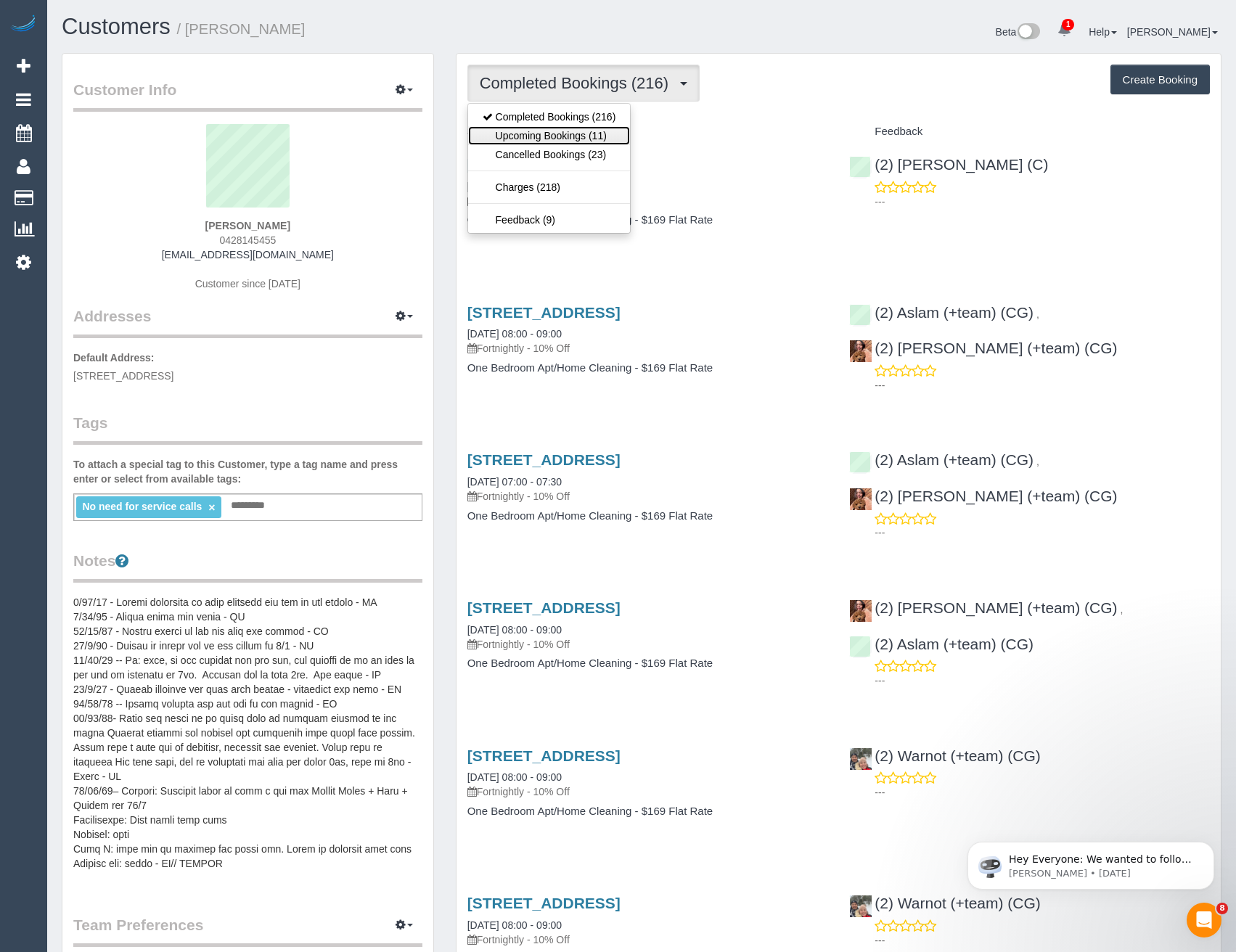
click at [616, 142] on link "Upcoming Bookings (11)" at bounding box center [550, 136] width 162 height 19
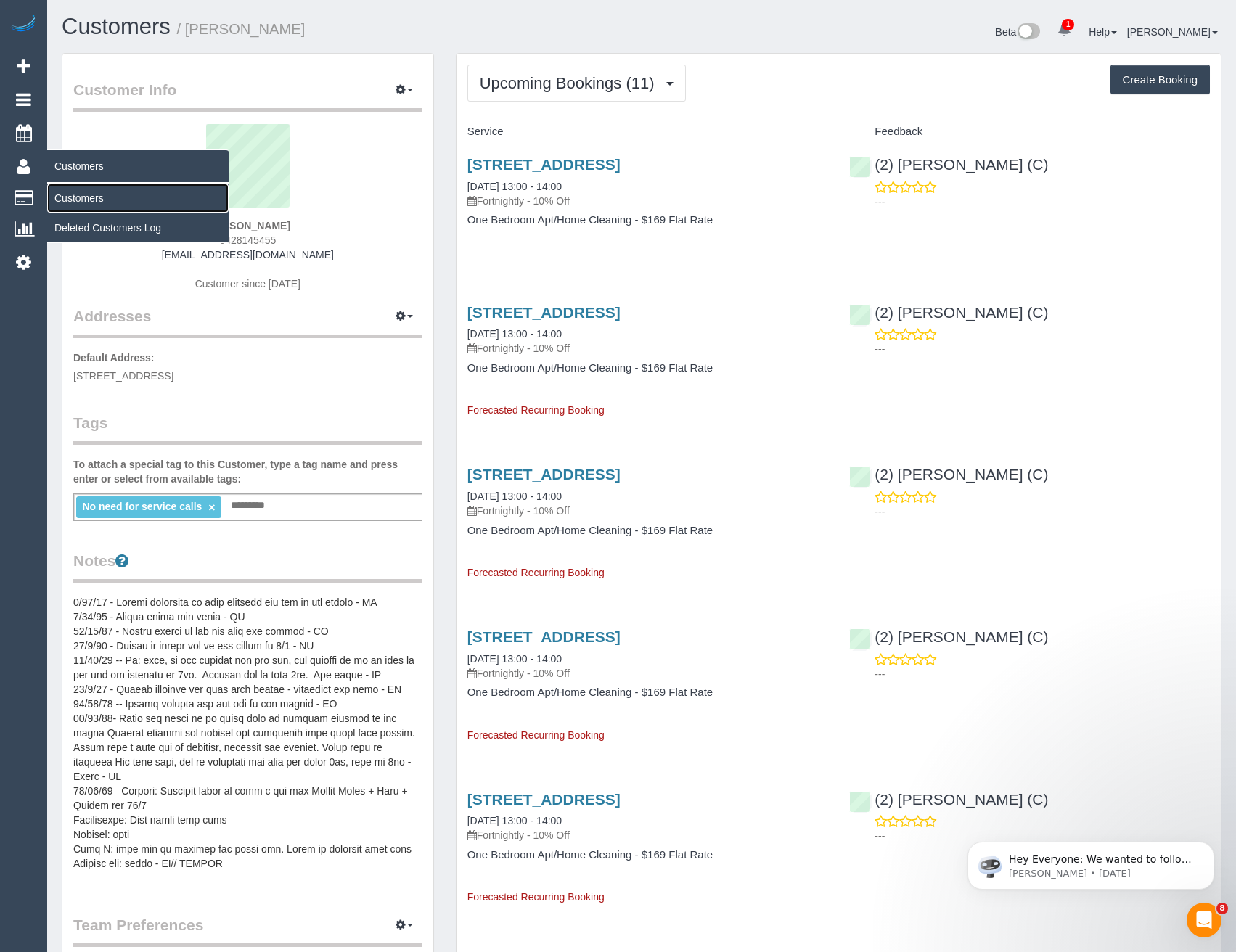
click at [85, 197] on link "Customers" at bounding box center [138, 198] width 182 height 29
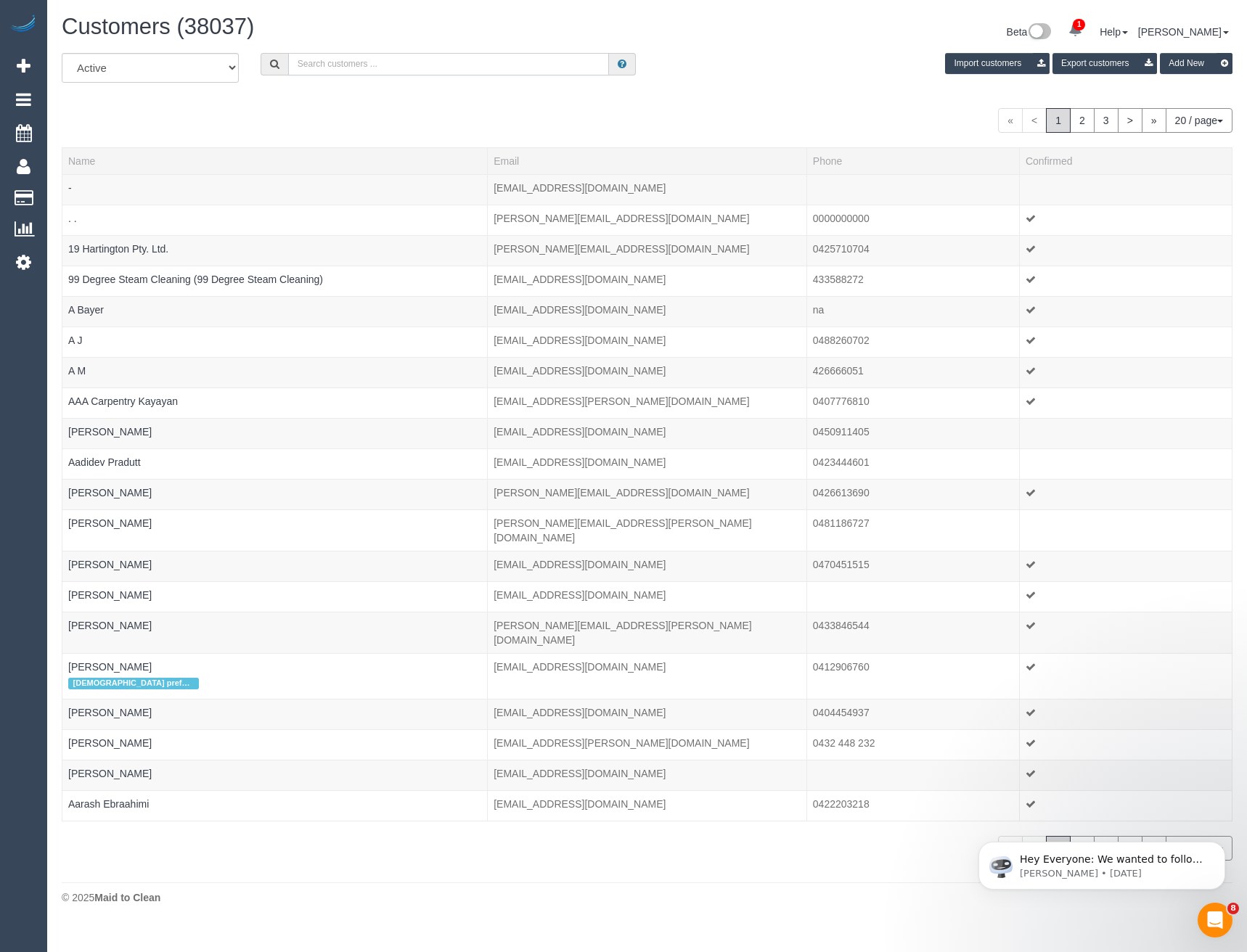
click at [382, 60] on input "text" at bounding box center [449, 64] width 322 height 22
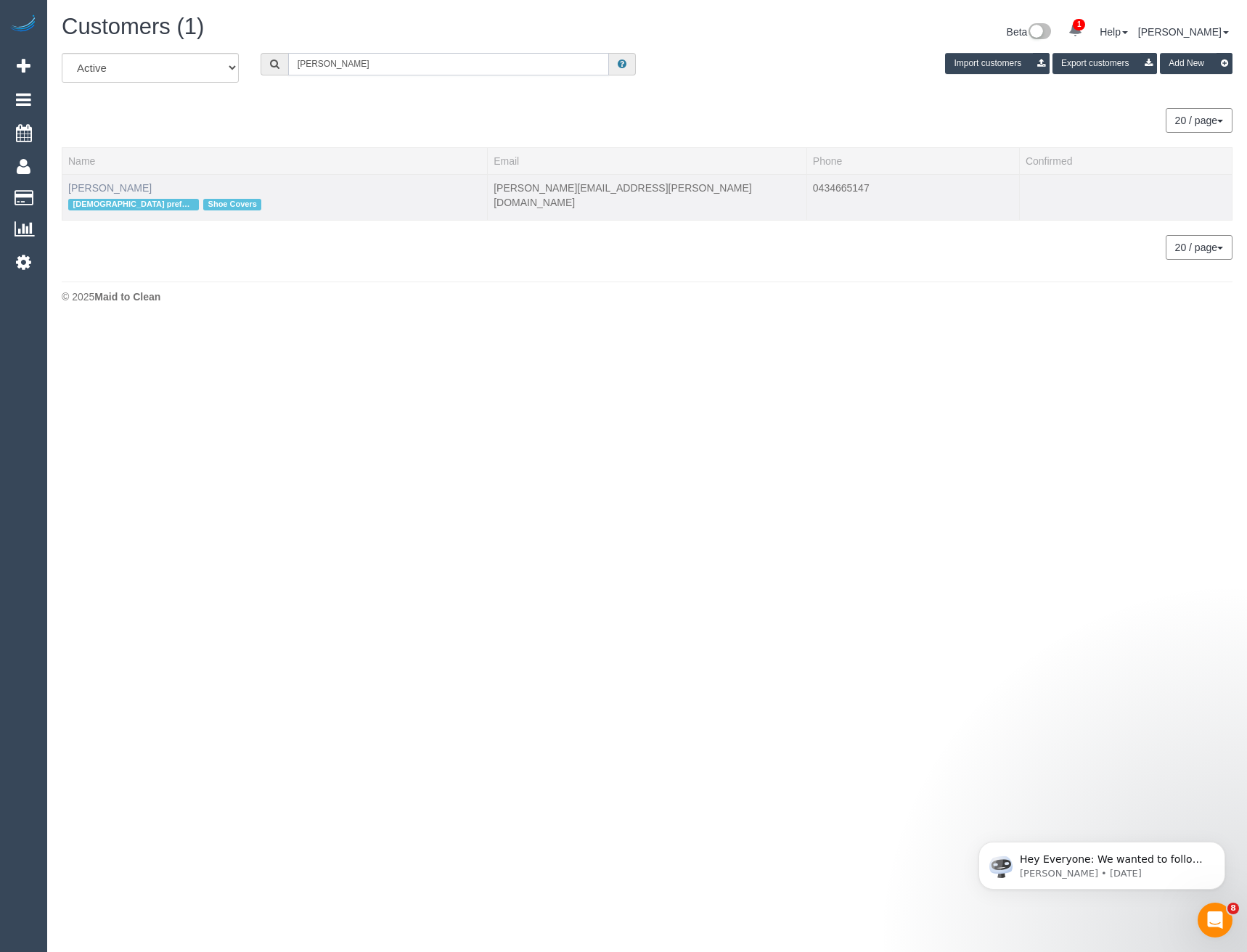
type input "Elena Pi"
click at [116, 184] on link "Elena Pilipinko" at bounding box center [110, 188] width 84 height 12
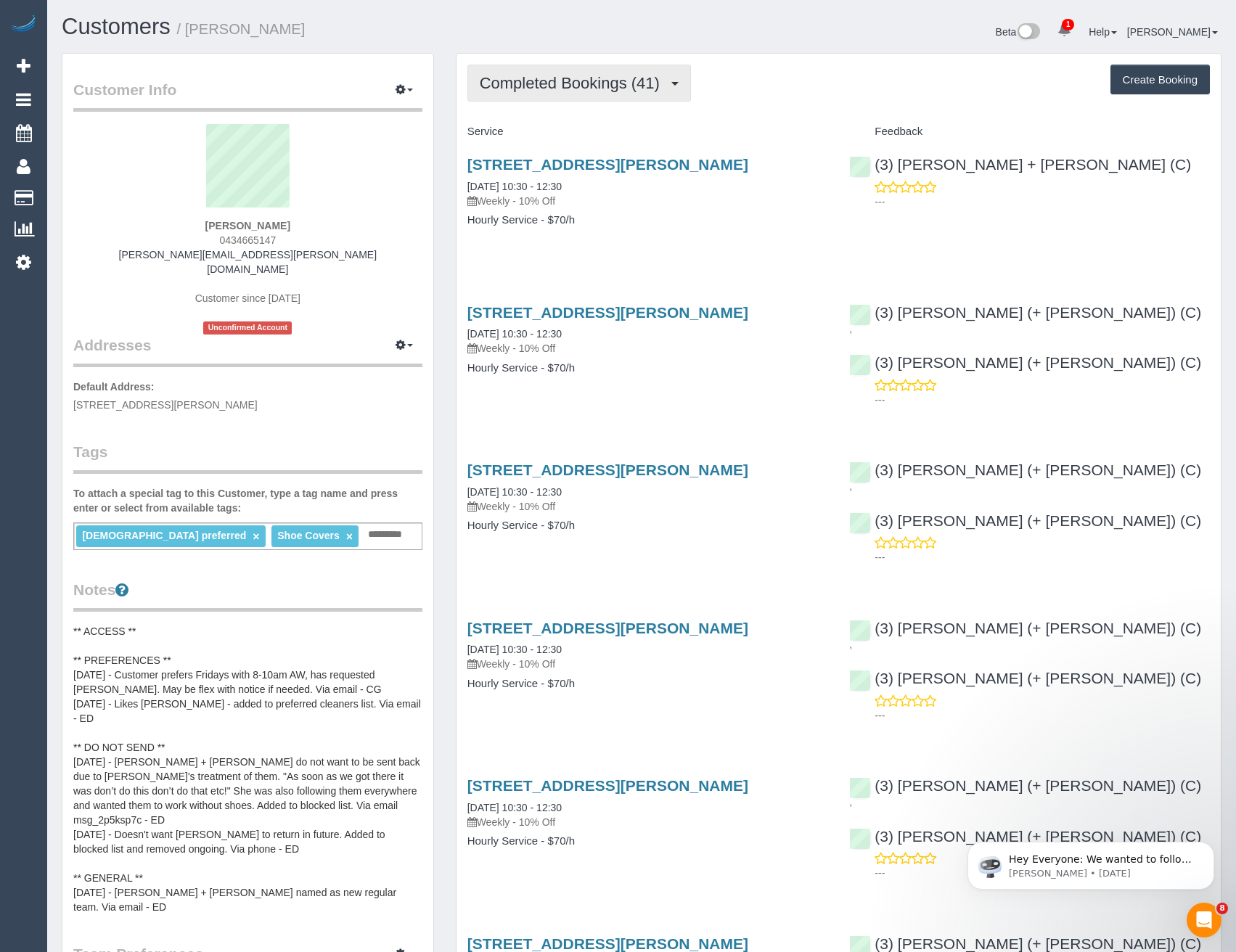
click at [565, 77] on span "Completed Bookings (41)" at bounding box center [573, 83] width 187 height 18
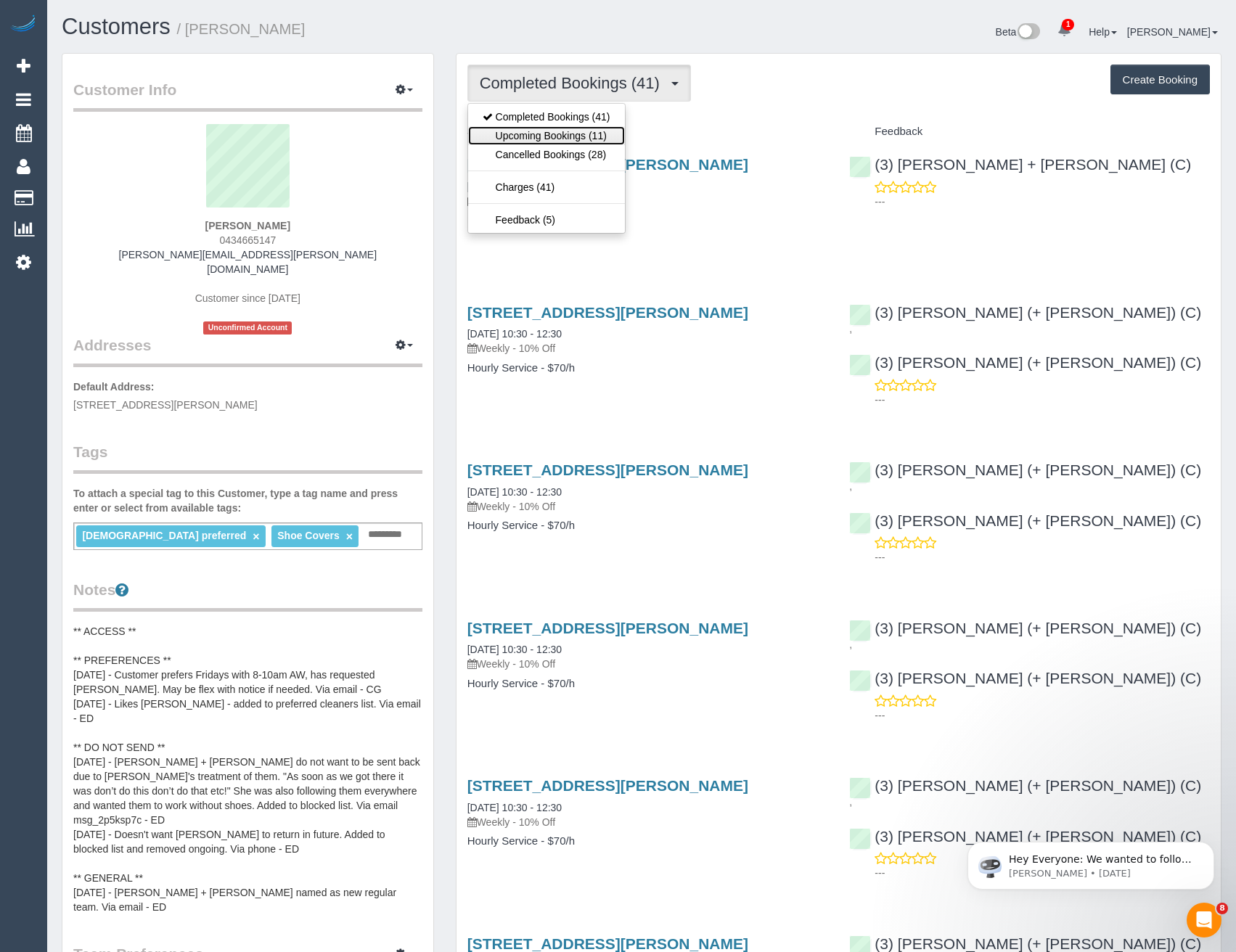
click at [571, 131] on link "Upcoming Bookings (11)" at bounding box center [546, 136] width 157 height 19
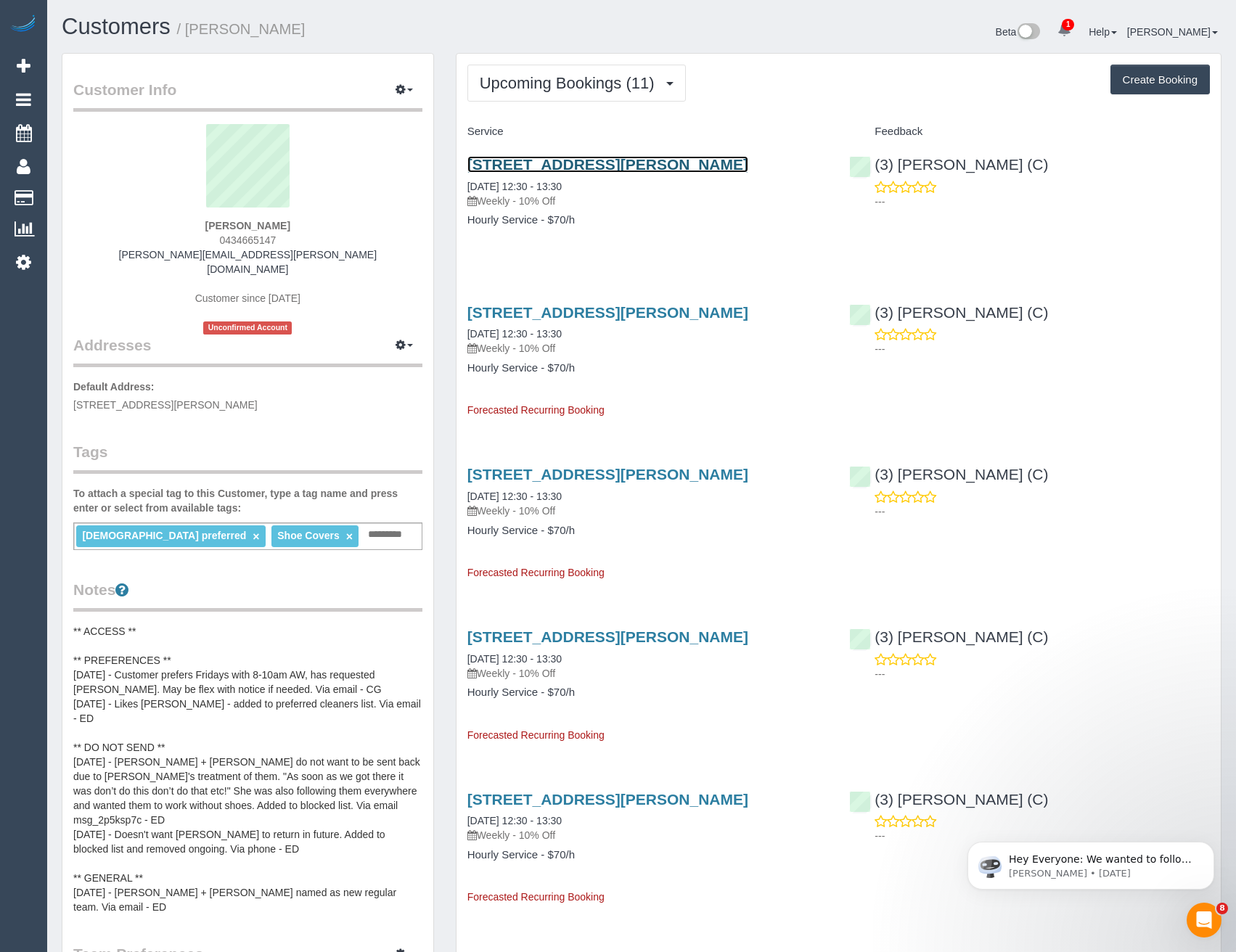
click at [603, 167] on link "72 Beatty St, Ivanhoe, VIC 3079" at bounding box center [608, 164] width 281 height 17
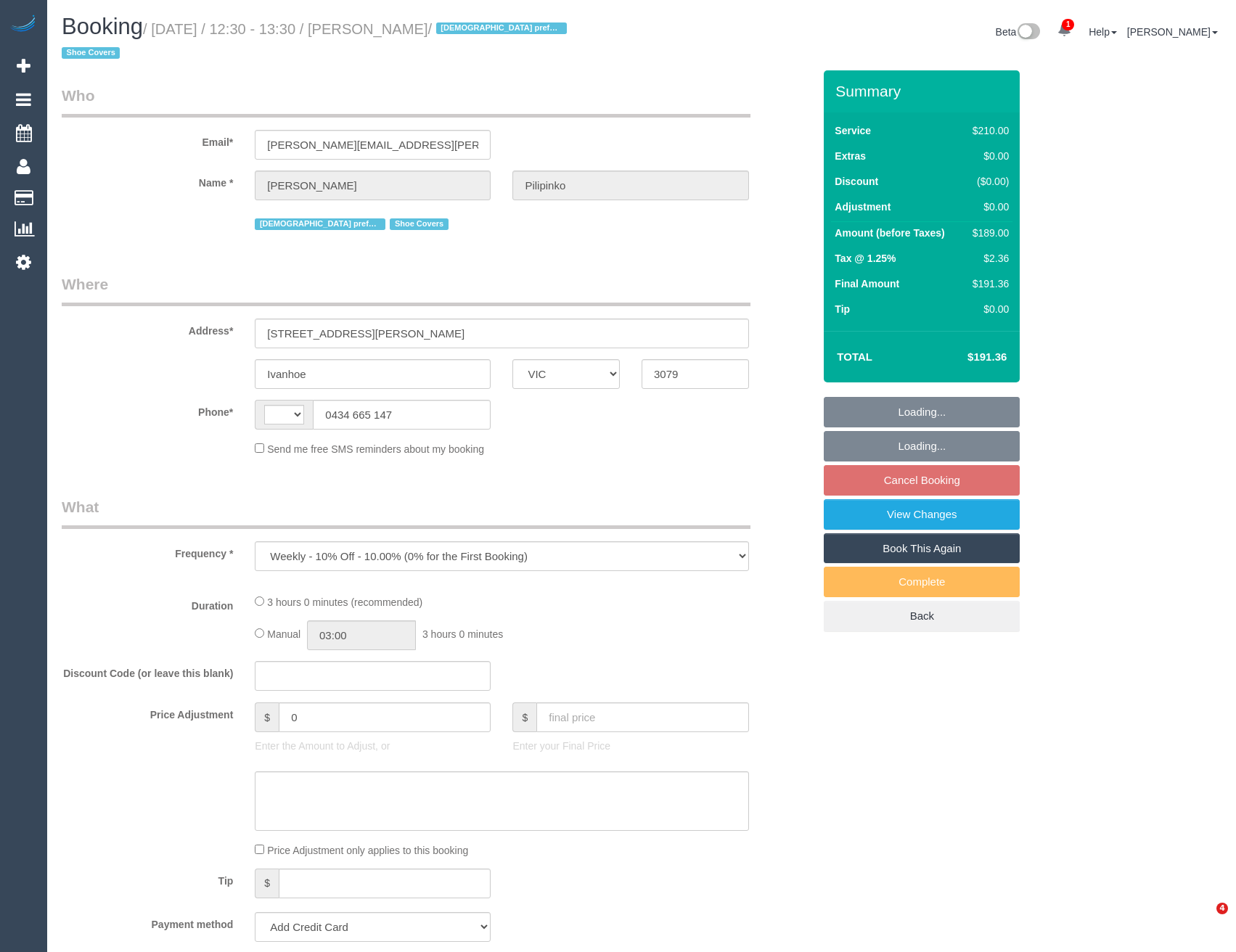
select select "VIC"
select select "string:AU"
select select "180"
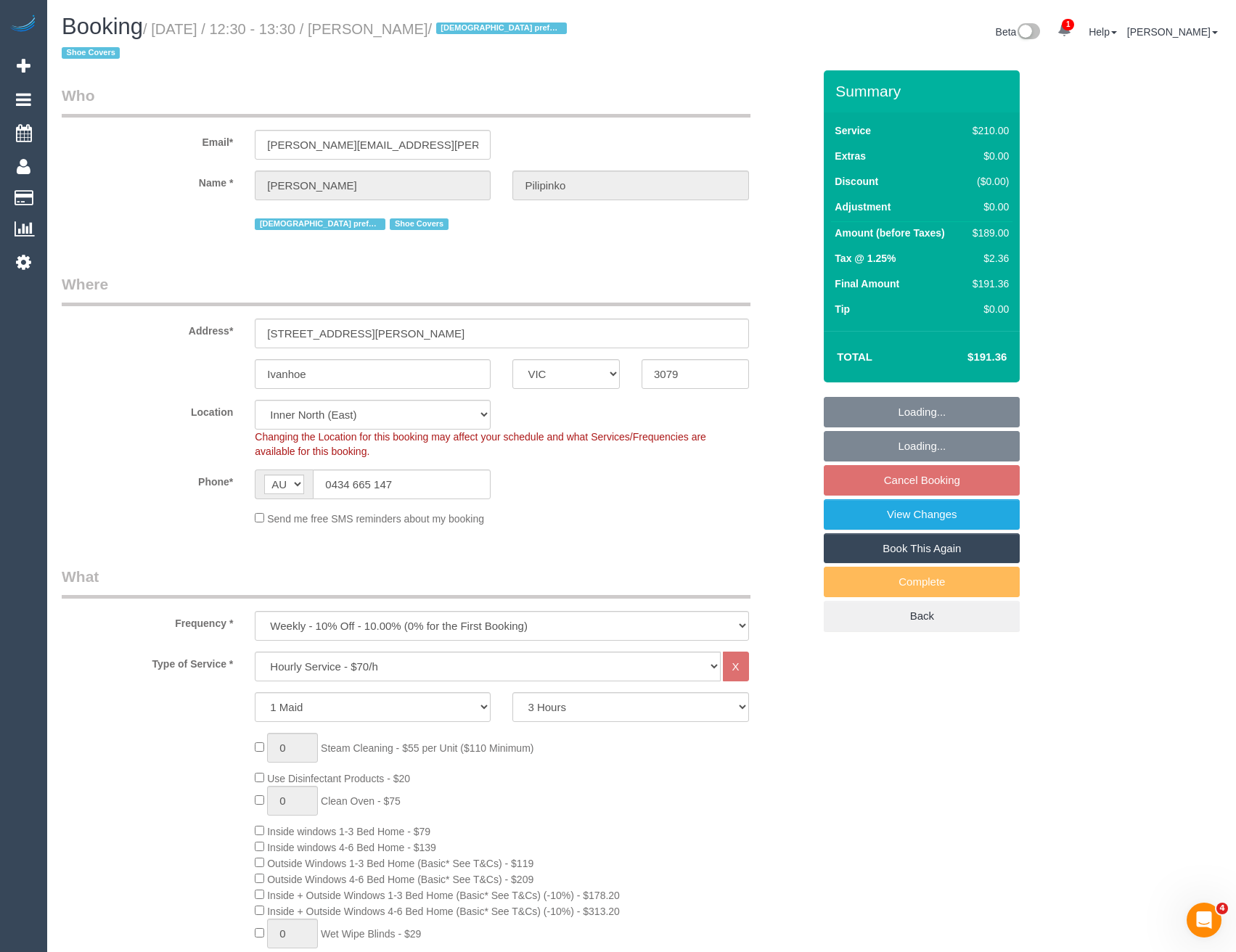
select select "object:807"
select select "string:stripe-pm_1PTYeS2GScqysDRVQgUtHeSQ"
select select "number:28"
select select "number:14"
select select "number:19"
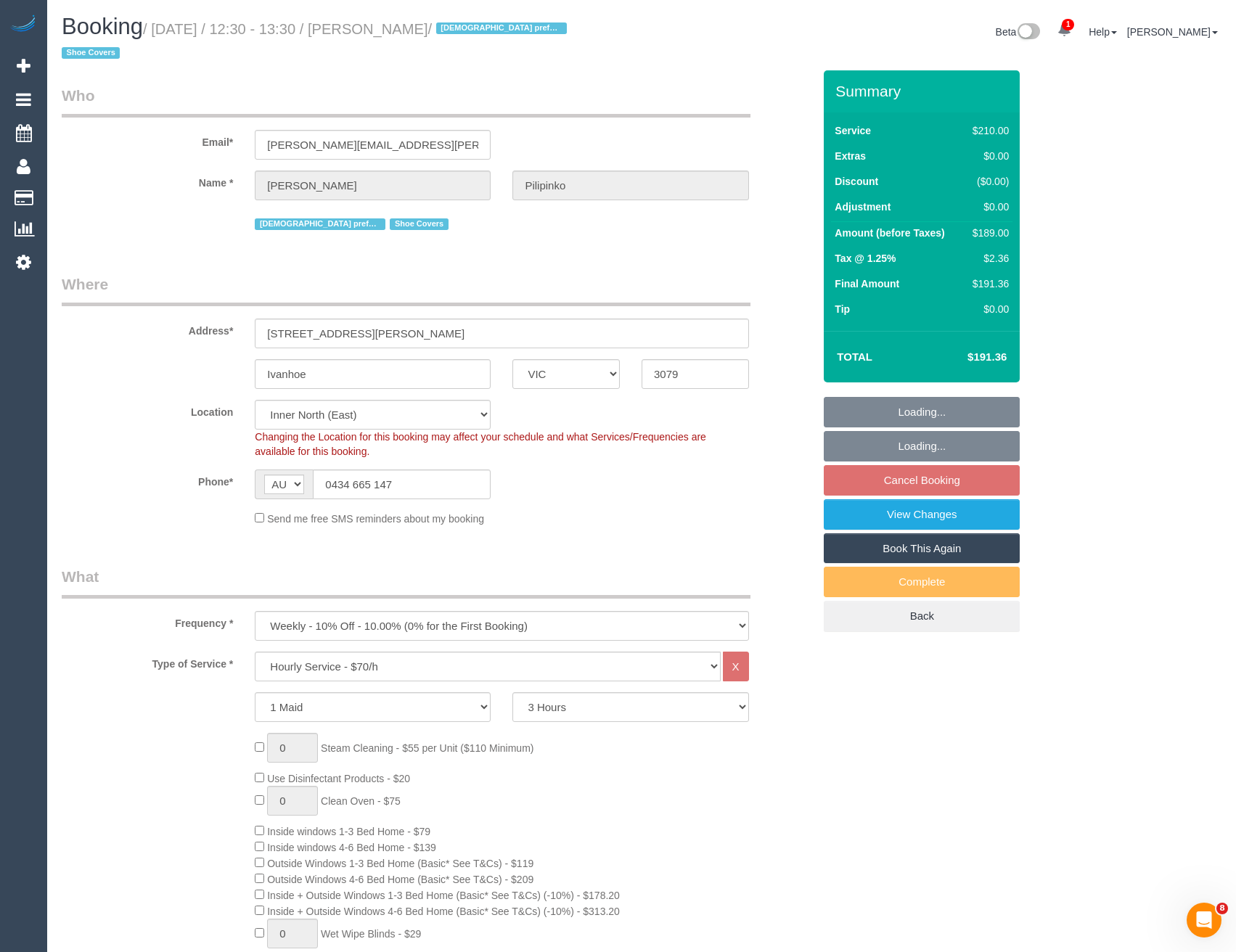
select select "number:25"
select select "number:35"
select select "number:11"
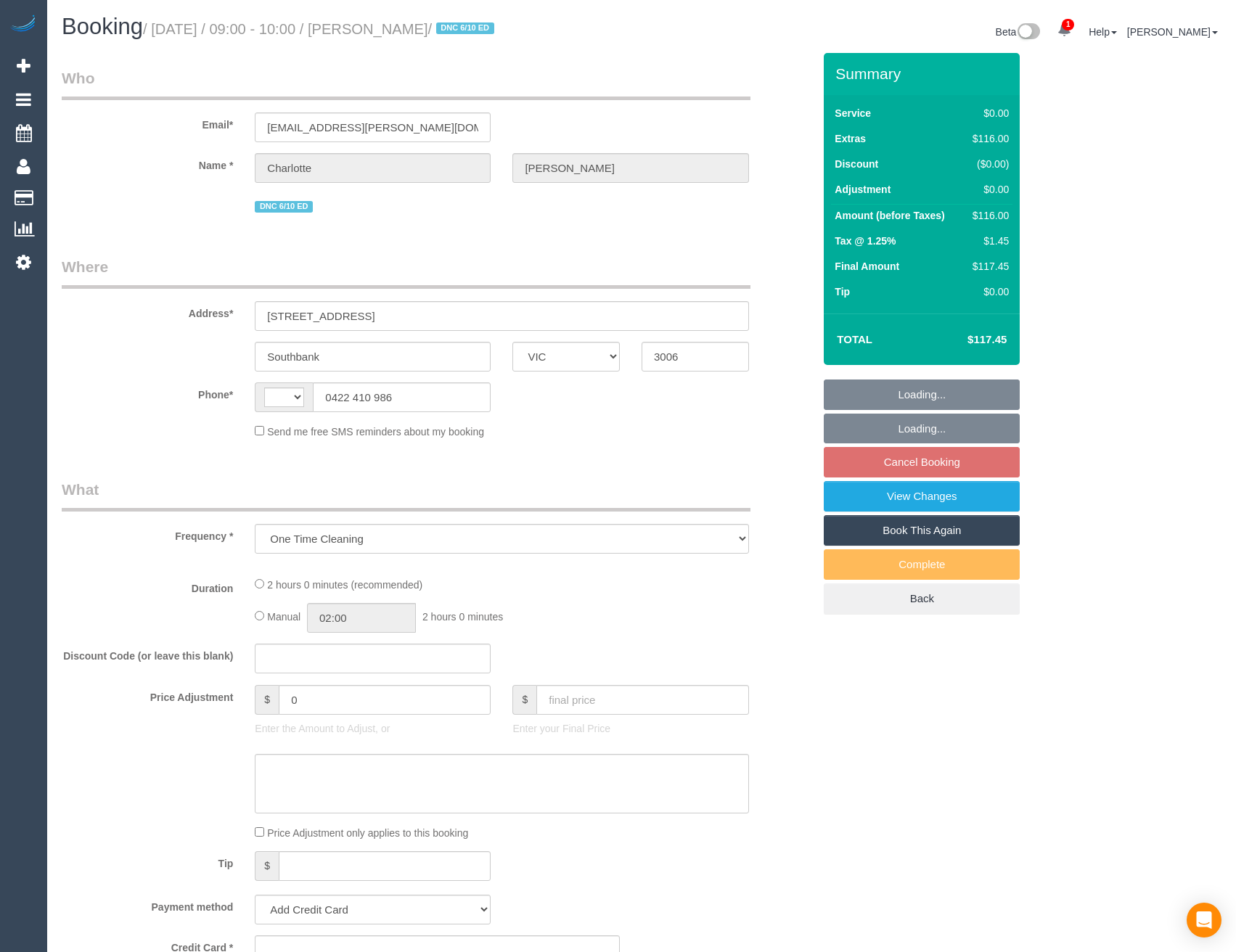
select select "VIC"
select select "string:AU"
select select "string:stripe-pm_1S2oQ12GScqysDRVZVMjUjnf"
select select "number:28"
select select "number:14"
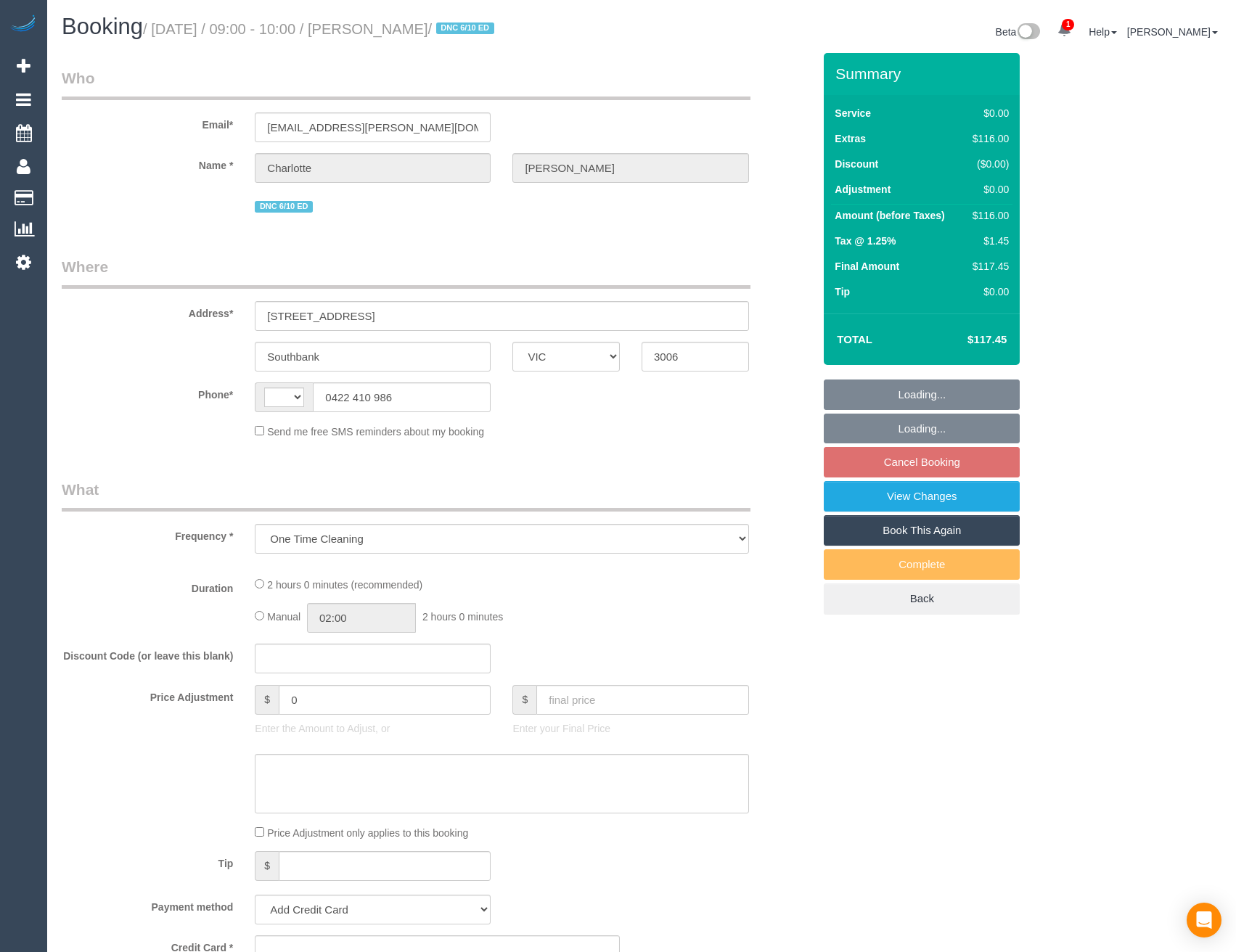
select select "number:20"
select select "number:24"
select select "number:12"
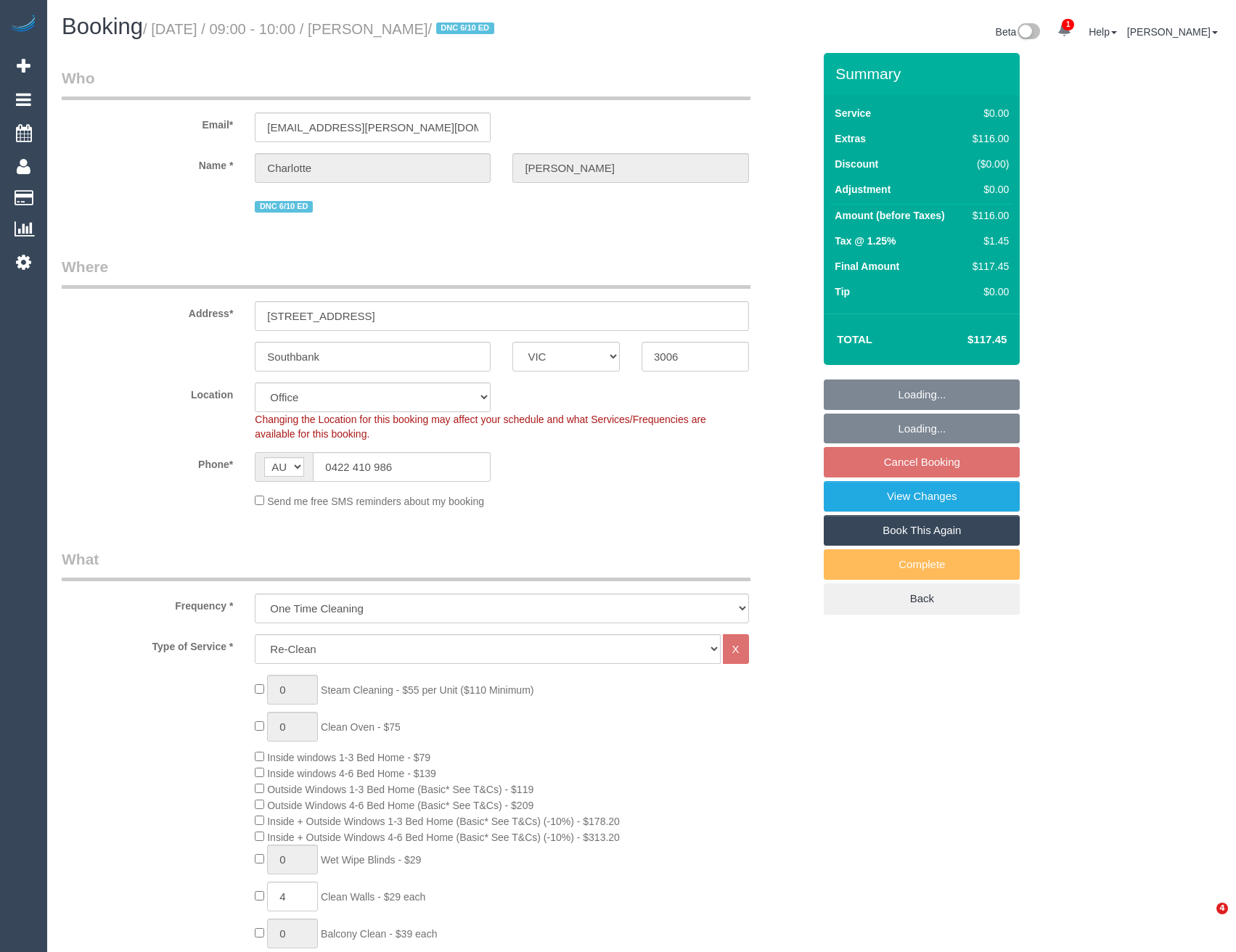
select select "object:815"
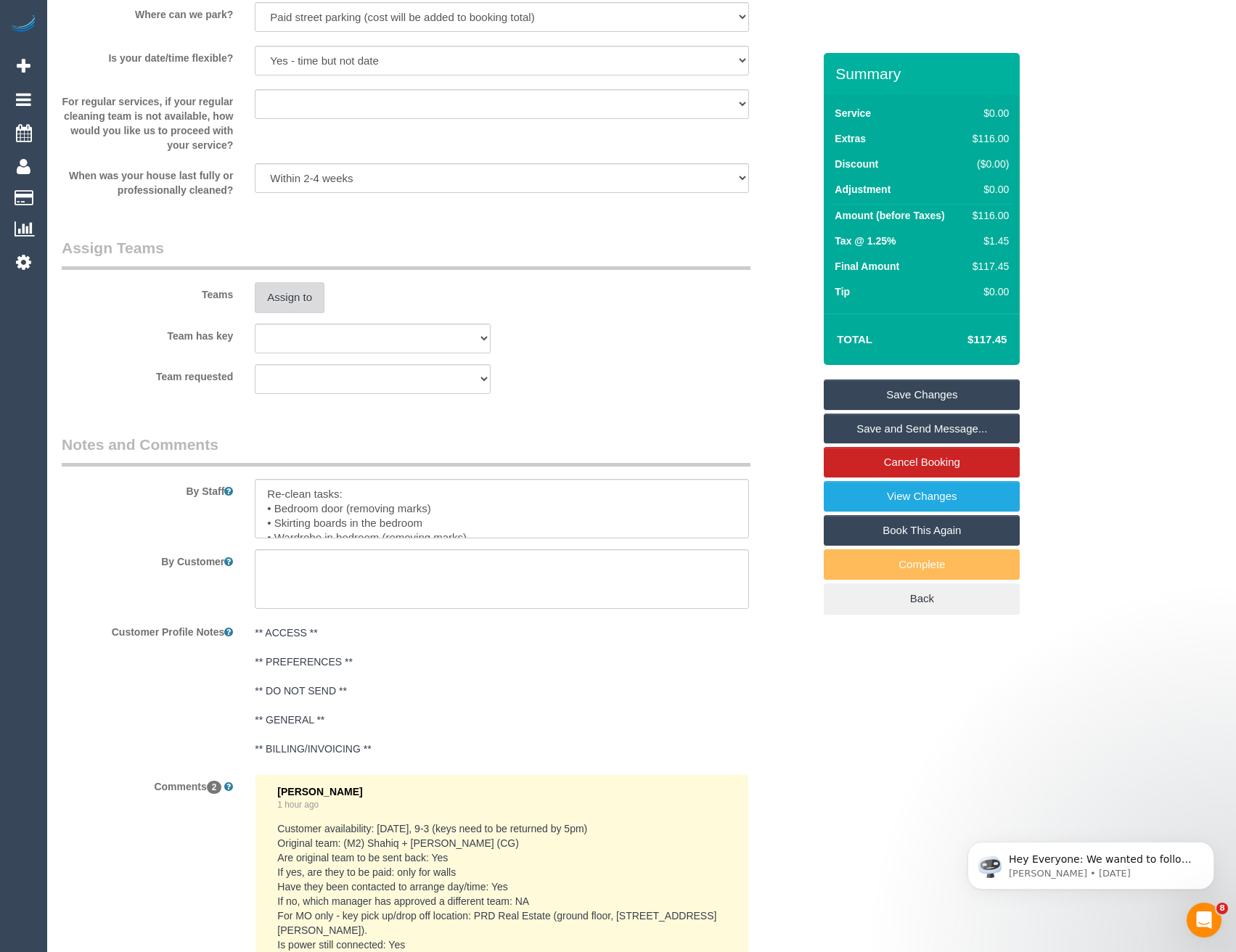
click at [290, 295] on button "Assign to" at bounding box center [289, 298] width 69 height 30
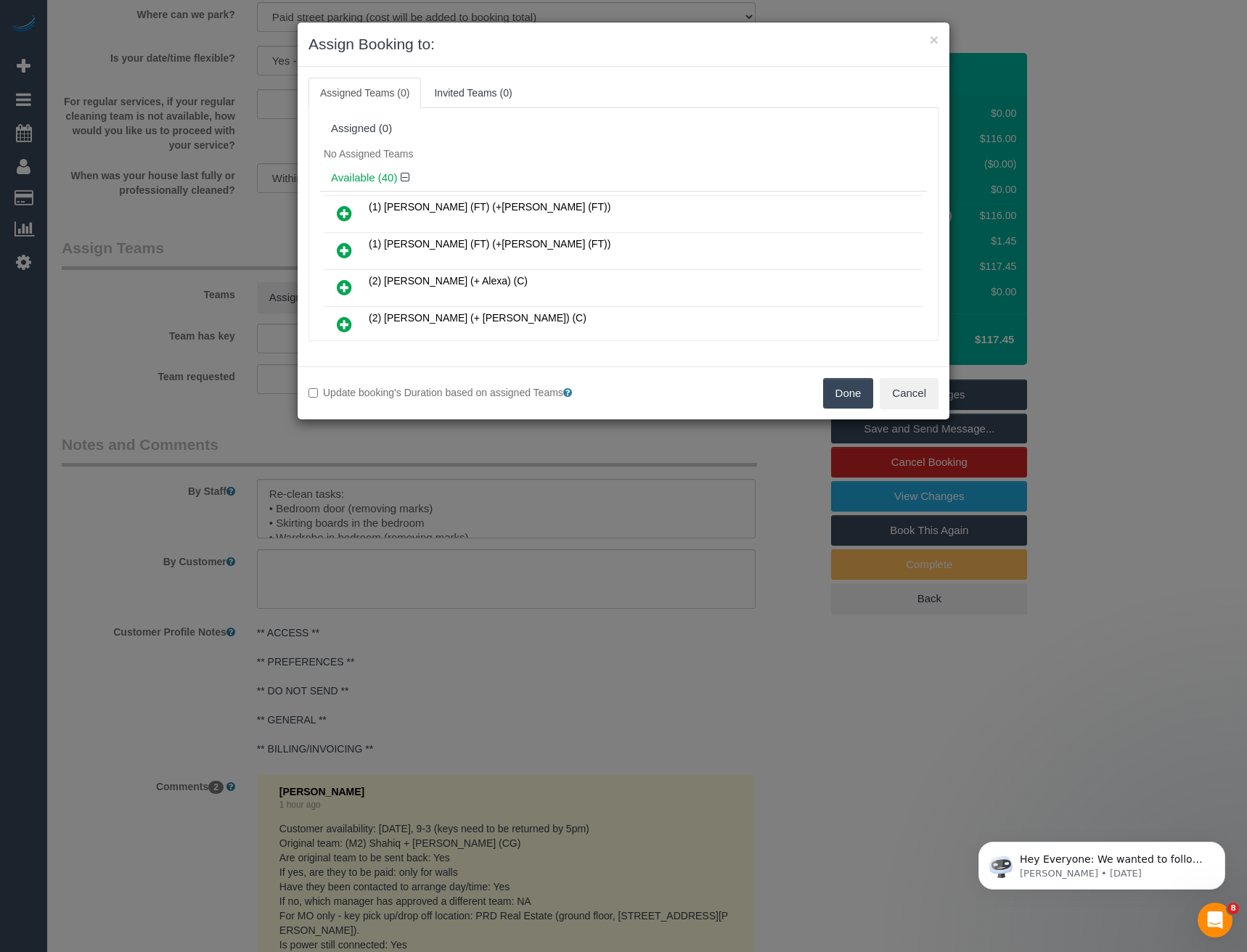
scroll to position [6434, 0]
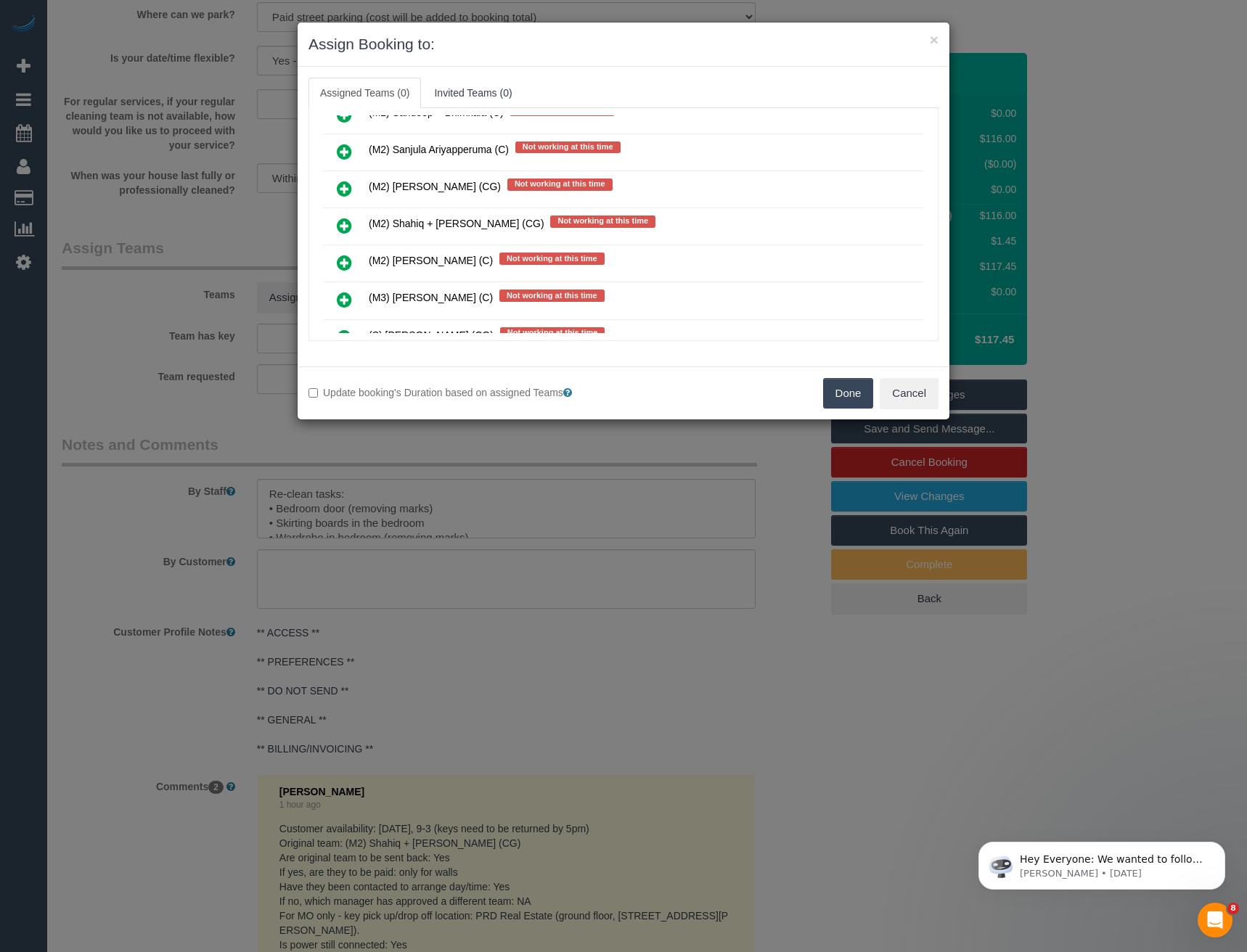
click at [348, 229] on icon at bounding box center [344, 226] width 15 height 18
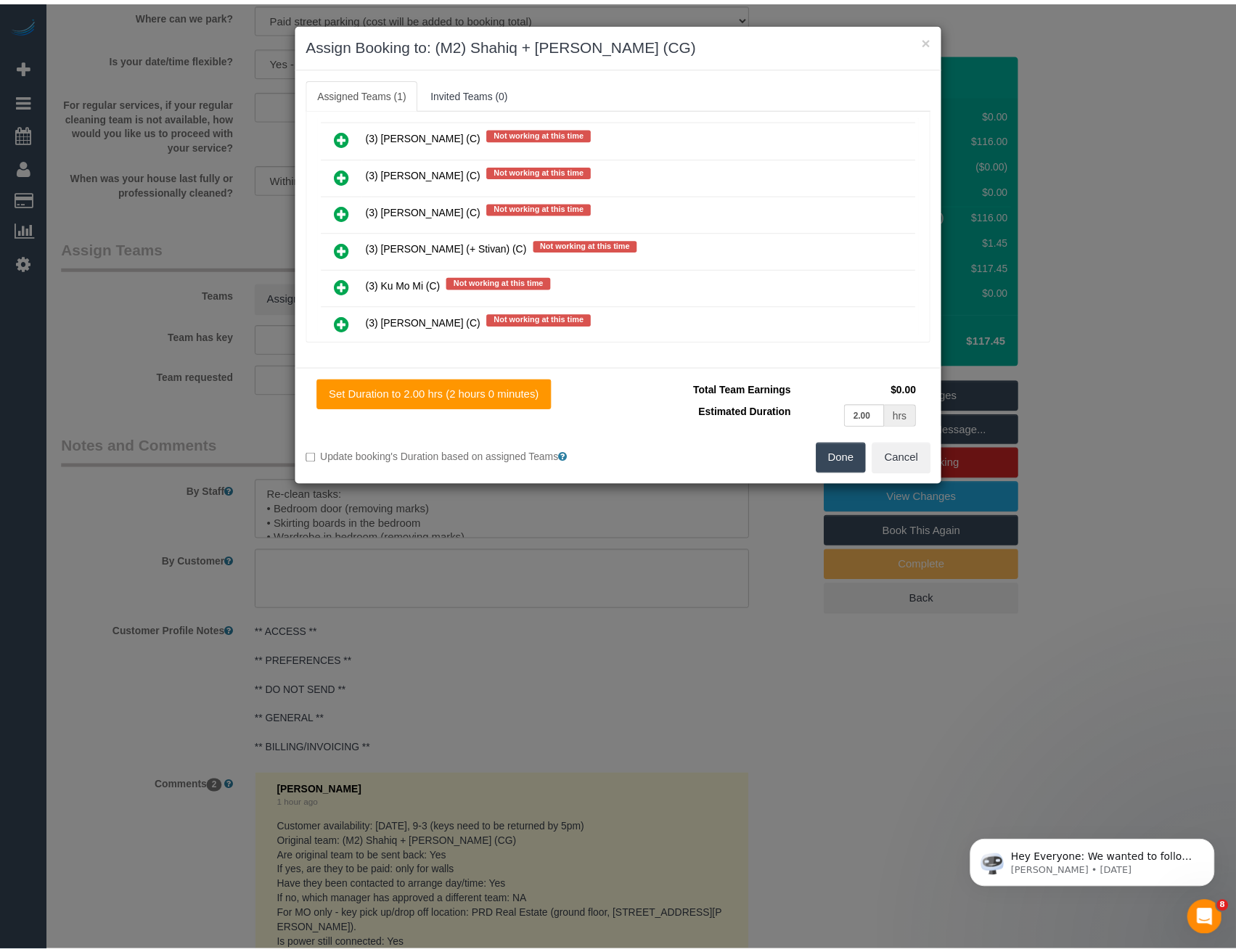
scroll to position [0, 0]
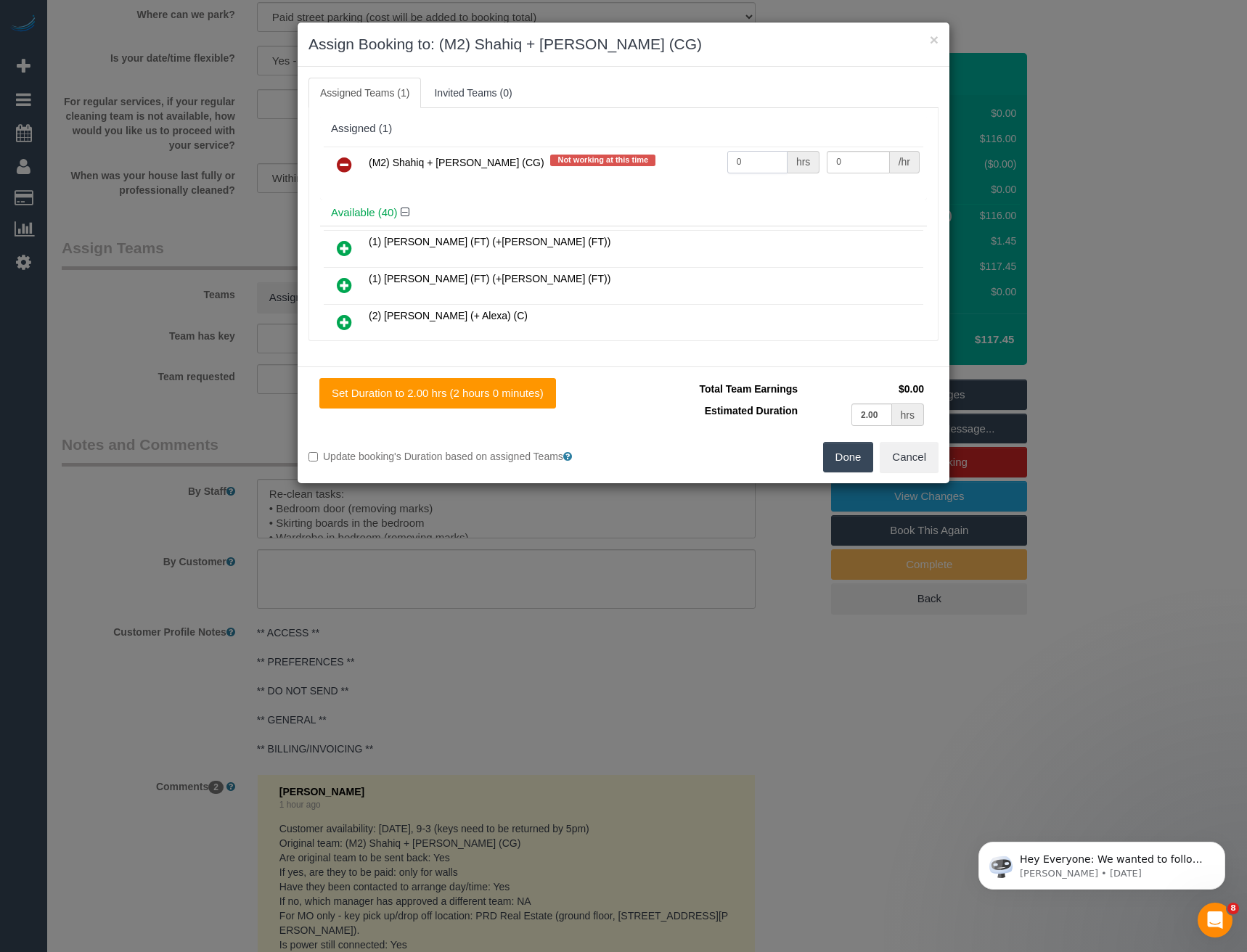
drag, startPoint x: 741, startPoint y: 160, endPoint x: 635, endPoint y: 153, distance: 106.2
click at [657, 158] on tr "(M2) Shahiq + Muhammad (CG) Not working at this time 0 hrs 0 /hr" at bounding box center [624, 165] width 600 height 37
type input "1.5"
type input "38.5"
click at [844, 455] on button "Done" at bounding box center [849, 457] width 51 height 30
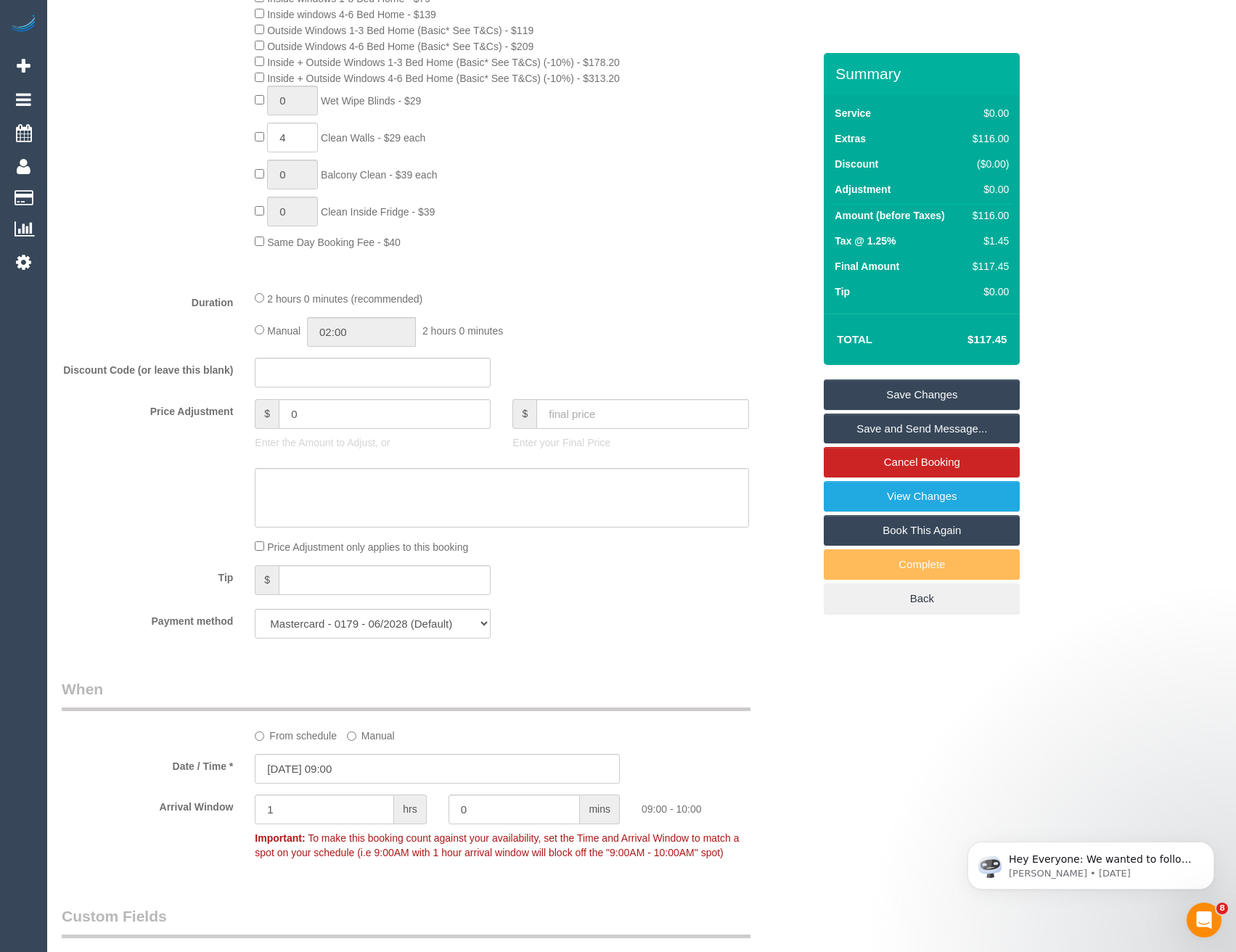
scroll to position [653, 0]
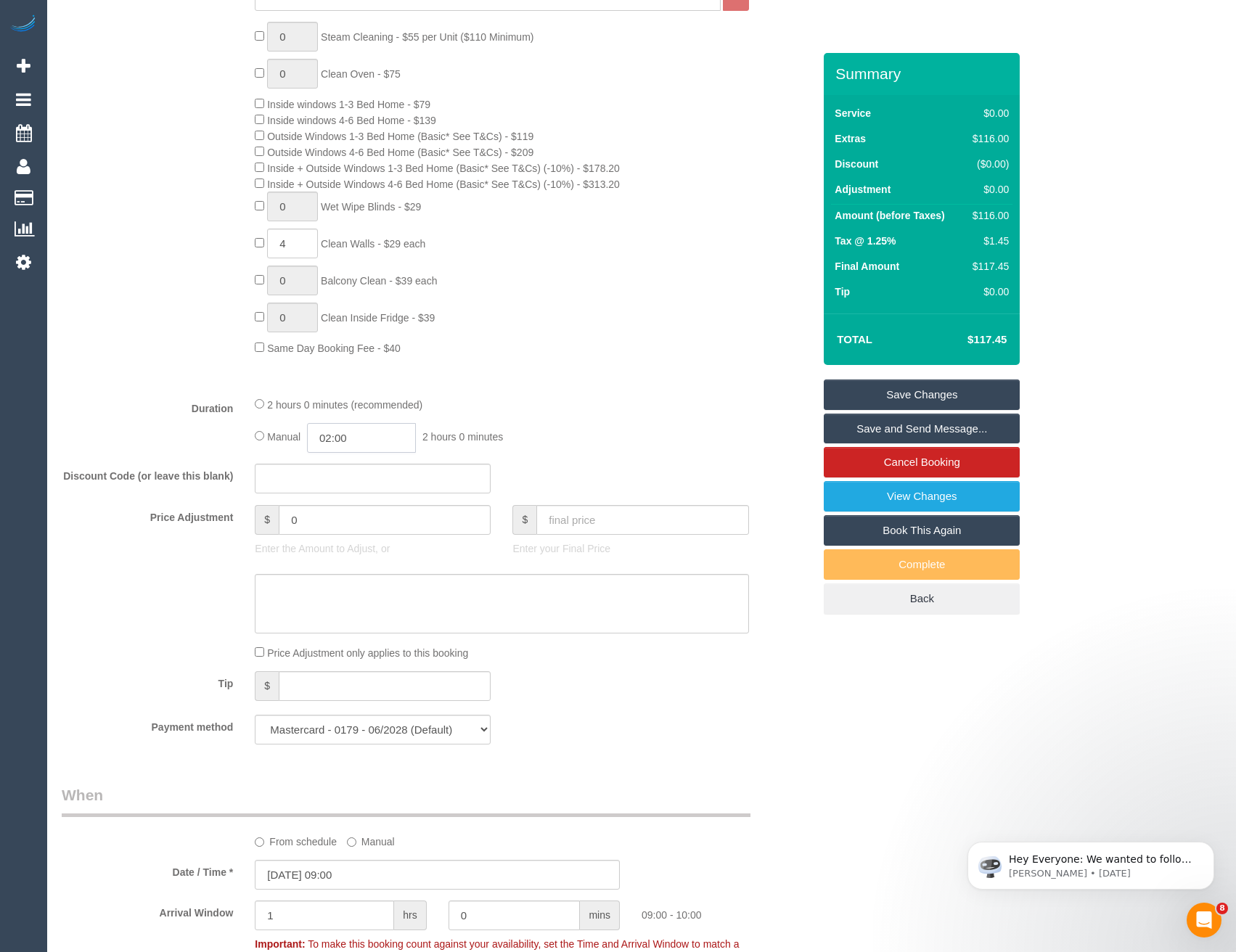
click at [384, 439] on input "02:00" at bounding box center [362, 437] width 109 height 29
type input "01:00"
click at [356, 471] on li "01:00" at bounding box center [346, 473] width 65 height 19
click at [595, 412] on div "2 hours 0 minutes (recommended) Manual 01:00 1 hour 0 minutes" at bounding box center [501, 424] width 515 height 57
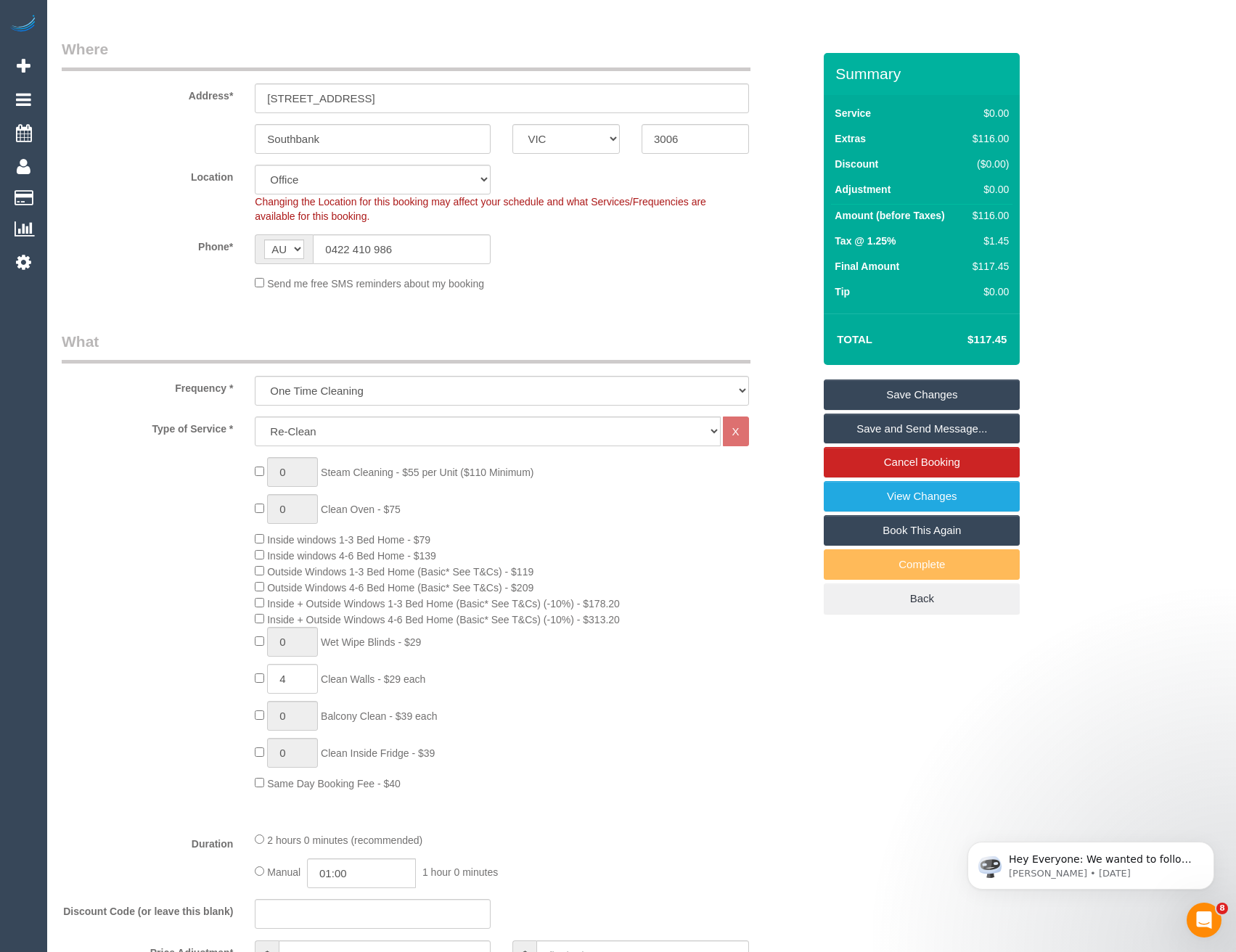
scroll to position [0, 0]
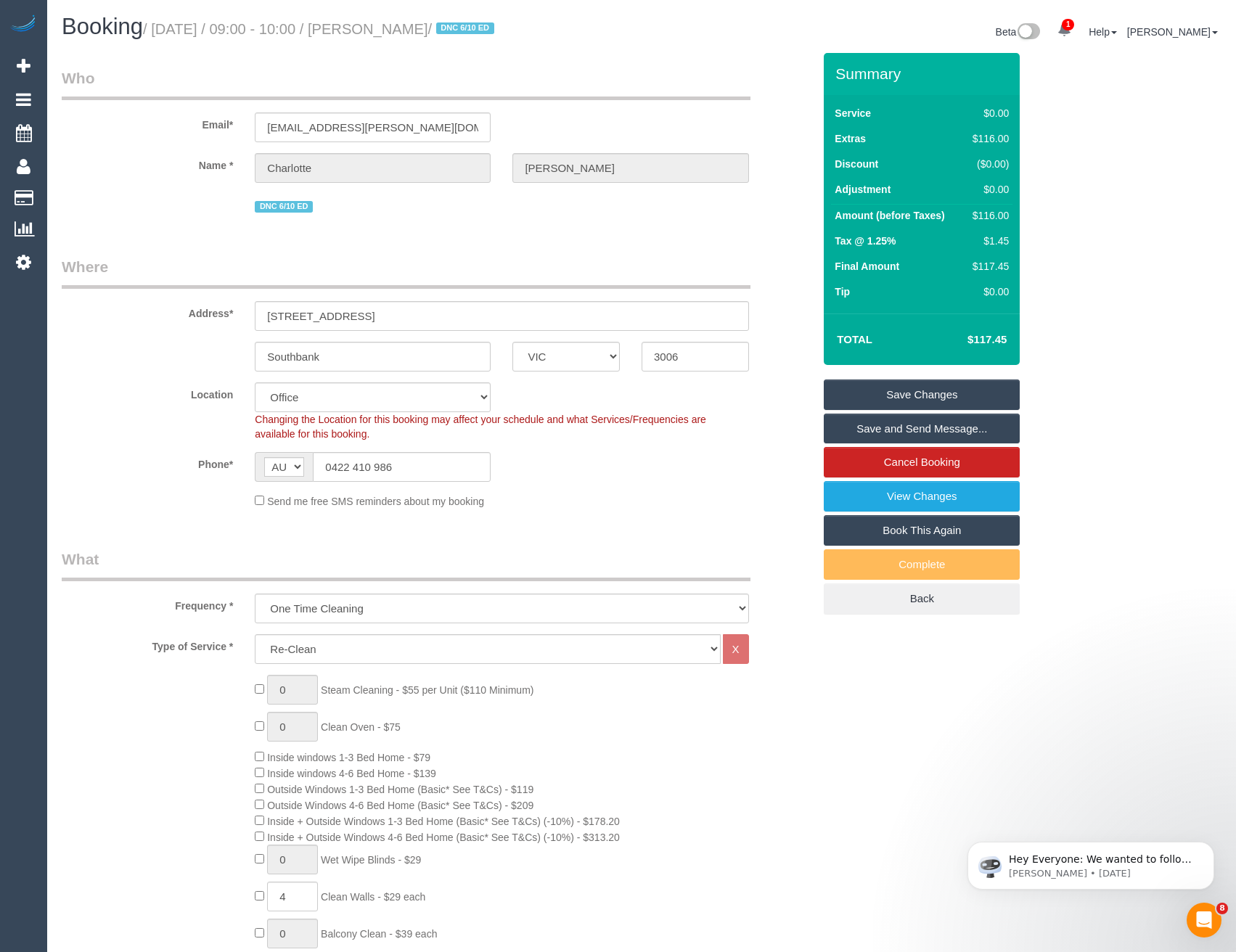
click at [862, 422] on link "Save and Send Message..." at bounding box center [921, 429] width 196 height 30
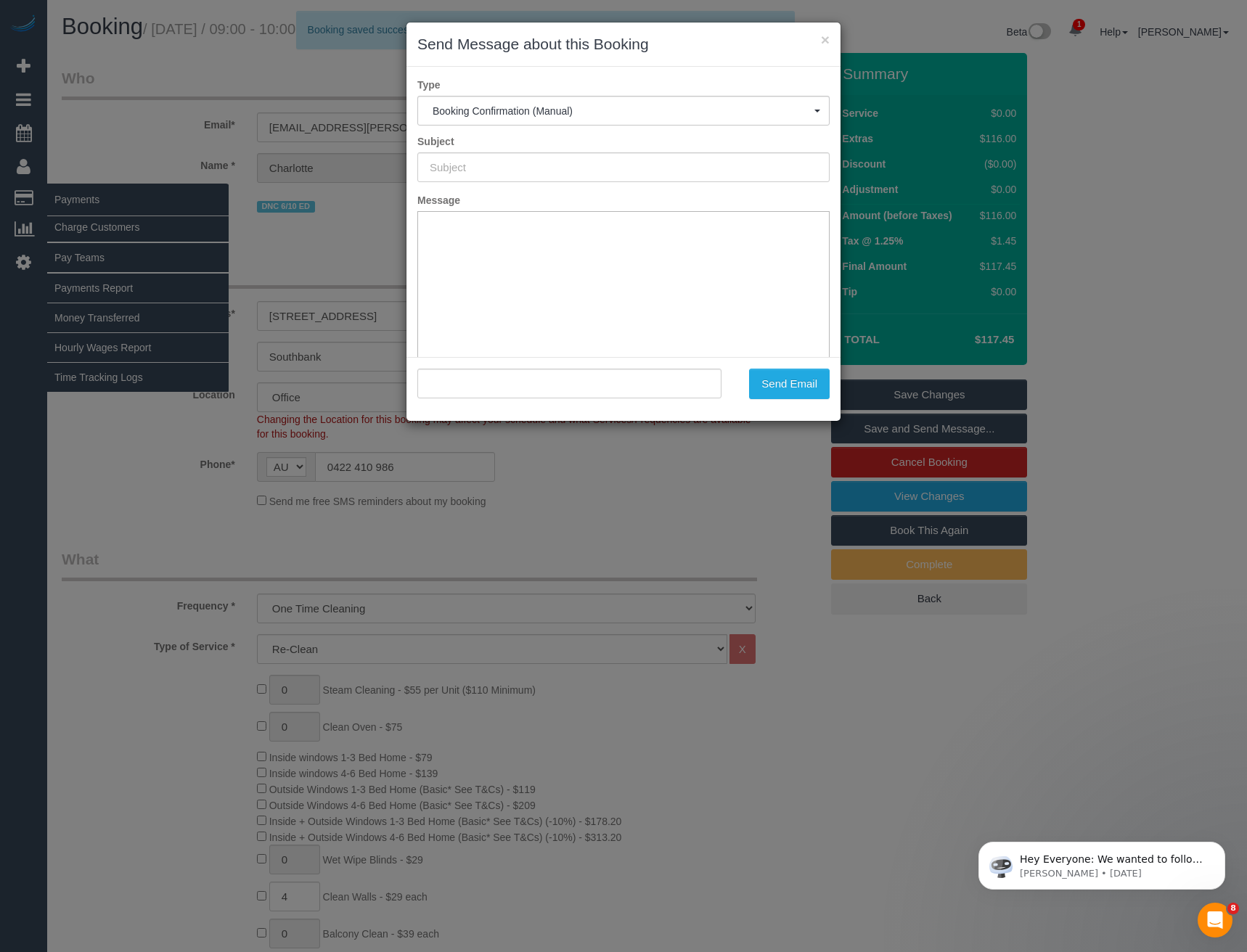
type input "Booking Confirmed"
type input ""Charlotte Caldwell" <char.m.caldwell@gmail.com>"
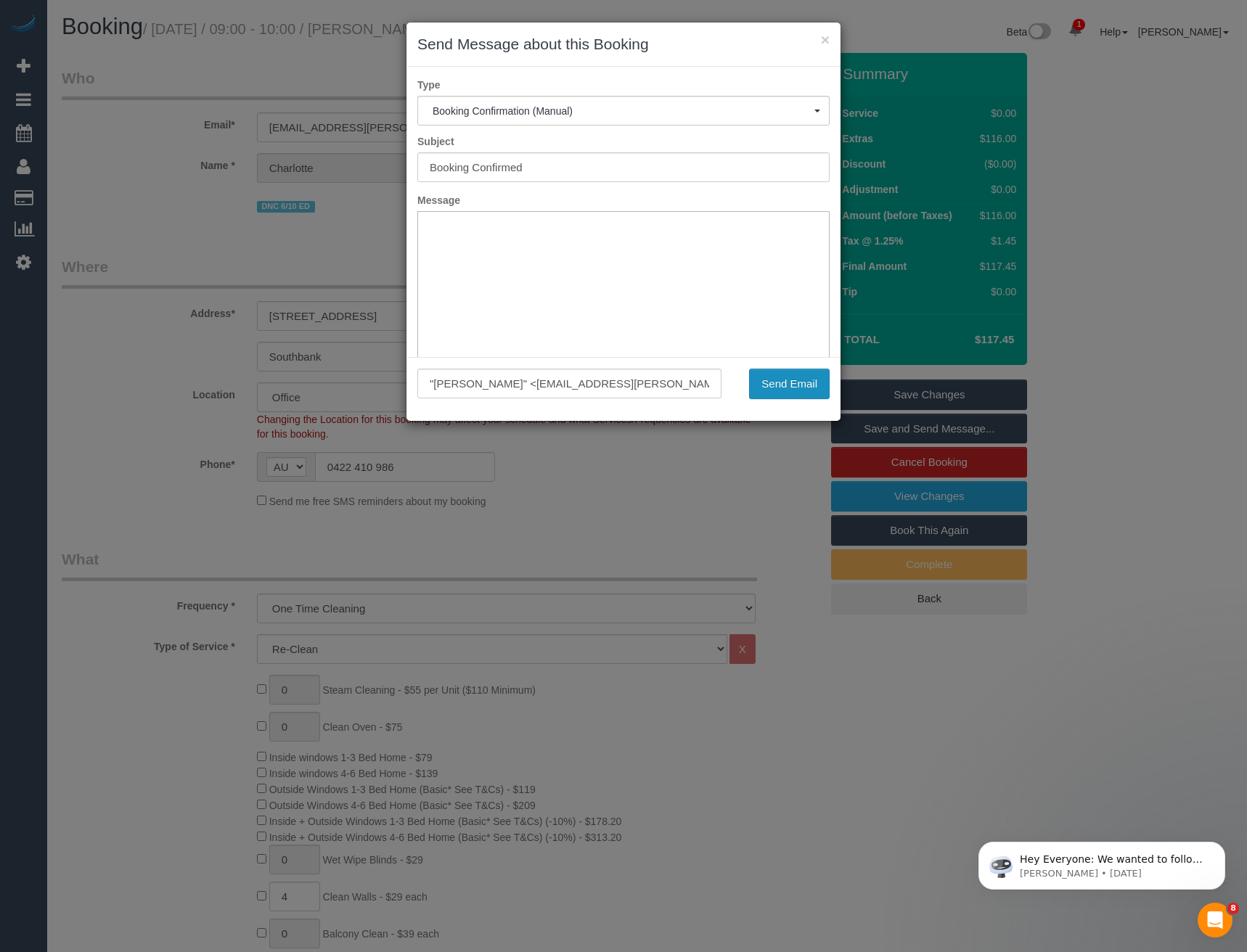
click at [796, 385] on button "Send Email" at bounding box center [789, 384] width 80 height 30
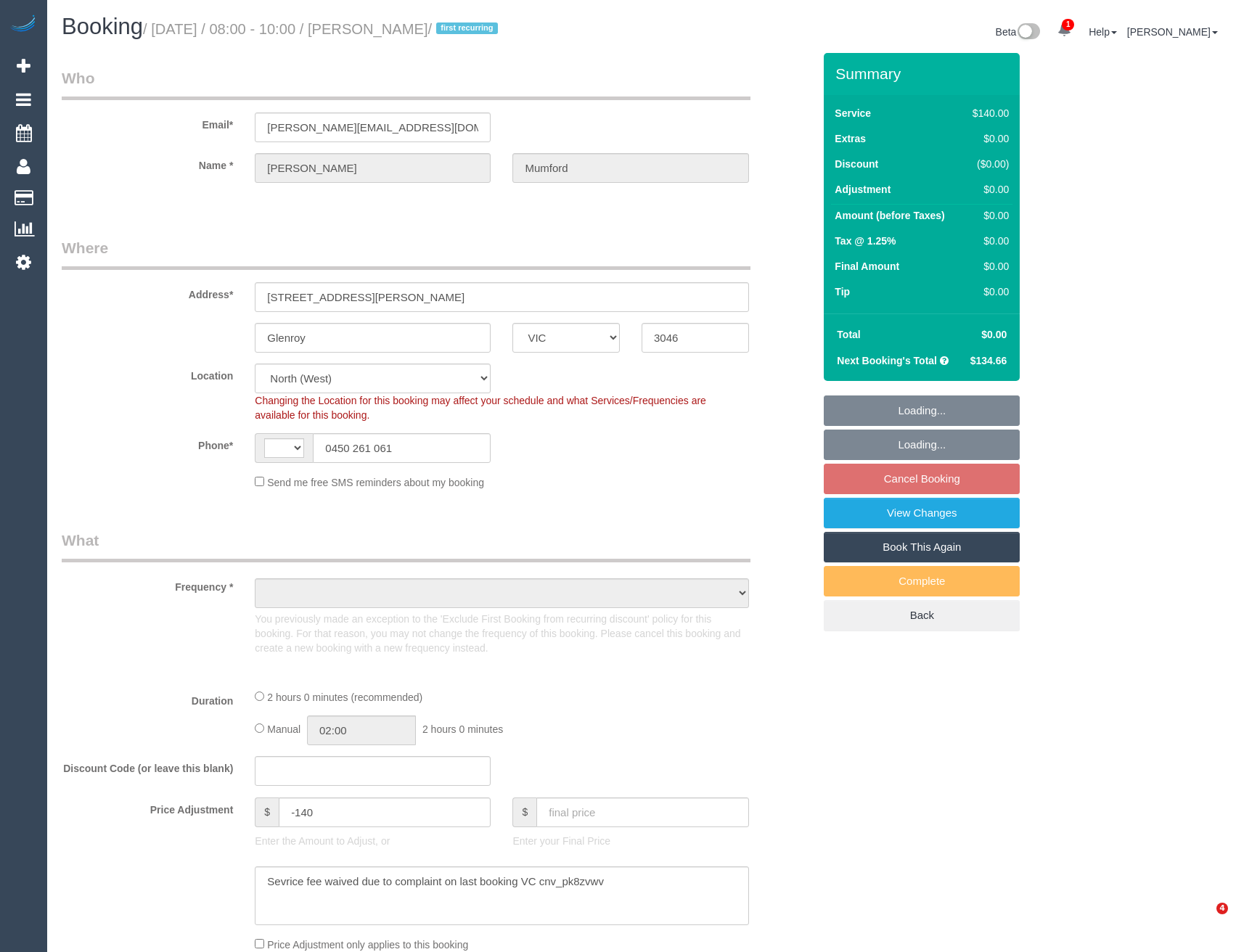
select select "VIC"
select select "string:AU"
select select "string:stripe-pm_1SDb5i2GScqysDRV5zt3K2rc"
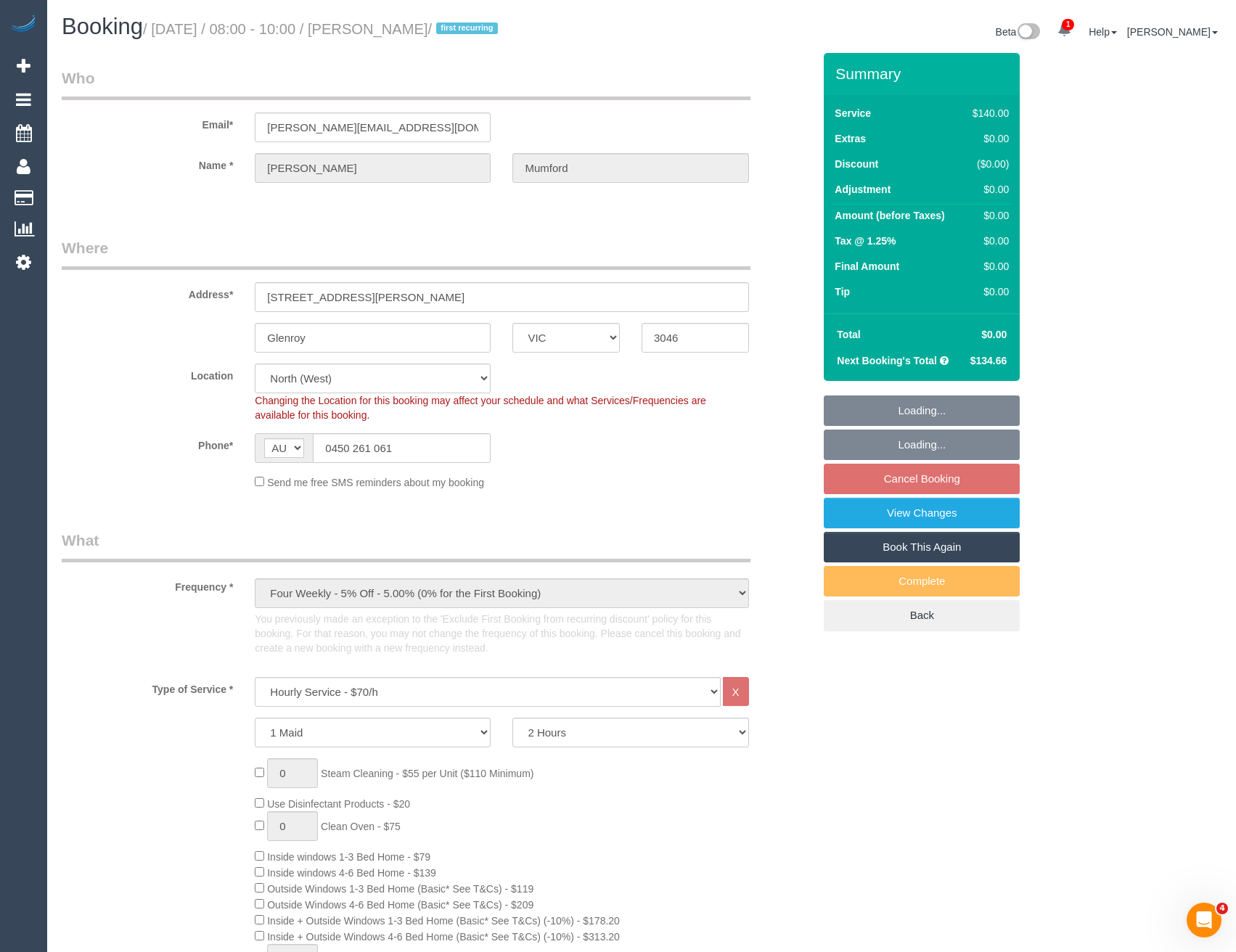
select select "object:780"
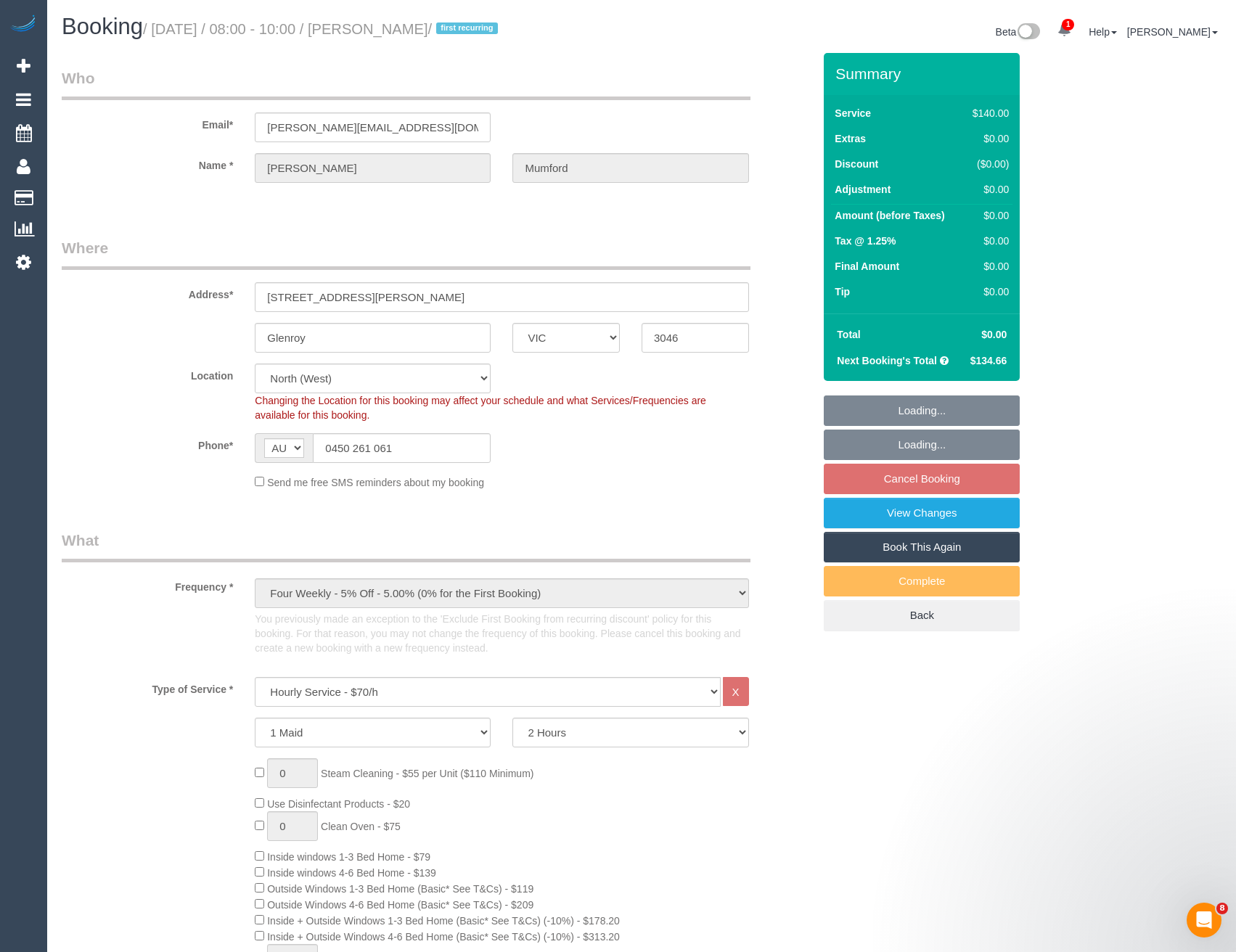
select select "number:27"
select select "number:14"
select select "number:19"
select select "number:24"
select select "number:35"
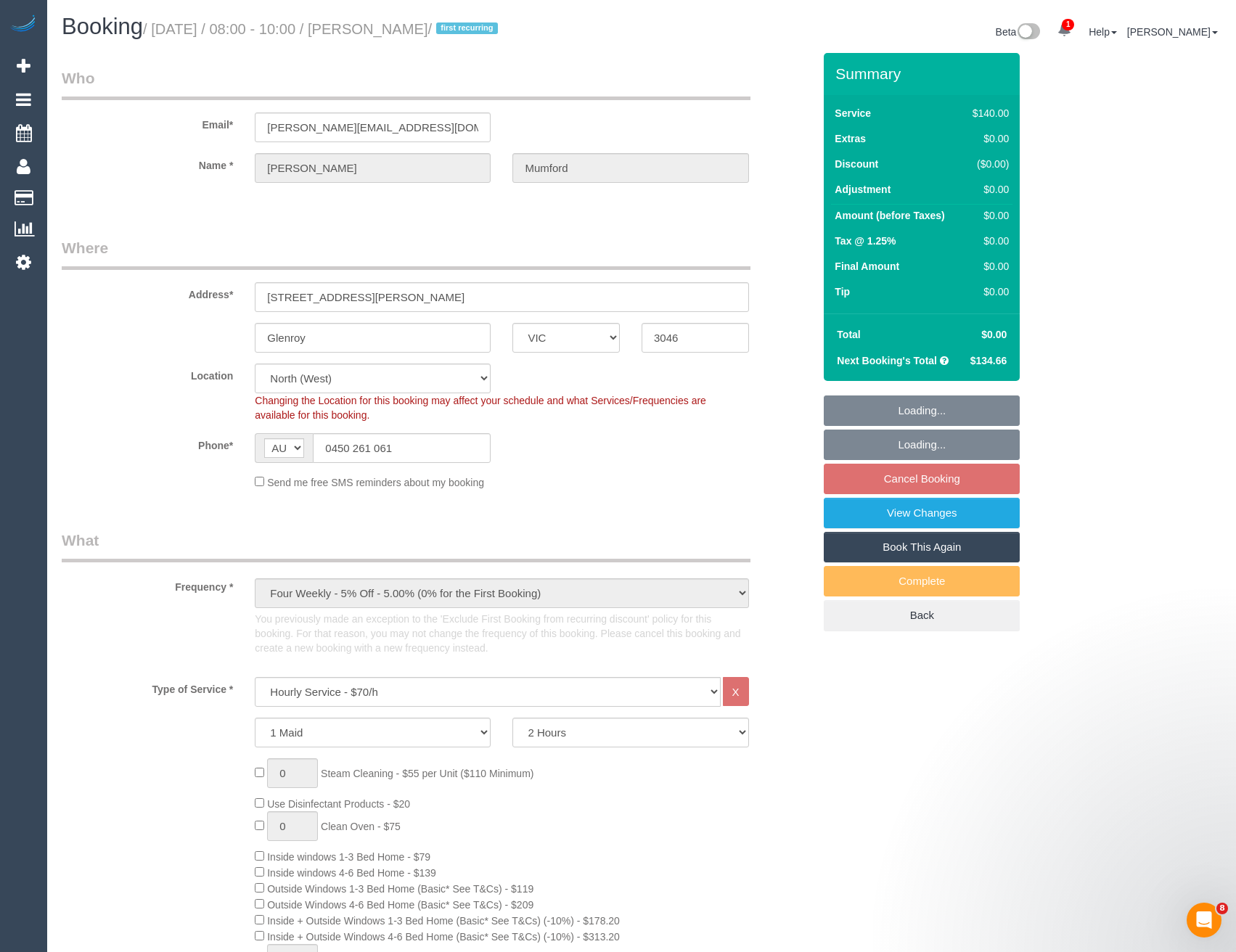
select select "number:13"
select select "object:1604"
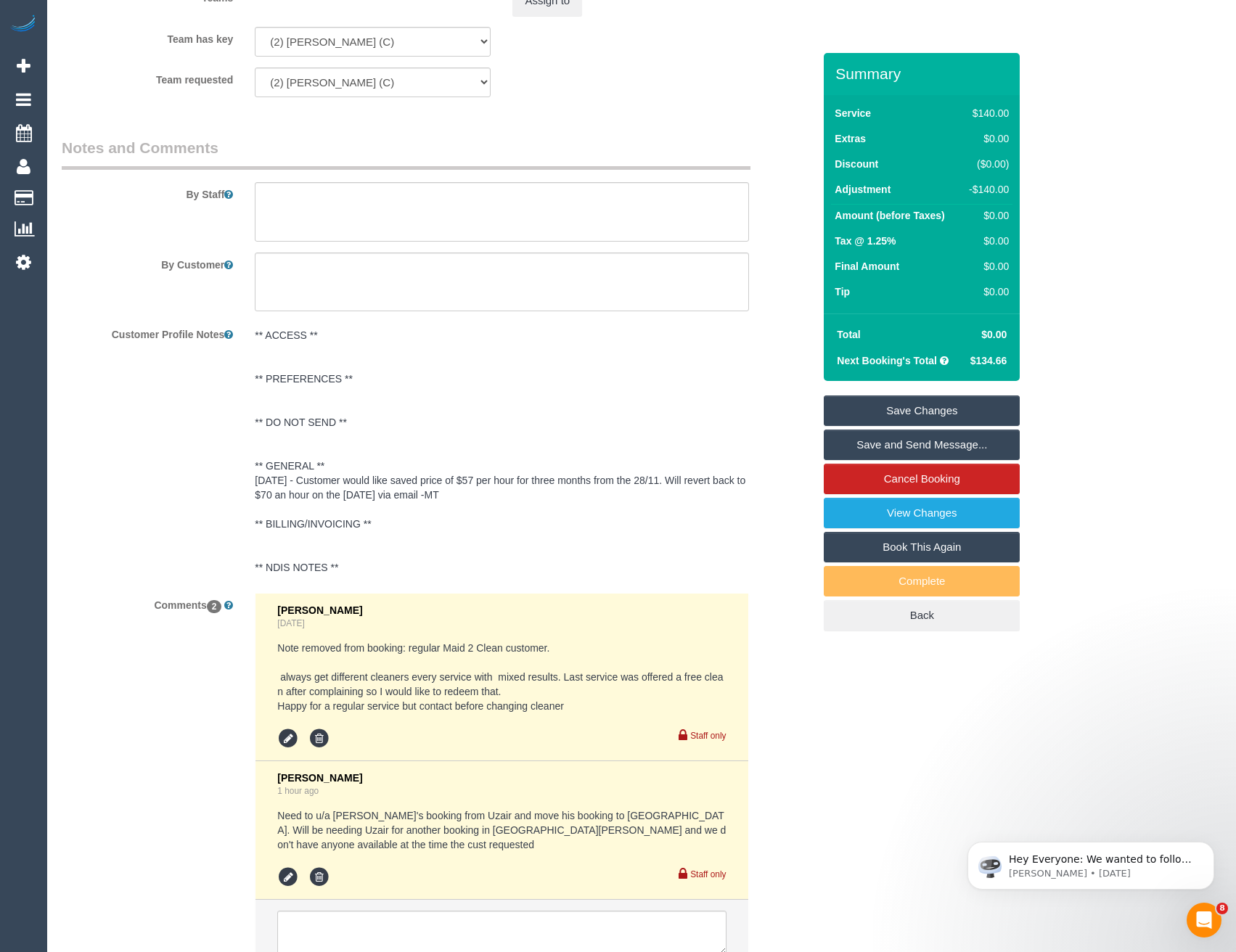
scroll to position [2556, 0]
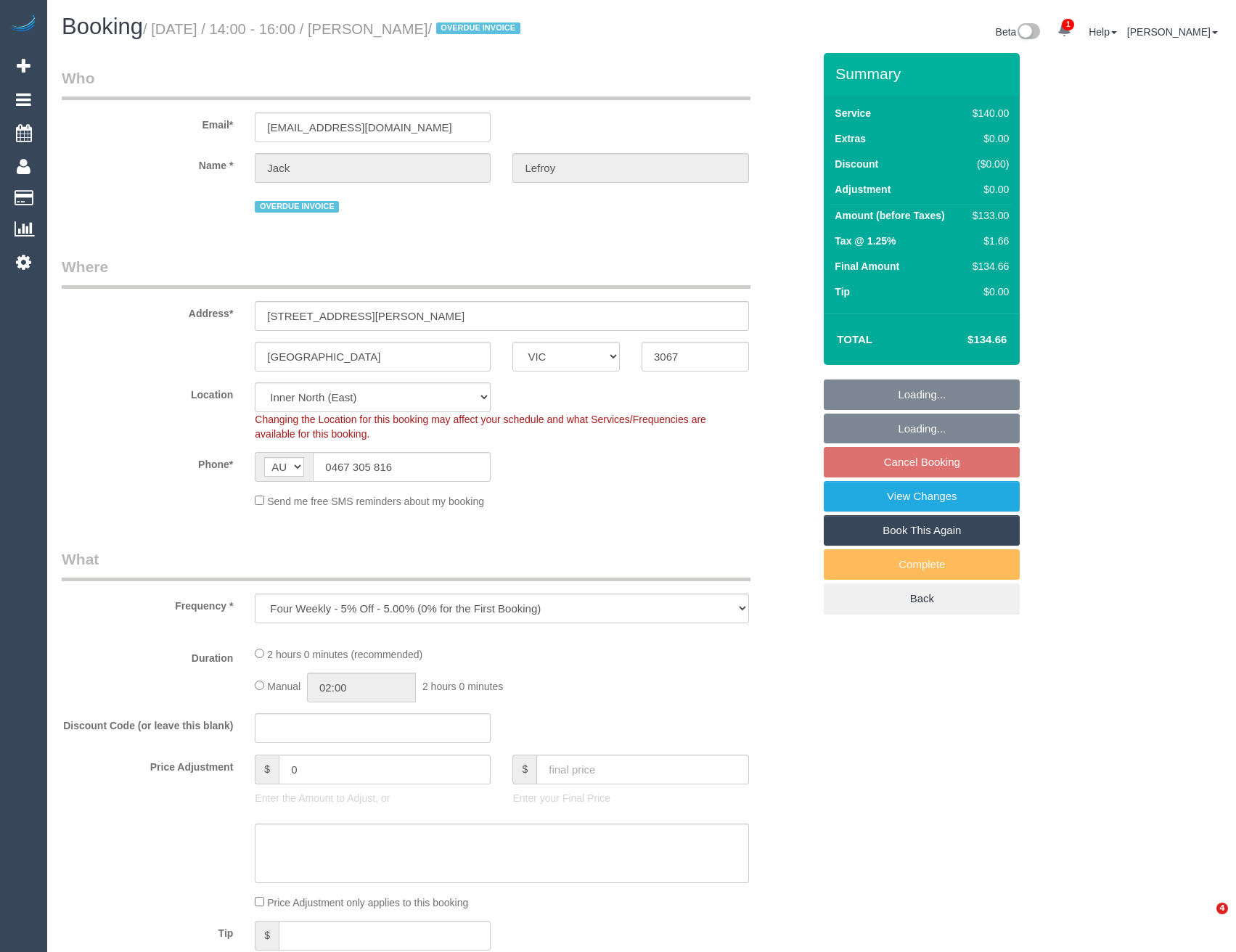
select select "VIC"
select select "object:744"
select select "number:28"
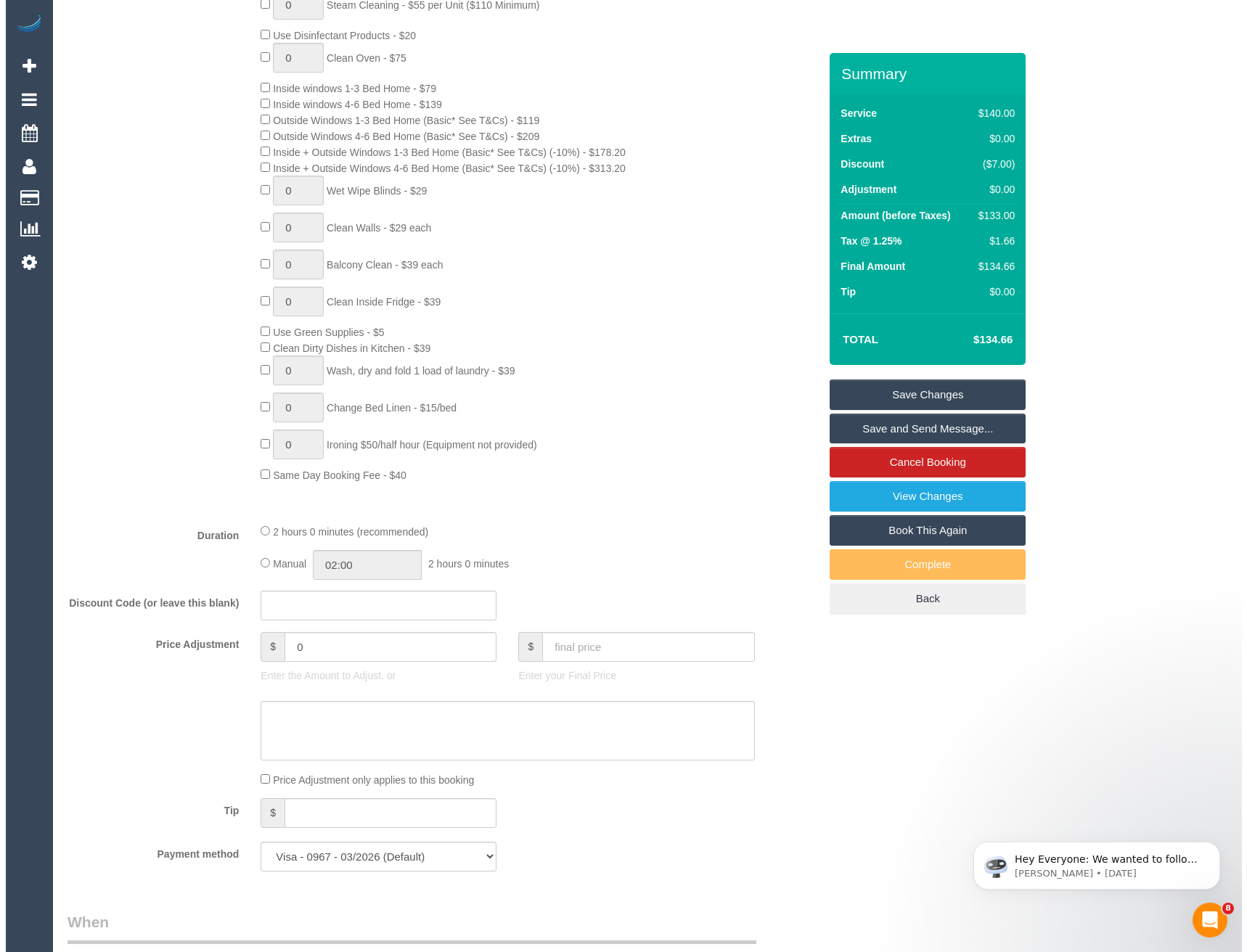
scroll to position [1886, 0]
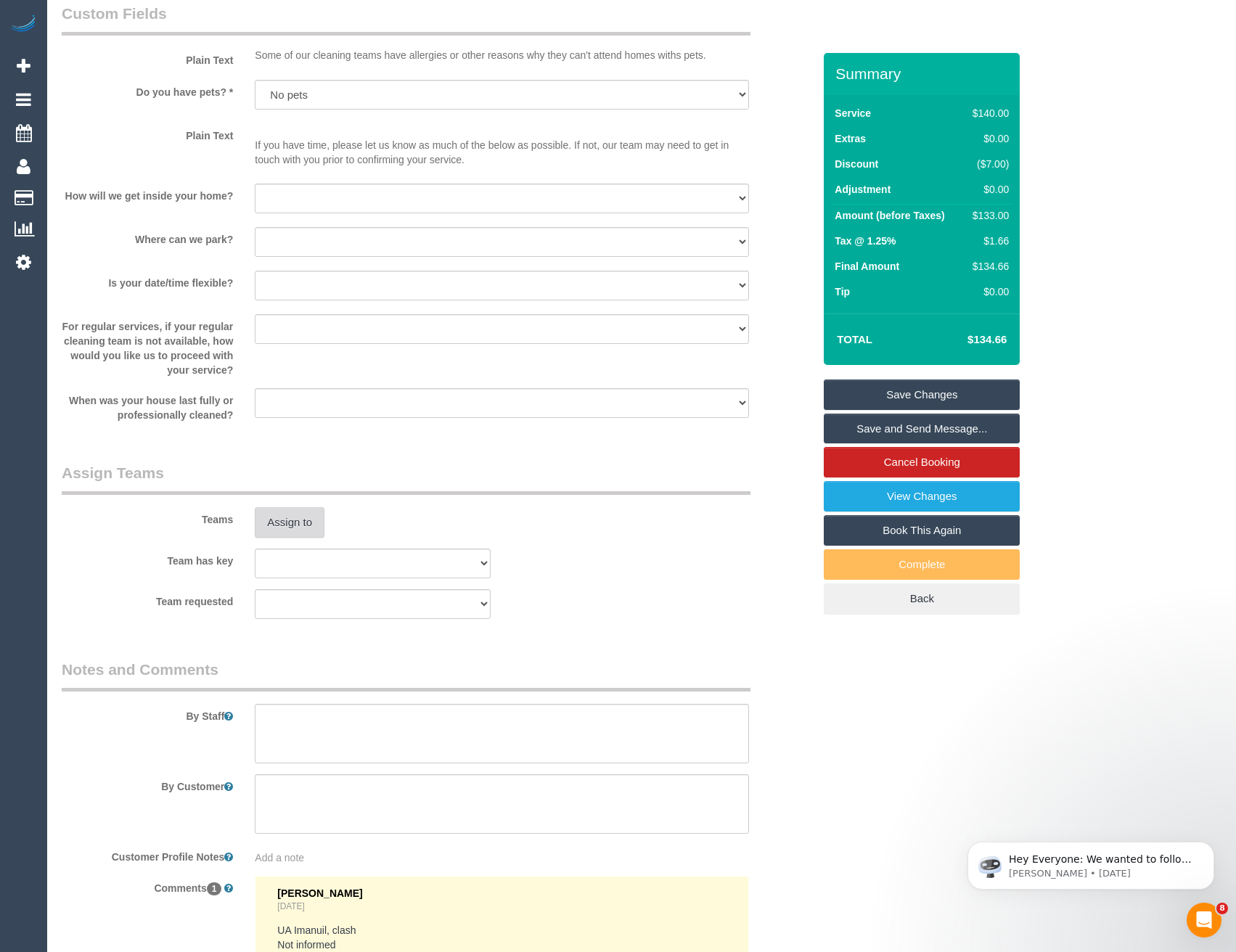
click at [292, 528] on button "Assign to" at bounding box center [289, 522] width 69 height 30
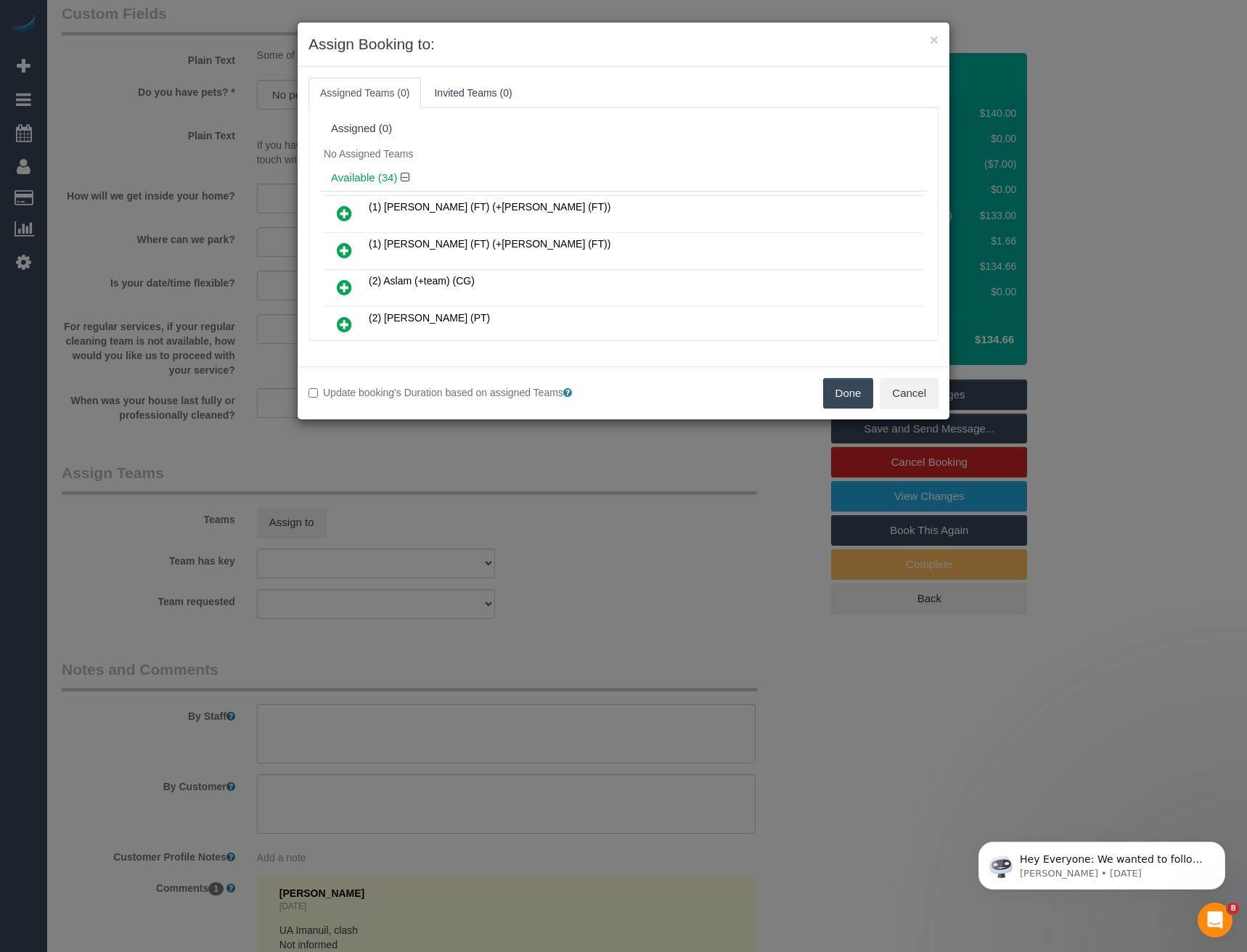
scroll to position [5472, 0]
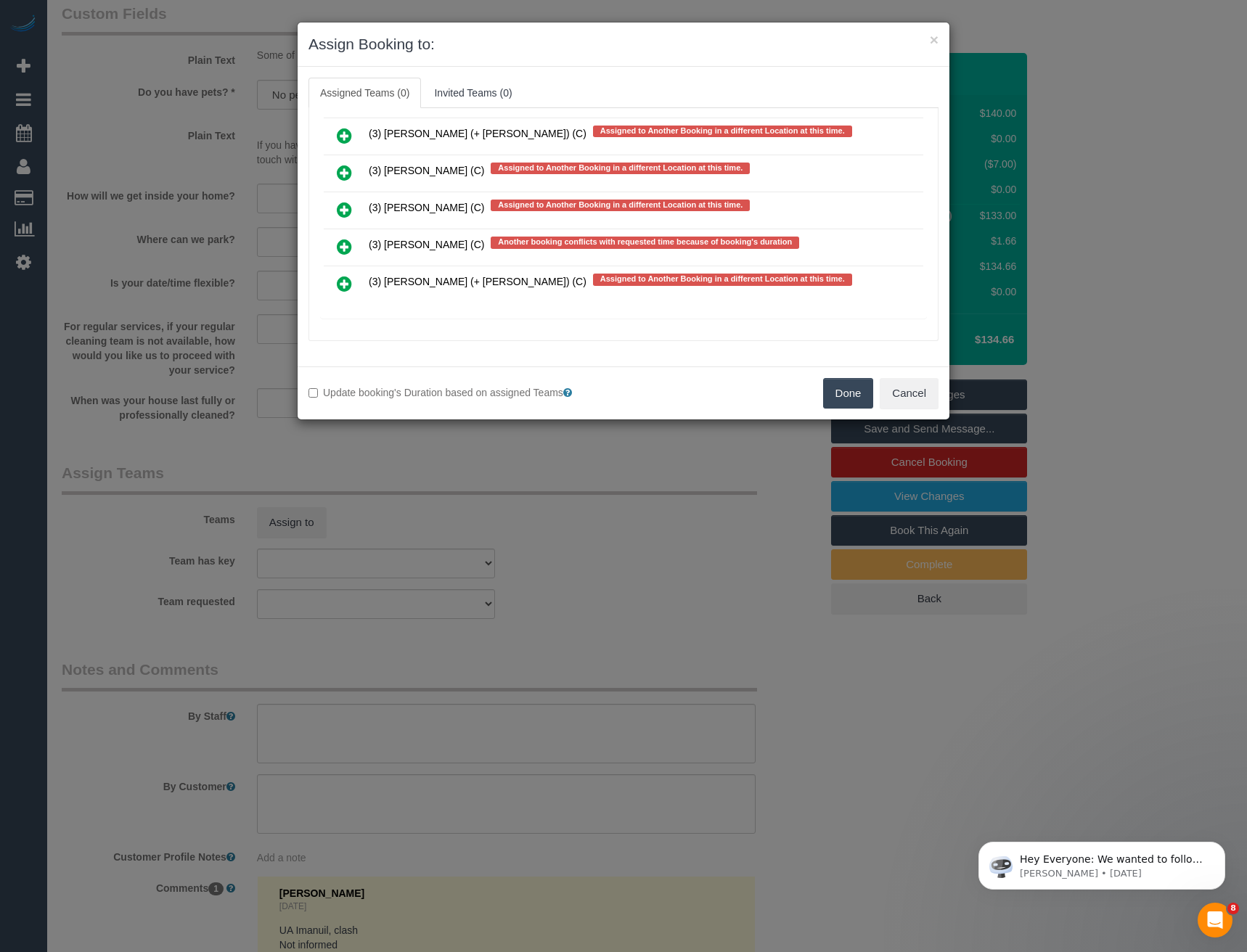
click at [347, 242] on icon at bounding box center [344, 247] width 15 height 18
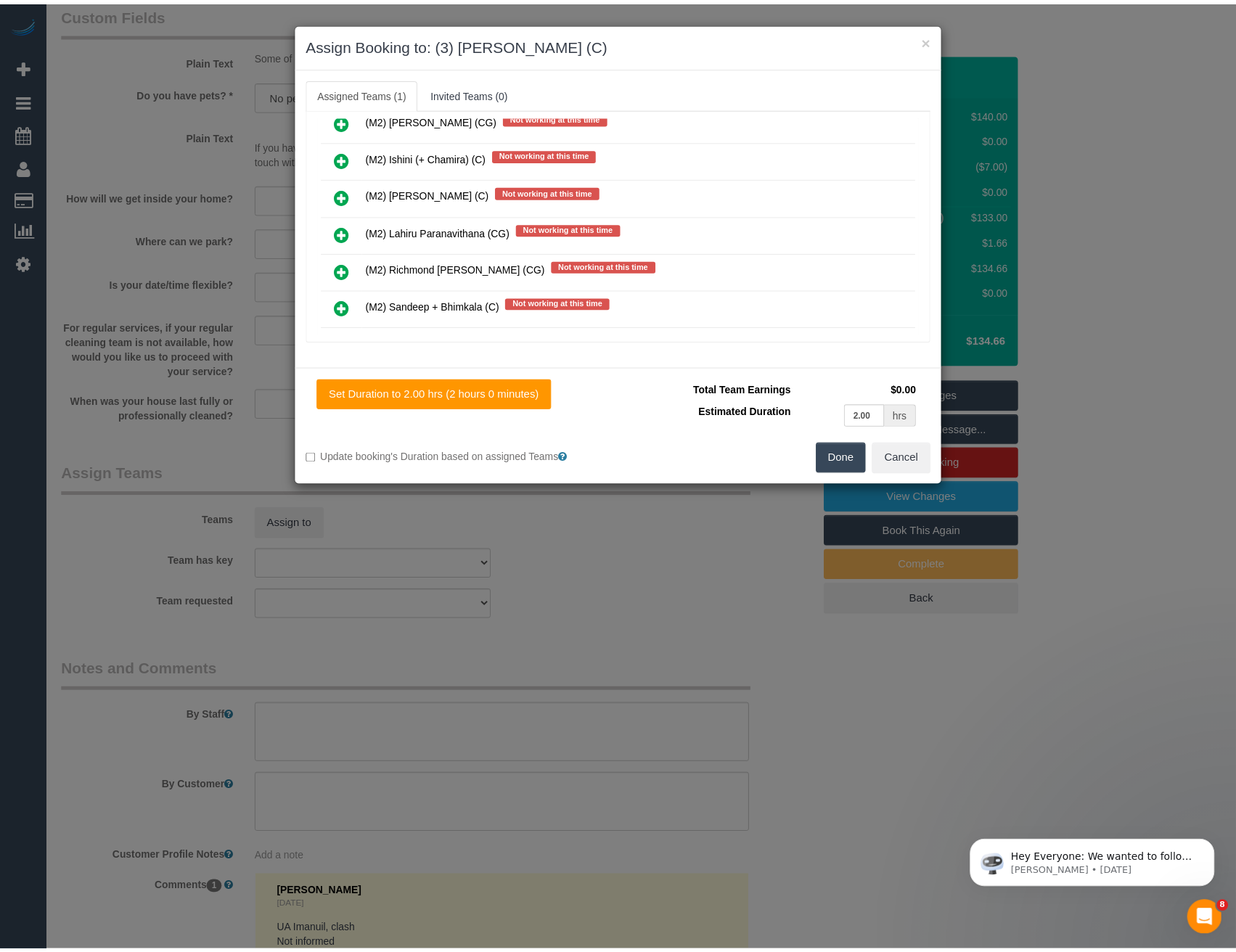
scroll to position [0, 0]
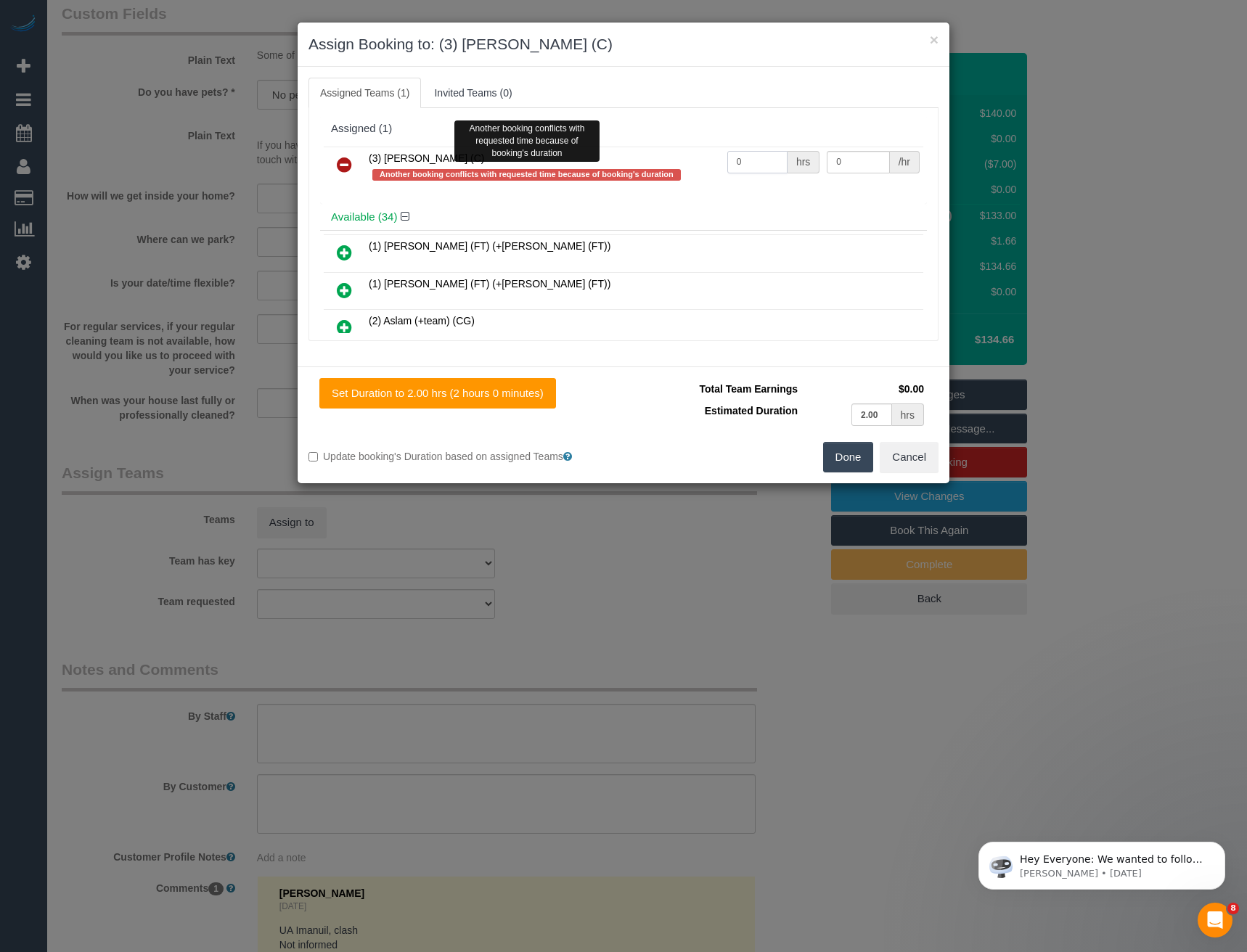
drag, startPoint x: 735, startPoint y: 164, endPoint x: 646, endPoint y: 175, distance: 89.7
click at [646, 175] on tr "(3) Sharon Sparks (C) Another booking conflicts with requested time because of …" at bounding box center [624, 167] width 600 height 41
type input "2"
type input "35"
click at [845, 457] on button "Done" at bounding box center [849, 457] width 51 height 30
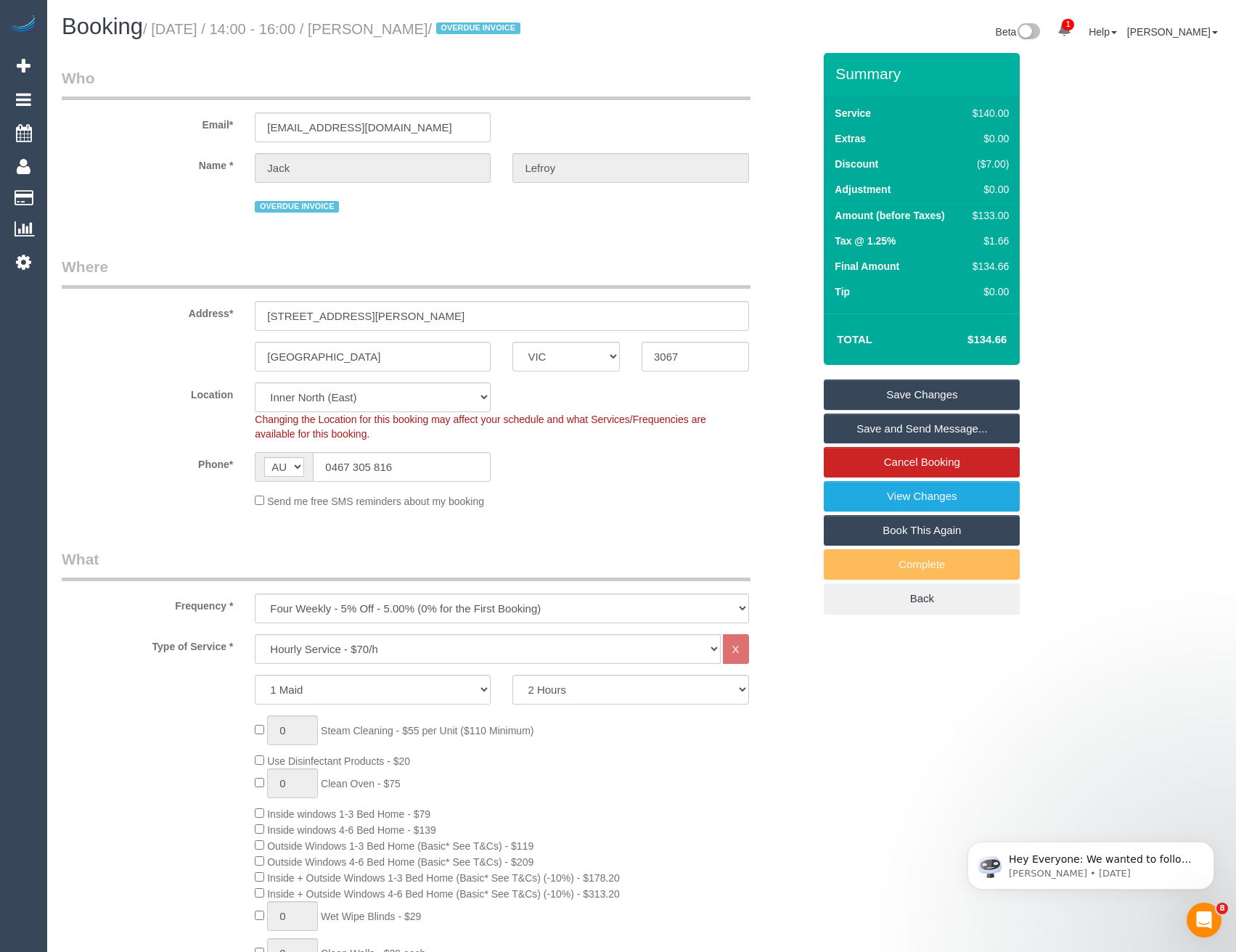
click at [911, 394] on link "Save Changes" at bounding box center [921, 395] width 196 height 30
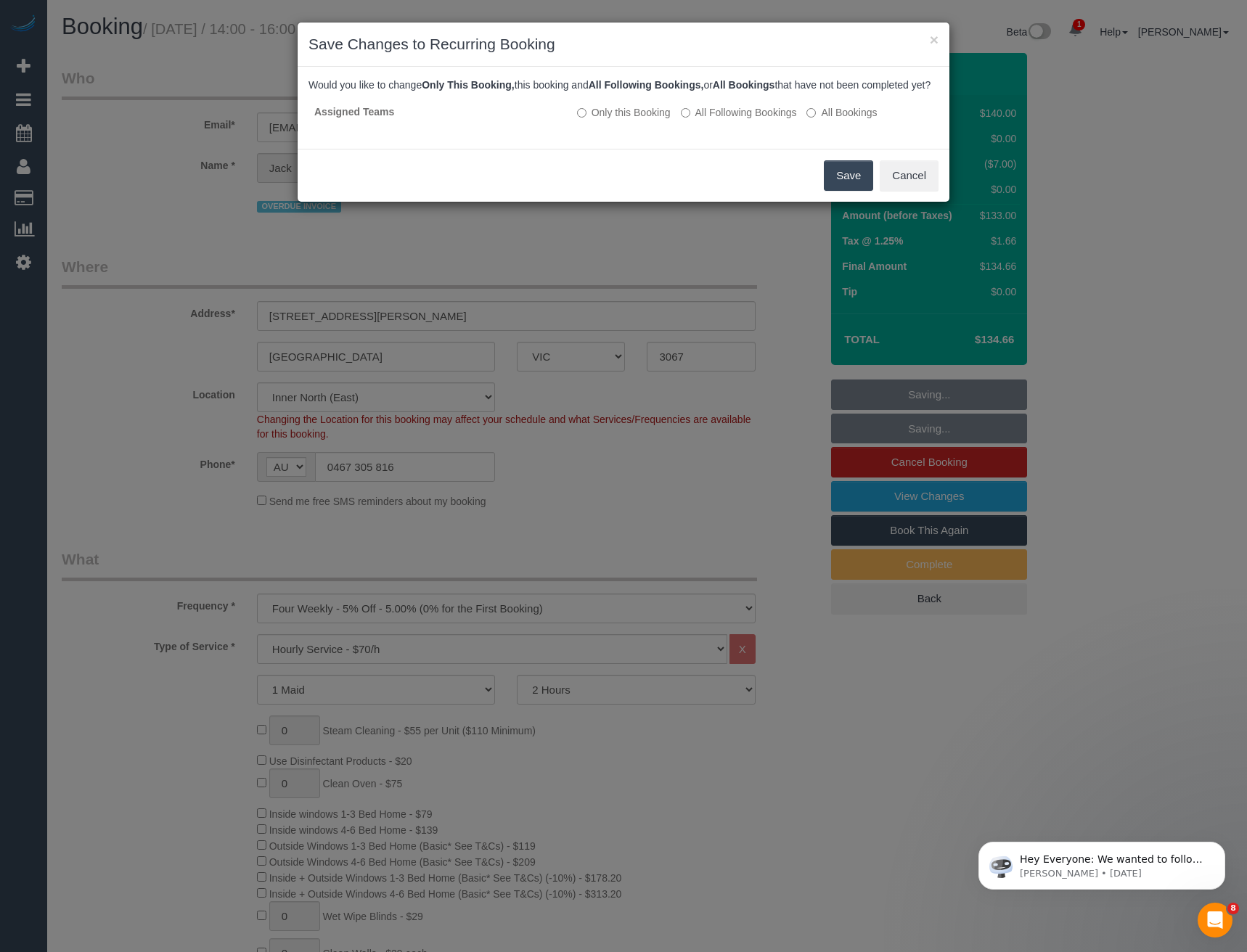
drag, startPoint x: 846, startPoint y: 201, endPoint x: 810, endPoint y: 185, distance: 39.4
click at [846, 191] on button "Save" at bounding box center [848, 175] width 49 height 30
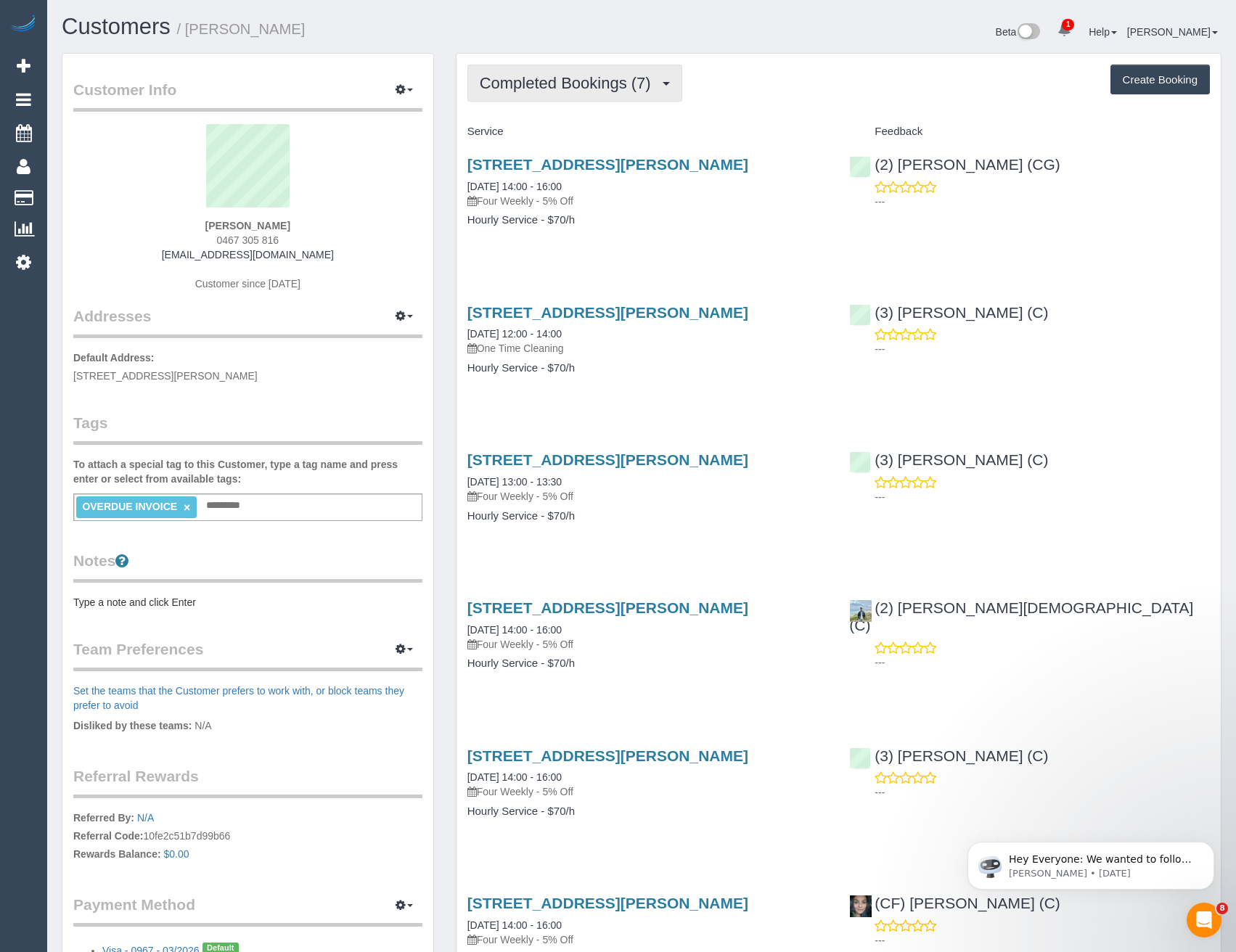
click at [567, 90] on span "Completed Bookings (7)" at bounding box center [569, 83] width 178 height 18
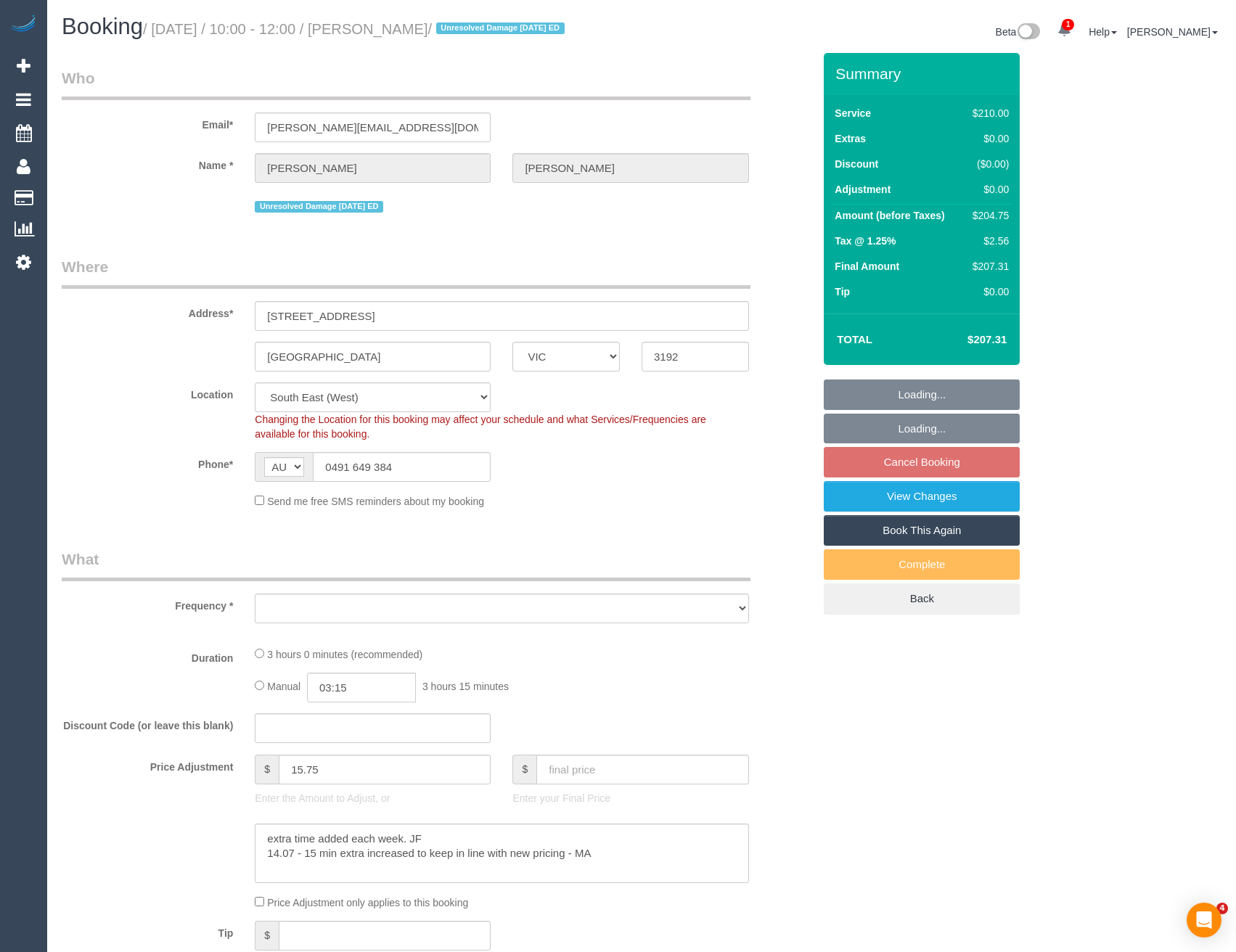
select select "VIC"
select select "number:27"
select select "number:14"
select select "number:19"
select select "number:22"
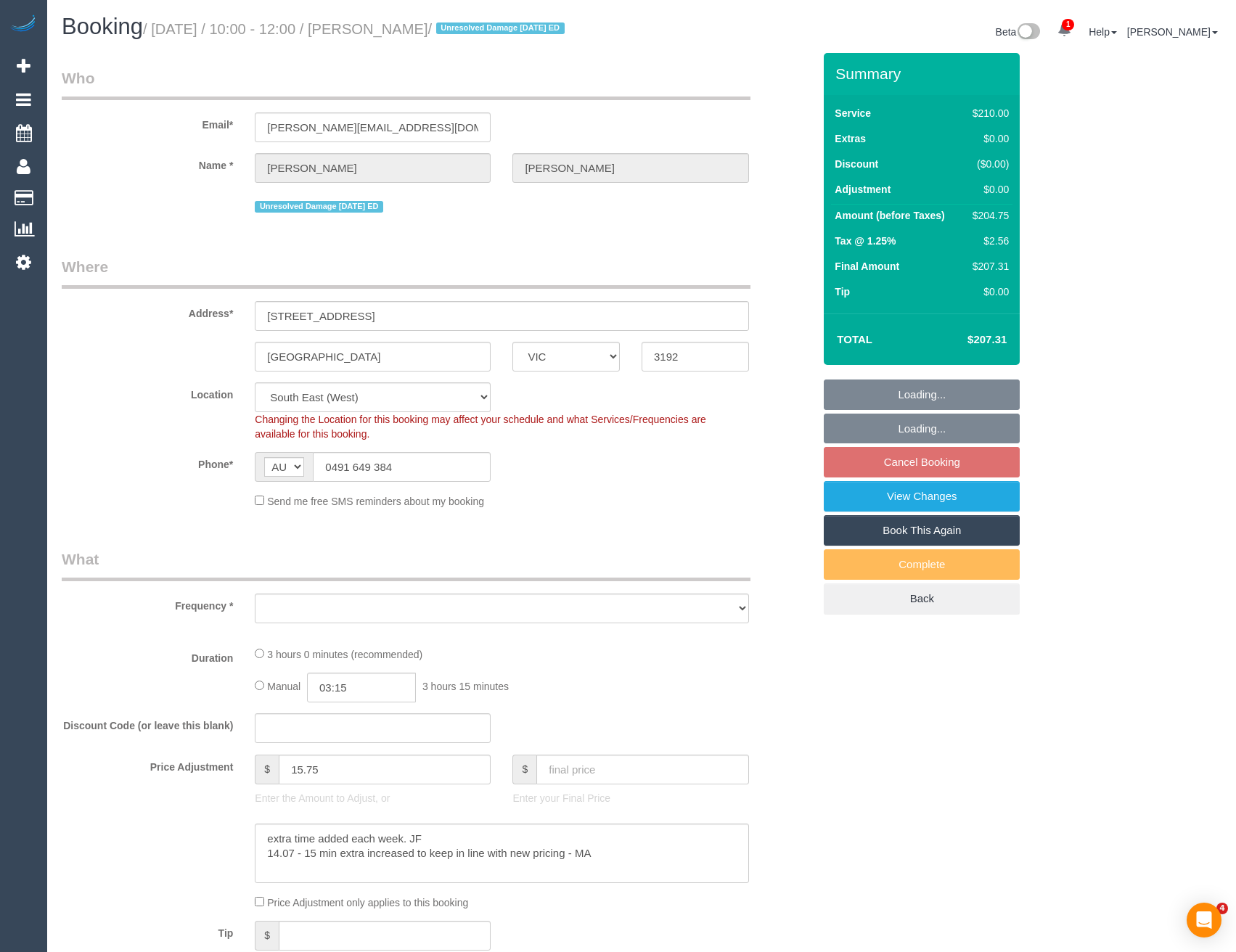
select select "number:11"
select select "object:1438"
select select "180"
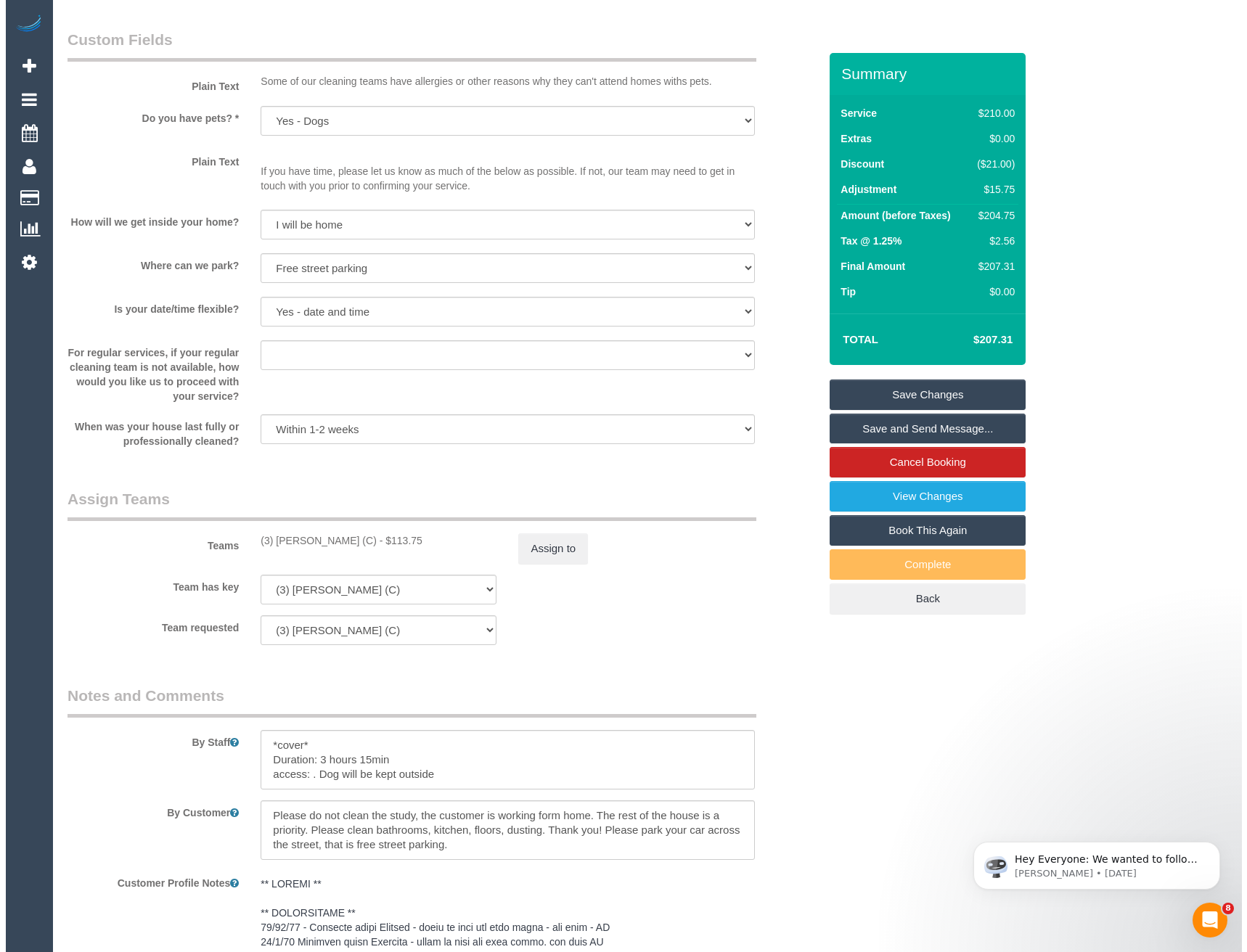
scroll to position [2031, 0]
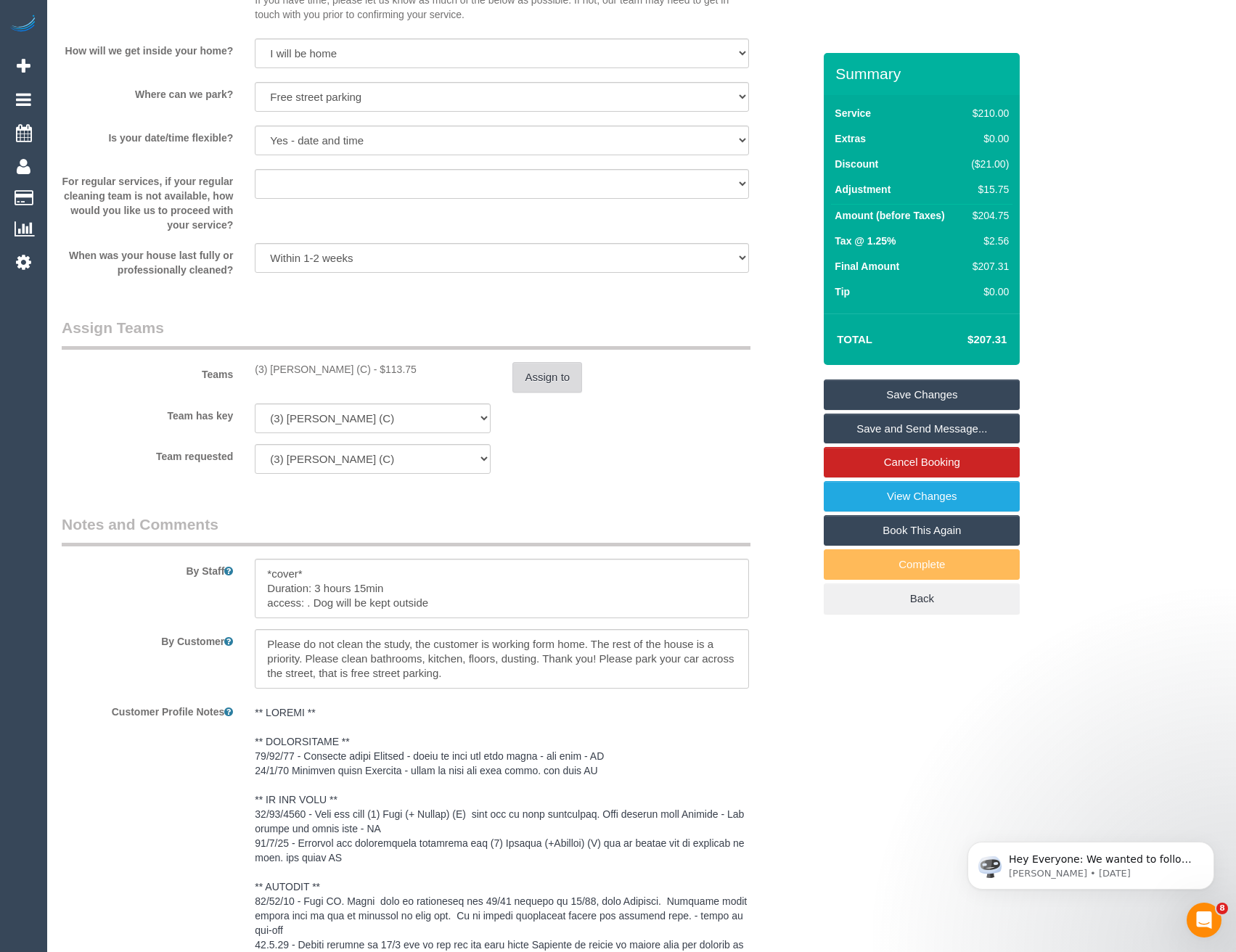
click at [549, 388] on button "Assign to" at bounding box center [546, 377] width 69 height 30
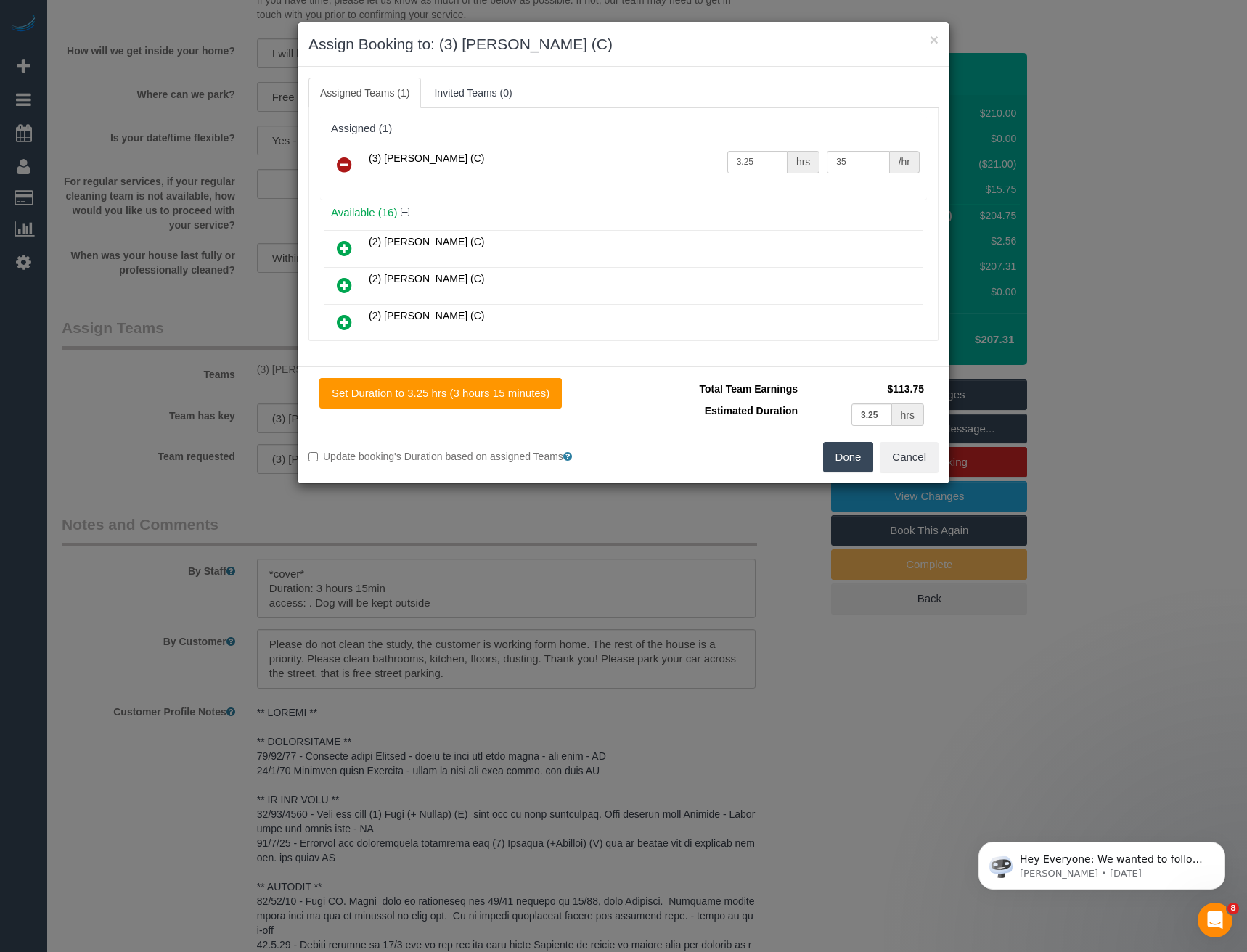
click at [341, 167] on icon at bounding box center [344, 165] width 15 height 18
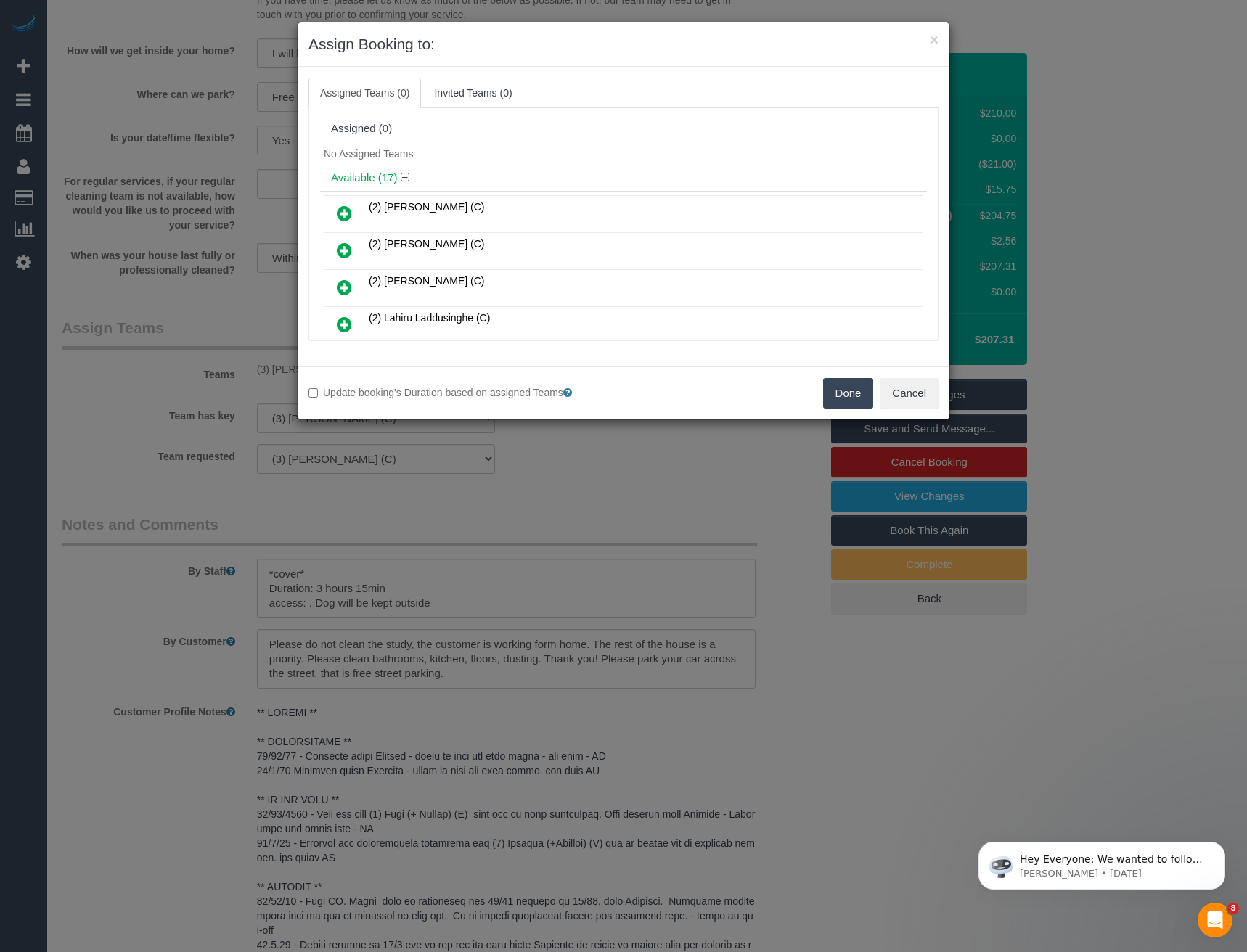
scroll to position [540, 0]
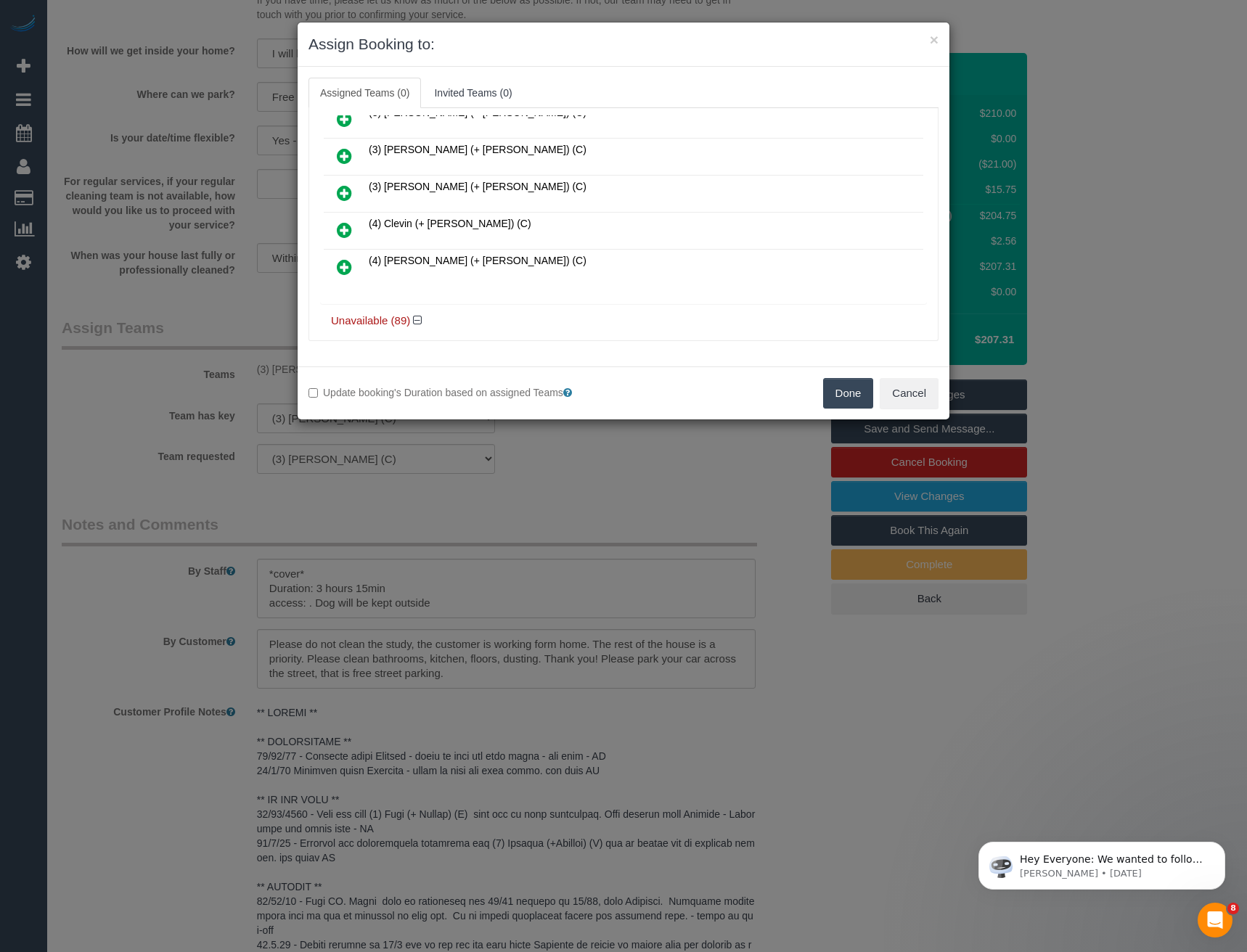
click at [346, 266] on icon at bounding box center [344, 267] width 15 height 18
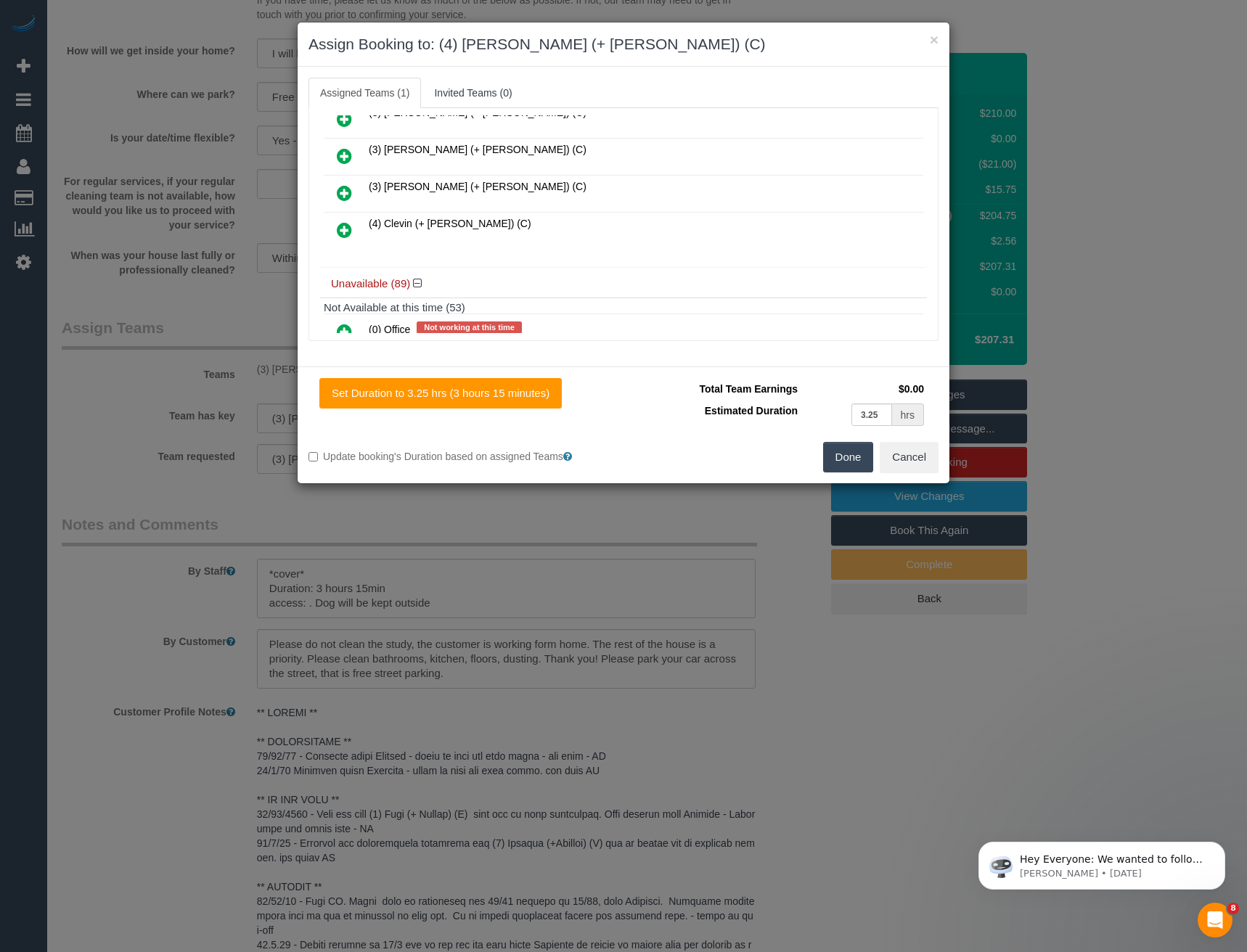
click at [345, 223] on icon at bounding box center [344, 230] width 15 height 18
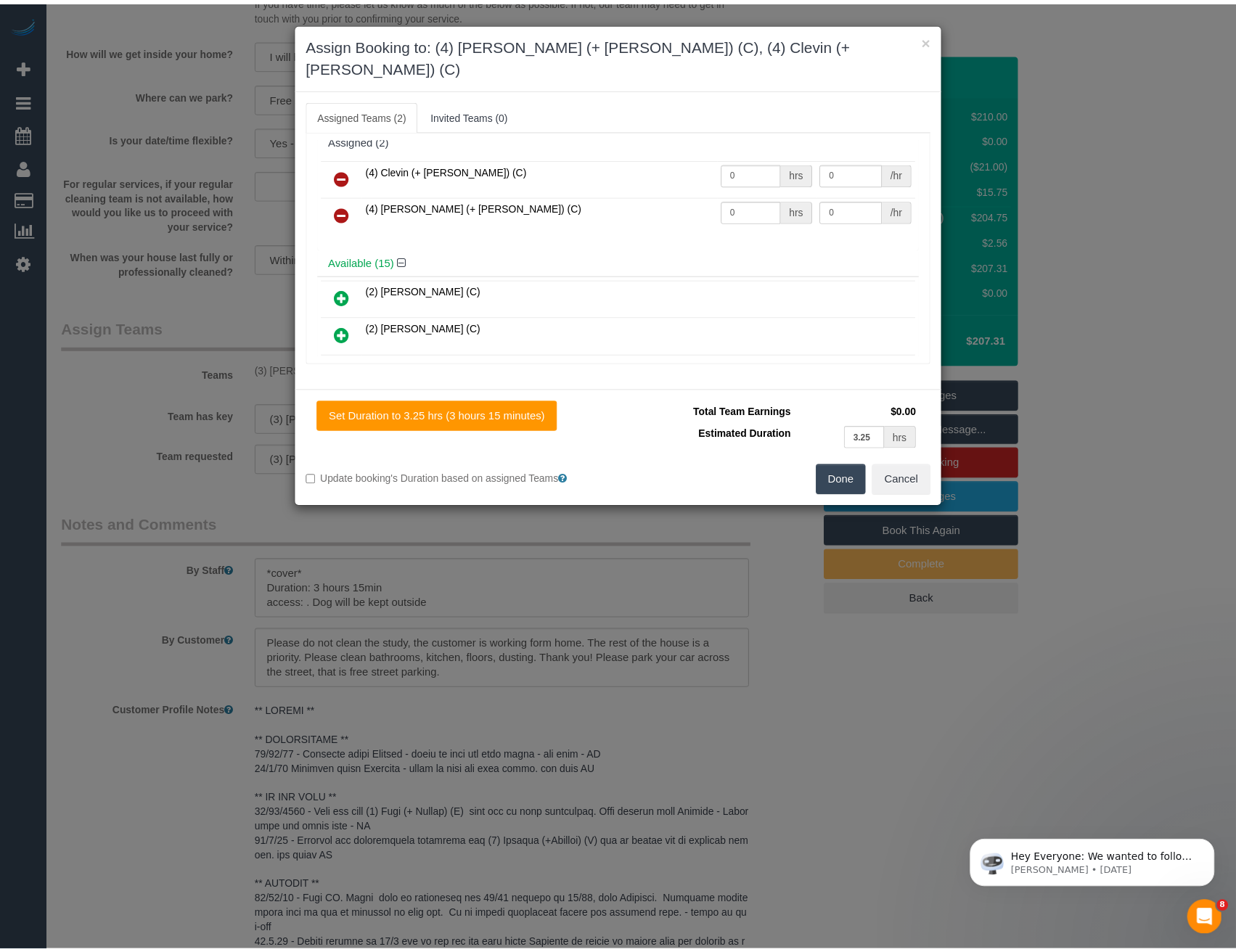
scroll to position [0, 0]
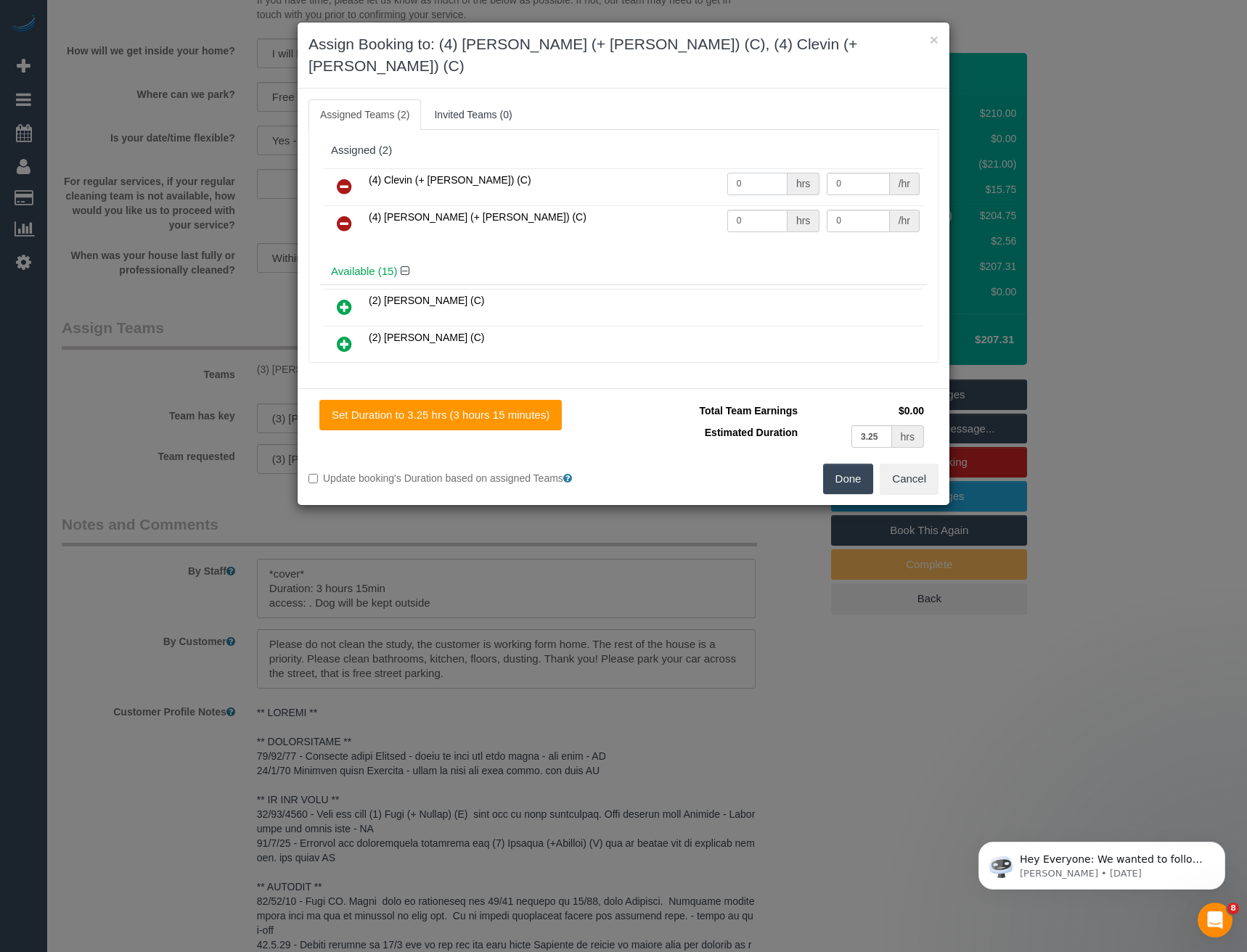
drag, startPoint x: 748, startPoint y: 162, endPoint x: 579, endPoint y: 131, distance: 171.8
click at [624, 168] on tr "(4) Clevin (+ Noel) (C) 0 hrs 0 /hr" at bounding box center [624, 186] width 600 height 37
drag, startPoint x: 757, startPoint y: 172, endPoint x: 756, endPoint y: 156, distance: 16.0
click at [757, 173] on input "0" at bounding box center [757, 184] width 61 height 22
drag, startPoint x: 756, startPoint y: 156, endPoint x: 678, endPoint y: 166, distance: 78.6
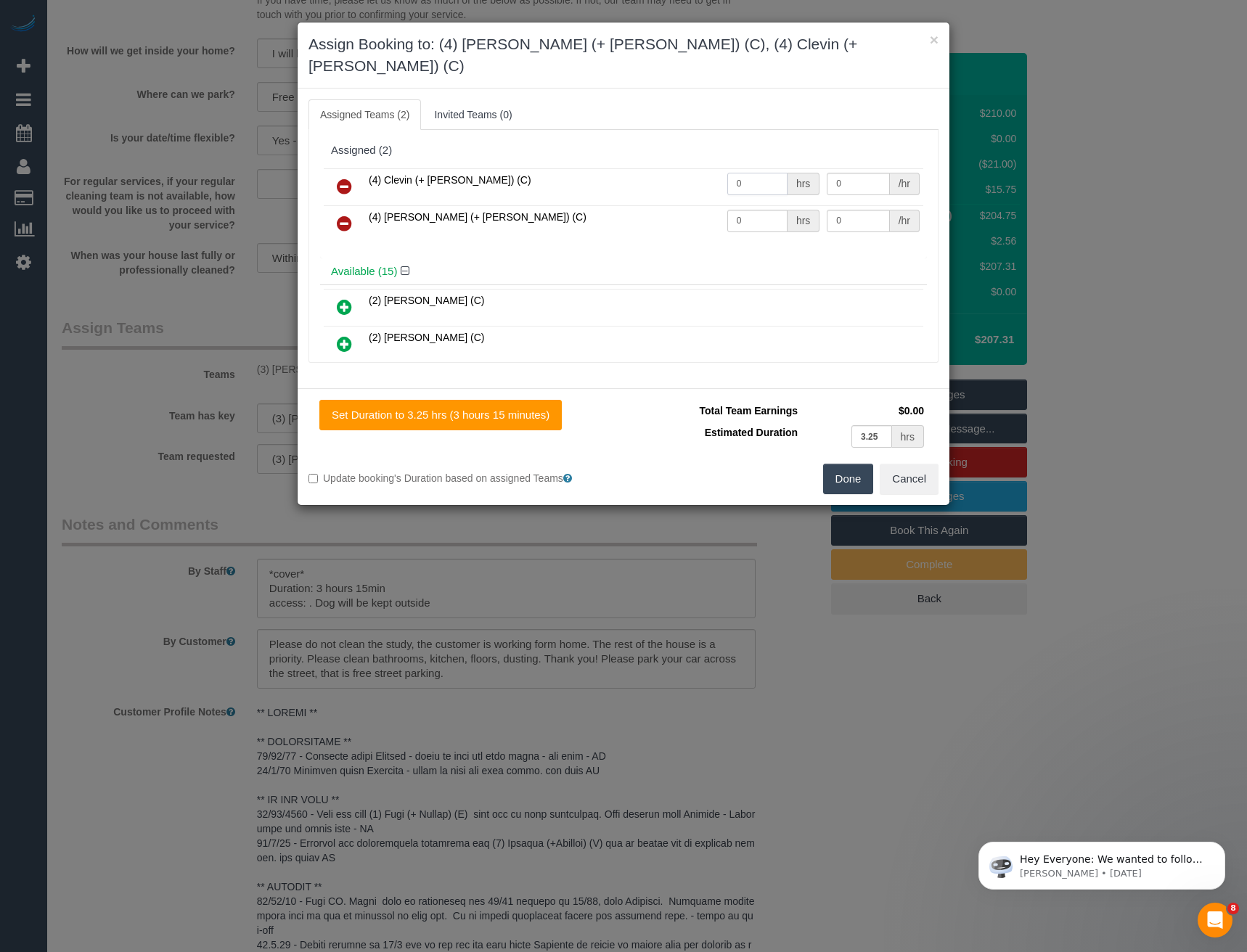
click at [678, 168] on tr "(4) Clevin (+ Noel) (C) 0 hrs 0 /hr" at bounding box center [624, 186] width 600 height 37
type input "1.625"
type input "35"
click at [745, 210] on td "0 hrs" at bounding box center [774, 224] width 100 height 37
drag, startPoint x: 755, startPoint y: 195, endPoint x: 708, endPoint y: 202, distance: 47.5
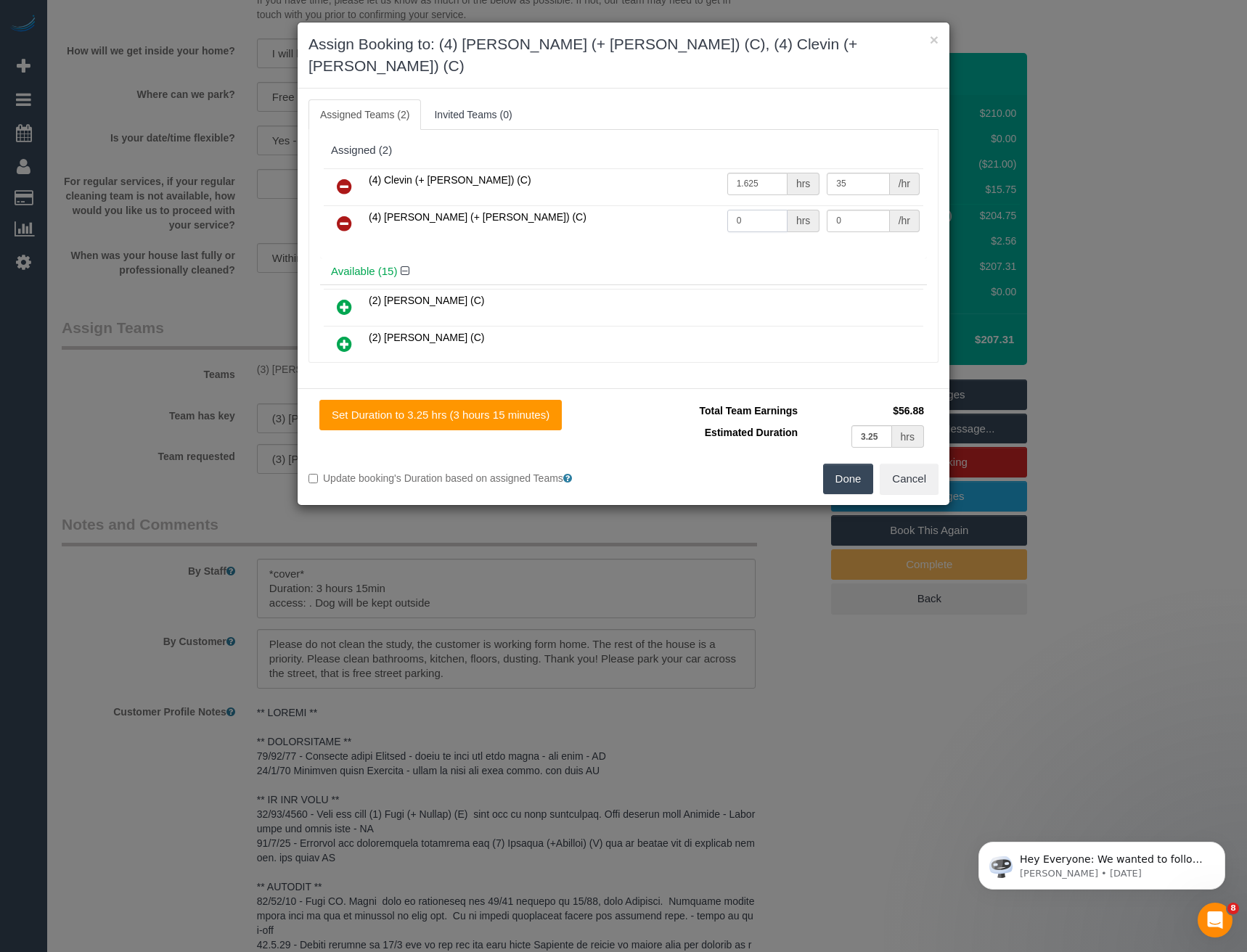
click at [708, 205] on tr "(4) Noel (+ Clevin) (C) 0 hrs 0 /hr" at bounding box center [624, 224] width 600 height 37
type input "1.625"
type input "35"
click at [848, 463] on button "Done" at bounding box center [849, 478] width 51 height 30
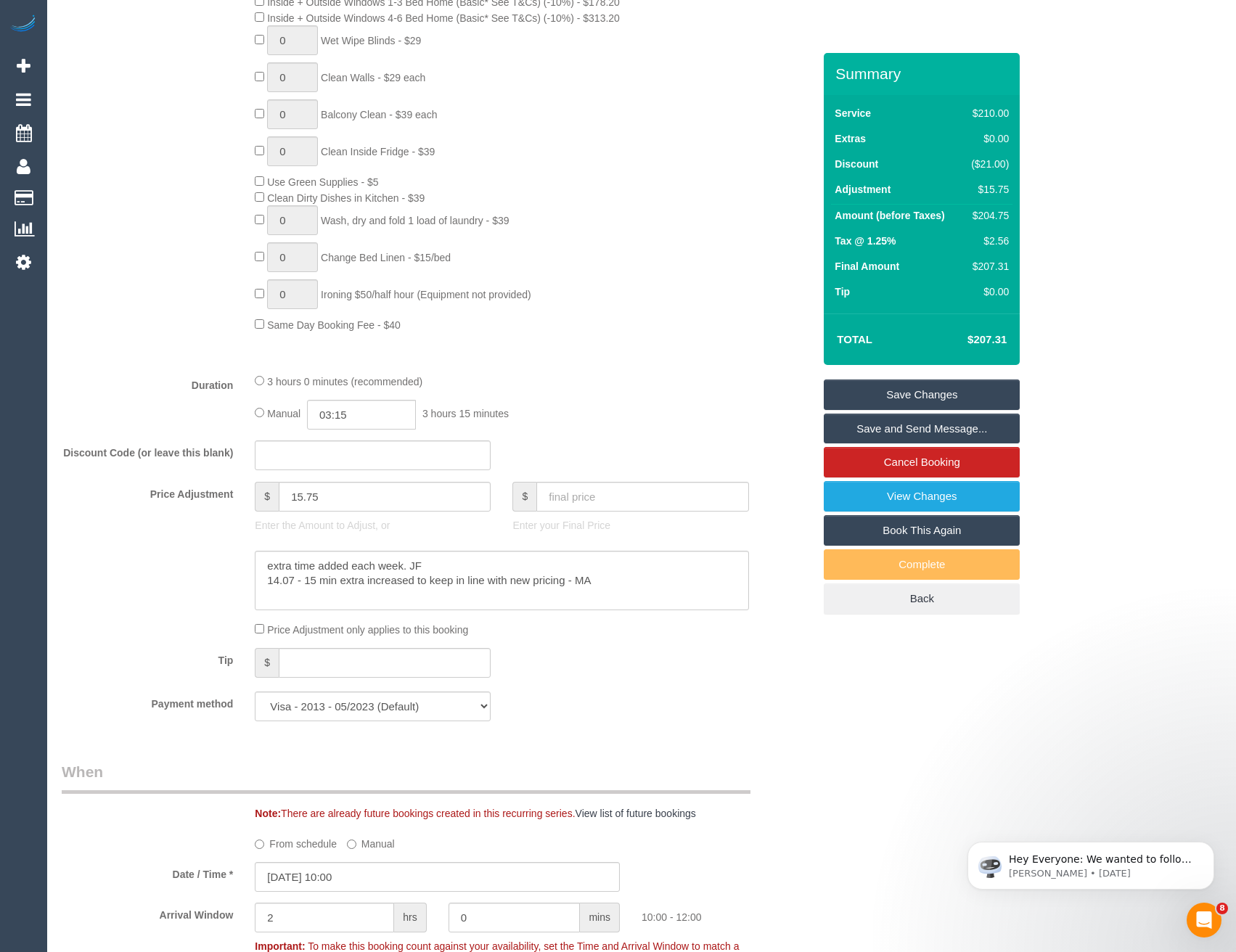
scroll to position [798, 0]
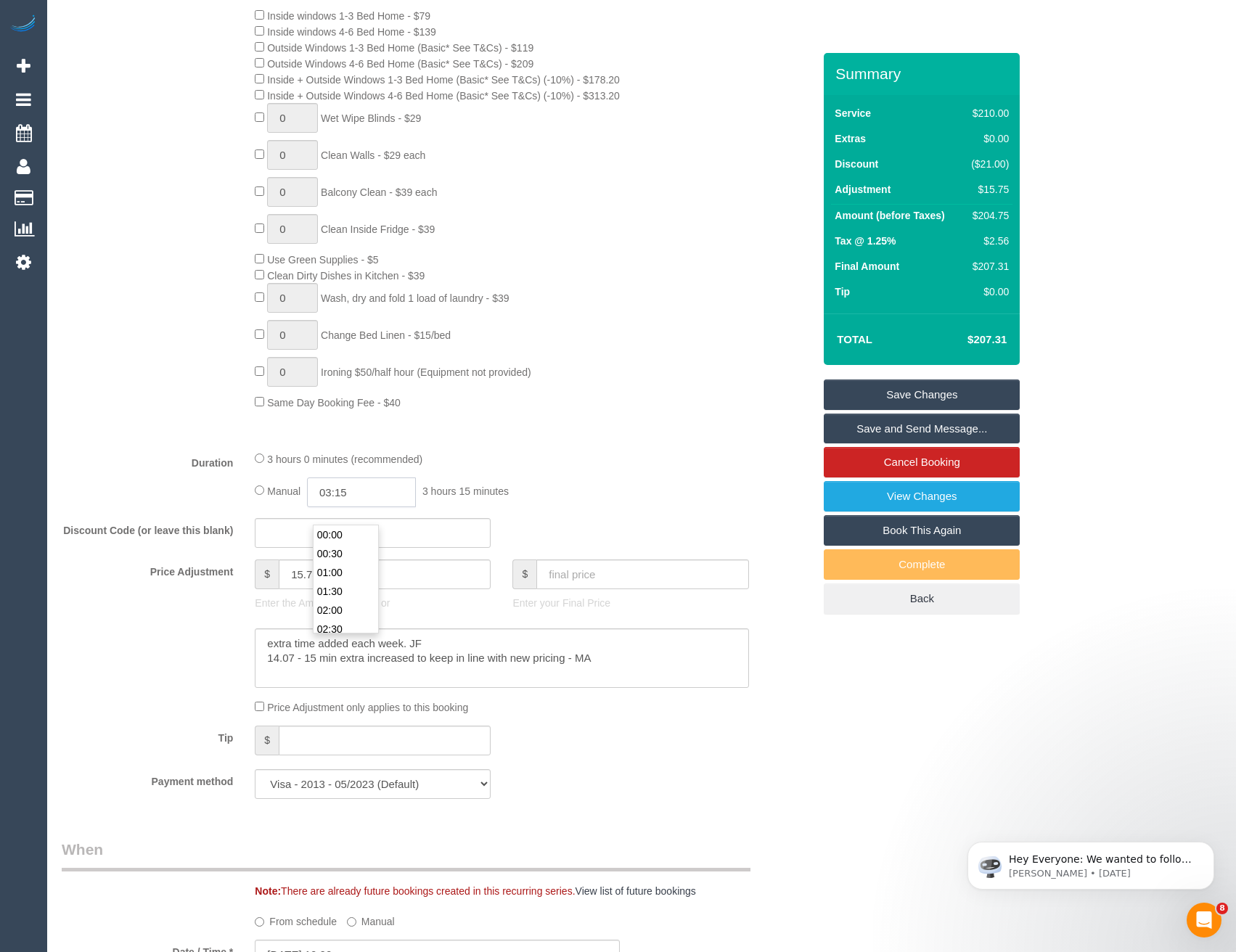
click at [365, 507] on input "03:15" at bounding box center [362, 492] width 109 height 29
click at [345, 604] on li "02:00" at bounding box center [346, 611] width 65 height 19
click at [362, 507] on input "02:00" at bounding box center [362, 492] width 109 height 29
click at [350, 529] on li "01:30" at bounding box center [346, 535] width 65 height 19
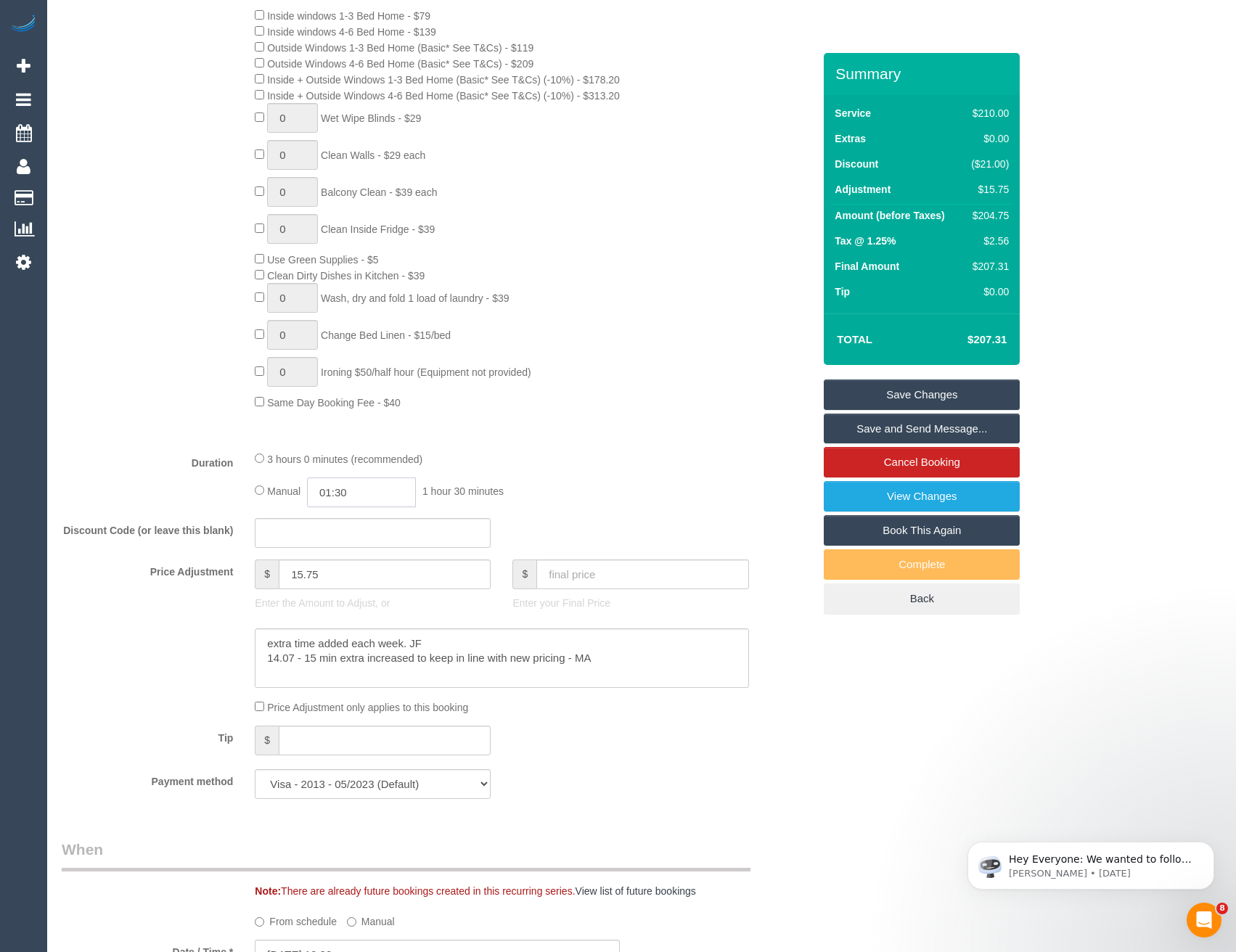
click at [359, 507] on input "01:30" at bounding box center [362, 492] width 109 height 29
type input "01:40"
click at [489, 439] on div "Type of Service * Hourly Service - $70/h Hourly Service - $65/h Hourly Service …" at bounding box center [436, 137] width 751 height 603
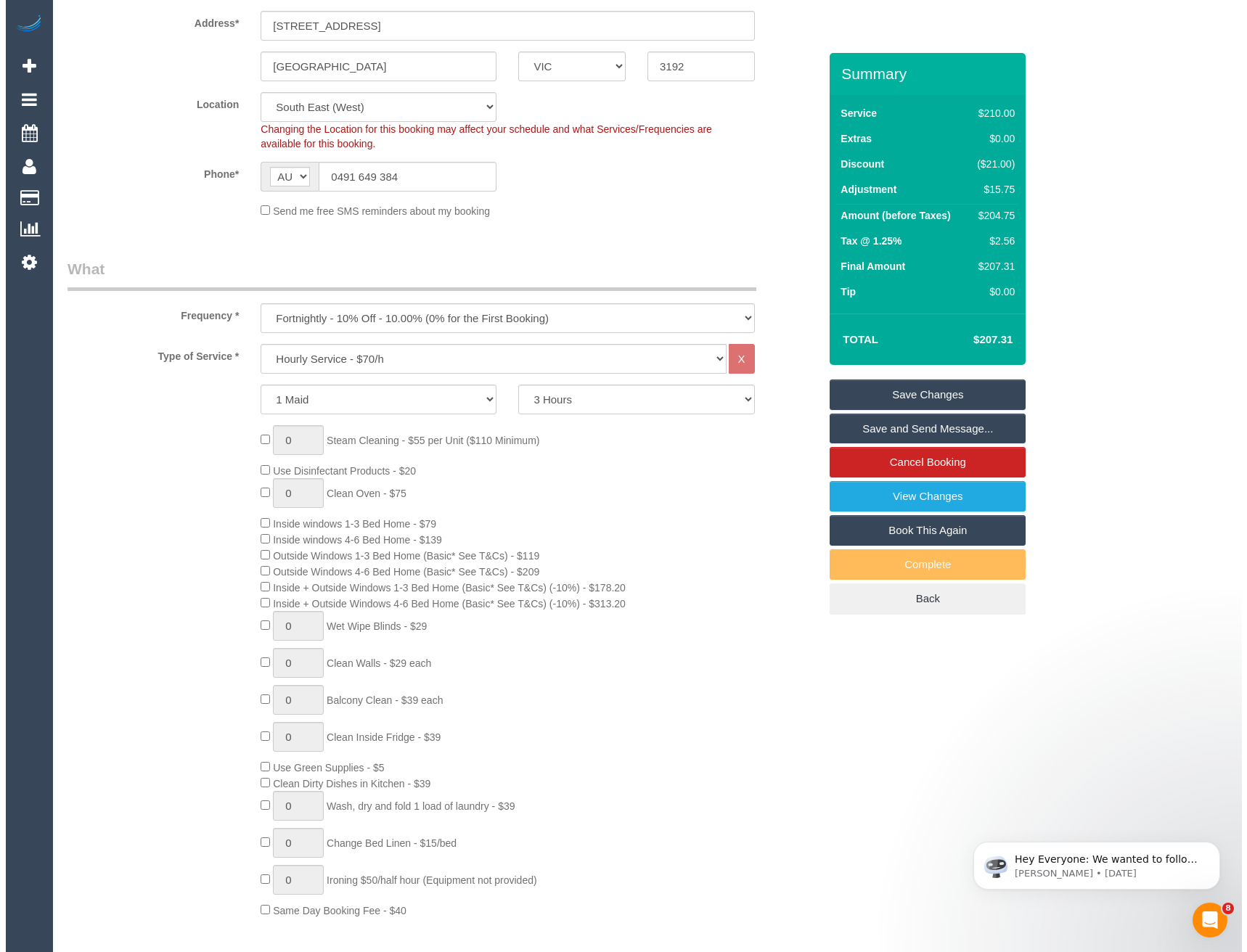
scroll to position [0, 0]
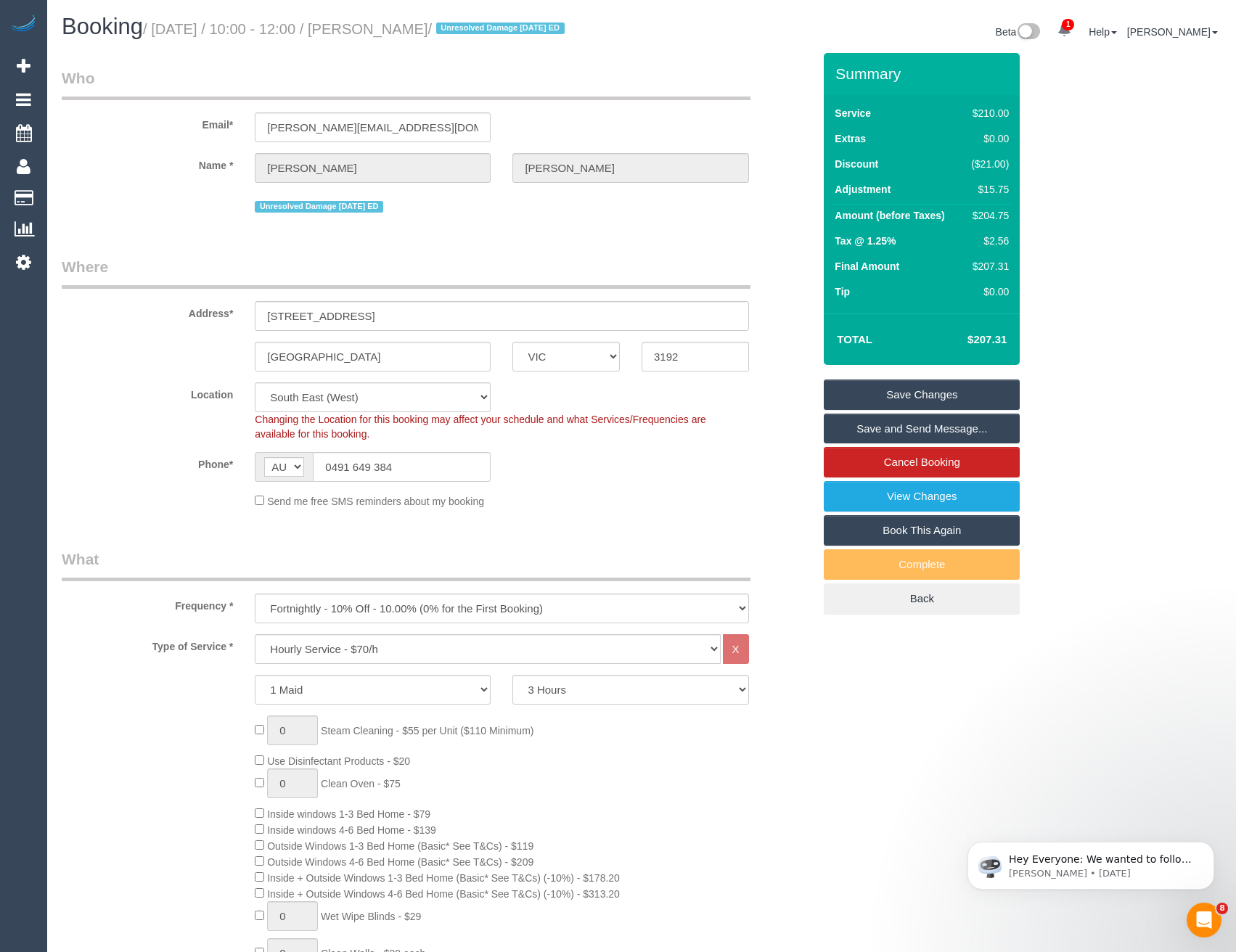
click at [848, 410] on link "Save Changes" at bounding box center [921, 395] width 196 height 30
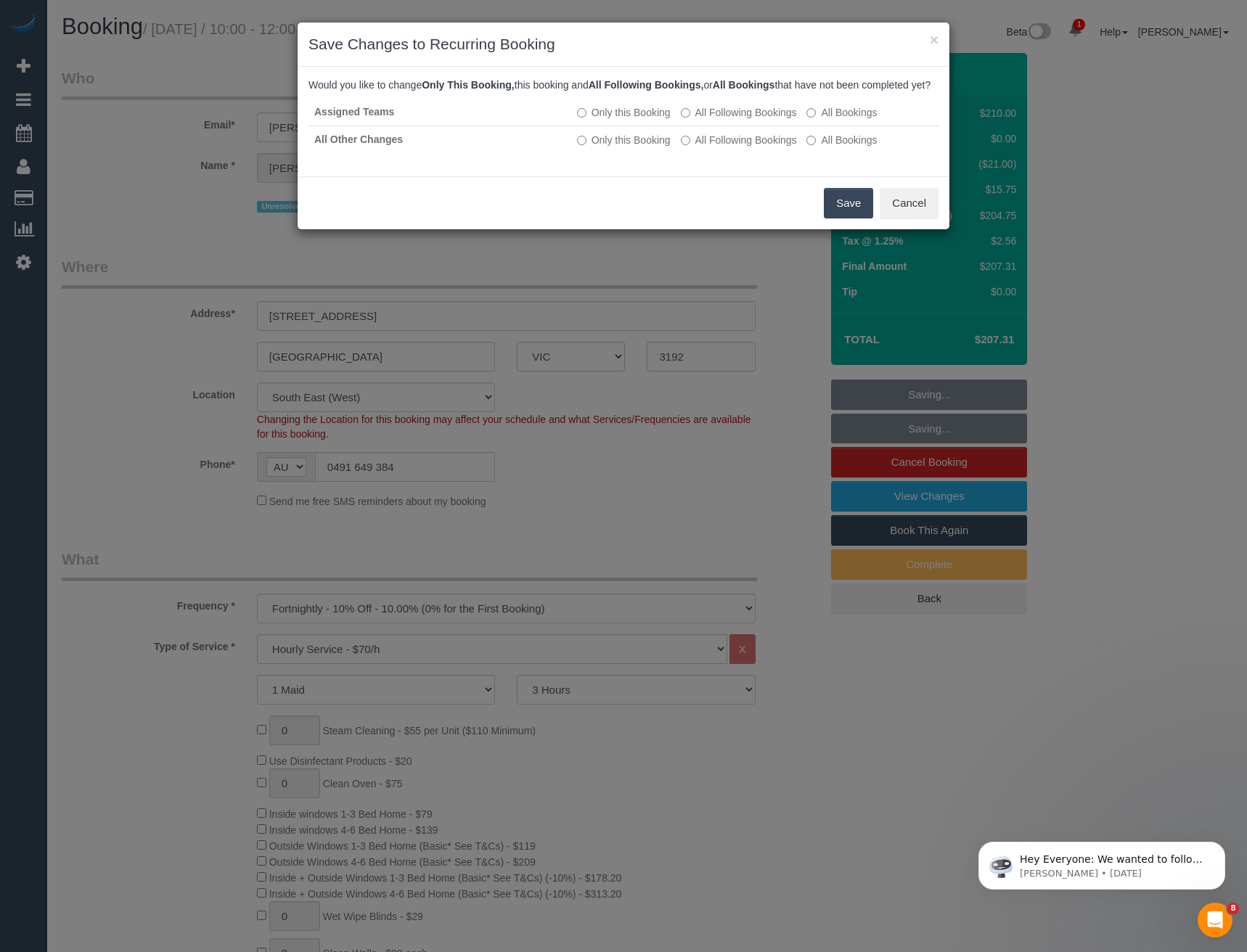
drag, startPoint x: 837, startPoint y: 218, endPoint x: 748, endPoint y: 212, distance: 89.2
click at [837, 218] on button "Save" at bounding box center [848, 203] width 49 height 30
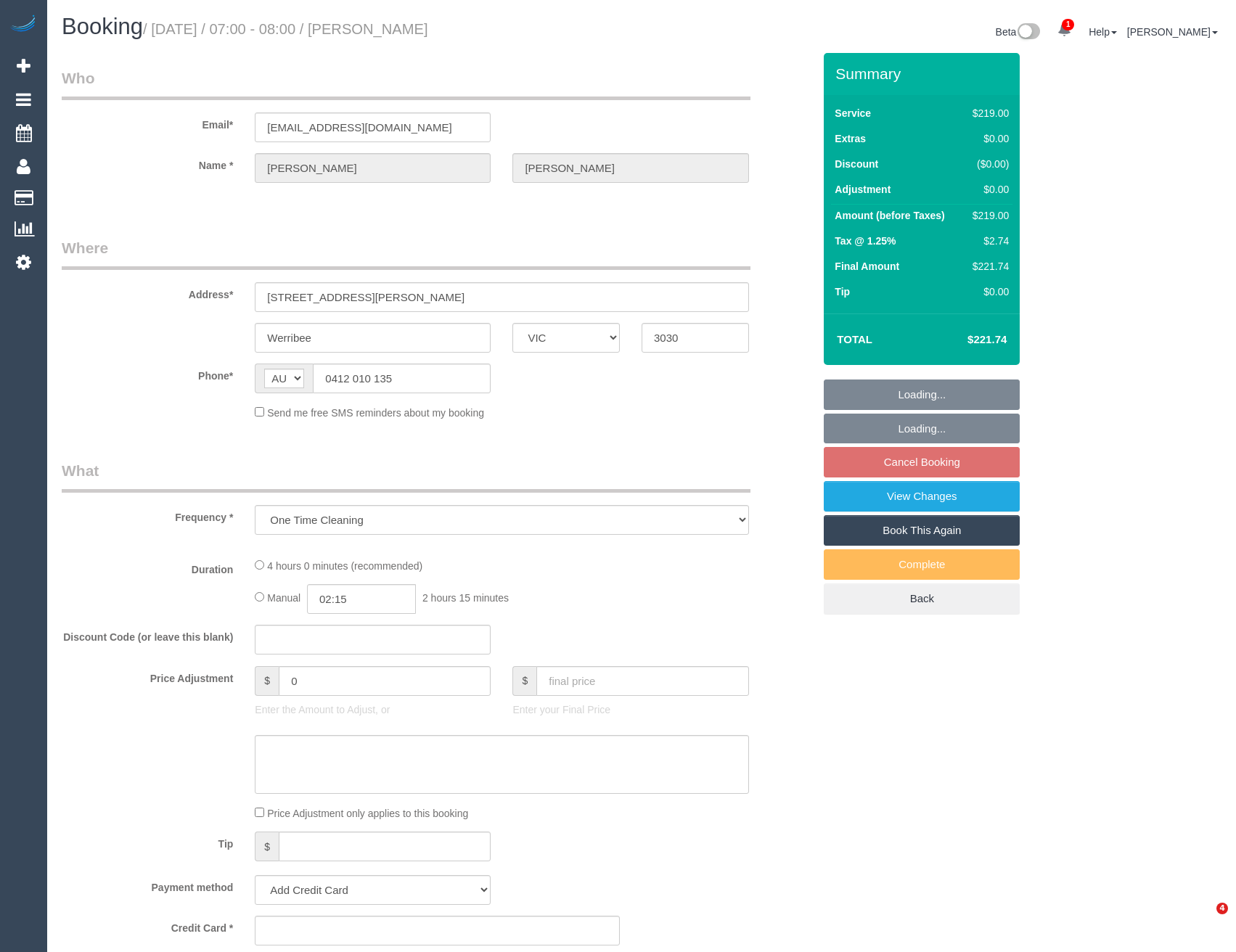
select select "VIC"
select select "string:stripe-pm_1SDtL52GScqysDRV6H6mlWV0"
select select "number:29"
select select "number:15"
select select "number:18"
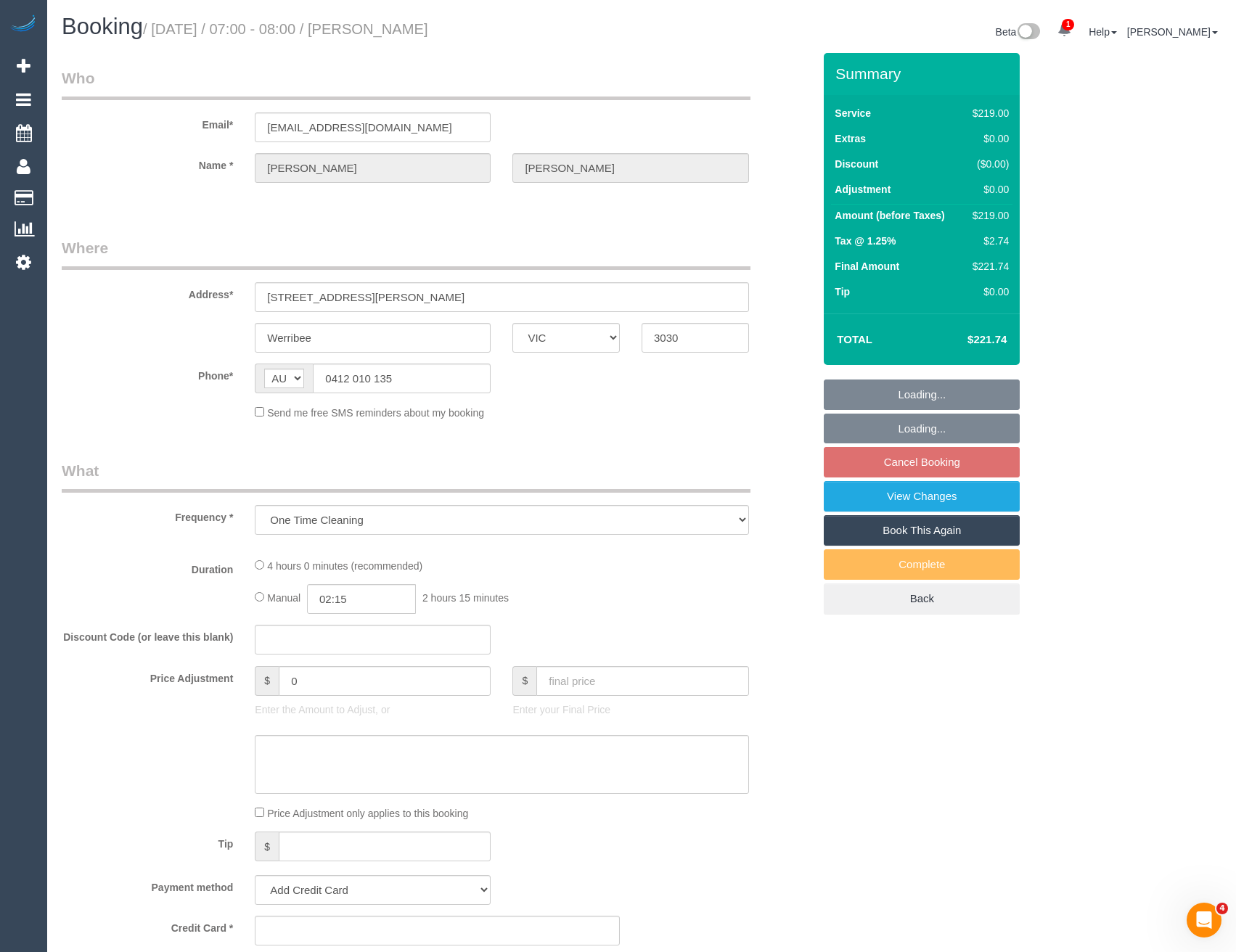
select select "number:25"
select select "number:34"
select select "number:12"
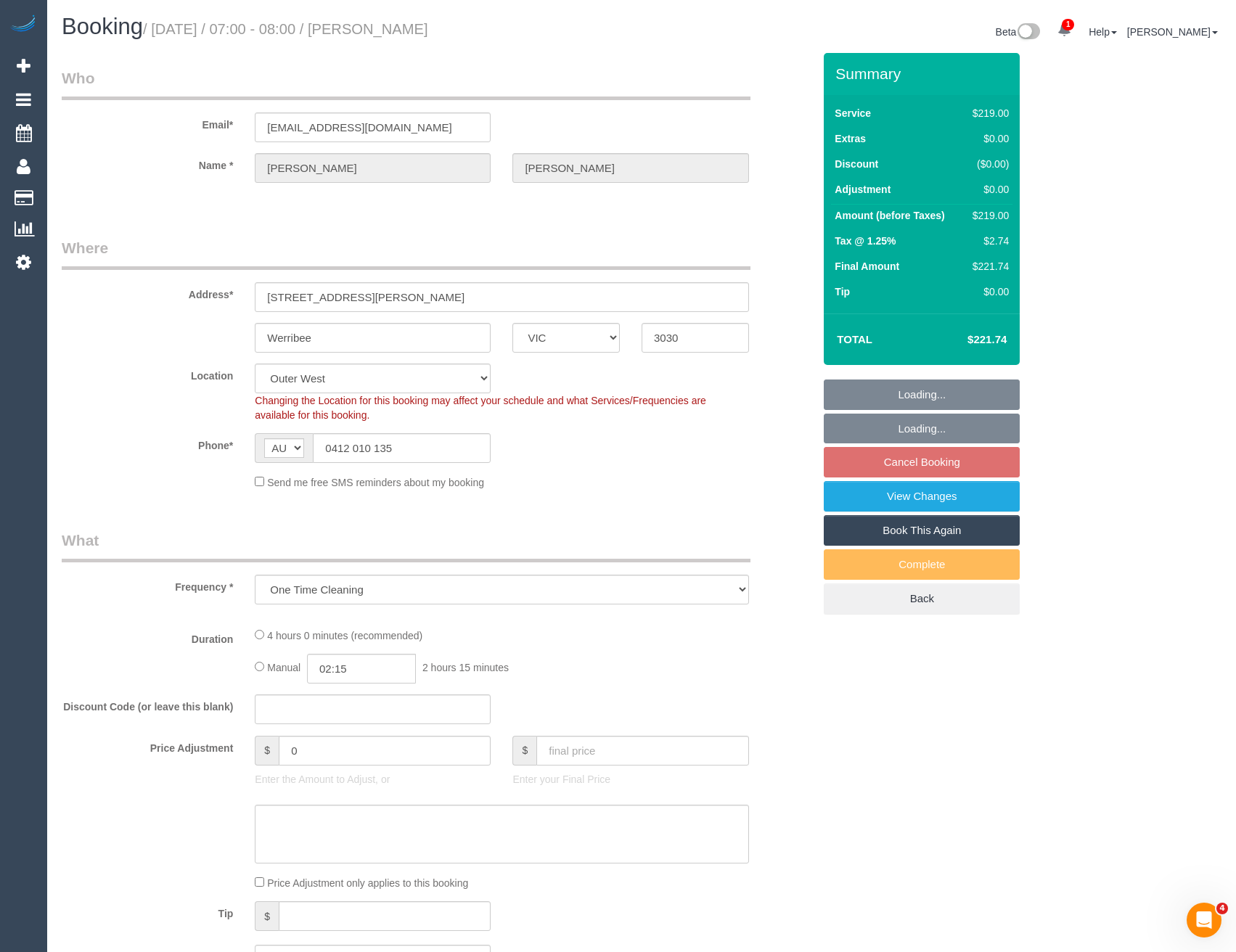
select select "object:783"
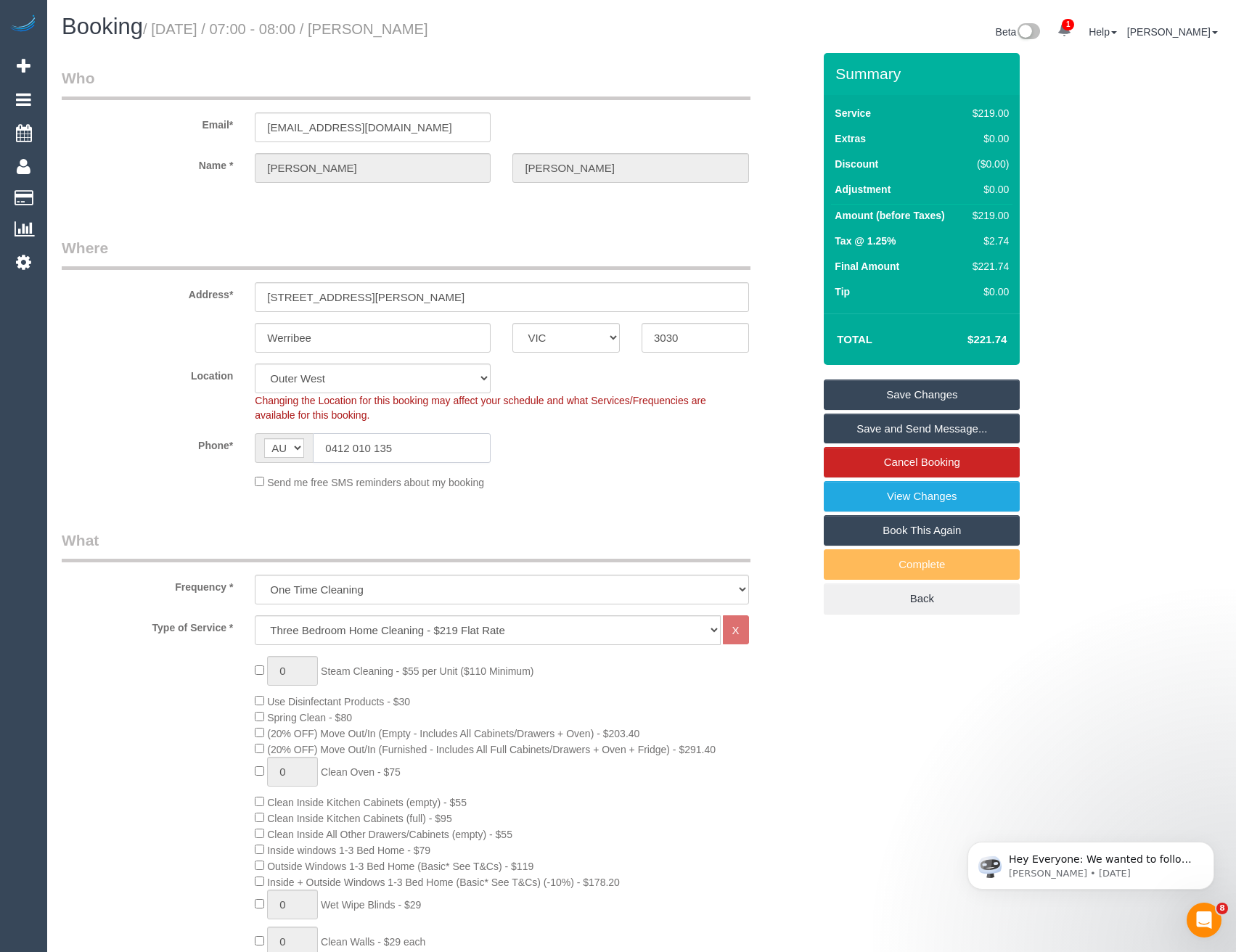
drag, startPoint x: 410, startPoint y: 448, endPoint x: 332, endPoint y: 451, distance: 78.1
click at [332, 451] on input "0412 010 135" at bounding box center [401, 447] width 178 height 29
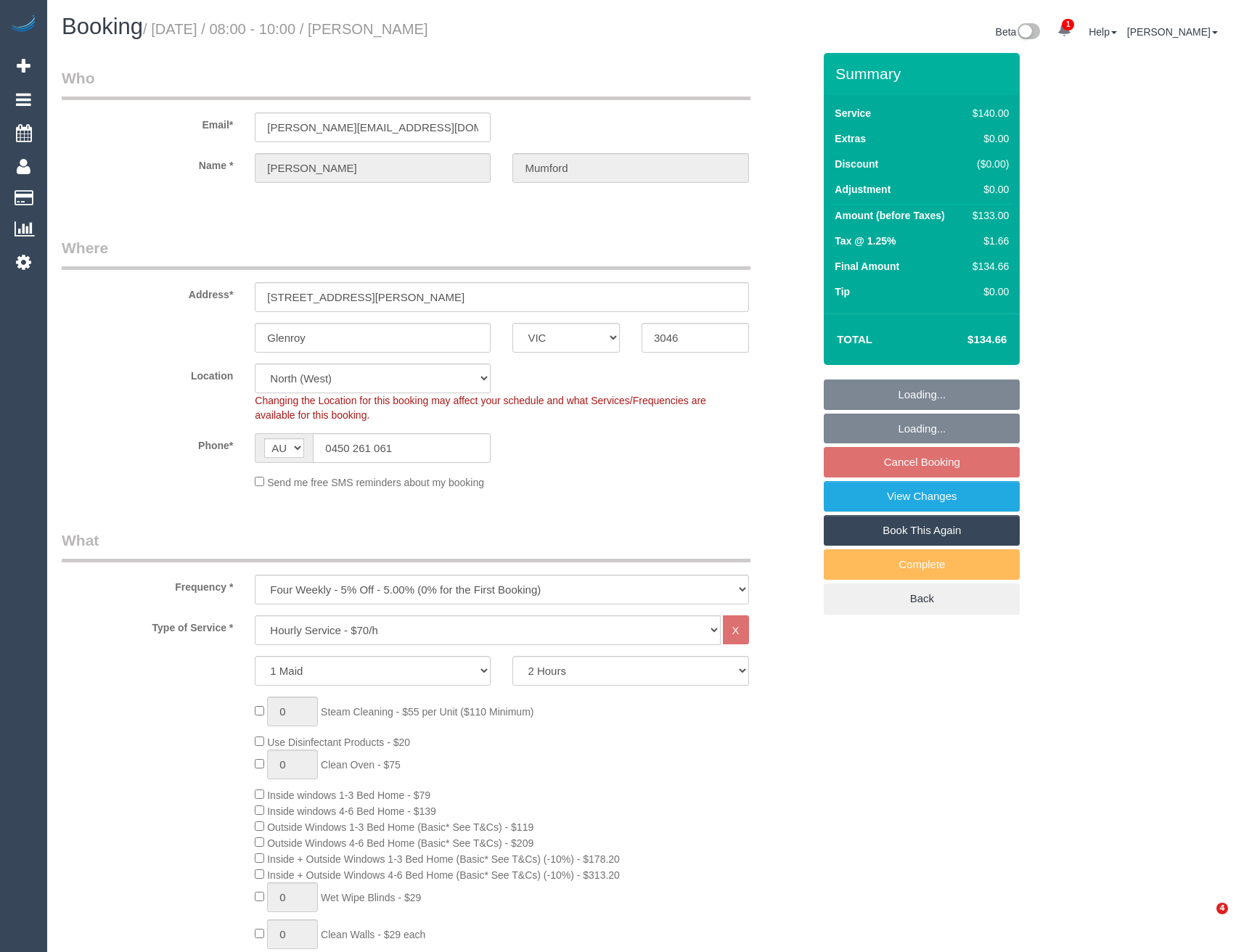
select select "VIC"
select select "string:stripe-pm_1SDb5i2GScqysDRV5zt3K2rc"
select select "object:725"
select select "spot2"
select select "number:27"
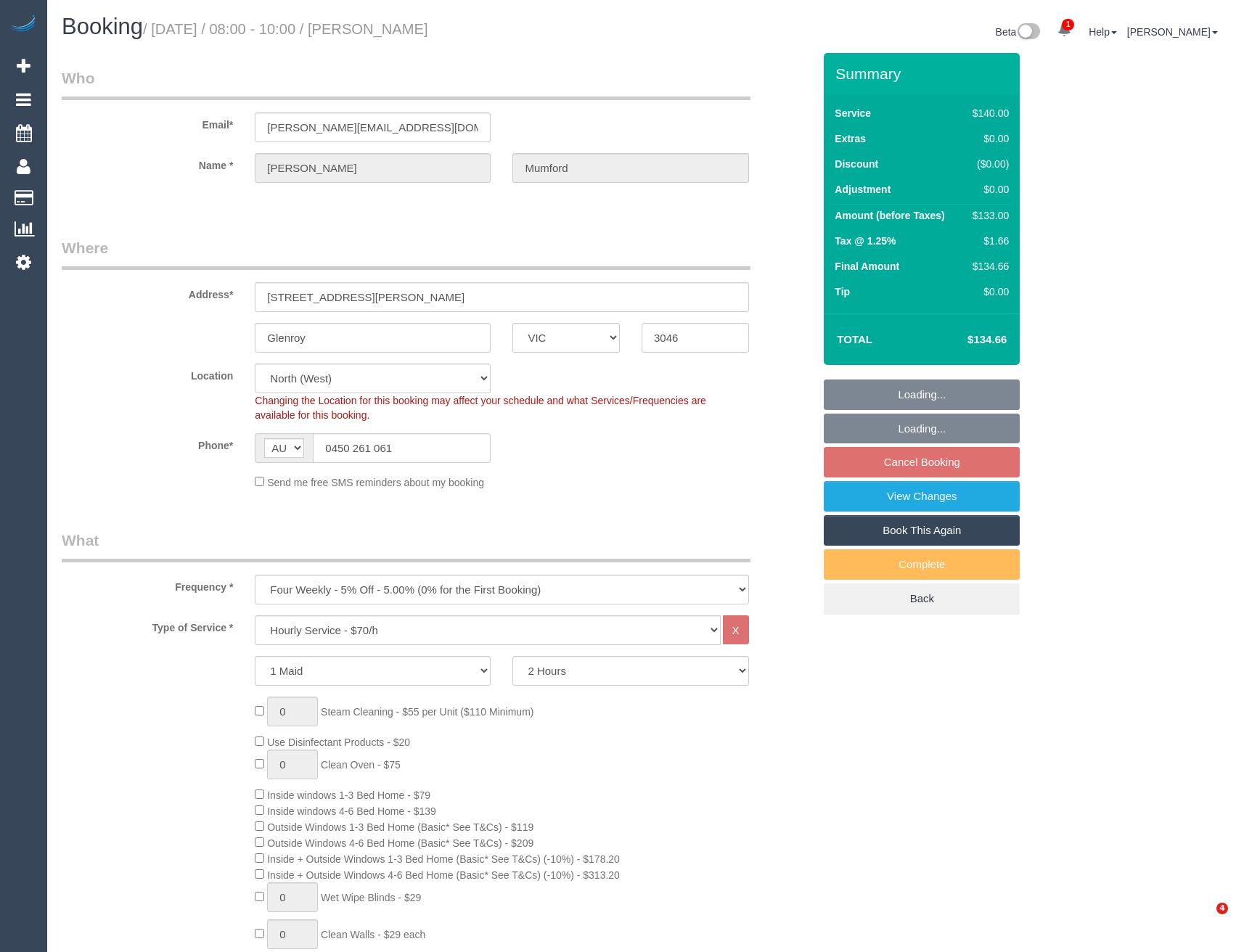
select select "number:14"
select select "number:19"
select select "number:24"
select select "number:35"
select select "number:13"
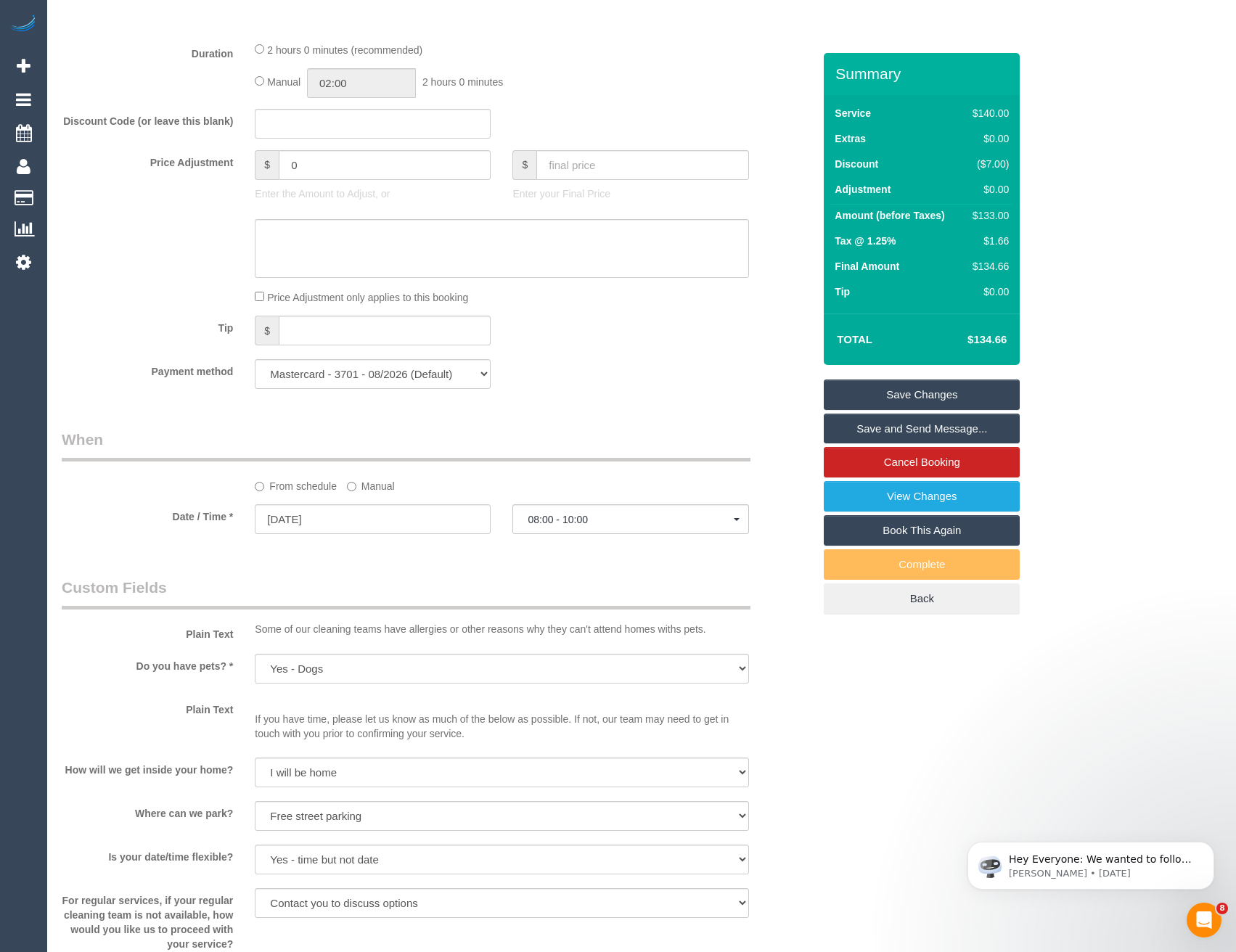
scroll to position [1668, 0]
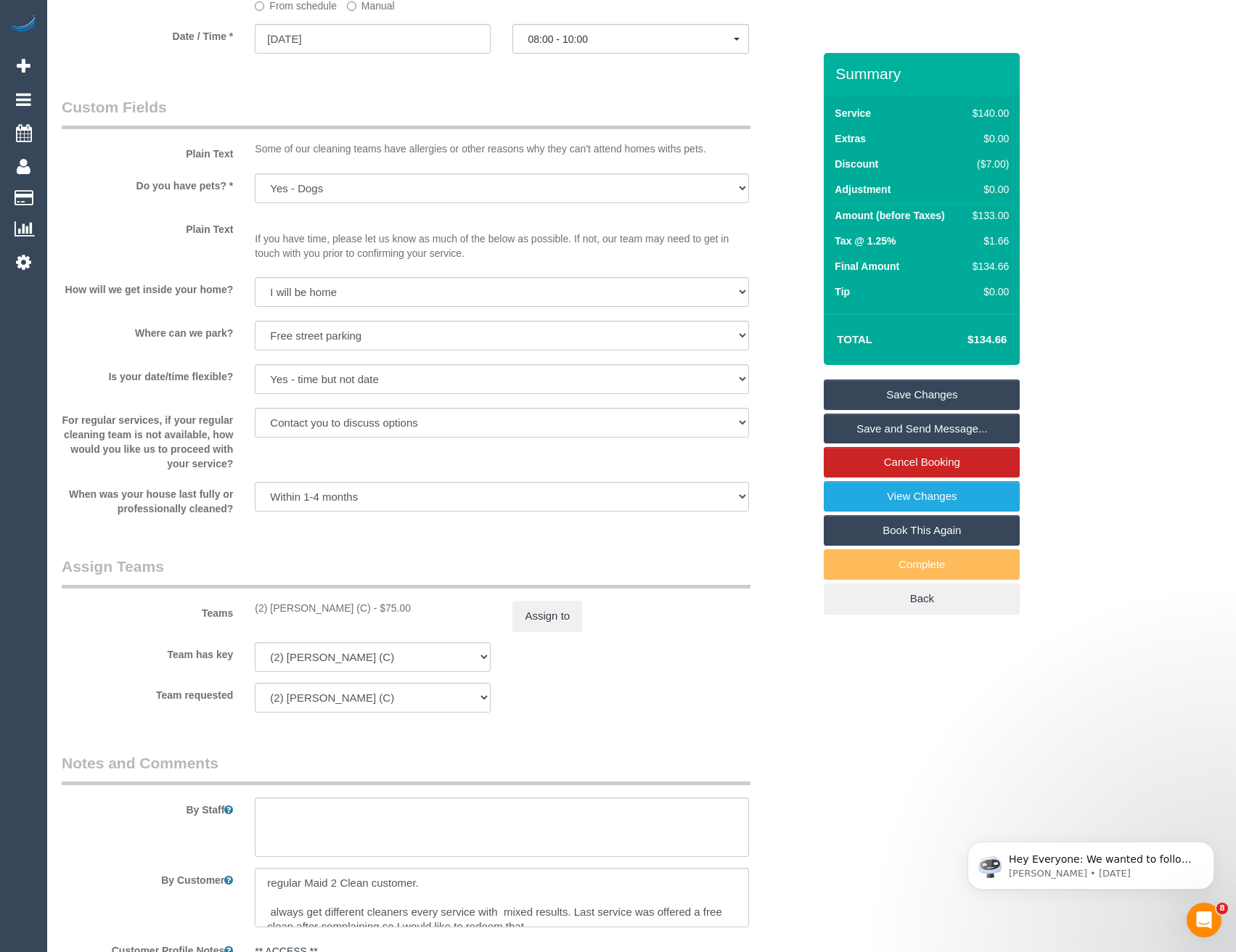
click at [594, 611] on div "Assign to" at bounding box center [631, 616] width 258 height 30
click at [545, 635] on sui-booking-teams "Teams (2) Uzair Saleem (C) - $75.00 Assign to Team has key (2) Uzair Saleem (C)…" at bounding box center [436, 634] width 751 height 157
click at [555, 614] on button "Assign to" at bounding box center [546, 616] width 69 height 30
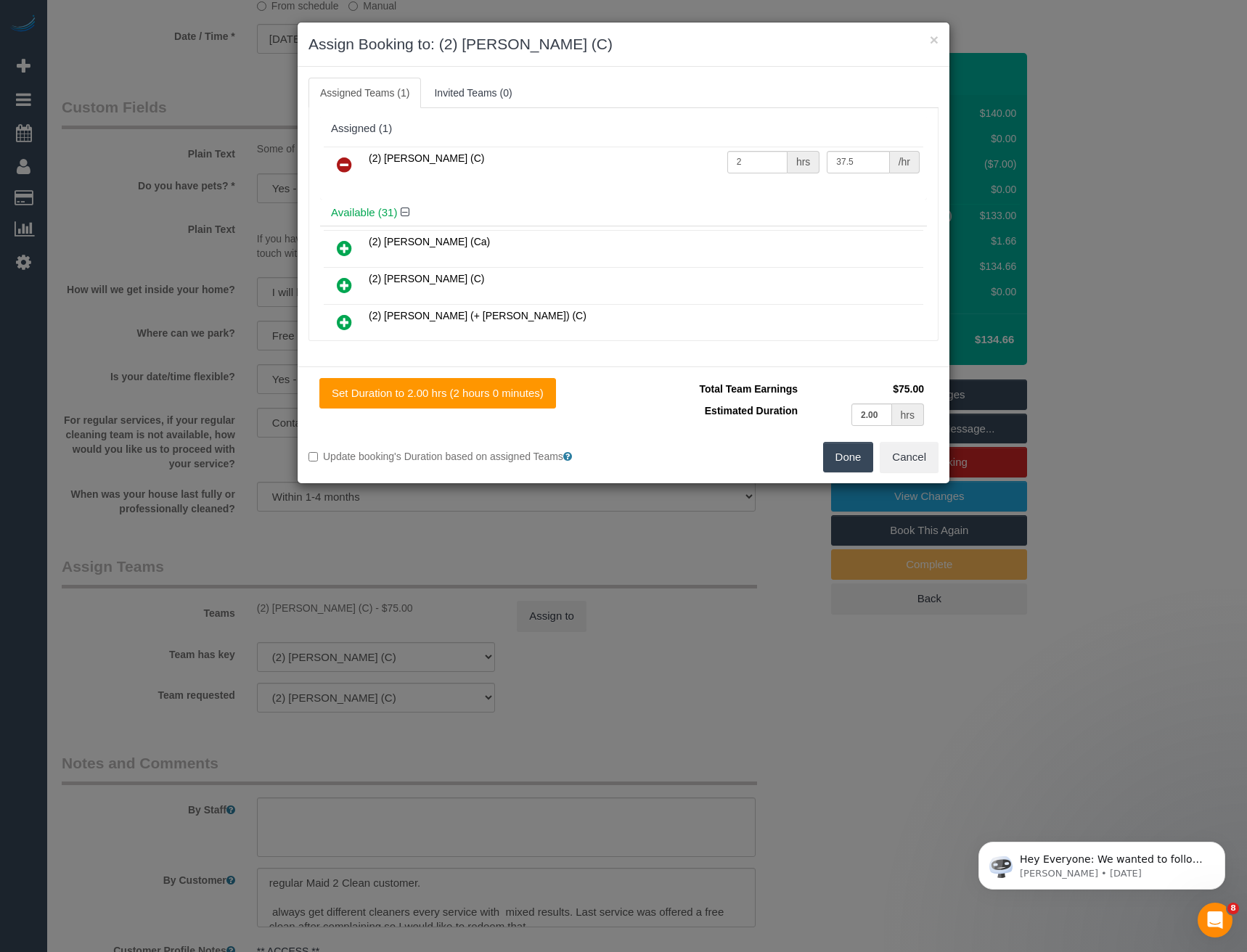
click at [346, 165] on icon at bounding box center [344, 165] width 15 height 18
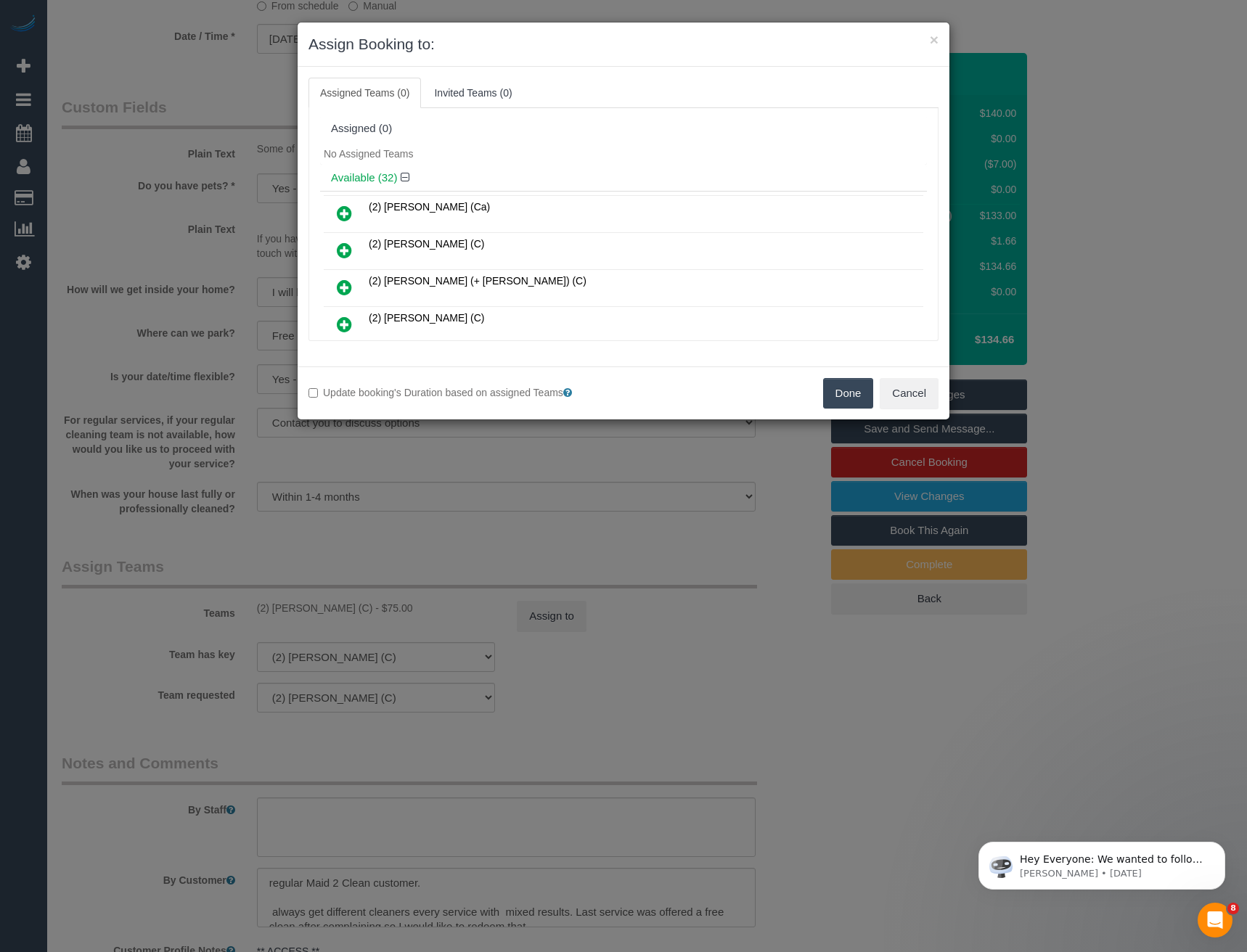
click at [342, 255] on icon at bounding box center [344, 251] width 15 height 18
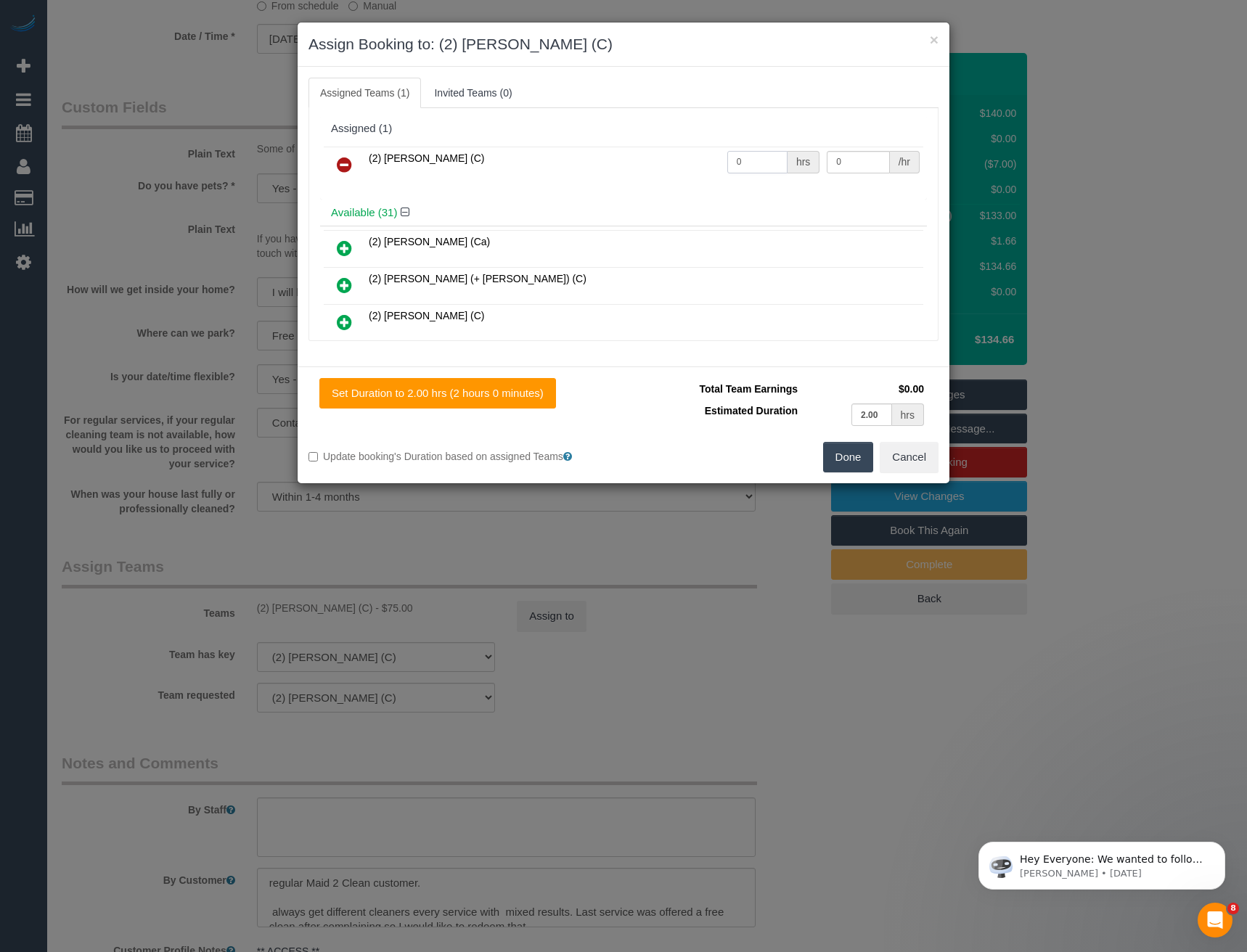
drag, startPoint x: 745, startPoint y: 160, endPoint x: 610, endPoint y: 111, distance: 143.6
click at [669, 160] on tr "(2) Ashik Miah (C) 0 hrs 0 /hr" at bounding box center [624, 165] width 600 height 37
type input "2"
type input "37.5"
click at [837, 459] on button "Done" at bounding box center [849, 457] width 51 height 30
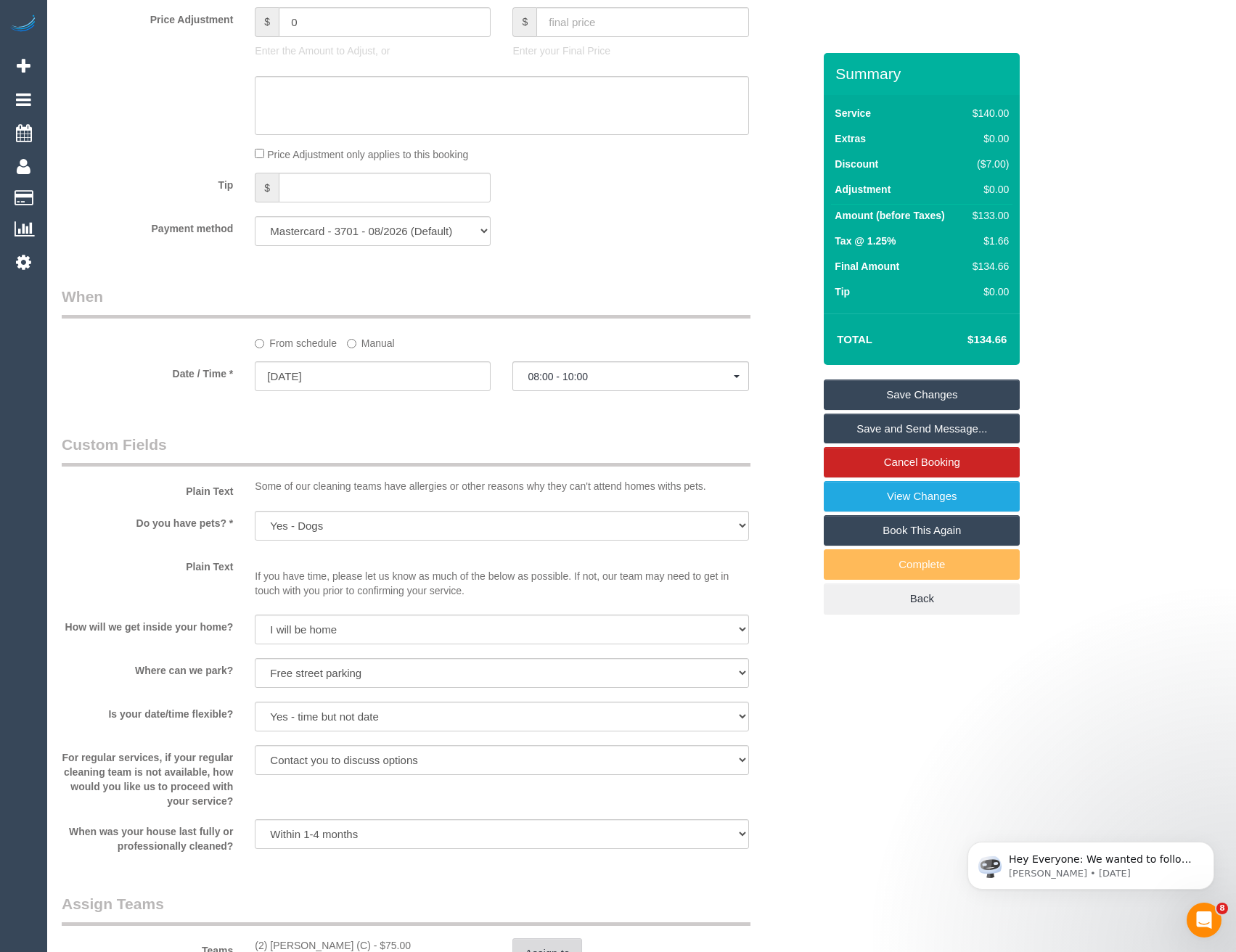
scroll to position [1233, 0]
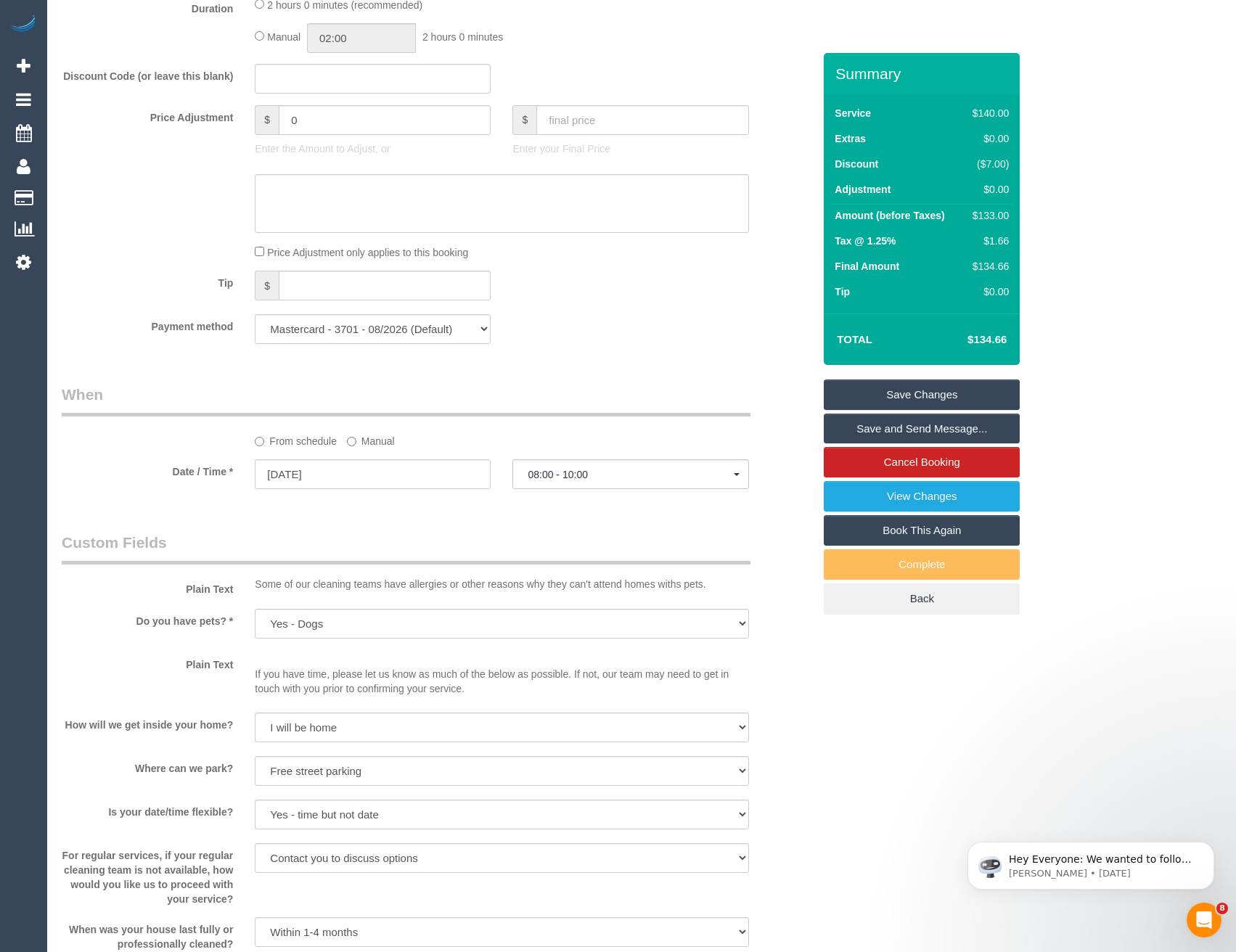
click at [886, 410] on fieldset "Save Changes Save and Send Message... Cancel Booking View Changes Book This Aga…" at bounding box center [921, 497] width 196 height 235
click at [885, 401] on link "Save Changes" at bounding box center [921, 395] width 196 height 30
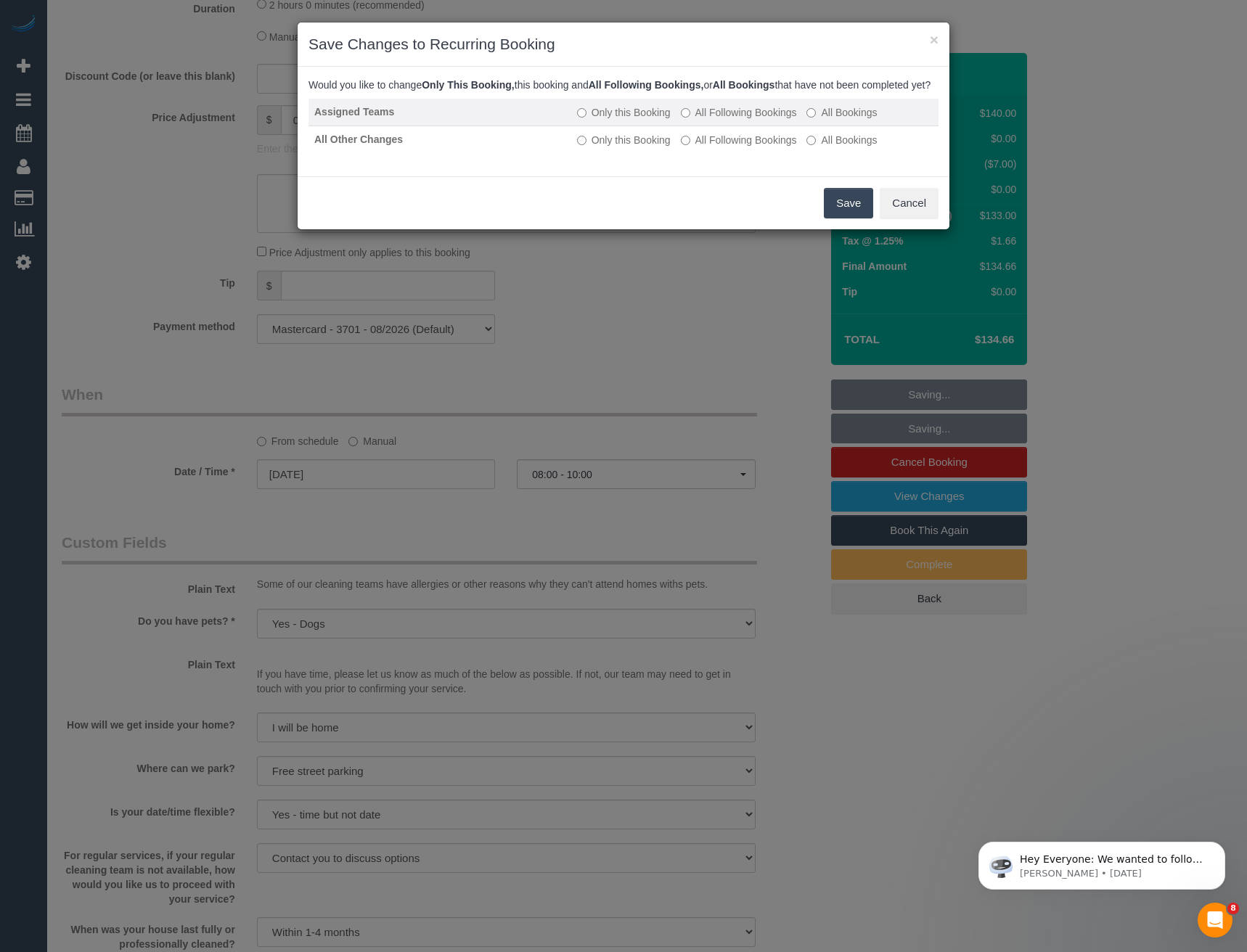
click at [740, 119] on label "All Following Bookings" at bounding box center [739, 112] width 116 height 14
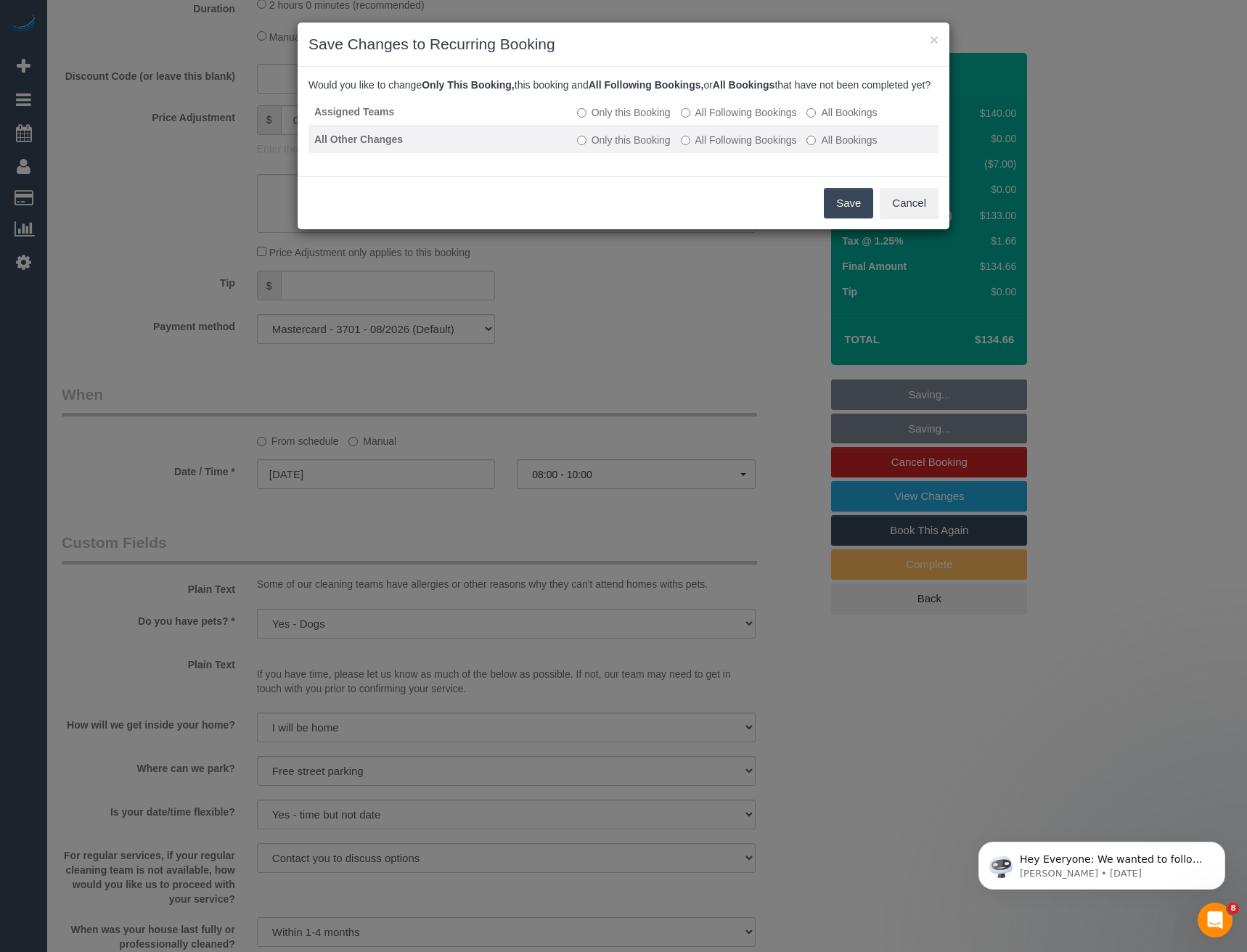
click at [736, 147] on label "All Following Bookings" at bounding box center [739, 140] width 116 height 14
click at [854, 218] on button "Save" at bounding box center [848, 203] width 49 height 30
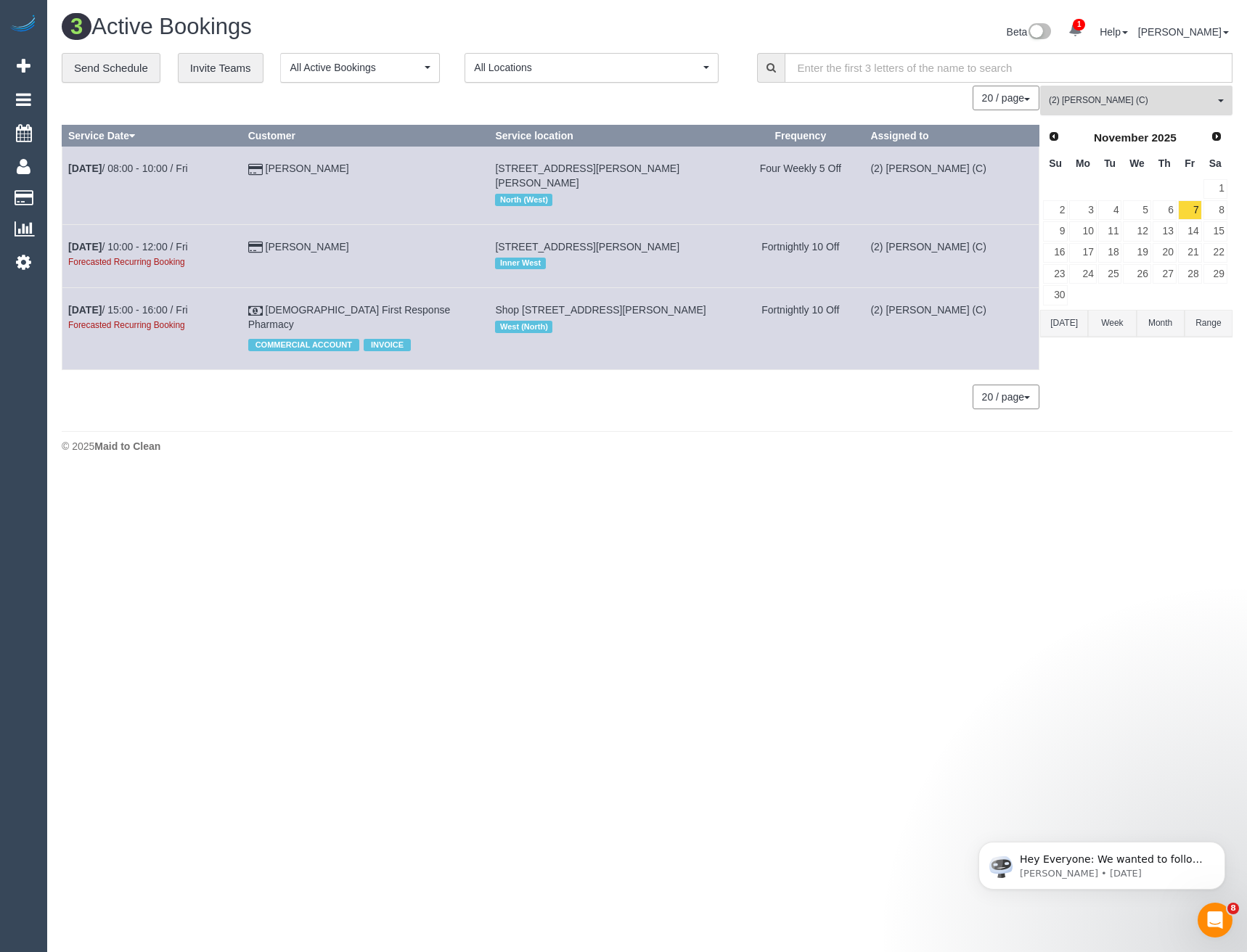
click at [1094, 109] on button "(2) Ashik Miah (C) All Teams" at bounding box center [1136, 100] width 193 height 29
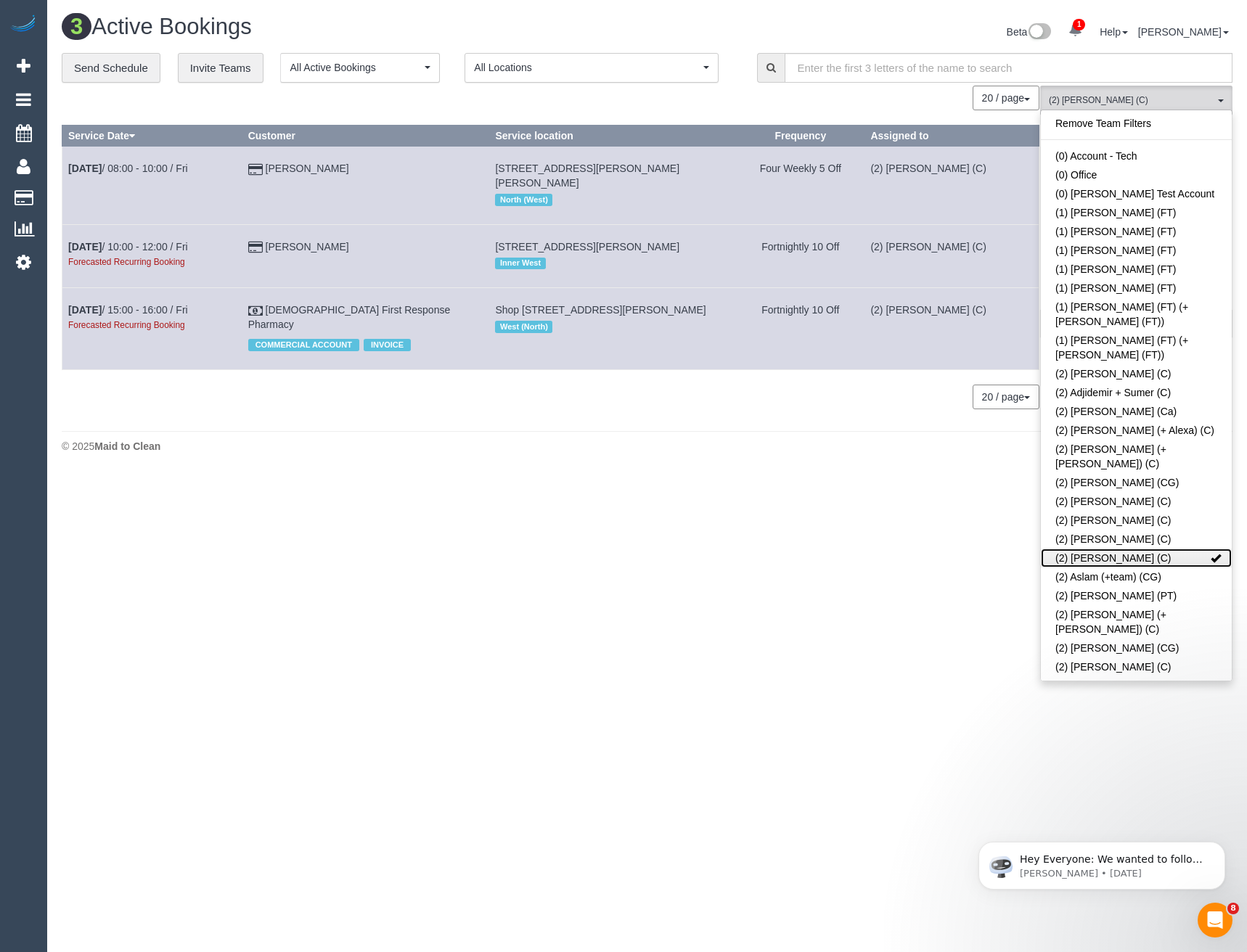
click at [1139, 548] on link "(2) Ashik Miah (C)" at bounding box center [1136, 558] width 191 height 19
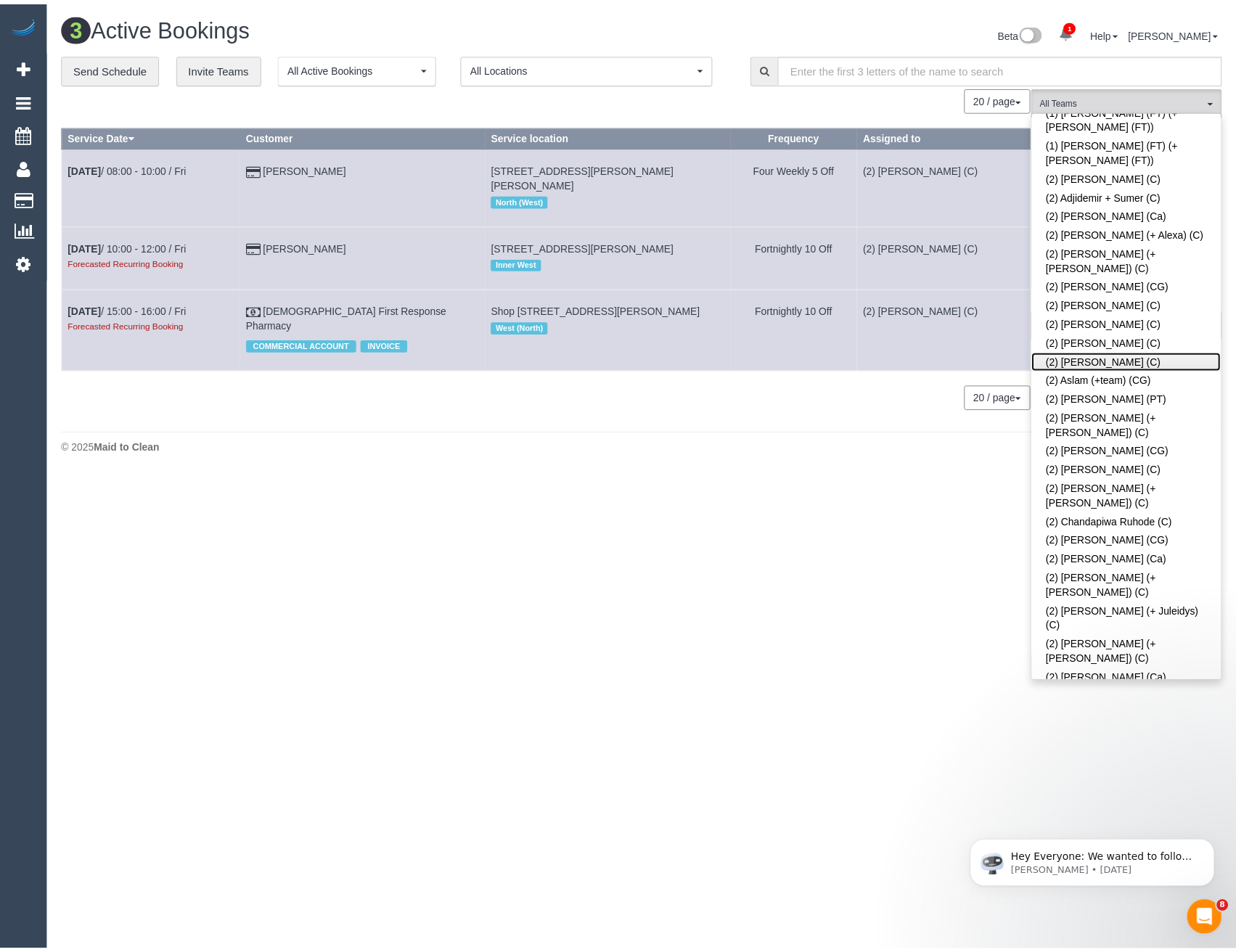
scroll to position [291, 0]
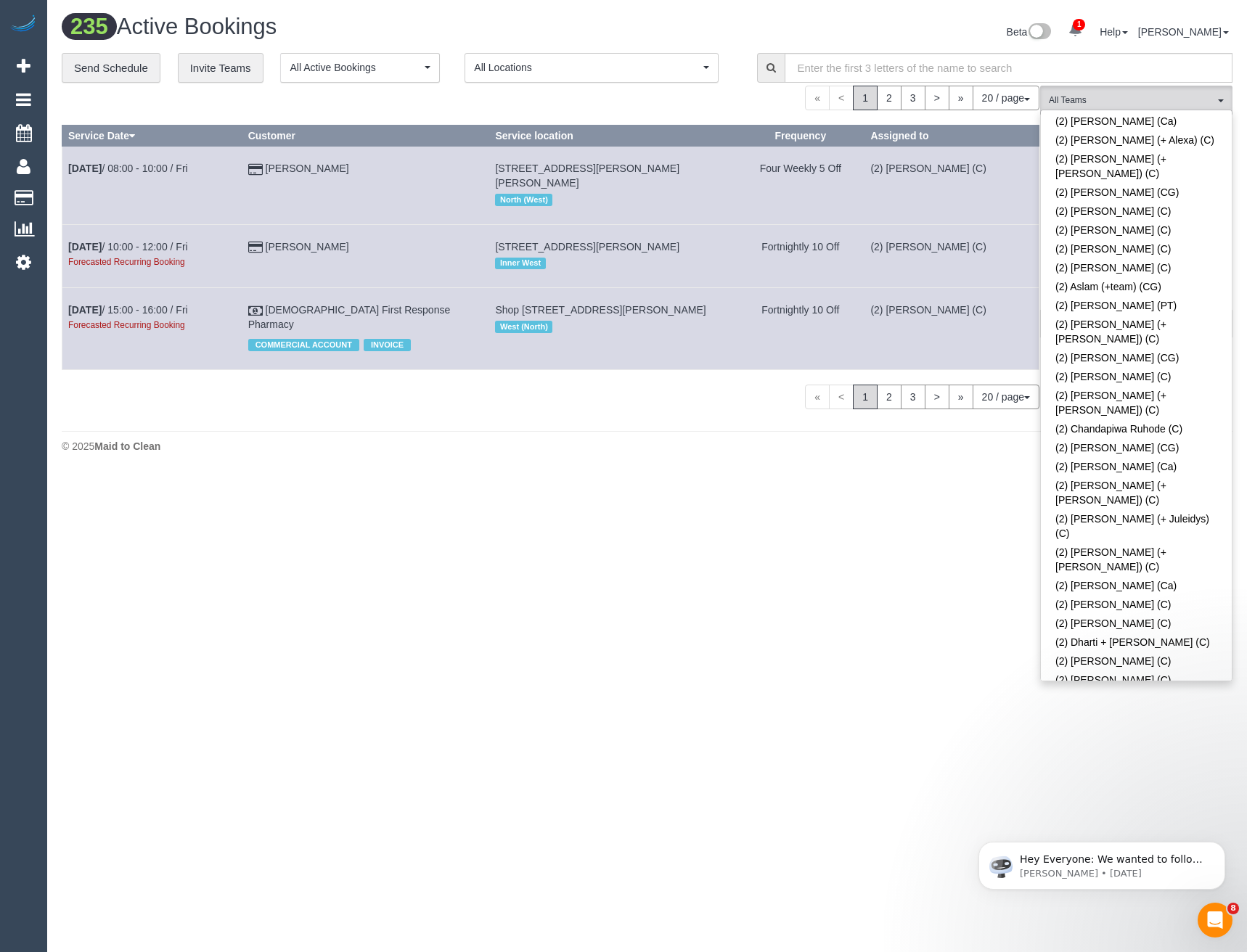
click at [1119, 727] on link "(2) Harpreet (+Jasmeen) (C)" at bounding box center [1136, 743] width 191 height 33
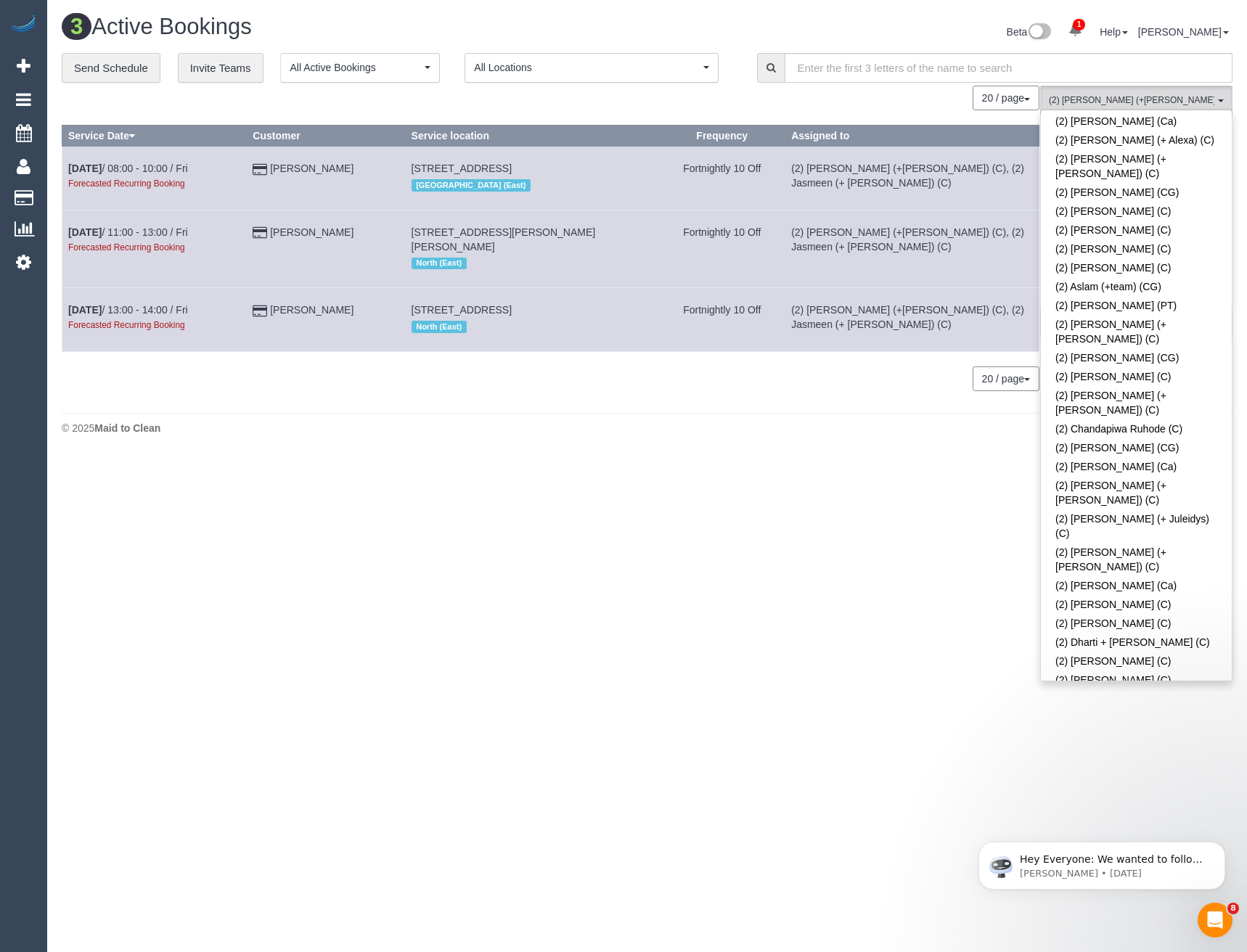
click at [1104, 739] on body "1 Beta Your Notifications You have 0 alerts × You have 6 to charge for 09/10/20…" at bounding box center [624, 476] width 1247 height 952
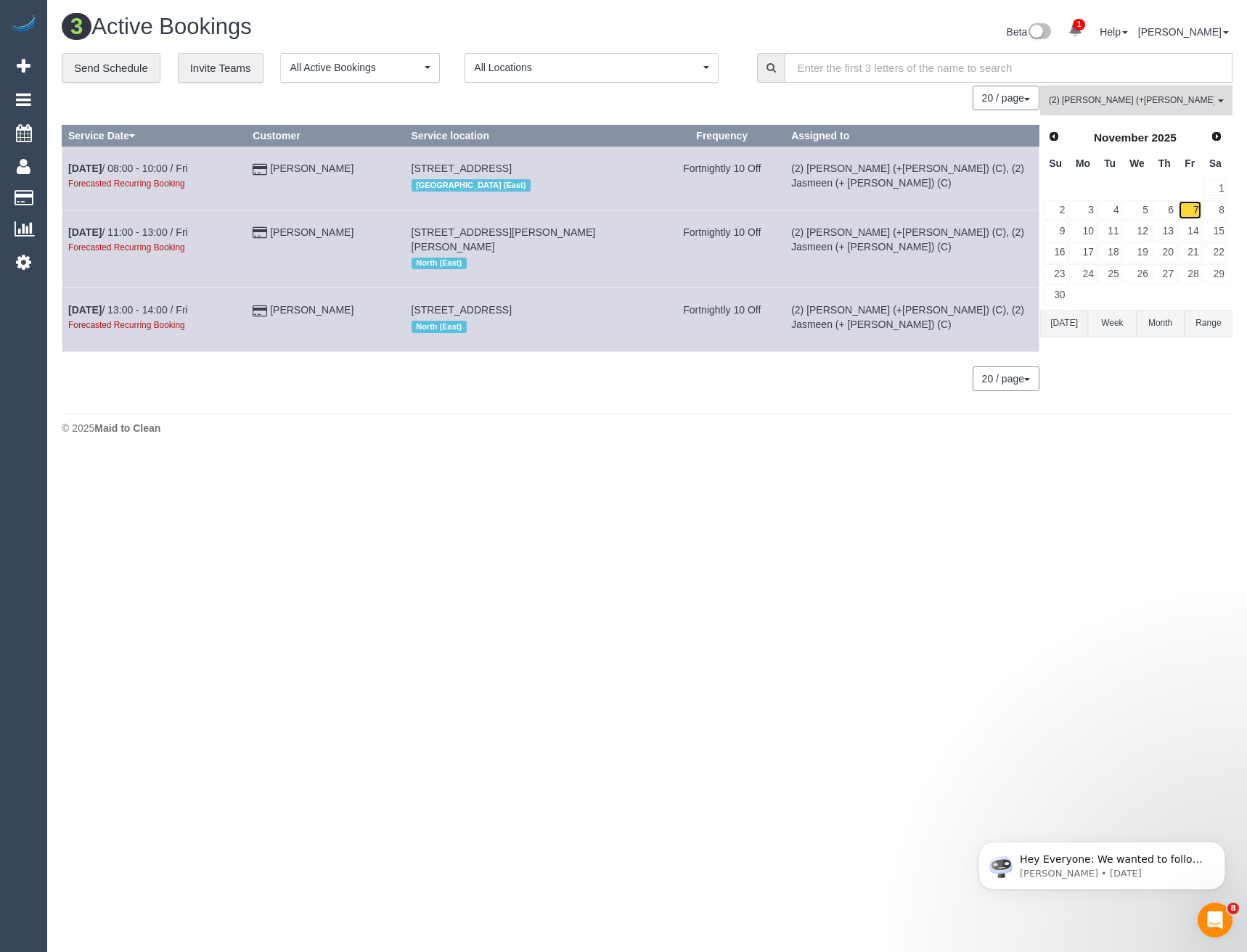
click at [1181, 211] on link "7" at bounding box center [1190, 210] width 24 height 20
click at [1057, 130] on span "Prev" at bounding box center [1053, 135] width 12 height 12
click at [1186, 216] on link "10" at bounding box center [1190, 210] width 24 height 20
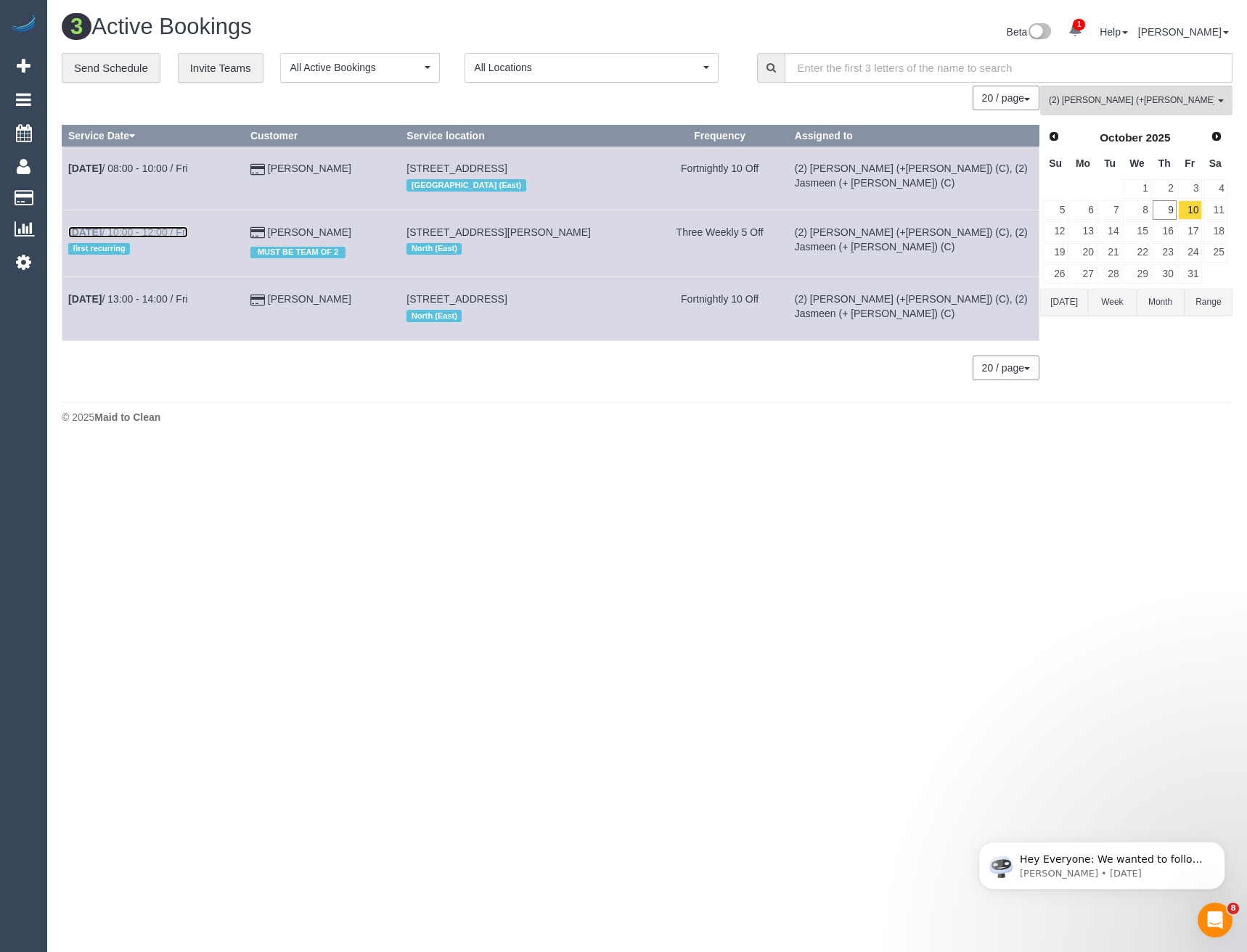
click at [150, 228] on link "Oct 10th / 10:00 - 12:00 / Fri" at bounding box center [128, 232] width 119 height 12
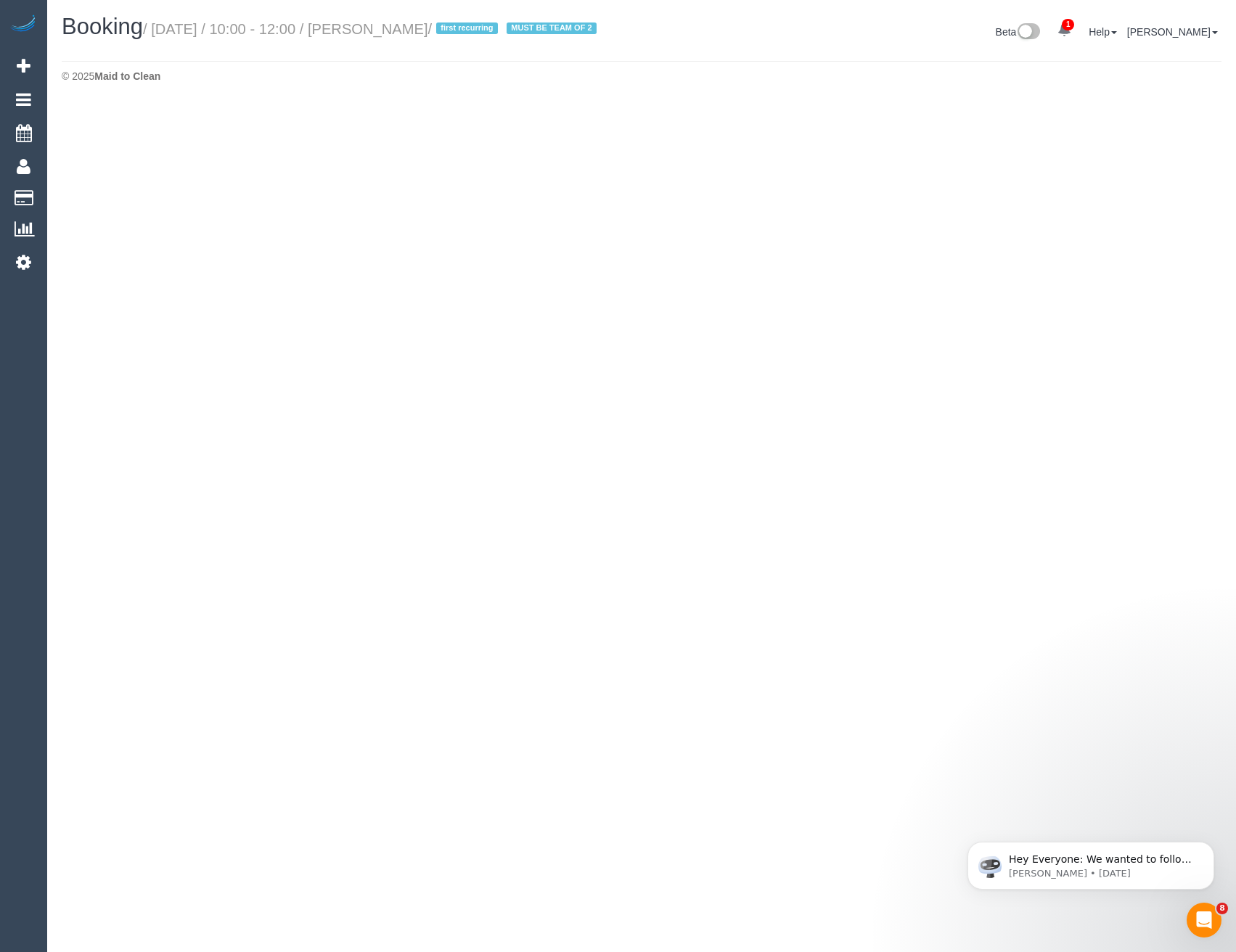
select select "VIC"
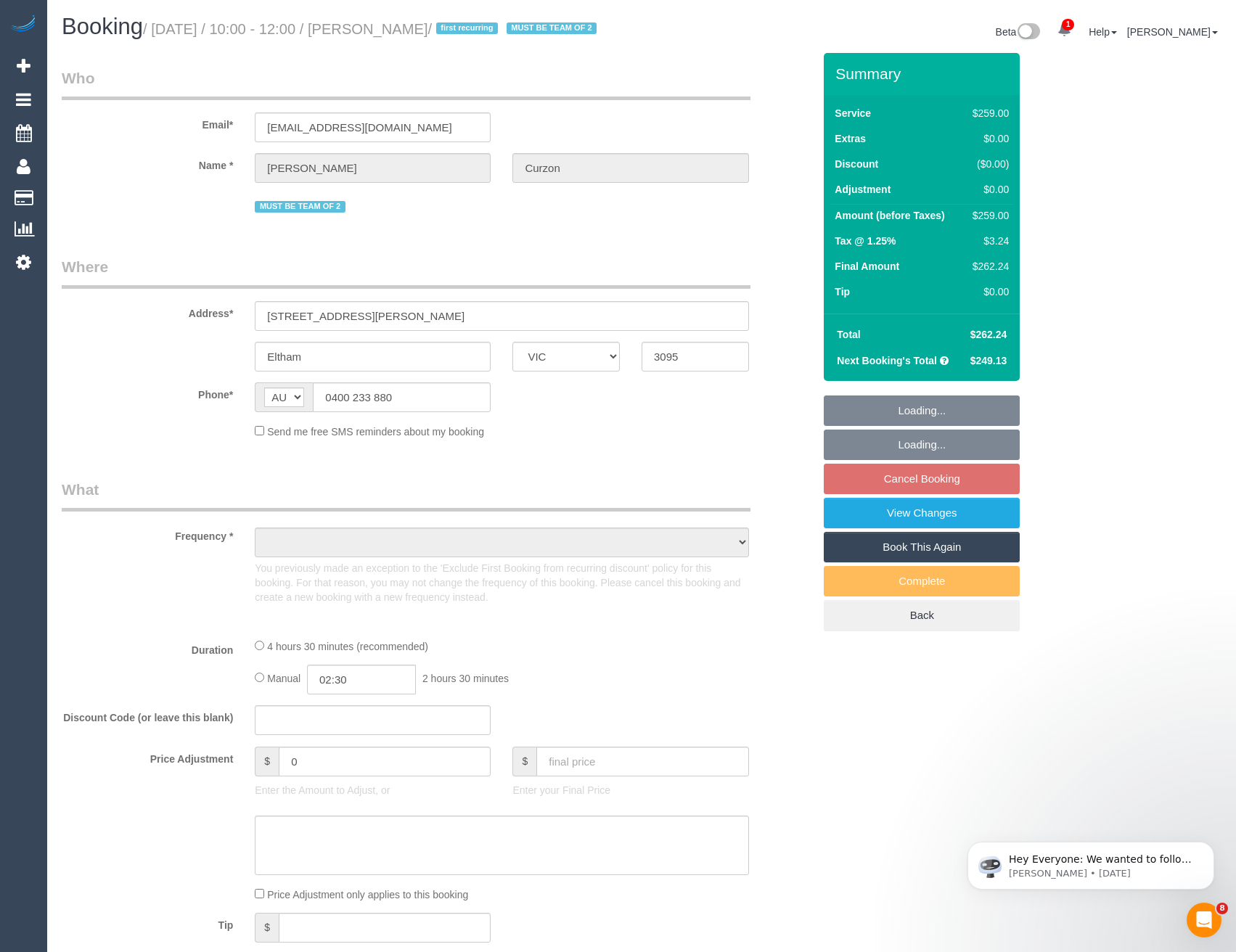
select select "object:5917"
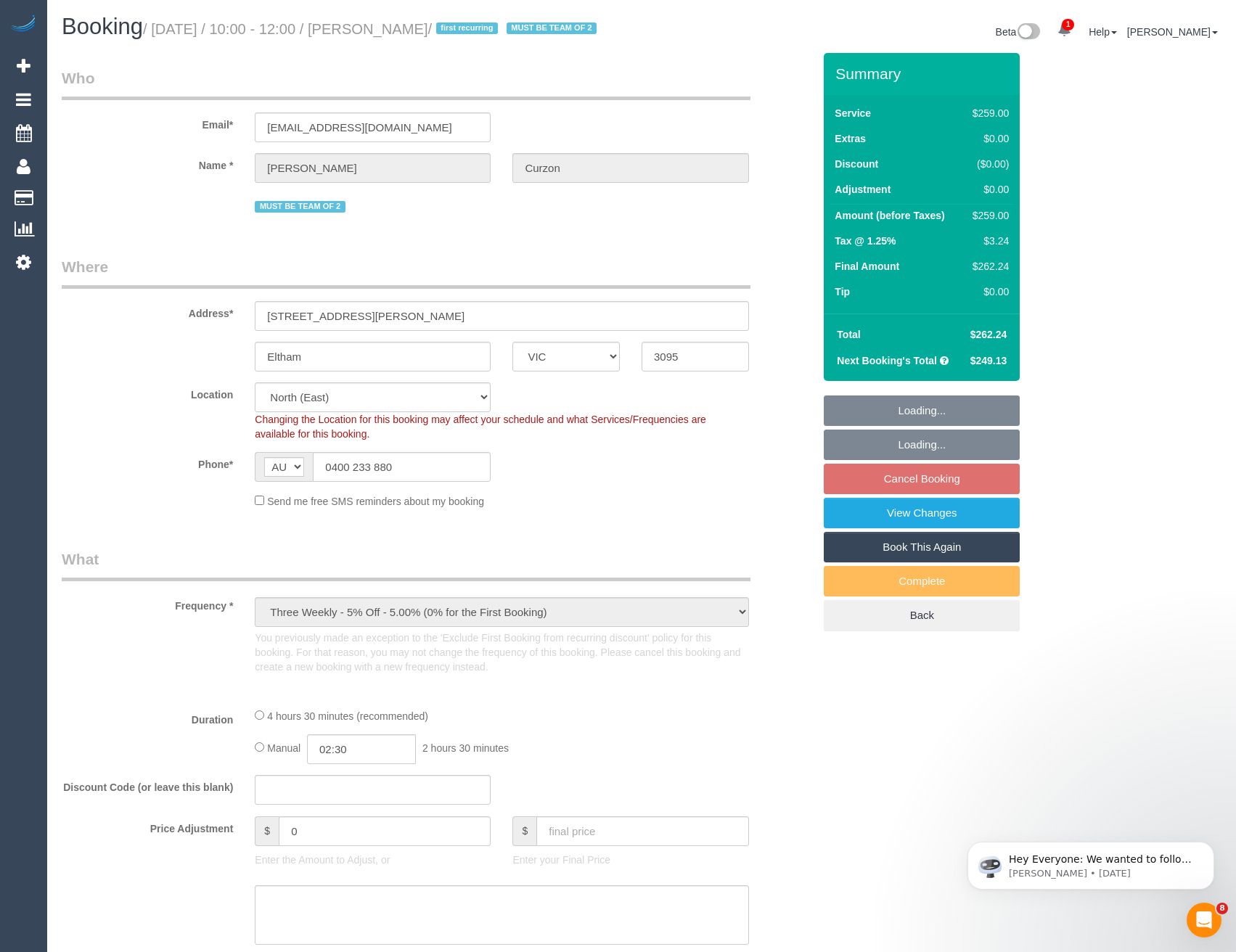
select select "string:stripe-pm_1S3QOl2GScqysDRVzeorDxY4"
select select "number:27"
select select "number:14"
select select "number:18"
select select "number:24"
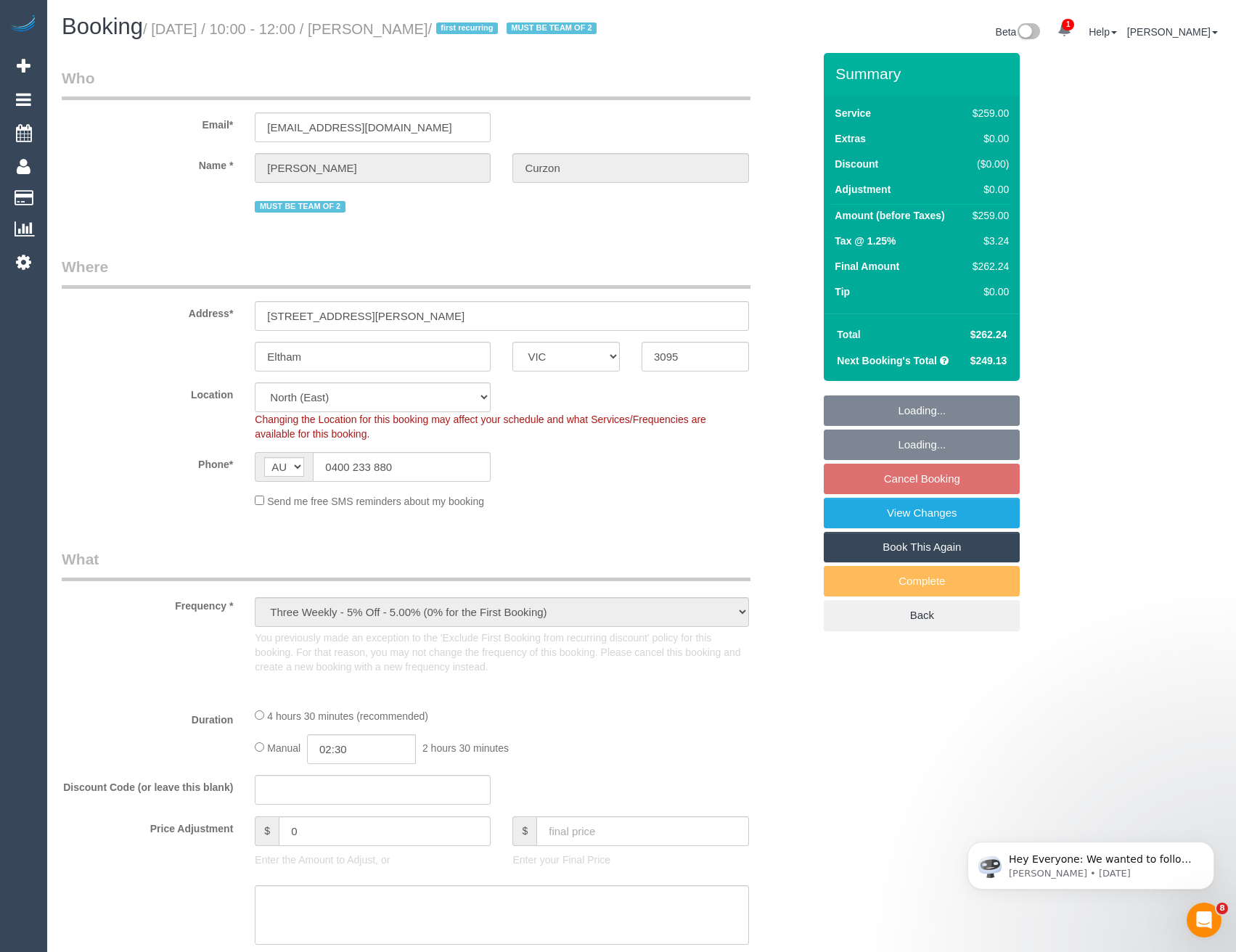
select select "object:6644"
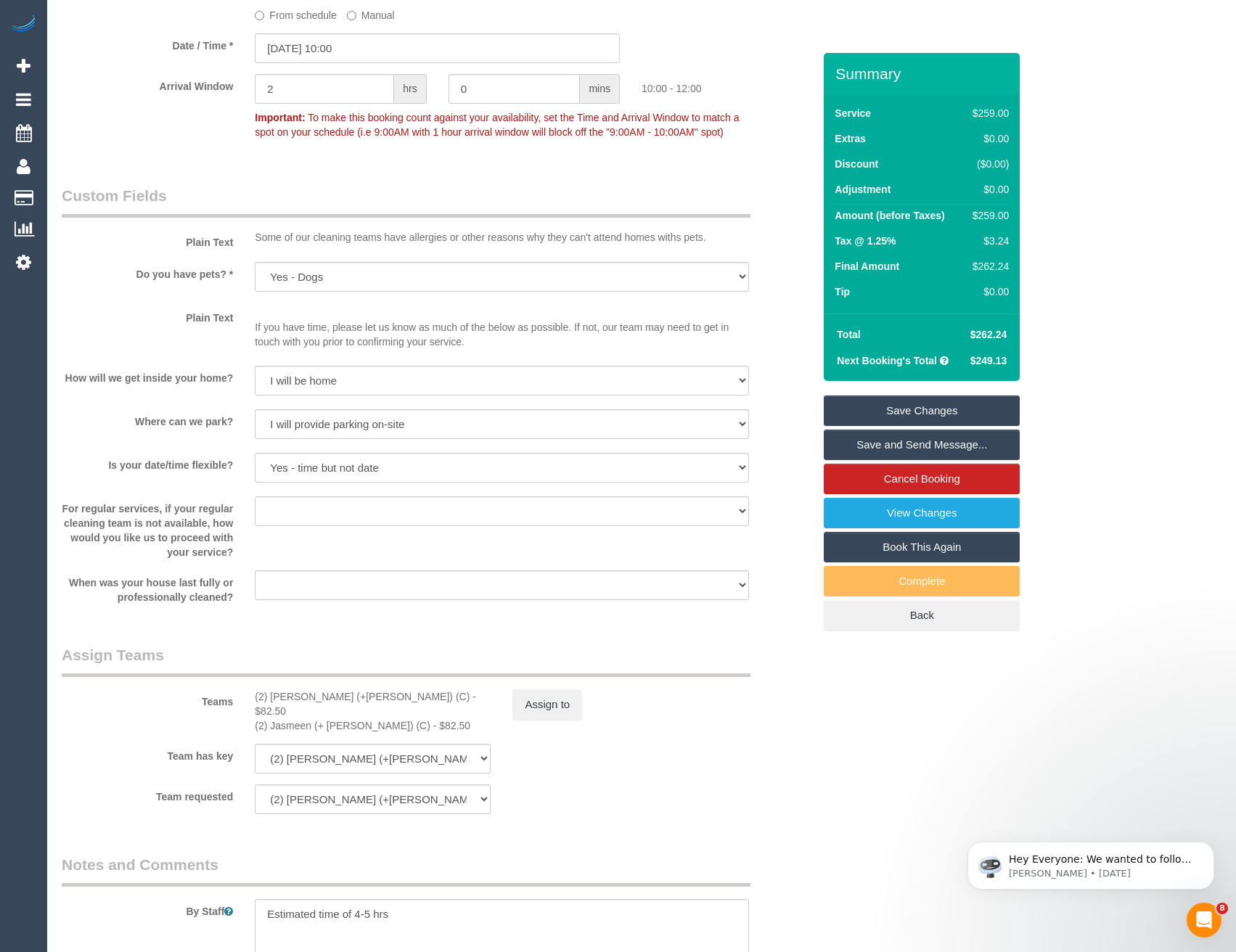
scroll to position [1959, 0]
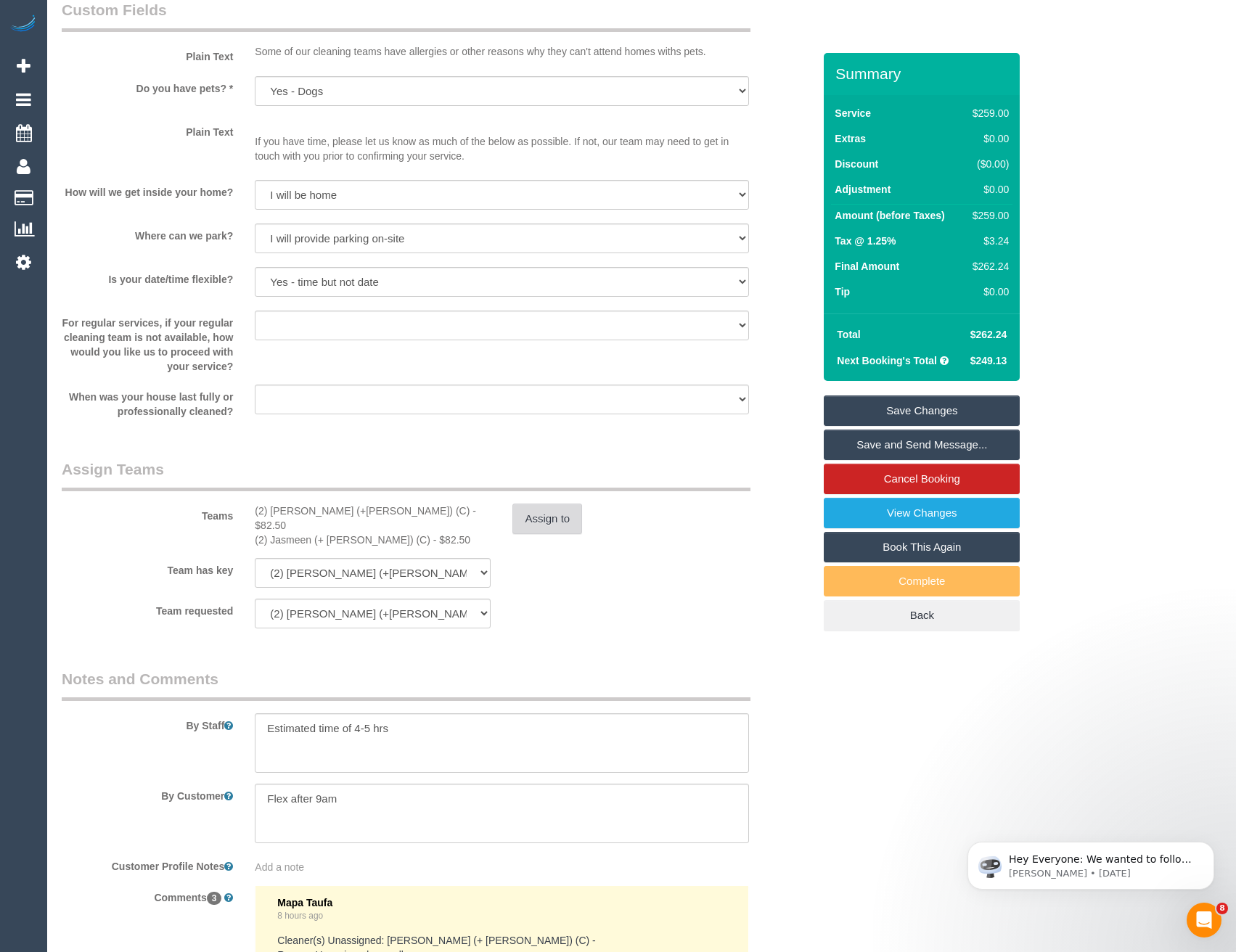
click at [551, 534] on button "Assign to" at bounding box center [546, 519] width 69 height 30
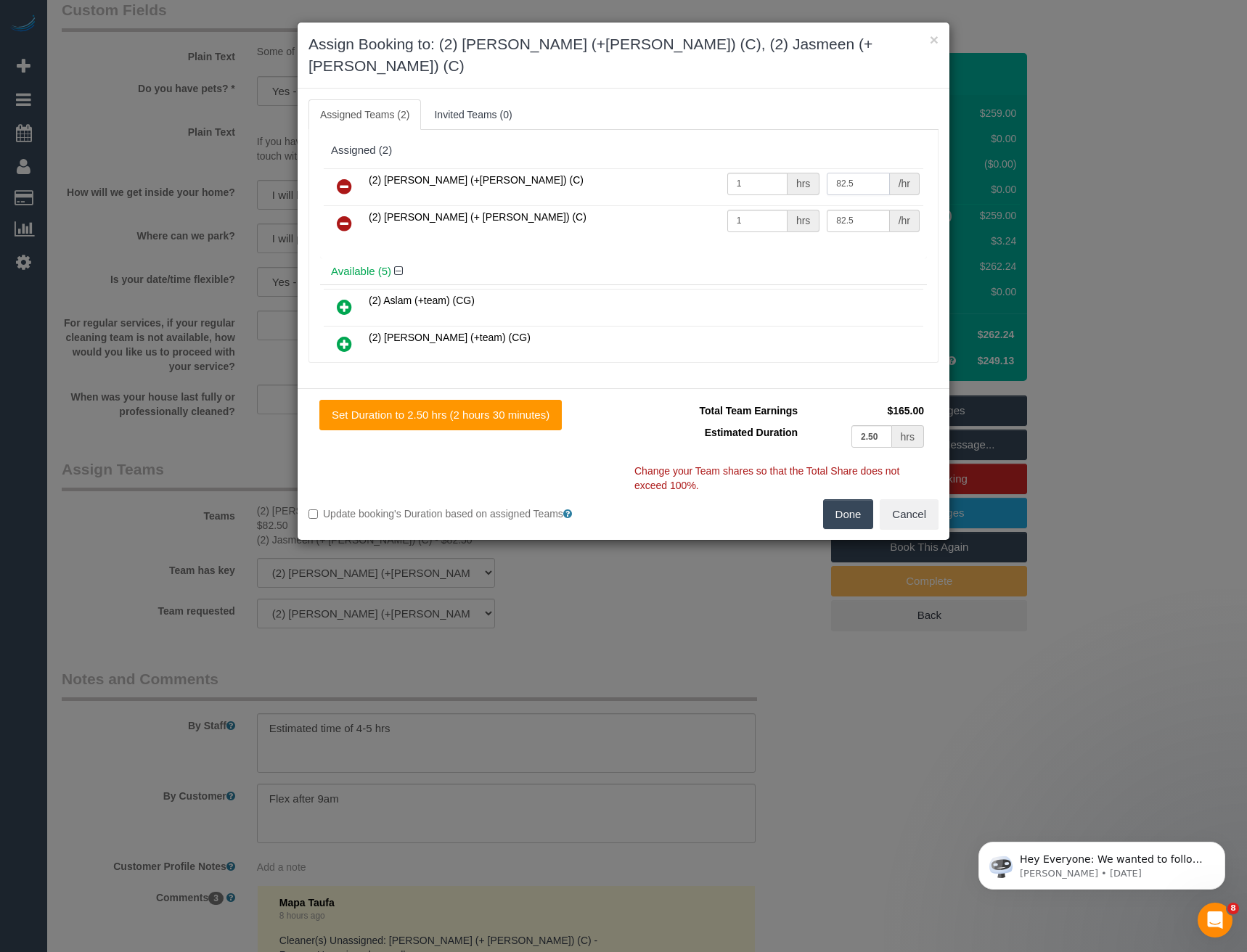
click at [839, 173] on input "82.5" at bounding box center [858, 184] width 62 height 22
type input "87.5"
click at [835, 209] on input "82.5" at bounding box center [858, 220] width 62 height 22
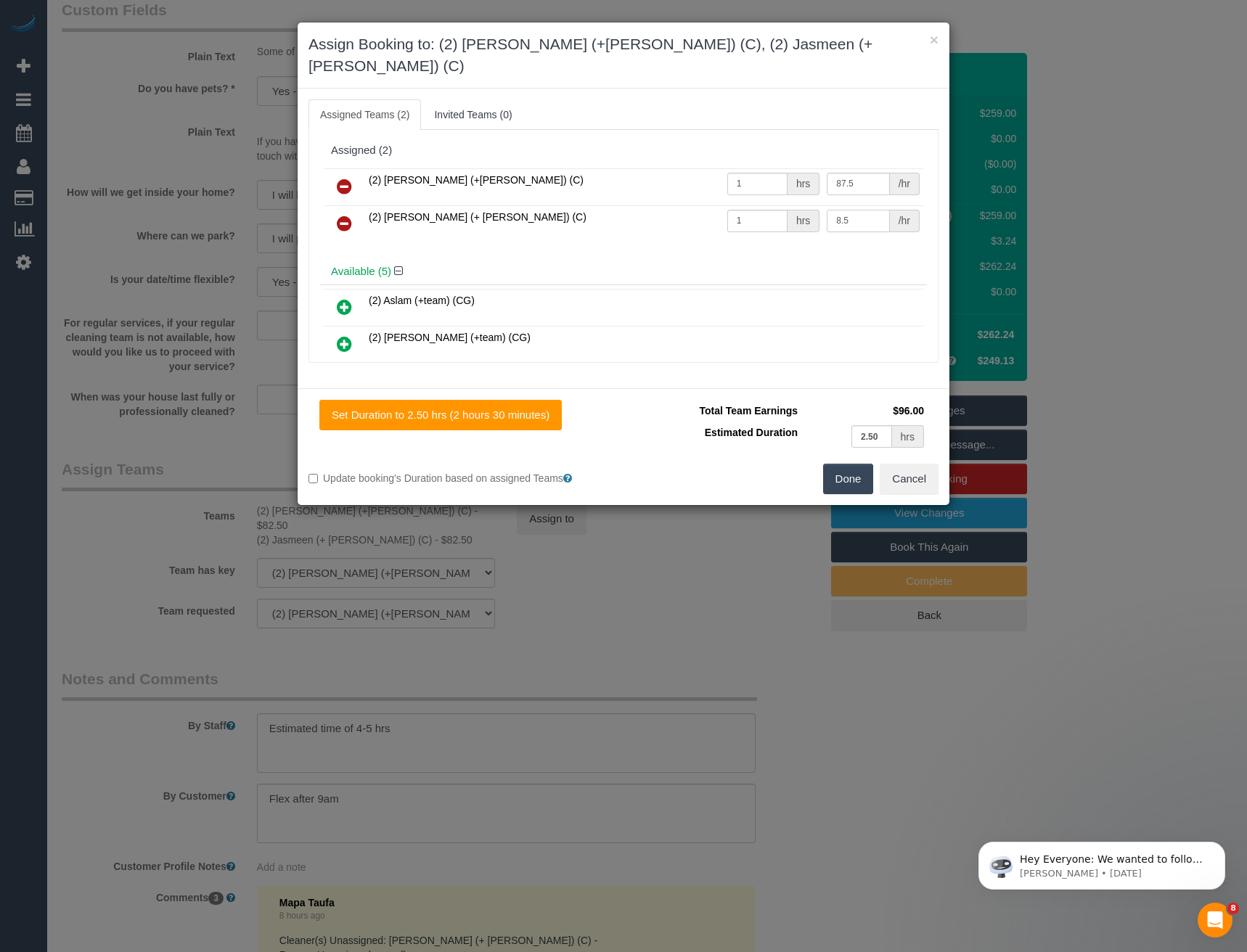
type input "8.5"
drag, startPoint x: 847, startPoint y: 160, endPoint x: 813, endPoint y: 159, distance: 34.0
click at [823, 168] on td "87.5 /hr" at bounding box center [874, 186] width 100 height 37
type input "87.5"
drag, startPoint x: 850, startPoint y: 201, endPoint x: 727, endPoint y: 205, distance: 123.1
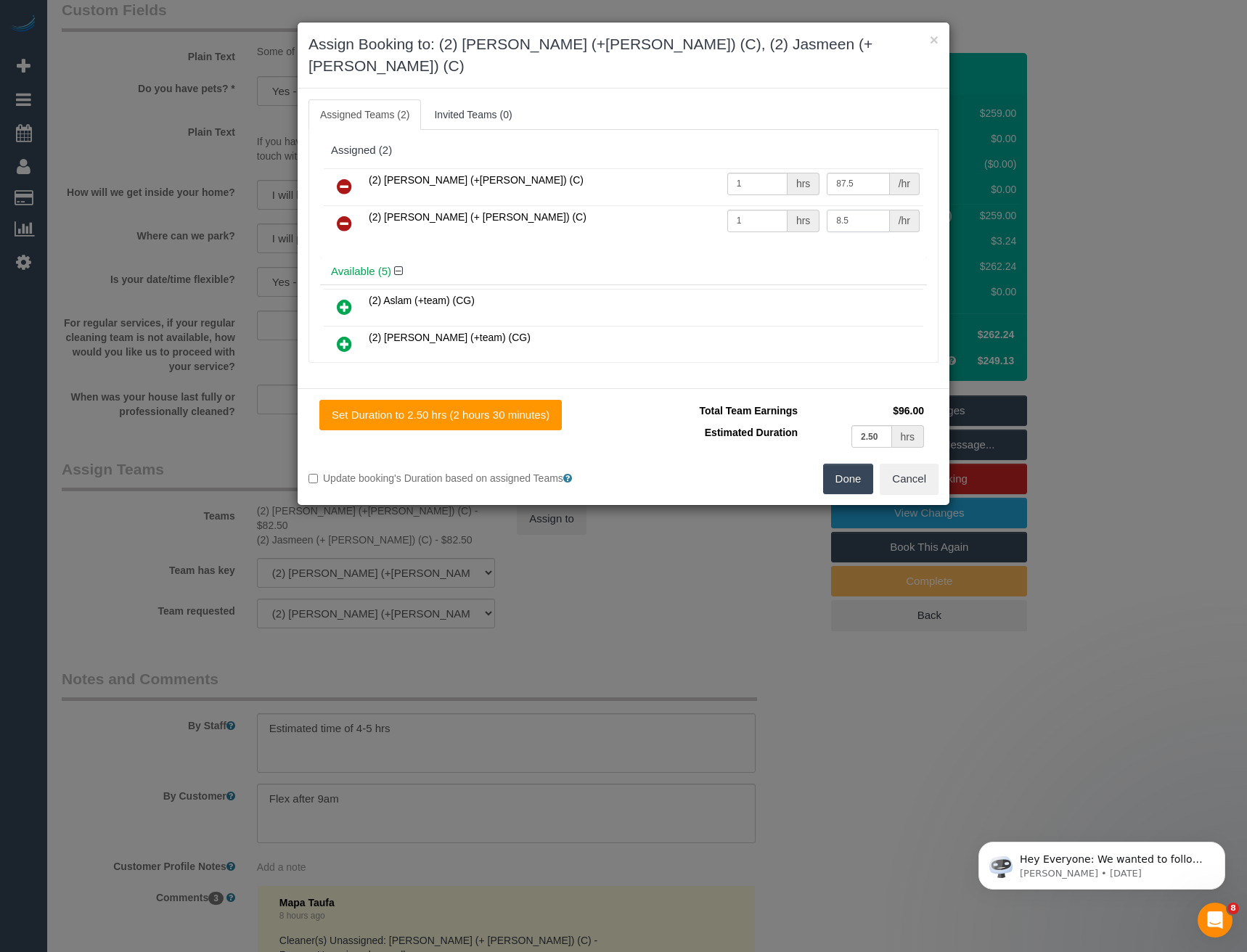
click at [737, 205] on tr "(2) Jasmeen (+ Harpreet) (C) 1 hrs 8.5 /hr" at bounding box center [624, 224] width 600 height 37
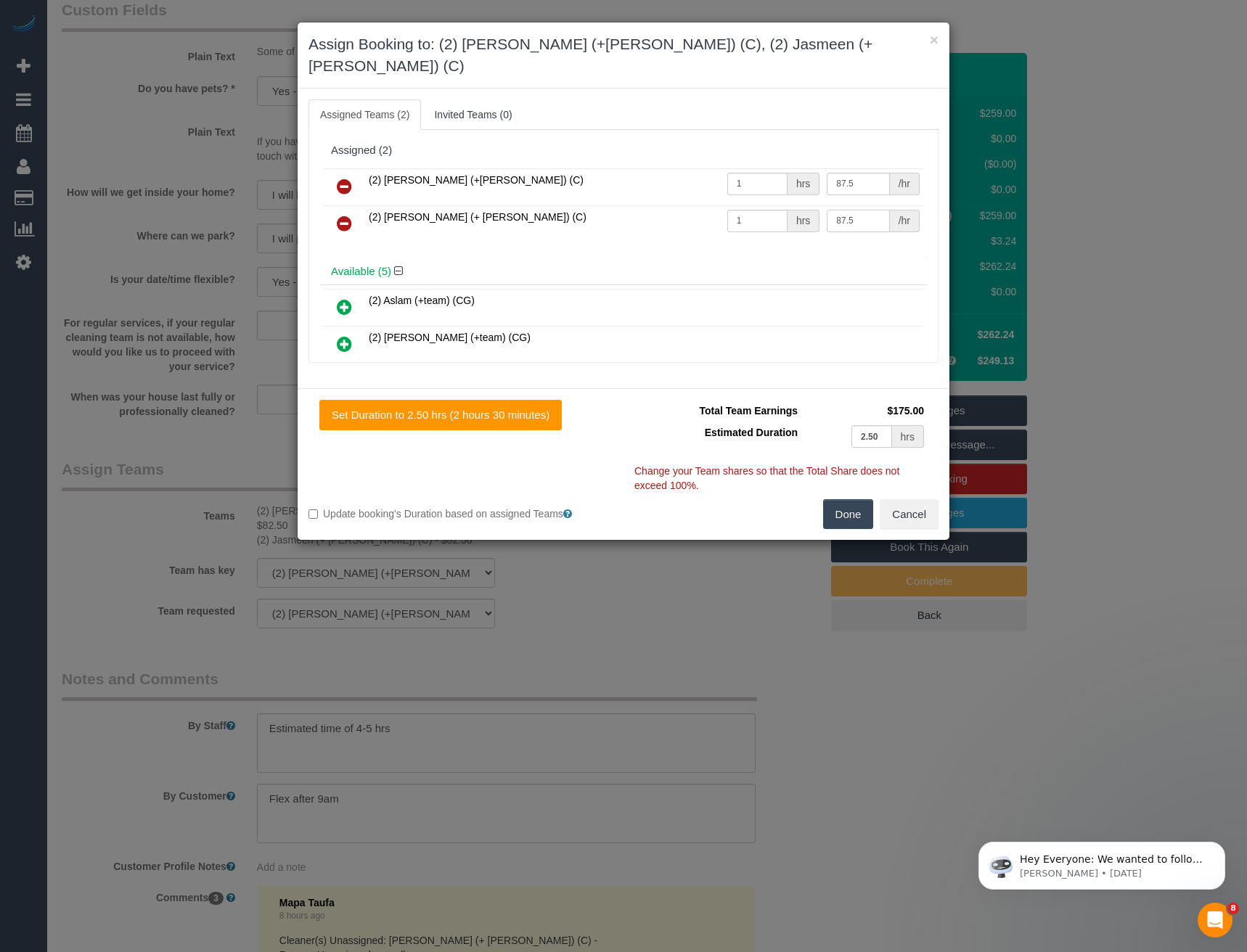
type input "87.5"
click at [854, 499] on button "Done" at bounding box center [849, 514] width 51 height 30
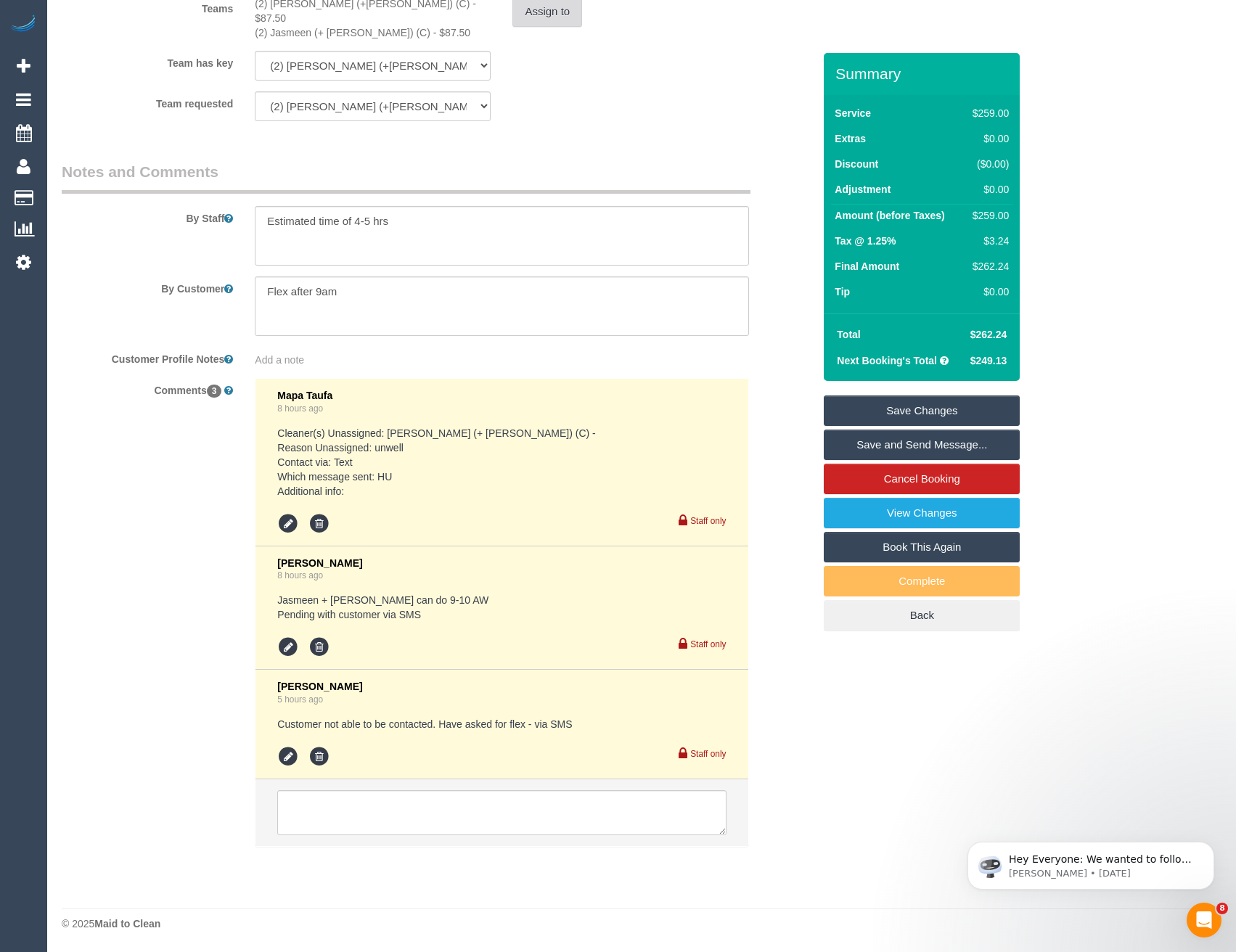
scroll to position [2470, 0]
click at [440, 818] on textarea at bounding box center [501, 813] width 448 height 45
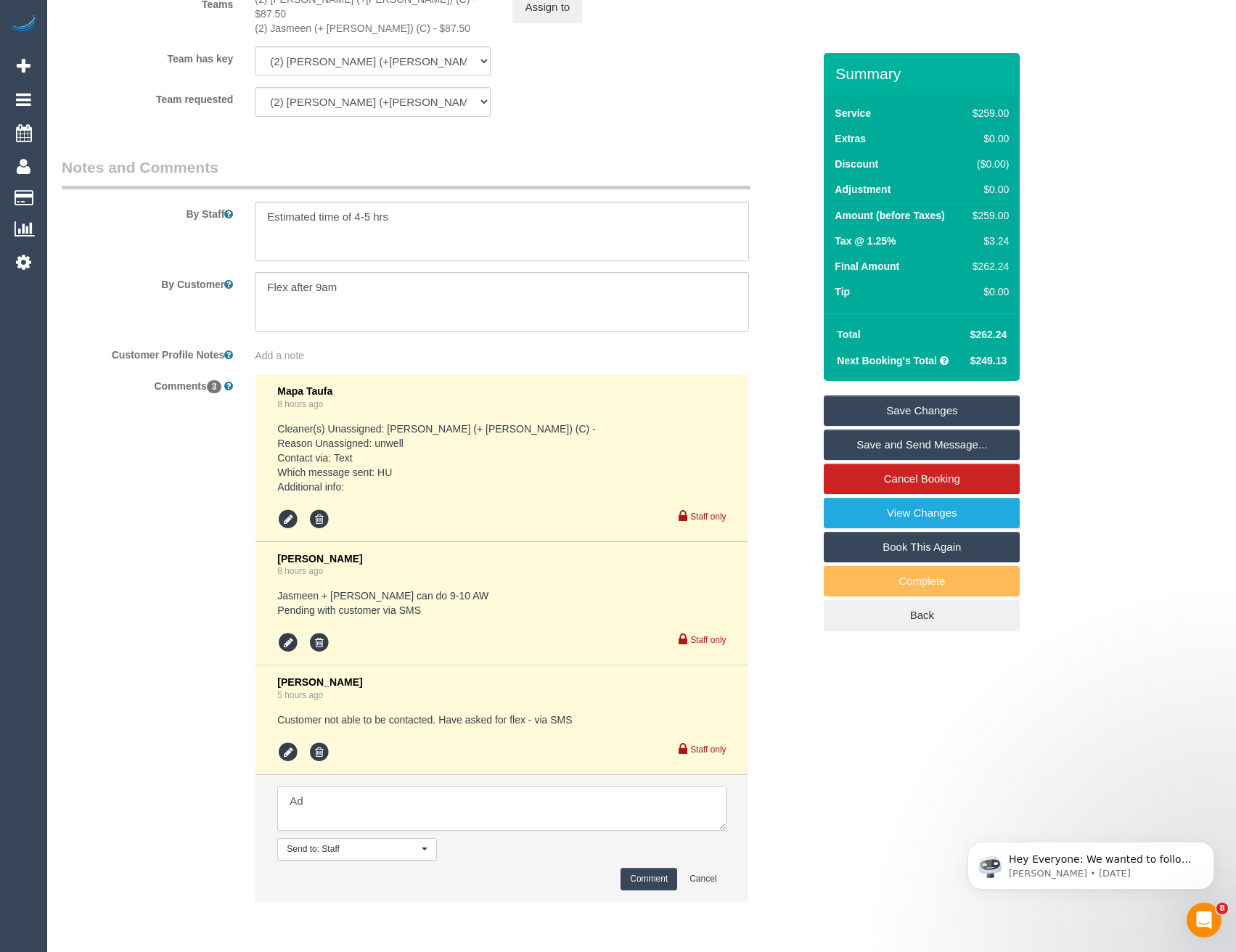
type textarea "A"
type textarea "Confirmed with customer 10-12"
drag, startPoint x: 460, startPoint y: 808, endPoint x: 198, endPoint y: 809, distance: 262.0
click at [199, 810] on div "Comments 3 Mapa Taufa 8 hours ago Cleaner(s) Unassigned: Sabbir (+ Sultana) (C)…" at bounding box center [437, 645] width 773 height 543
click at [288, 798] on textarea at bounding box center [501, 808] width 448 height 45
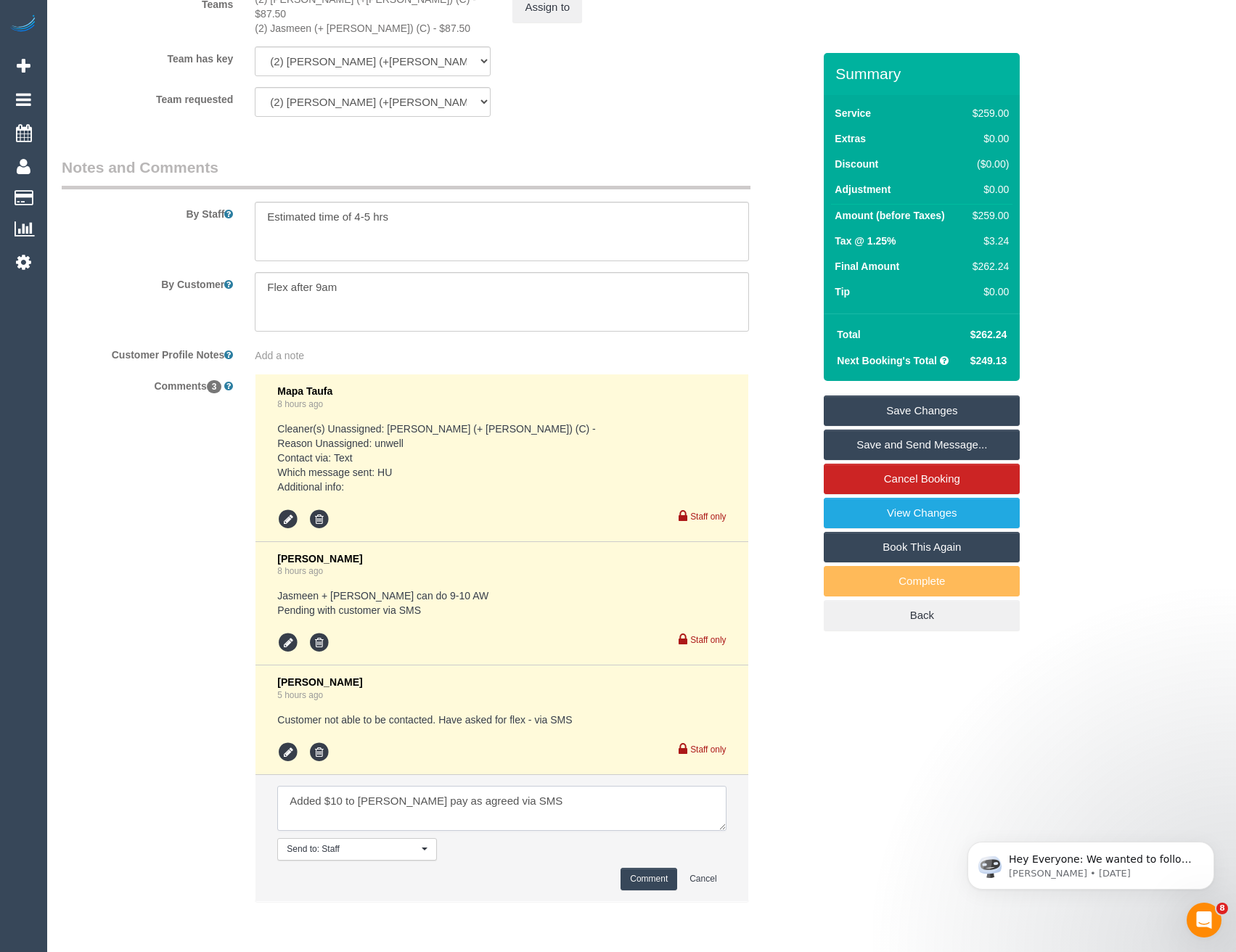
drag, startPoint x: 408, startPoint y: 804, endPoint x: 360, endPoint y: 802, distance: 48.0
click at [360, 802] on textarea at bounding box center [501, 808] width 448 height 45
type textarea "Added $10 to cleaners pay as agreed via SMS"
click at [637, 876] on button "Comment" at bounding box center [648, 879] width 57 height 22
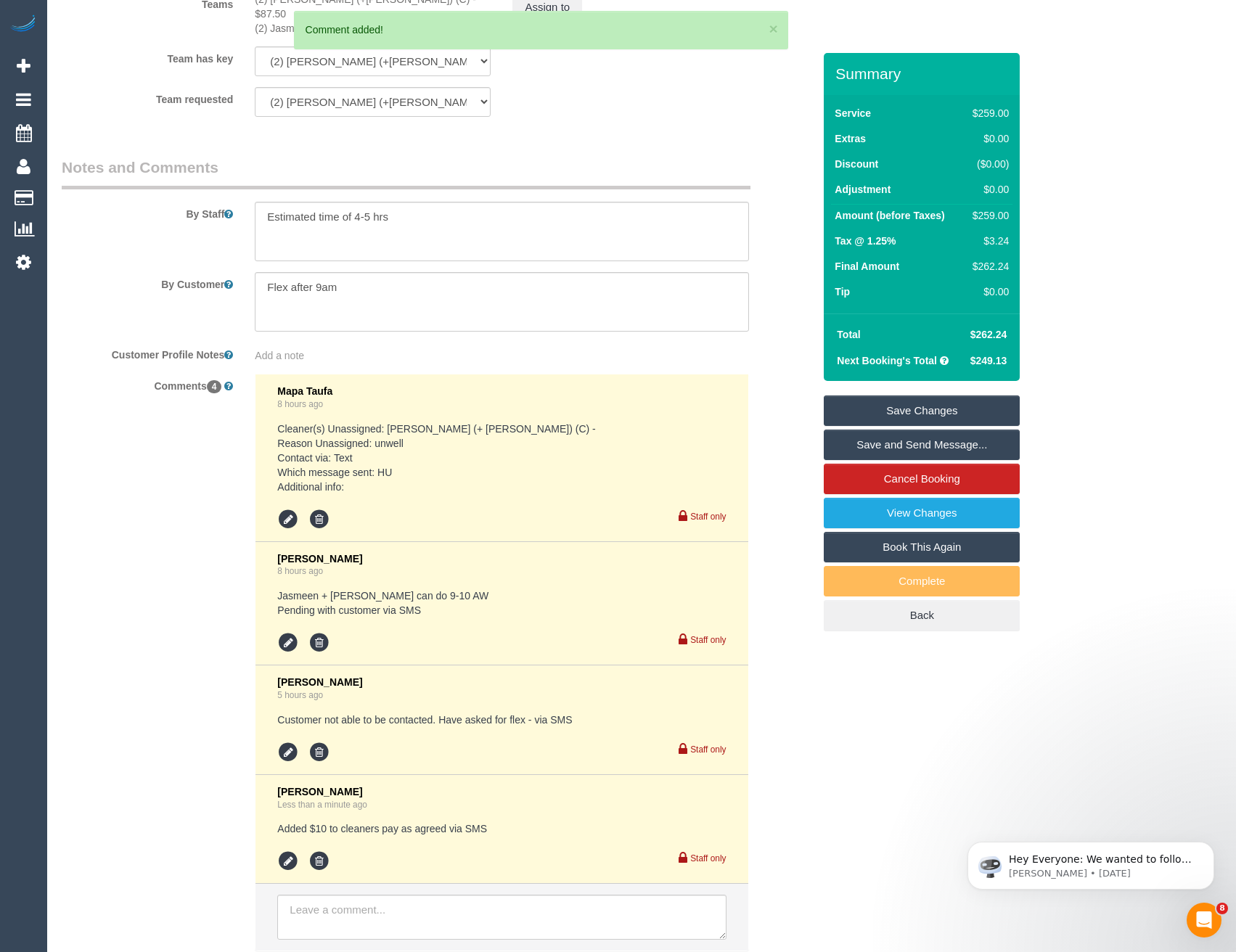
click at [902, 419] on link "Save Changes" at bounding box center [921, 411] width 196 height 30
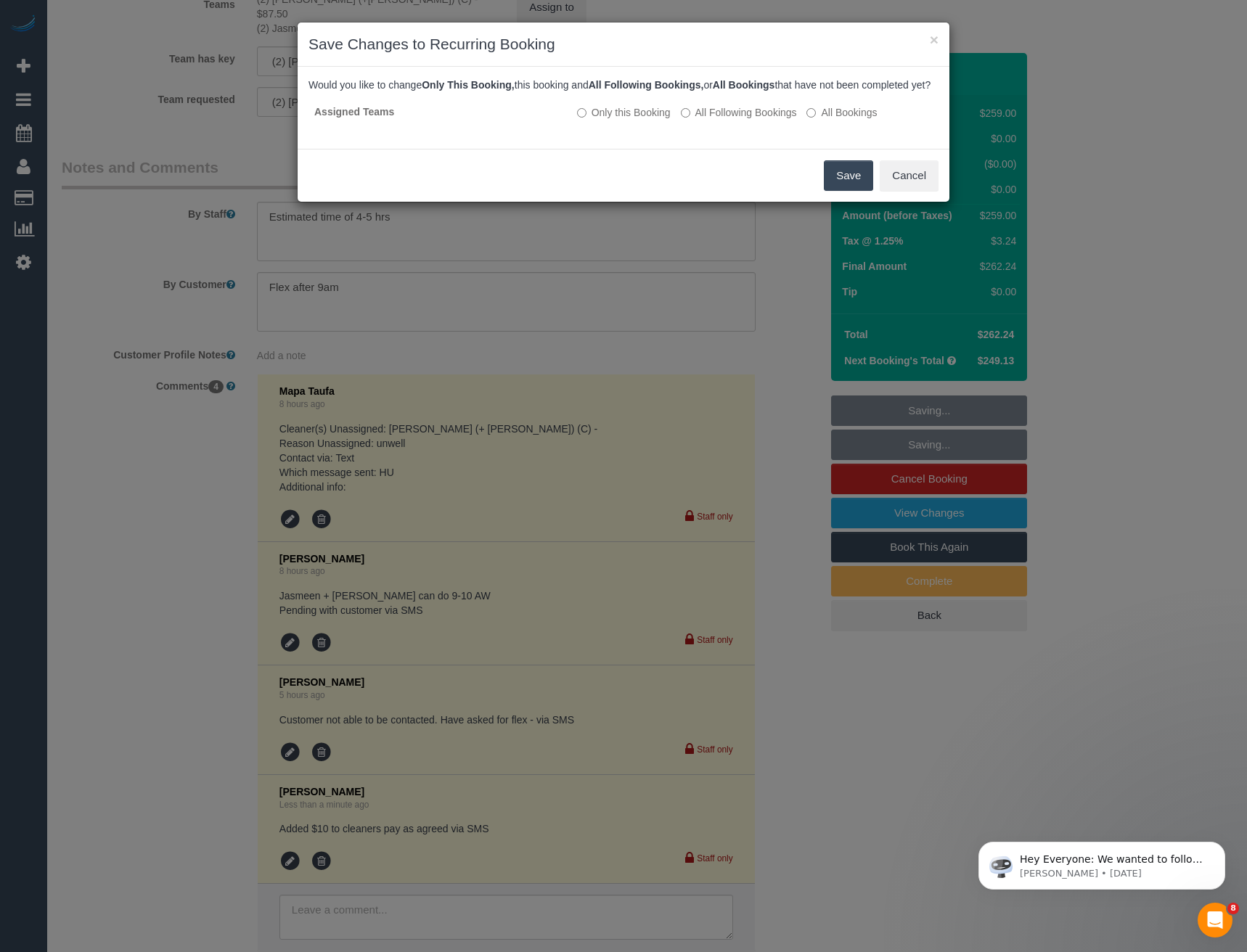
click at [837, 188] on button "Save" at bounding box center [848, 175] width 49 height 30
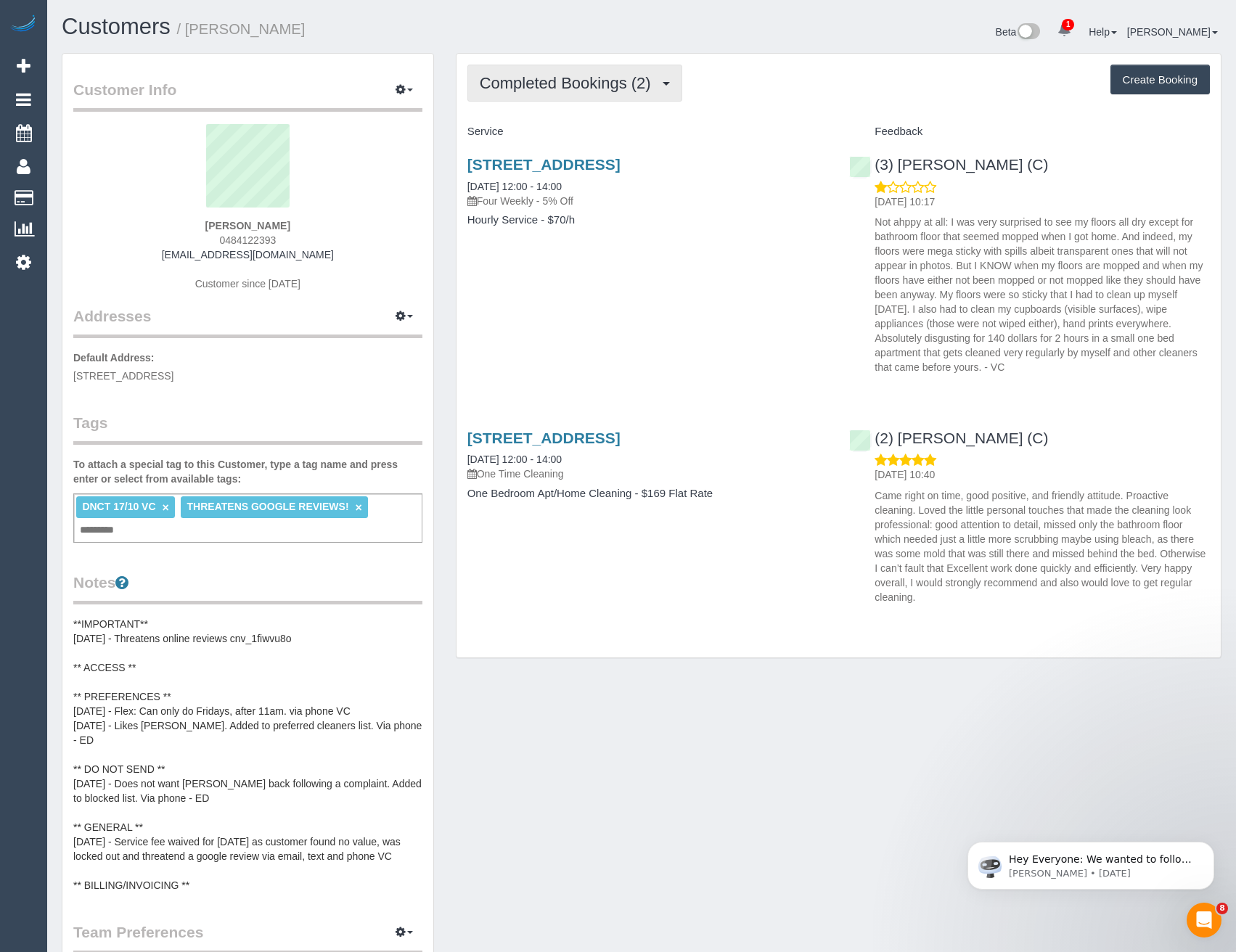
click at [643, 78] on span "Completed Bookings (2)" at bounding box center [569, 83] width 178 height 18
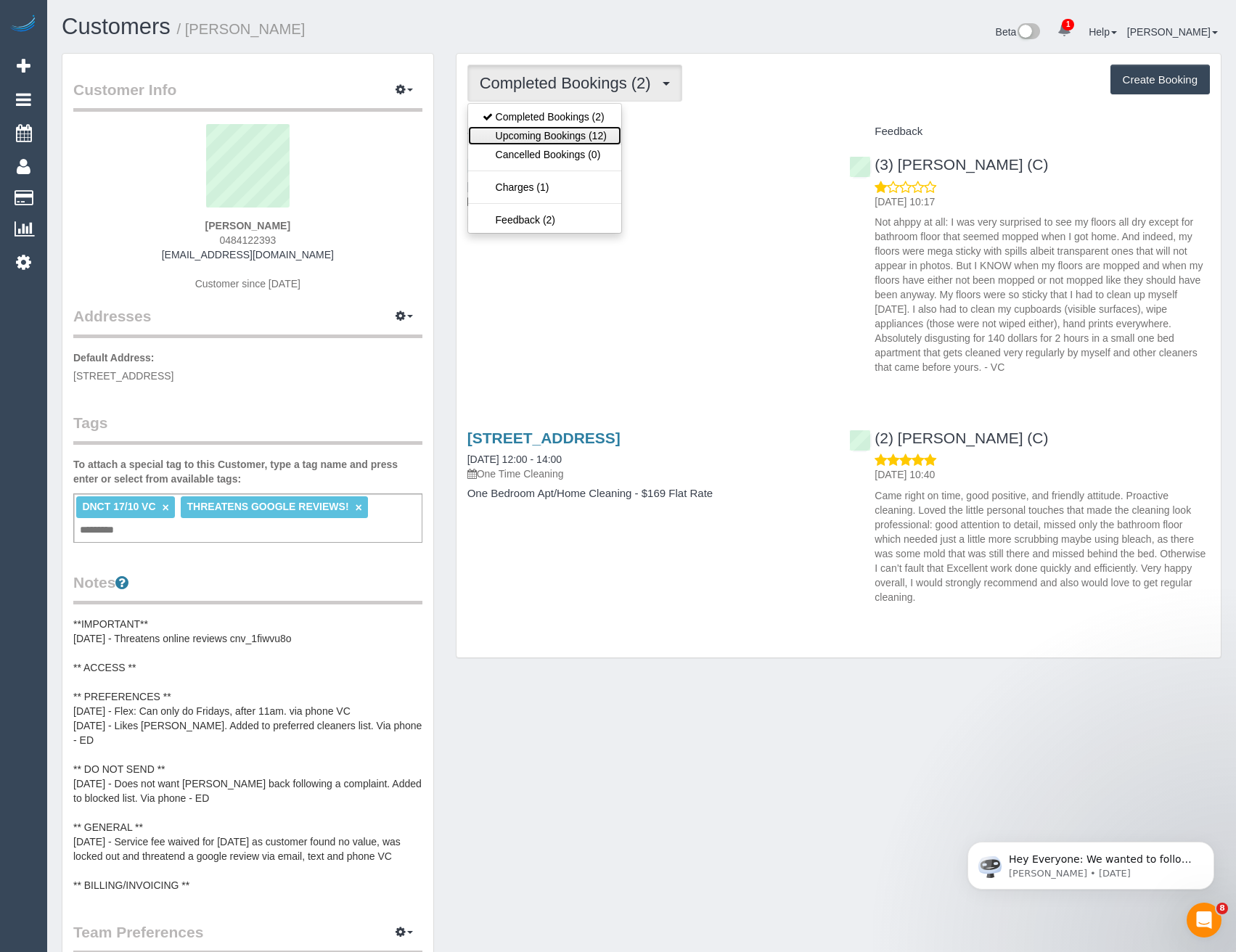
click at [611, 139] on link "Upcoming Bookings (12)" at bounding box center [545, 136] width 153 height 19
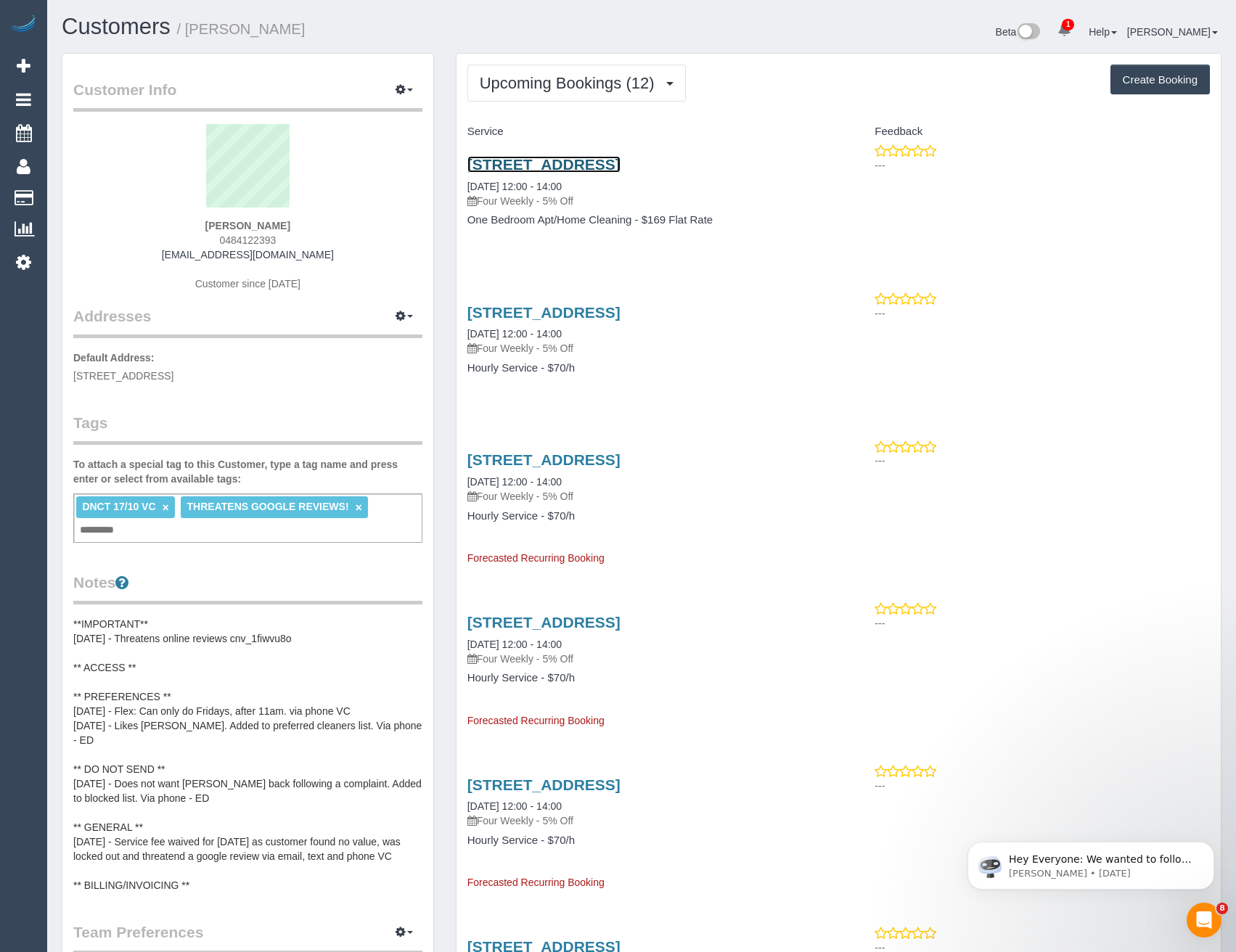
click at [620, 162] on link "[STREET_ADDRESS]" at bounding box center [544, 164] width 153 height 17
drag, startPoint x: 529, startPoint y: 89, endPoint x: 543, endPoint y: 122, distance: 35.8
click at [529, 89] on span "Upcoming Bookings (12)" at bounding box center [570, 83] width 182 height 18
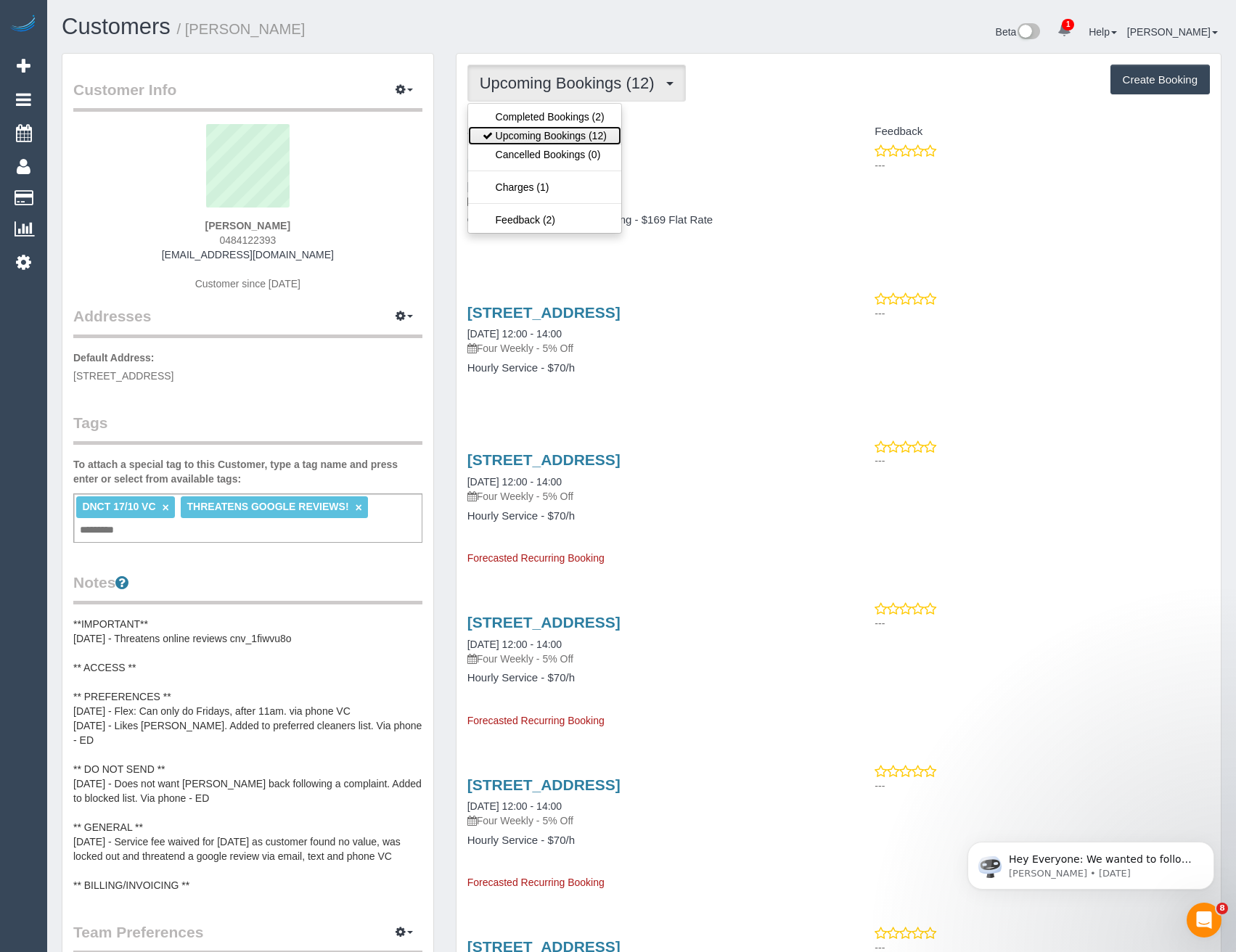
click at [526, 130] on link "Upcoming Bookings (12)" at bounding box center [545, 136] width 153 height 19
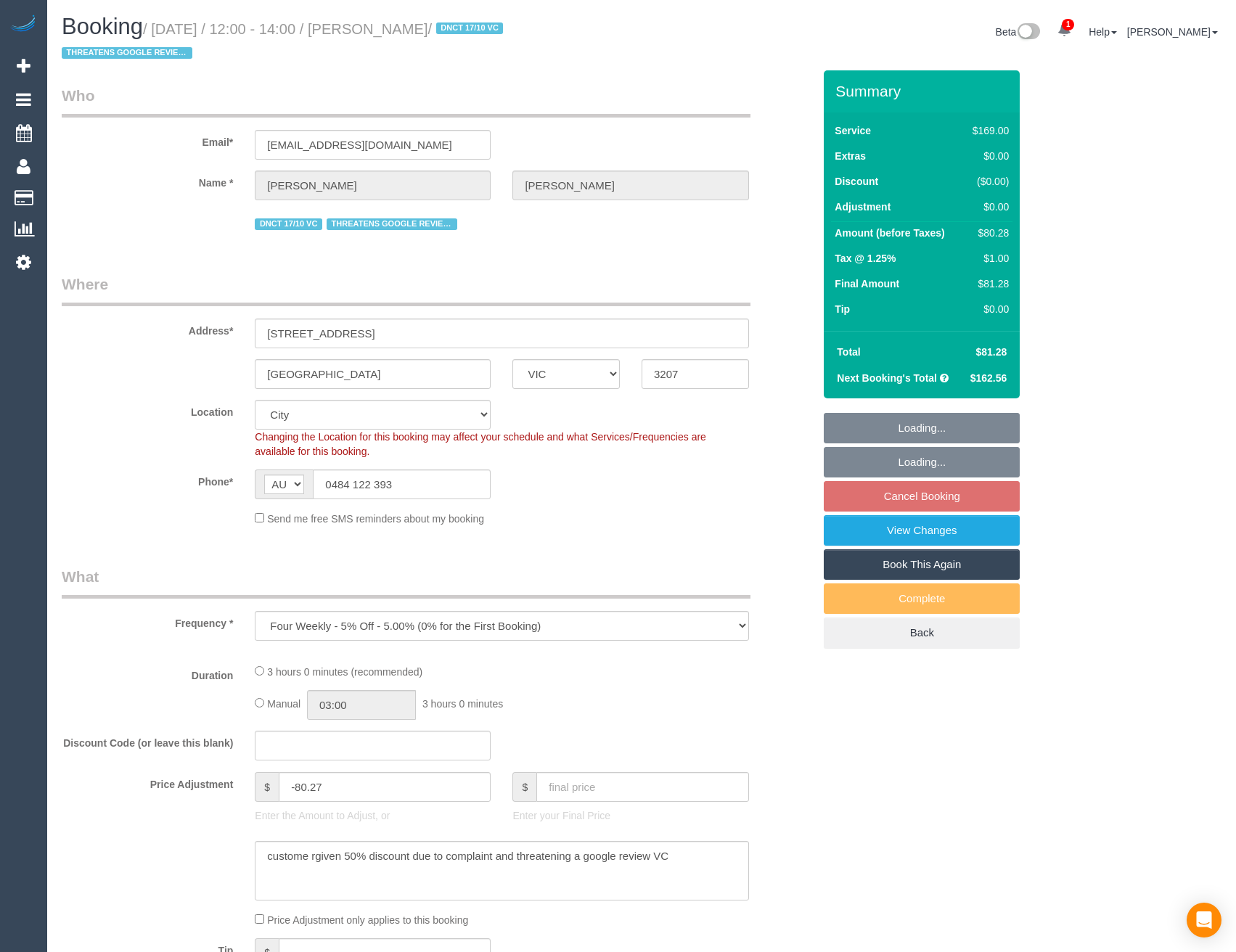
select select "VIC"
select select "string:stripe-pm_1RzwE62GScqysDRV91N4G2JE"
select select "number:28"
select select "number:14"
select select "number:19"
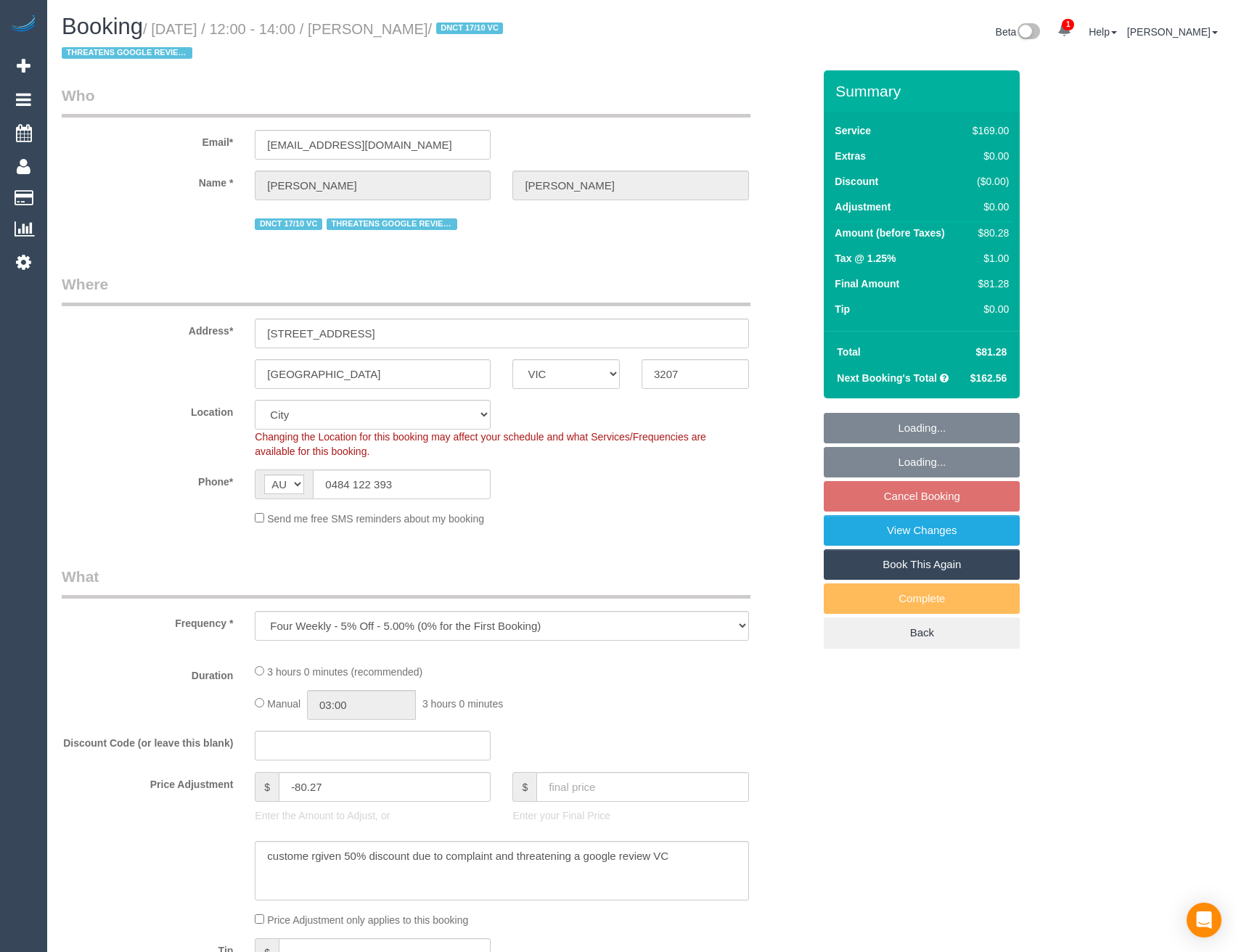
select select "number:22"
select select "number:33"
select select "number:12"
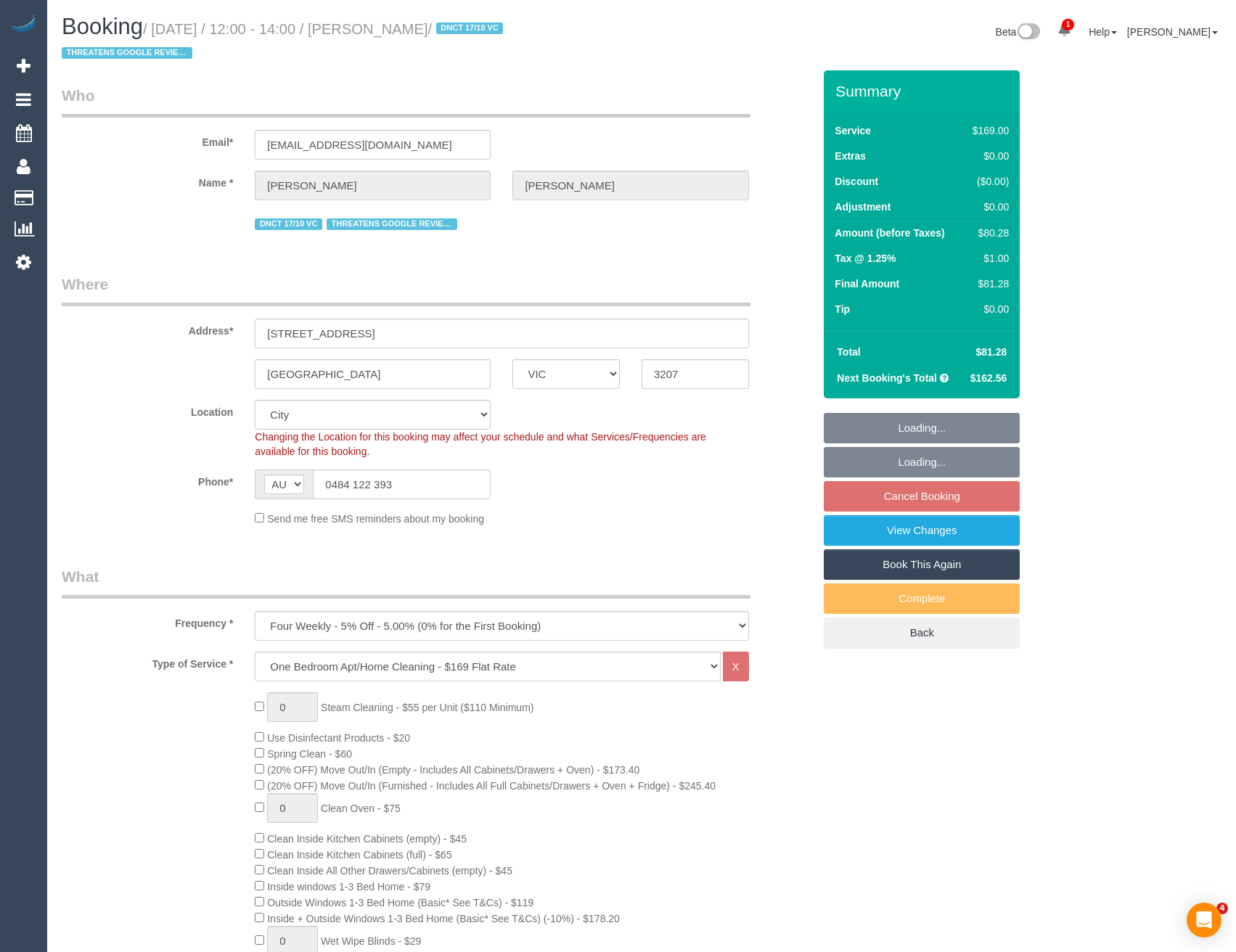
select select "object:677"
select select "spot4"
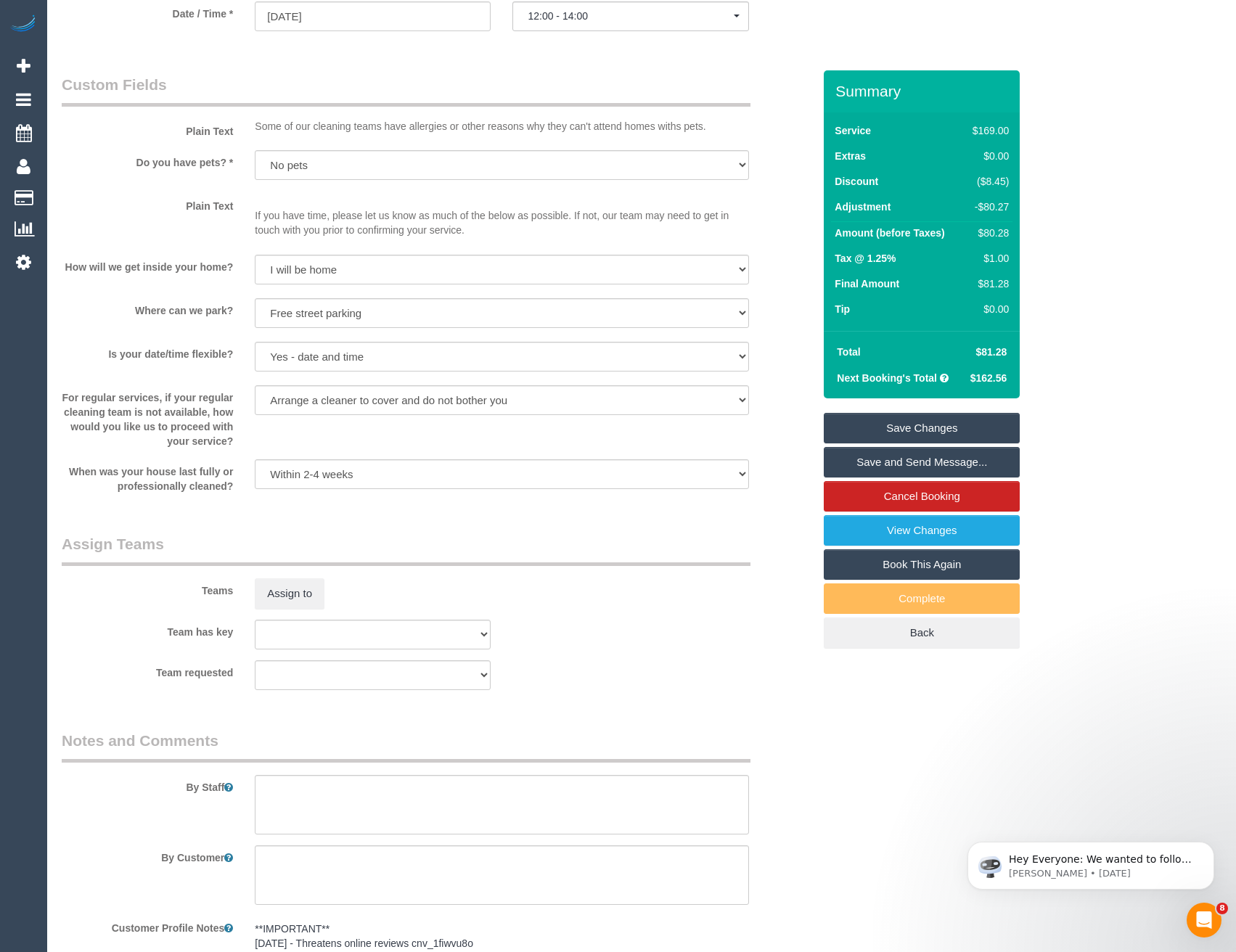
scroll to position [1814, 0]
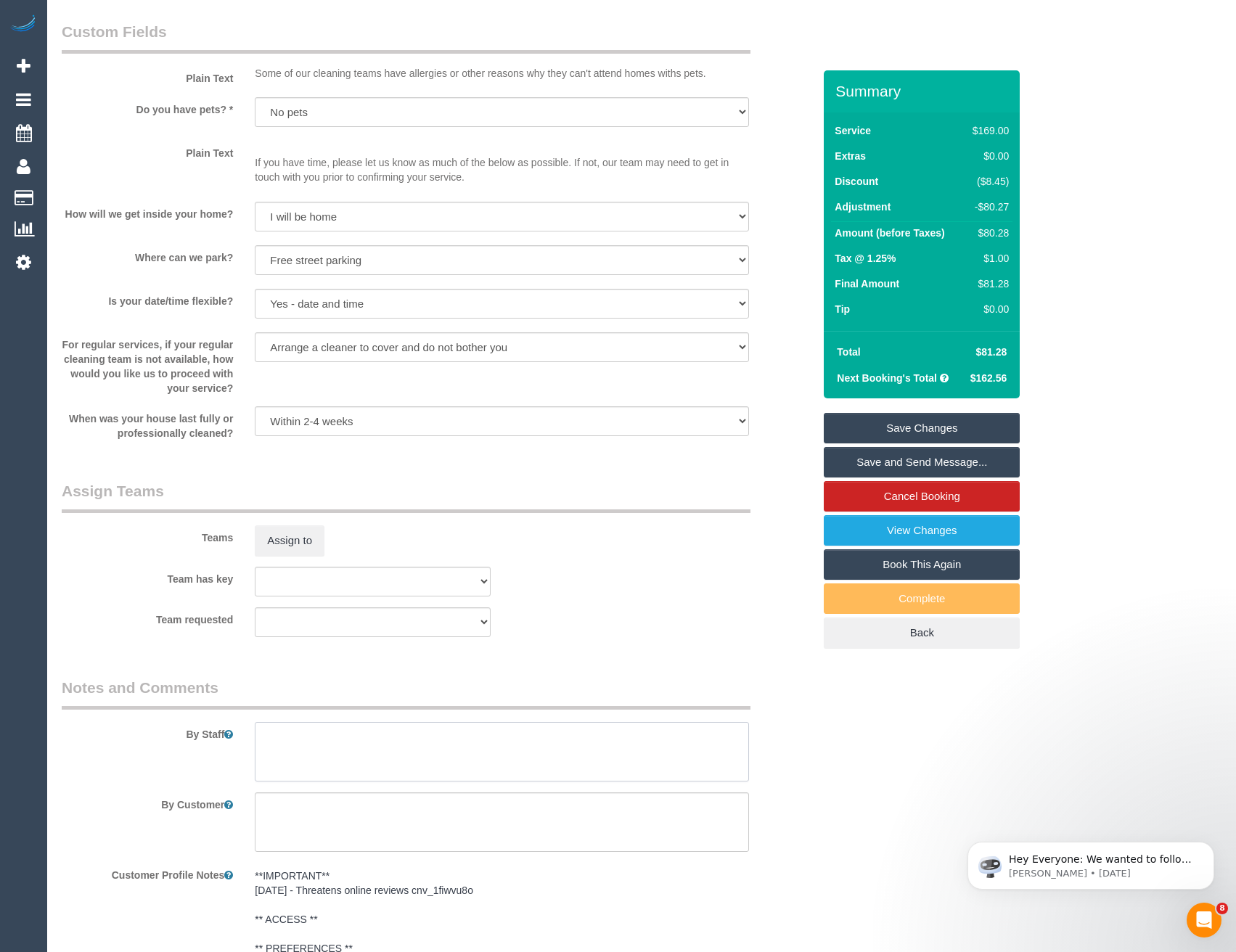
click at [327, 741] on textarea at bounding box center [502, 751] width 494 height 60
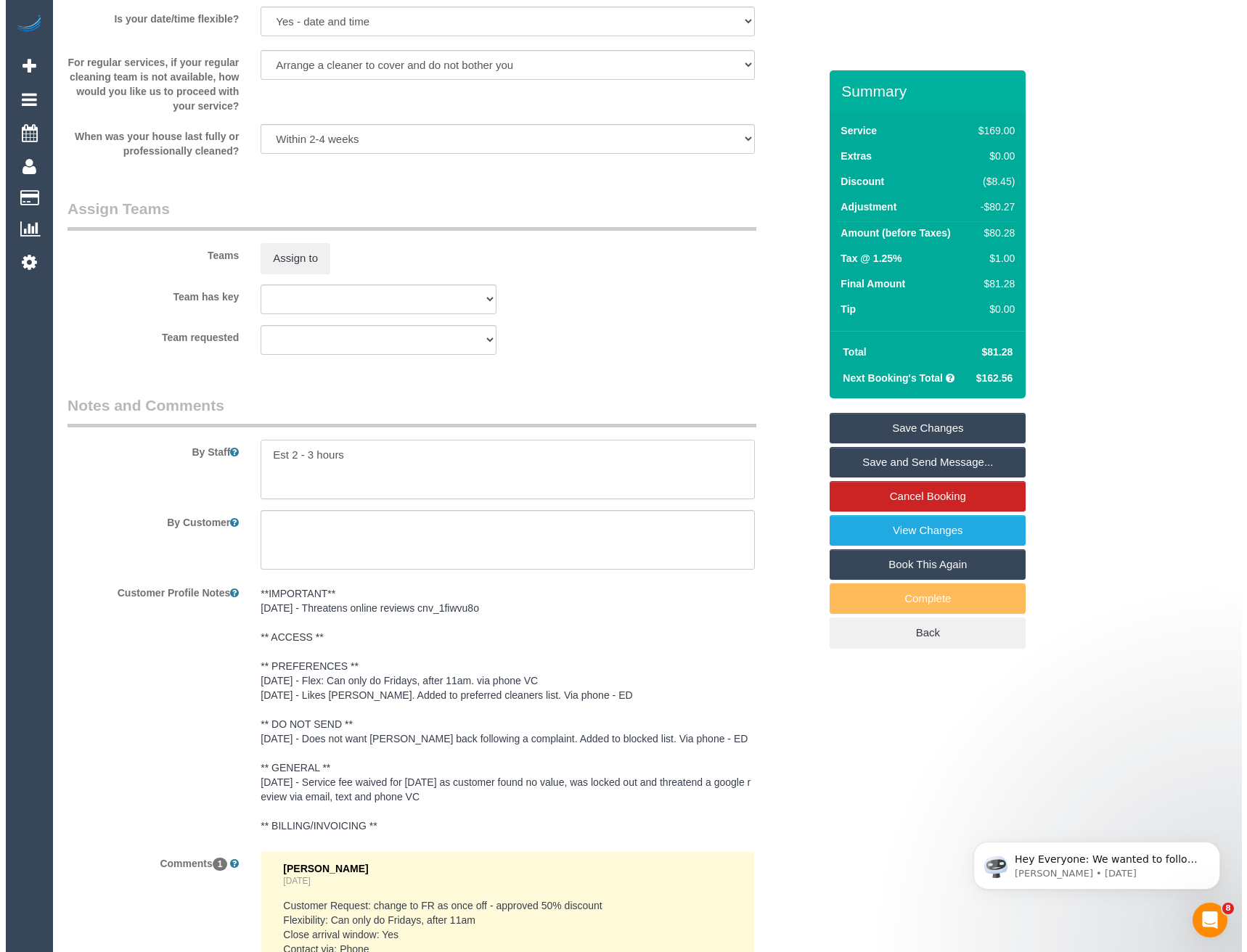
scroll to position [2104, 0]
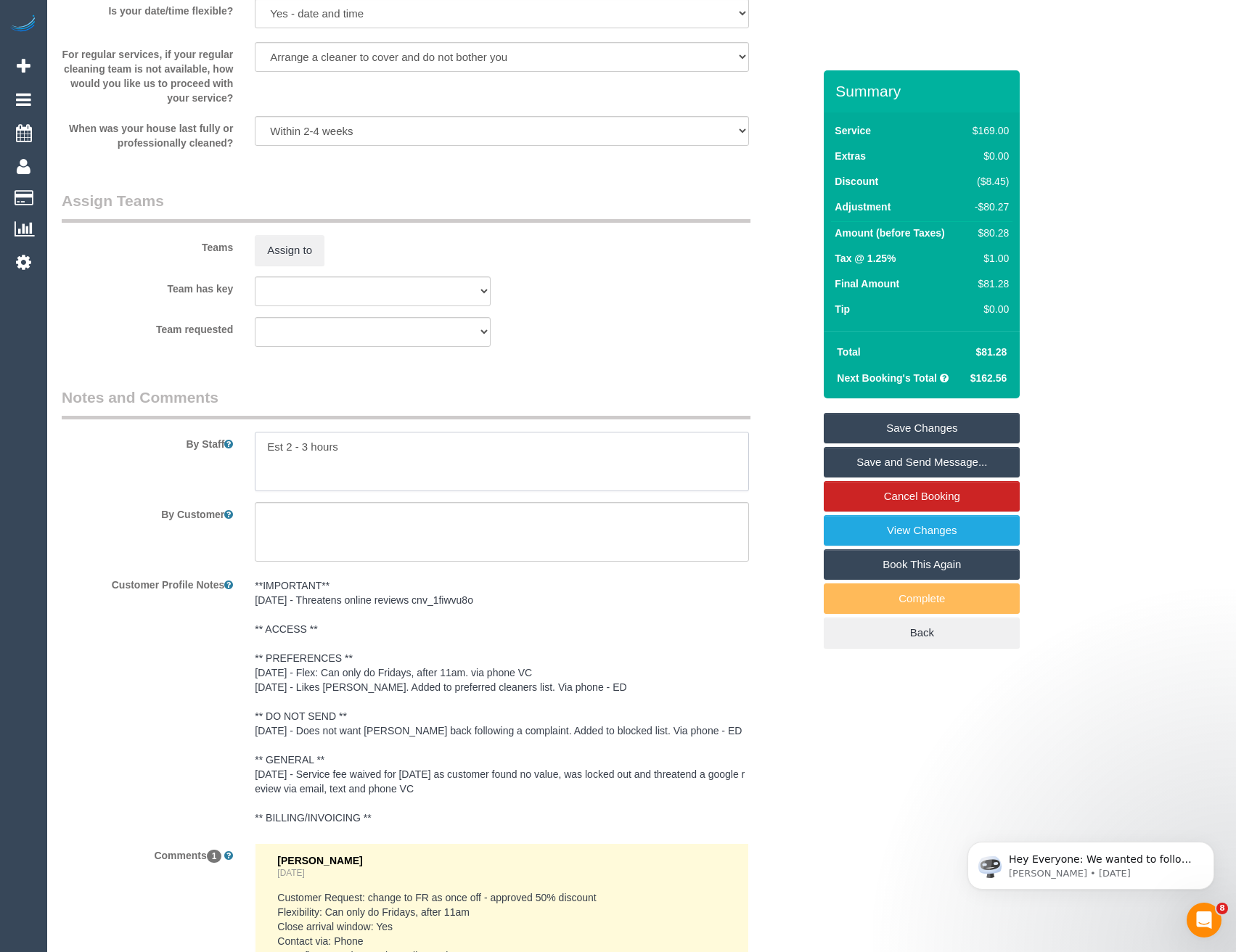
type textarea "Est 2 - 3 hours"
click at [350, 584] on pre "**IMPORTANT** [DATE] - Threatens online reviews cnv_1fiwvu8o ** ACCESS ** ** PR…" at bounding box center [502, 701] width 494 height 247
